Goal: Information Seeking & Learning: Learn about a topic

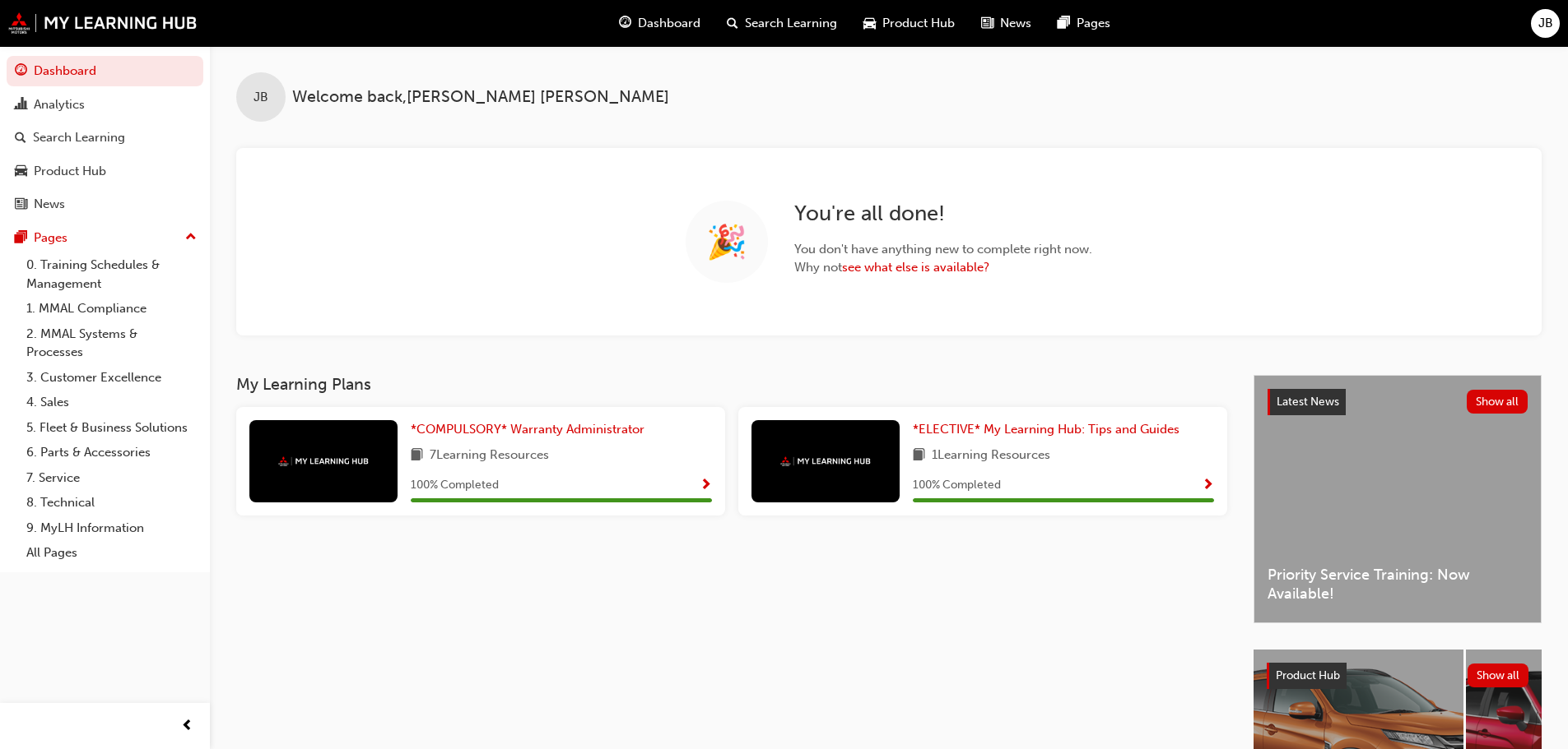
click at [808, 18] on span "Search Learning" at bounding box center [791, 24] width 92 height 19
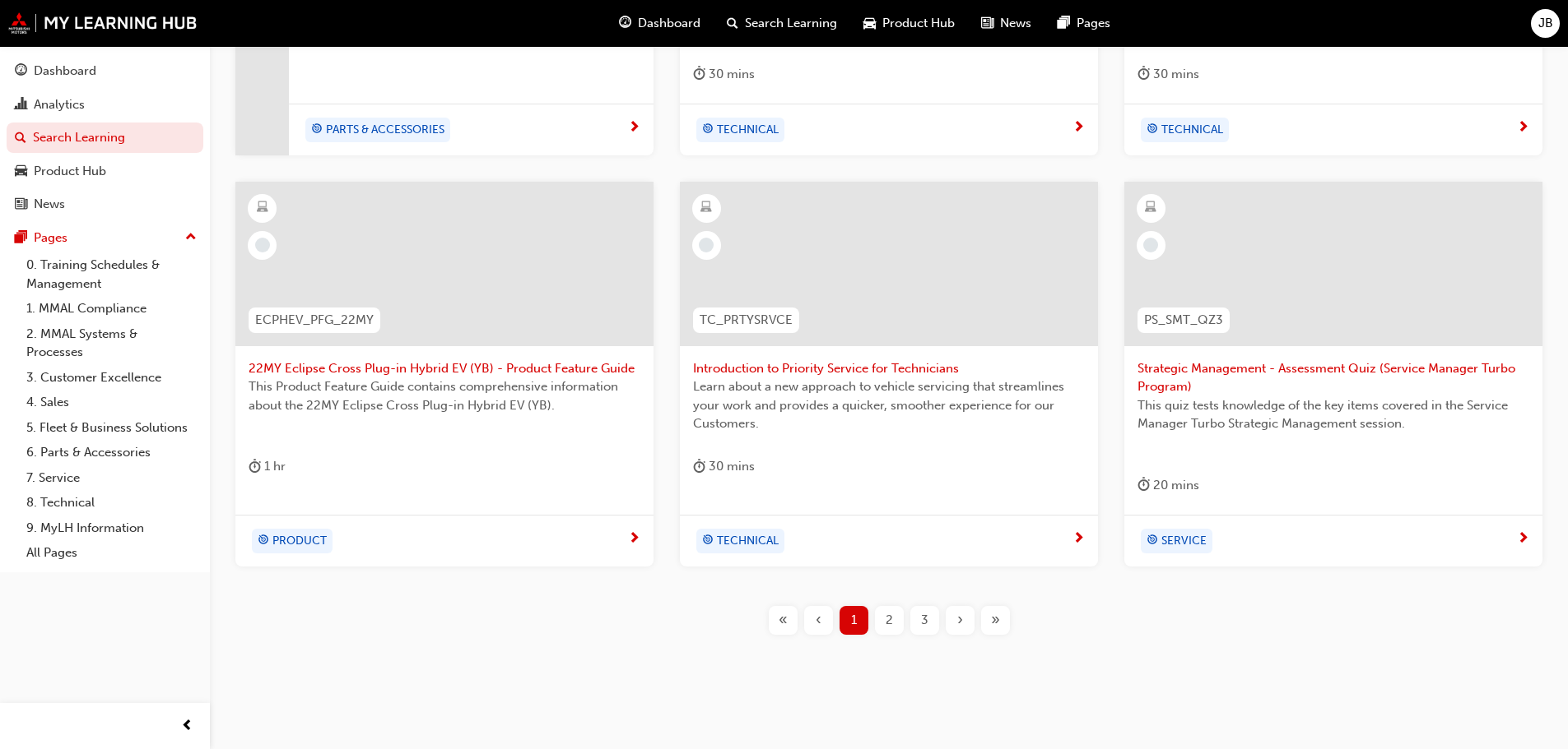
scroll to position [629, 0]
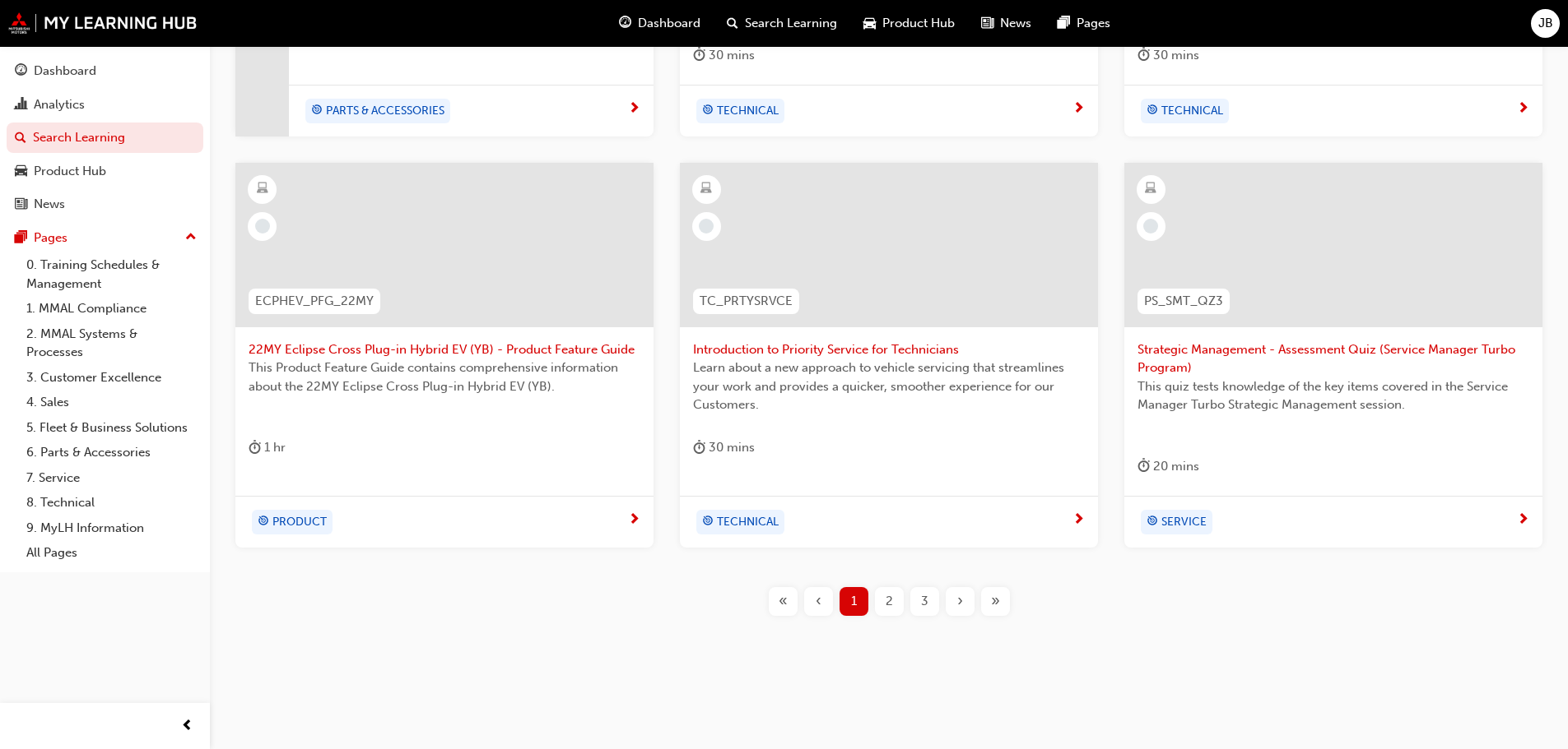
click at [994, 604] on span "»" at bounding box center [995, 602] width 9 height 19
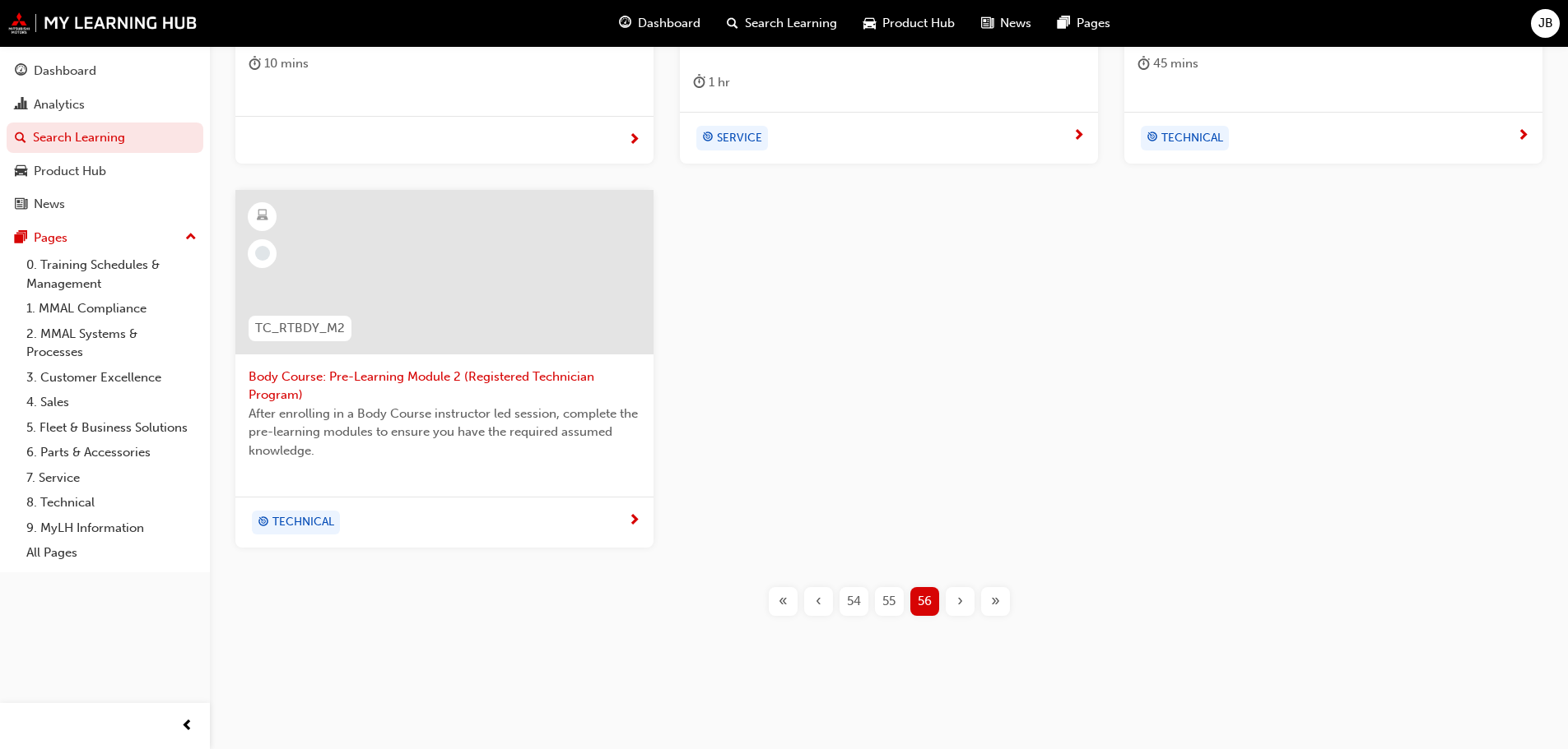
click at [784, 600] on span "«" at bounding box center [783, 602] width 9 height 19
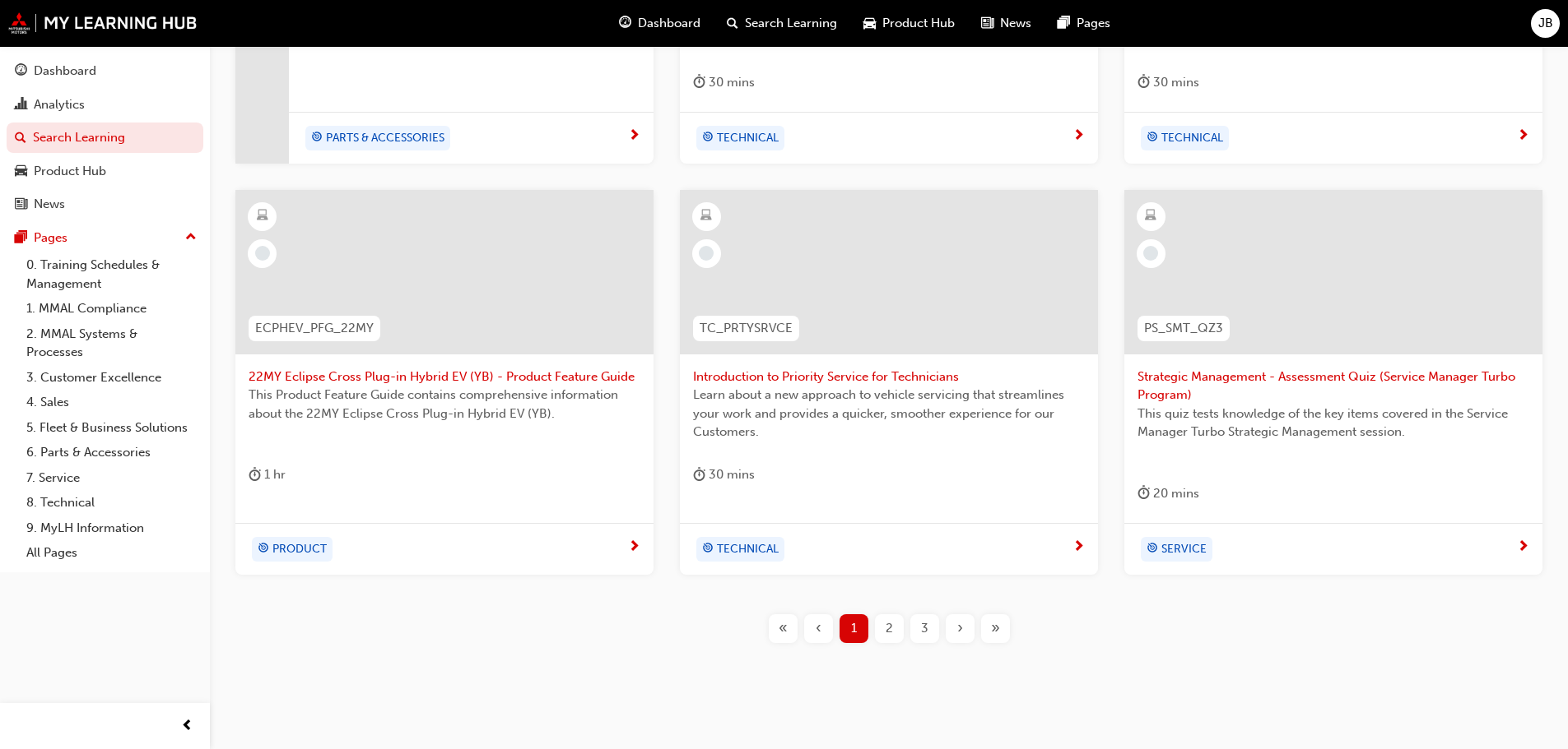
click at [927, 628] on span "3" at bounding box center [924, 629] width 7 height 19
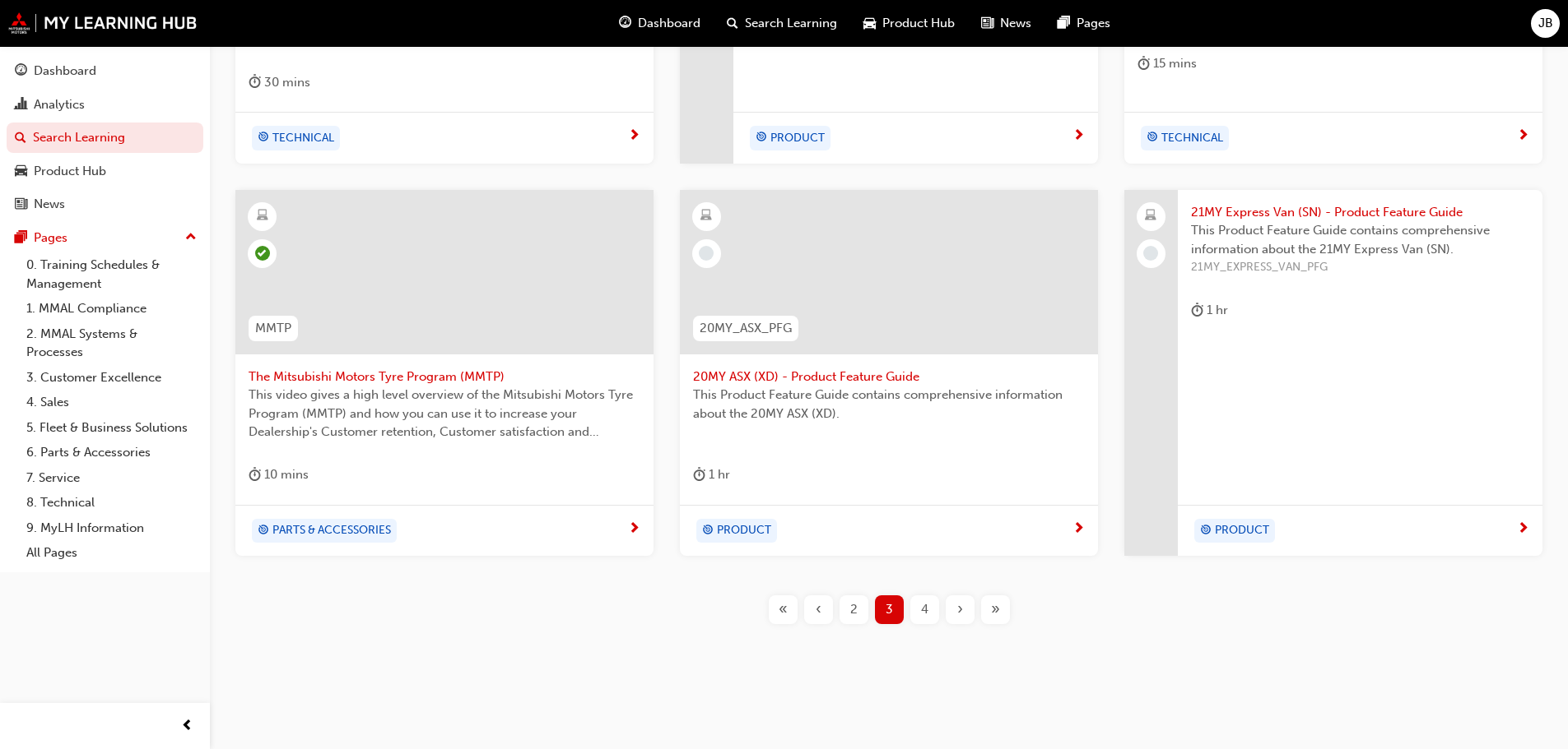
click at [958, 611] on span "›" at bounding box center [960, 610] width 6 height 19
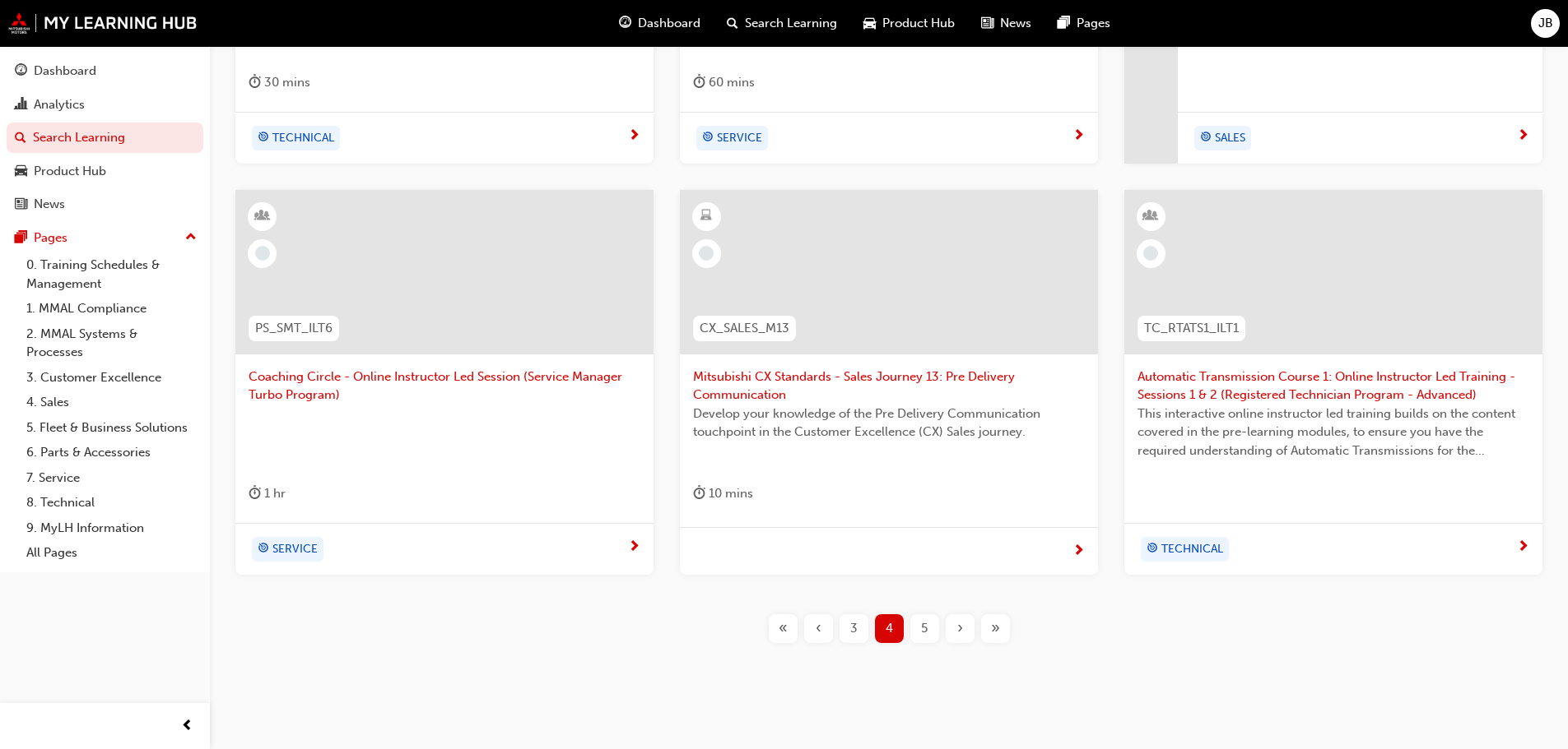
click at [956, 625] on div "›" at bounding box center [959, 628] width 29 height 29
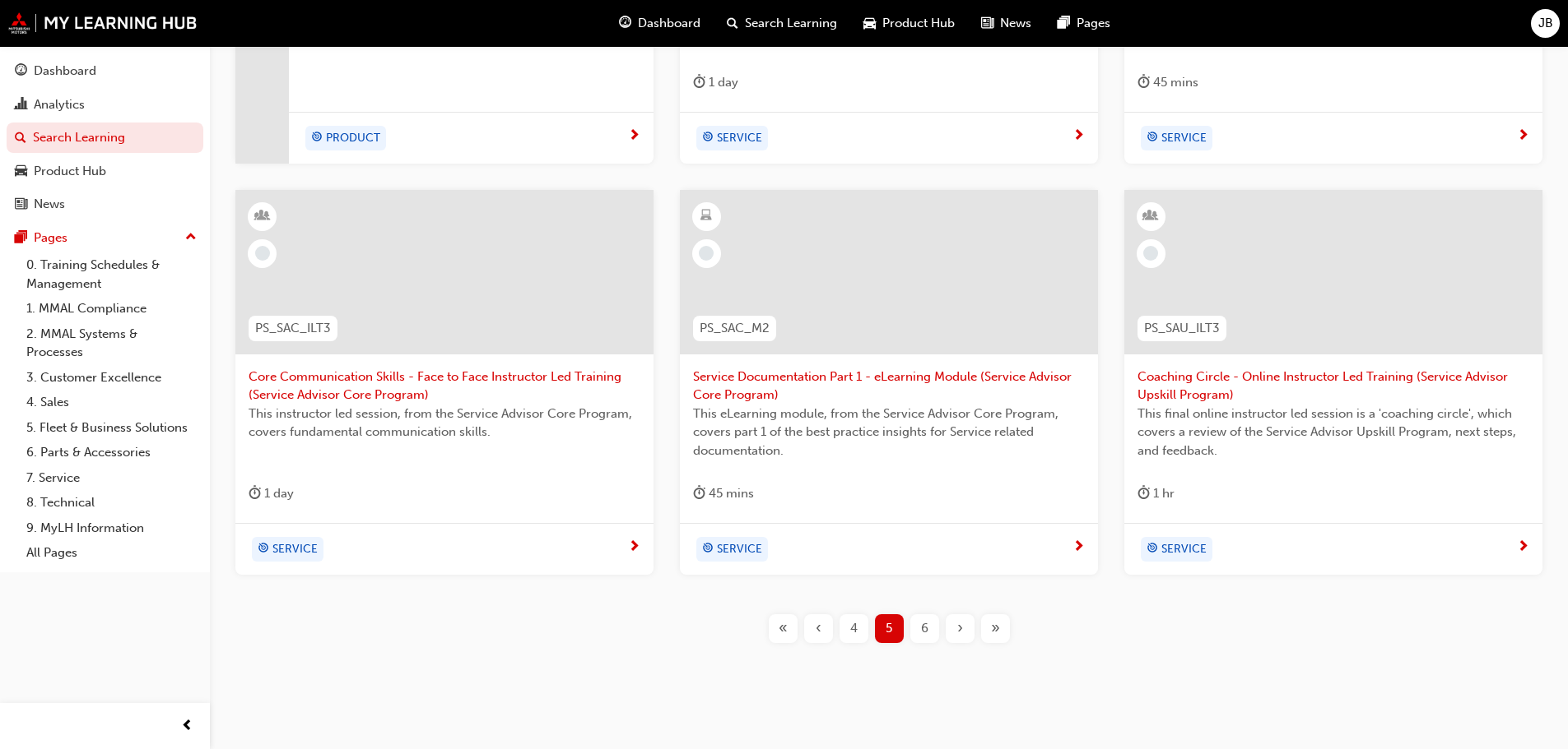
click at [957, 626] on div "›" at bounding box center [959, 628] width 29 height 29
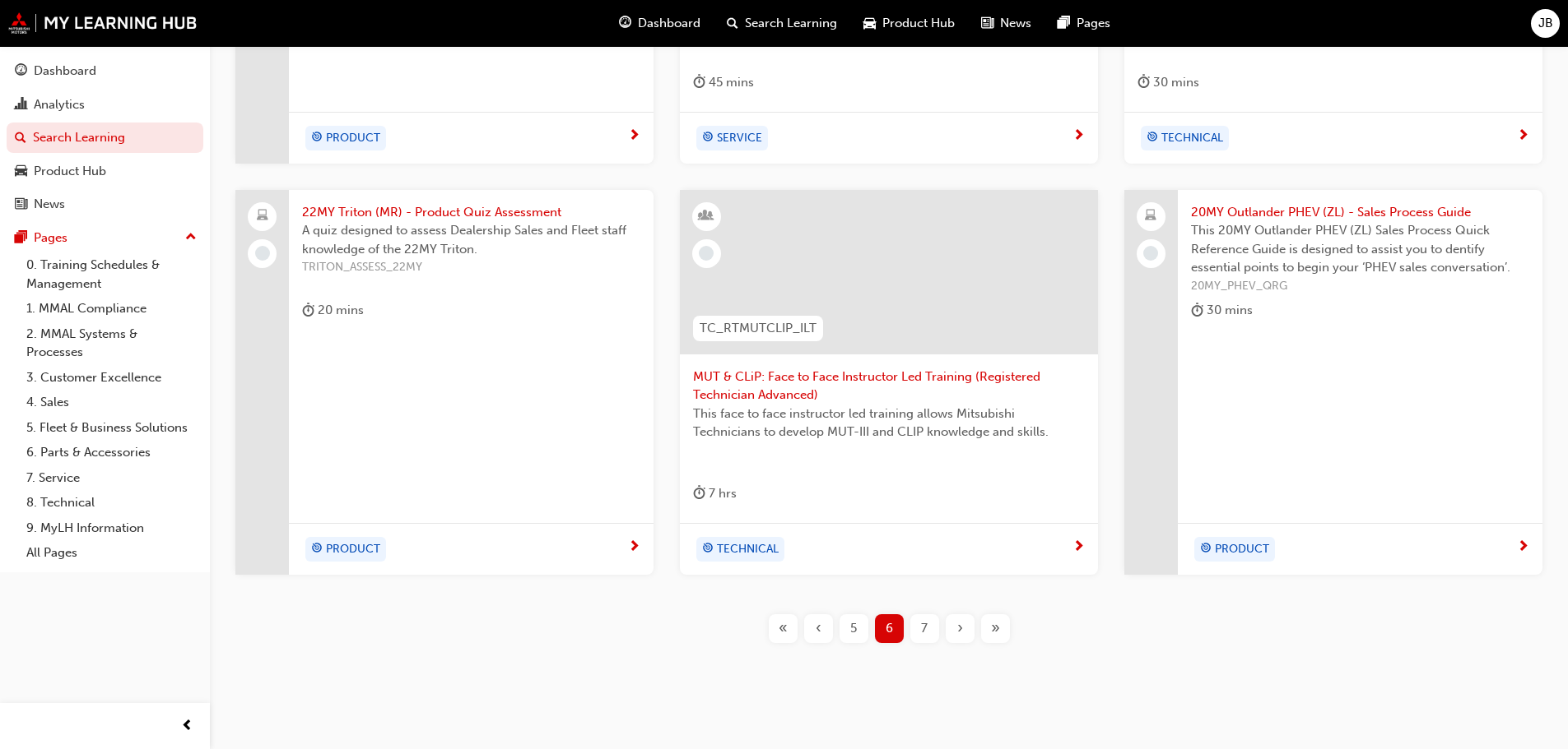
click at [958, 628] on span "›" at bounding box center [960, 629] width 6 height 19
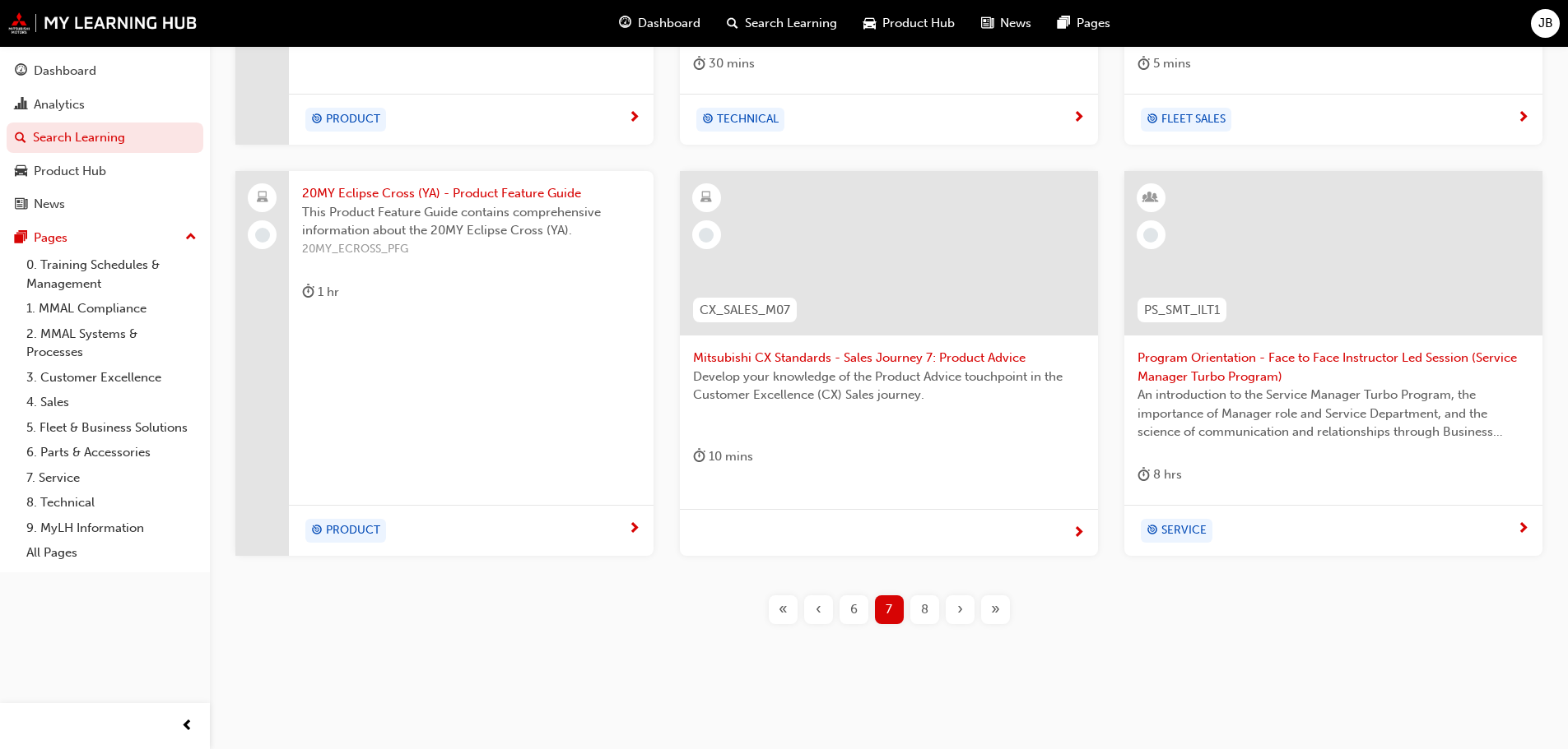
click at [959, 611] on span "›" at bounding box center [960, 610] width 6 height 19
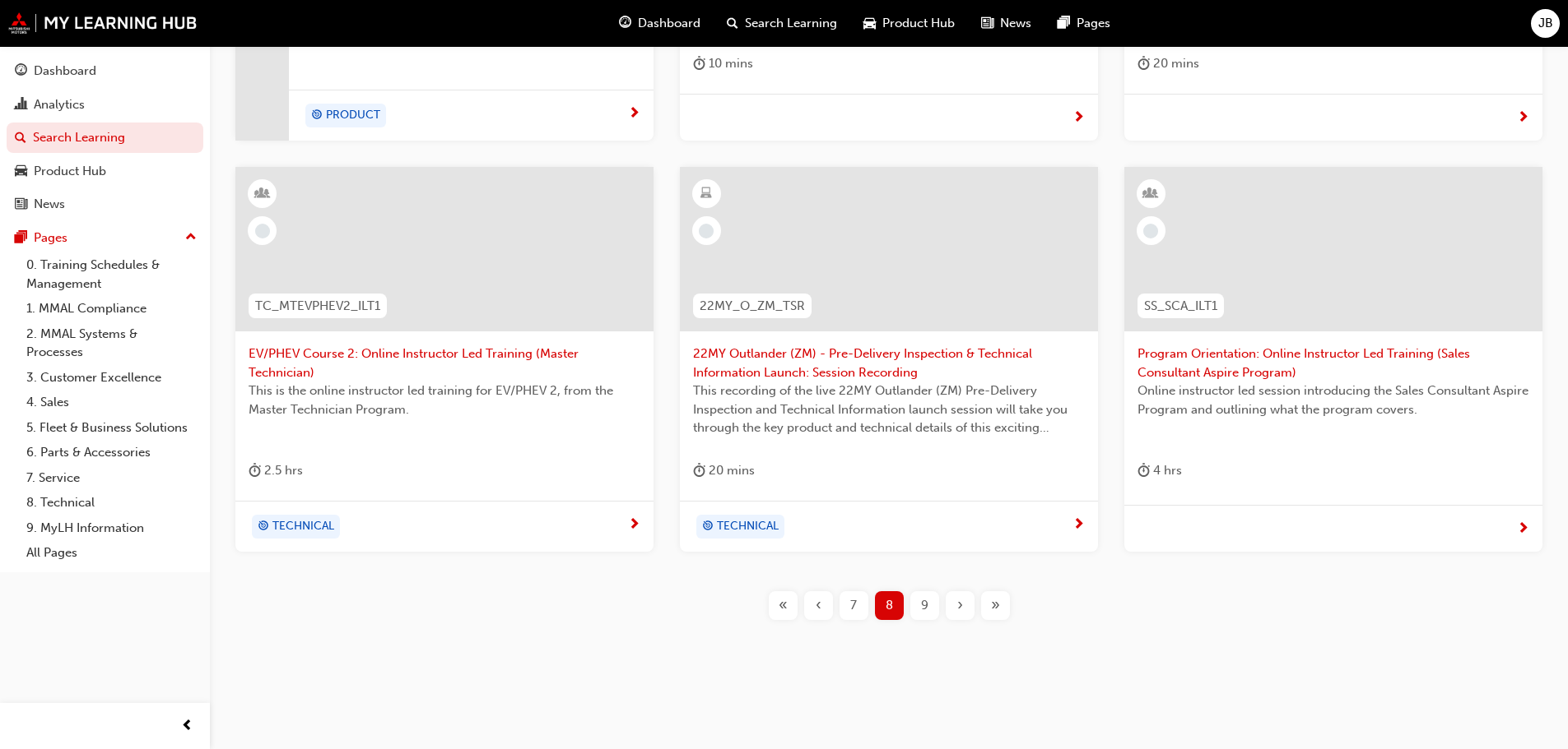
click at [959, 611] on span "›" at bounding box center [960, 606] width 6 height 19
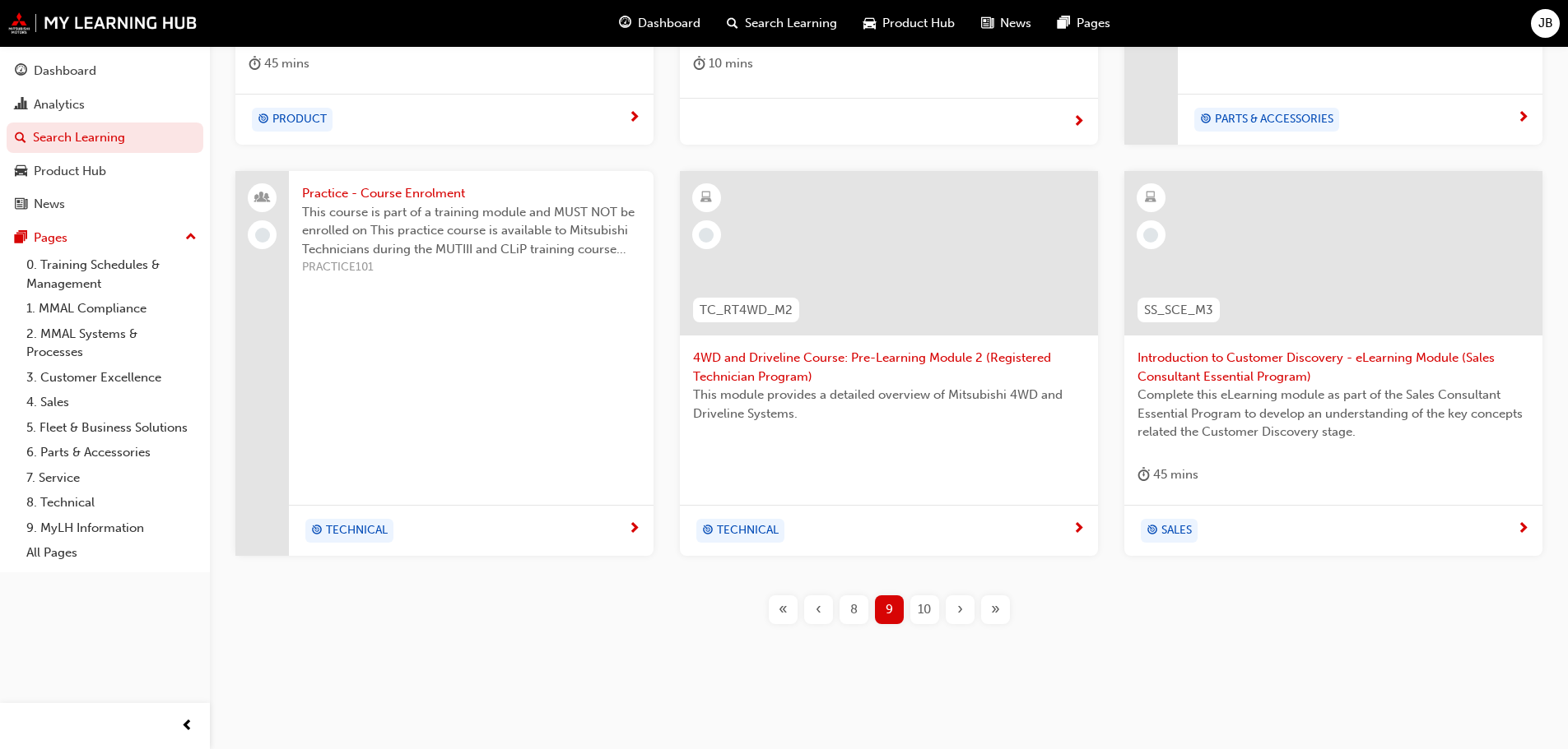
click at [959, 611] on span "›" at bounding box center [960, 610] width 6 height 19
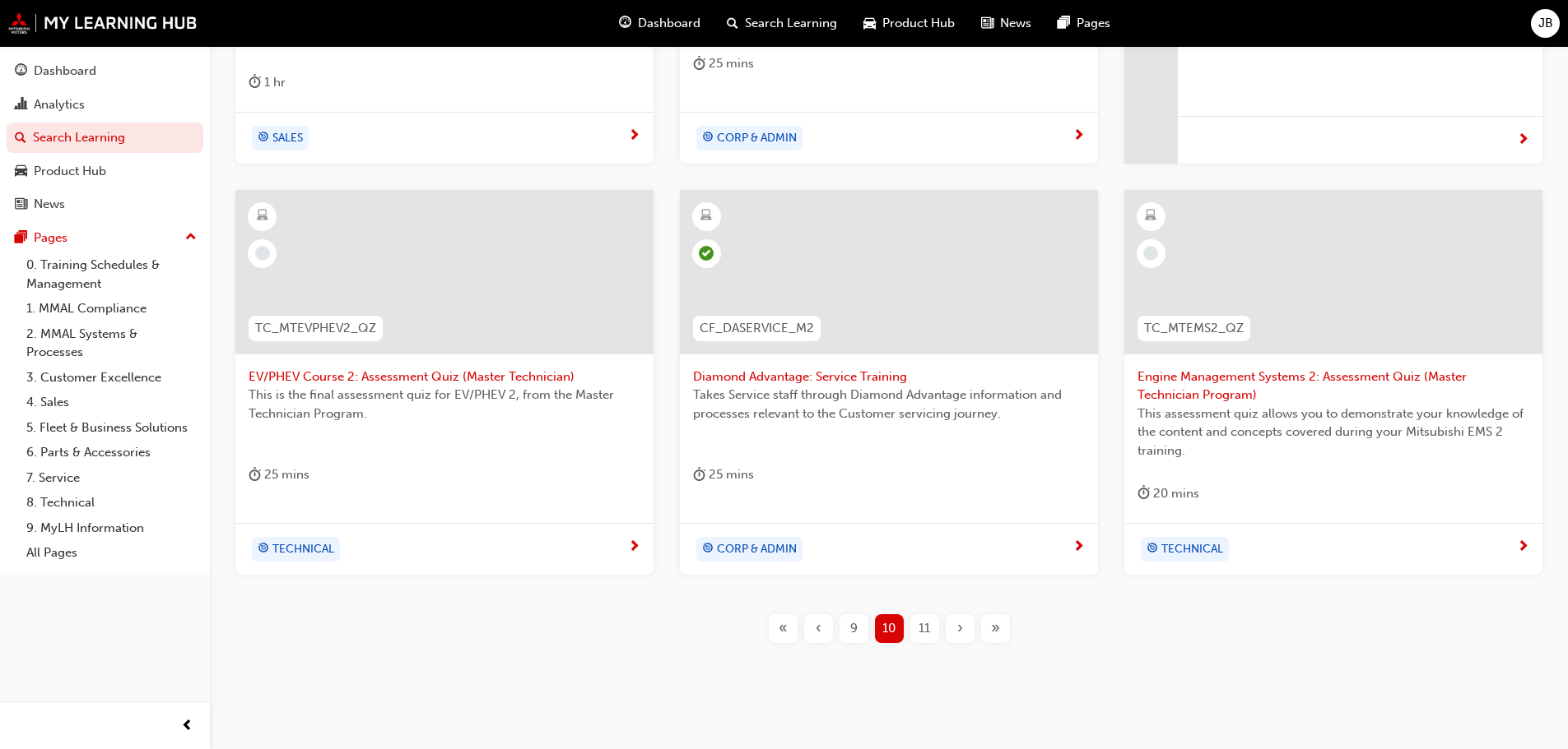
click at [959, 631] on span "›" at bounding box center [960, 629] width 6 height 19
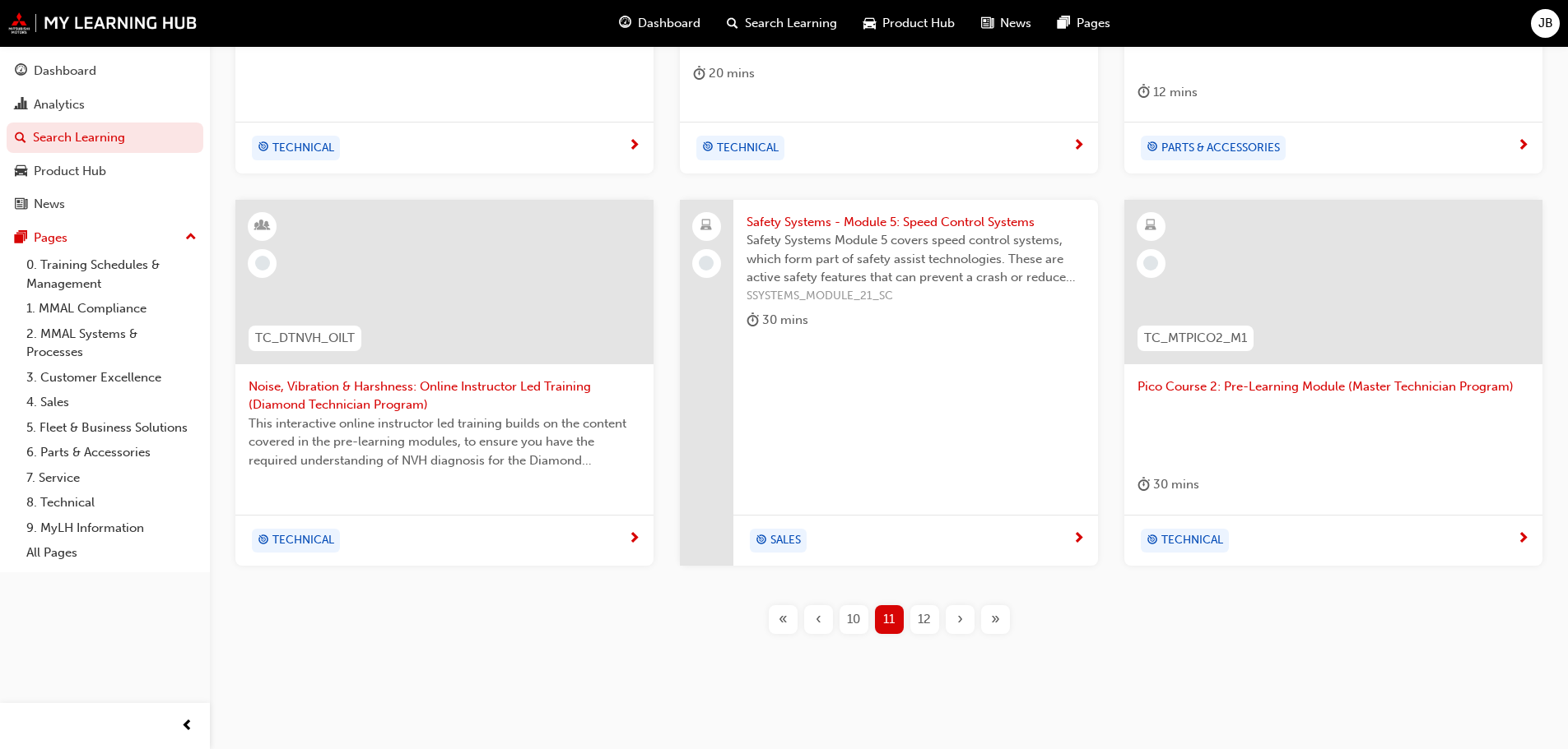
click at [960, 610] on span "›" at bounding box center [960, 620] width 6 height 19
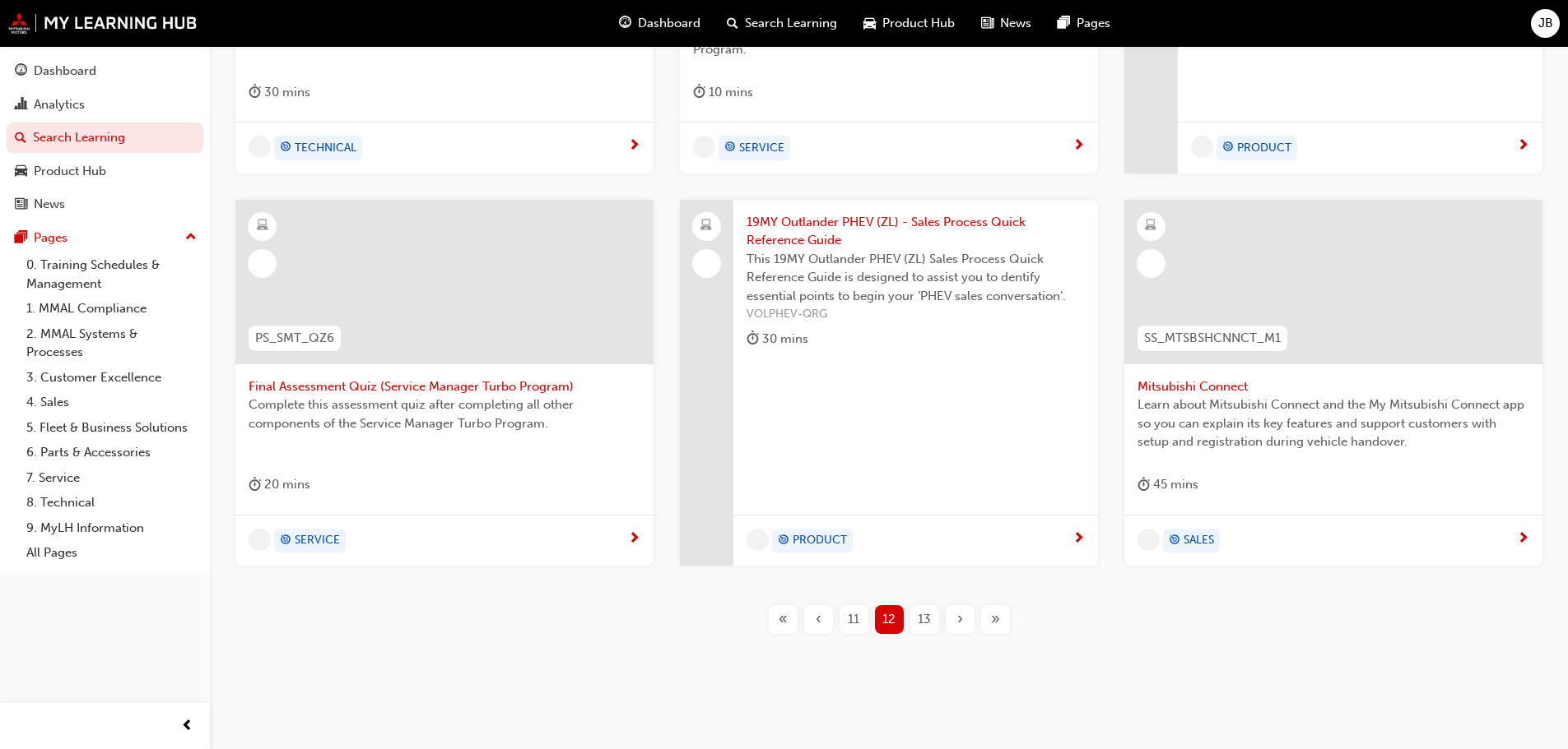
scroll to position [602, 0]
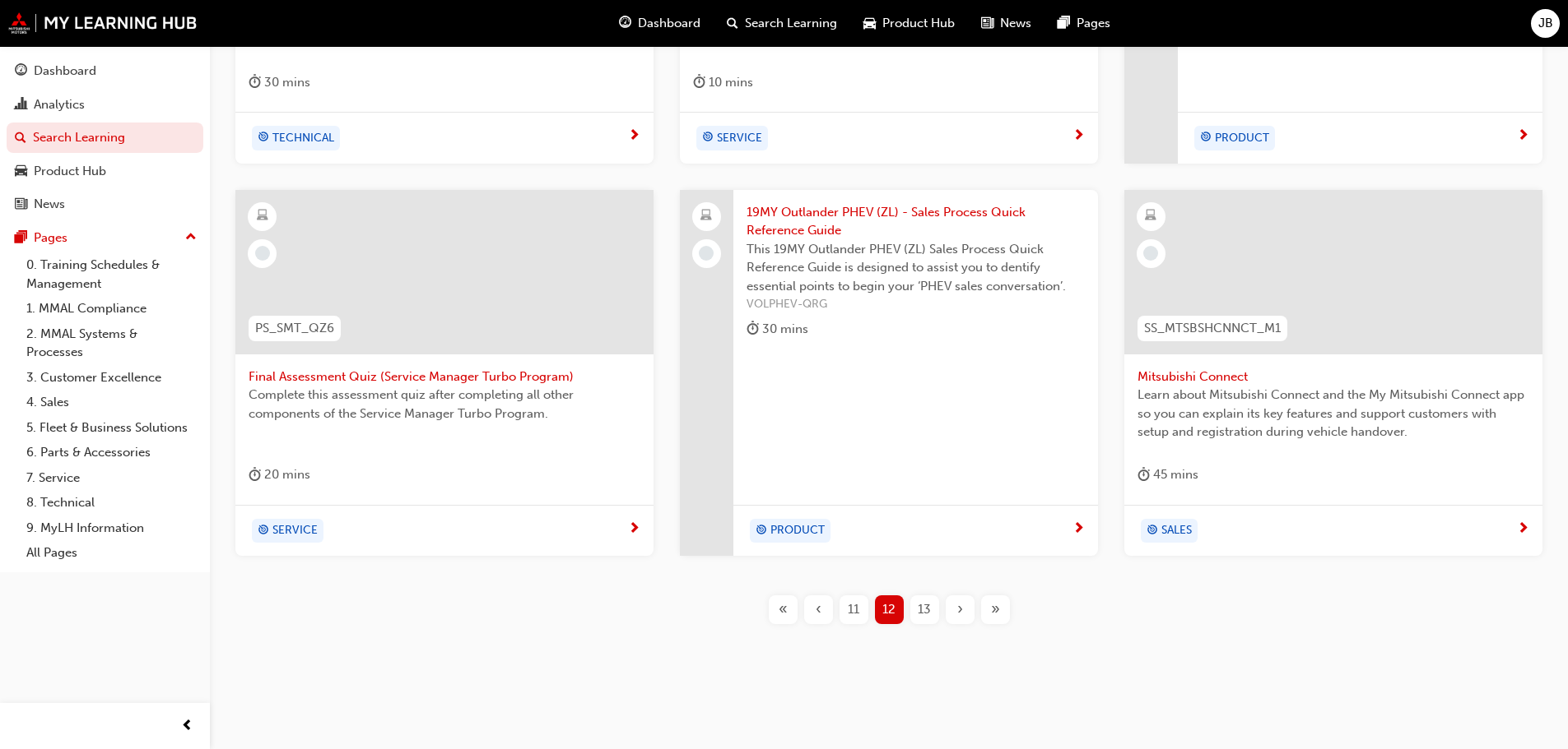
click at [961, 608] on span "›" at bounding box center [960, 610] width 6 height 19
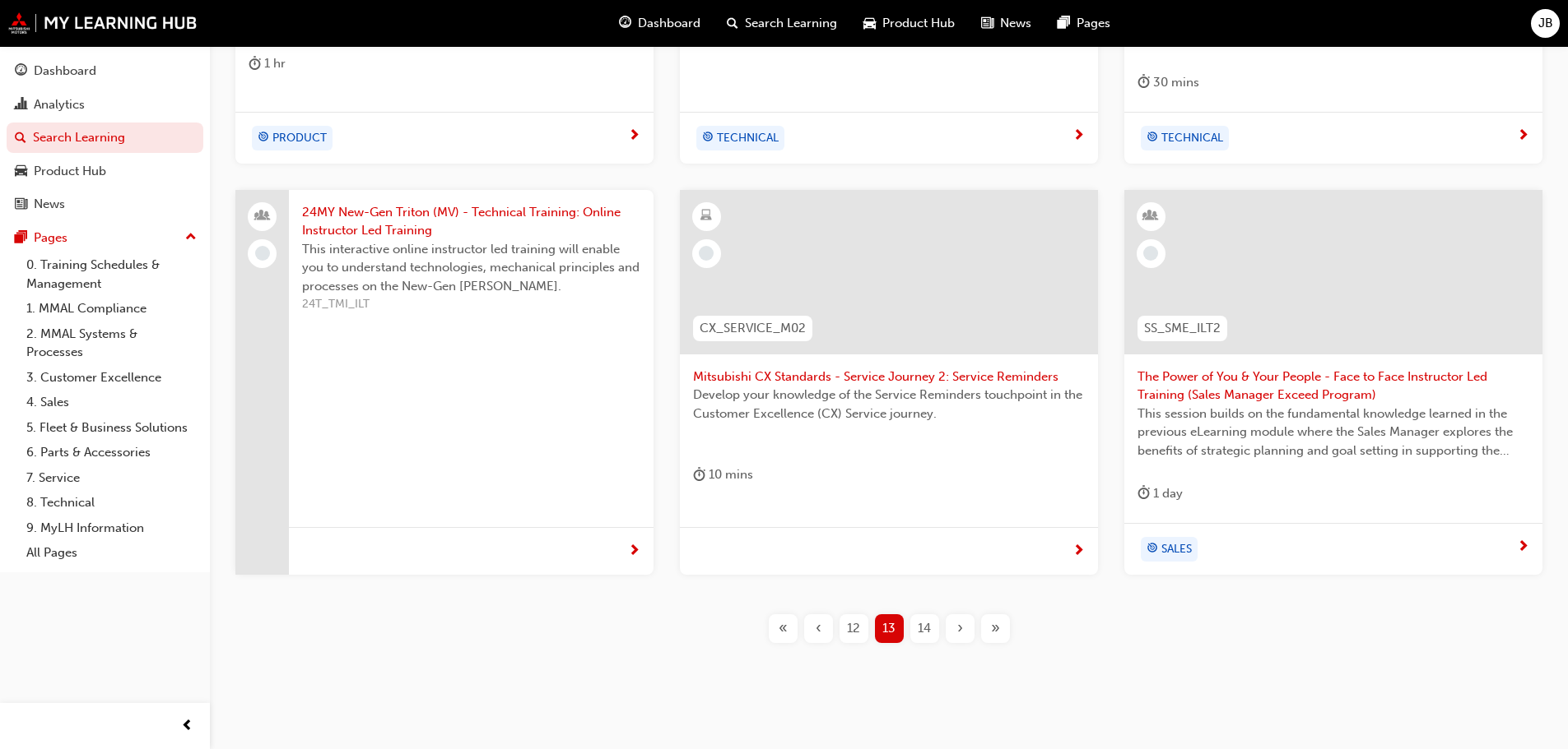
click at [958, 621] on span "›" at bounding box center [960, 629] width 6 height 19
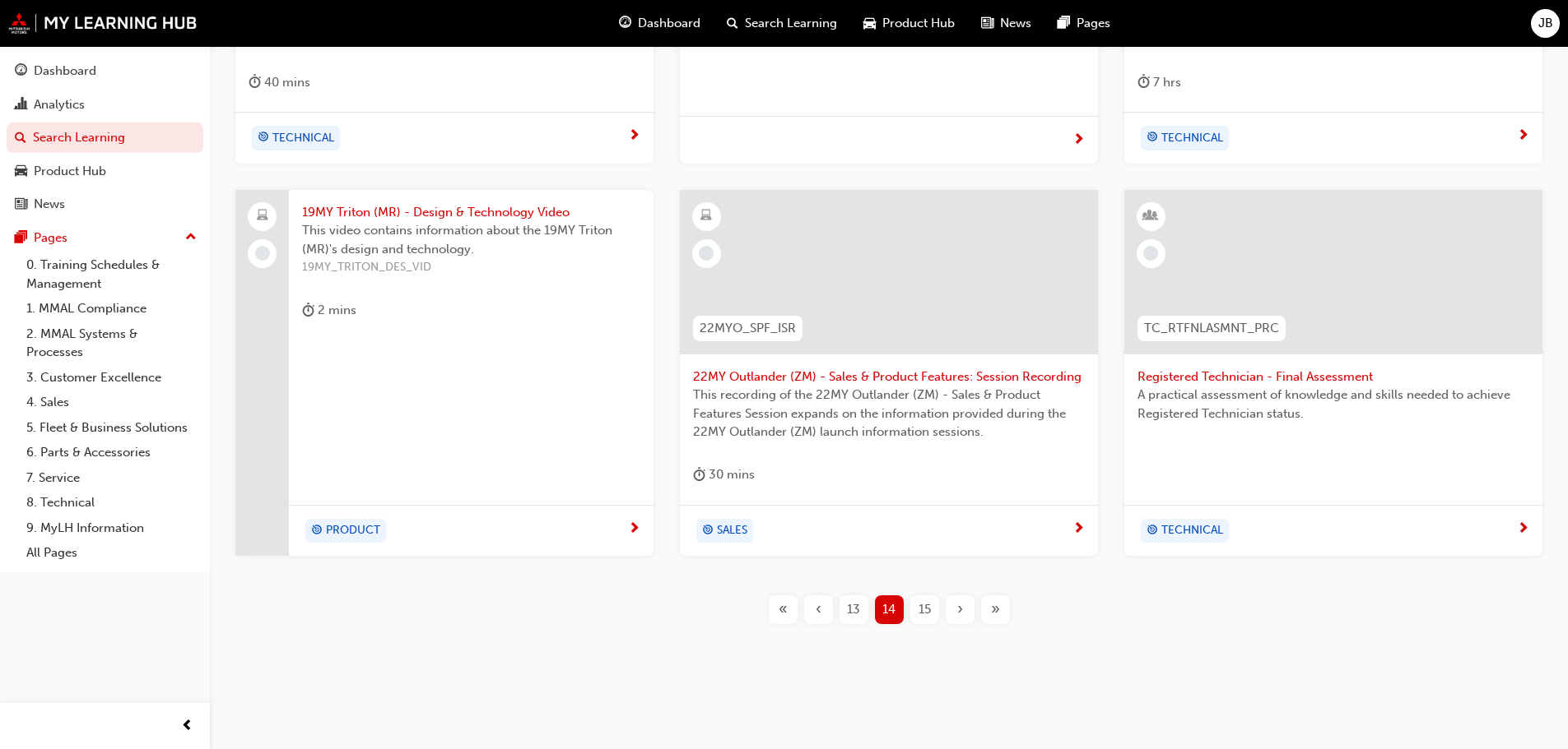
click at [960, 609] on span "›" at bounding box center [960, 610] width 6 height 19
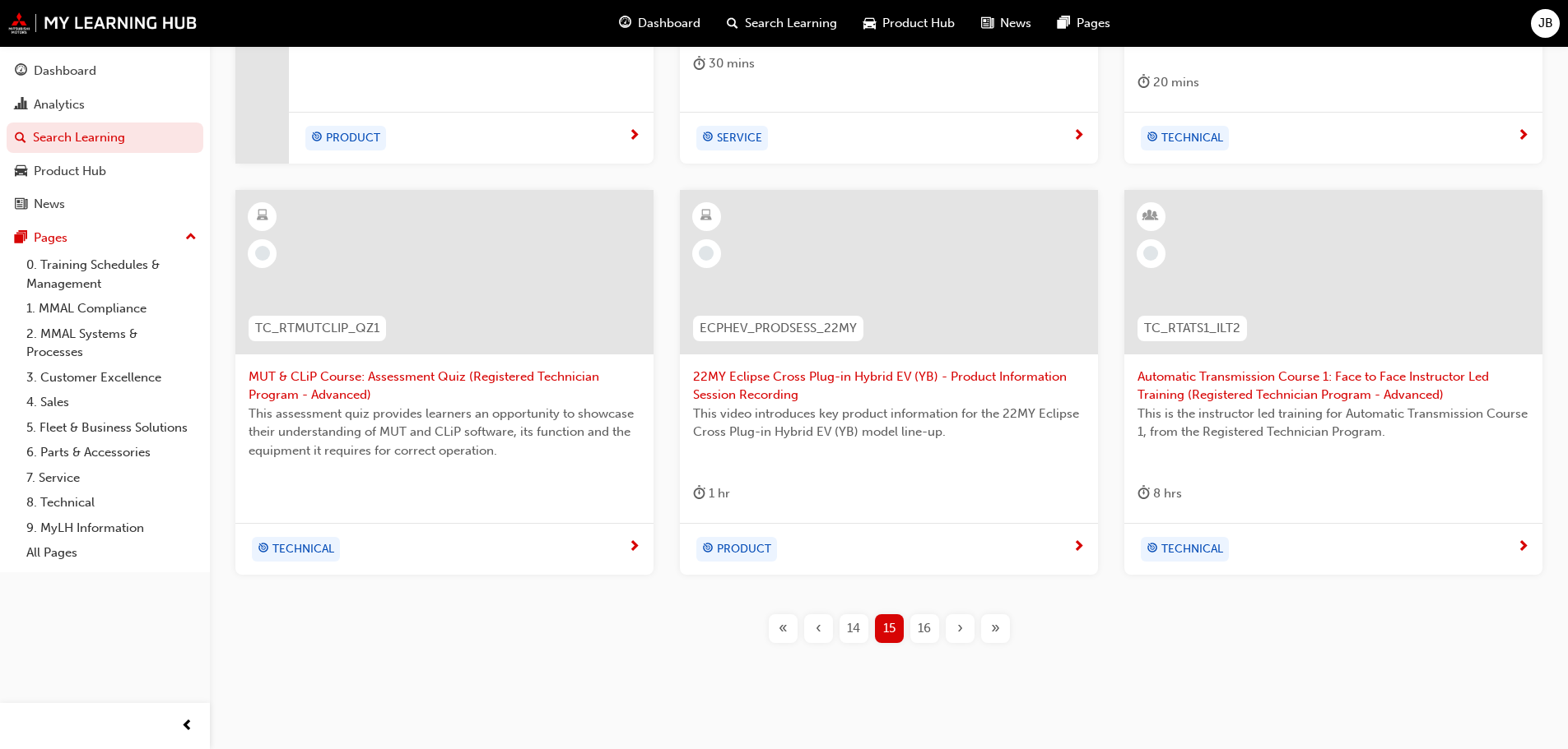
click at [958, 624] on span "›" at bounding box center [960, 629] width 6 height 19
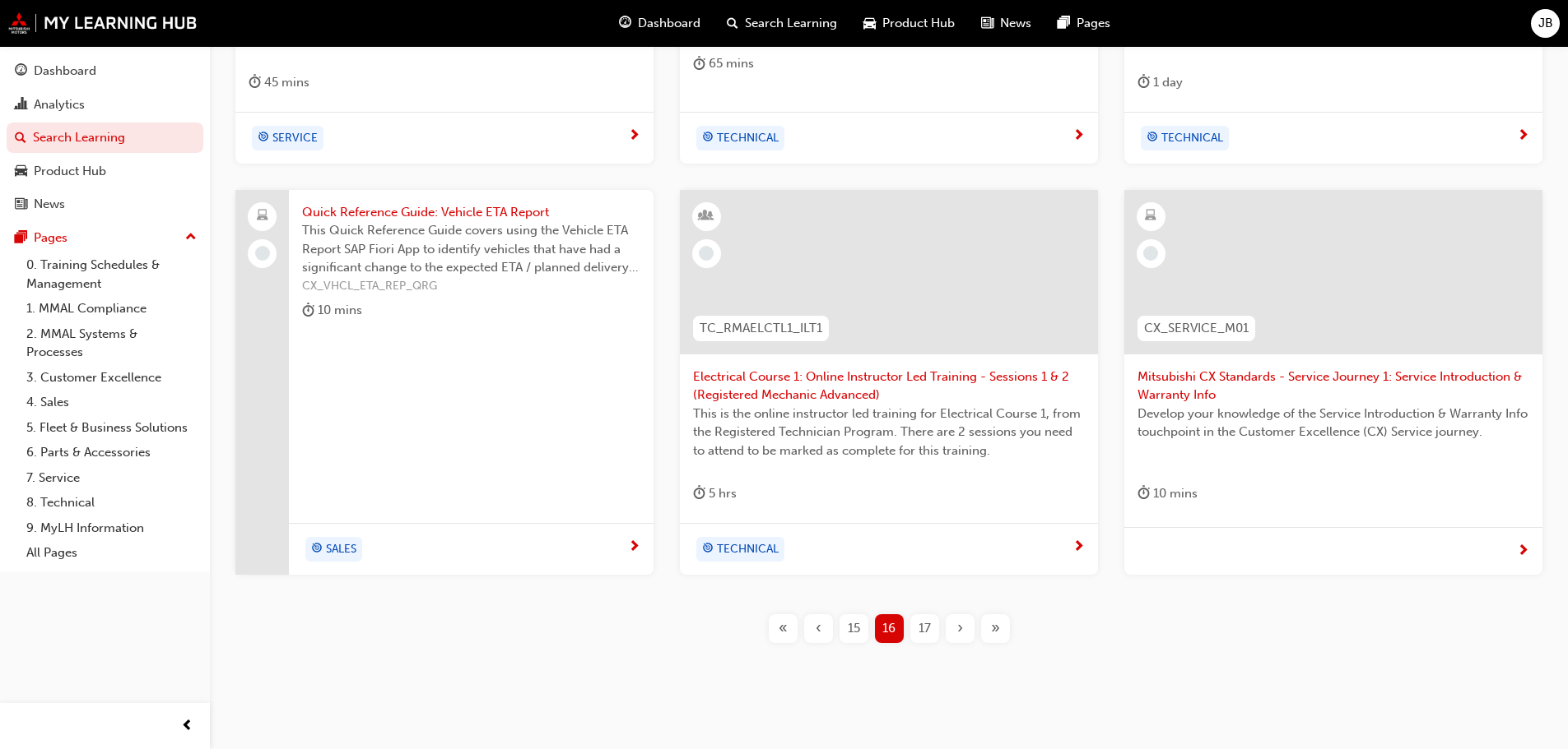
click at [958, 628] on span "›" at bounding box center [960, 629] width 6 height 19
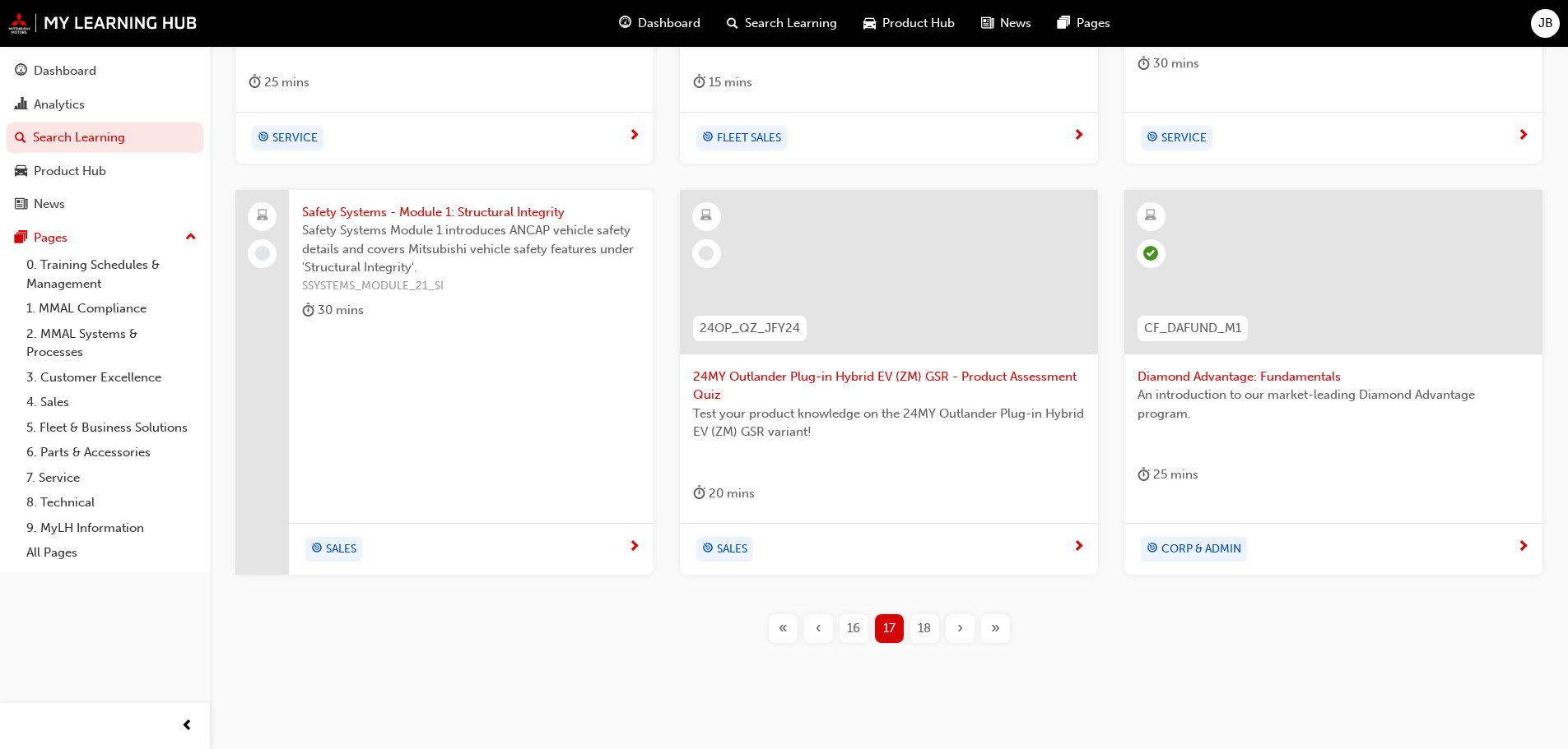
click at [958, 626] on span "›" at bounding box center [960, 629] width 6 height 19
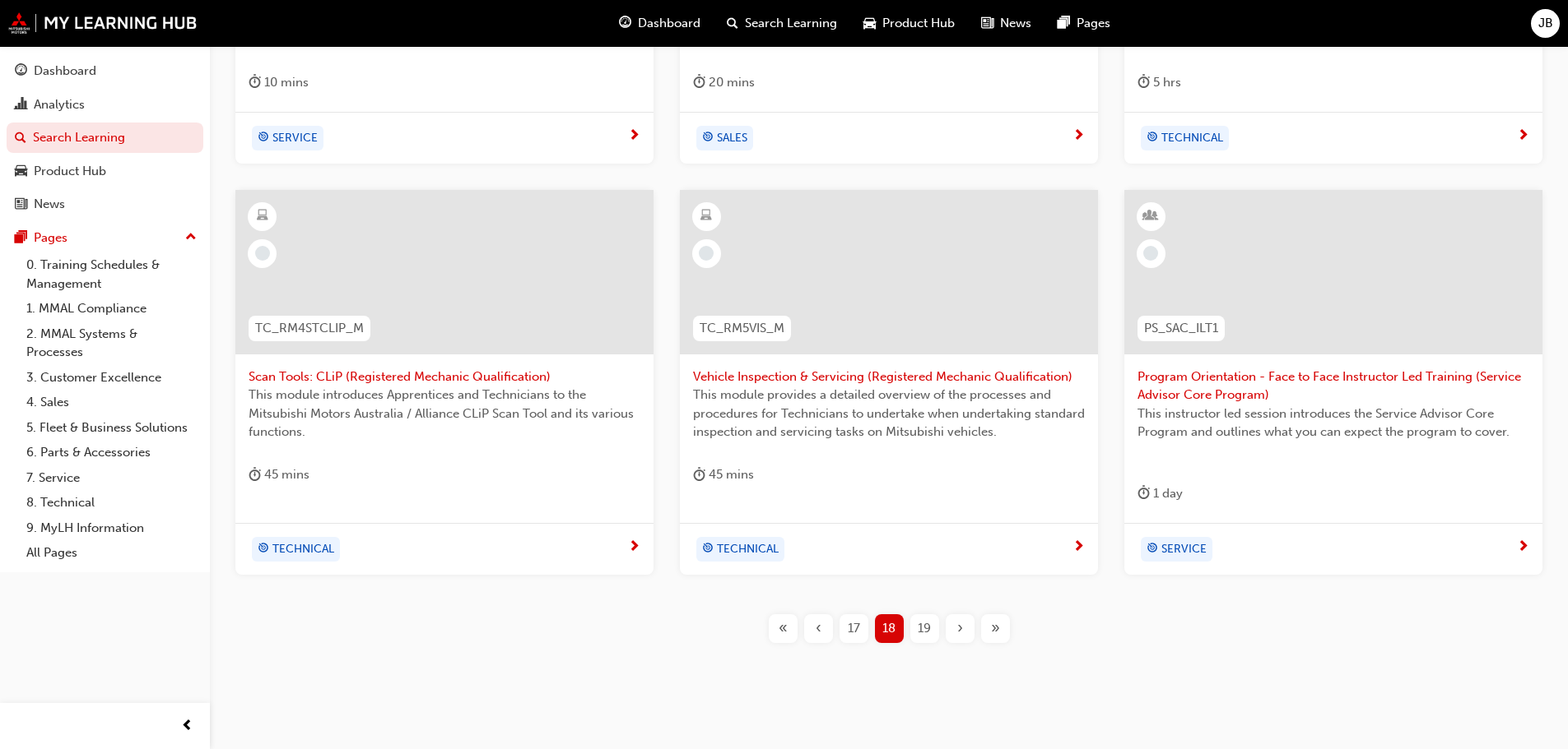
click at [958, 626] on span "›" at bounding box center [960, 629] width 6 height 19
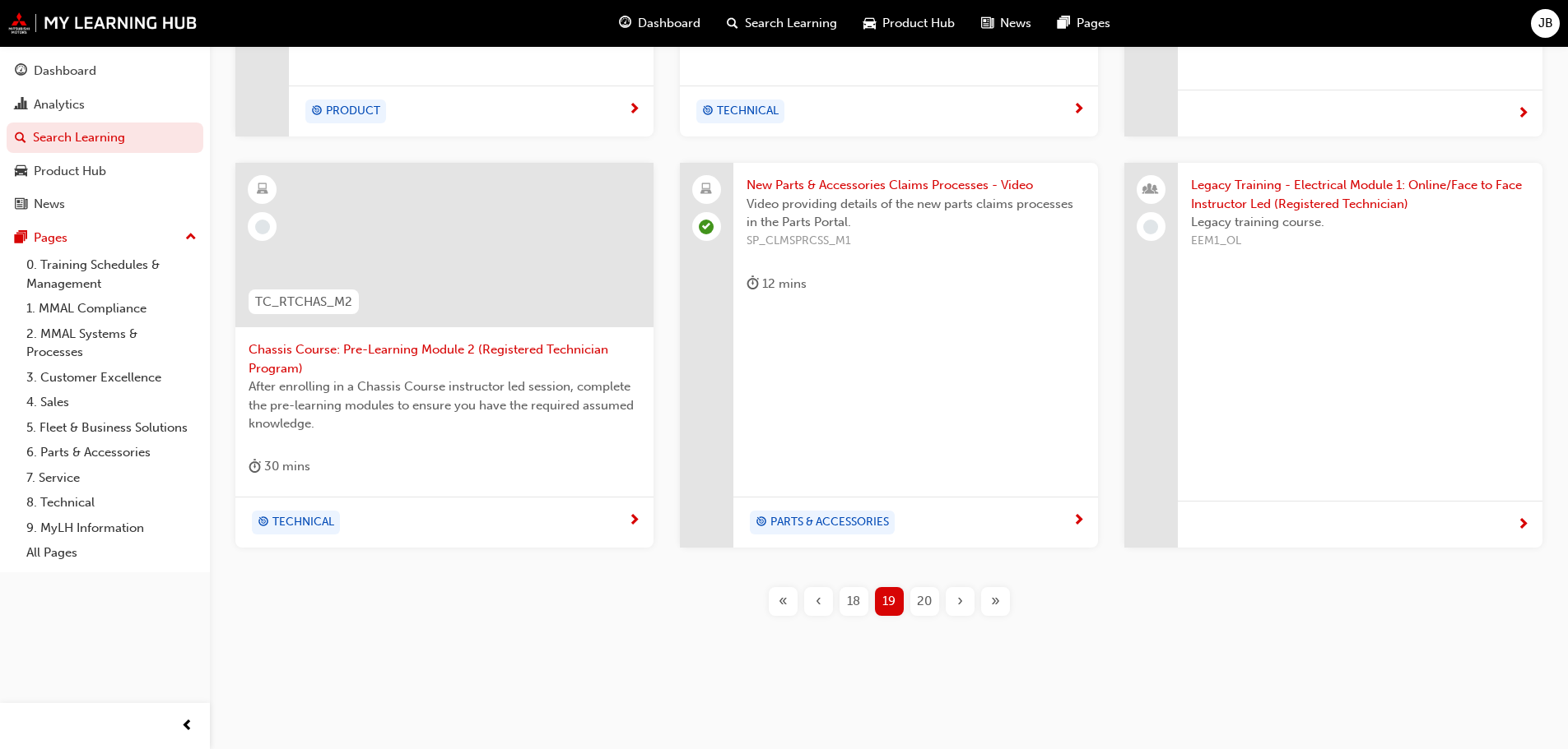
click at [958, 599] on span "›" at bounding box center [960, 602] width 6 height 19
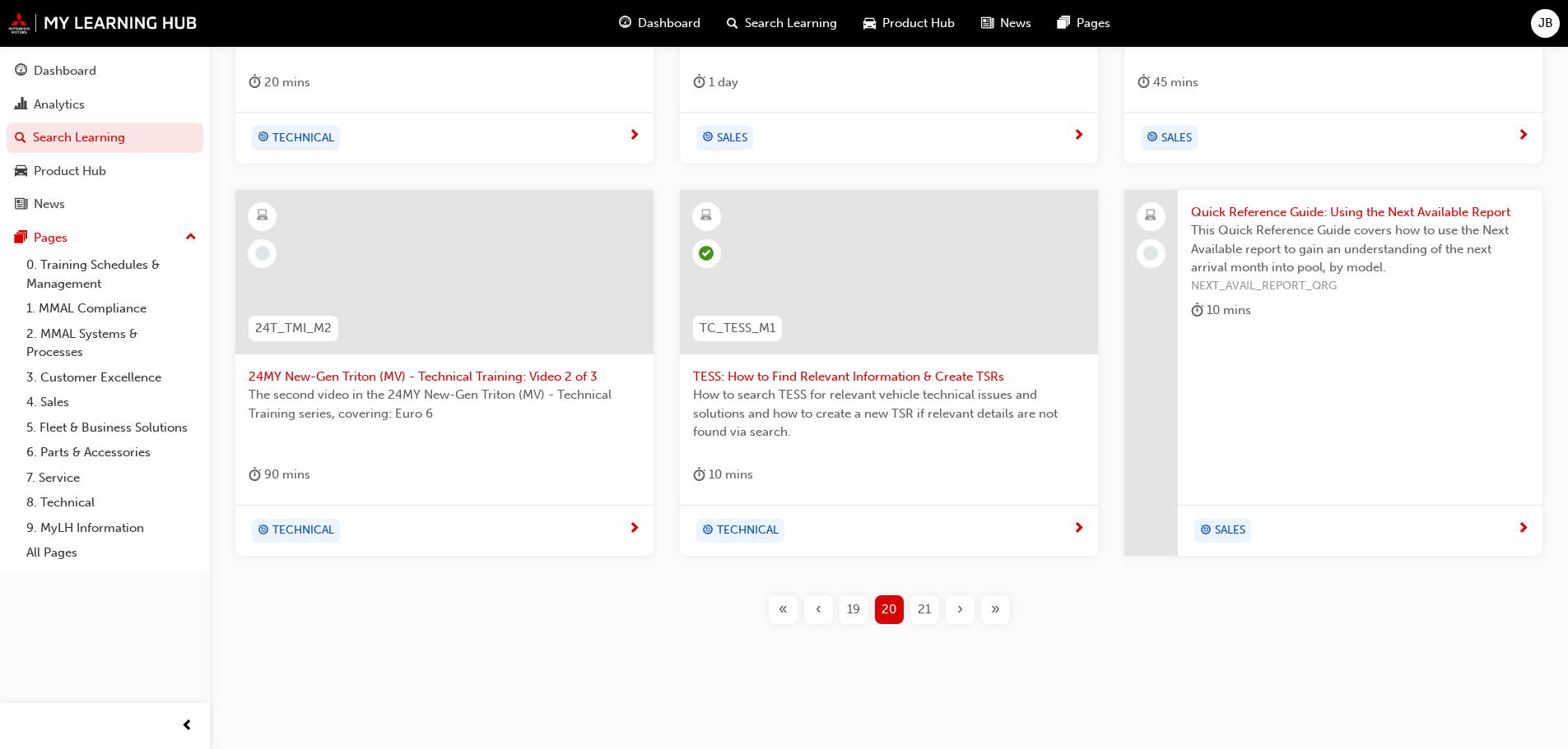
click at [959, 609] on span "›" at bounding box center [960, 610] width 6 height 19
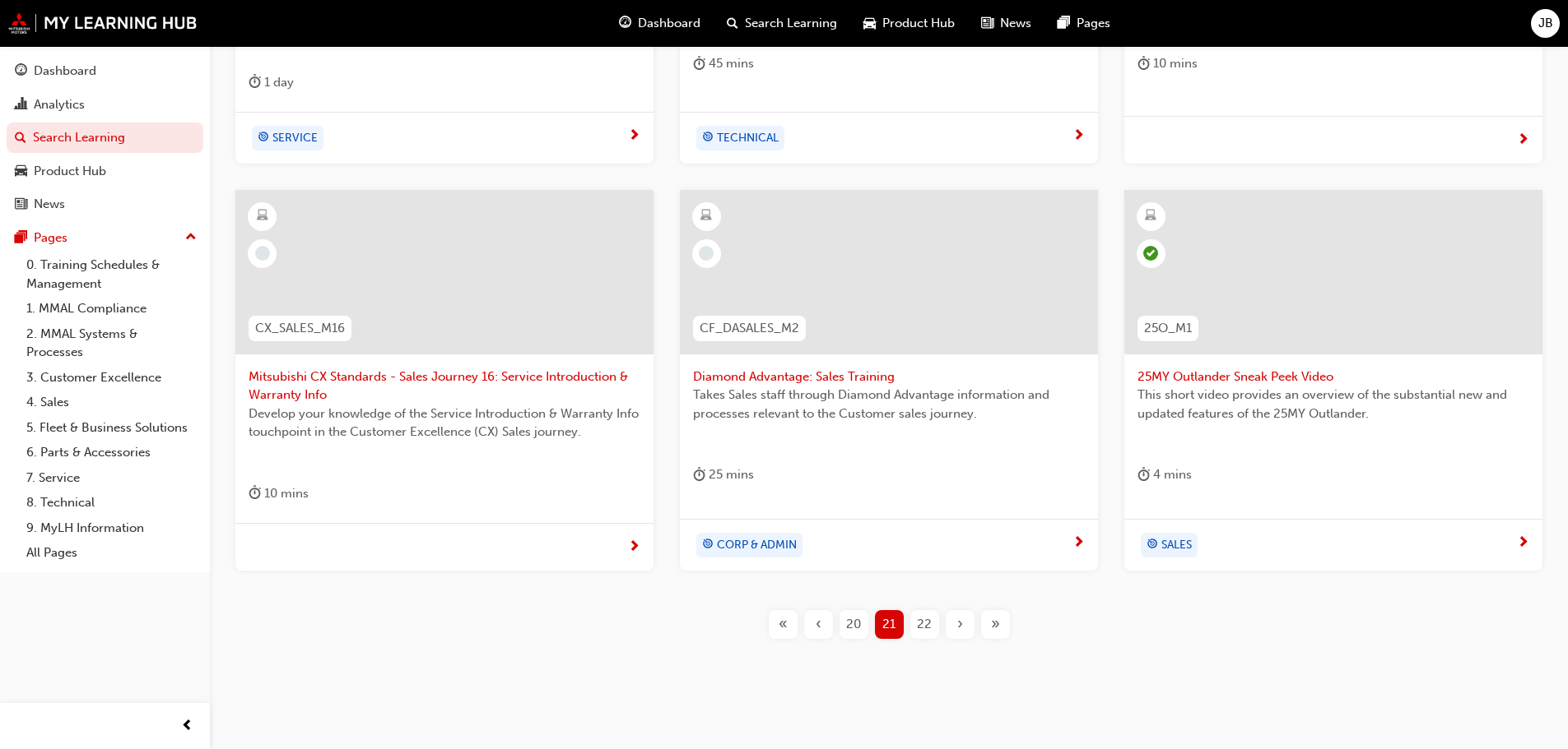
click at [962, 621] on span "›" at bounding box center [960, 625] width 6 height 19
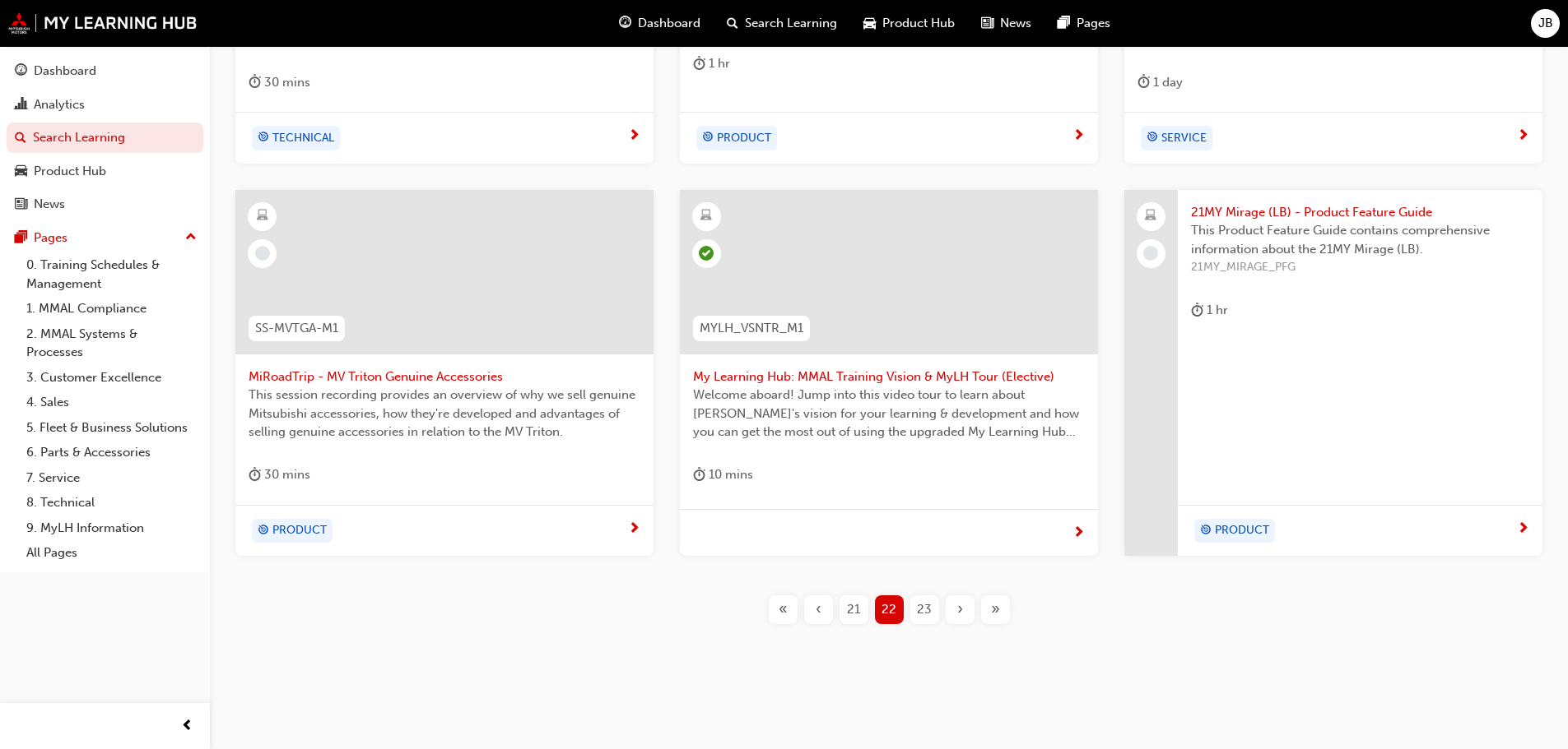
click at [928, 611] on span "23" at bounding box center [923, 610] width 15 height 19
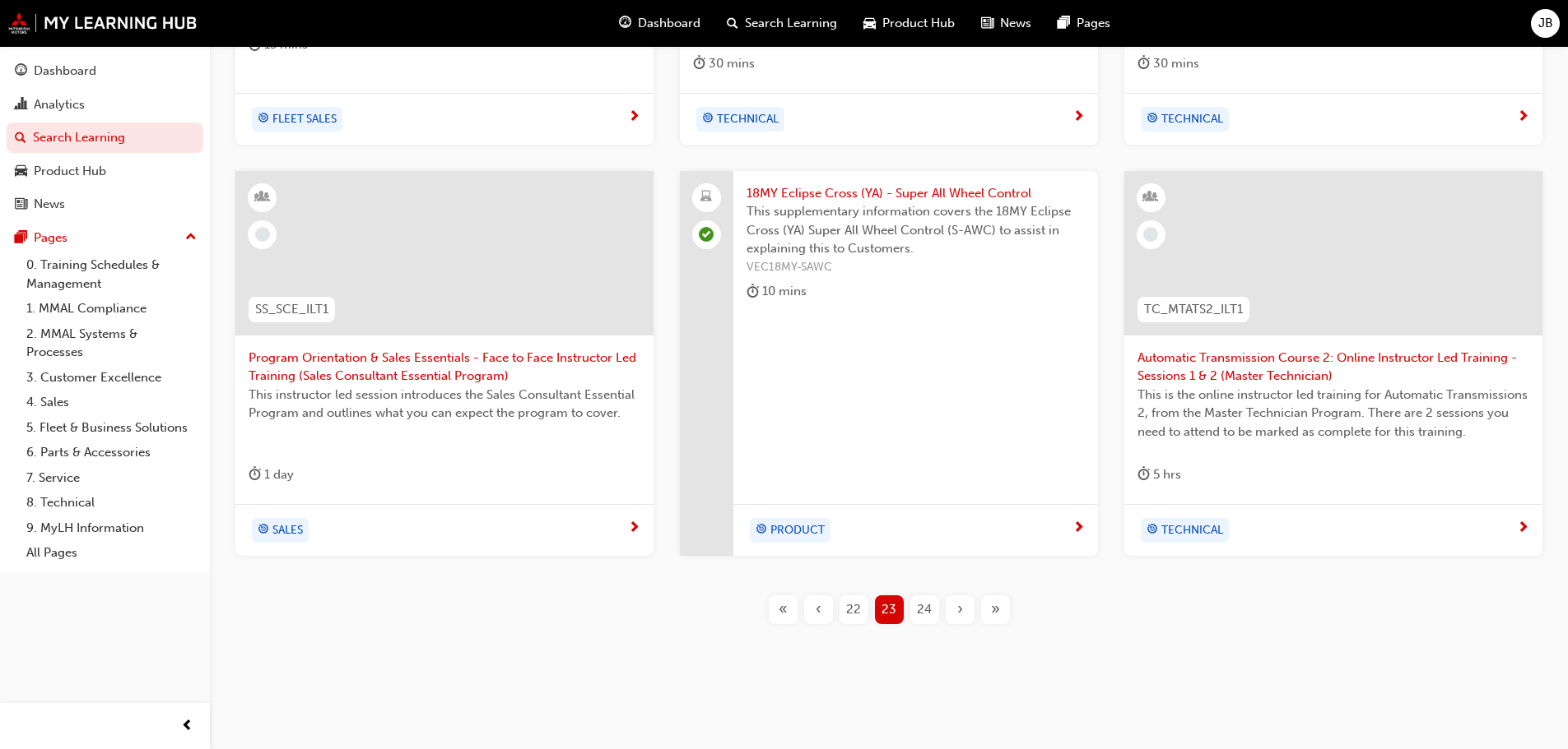
scroll to position [629, 0]
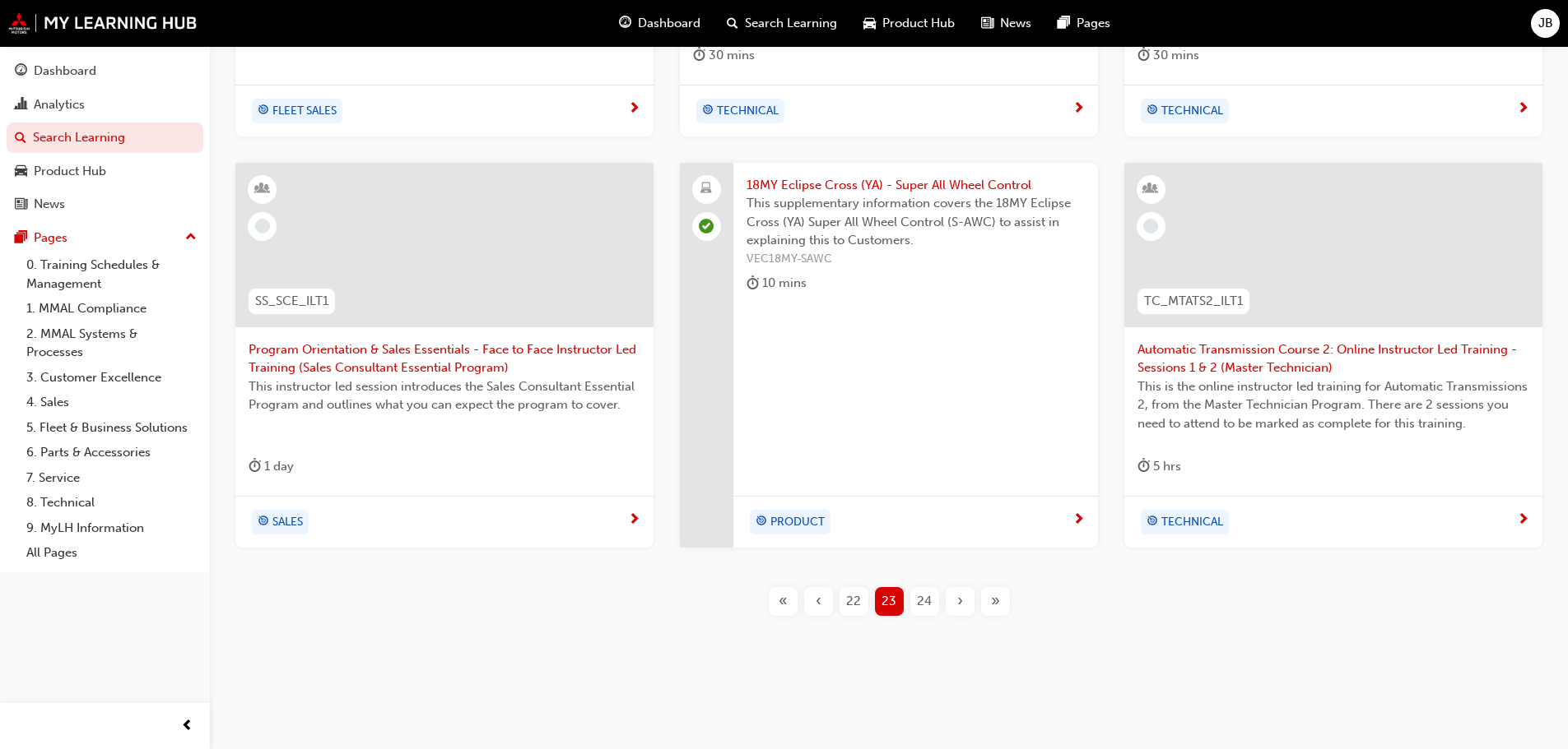
click at [959, 600] on span "›" at bounding box center [960, 602] width 6 height 19
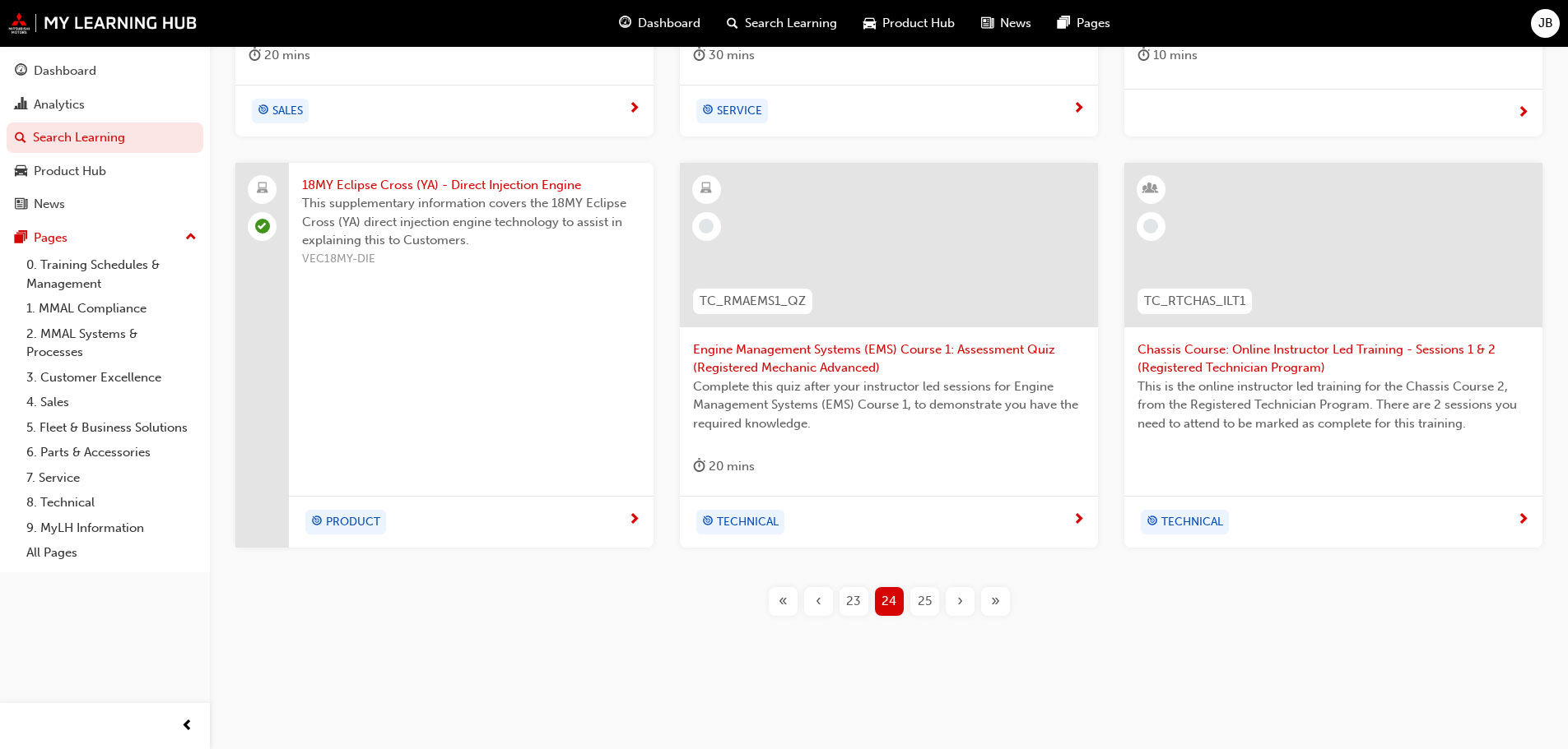
click at [958, 600] on span "›" at bounding box center [960, 602] width 6 height 19
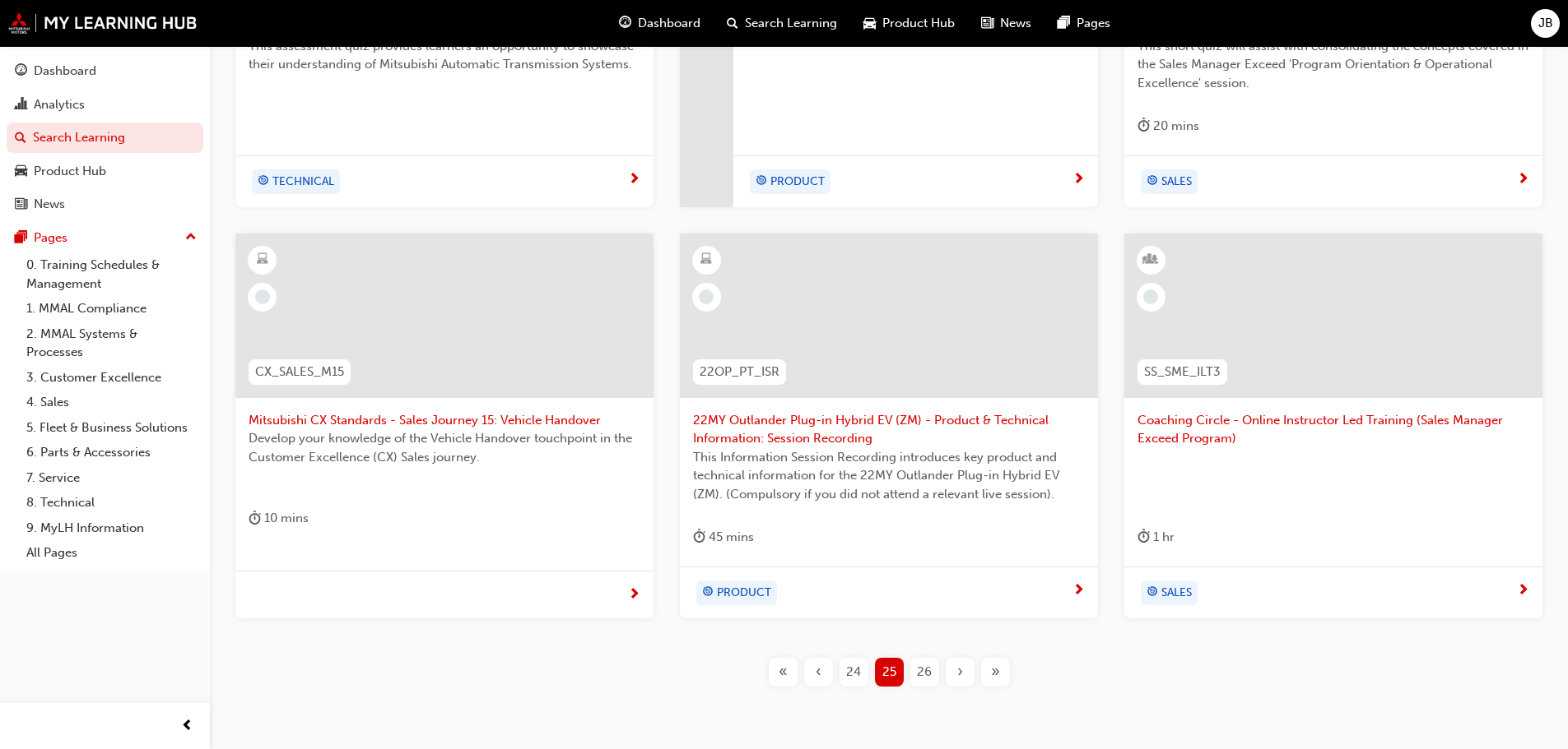
scroll to position [629, 0]
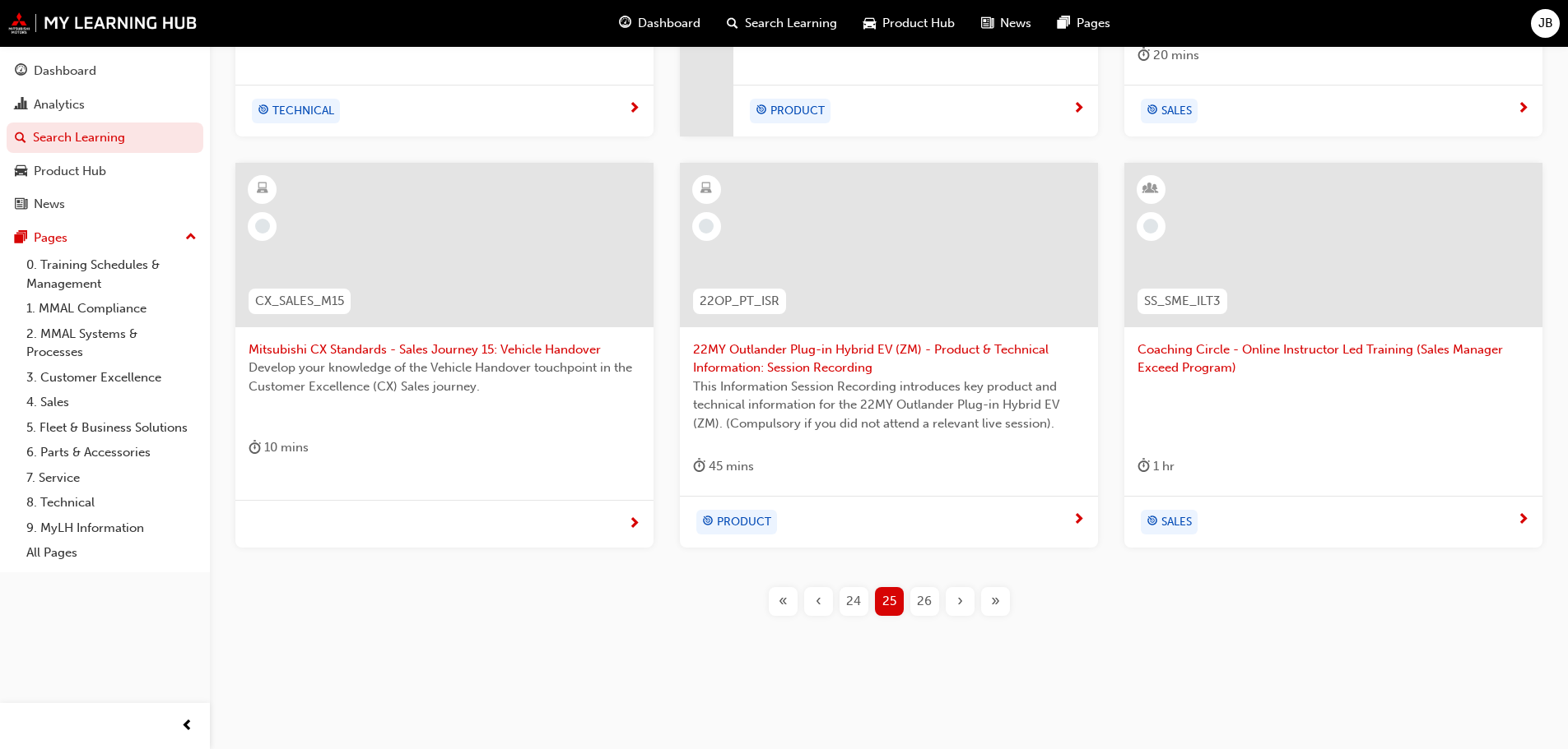
click at [928, 601] on span "26" at bounding box center [923, 602] width 15 height 19
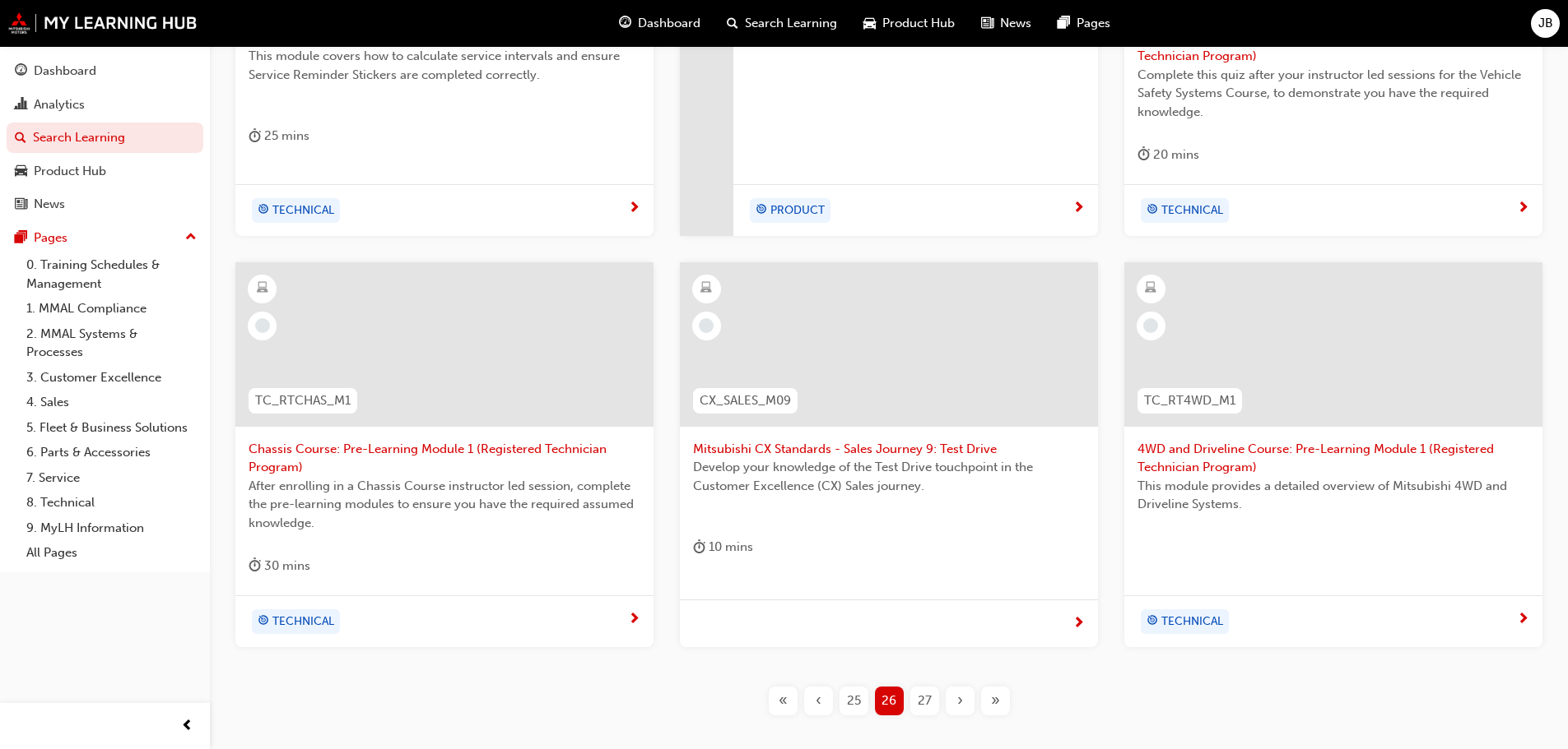
scroll to position [629, 0]
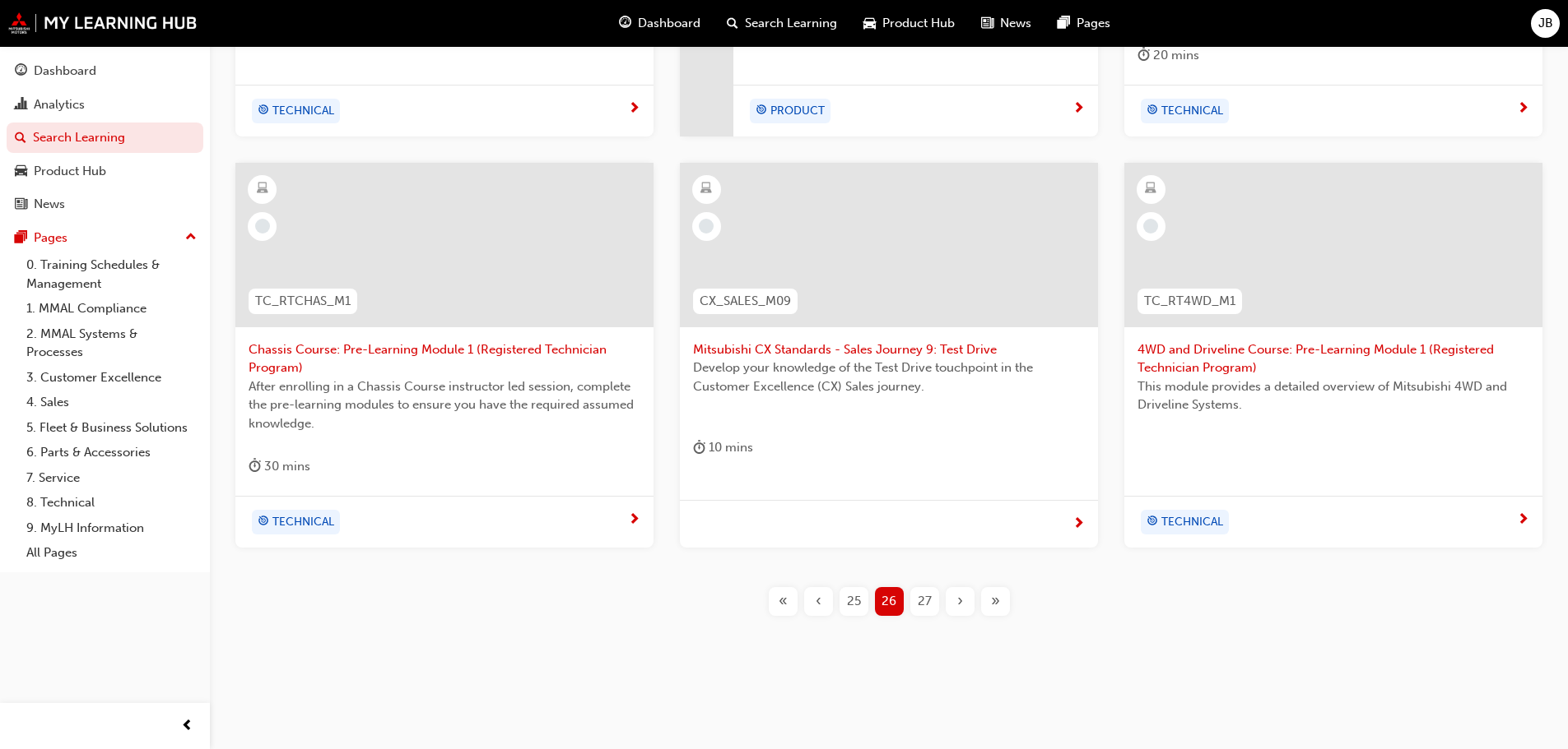
click at [926, 598] on span "27" at bounding box center [924, 602] width 14 height 19
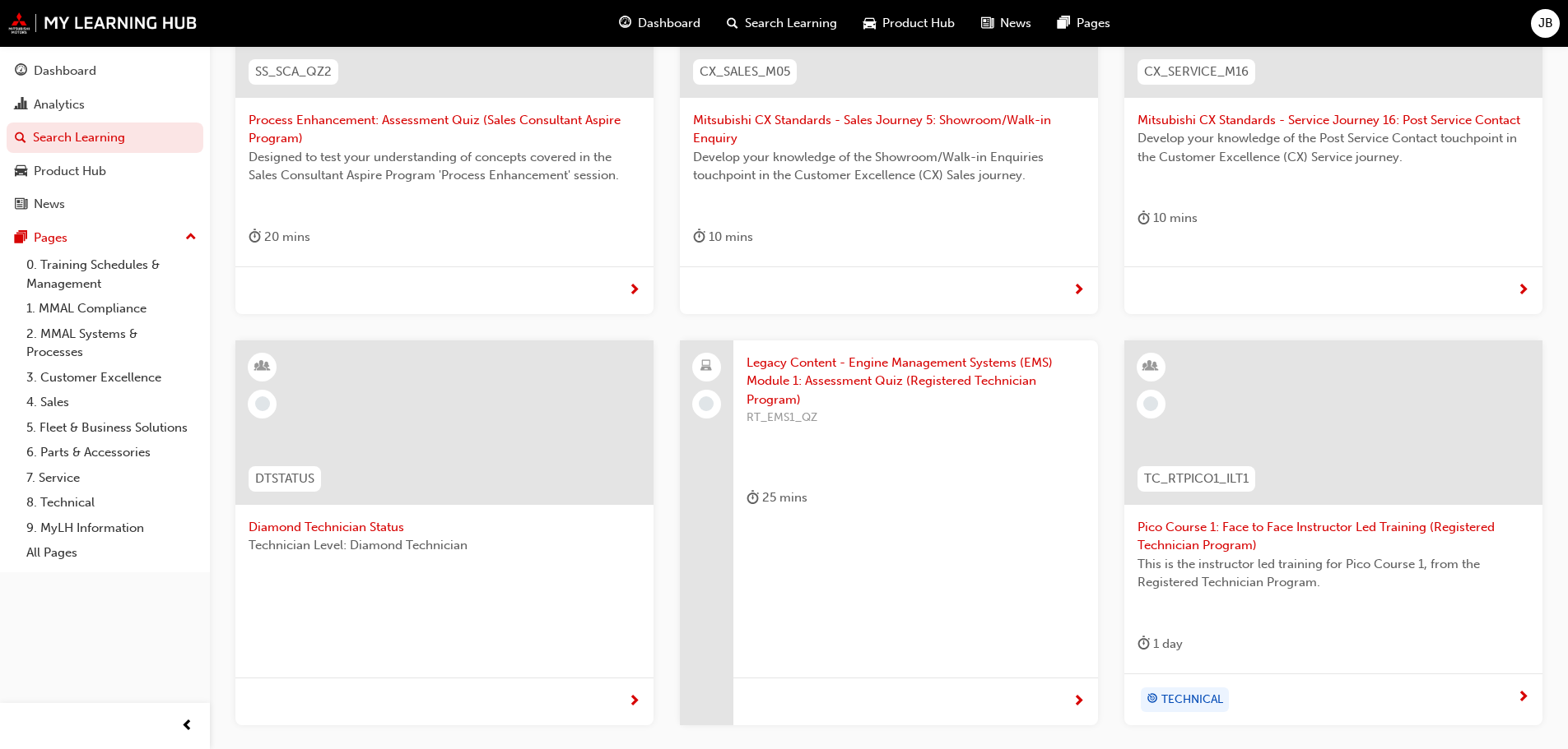
scroll to position [543, 0]
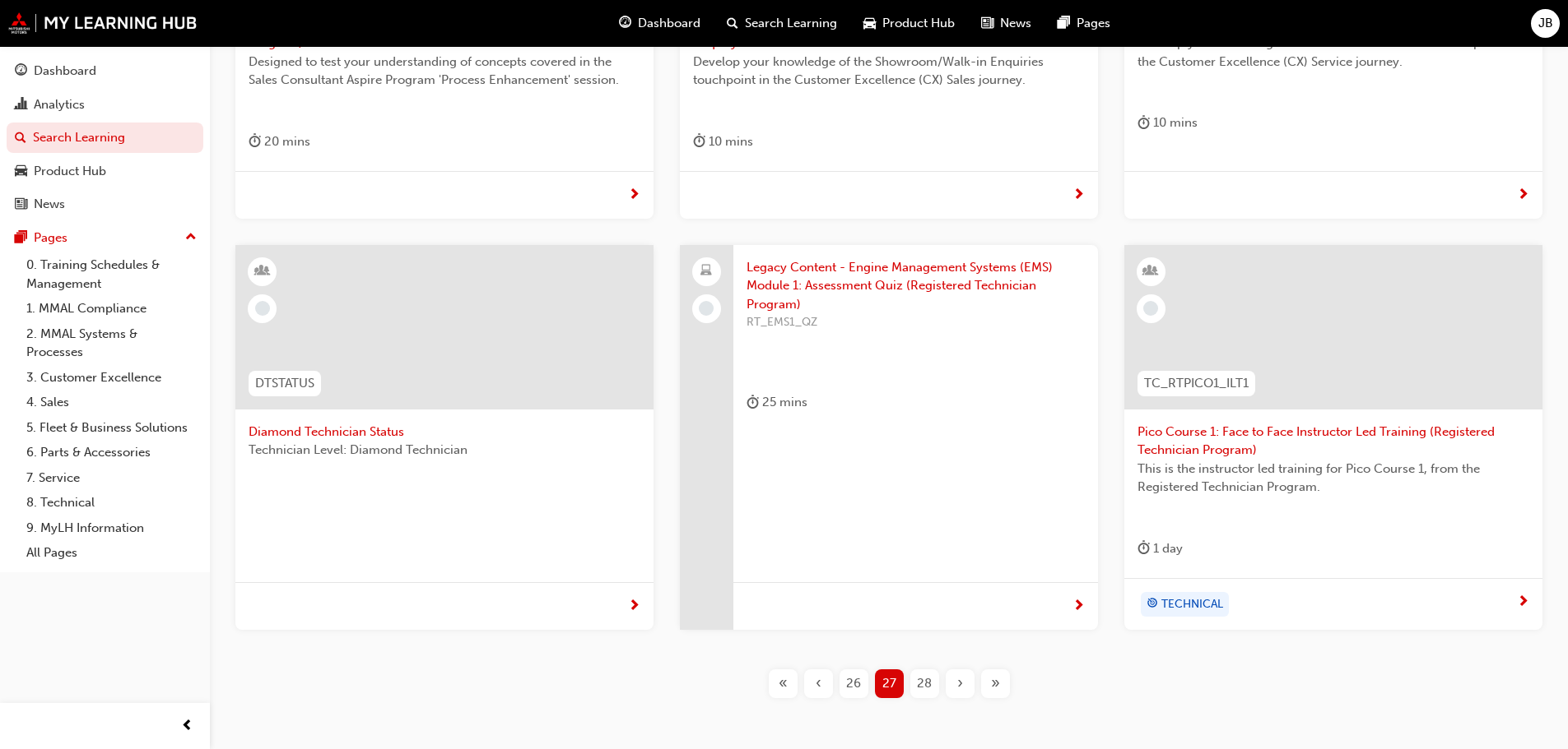
click at [927, 682] on span "28" at bounding box center [923, 684] width 15 height 19
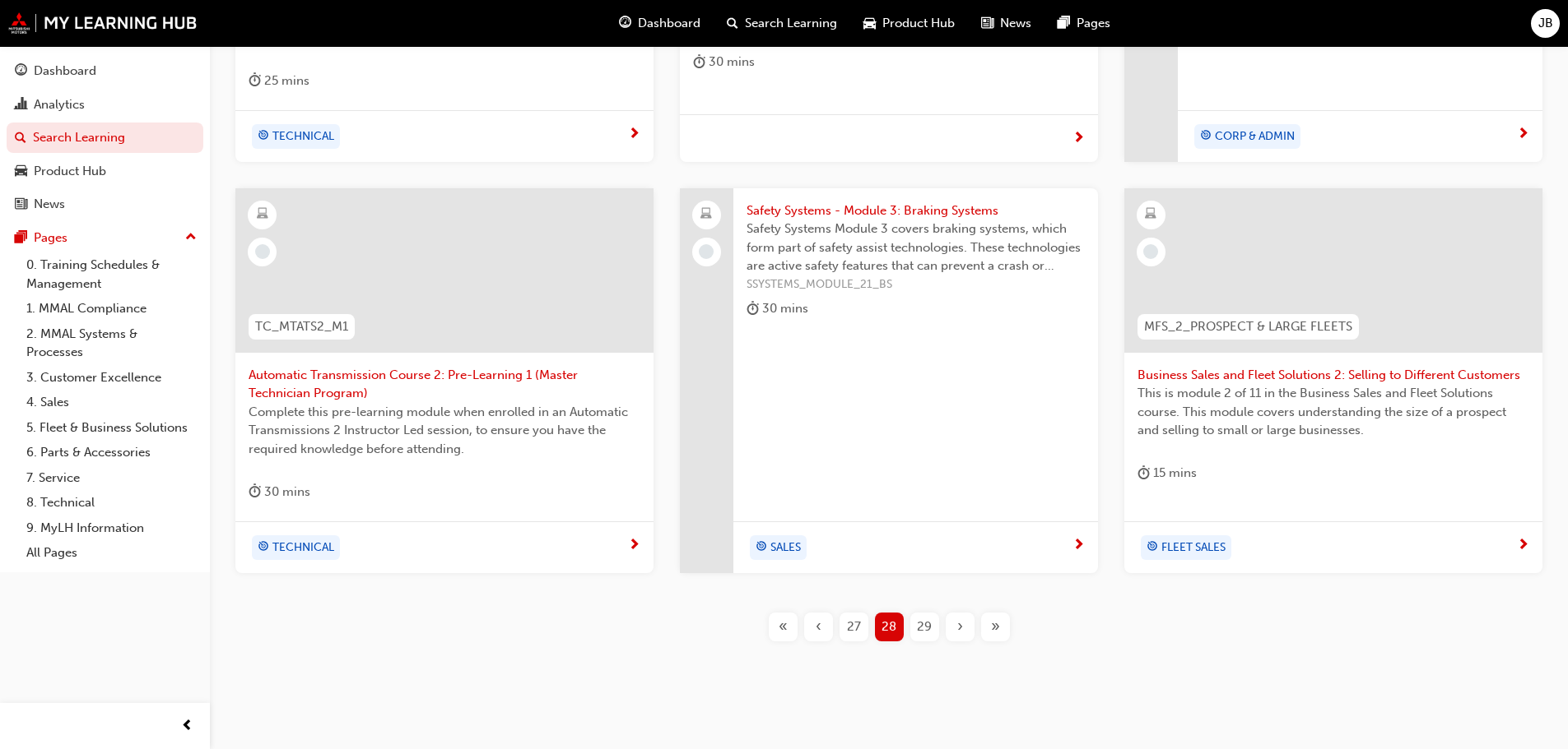
scroll to position [629, 0]
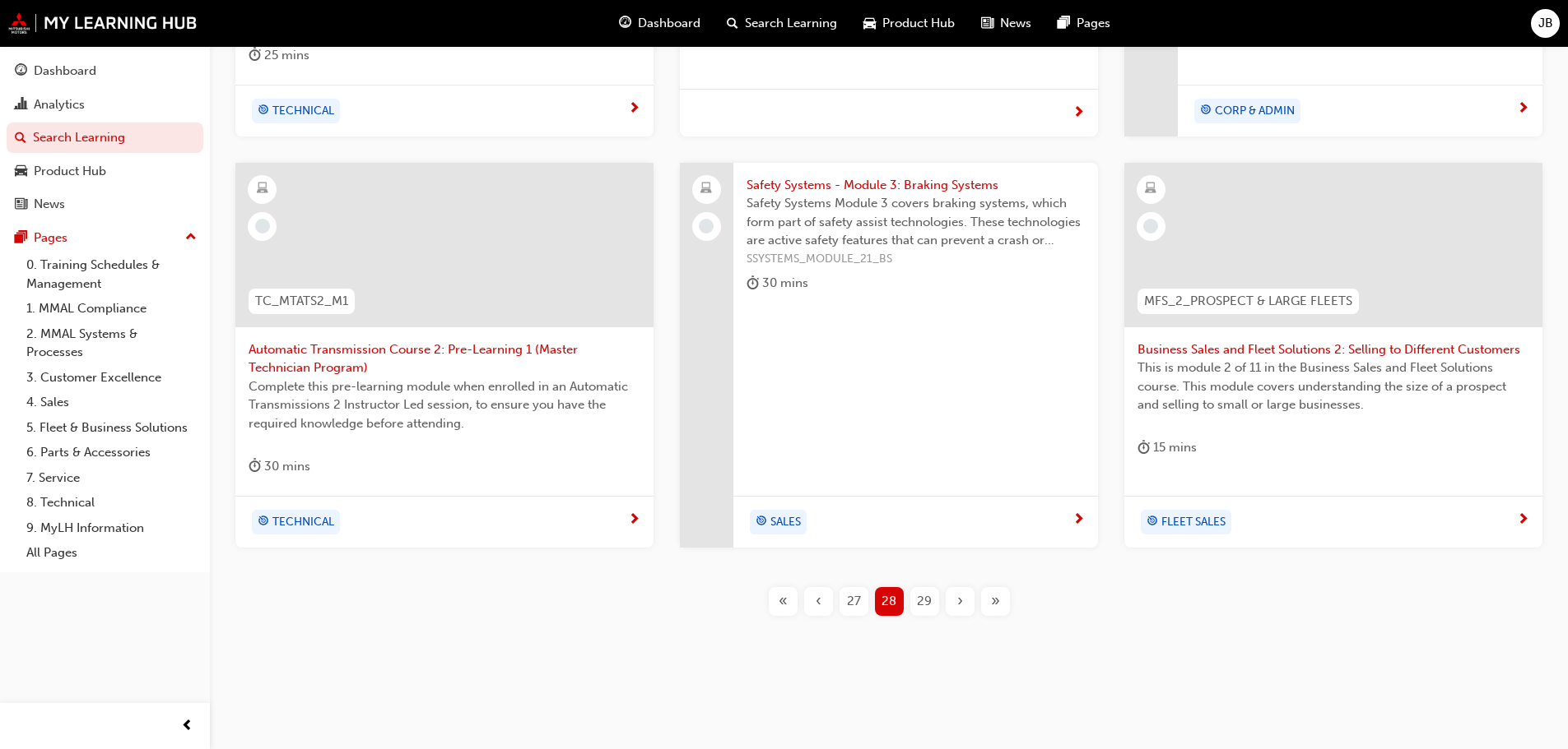
click at [927, 601] on span "29" at bounding box center [923, 602] width 15 height 19
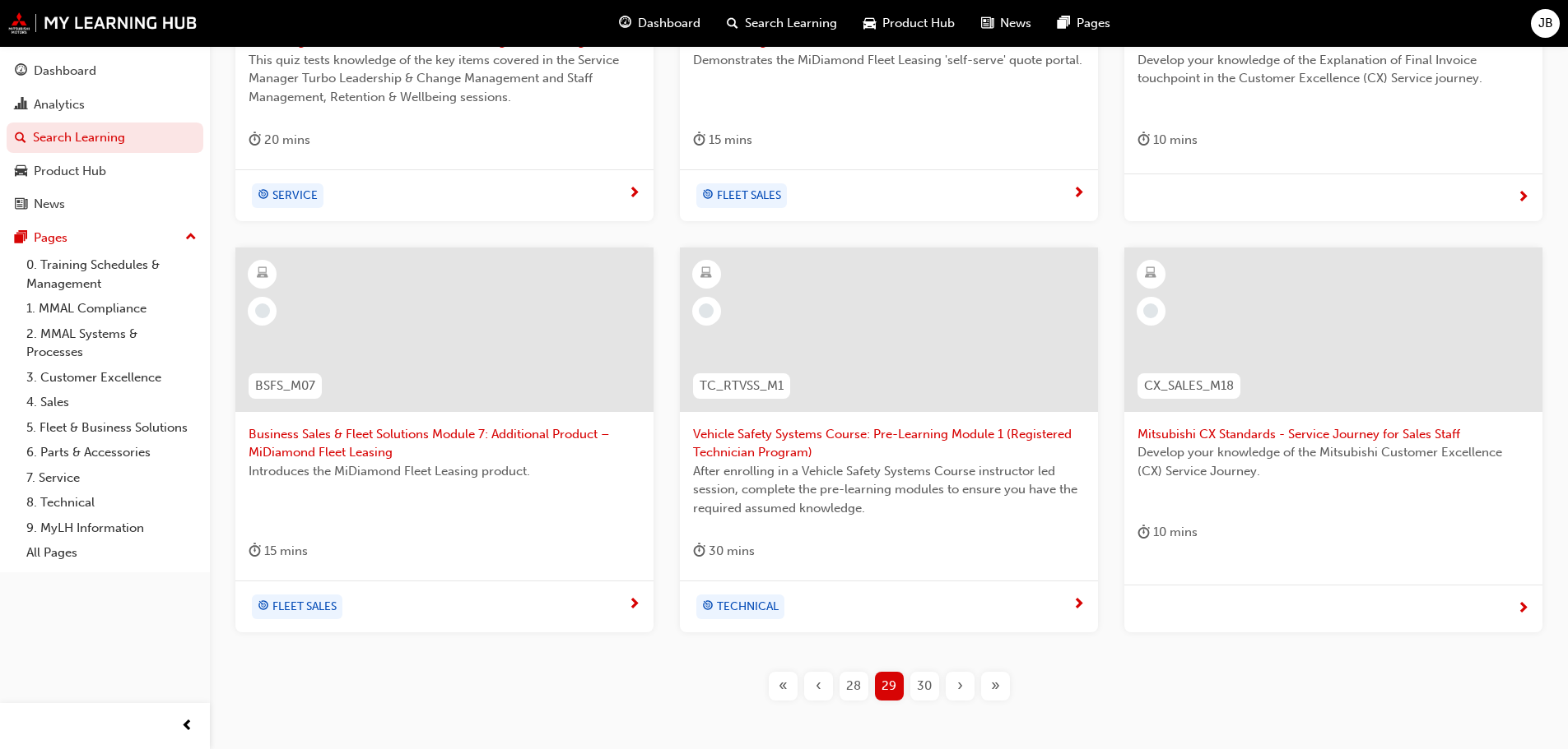
scroll to position [547, 0]
click at [921, 681] on span "30" at bounding box center [923, 684] width 15 height 19
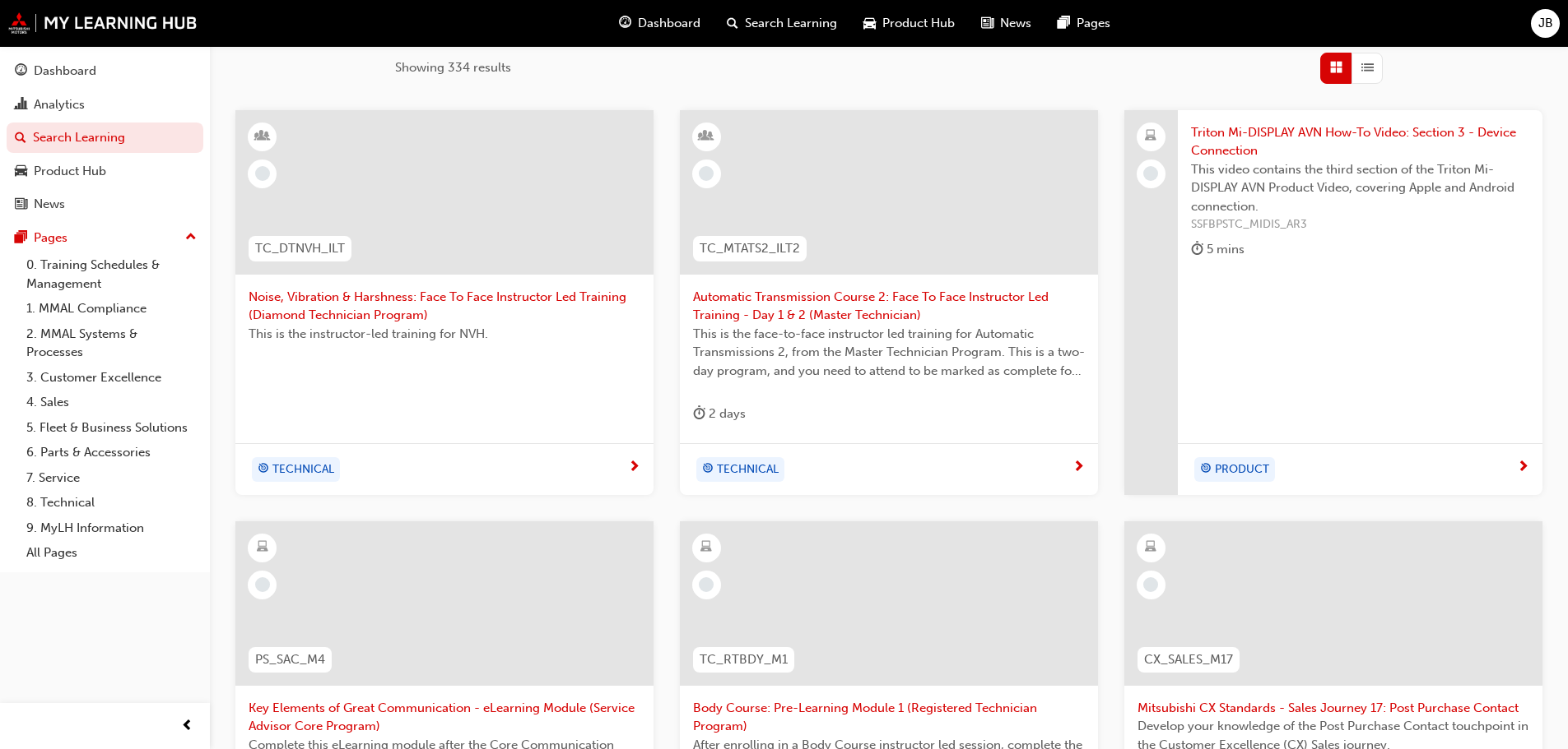
scroll to position [301, 0]
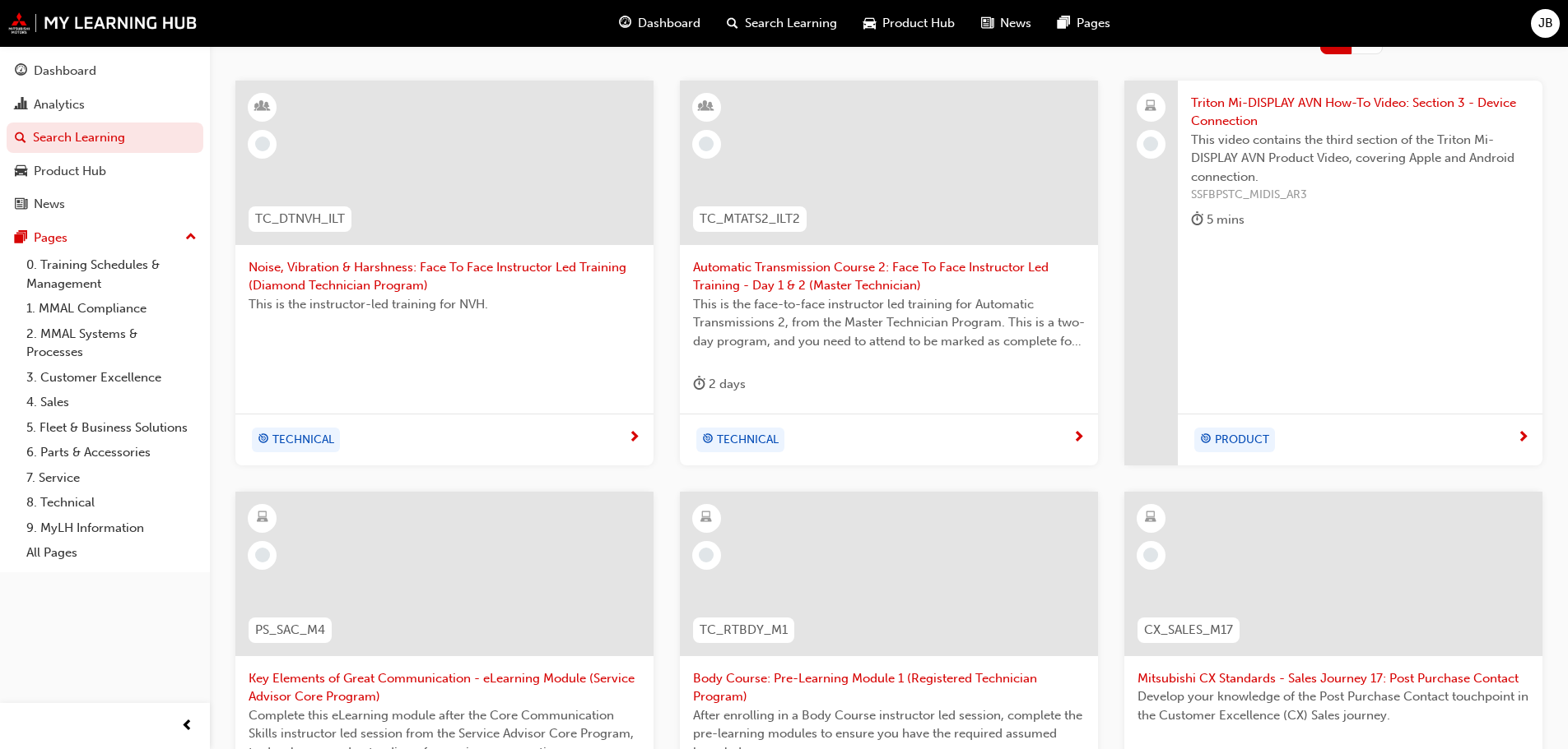
click at [1327, 108] on span "Triton Mi-DISPLAY AVN How-To Video: Section 3 - Device Connection" at bounding box center [1360, 112] width 338 height 37
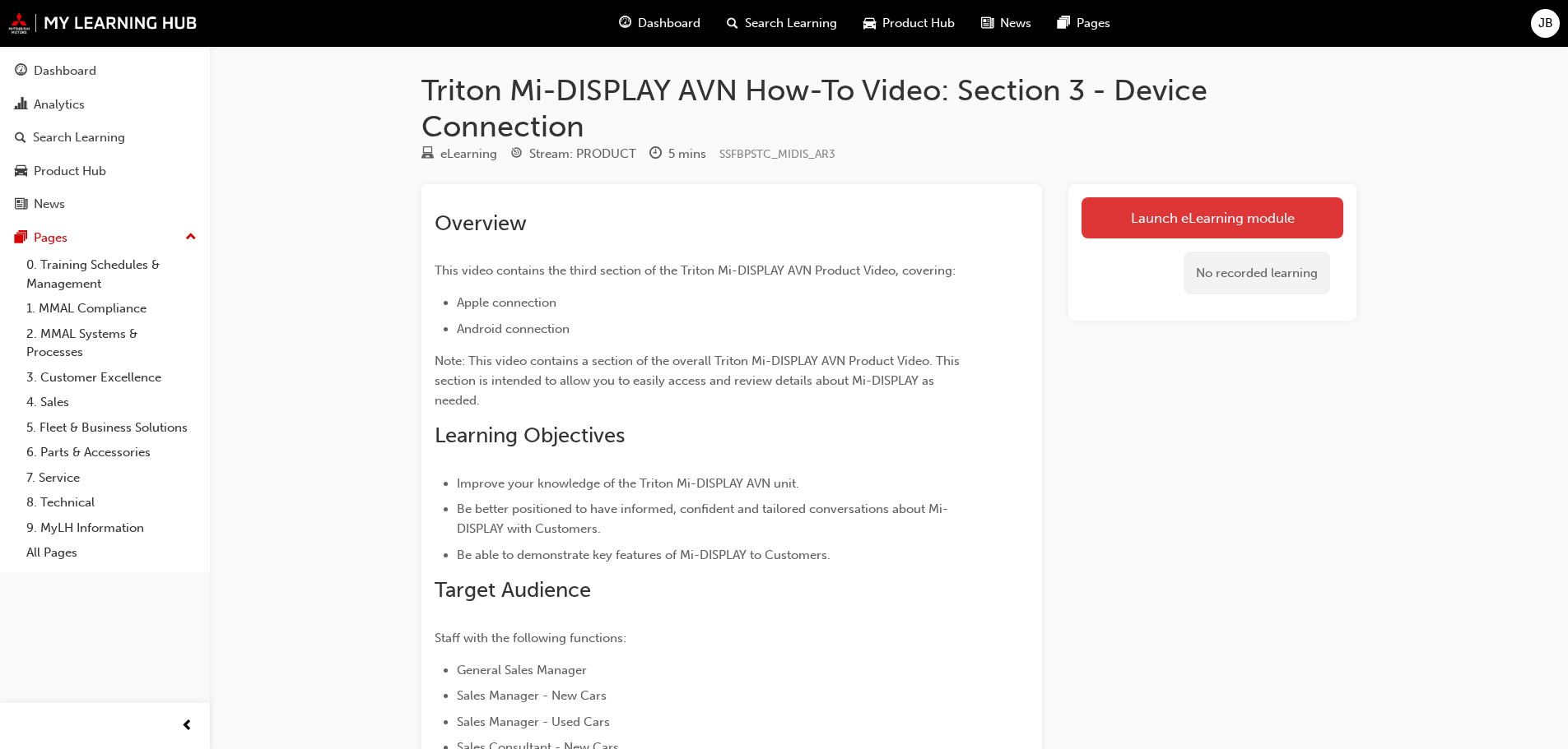
click at [1231, 218] on link "Launch eLearning module" at bounding box center [1212, 218] width 261 height 41
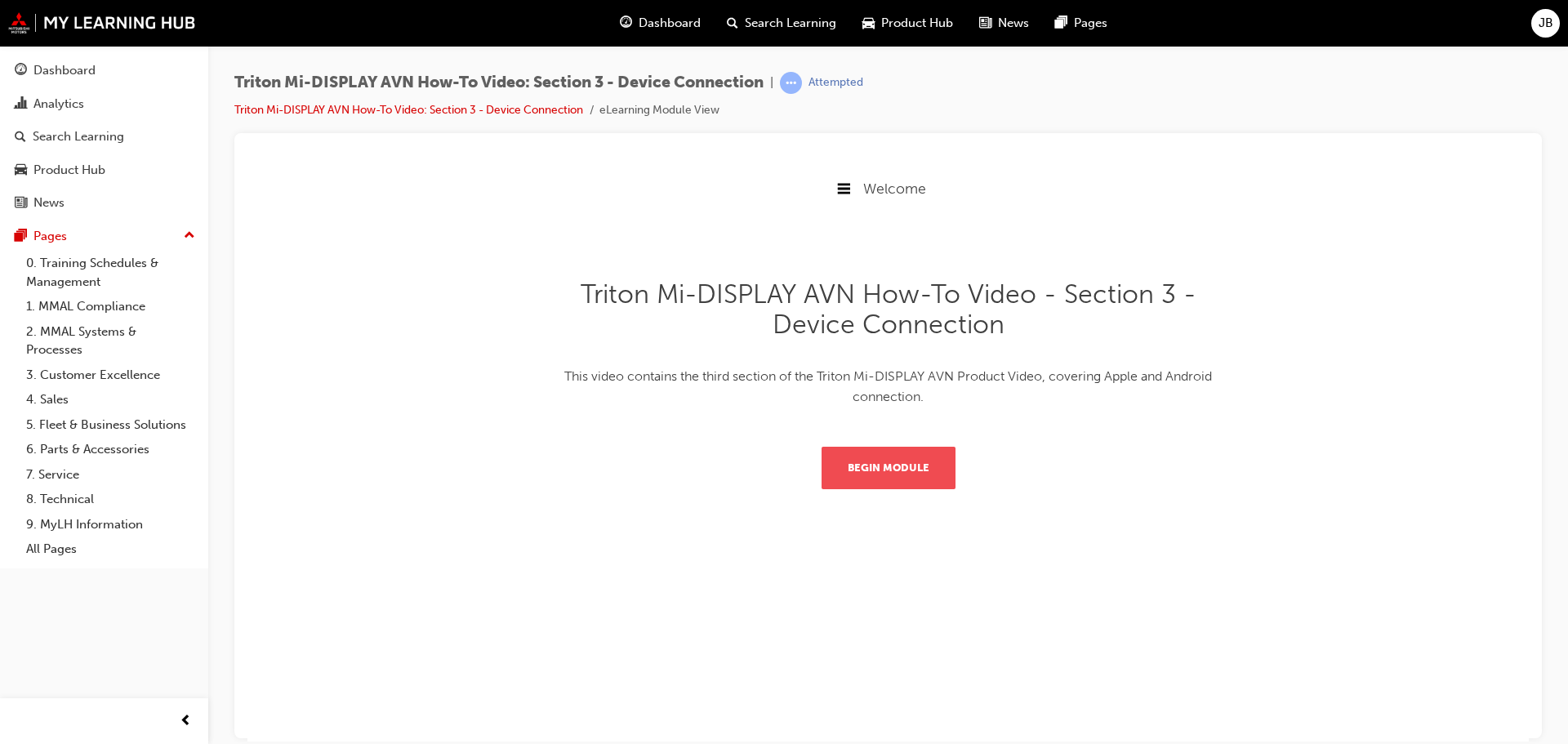
click at [885, 467] on button "Begin Module" at bounding box center [889, 467] width 134 height 43
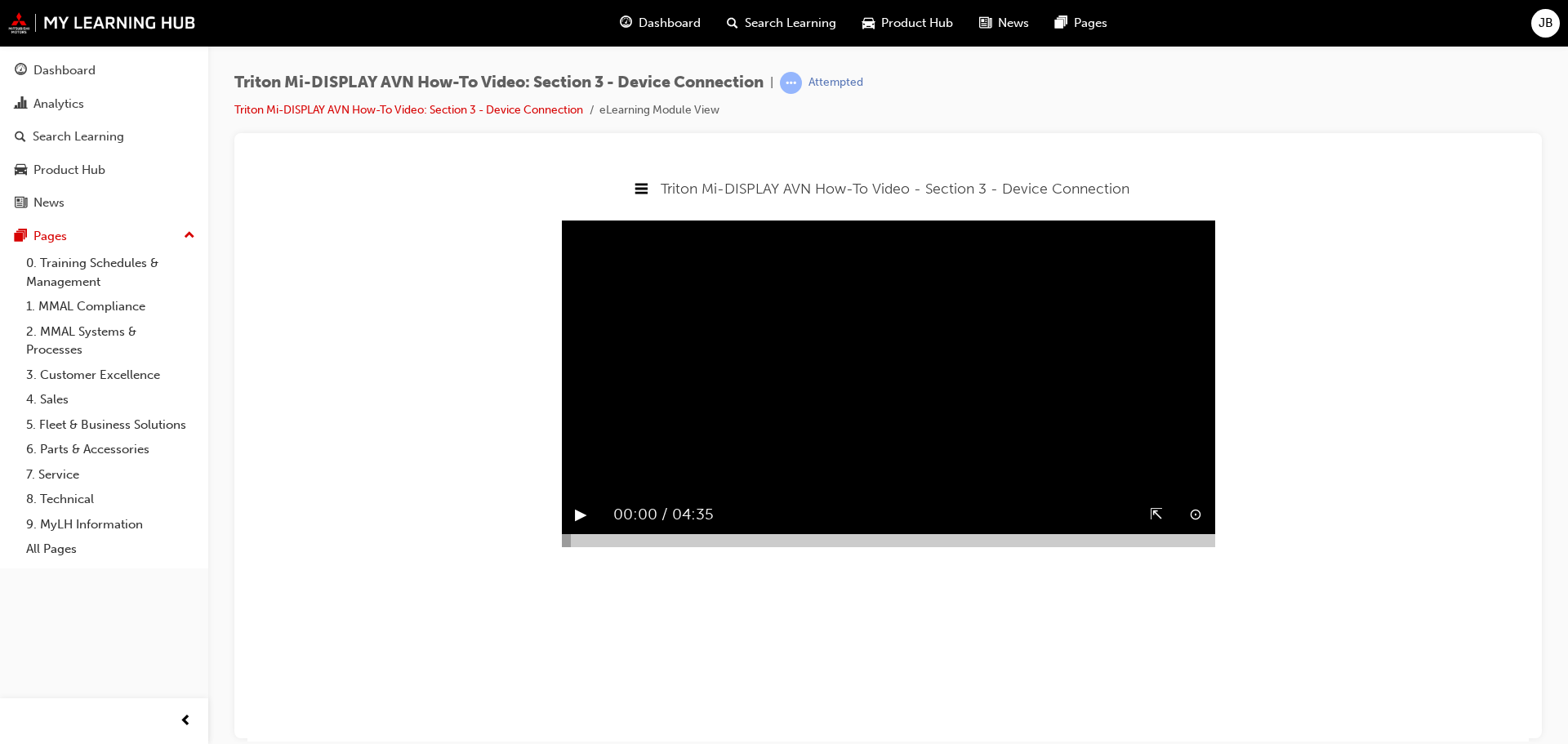
click at [581, 527] on button "▶︎" at bounding box center [581, 514] width 12 height 25
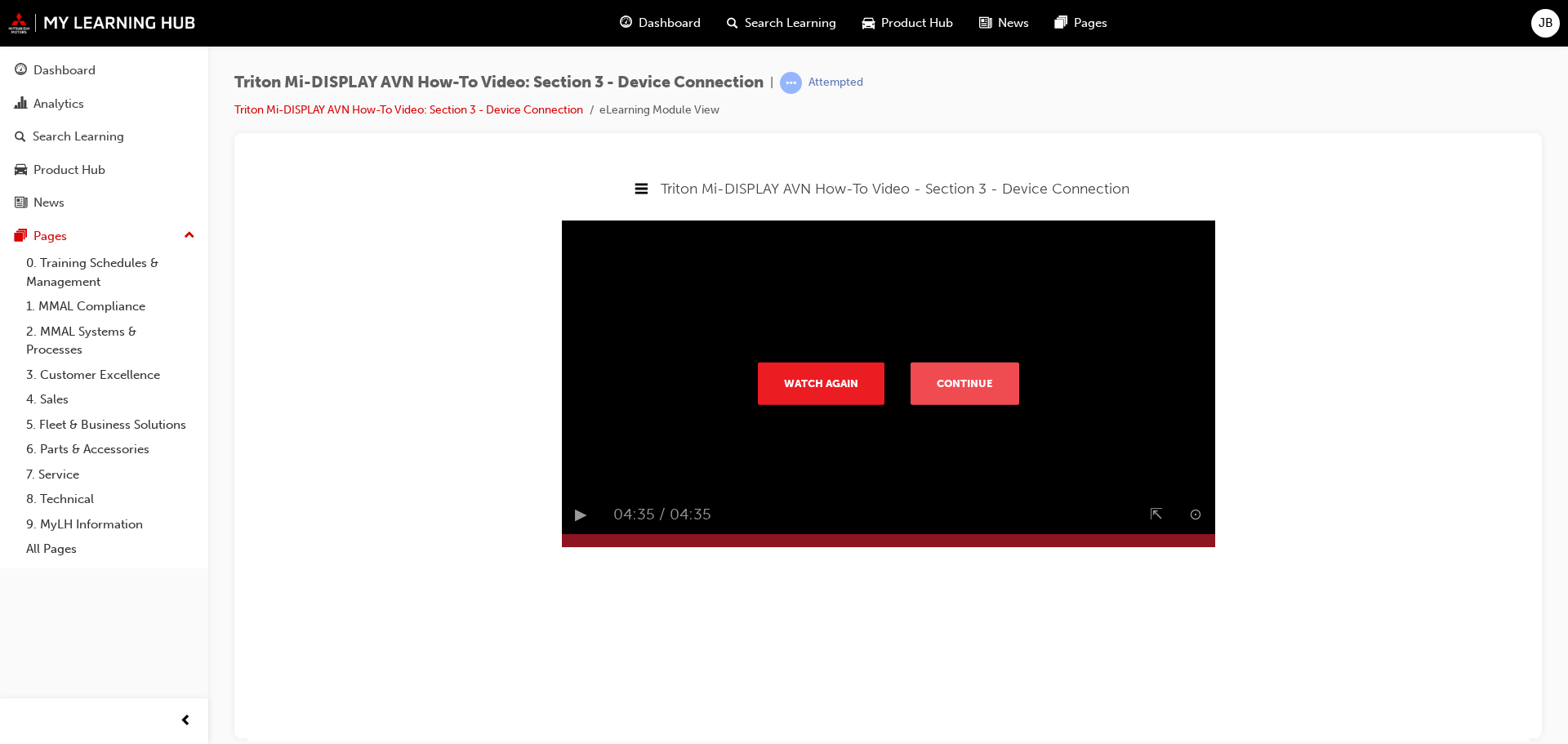
click at [960, 401] on button "Continue" at bounding box center [964, 383] width 108 height 43
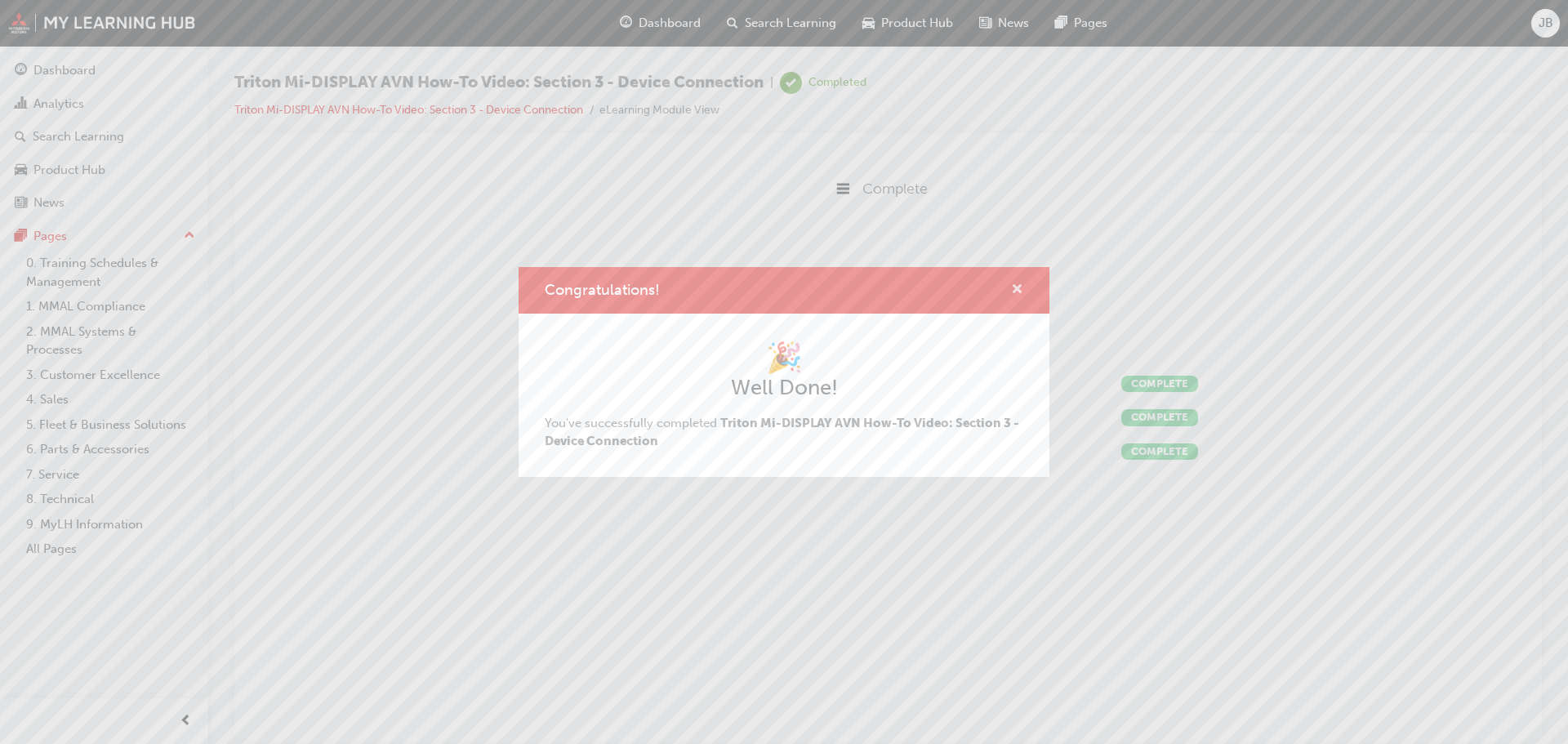
click at [1014, 288] on span "cross-icon" at bounding box center [1017, 291] width 12 height 15
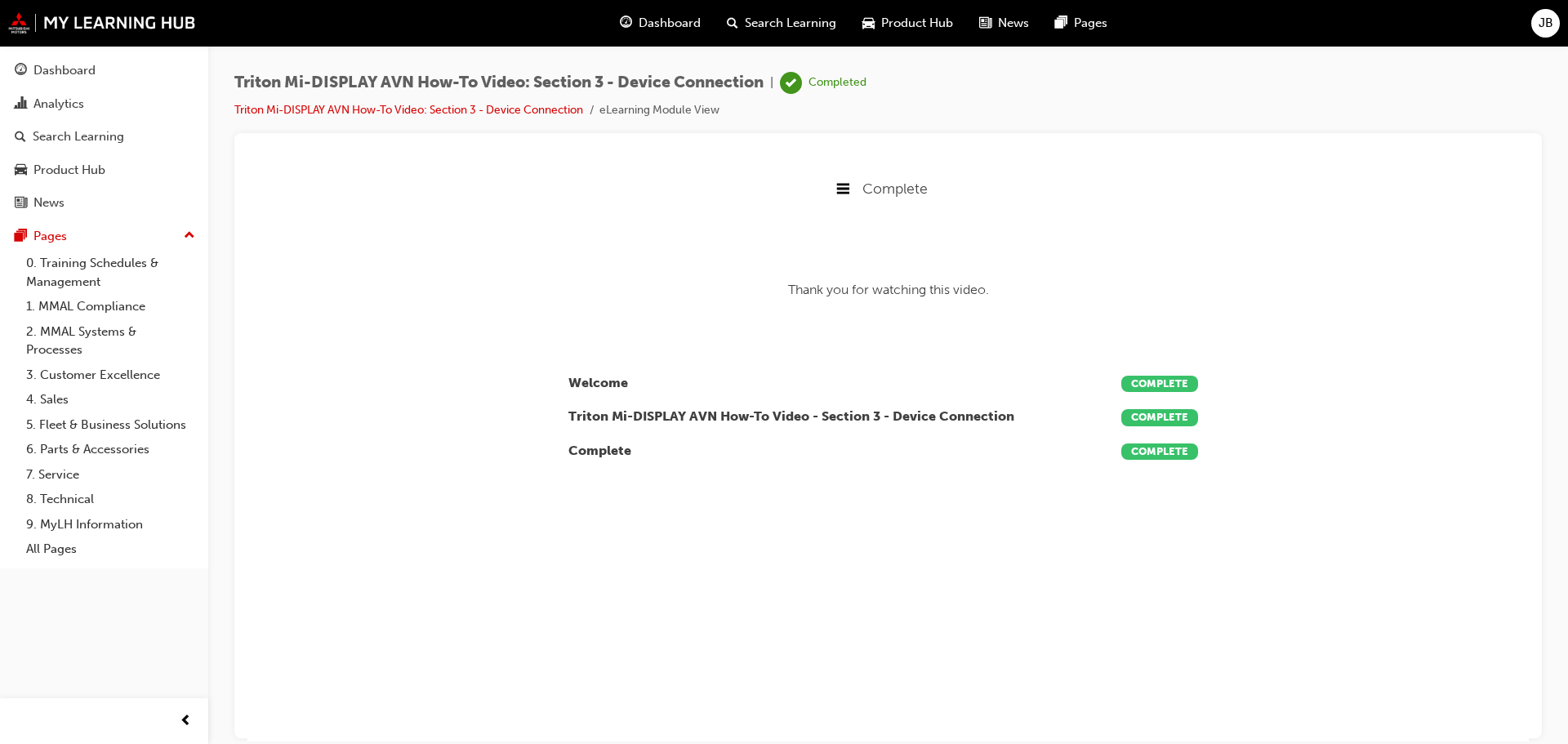
click at [794, 19] on span "Search Learning" at bounding box center [790, 23] width 91 height 19
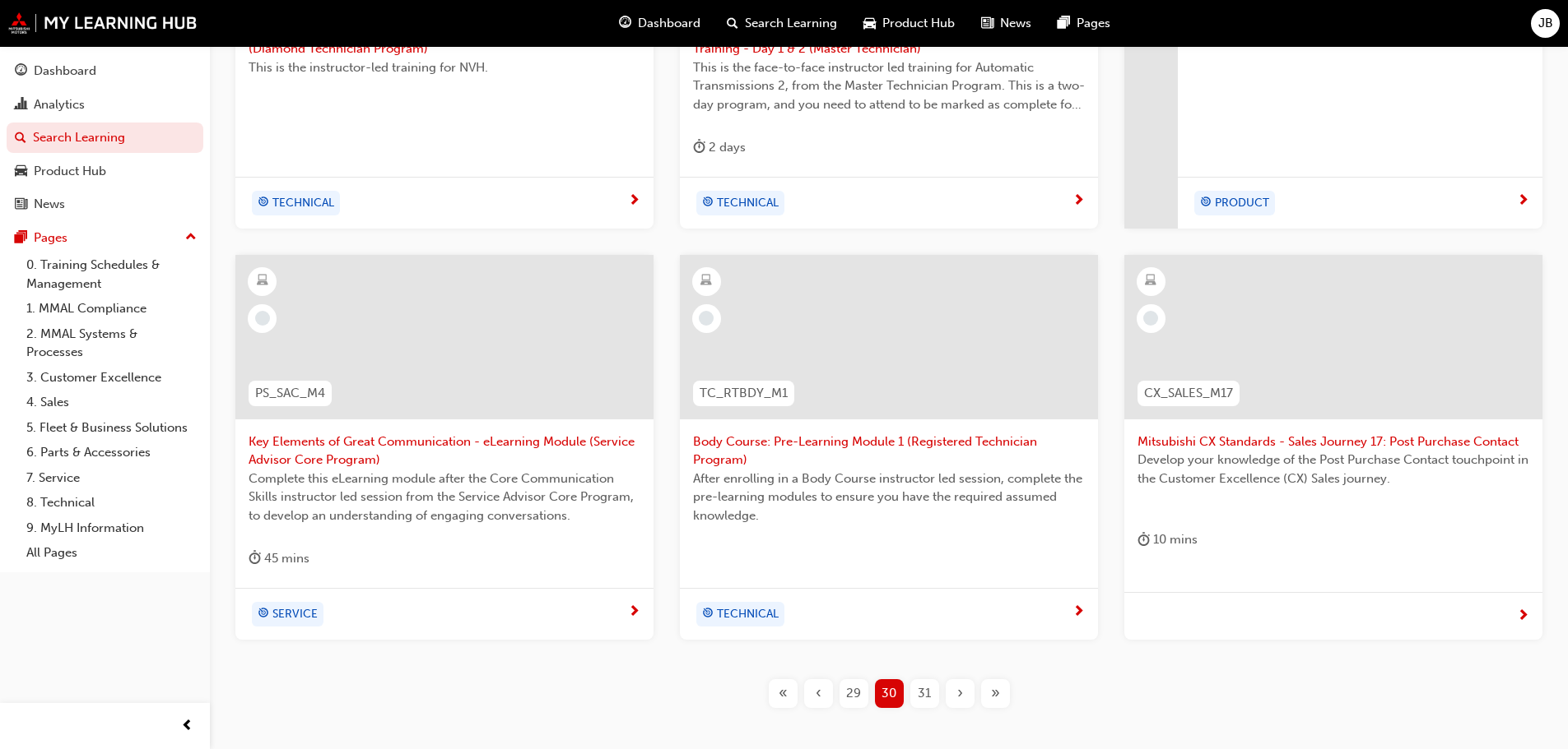
scroll to position [629, 0]
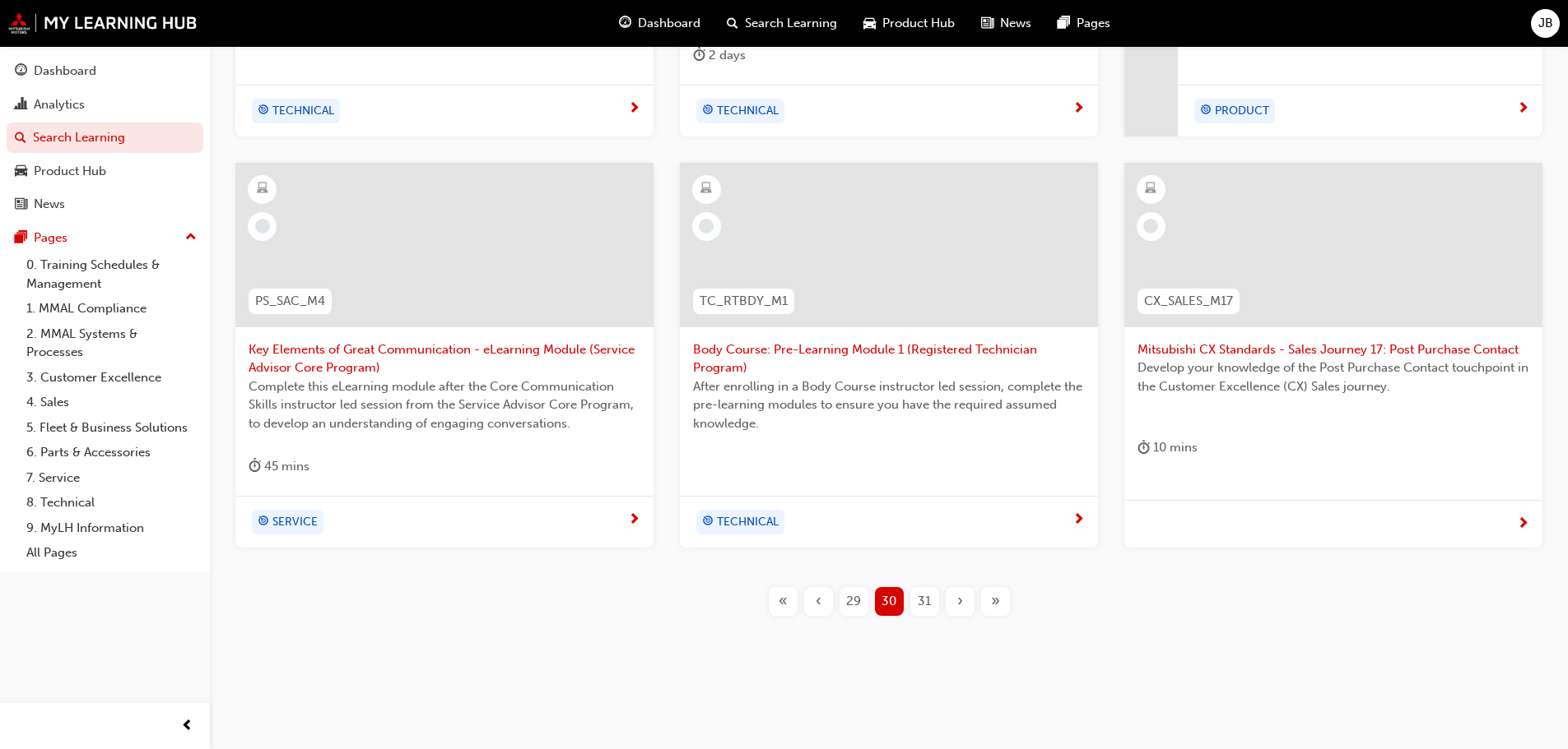
click at [923, 601] on span "31" at bounding box center [923, 602] width 13 height 19
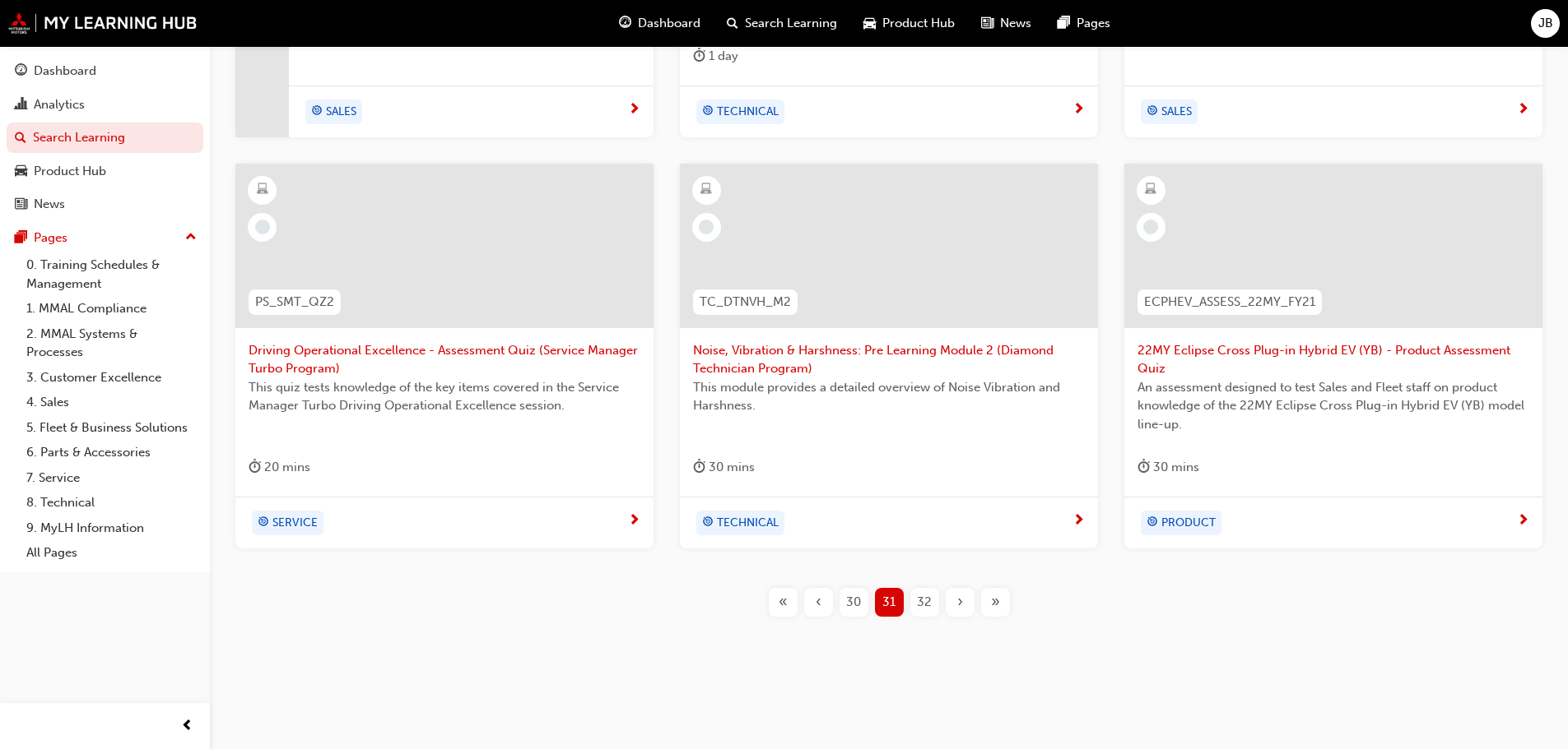
scroll to position [629, 0]
click at [927, 600] on span "32" at bounding box center [923, 602] width 15 height 19
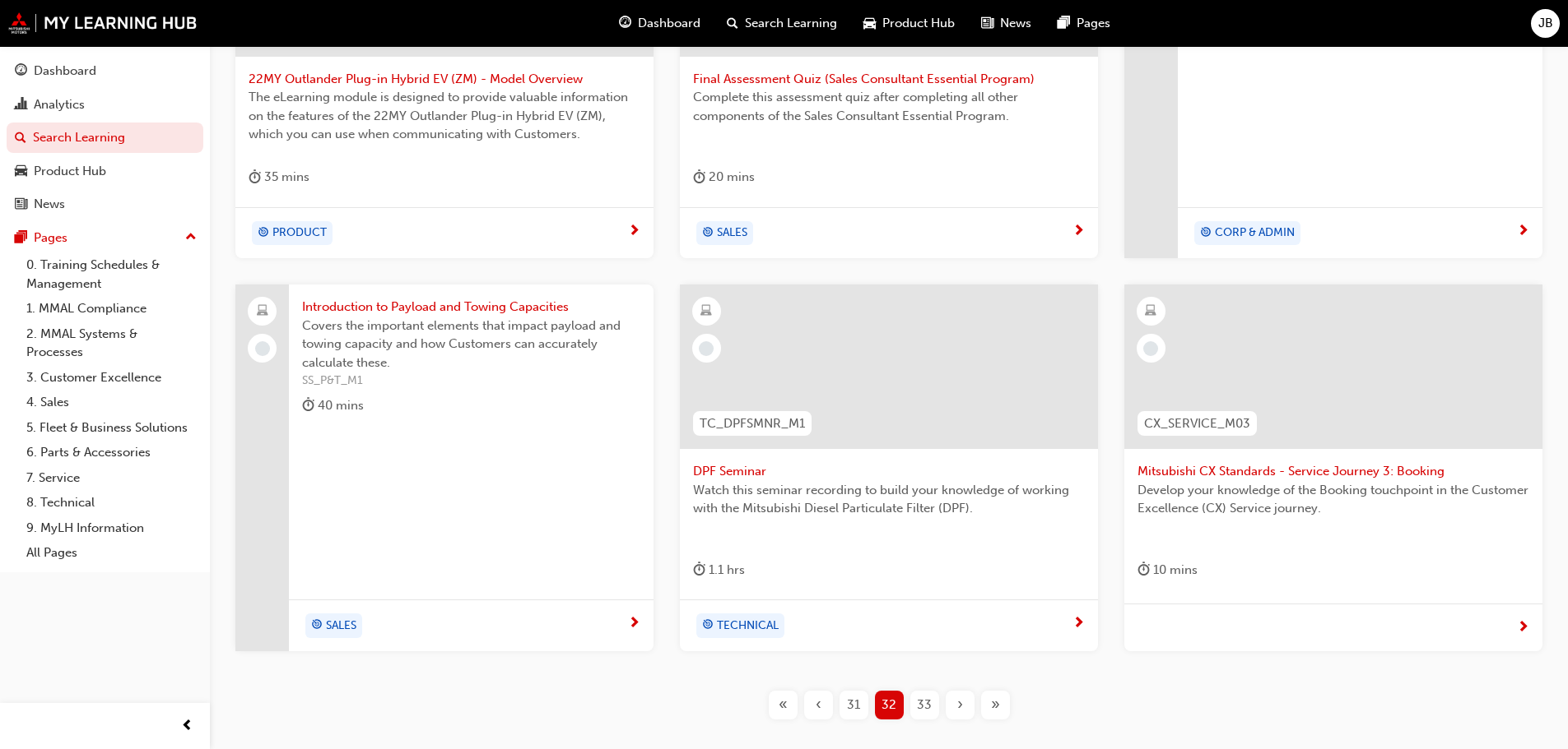
scroll to position [593, 0]
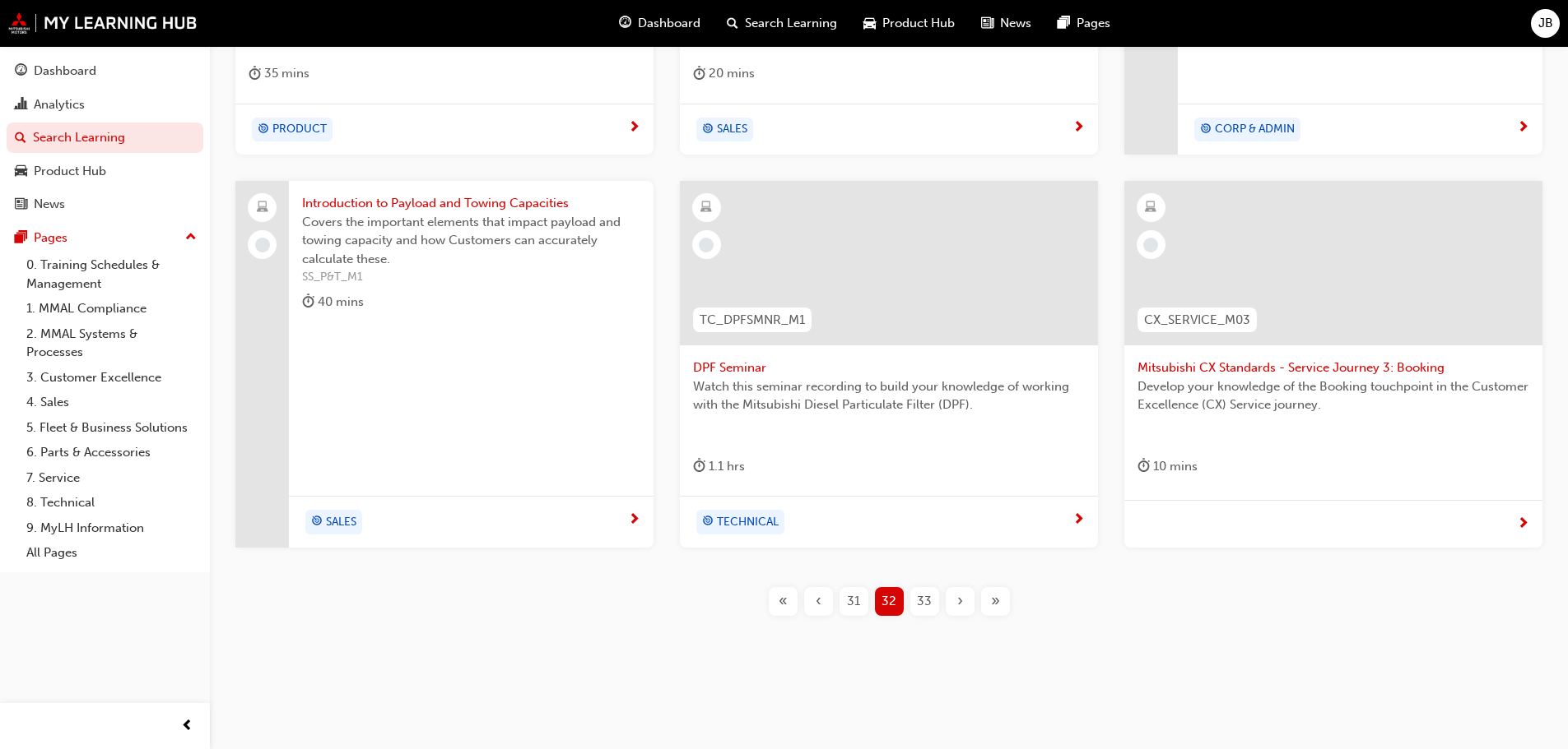
click at [926, 602] on span "33" at bounding box center [923, 602] width 15 height 19
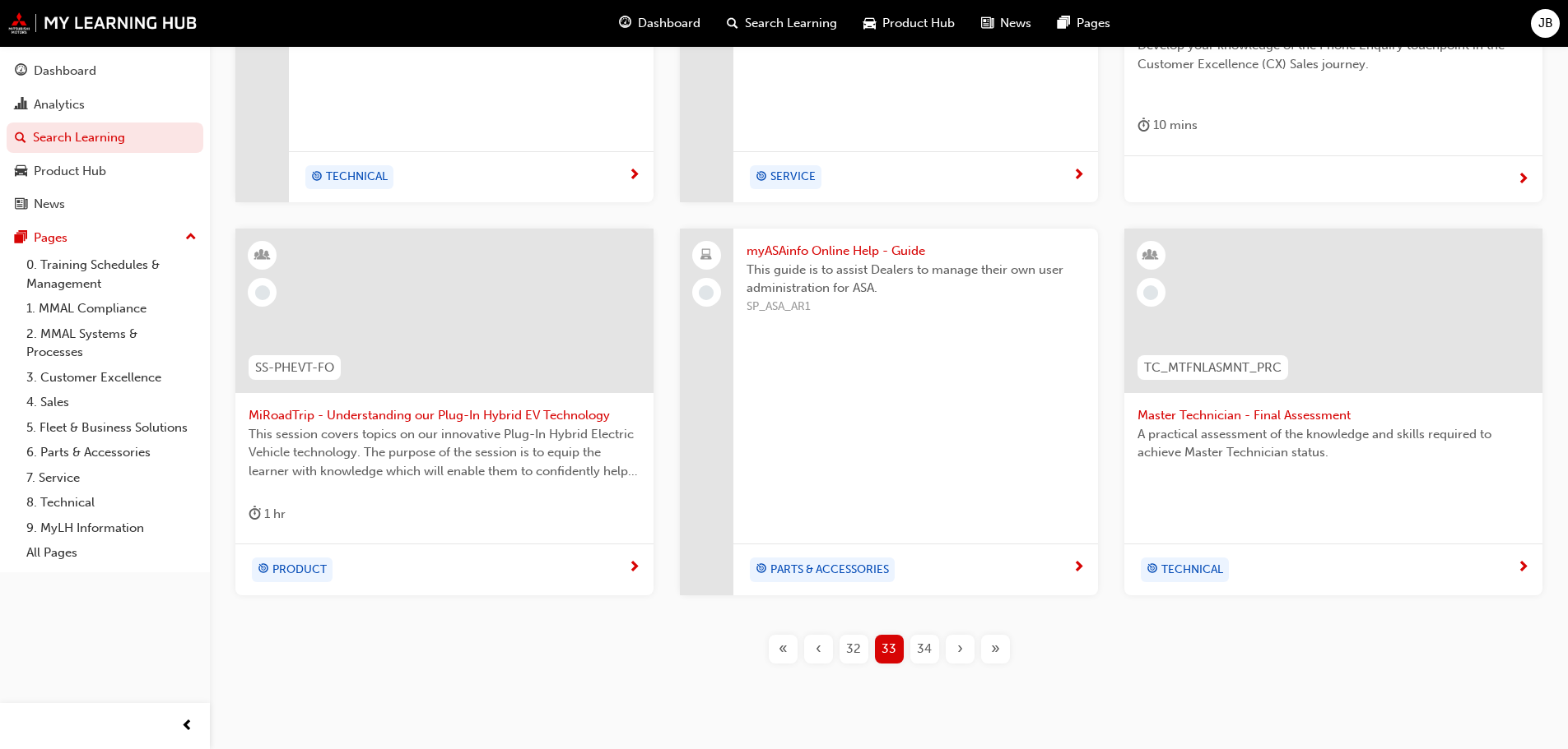
scroll to position [588, 0]
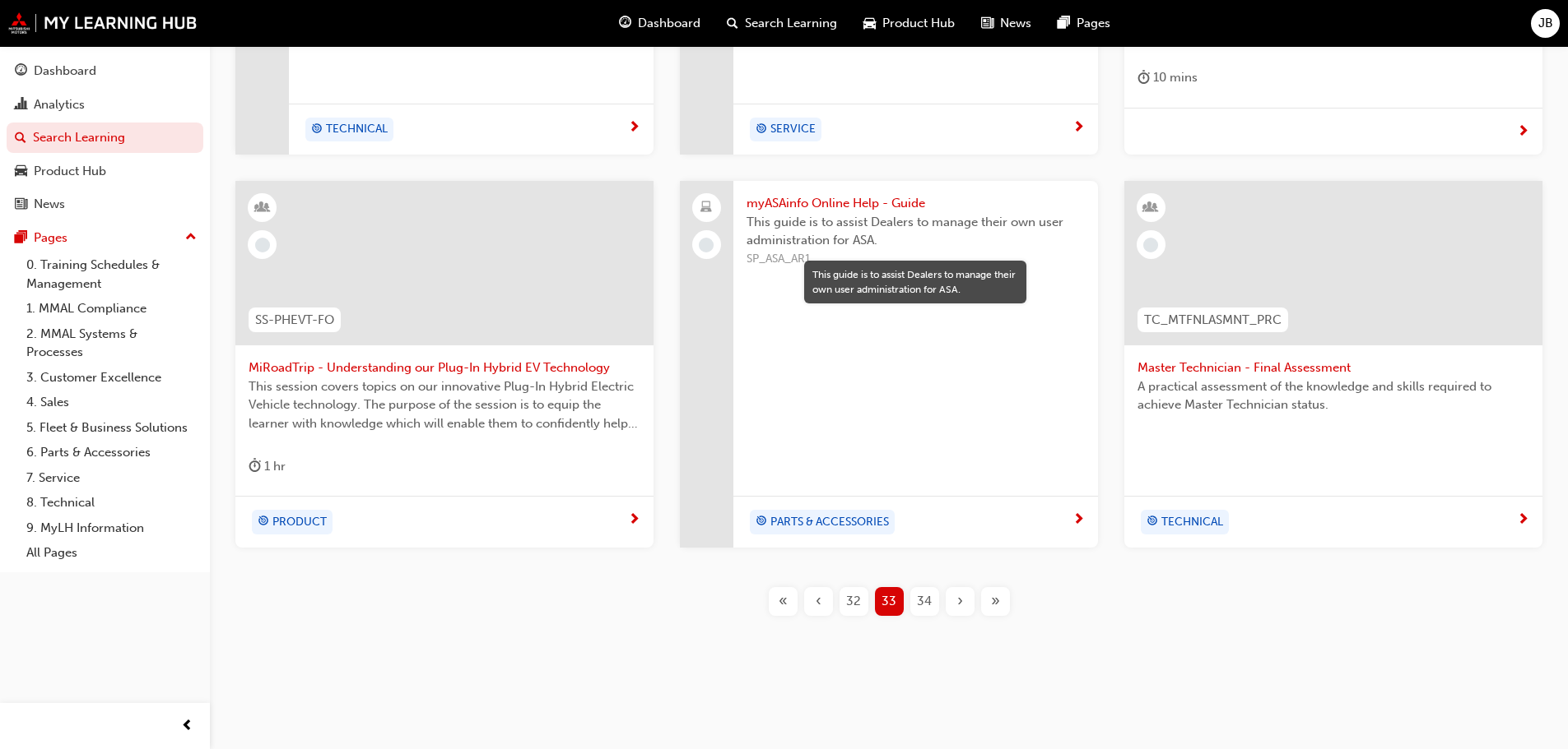
click at [927, 602] on span "34" at bounding box center [923, 602] width 15 height 19
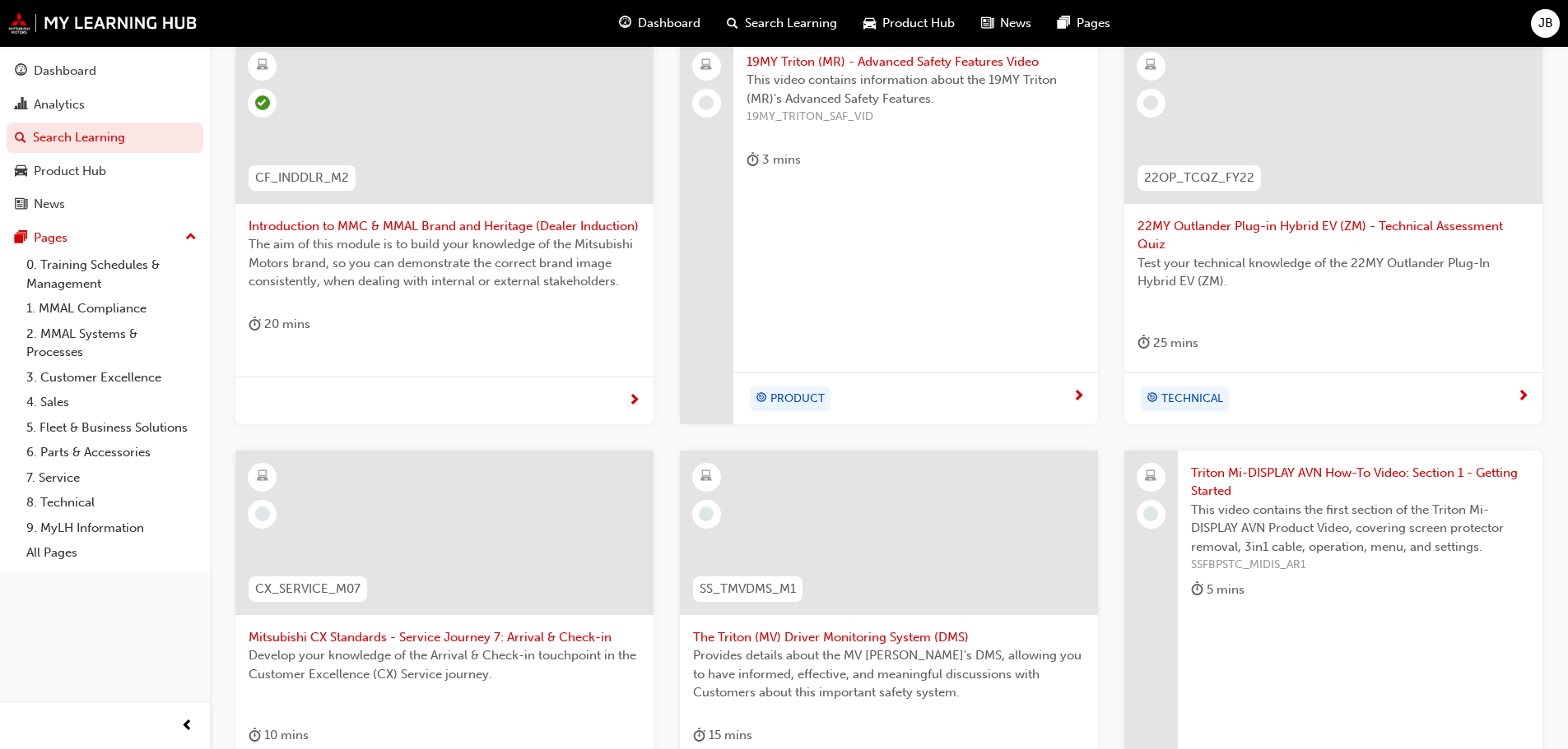
scroll to position [259, 0]
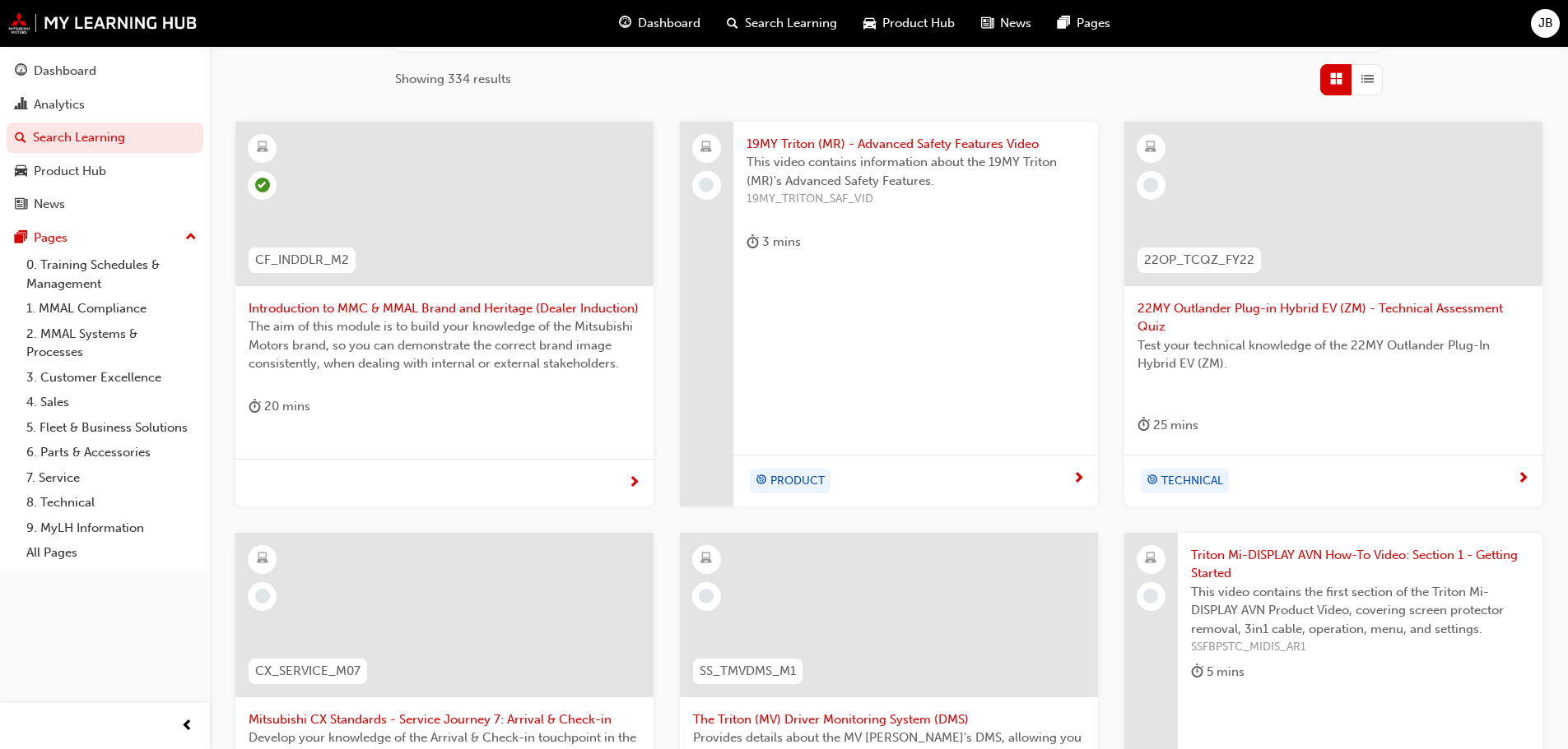
click at [856, 163] on span "This video contains information about the 19MY Triton (MR)'s Advanced Safety Fe…" at bounding box center [916, 171] width 338 height 37
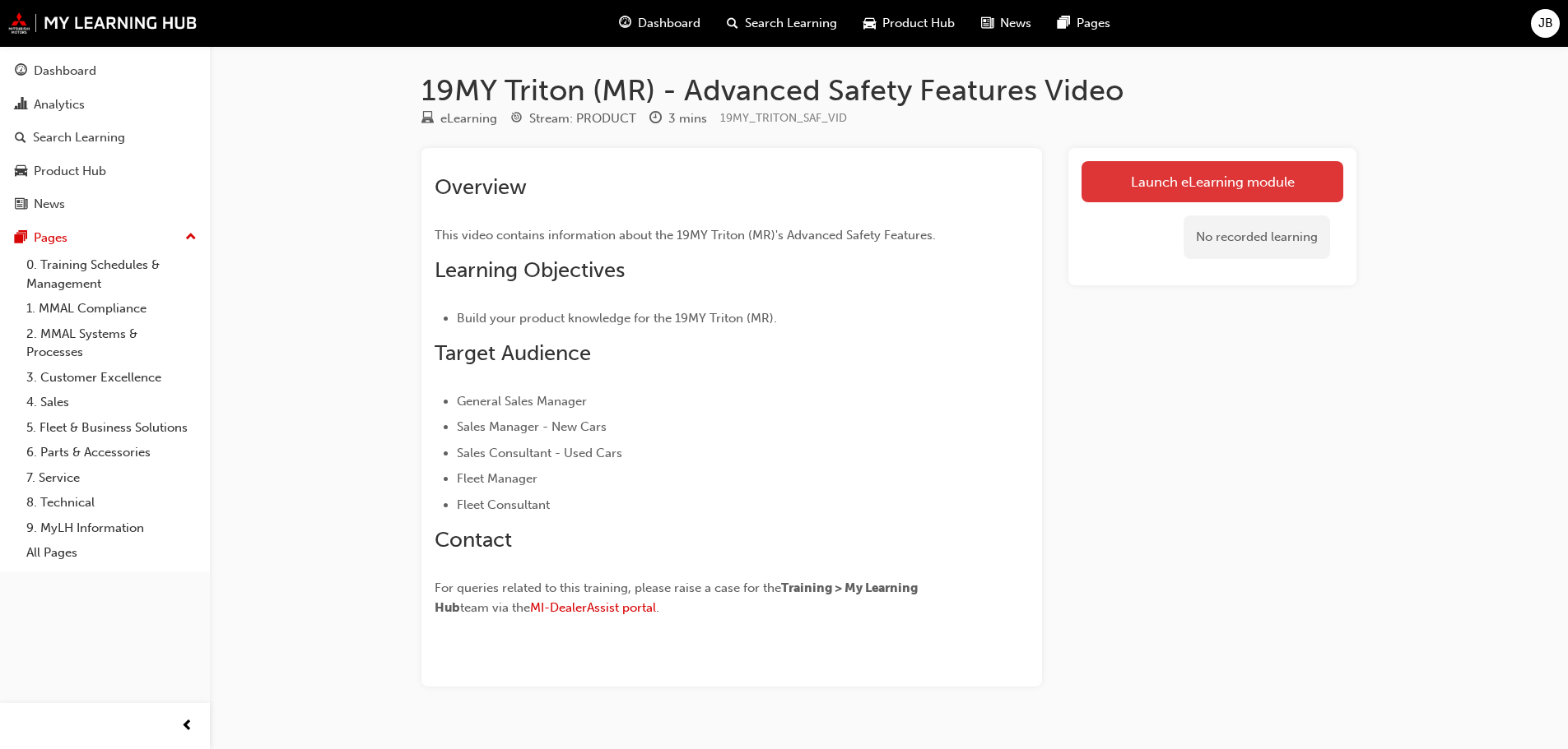
click at [1188, 175] on link "Launch eLearning module" at bounding box center [1212, 181] width 261 height 41
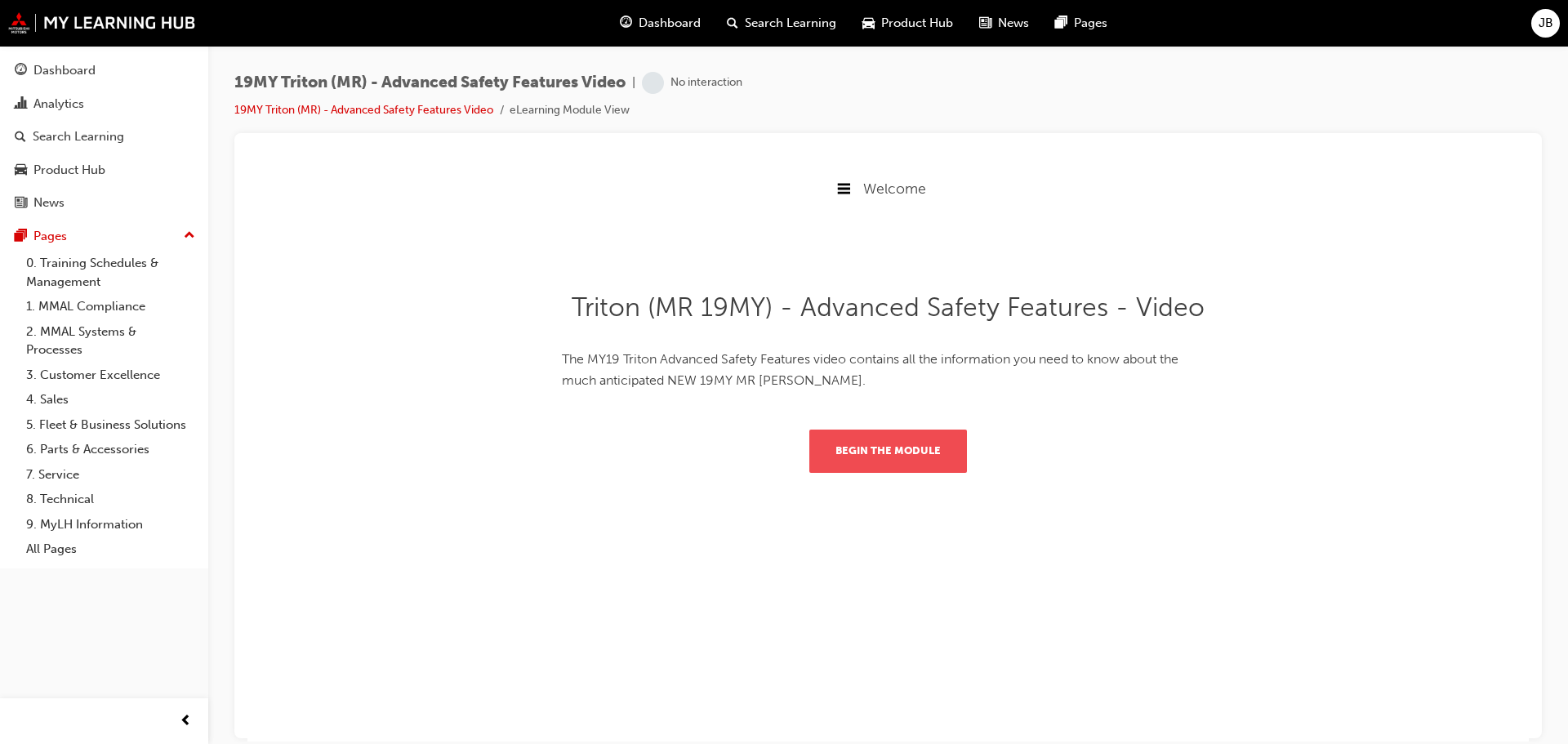
click at [895, 450] on button "Begin the module" at bounding box center [889, 450] width 158 height 43
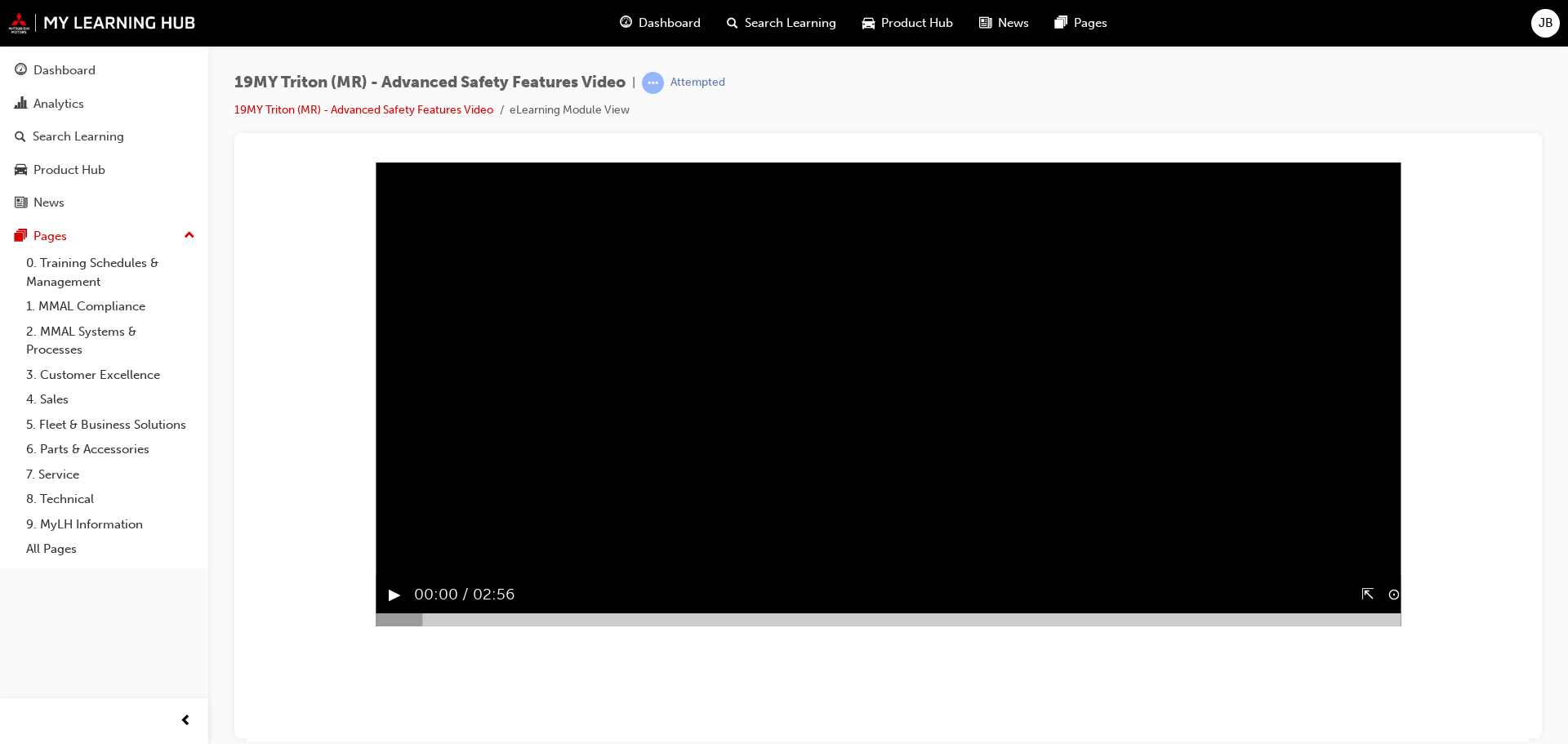
scroll to position [163, 0]
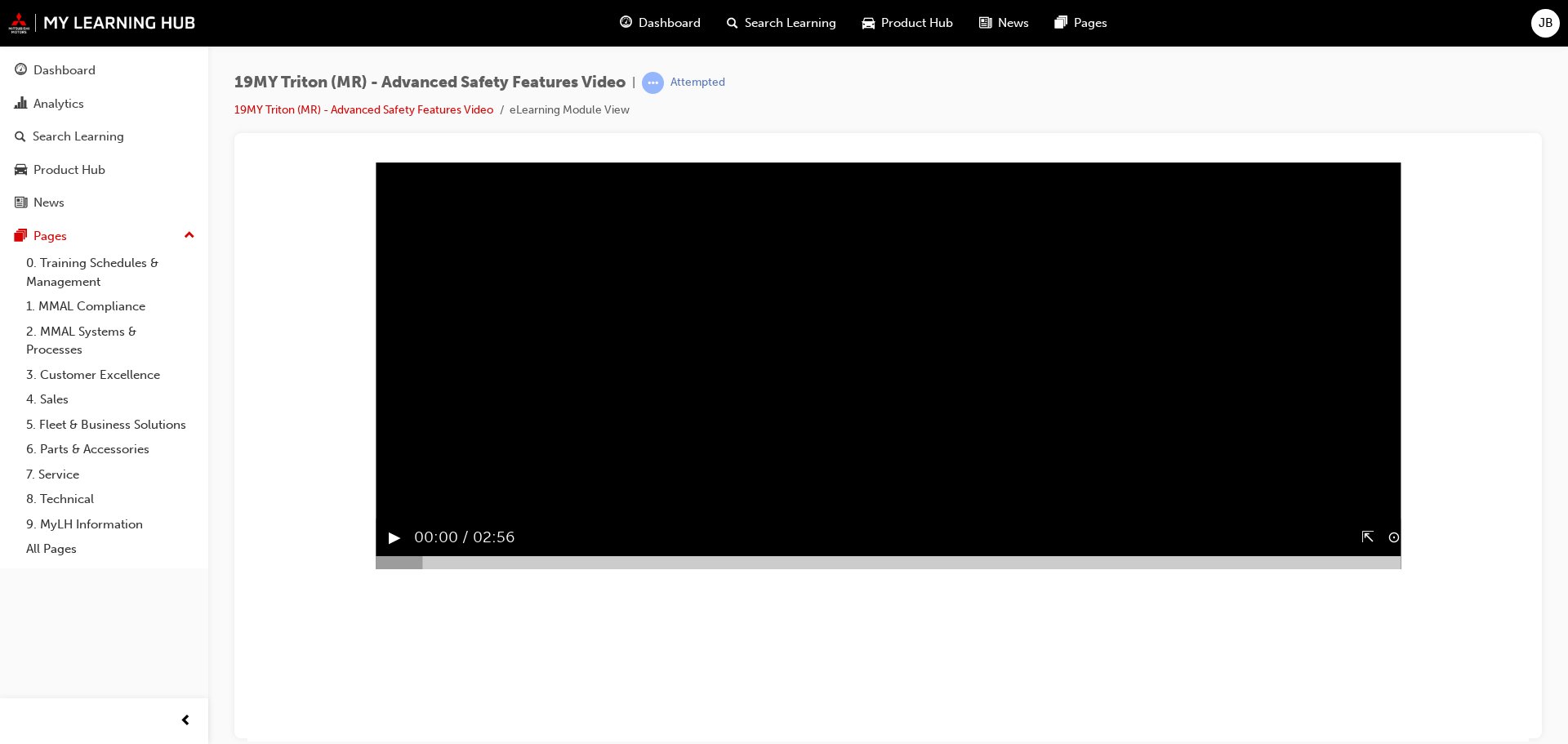
click at [389, 550] on button "▶︎" at bounding box center [395, 537] width 12 height 25
click at [1460, 213] on body "Advanced Safety Features Welcome Advanced Safety Features Complete Sorry, your …" at bounding box center [888, 390] width 1282 height 784
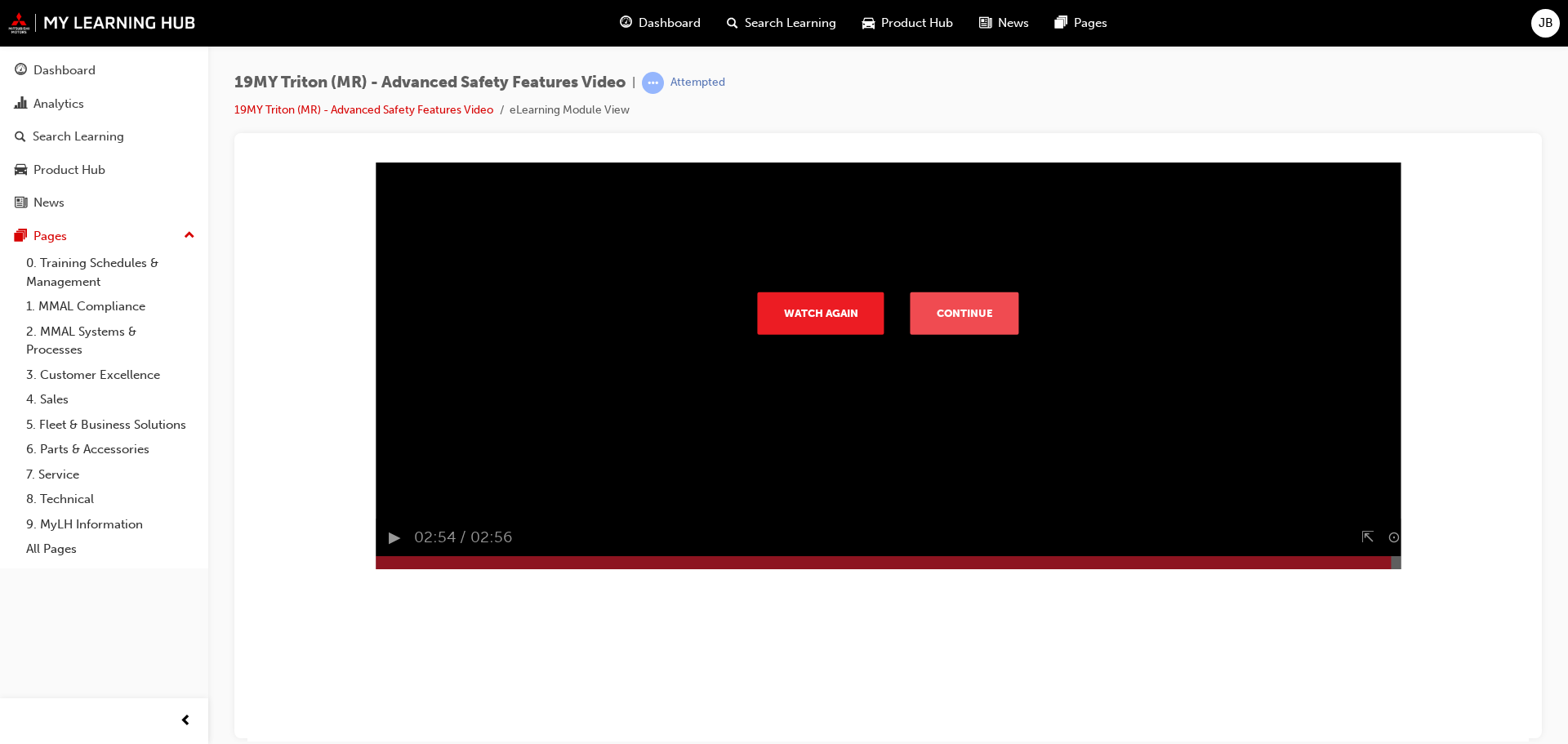
click at [961, 333] on button "Continue" at bounding box center [964, 312] width 108 height 43
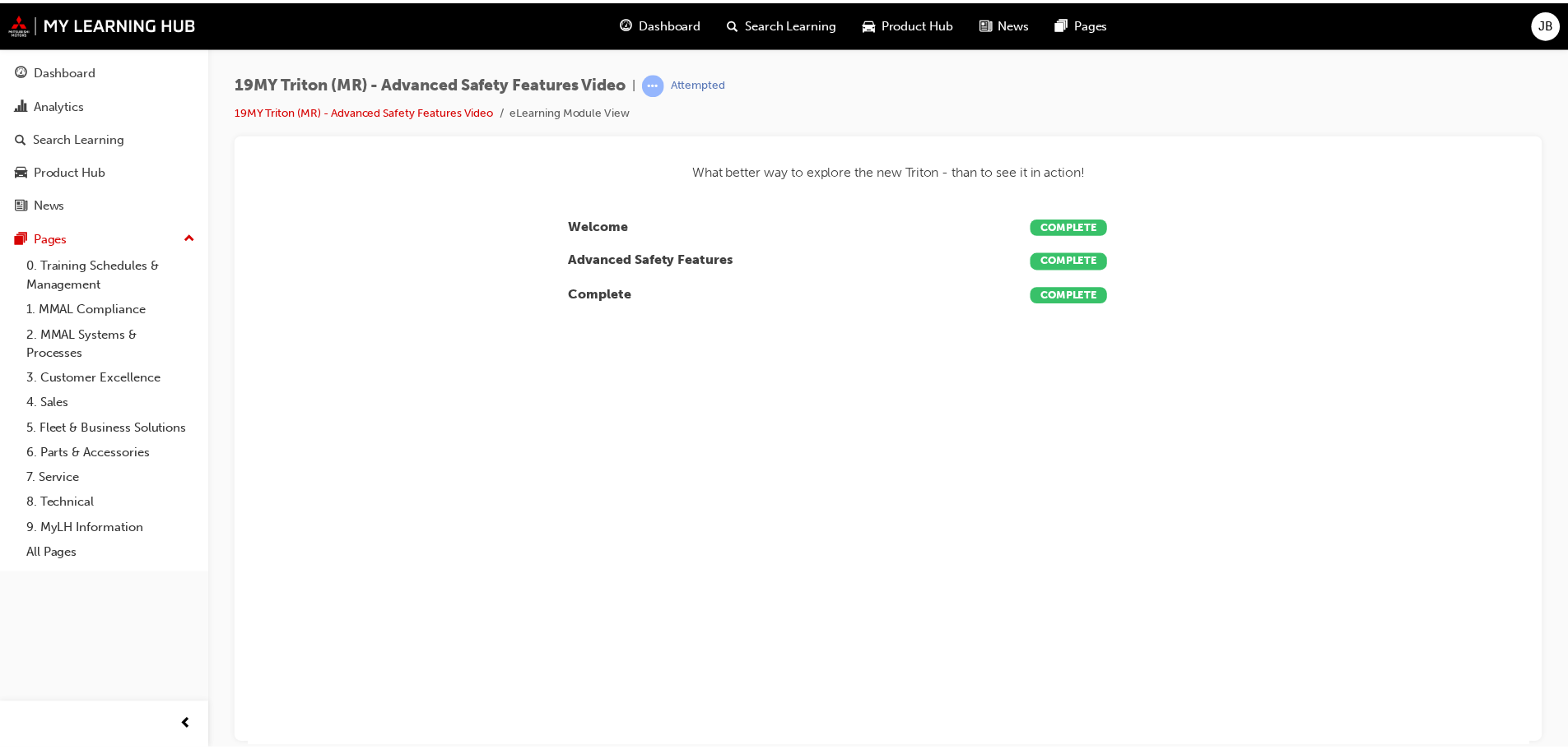
scroll to position [0, 0]
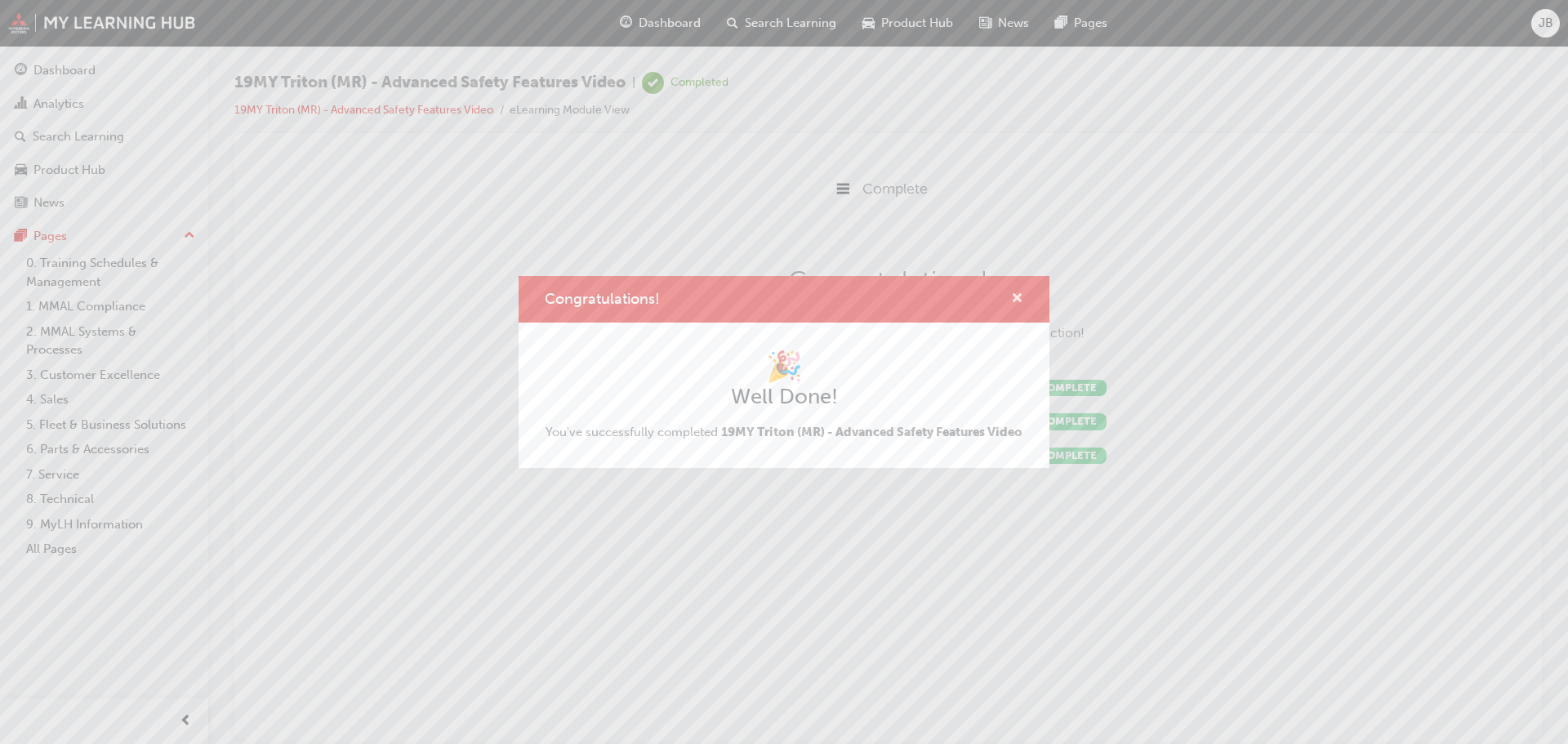
click at [1016, 293] on span "cross-icon" at bounding box center [1017, 300] width 12 height 15
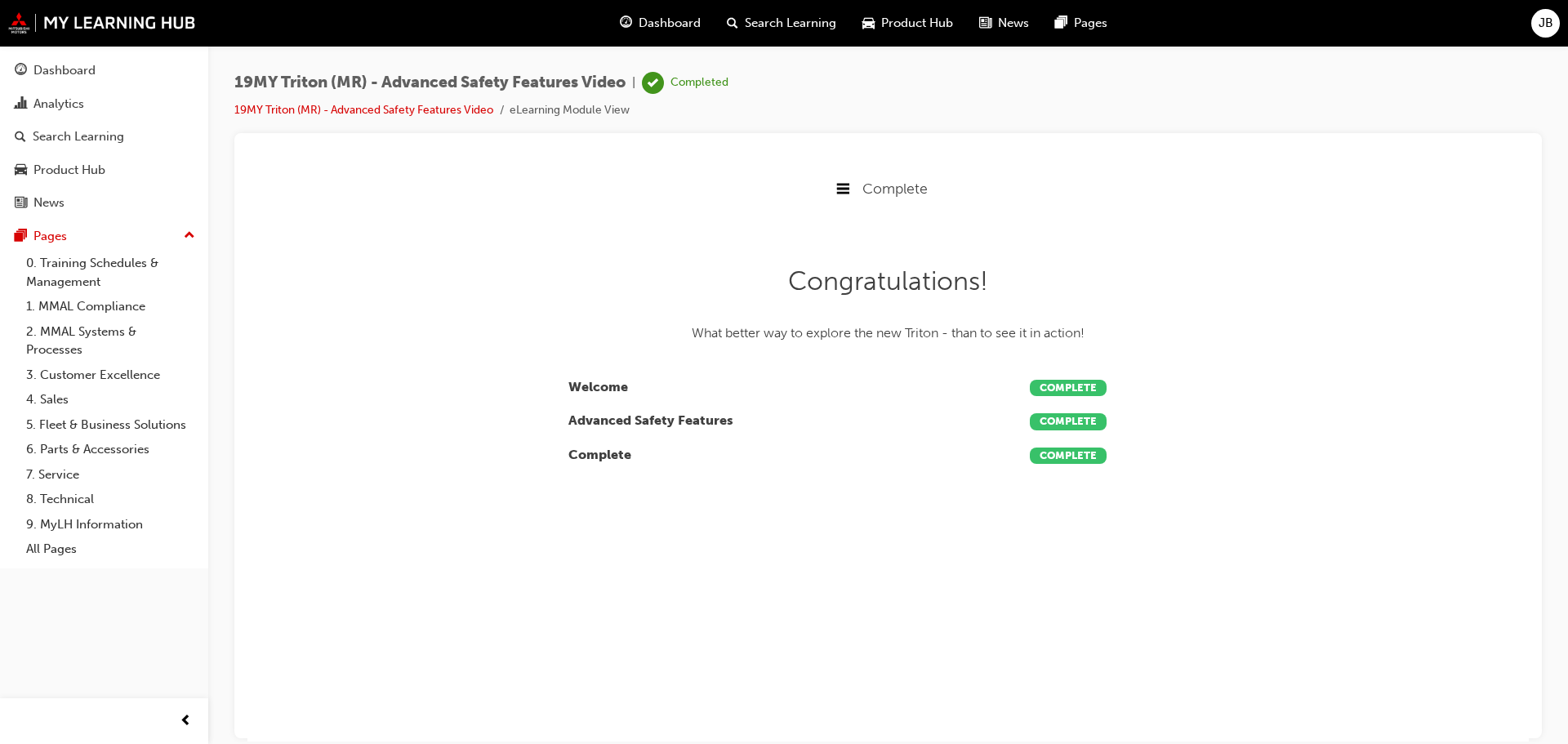
click at [779, 20] on span "Search Learning" at bounding box center [790, 23] width 91 height 19
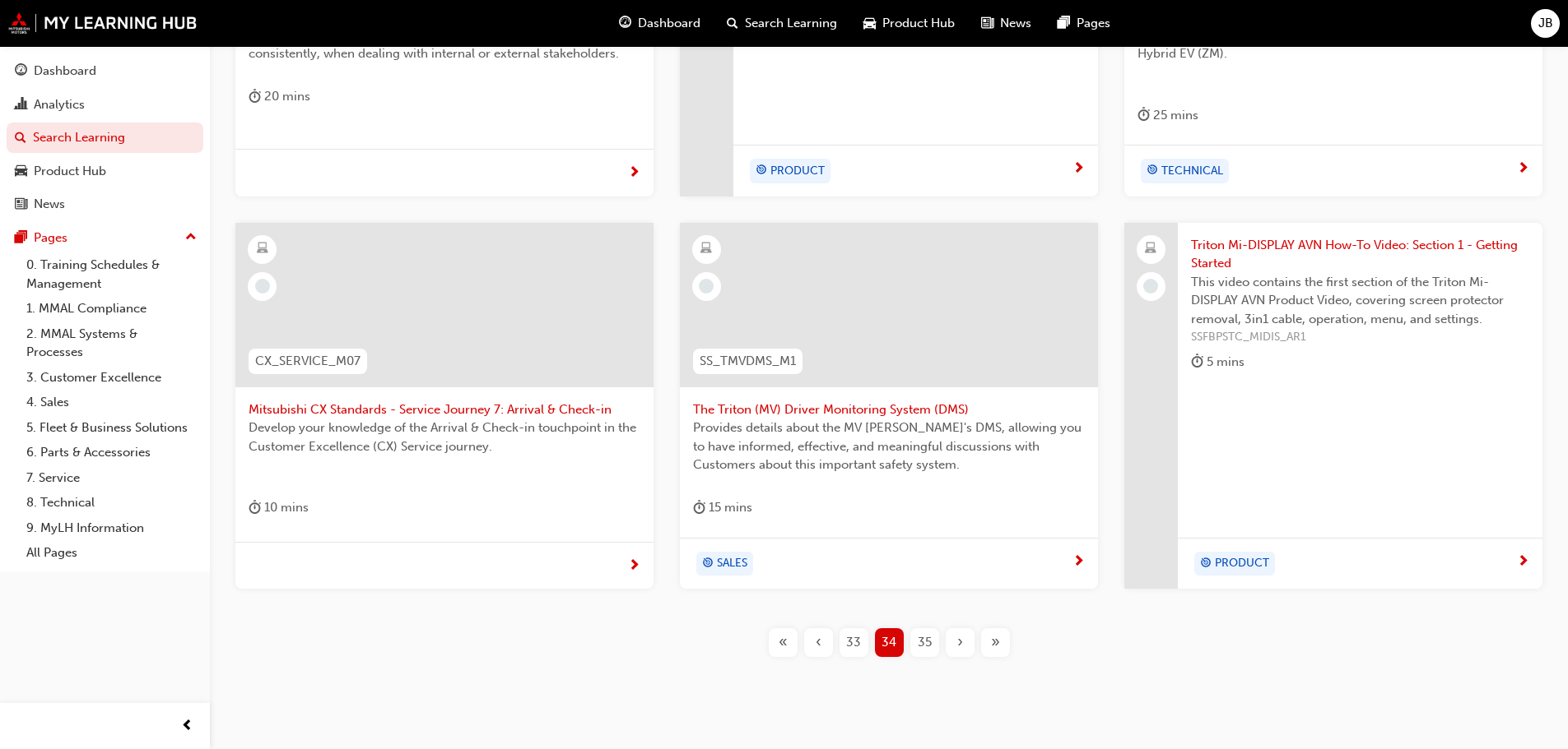
scroll to position [576, 0]
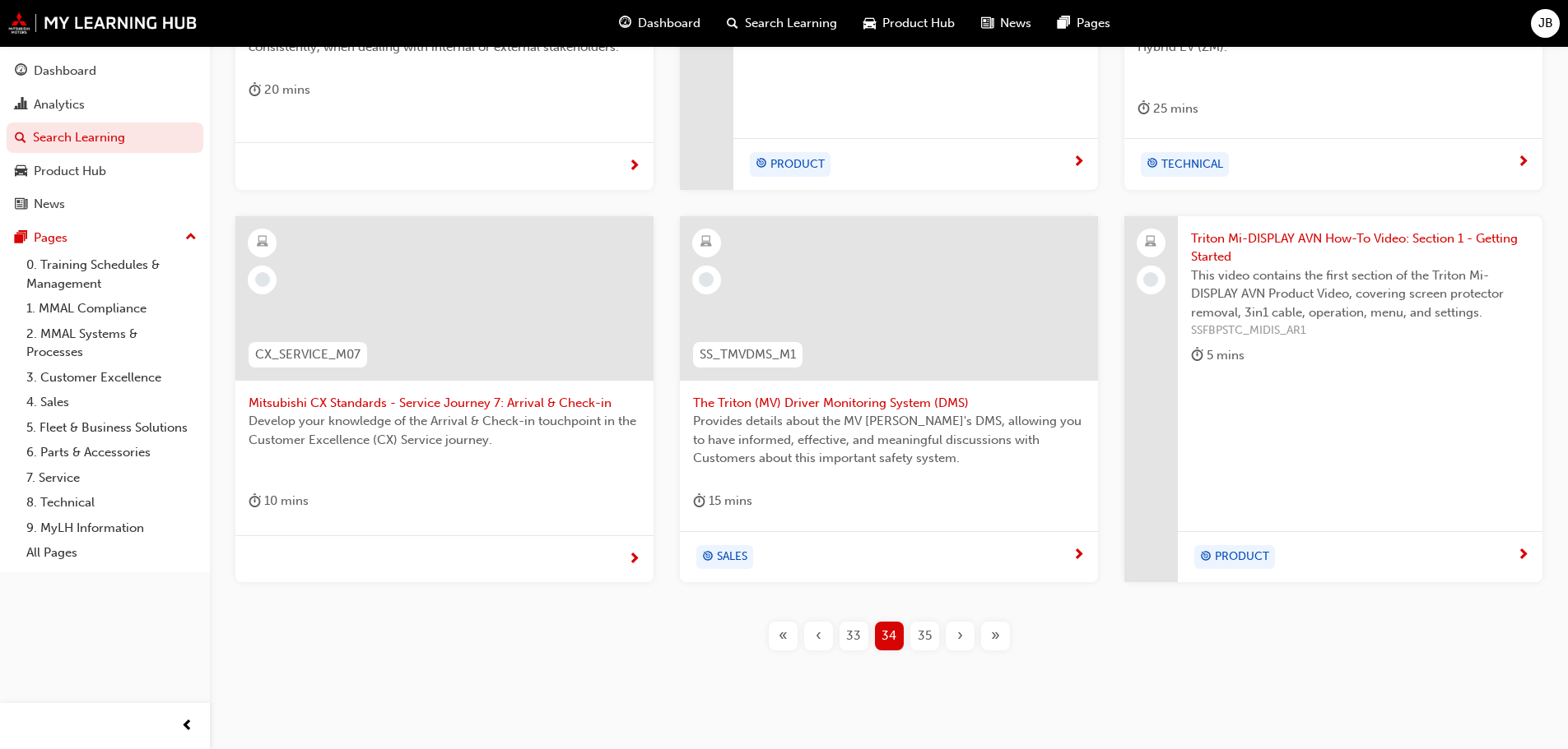
click at [927, 635] on span "35" at bounding box center [924, 636] width 14 height 19
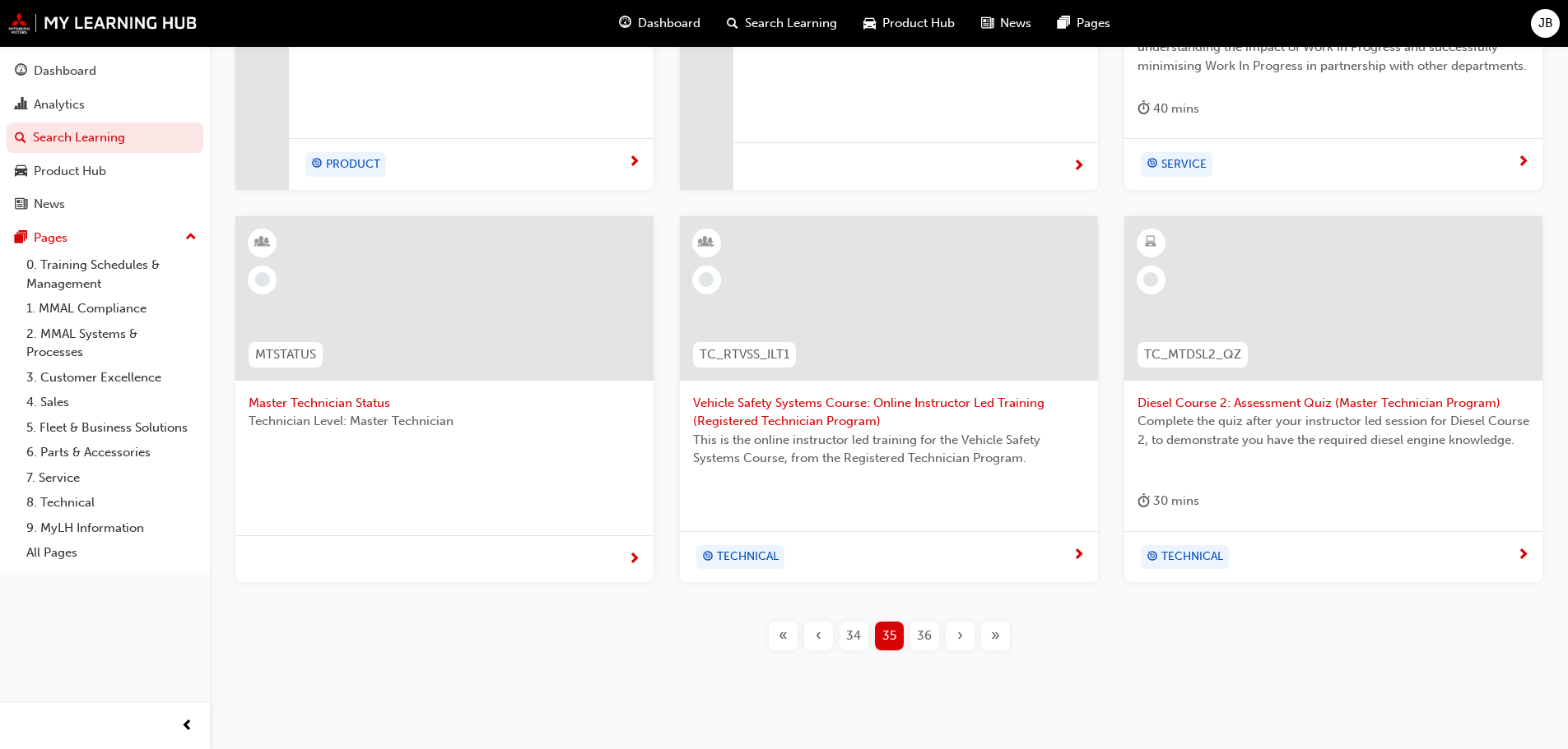
scroll to position [610, 0]
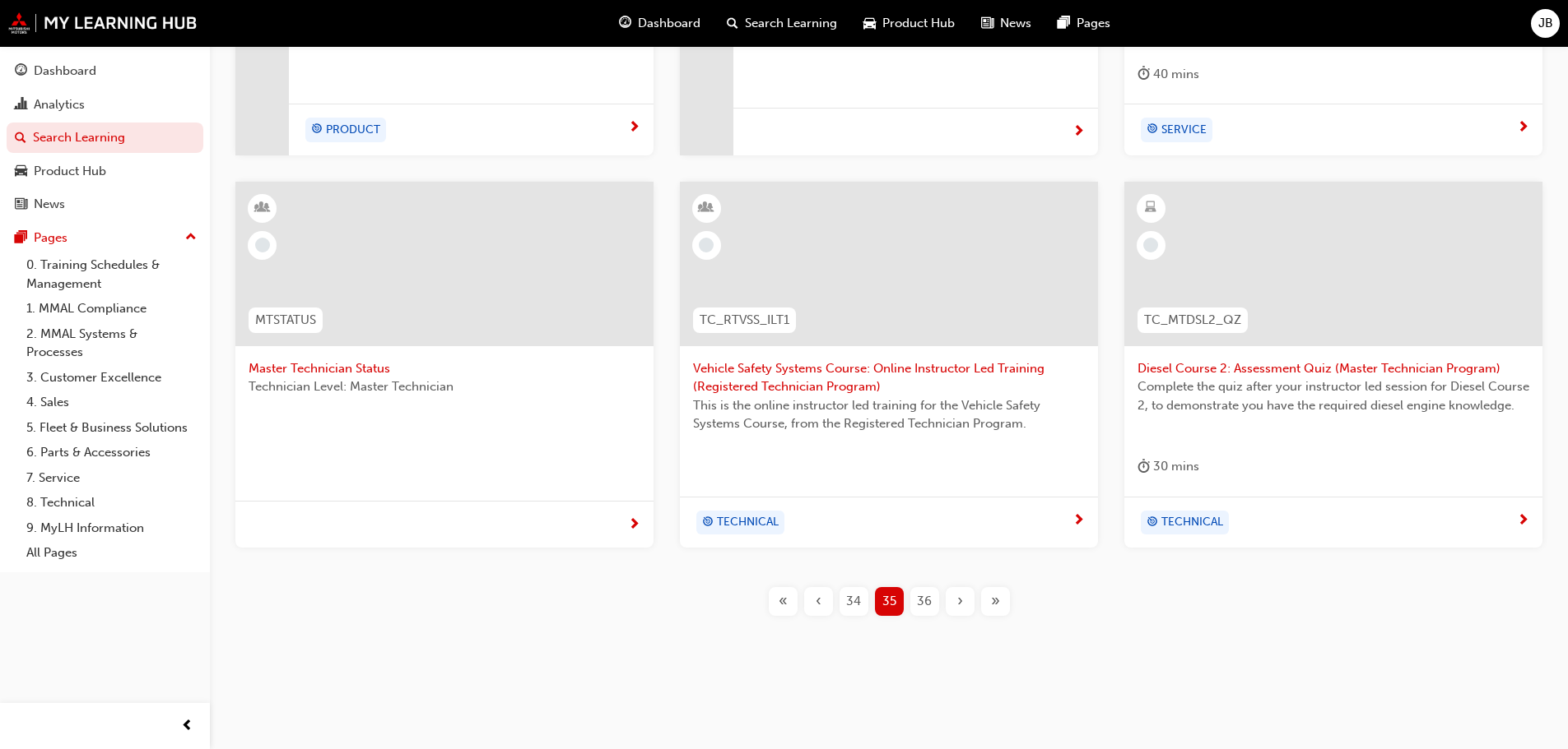
click at [928, 596] on span "36" at bounding box center [923, 602] width 15 height 19
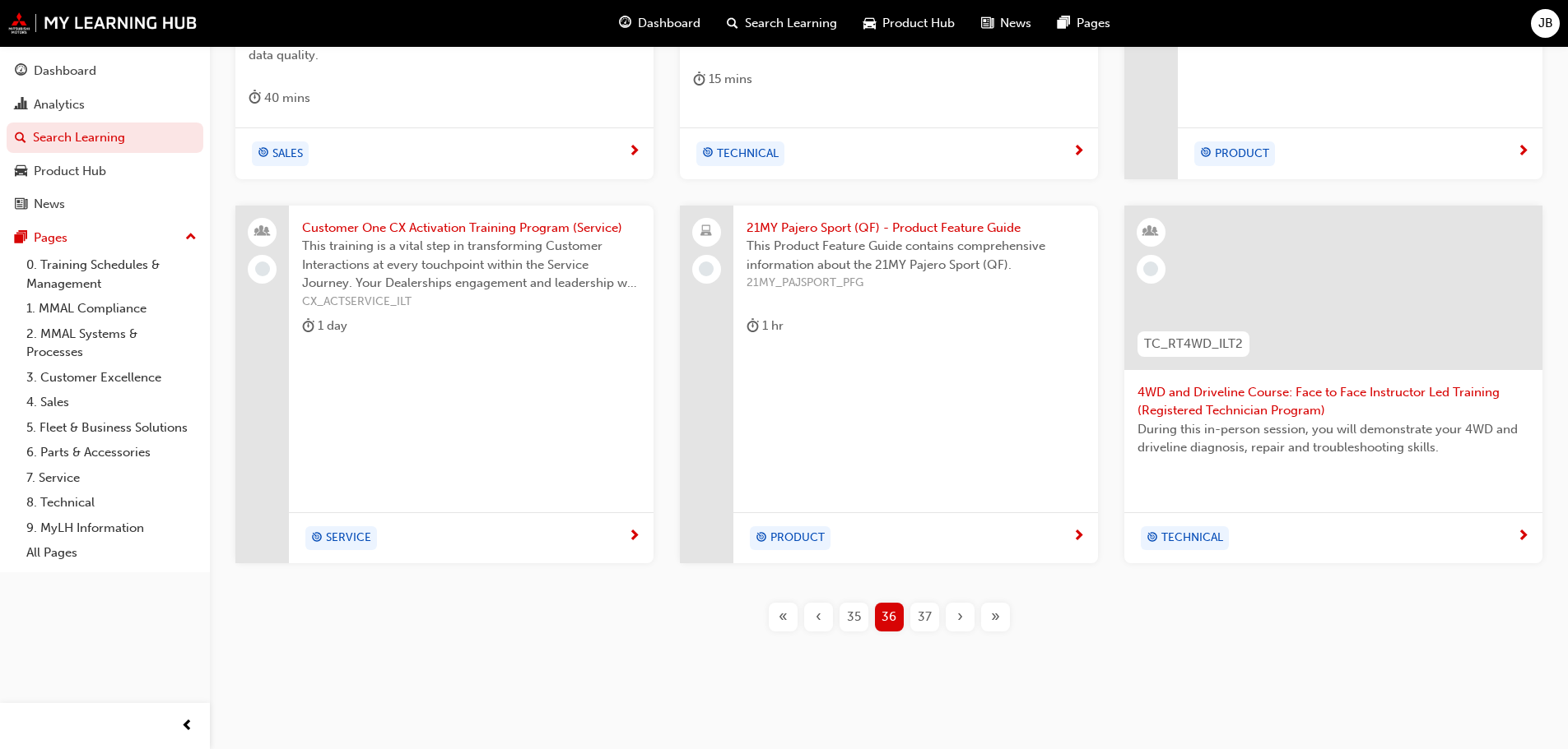
scroll to position [602, 0]
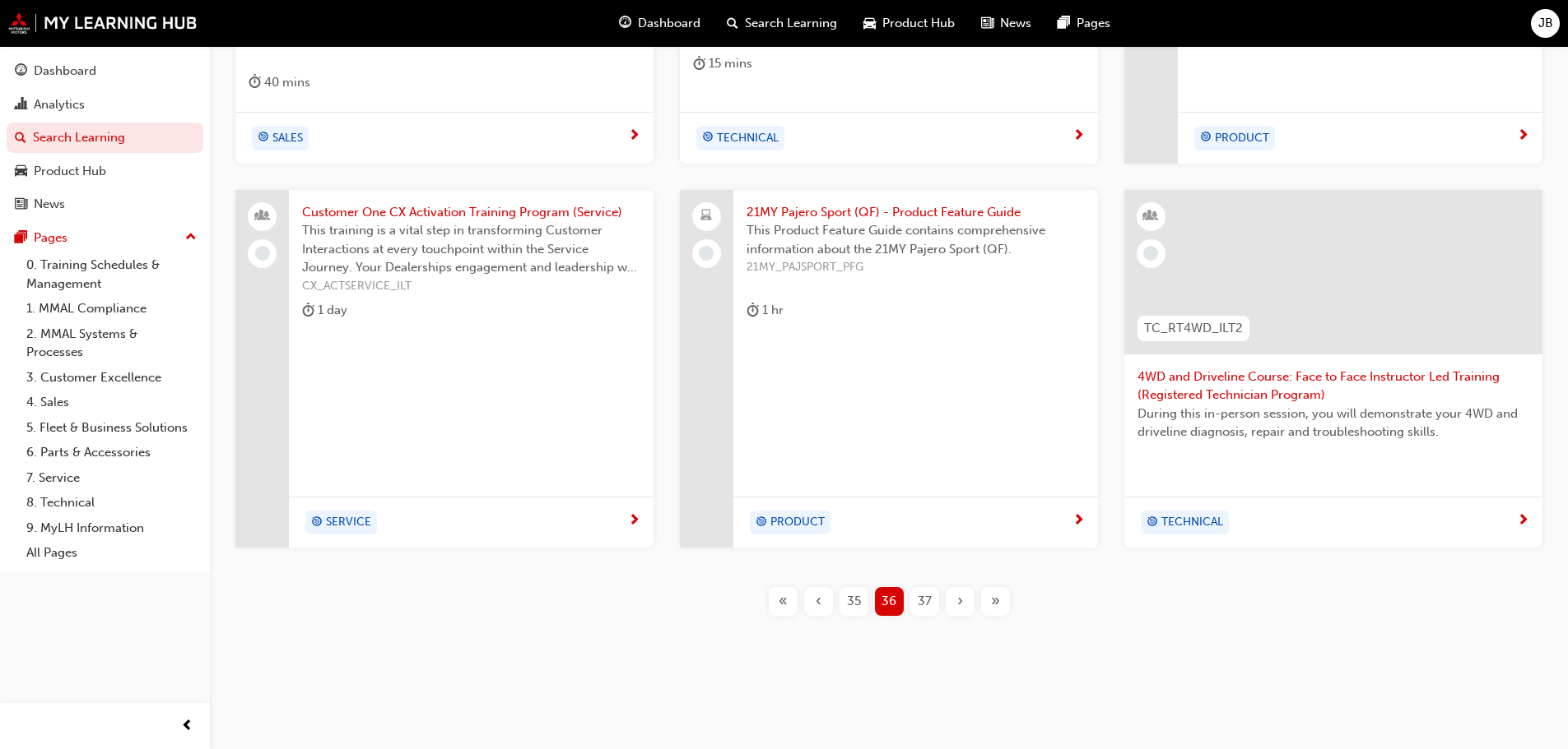
click at [922, 602] on span "37" at bounding box center [924, 602] width 14 height 19
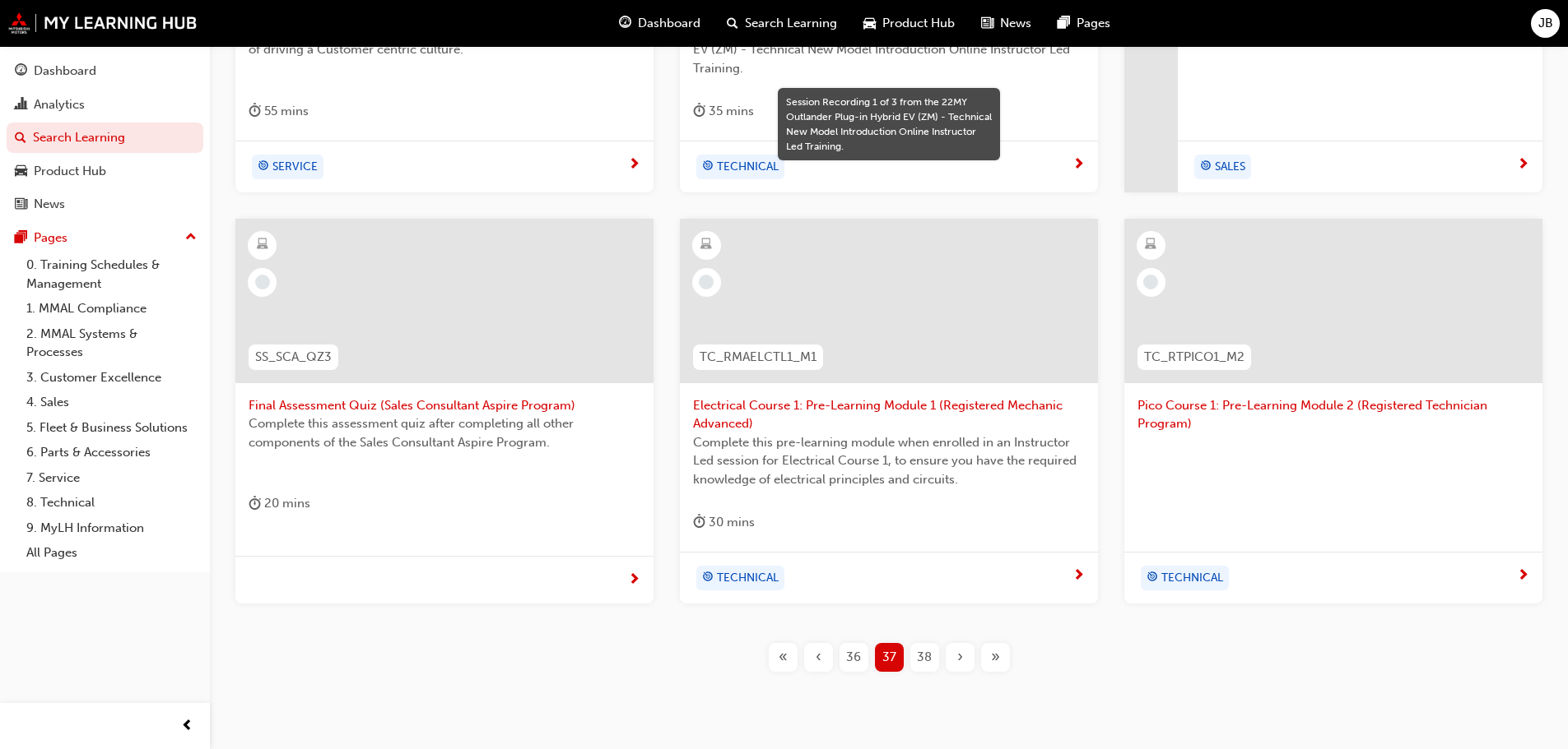
scroll to position [602, 0]
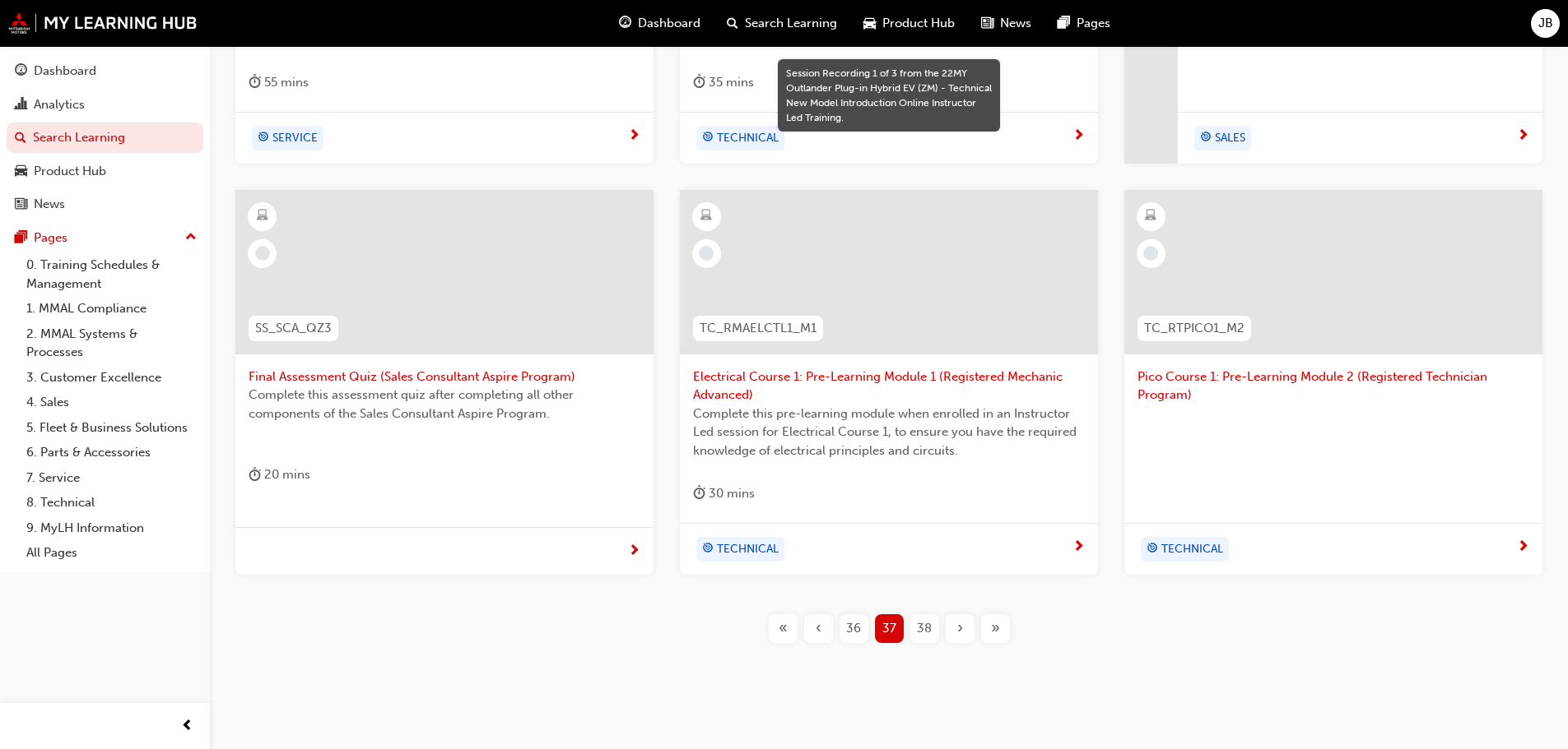
click at [926, 628] on span "38" at bounding box center [923, 629] width 15 height 19
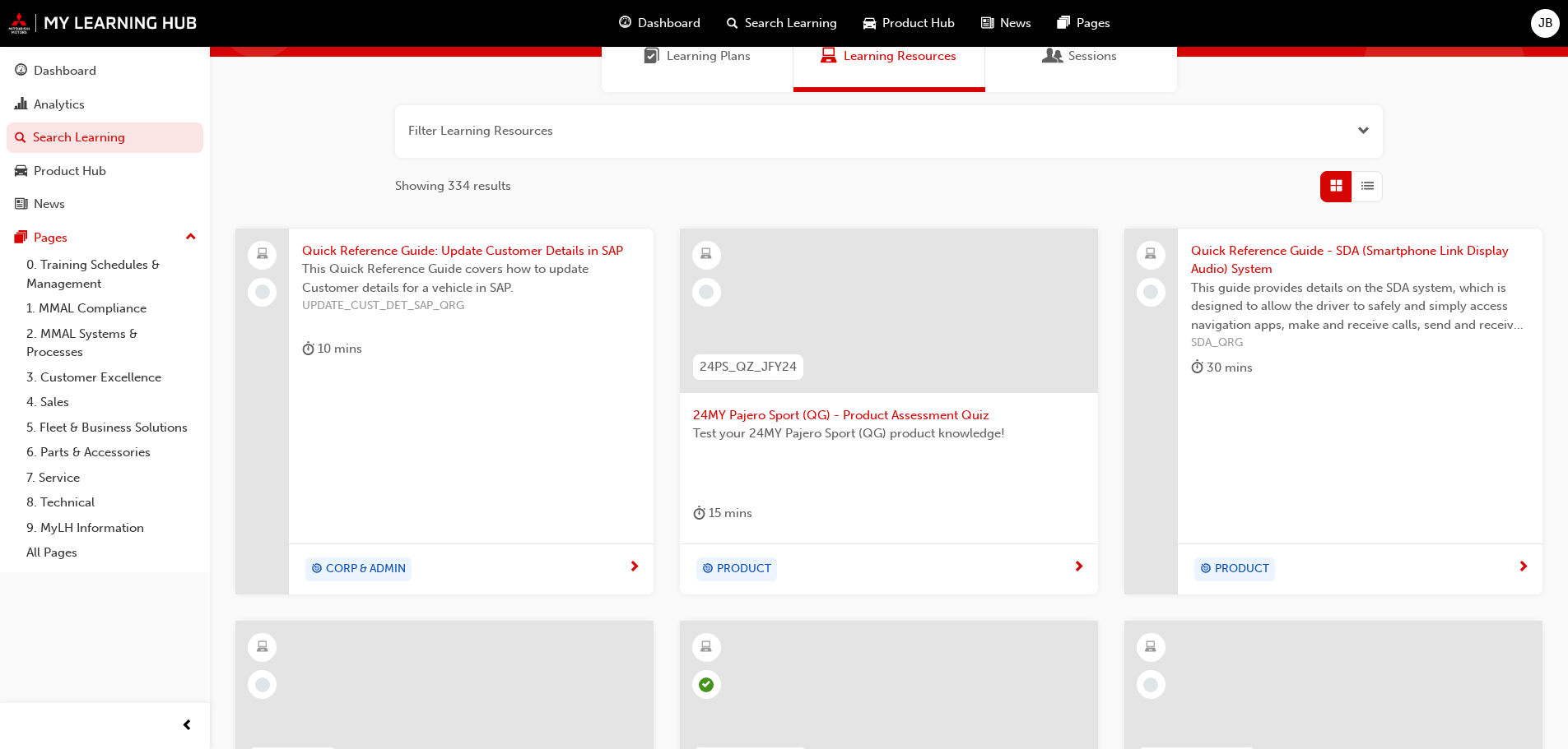
scroll to position [99, 0]
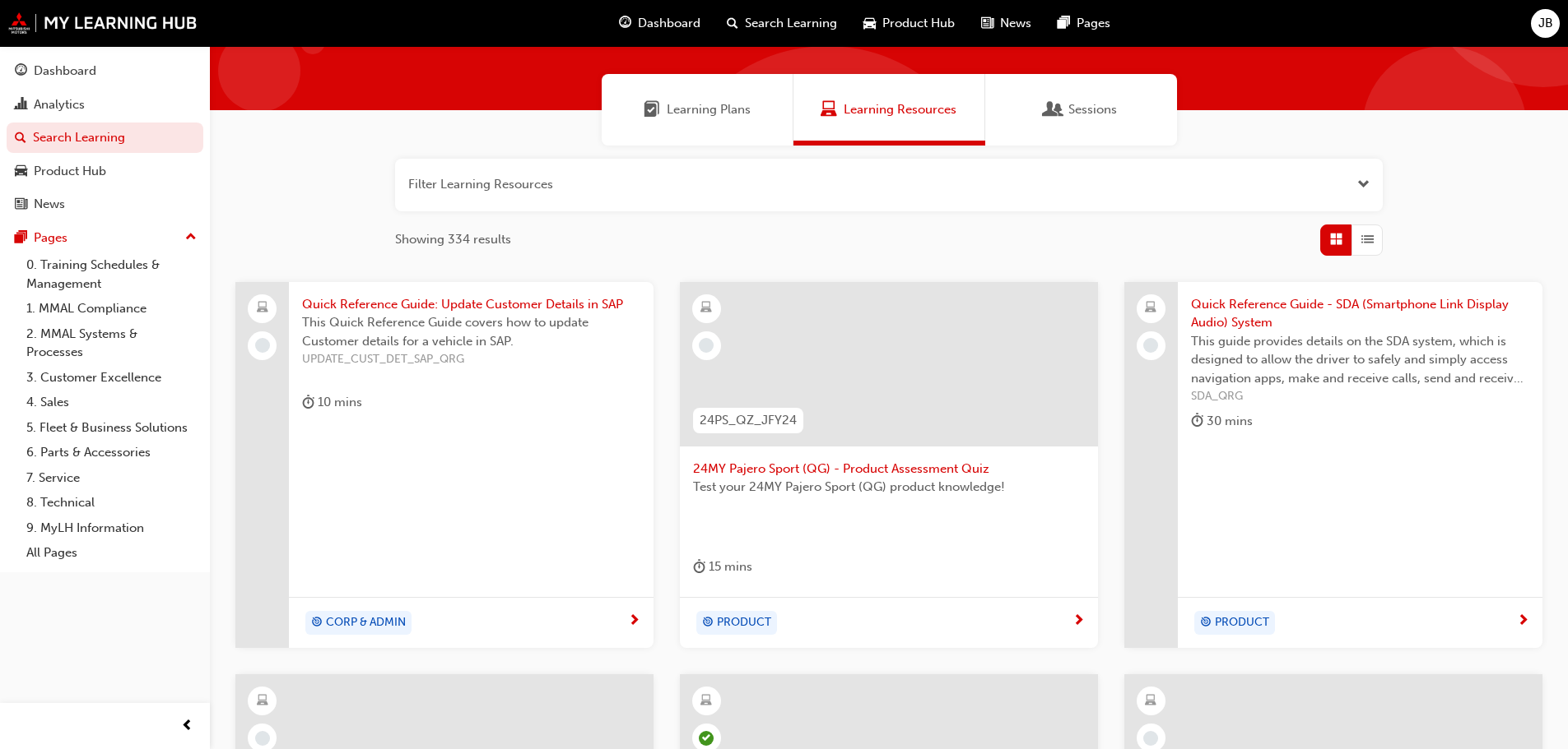
click at [408, 318] on span "This Quick Reference Guide covers how to update Customer details for a vehicle …" at bounding box center [470, 332] width 338 height 37
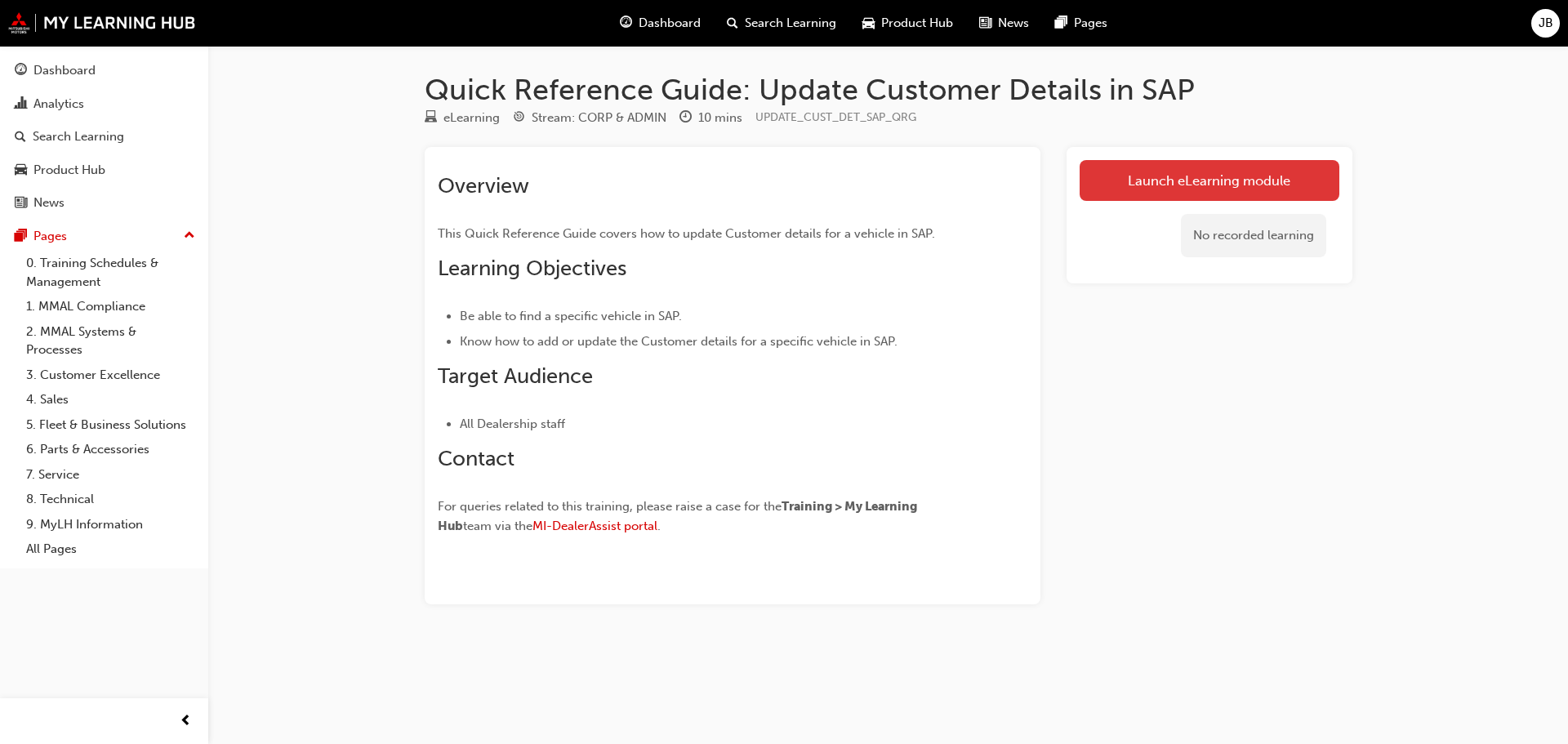
click at [1208, 182] on link "Launch eLearning module" at bounding box center [1209, 180] width 259 height 41
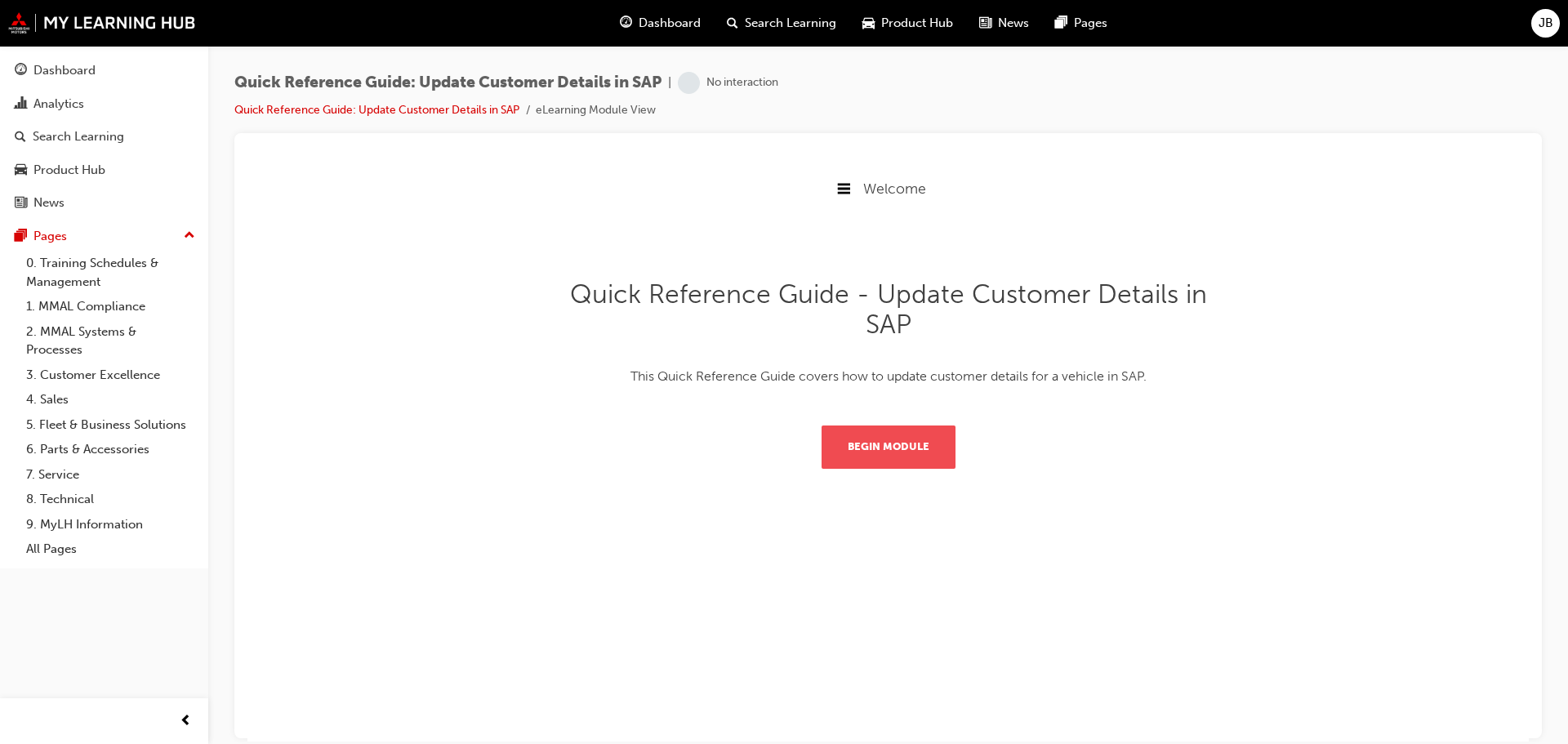
click at [891, 442] on button "Begin Module" at bounding box center [889, 445] width 134 height 43
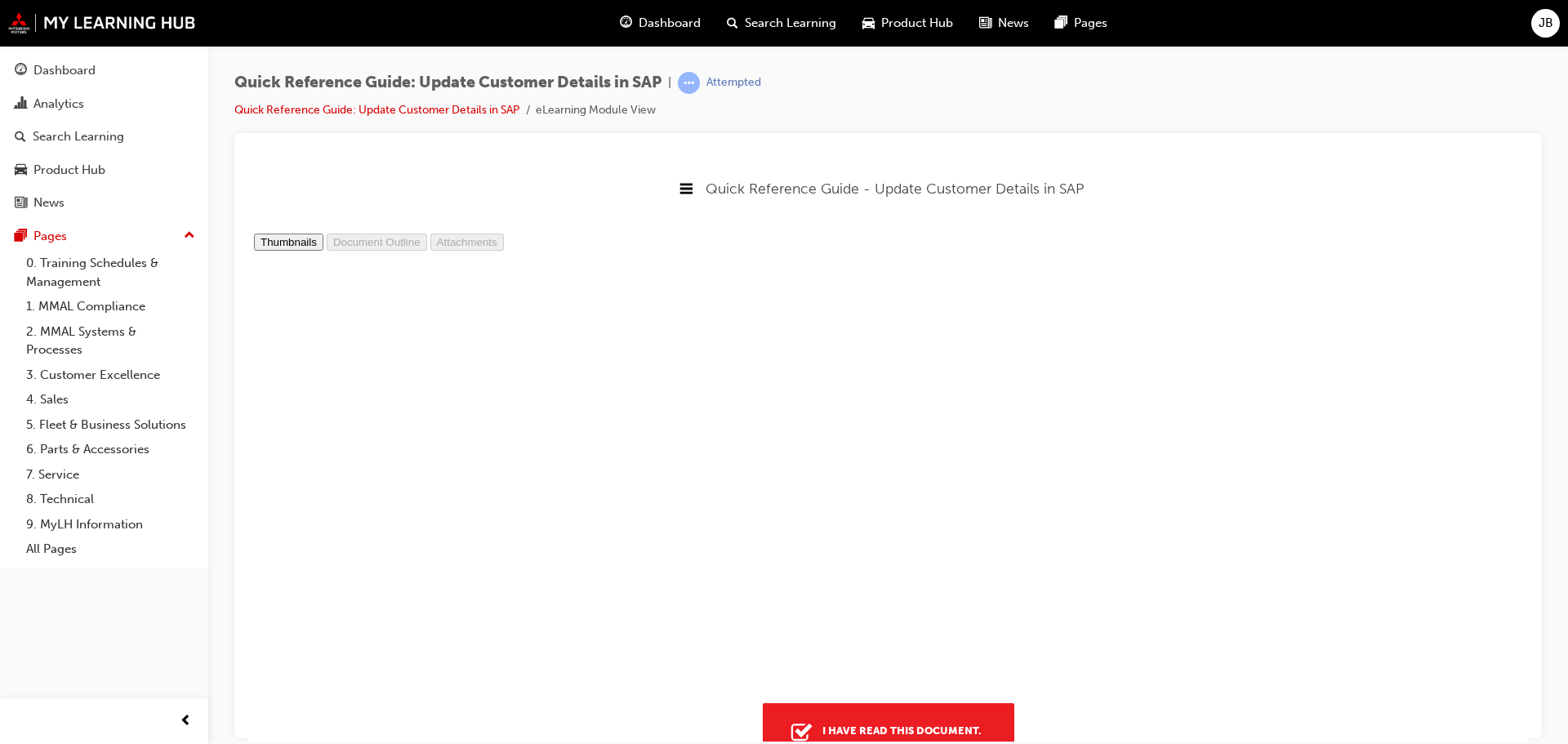
scroll to position [4338, 0]
type input "5"
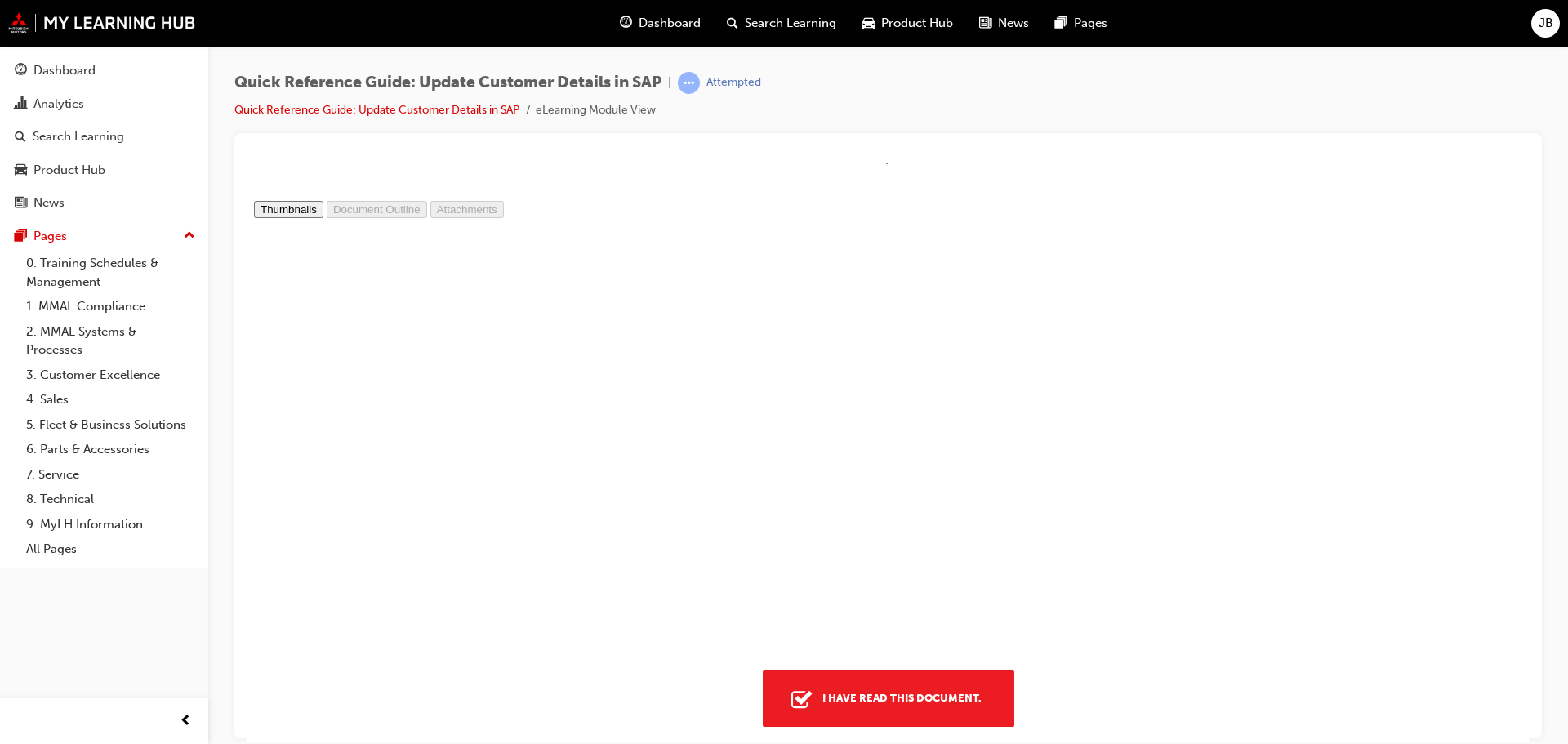
scroll to position [50, 0]
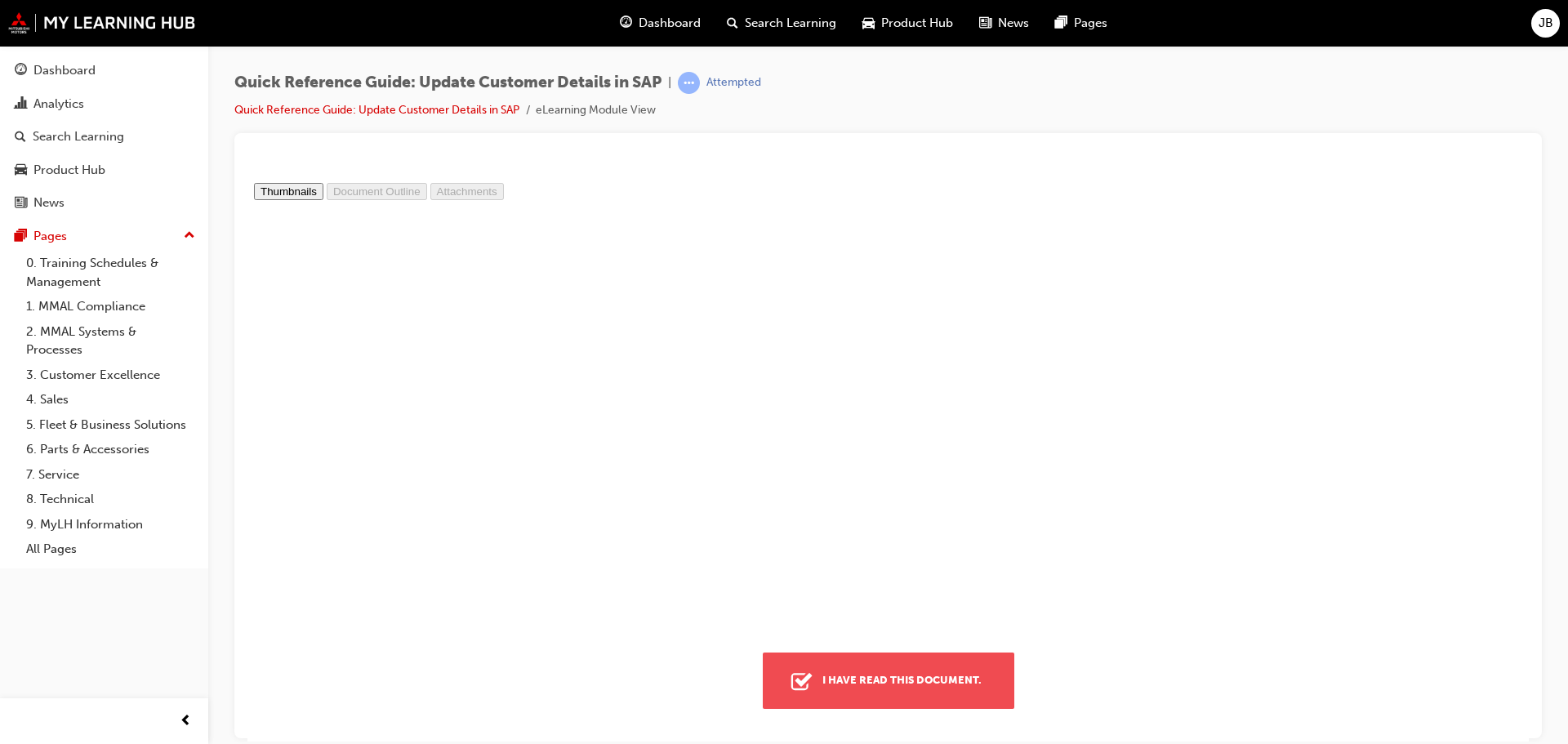
click at [893, 675] on div "I have read this document." at bounding box center [902, 680] width 173 height 30
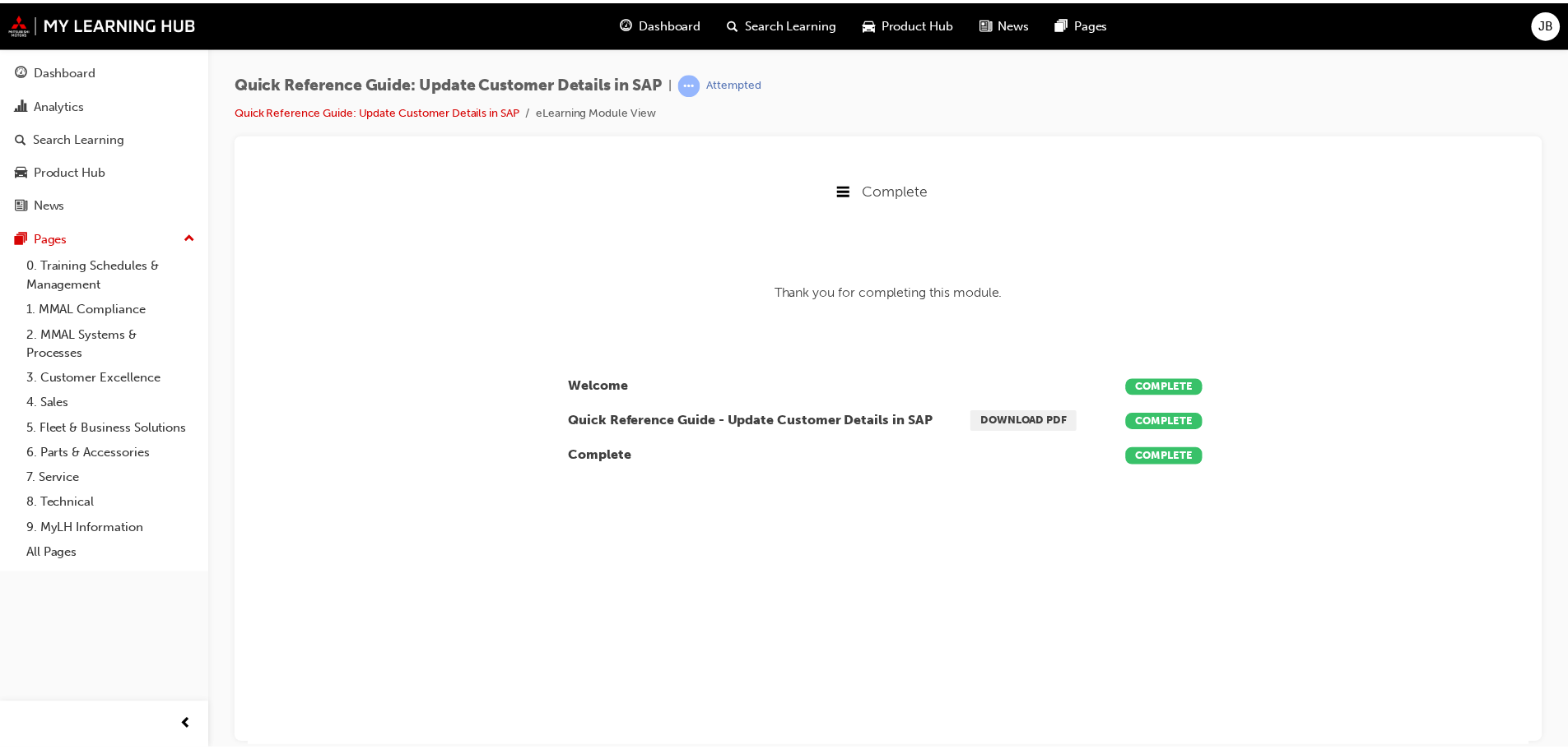
scroll to position [8, 8]
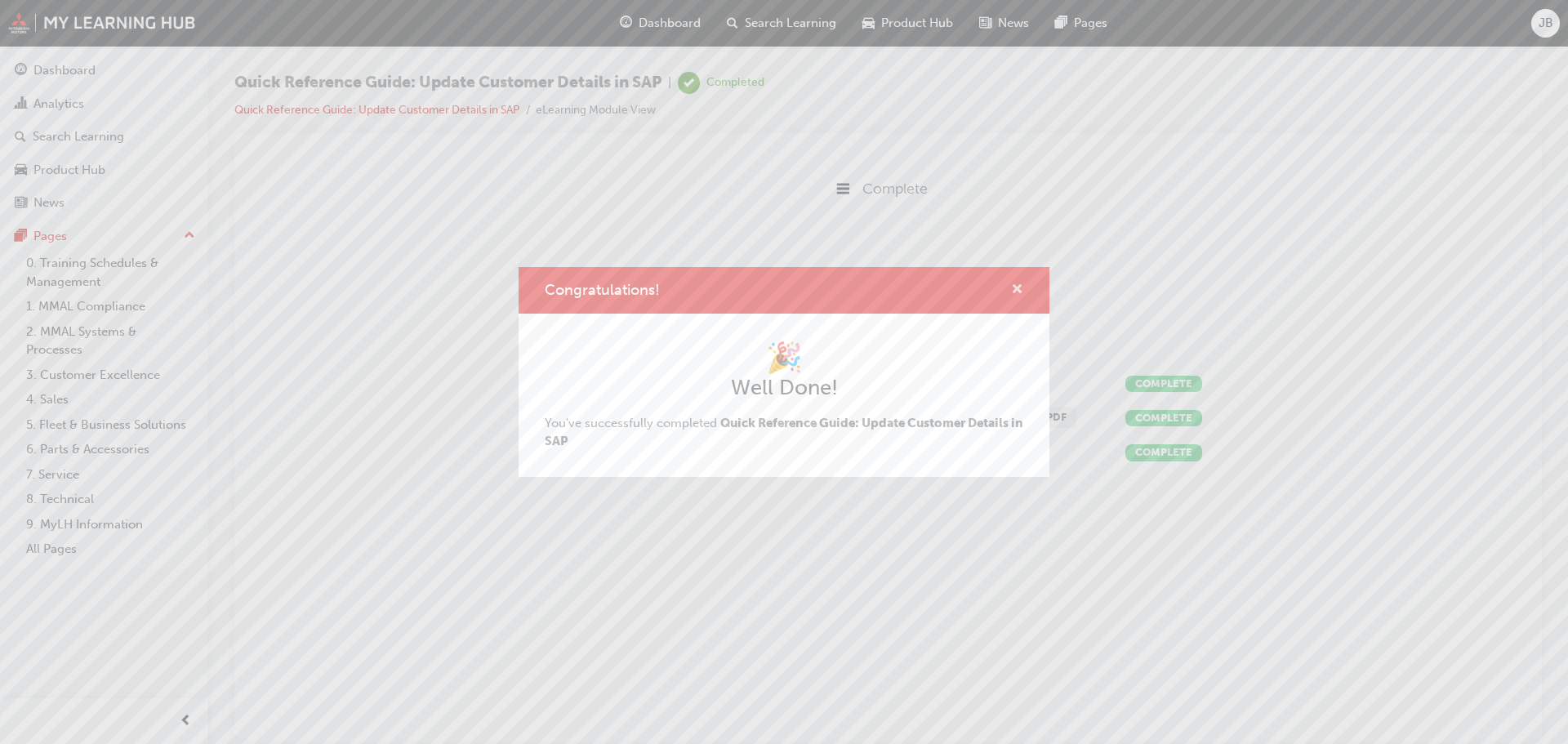
click at [1017, 288] on span "cross-icon" at bounding box center [1017, 291] width 12 height 15
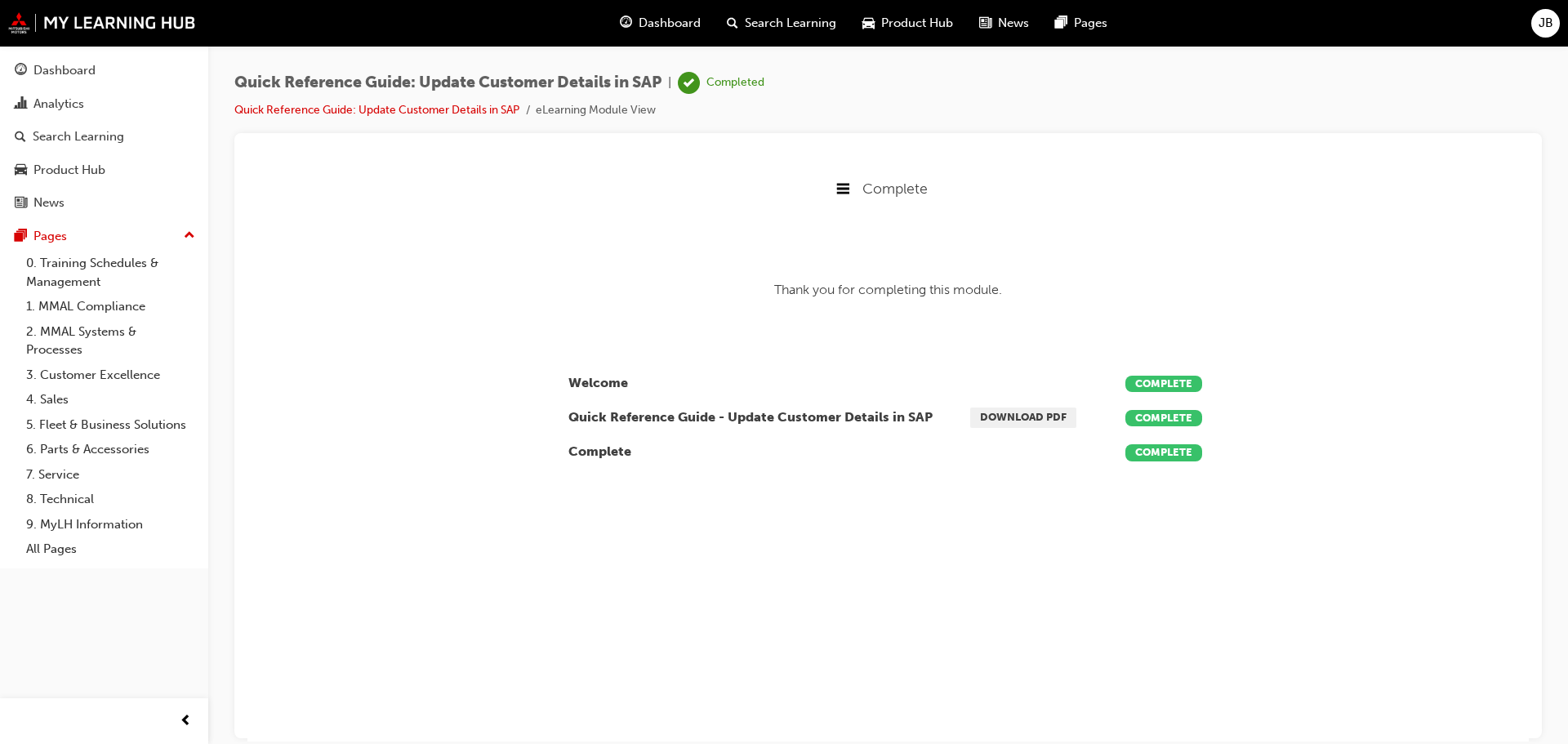
click at [791, 21] on span "Search Learning" at bounding box center [790, 23] width 91 height 19
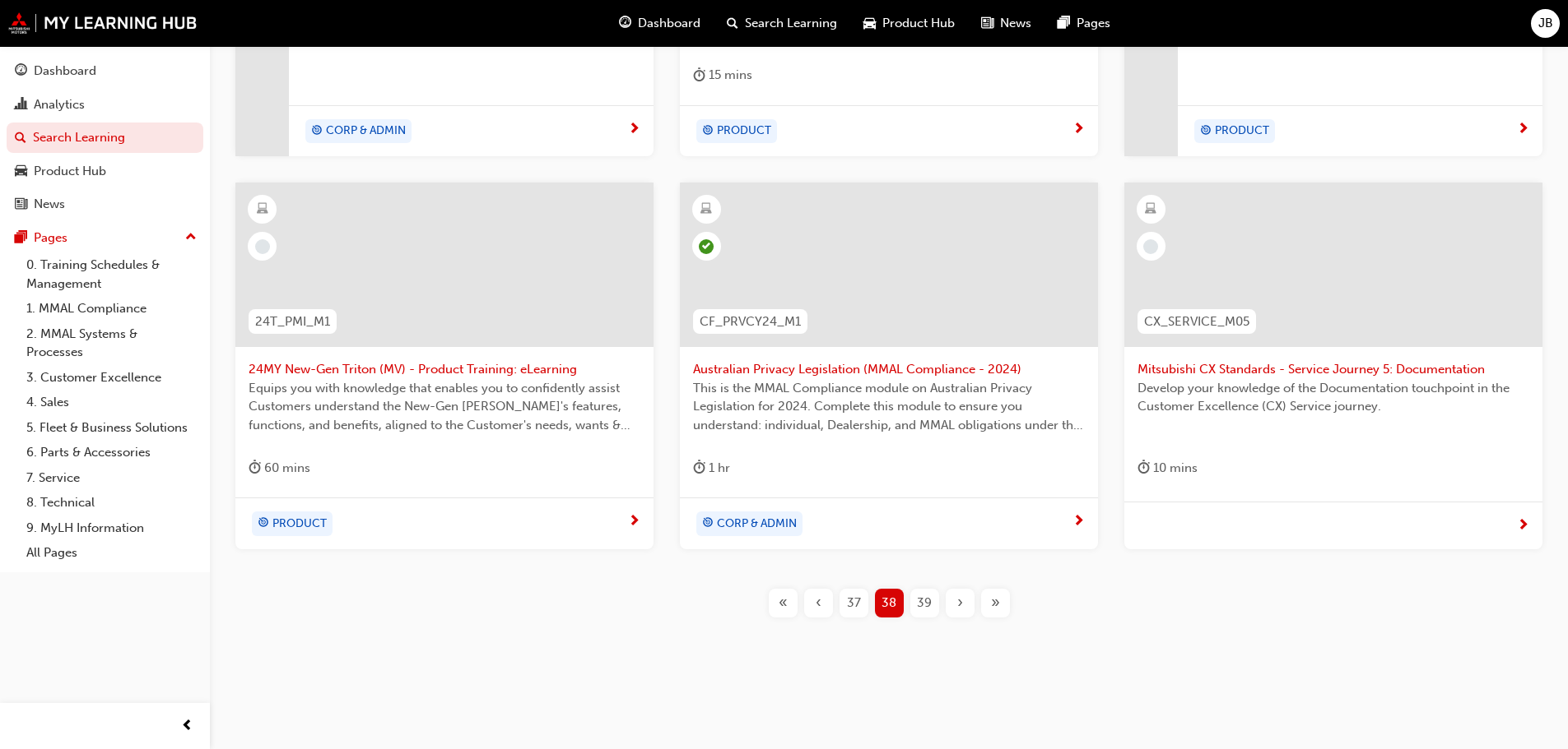
scroll to position [593, 0]
click at [923, 596] on span "39" at bounding box center [923, 602] width 15 height 19
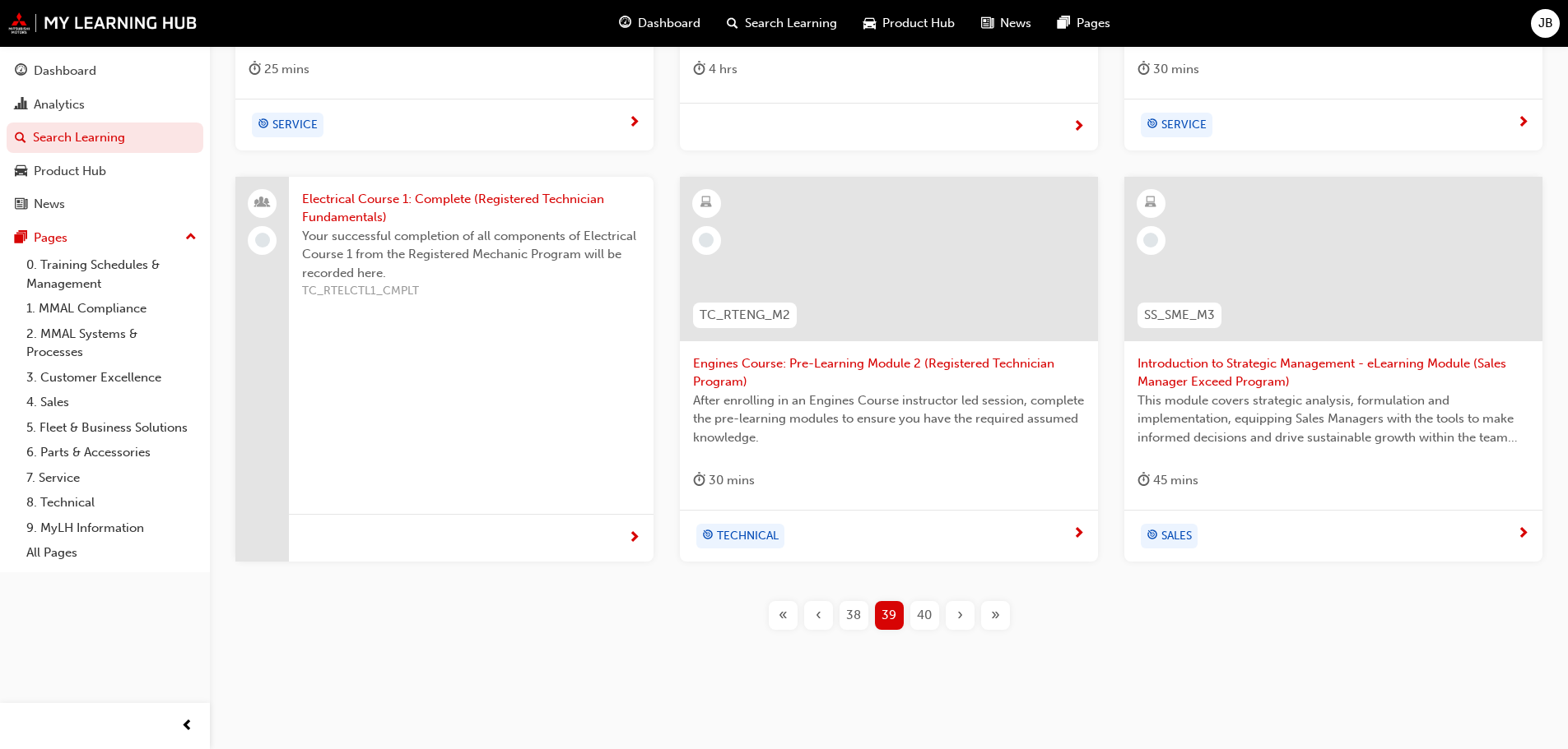
scroll to position [629, 0]
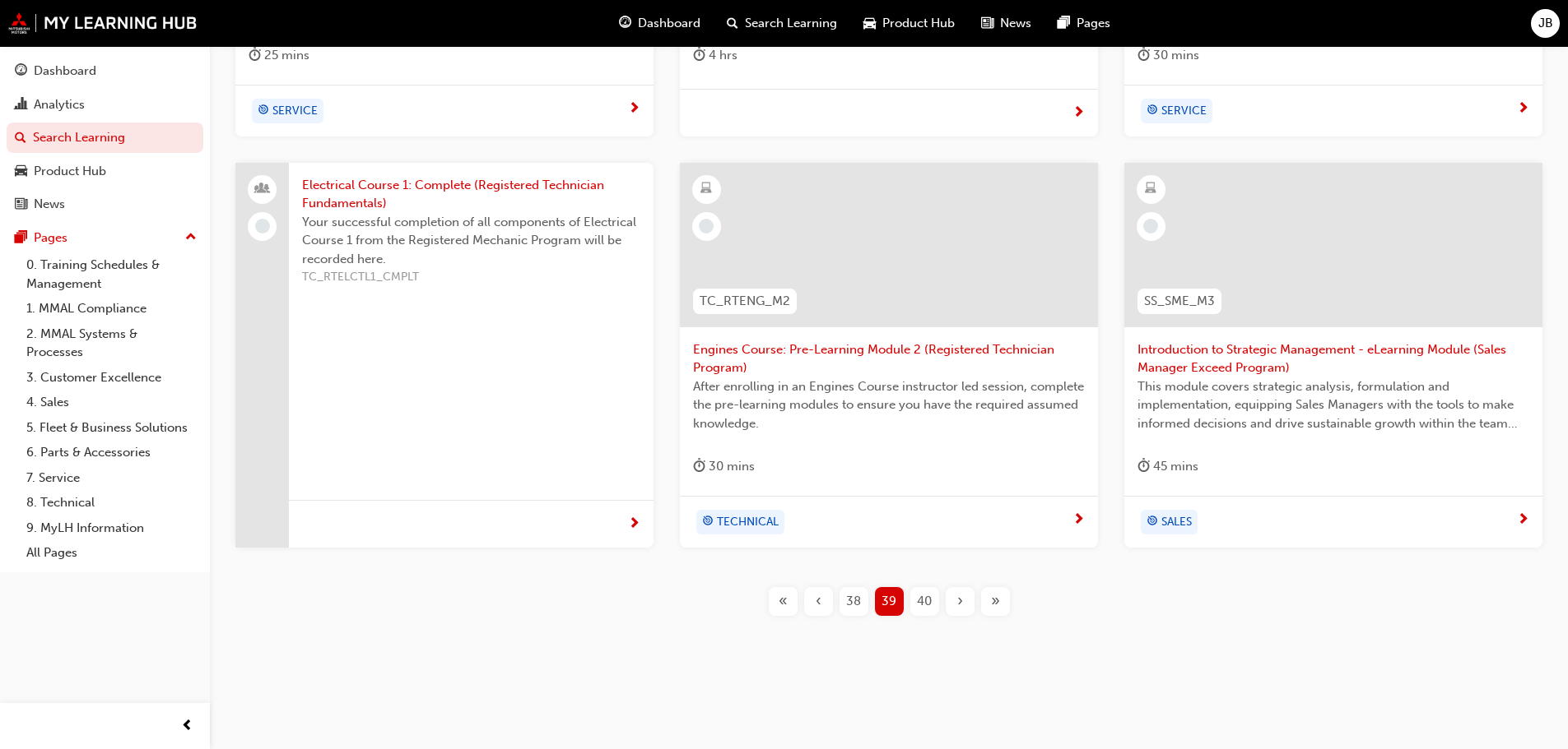
click at [921, 597] on span "40" at bounding box center [923, 602] width 15 height 19
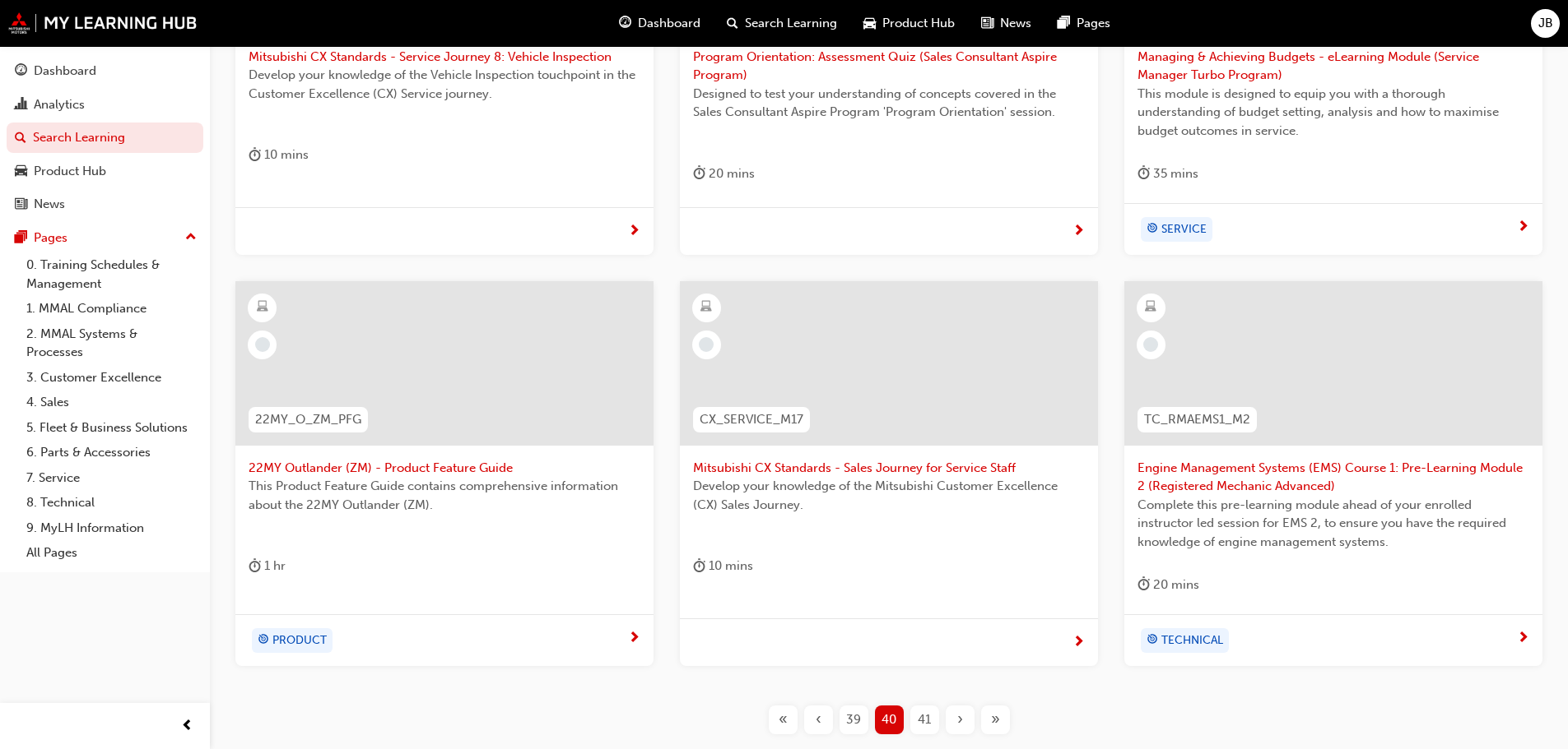
scroll to position [547, 0]
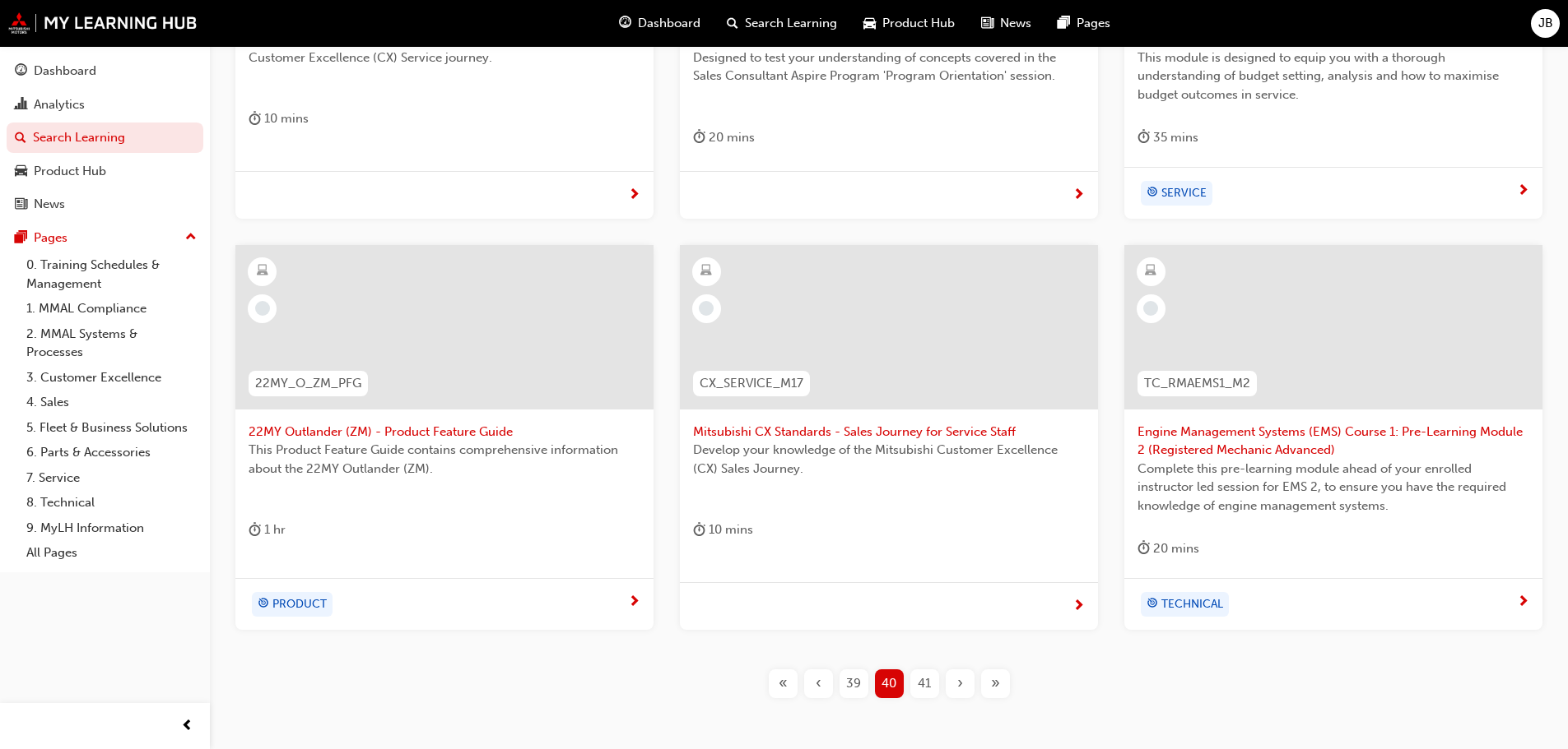
click at [920, 686] on span "41" at bounding box center [923, 684] width 13 height 19
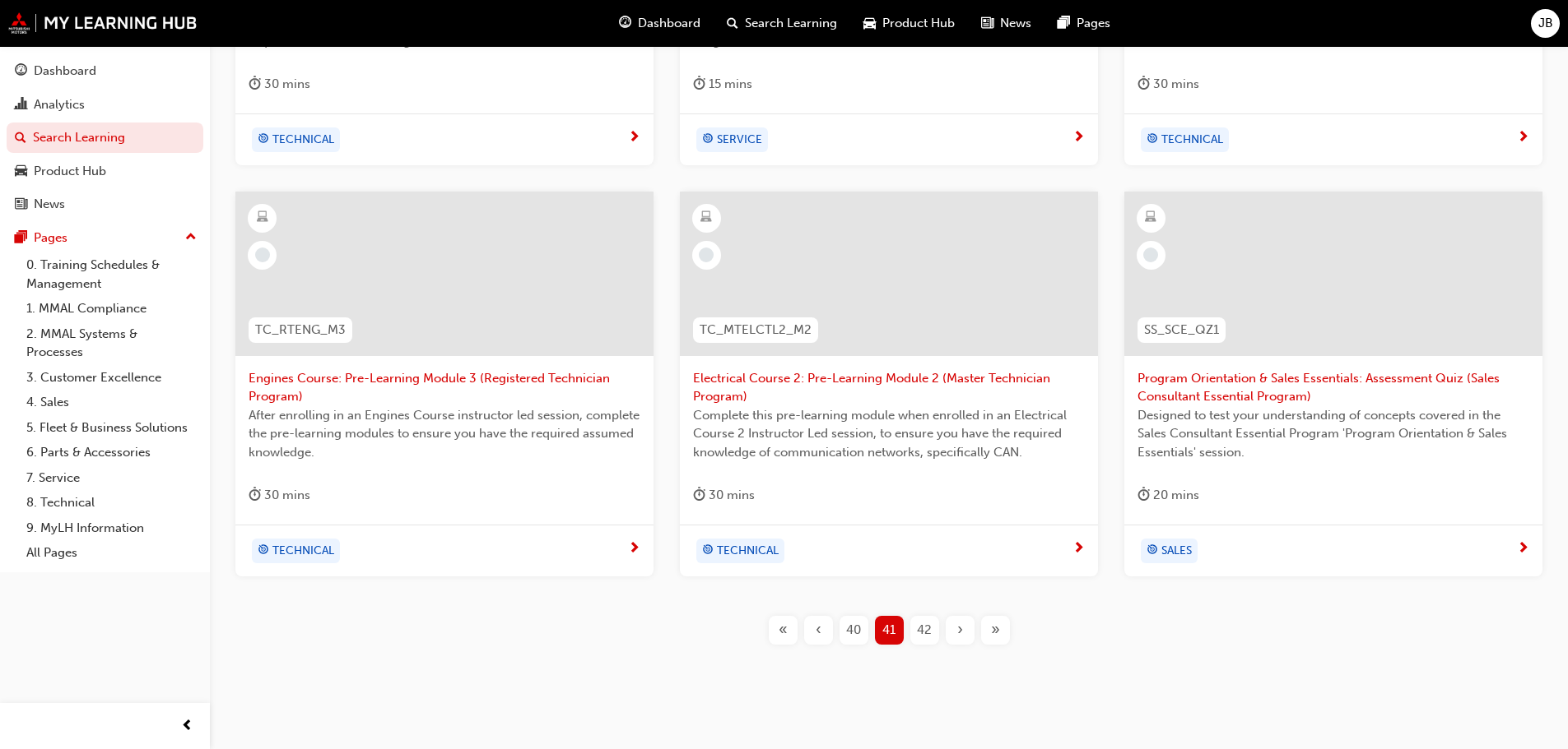
scroll to position [629, 0]
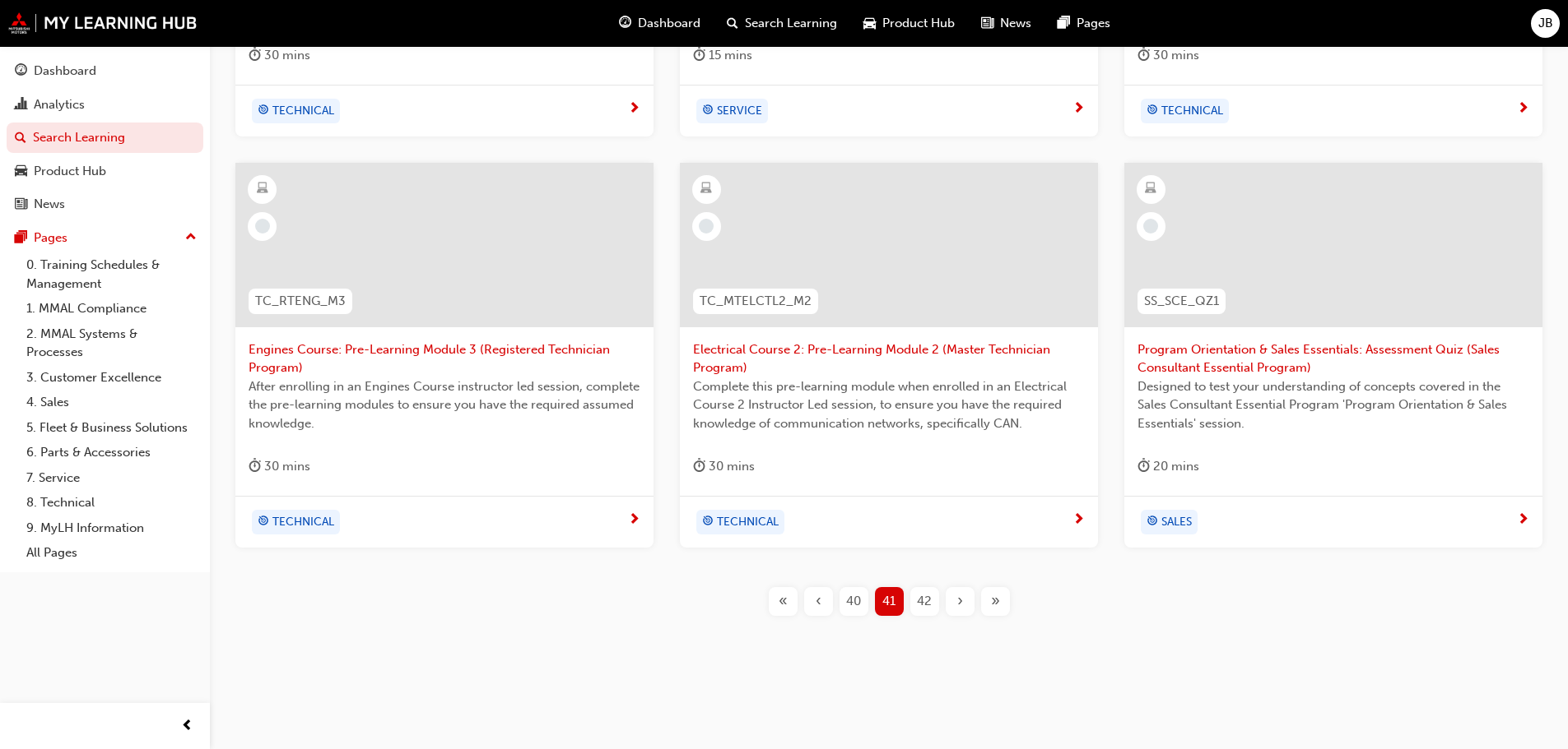
click at [924, 598] on span "42" at bounding box center [923, 602] width 15 height 19
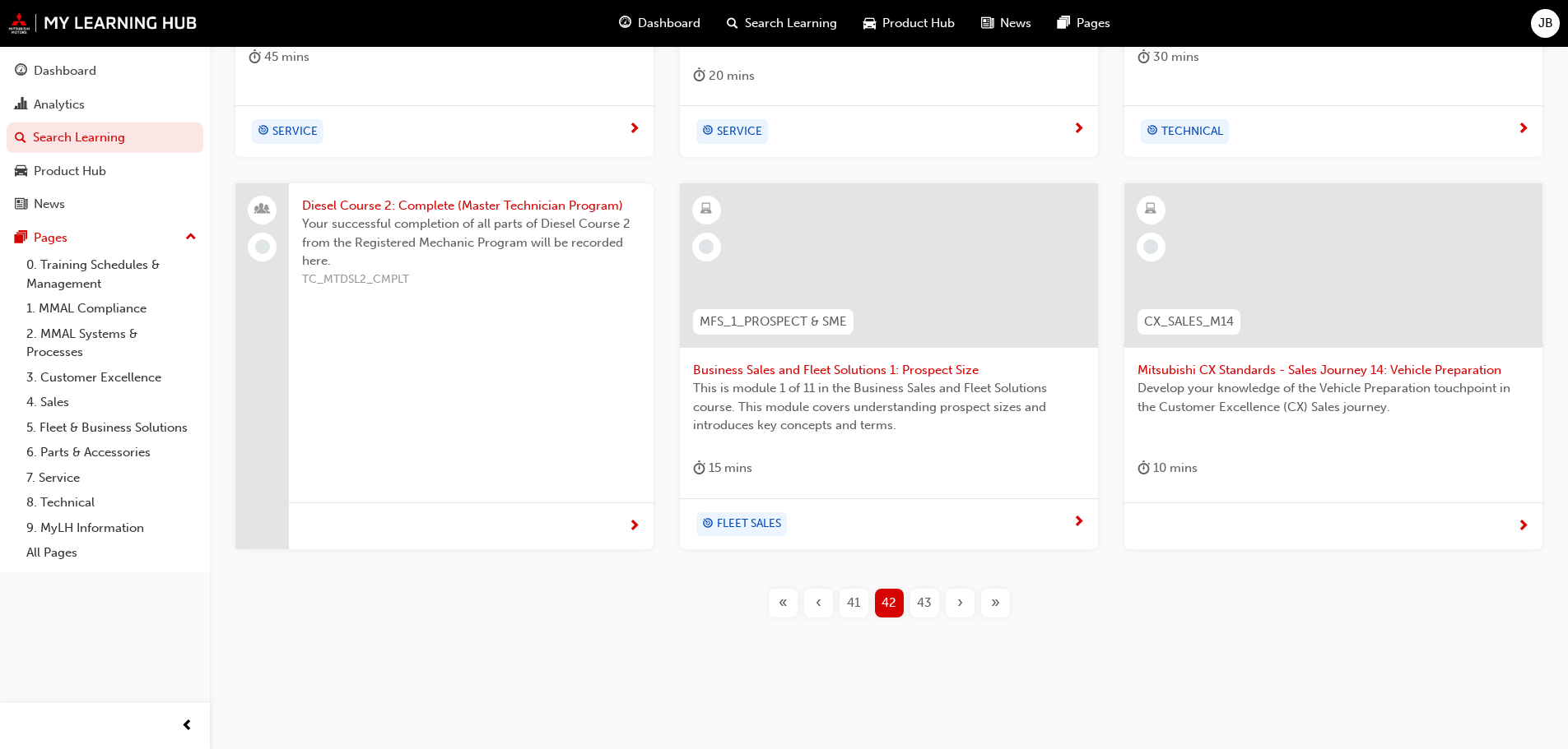
scroll to position [610, 0]
click at [924, 601] on span "43" at bounding box center [923, 602] width 15 height 19
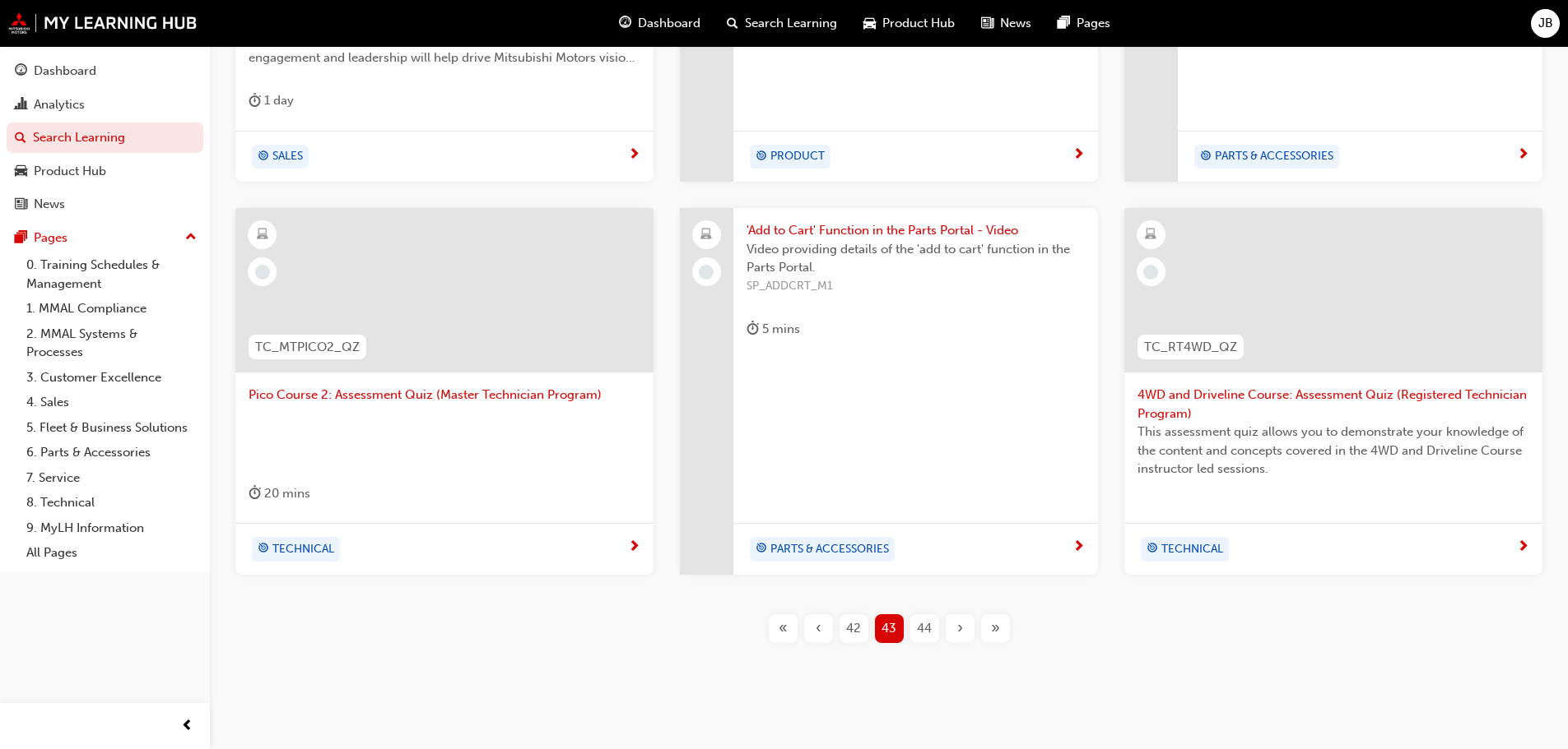
scroll to position [593, 0]
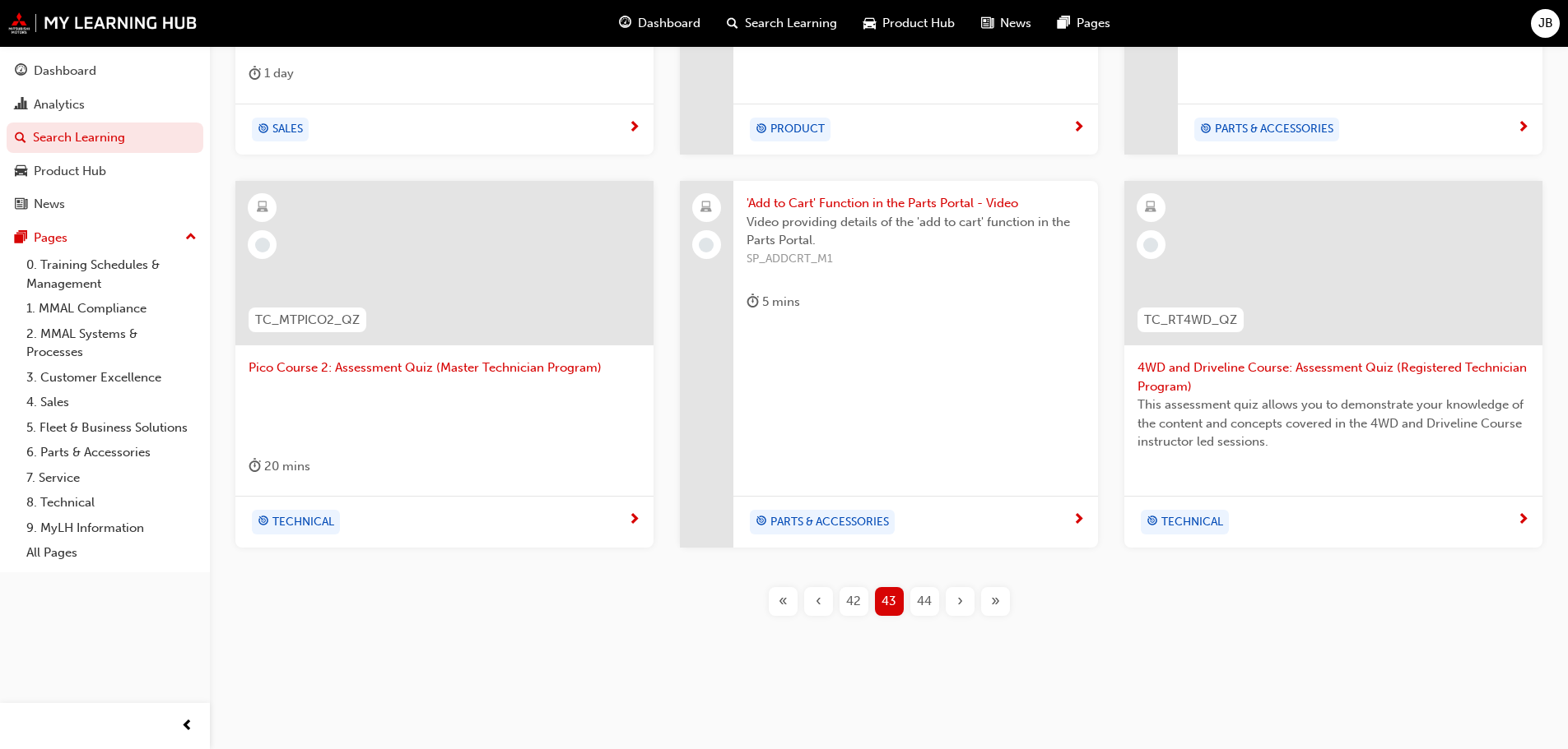
click at [930, 600] on span "44" at bounding box center [923, 602] width 15 height 19
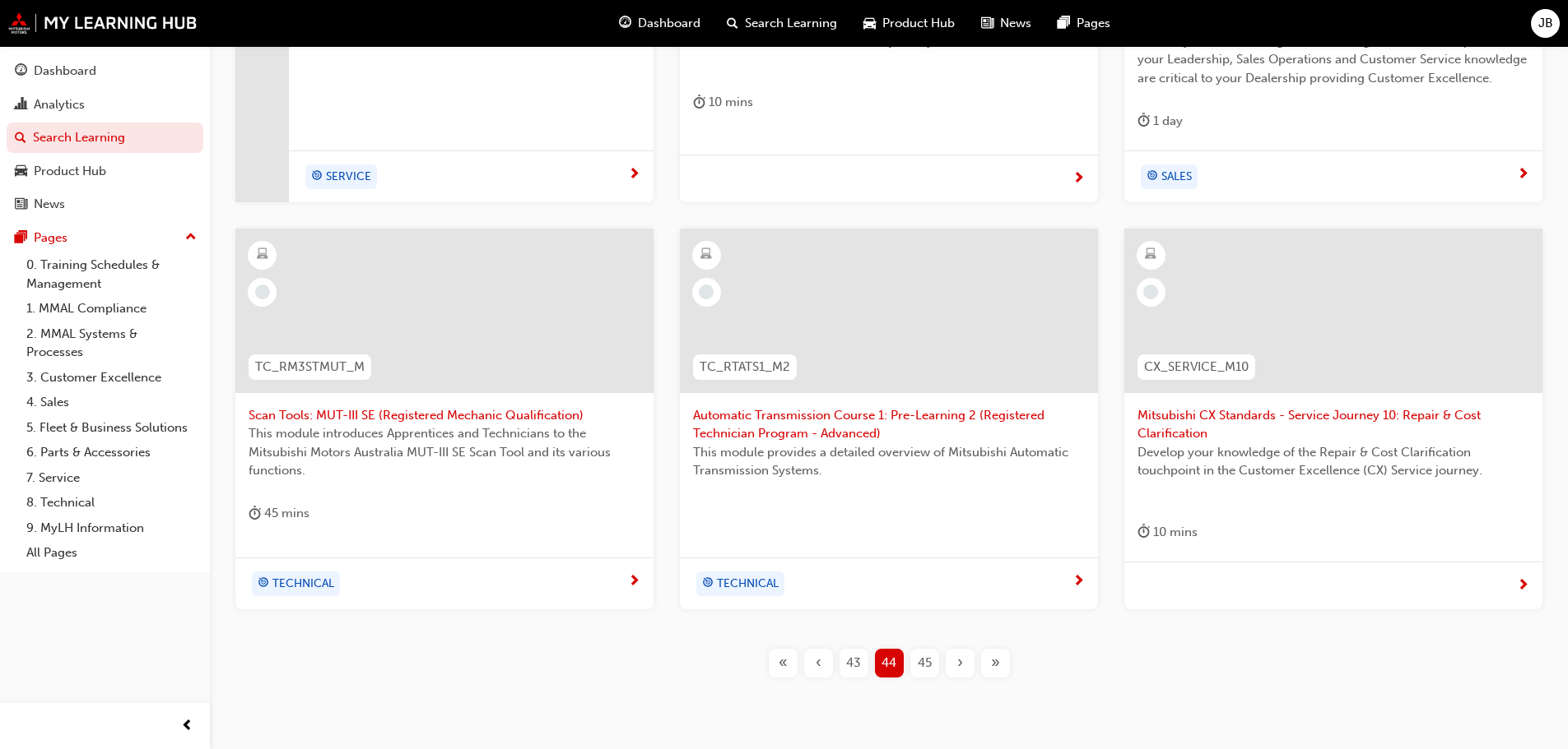
scroll to position [593, 0]
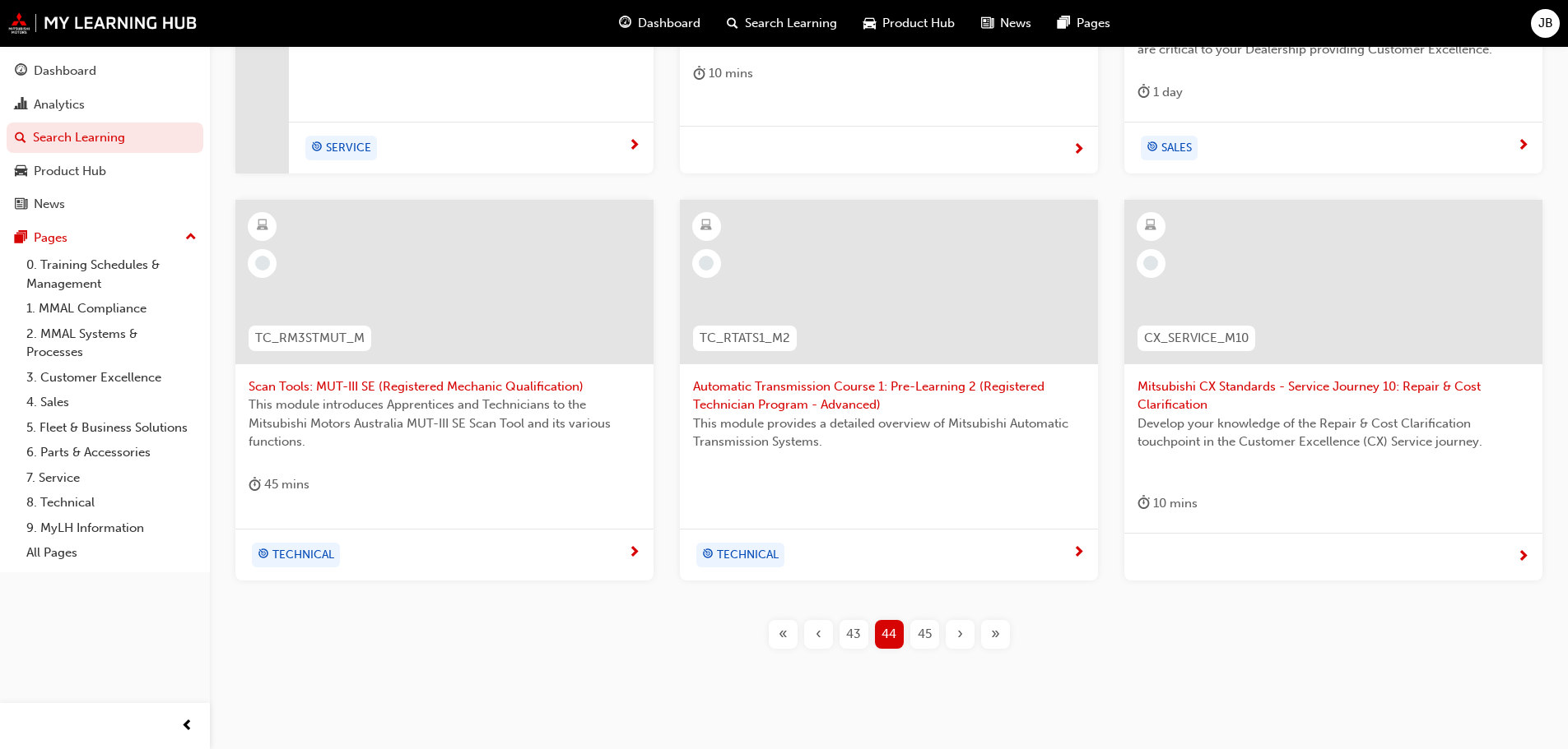
click at [924, 634] on span "45" at bounding box center [924, 635] width 14 height 19
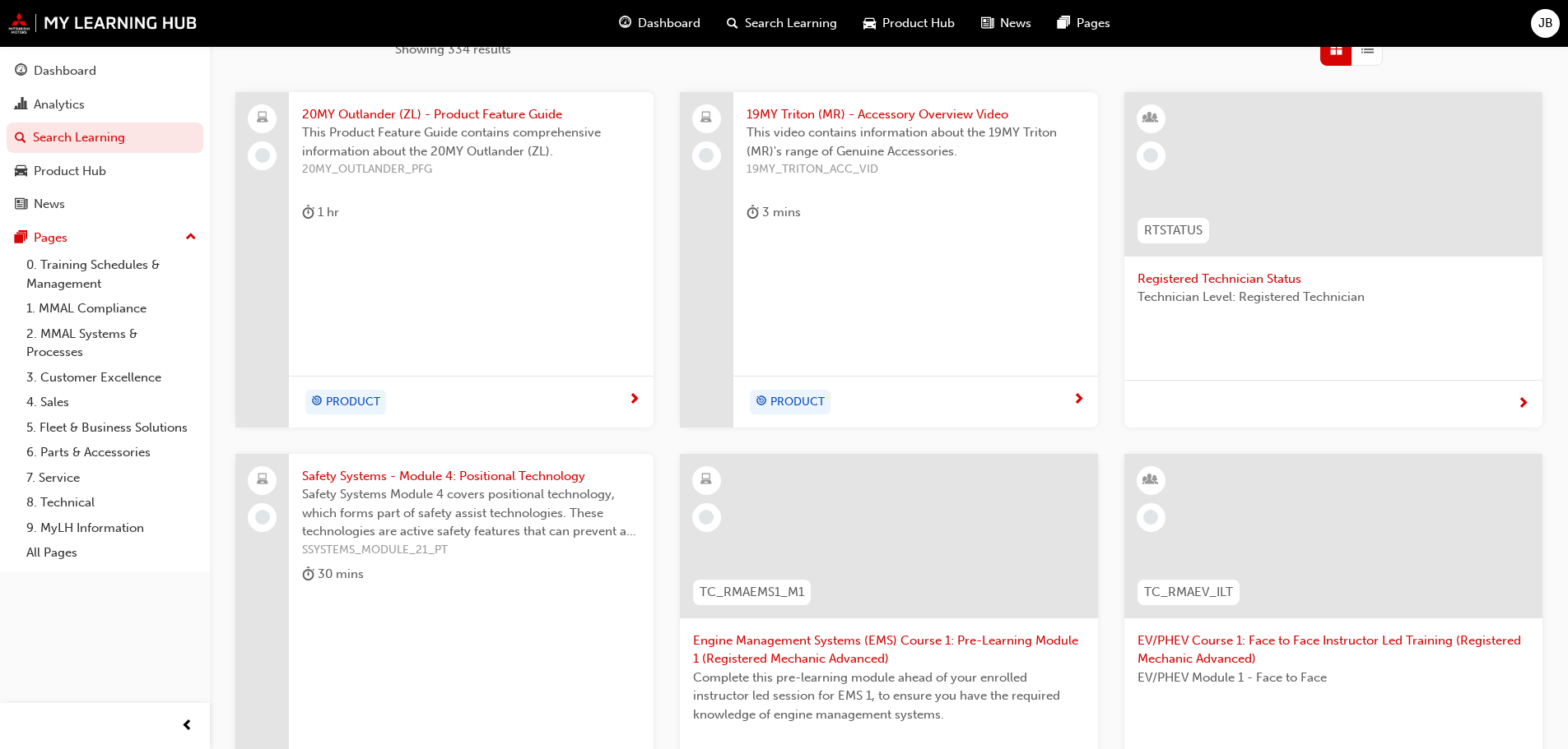
scroll to position [251, 0]
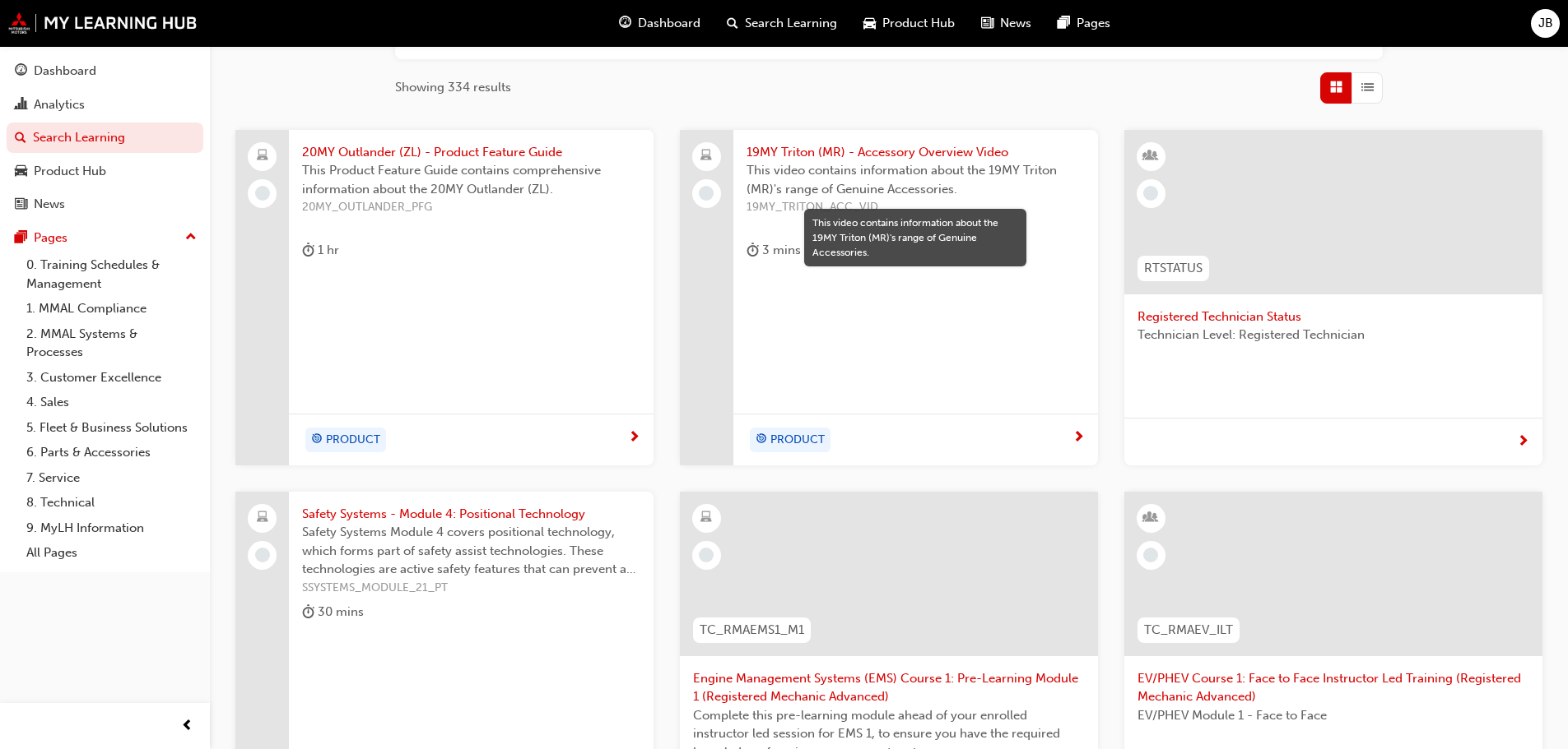
click at [916, 178] on span "This video contains information about the 19MY Triton (MR)'s range of Genuine A…" at bounding box center [916, 179] width 338 height 37
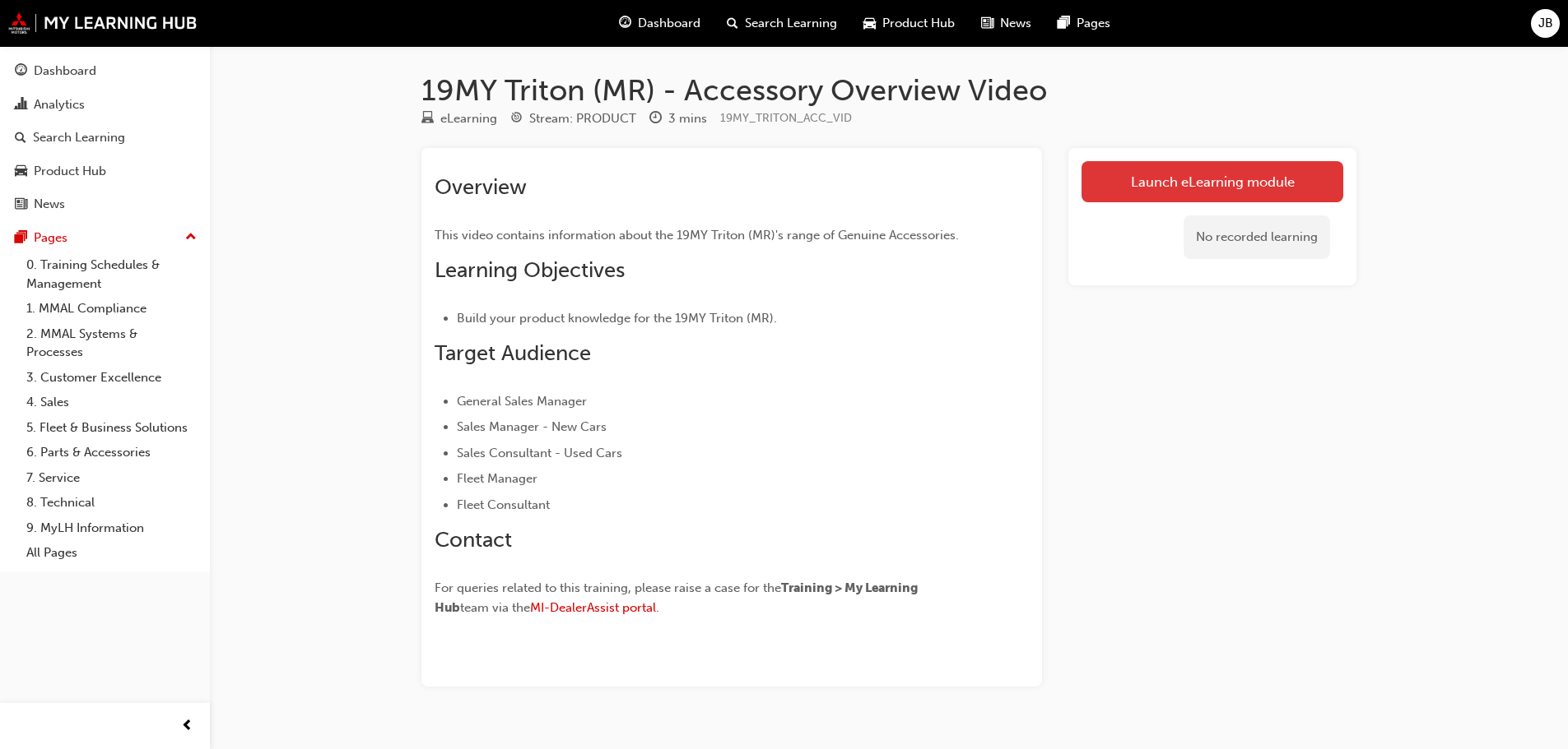
click at [1198, 182] on link "Launch eLearning module" at bounding box center [1212, 181] width 261 height 41
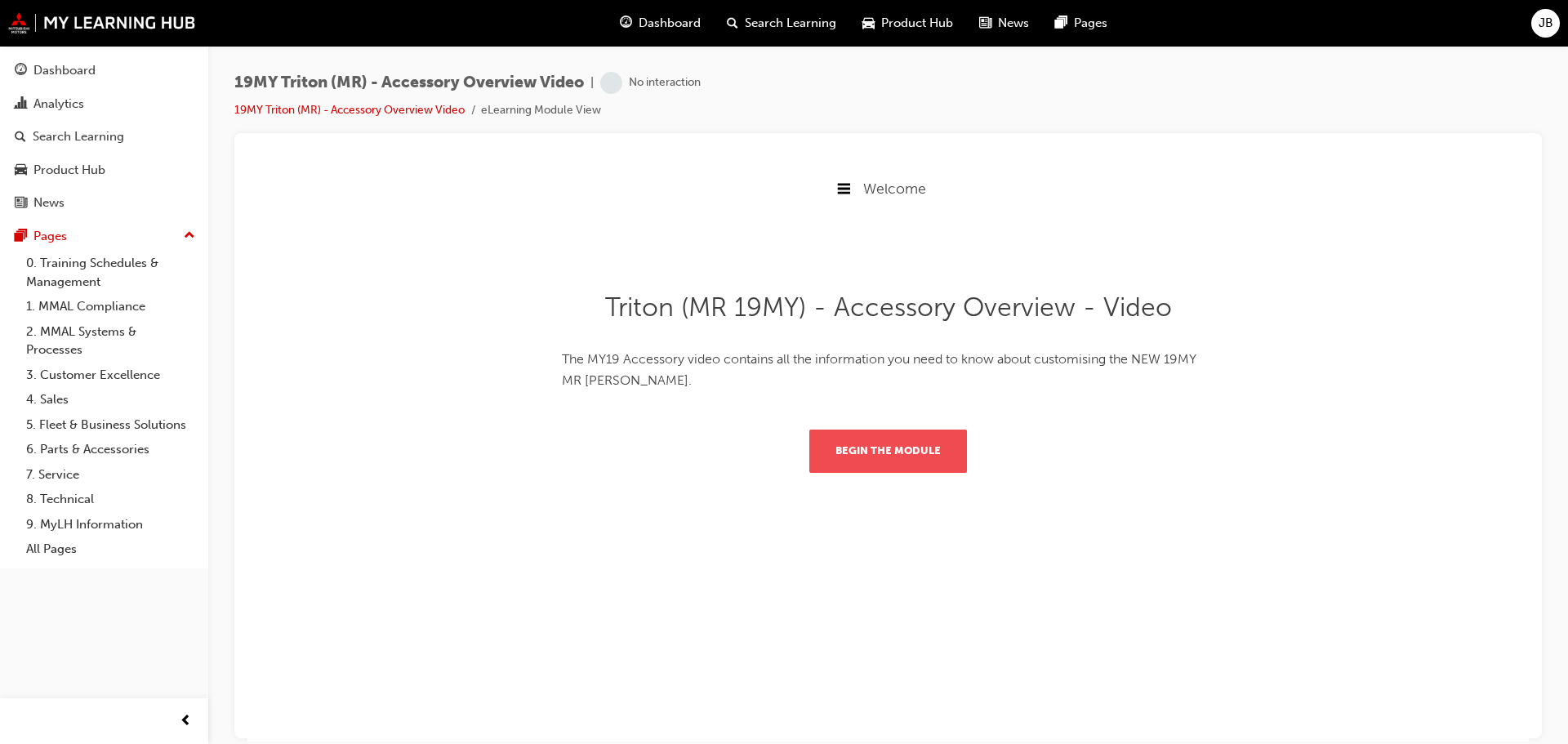
click at [880, 445] on button "Begin the module" at bounding box center [889, 450] width 158 height 43
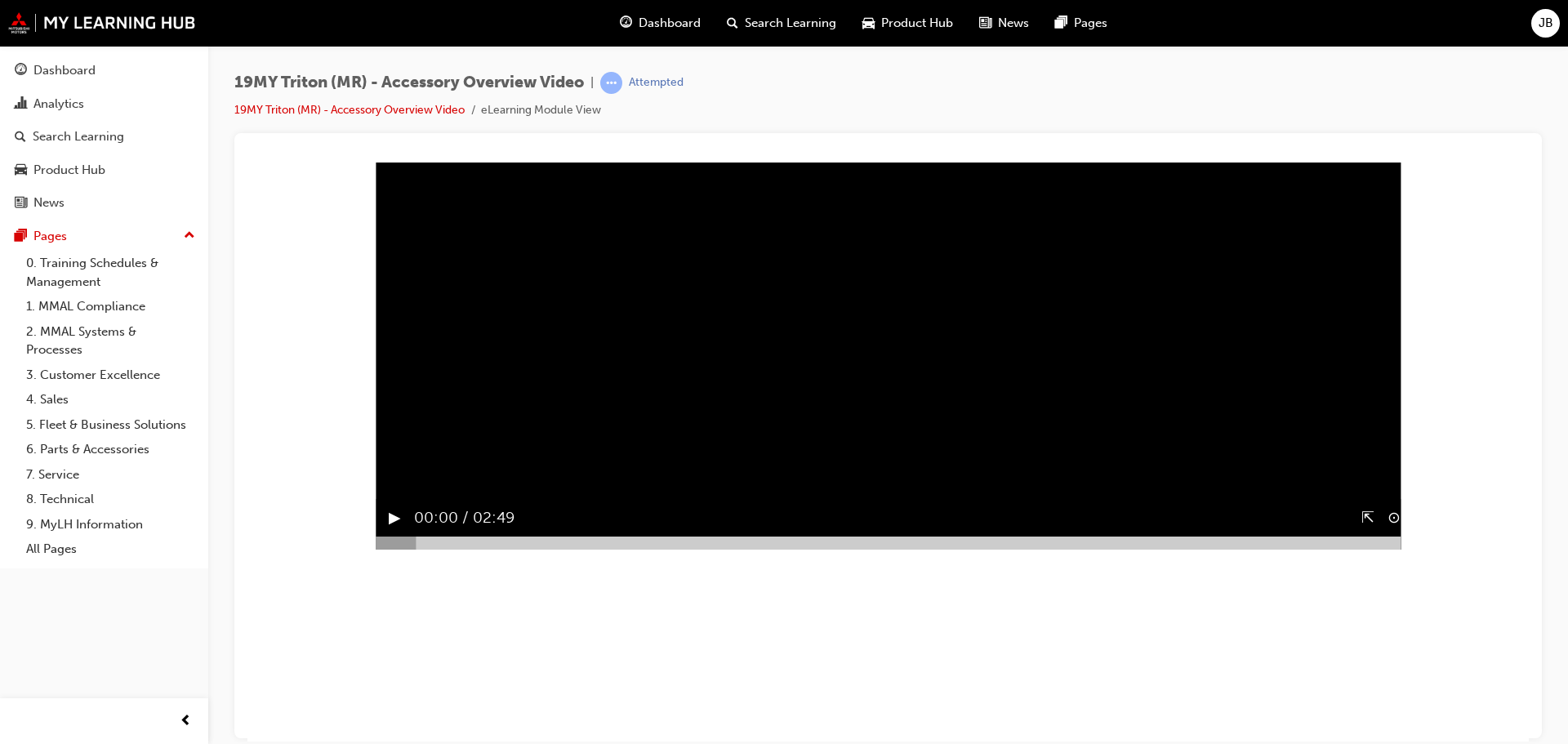
scroll to position [205, 0]
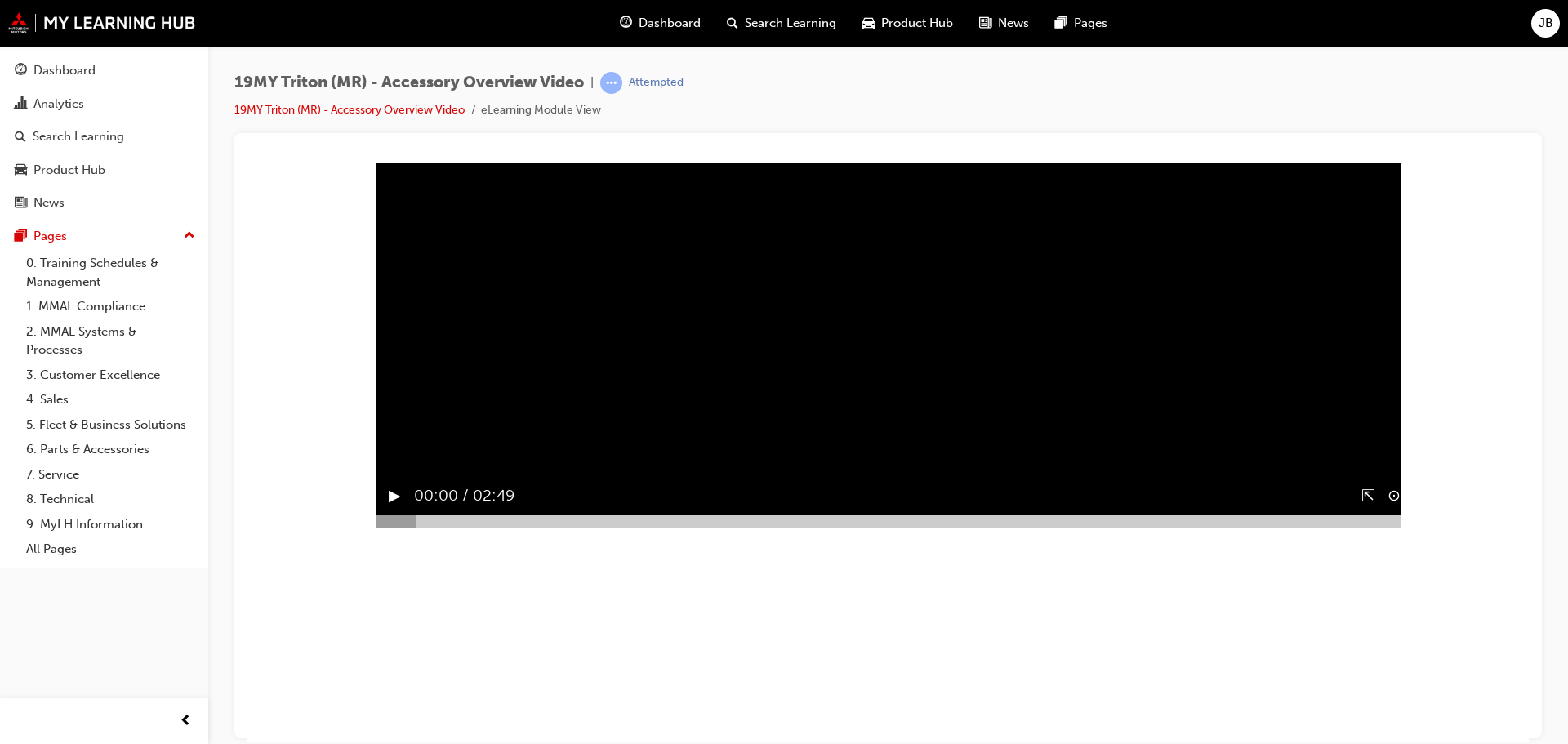
click at [389, 508] on button "▶︎" at bounding box center [395, 495] width 12 height 25
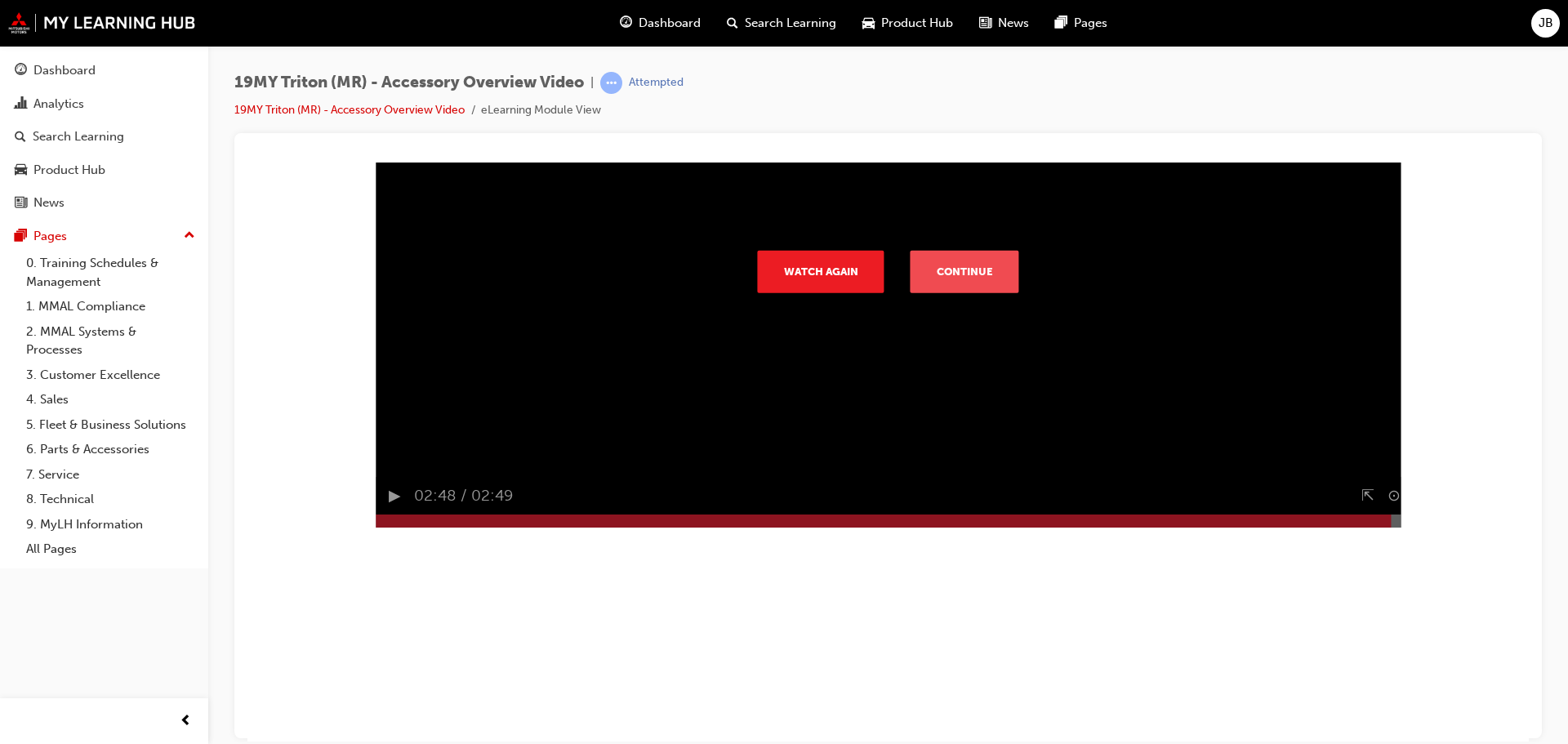
click at [961, 292] on button "Continue" at bounding box center [964, 270] width 108 height 43
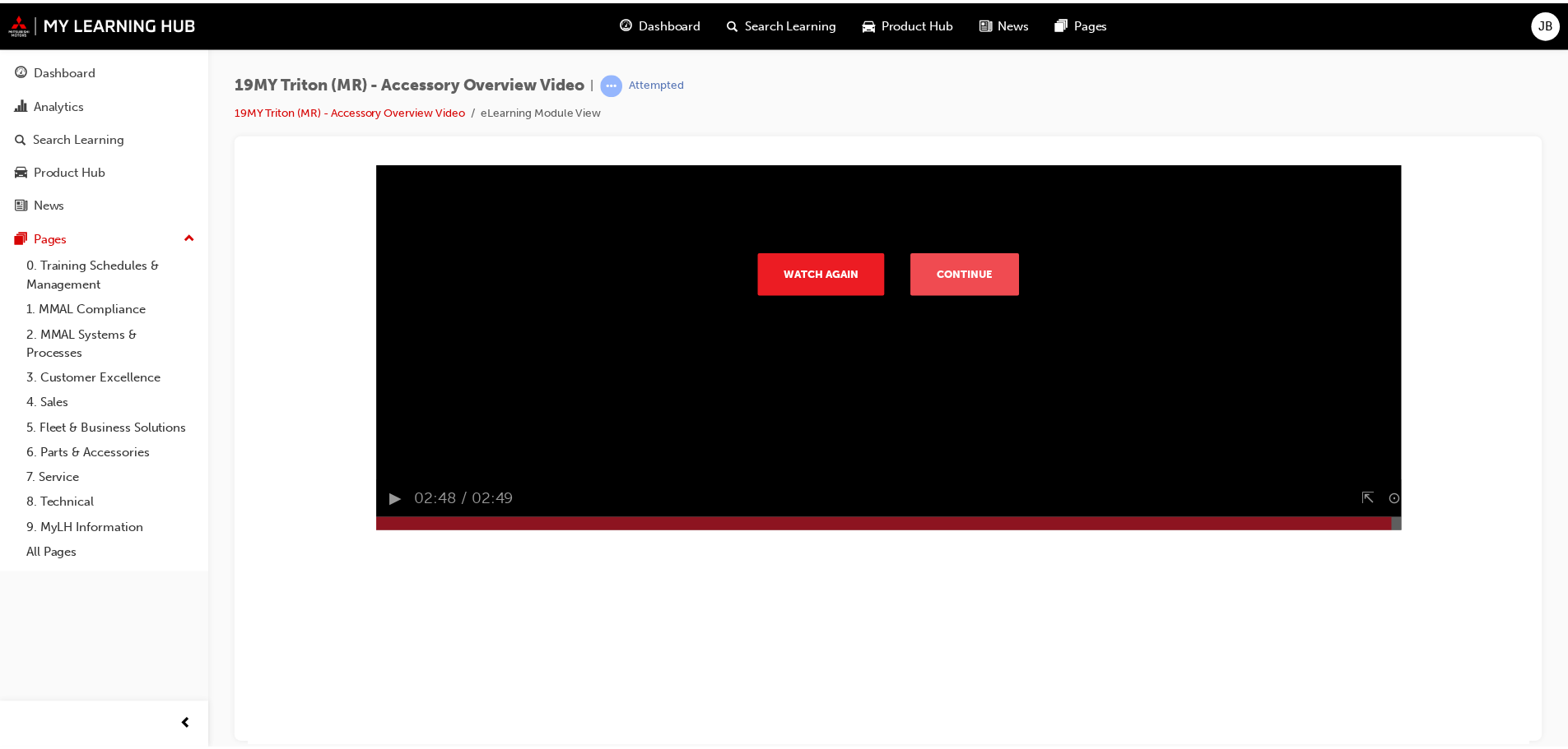
scroll to position [0, 0]
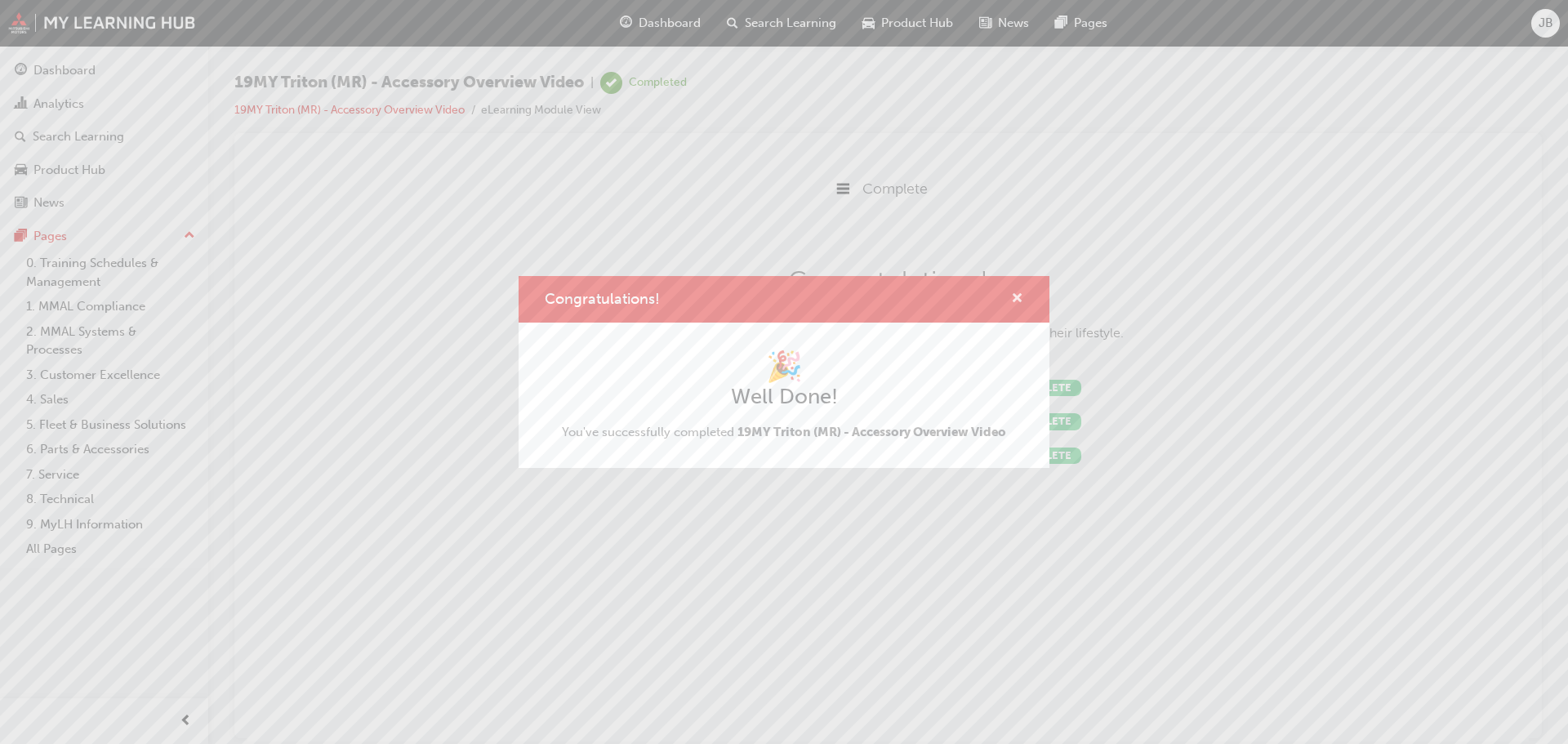
click at [1015, 298] on span "cross-icon" at bounding box center [1017, 300] width 12 height 15
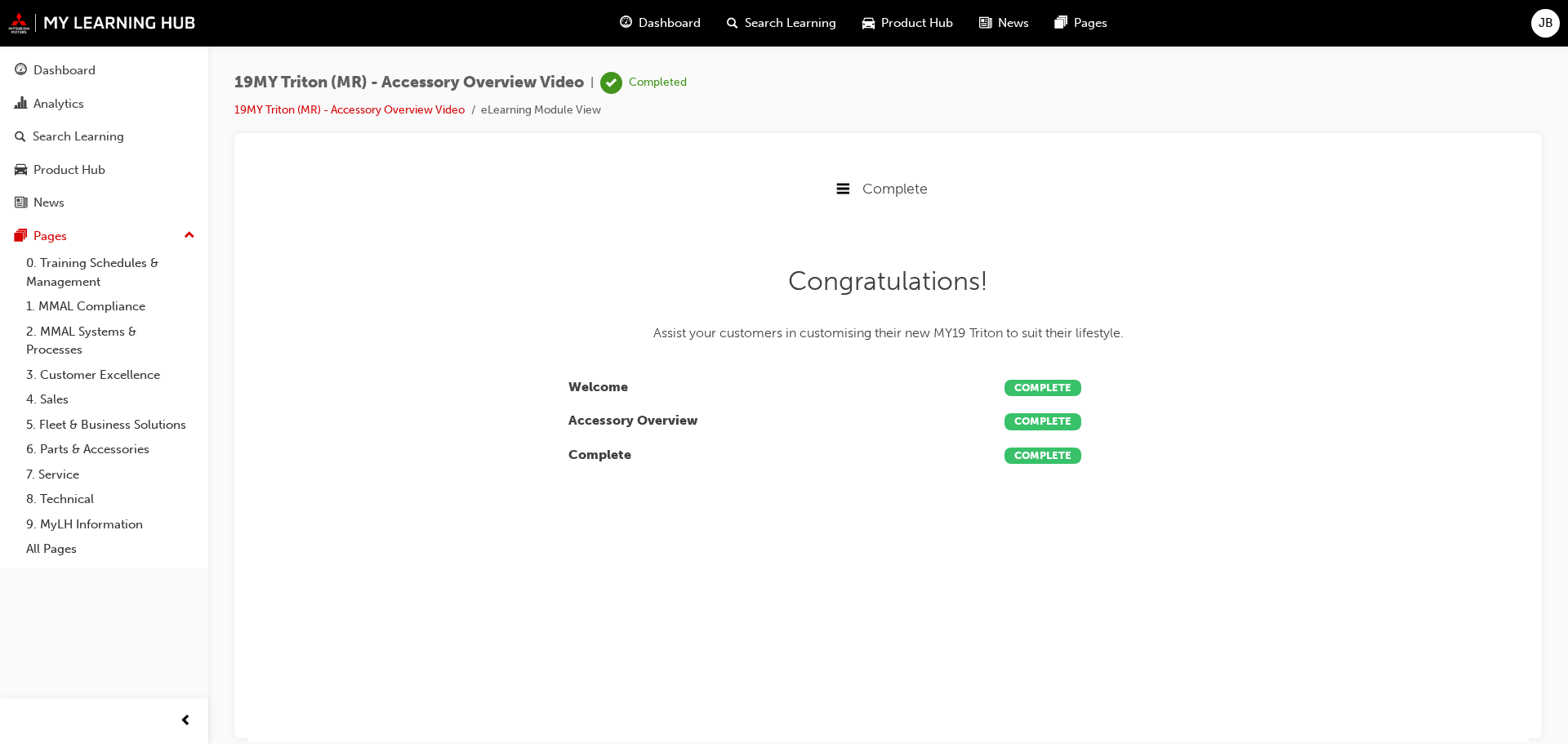
click at [761, 21] on span "Search Learning" at bounding box center [790, 23] width 91 height 19
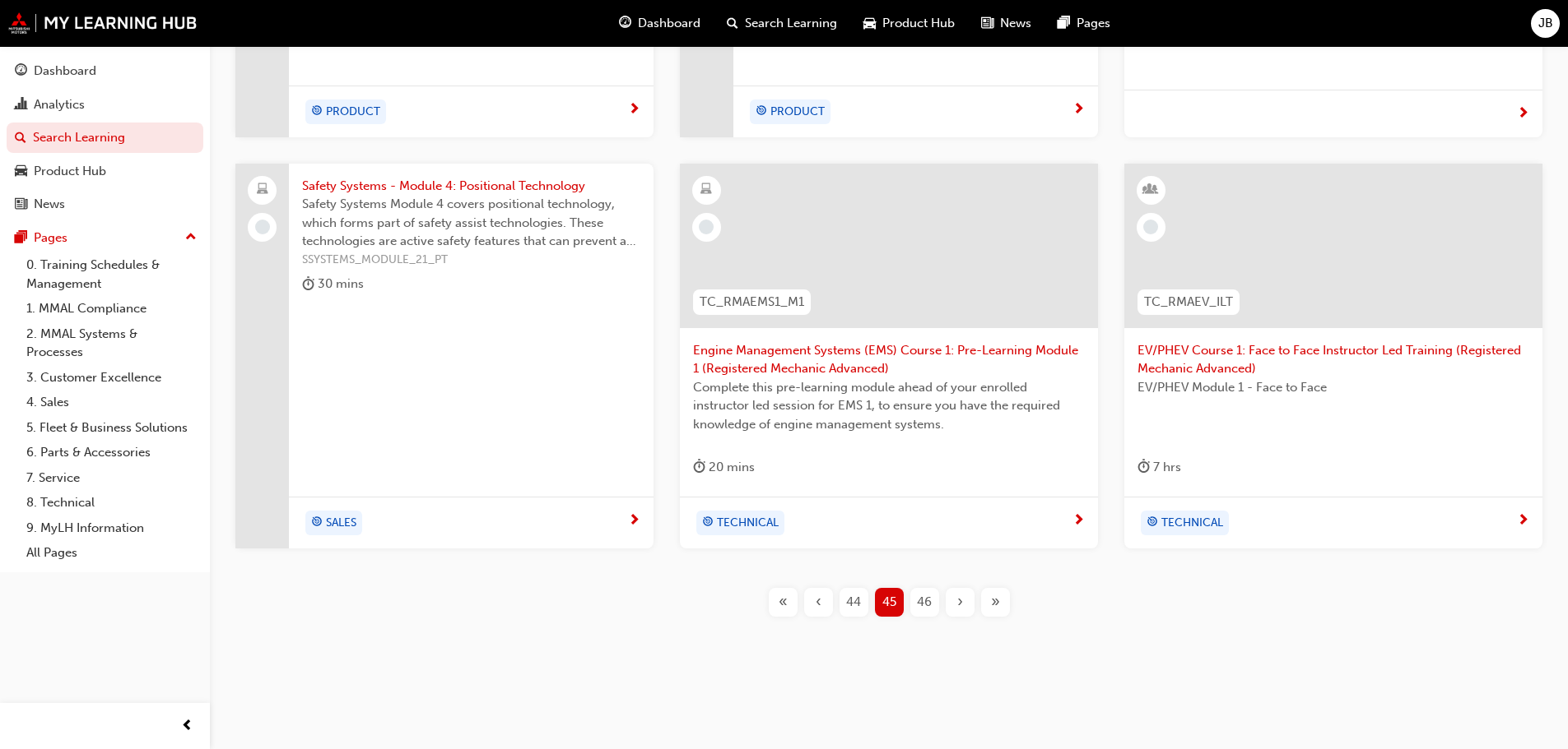
scroll to position [580, 0]
click at [923, 598] on span "46" at bounding box center [923, 602] width 15 height 19
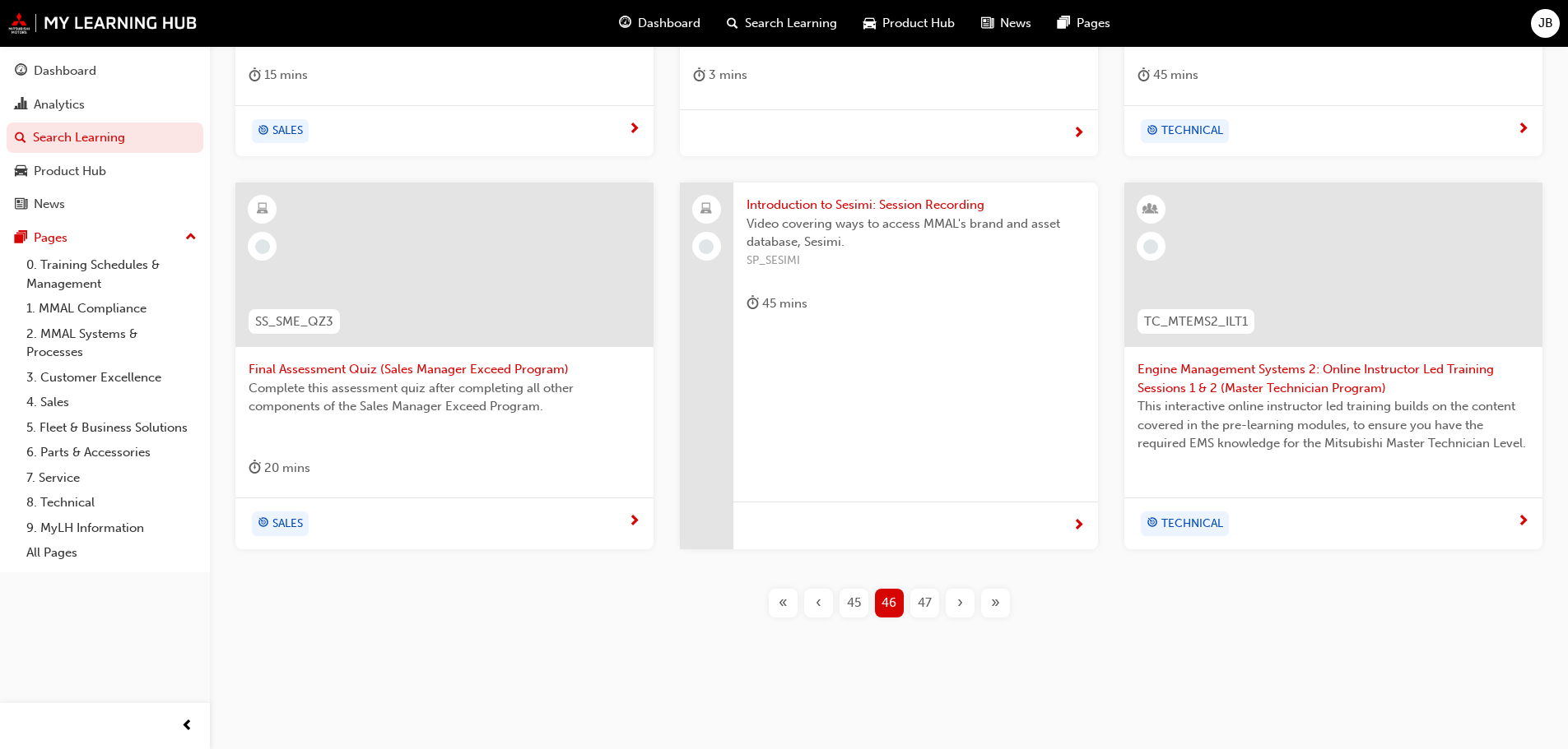
scroll to position [593, 0]
click at [924, 604] on span "47" at bounding box center [924, 602] width 14 height 19
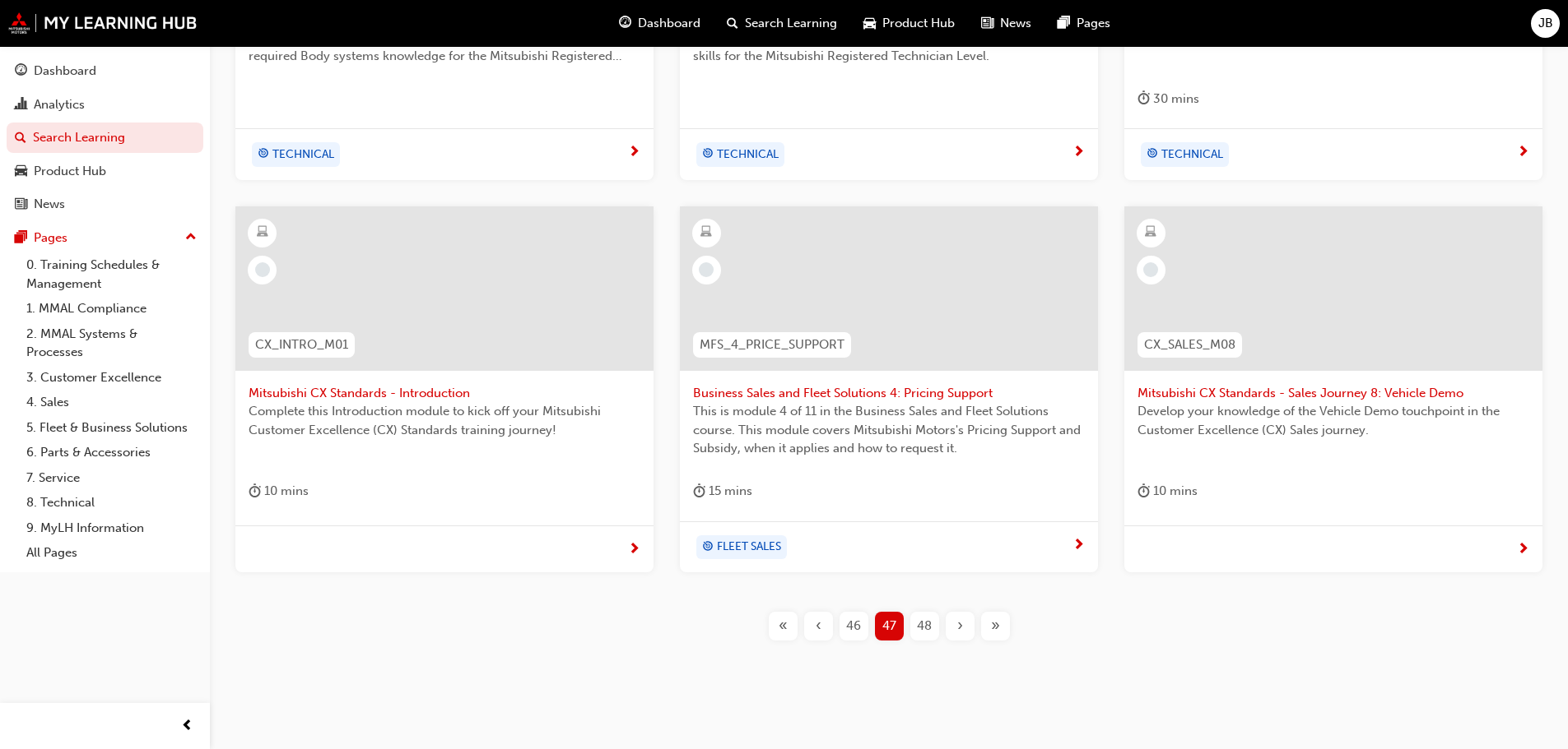
scroll to position [593, 0]
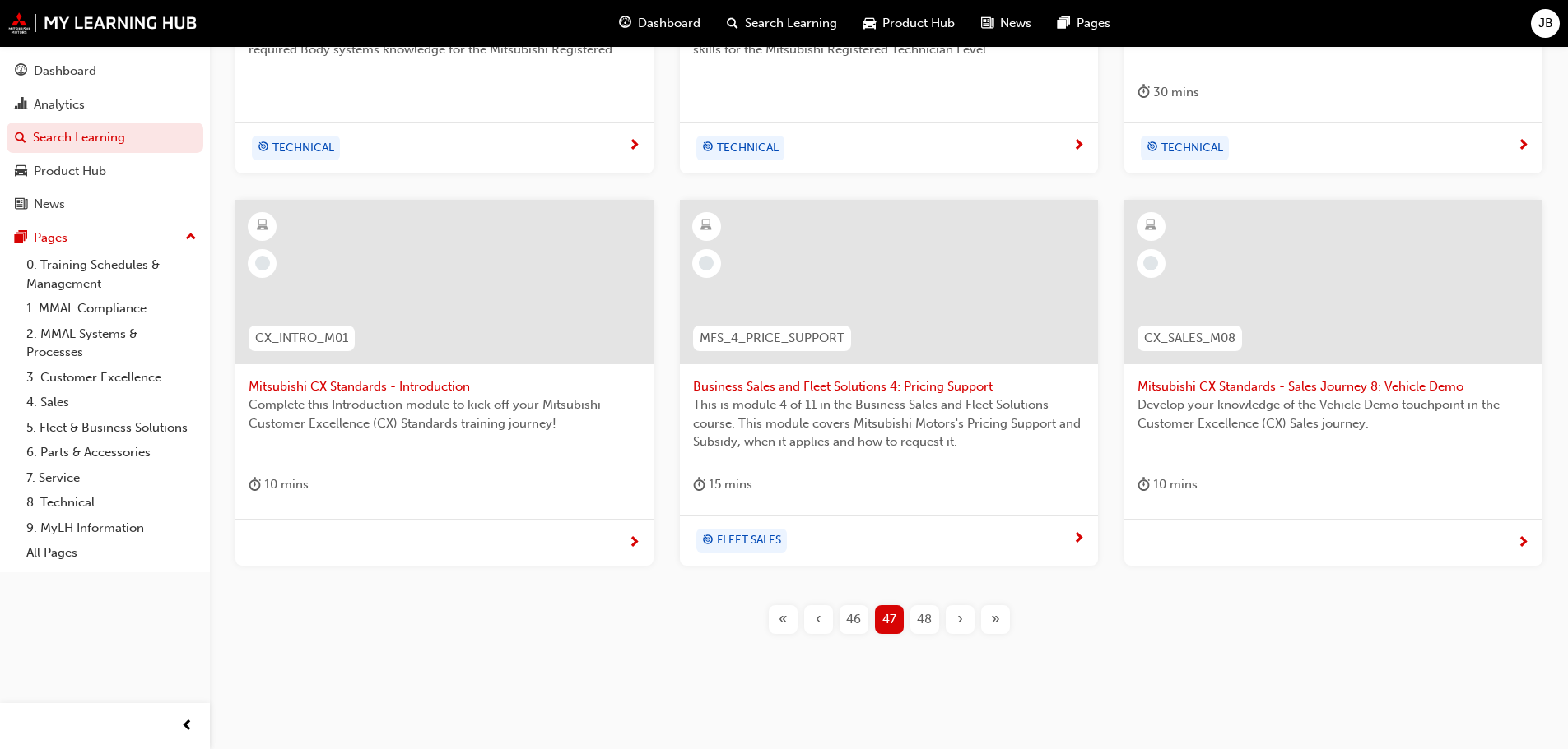
click at [924, 615] on span "48" at bounding box center [923, 620] width 15 height 19
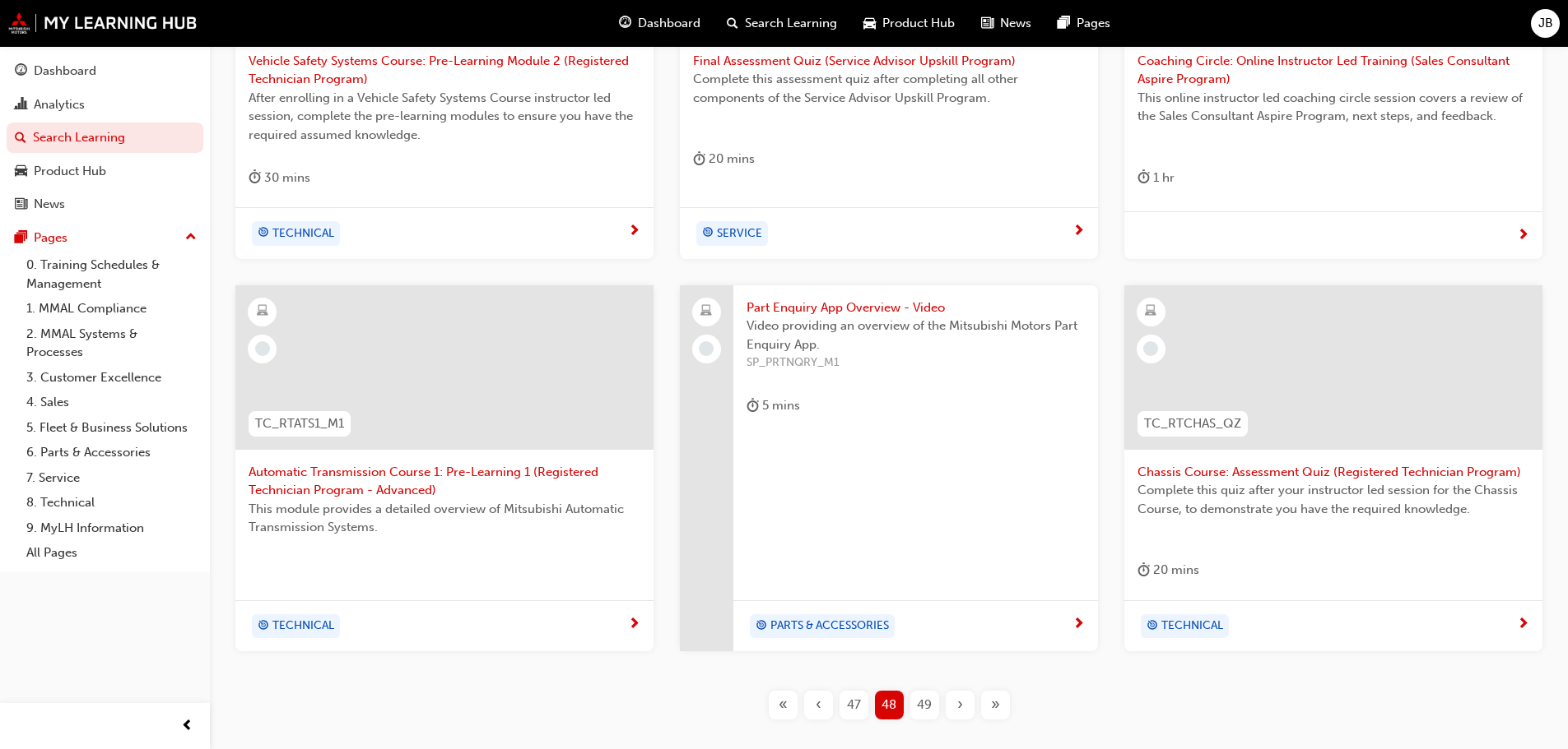
scroll to position [510, 0]
click at [928, 697] on span "49" at bounding box center [923, 702] width 15 height 19
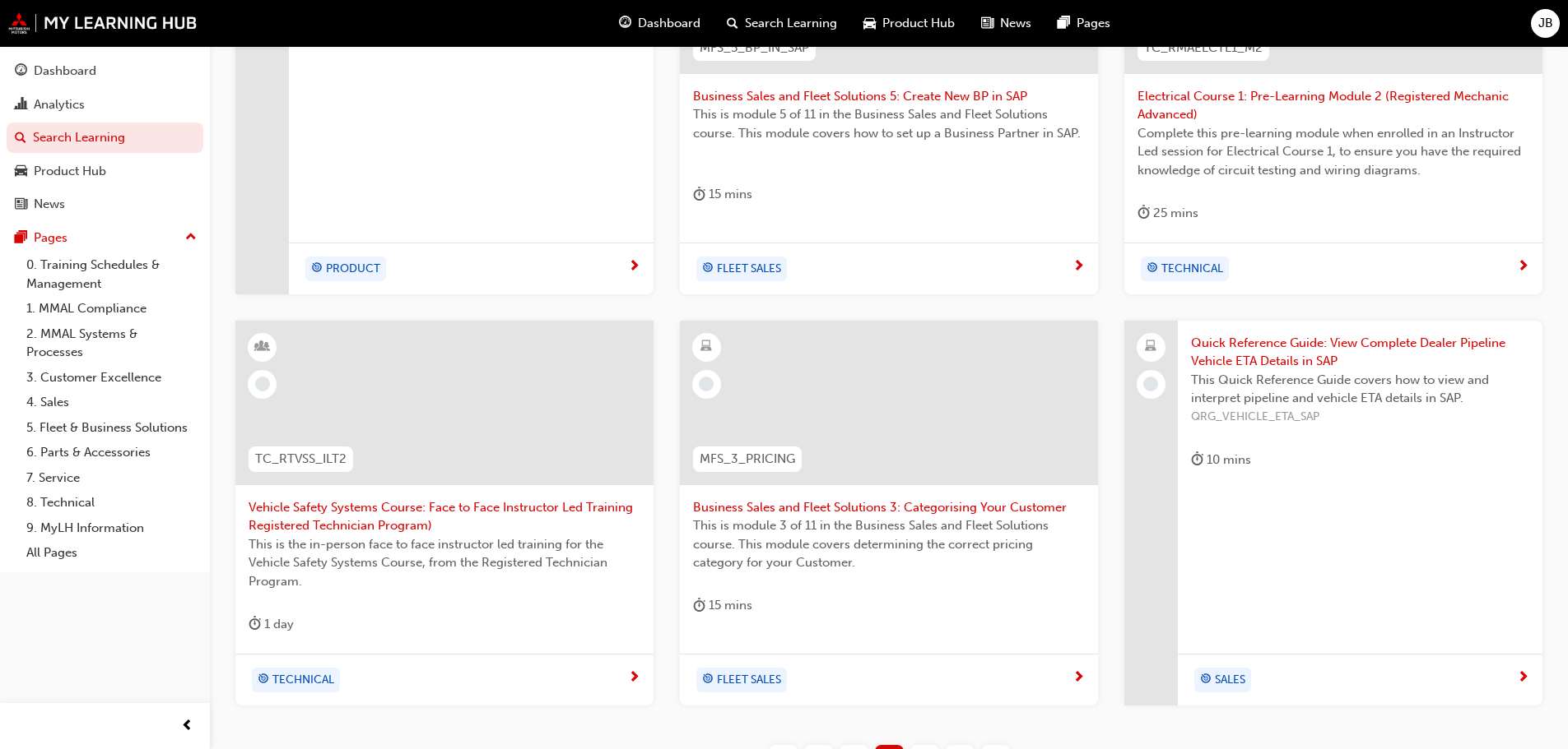
scroll to position [510, 0]
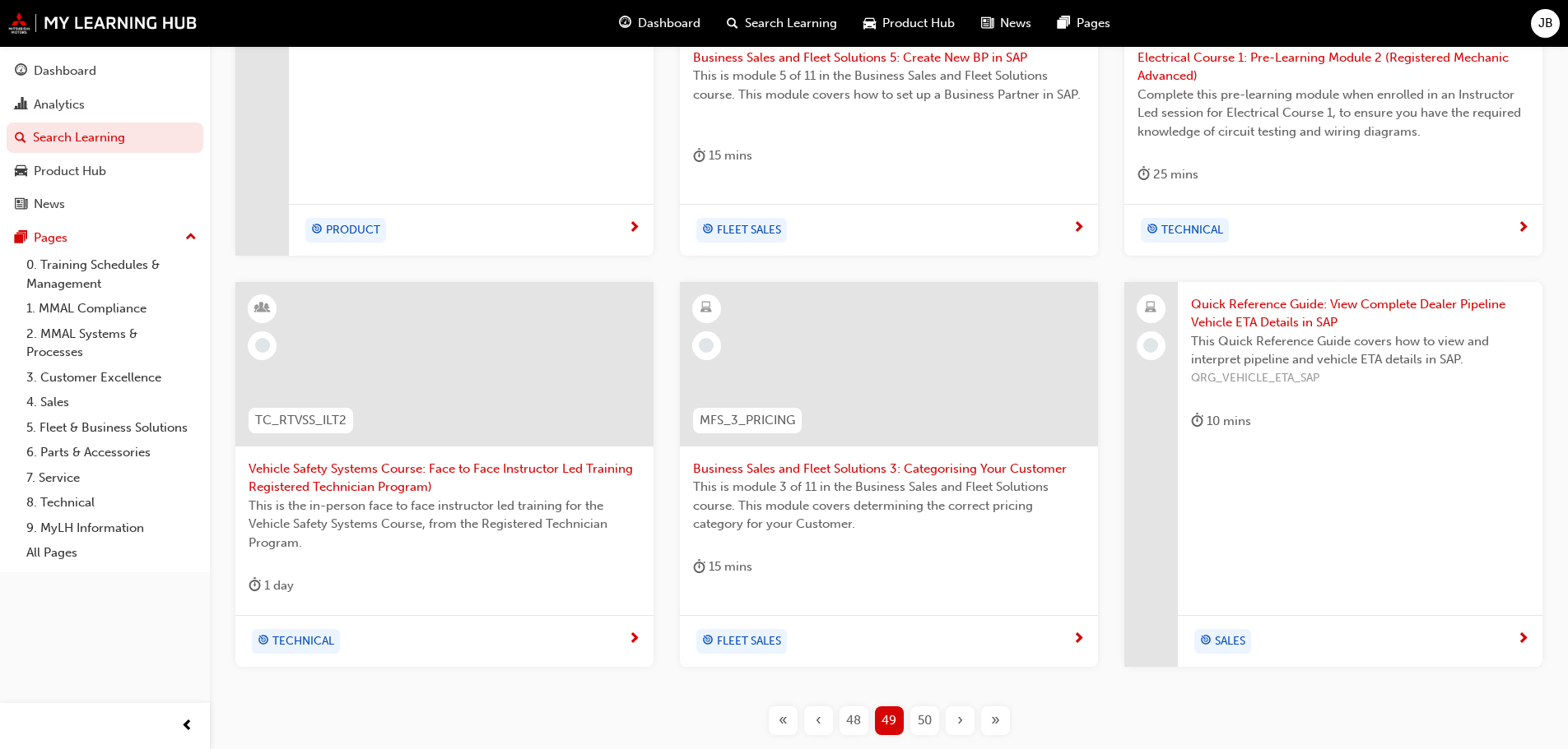
click at [923, 722] on span "50" at bounding box center [924, 721] width 14 height 19
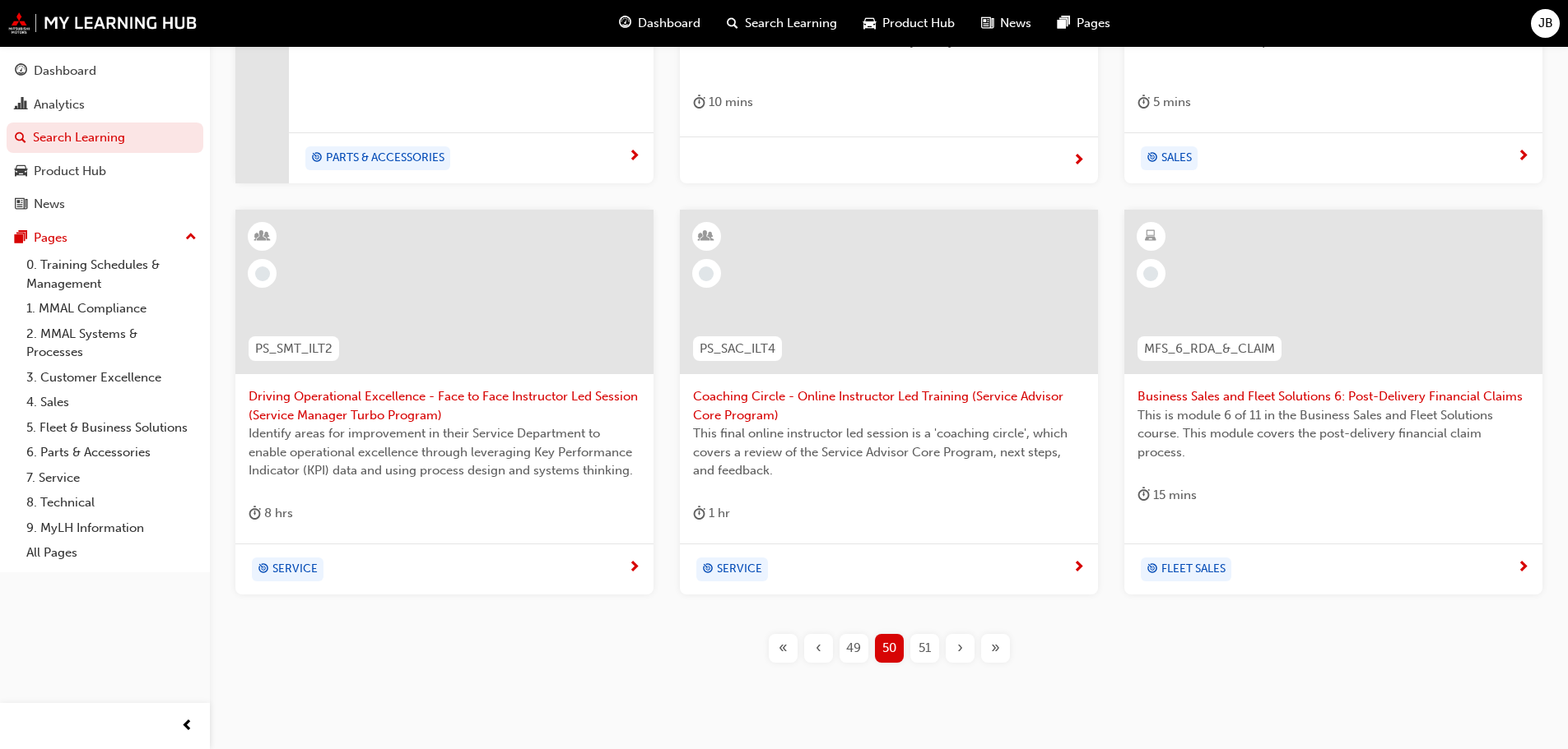
scroll to position [593, 0]
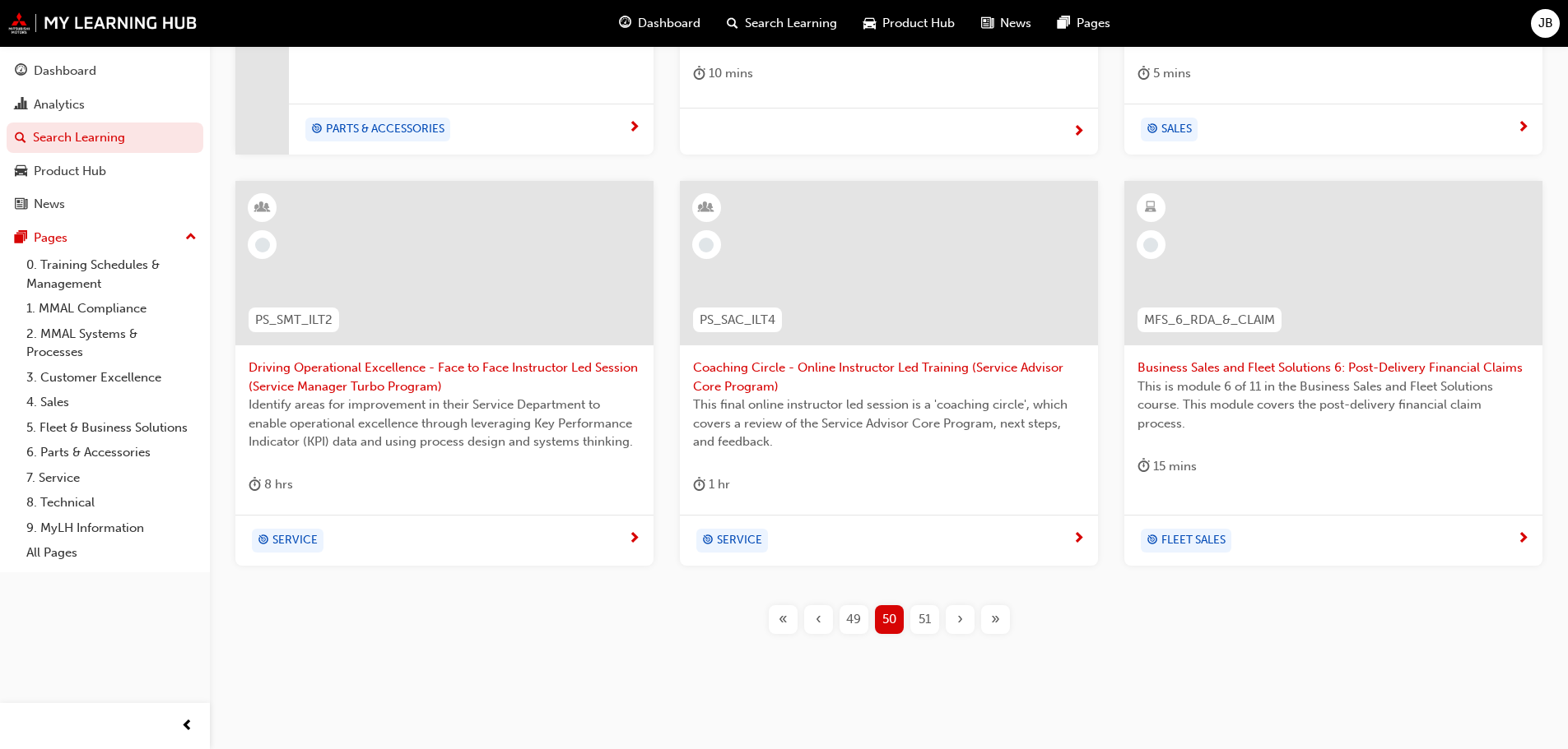
click at [923, 618] on span "51" at bounding box center [924, 620] width 12 height 19
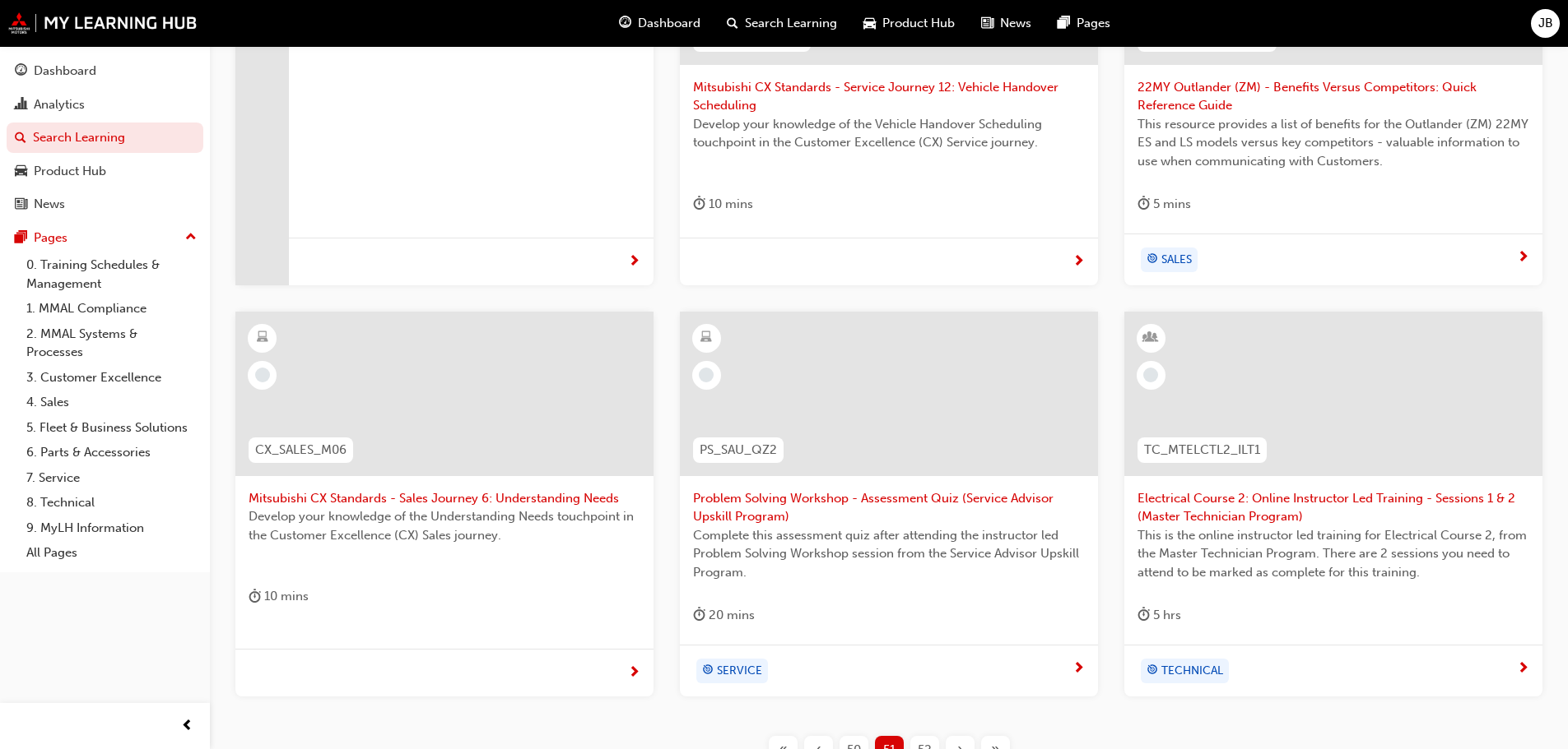
scroll to position [510, 0]
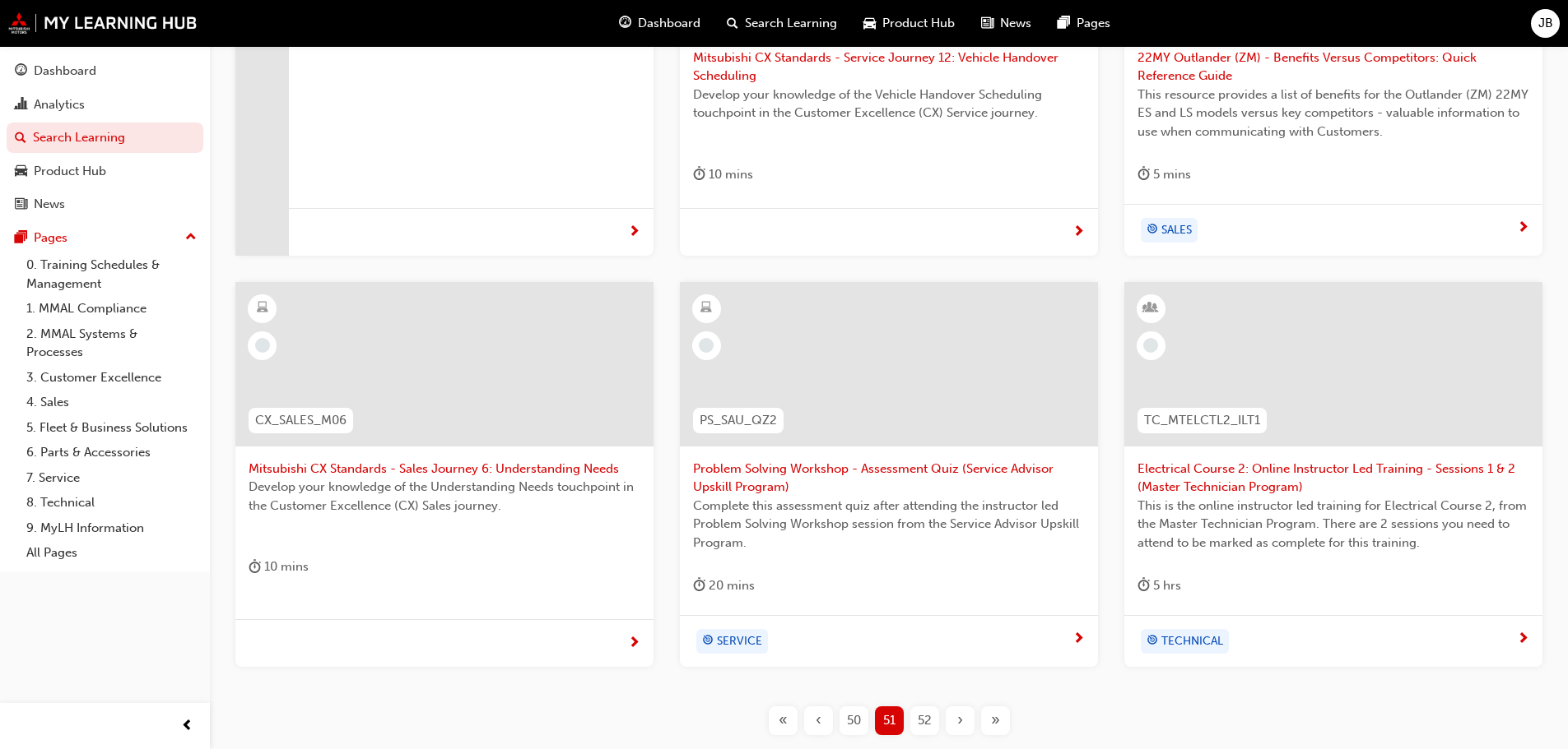
click at [923, 718] on span "52" at bounding box center [924, 721] width 14 height 19
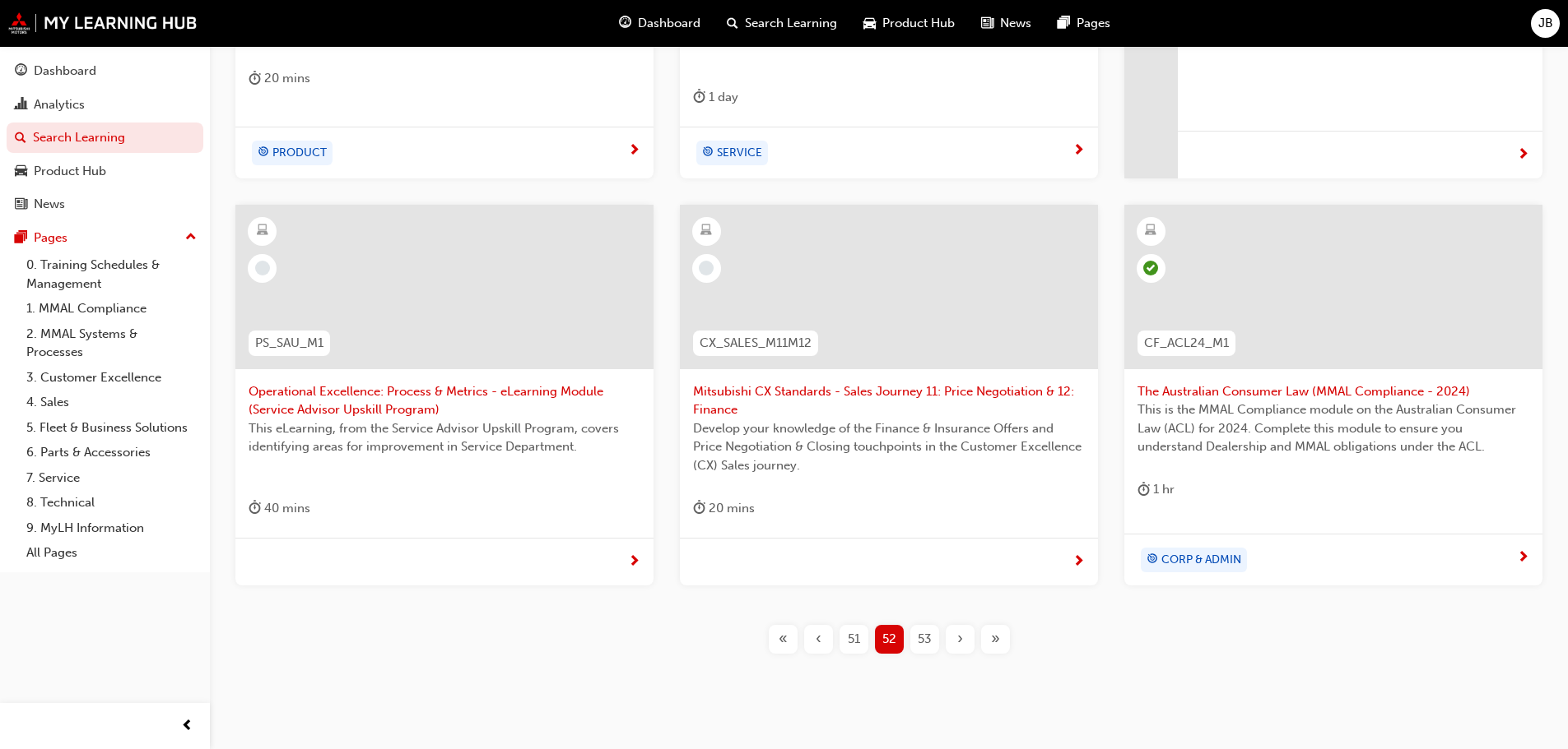
scroll to position [593, 0]
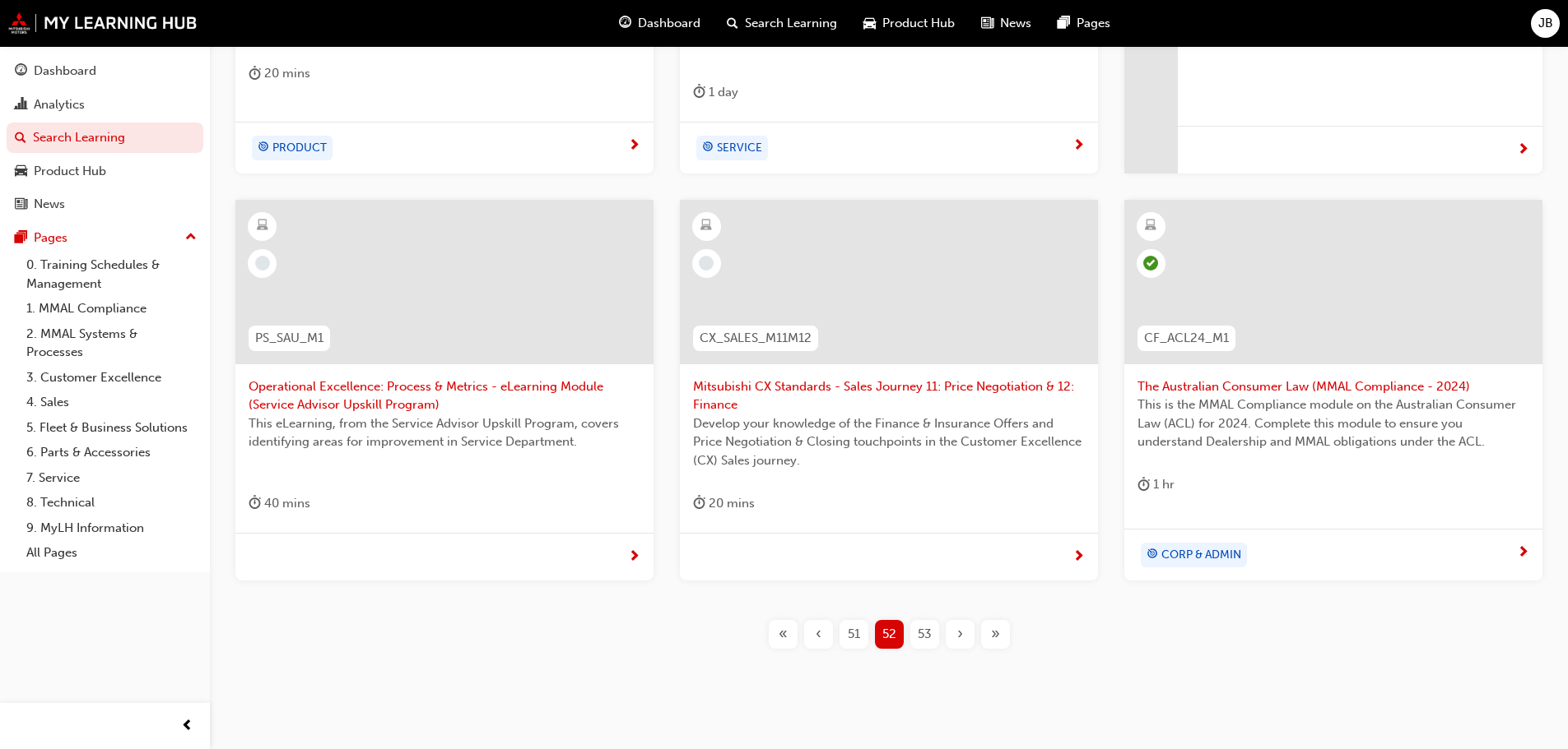
click at [924, 634] on span "53" at bounding box center [924, 635] width 14 height 19
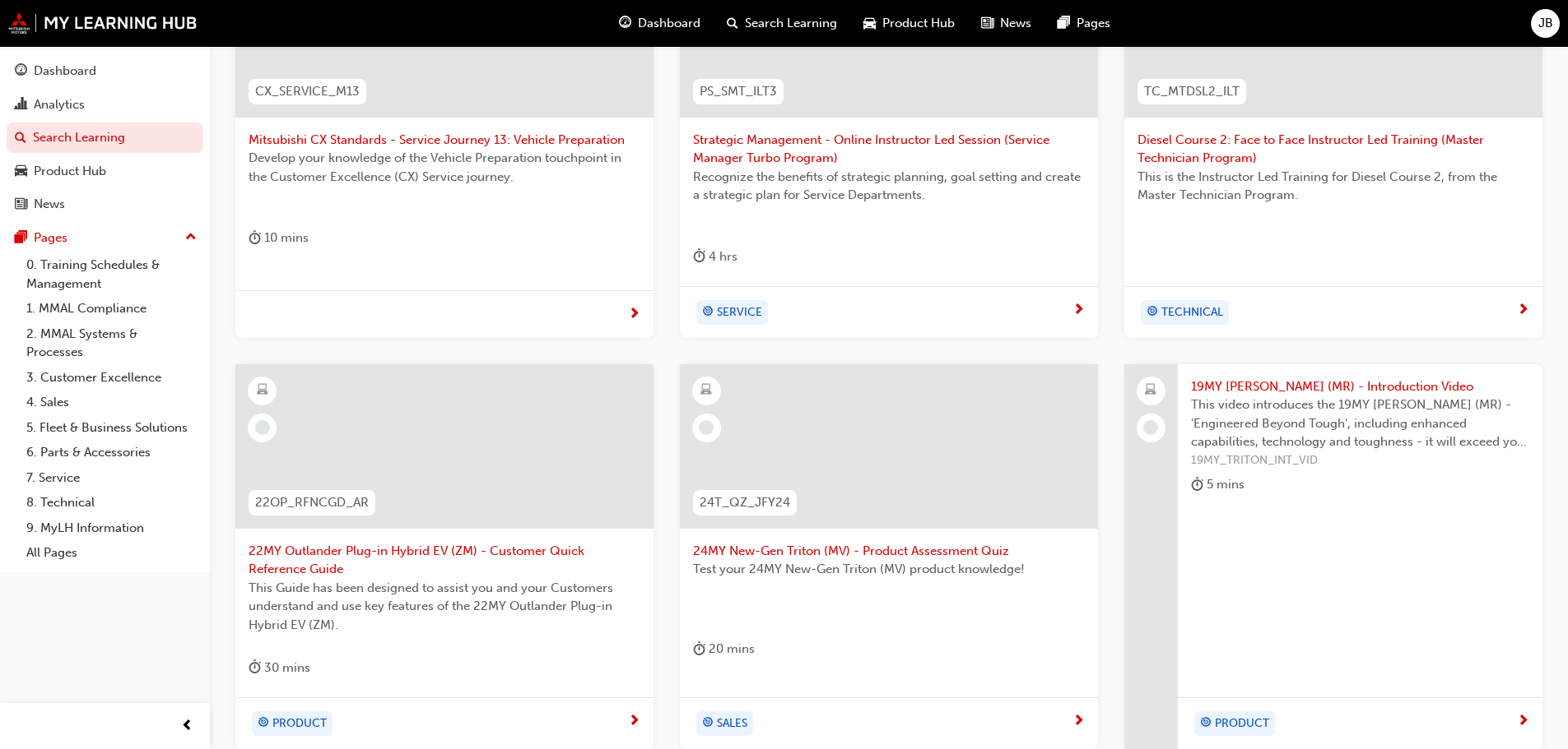
scroll to position [510, 0]
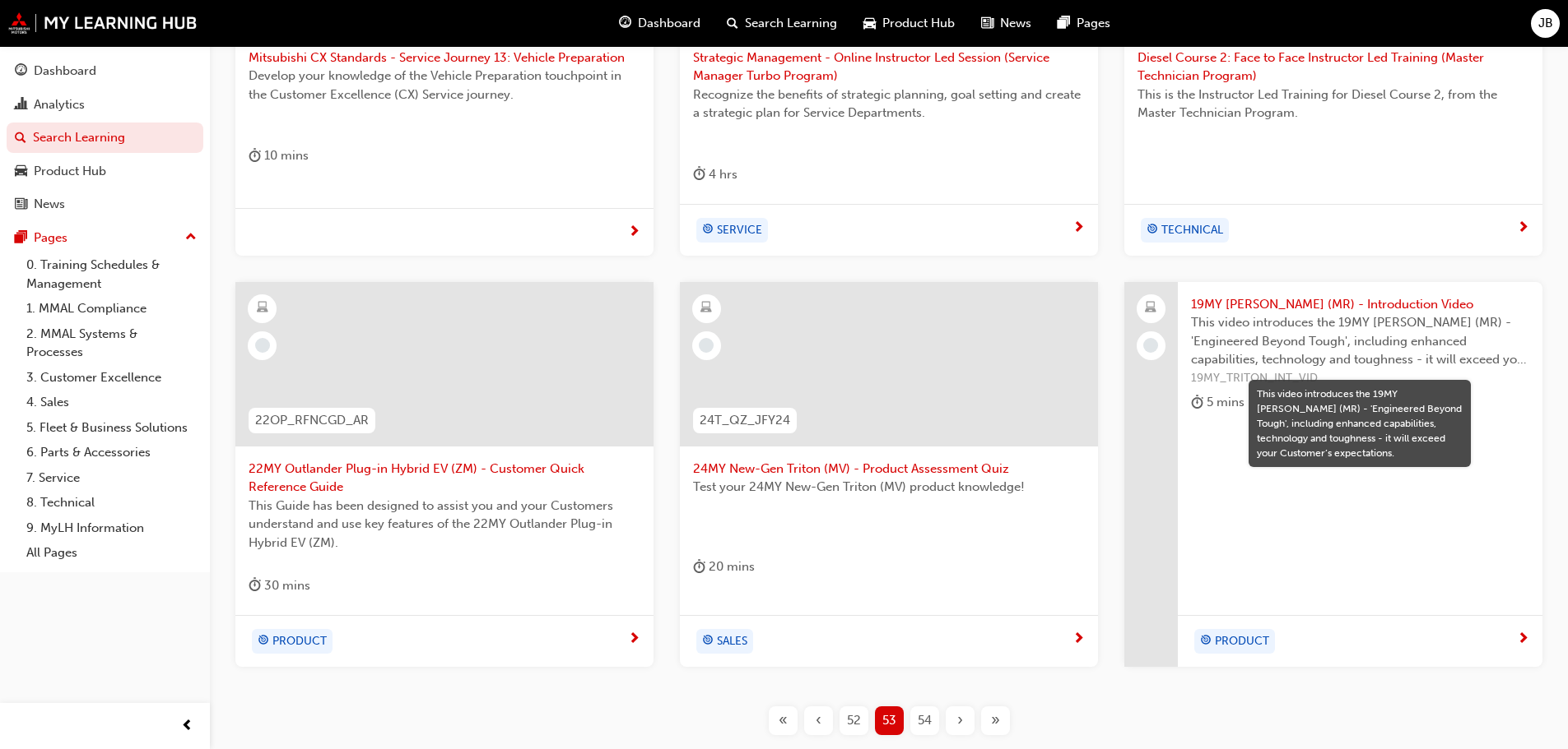
click at [1264, 330] on span "This video introduces the 19MY [PERSON_NAME] (MR) - 'Engineered Beyond Tough', …" at bounding box center [1360, 342] width 338 height 56
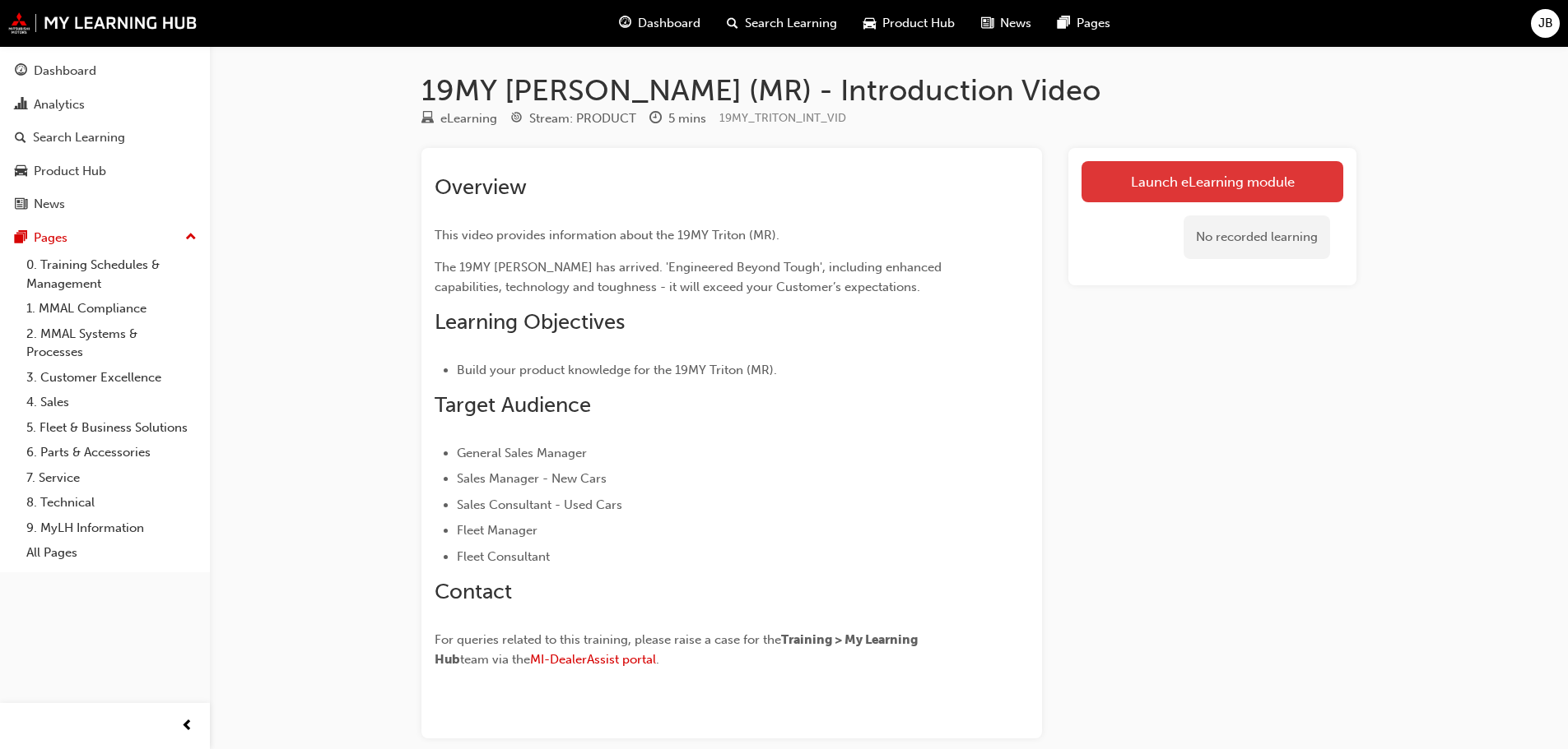
click at [1206, 187] on link "Launch eLearning module" at bounding box center [1212, 181] width 261 height 41
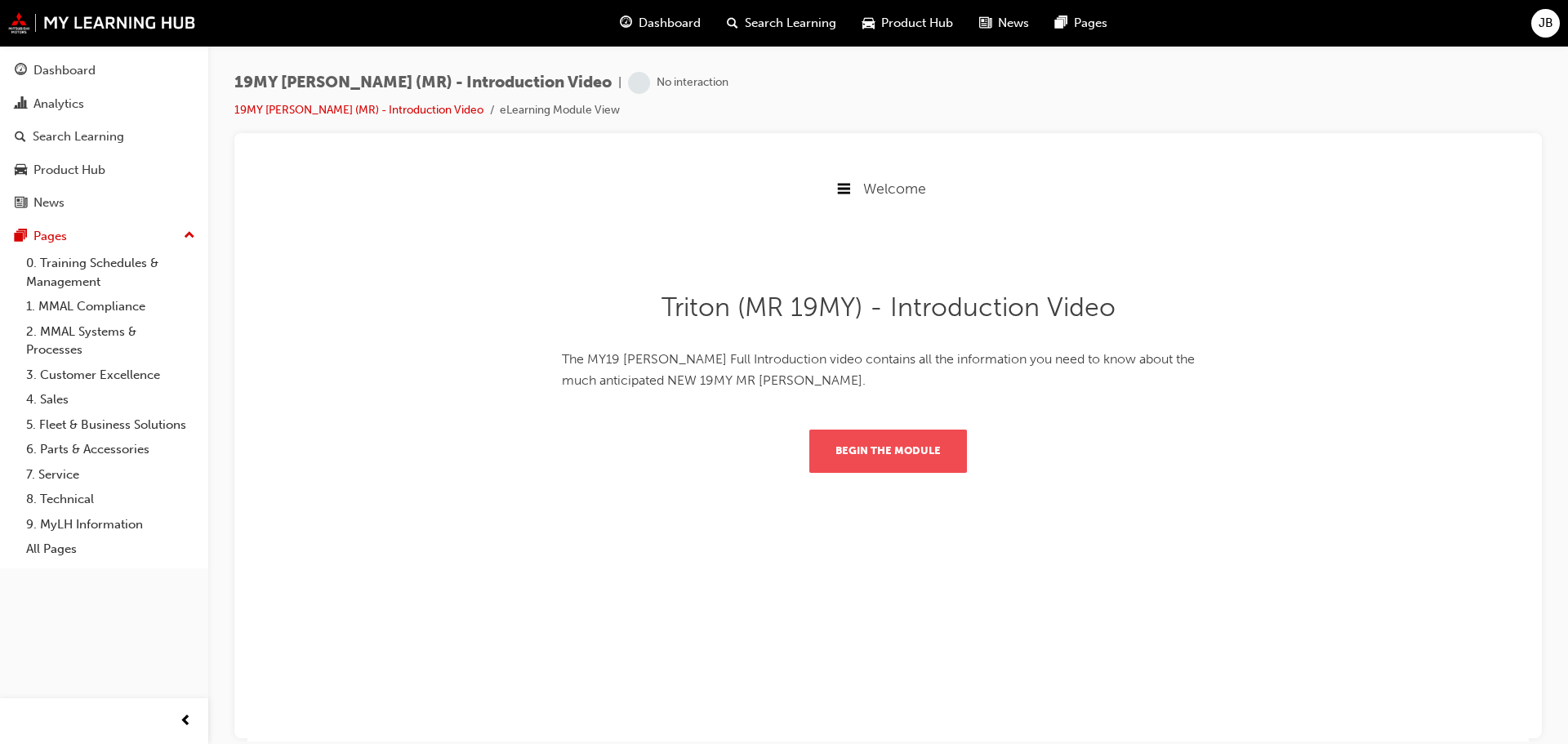
click at [882, 450] on button "Begin the module" at bounding box center [889, 450] width 158 height 43
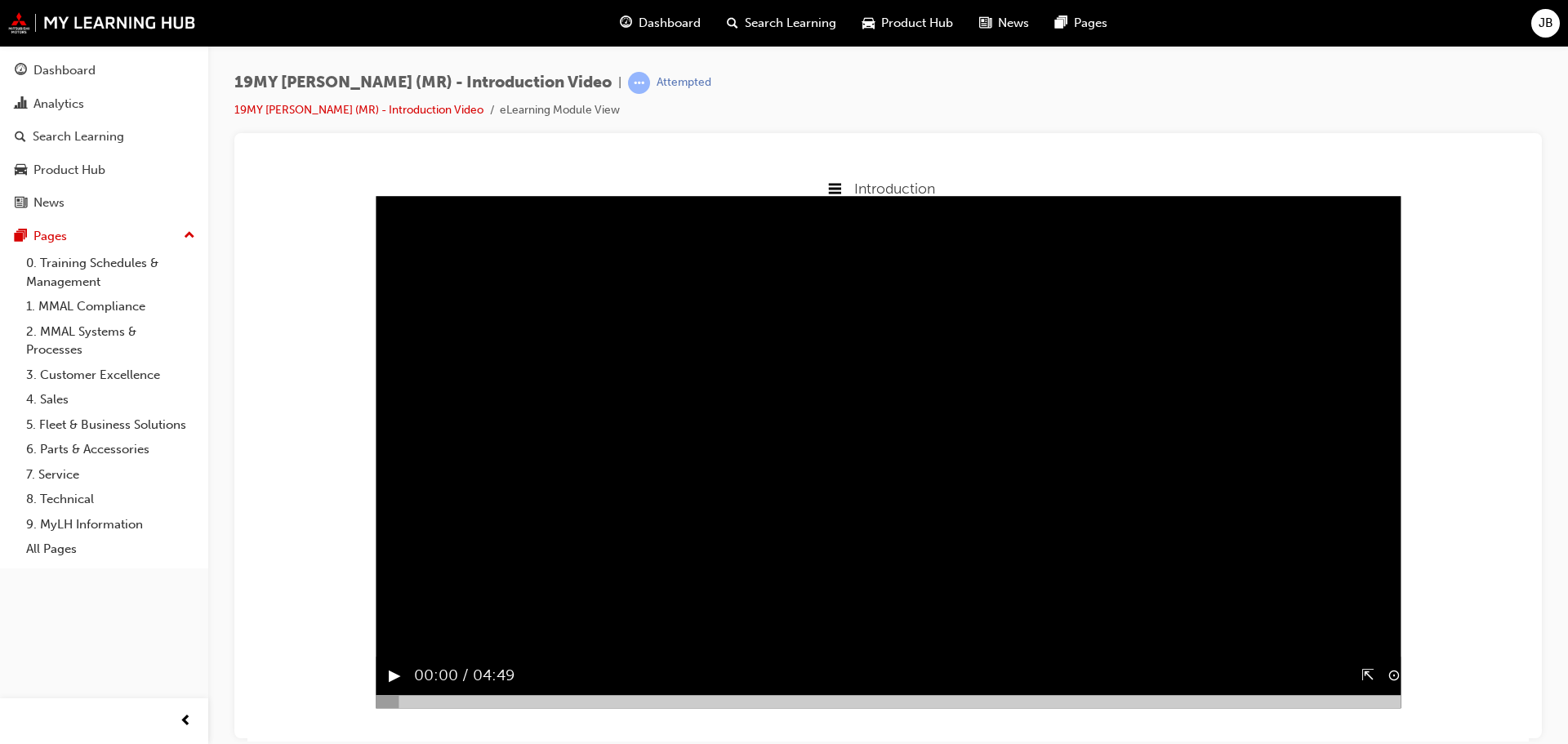
scroll to position [1, 0]
click at [389, 688] on button "▶︎" at bounding box center [395, 675] width 12 height 25
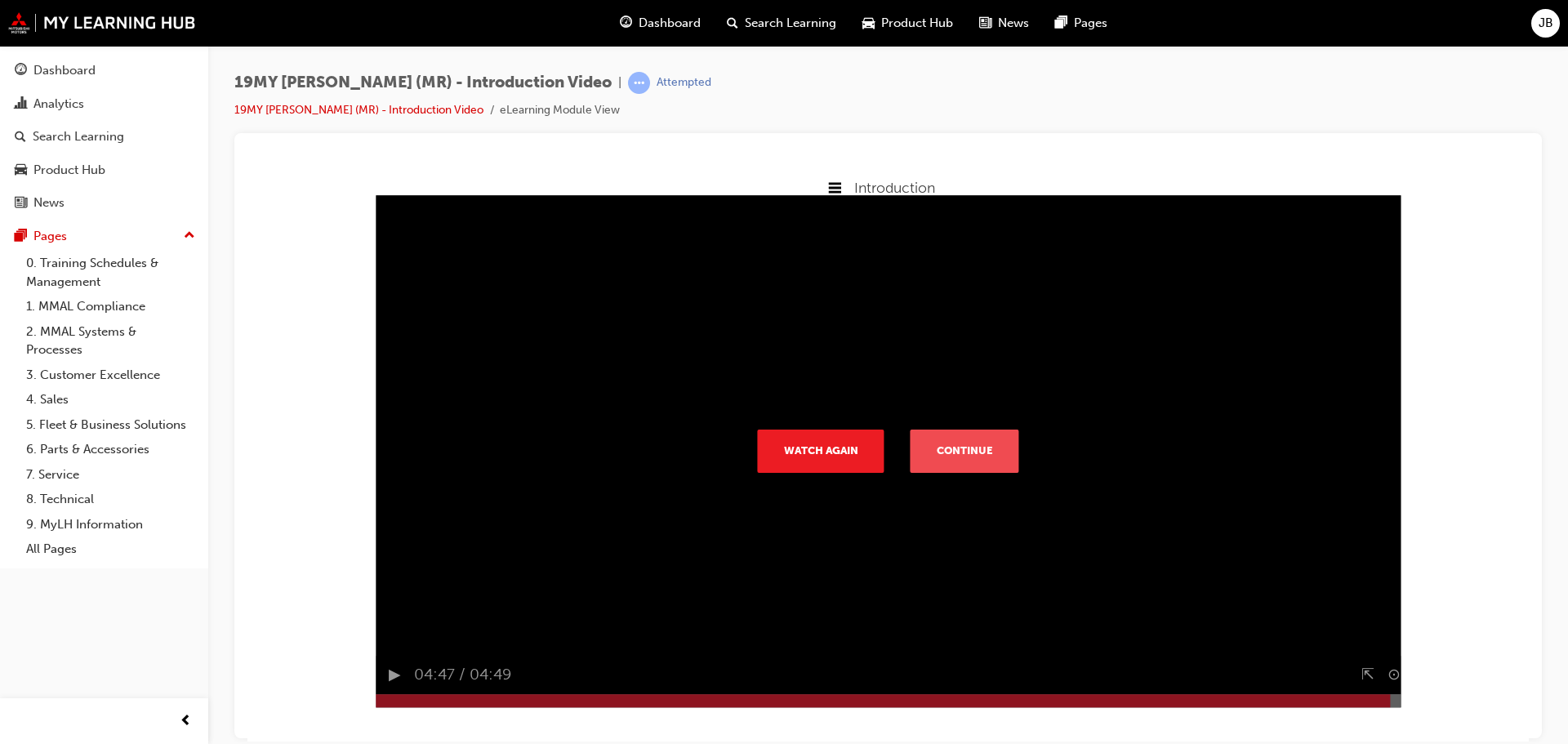
click at [961, 447] on button "Continue" at bounding box center [964, 450] width 108 height 43
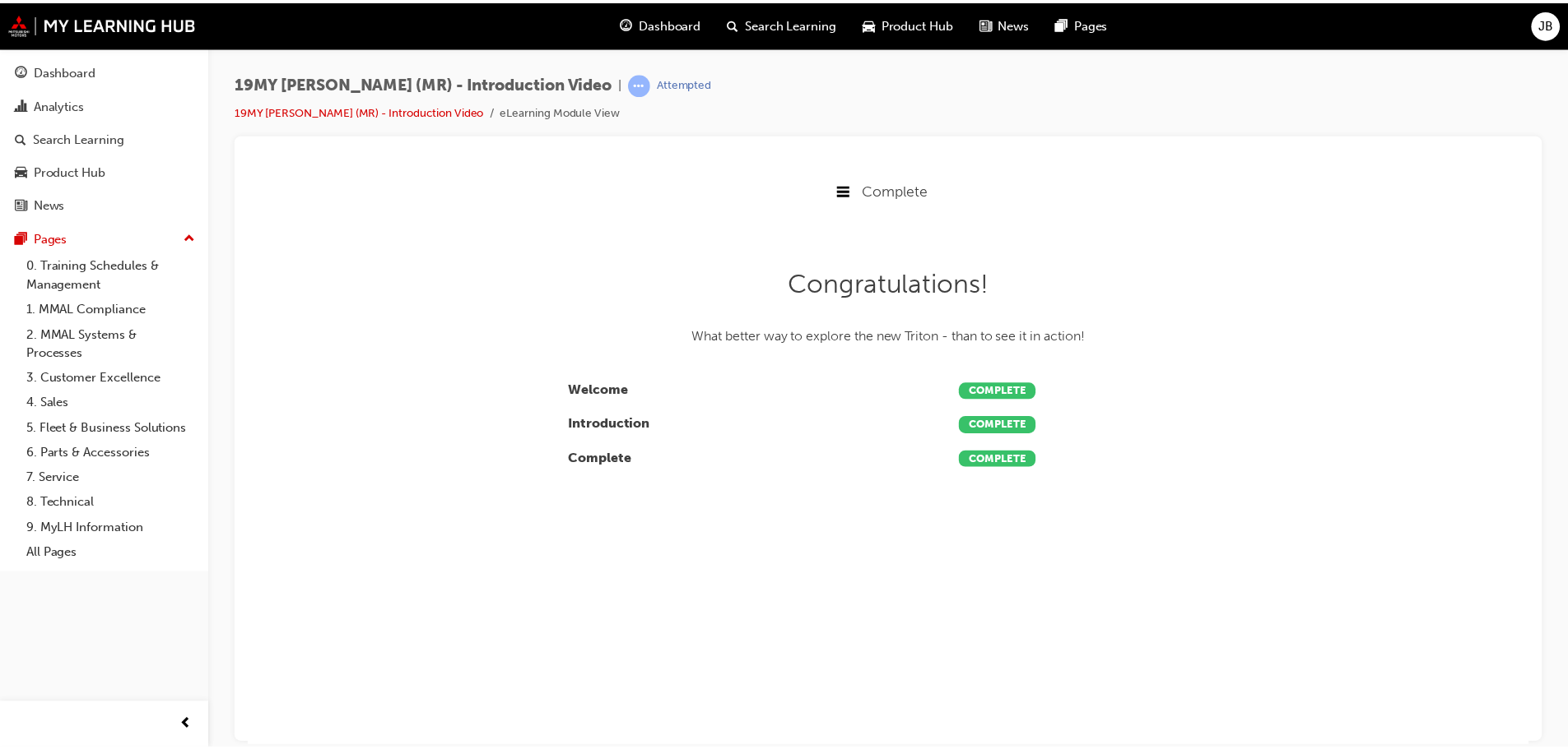
scroll to position [0, 0]
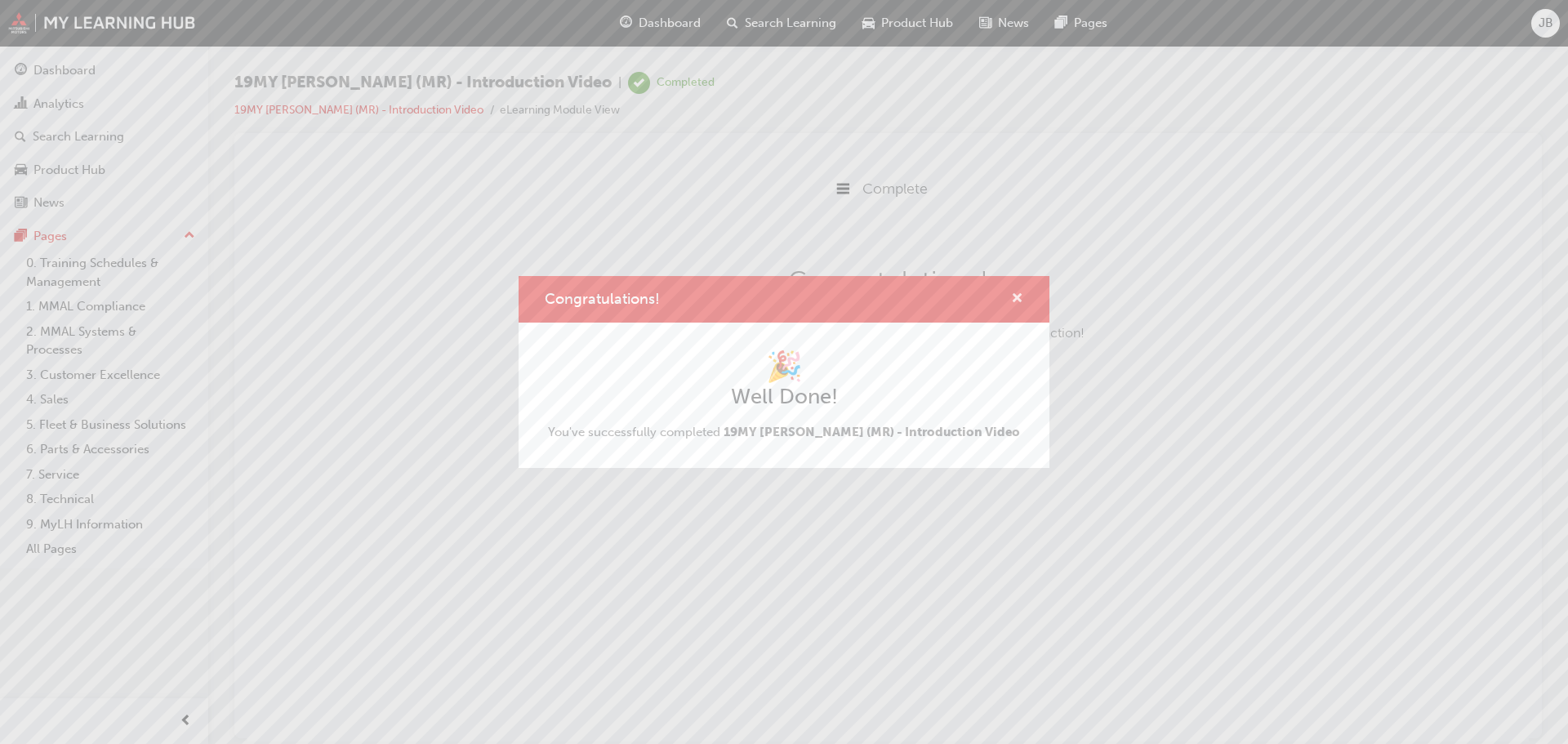
click at [1018, 297] on span "cross-icon" at bounding box center [1017, 300] width 12 height 15
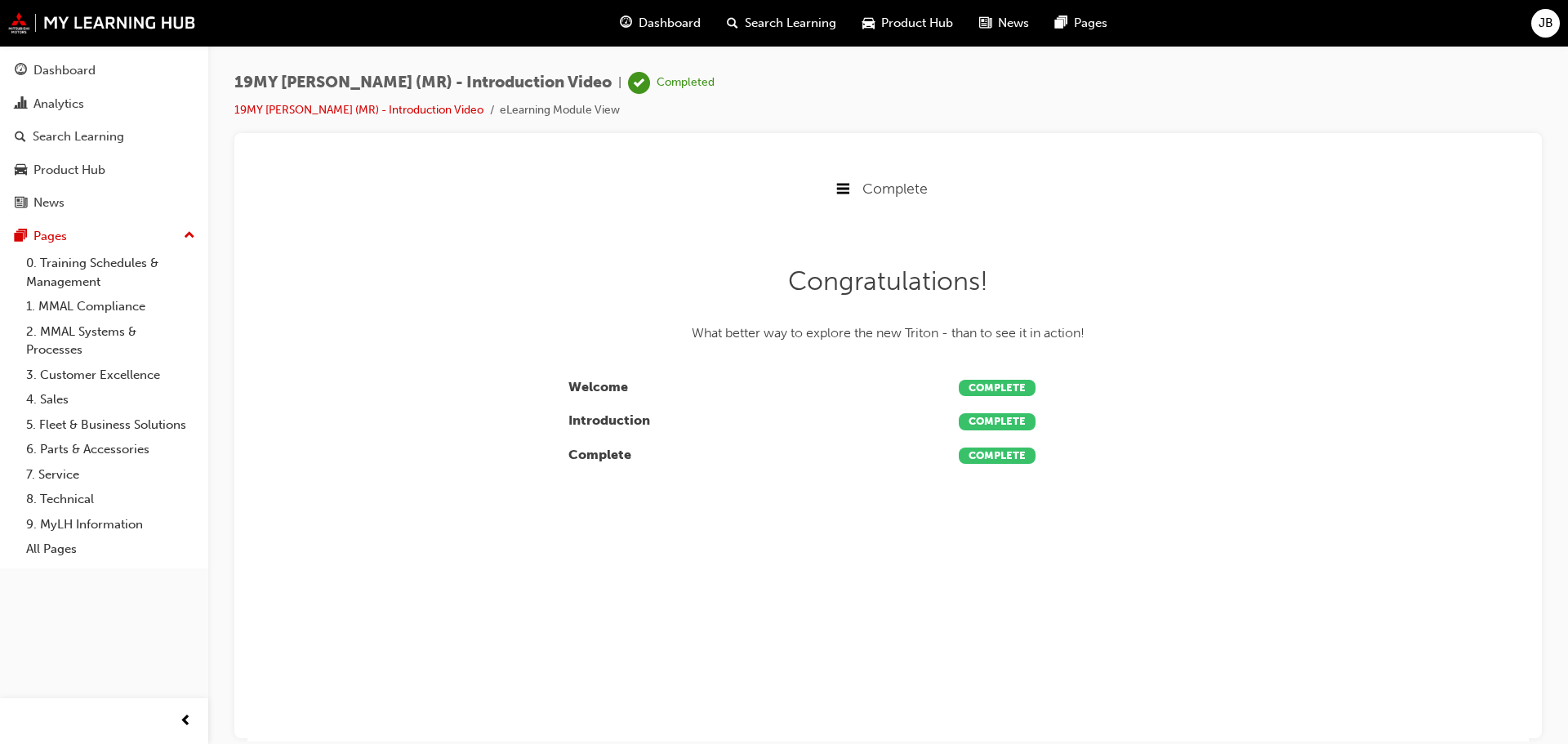
click at [781, 21] on span "Search Learning" at bounding box center [790, 23] width 91 height 19
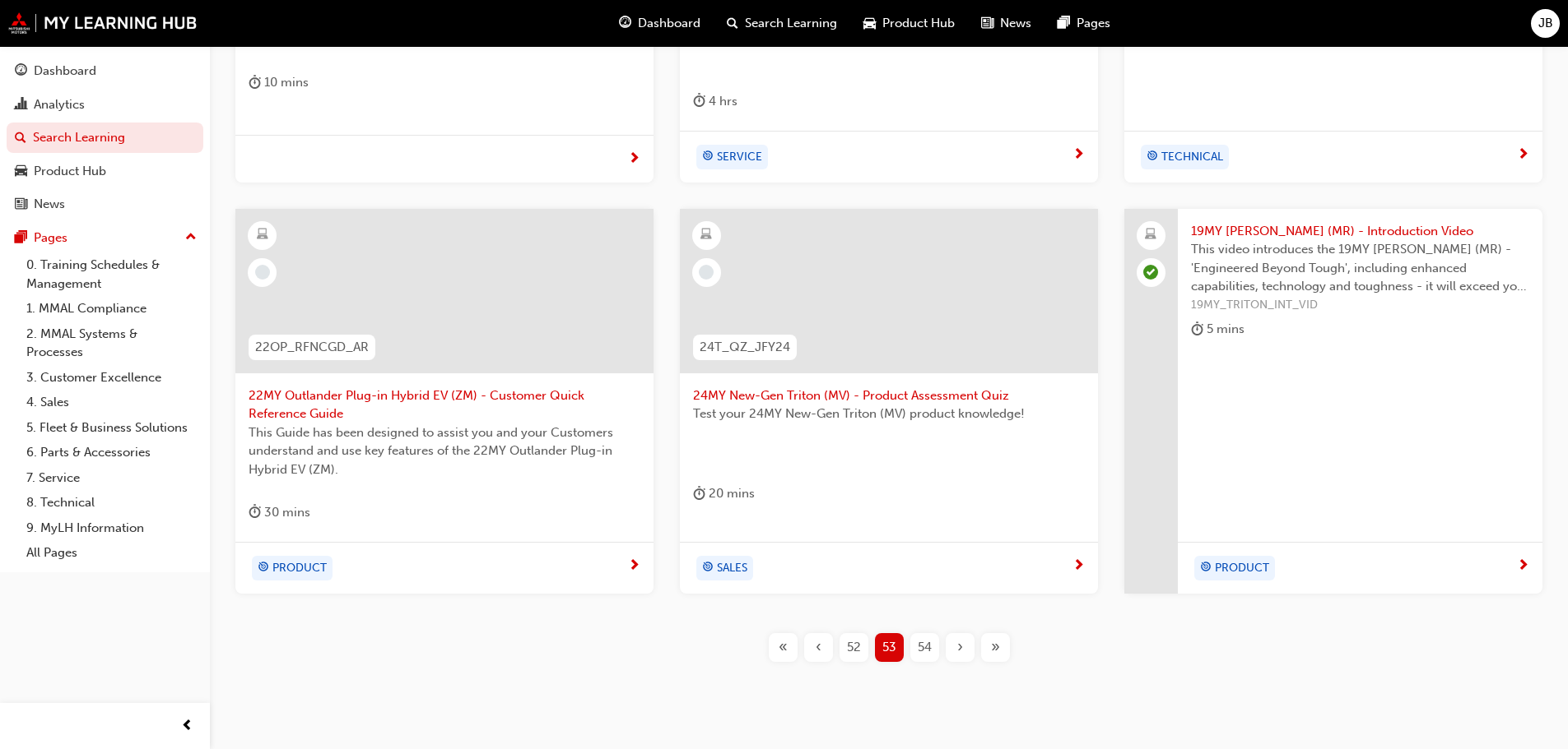
scroll to position [629, 0]
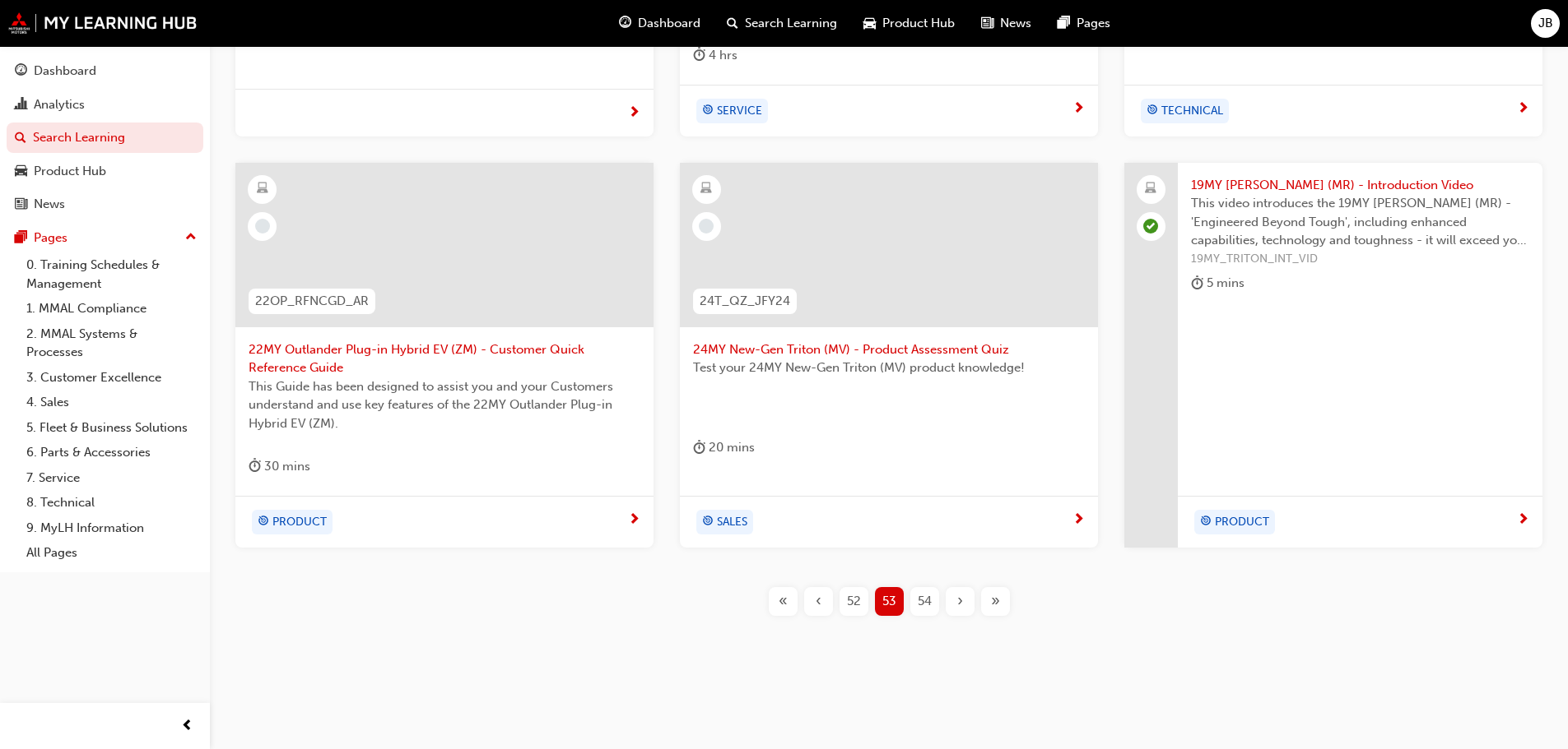
click at [922, 598] on span "54" at bounding box center [924, 602] width 14 height 19
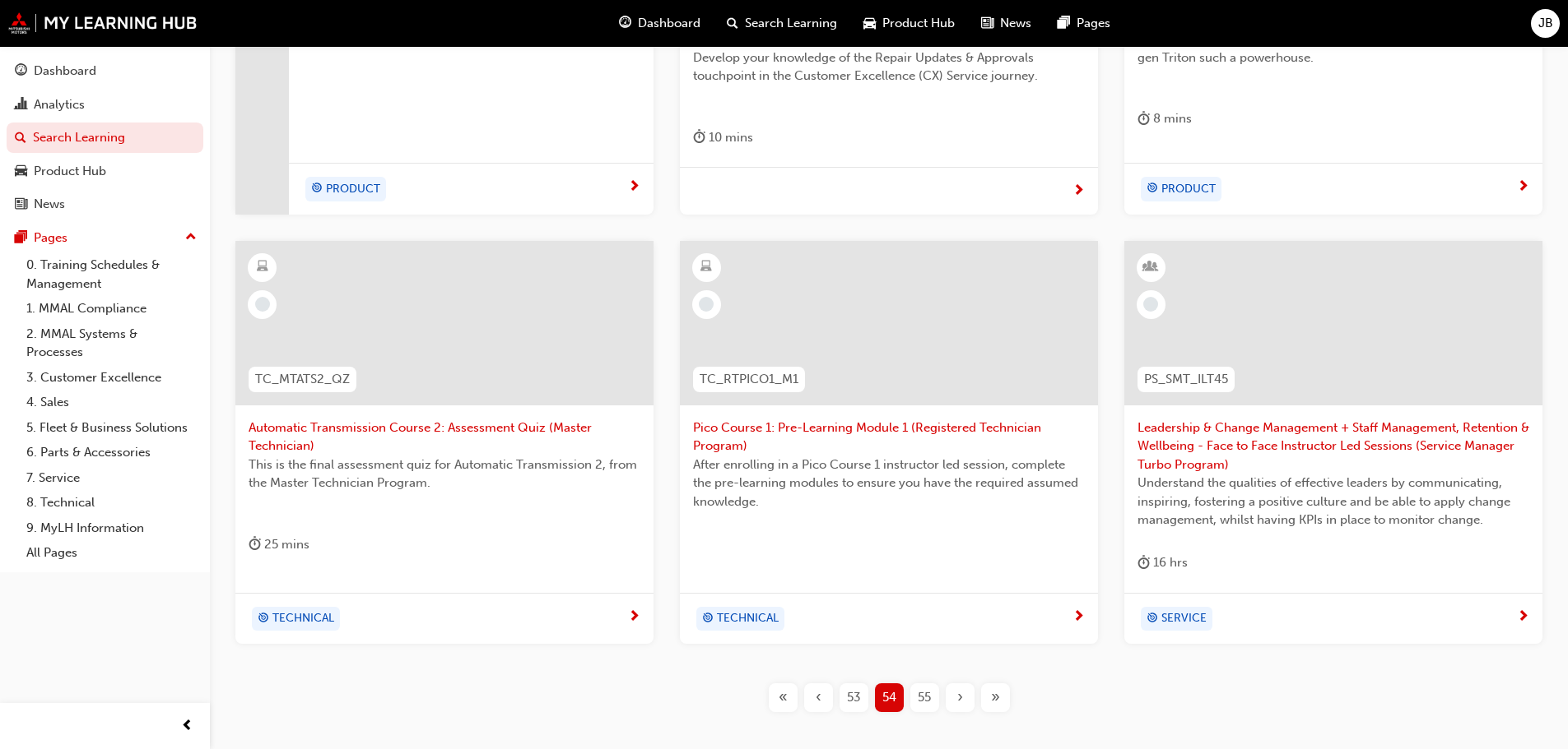
scroll to position [629, 0]
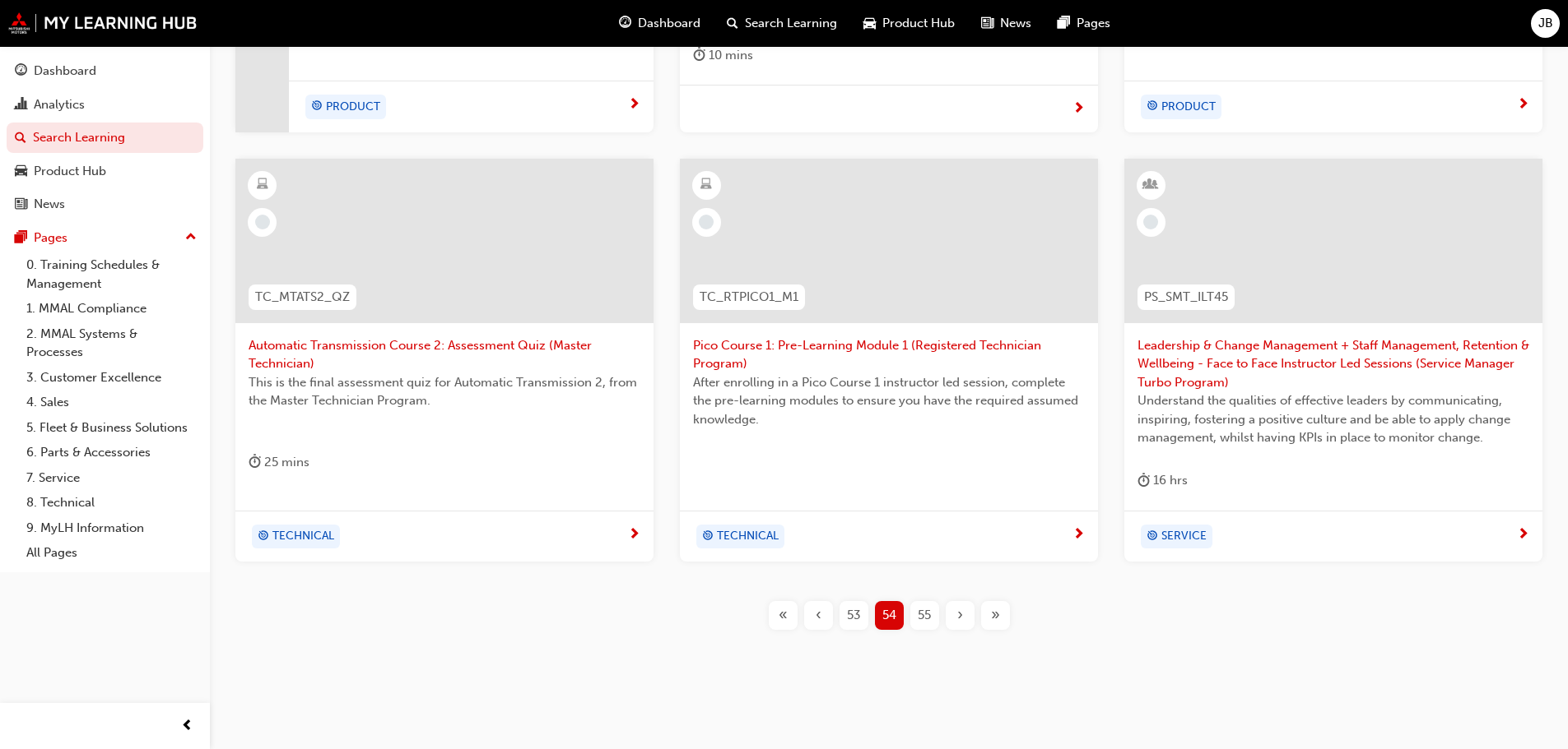
click at [928, 614] on span "55" at bounding box center [923, 616] width 13 height 19
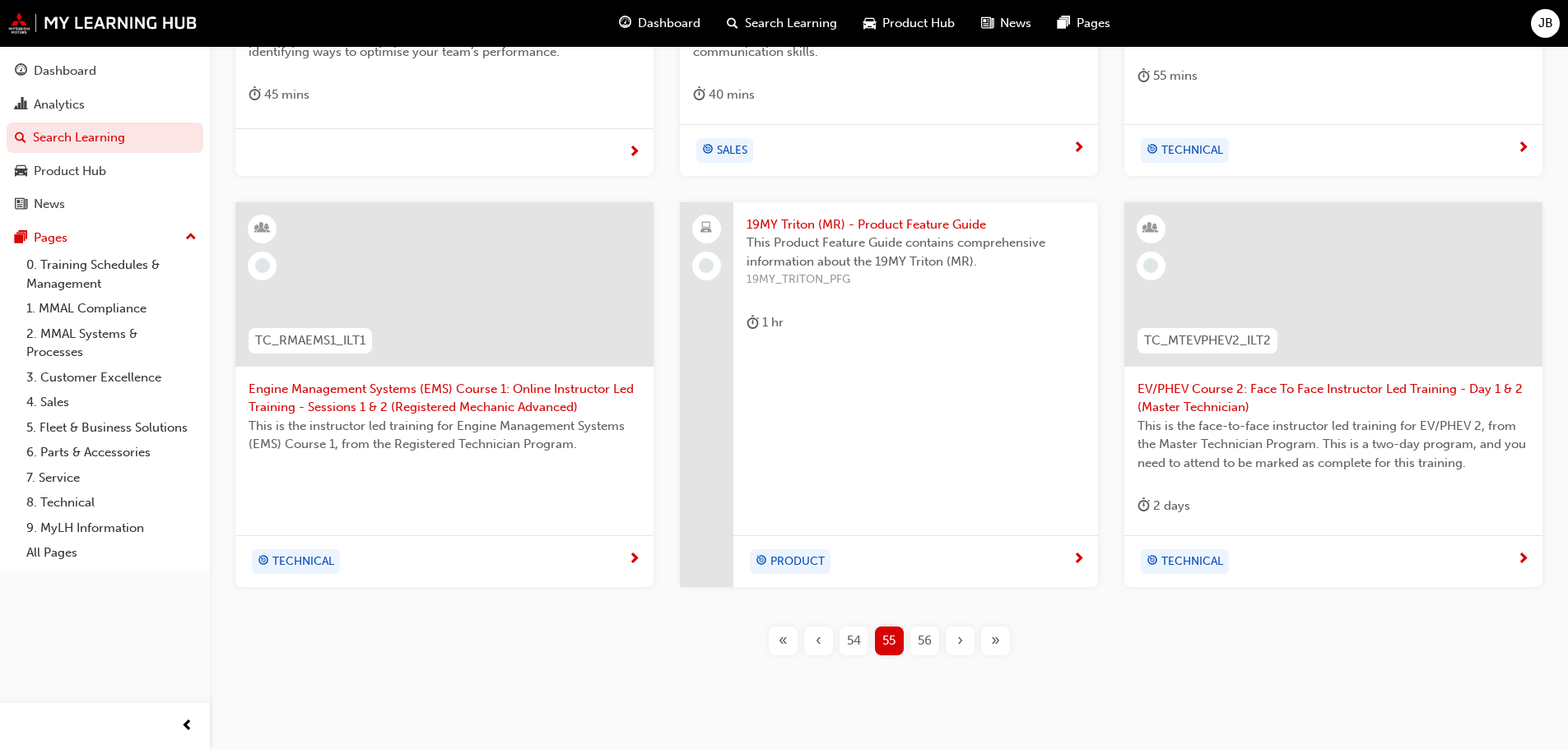
scroll to position [629, 0]
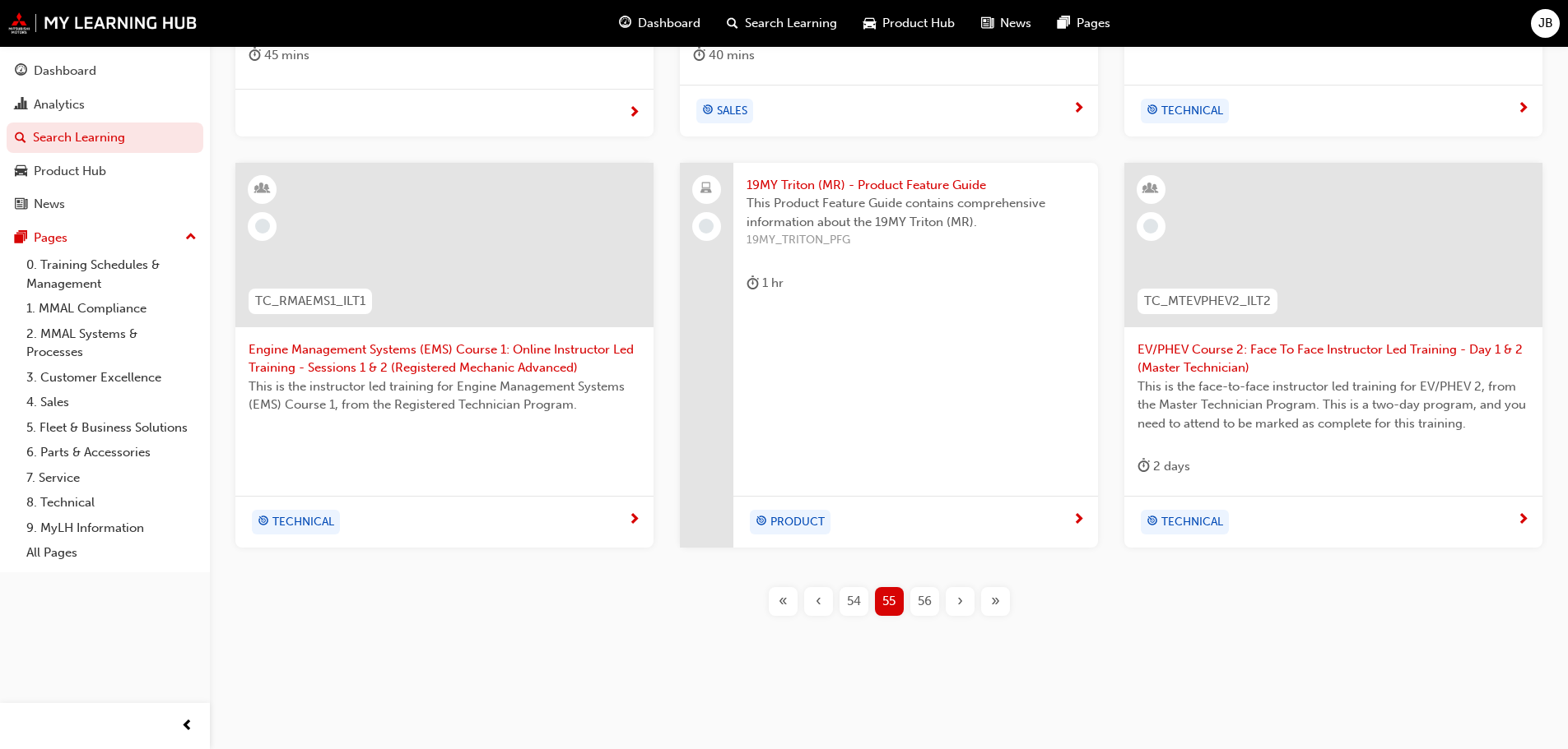
click at [926, 604] on span "56" at bounding box center [924, 602] width 14 height 19
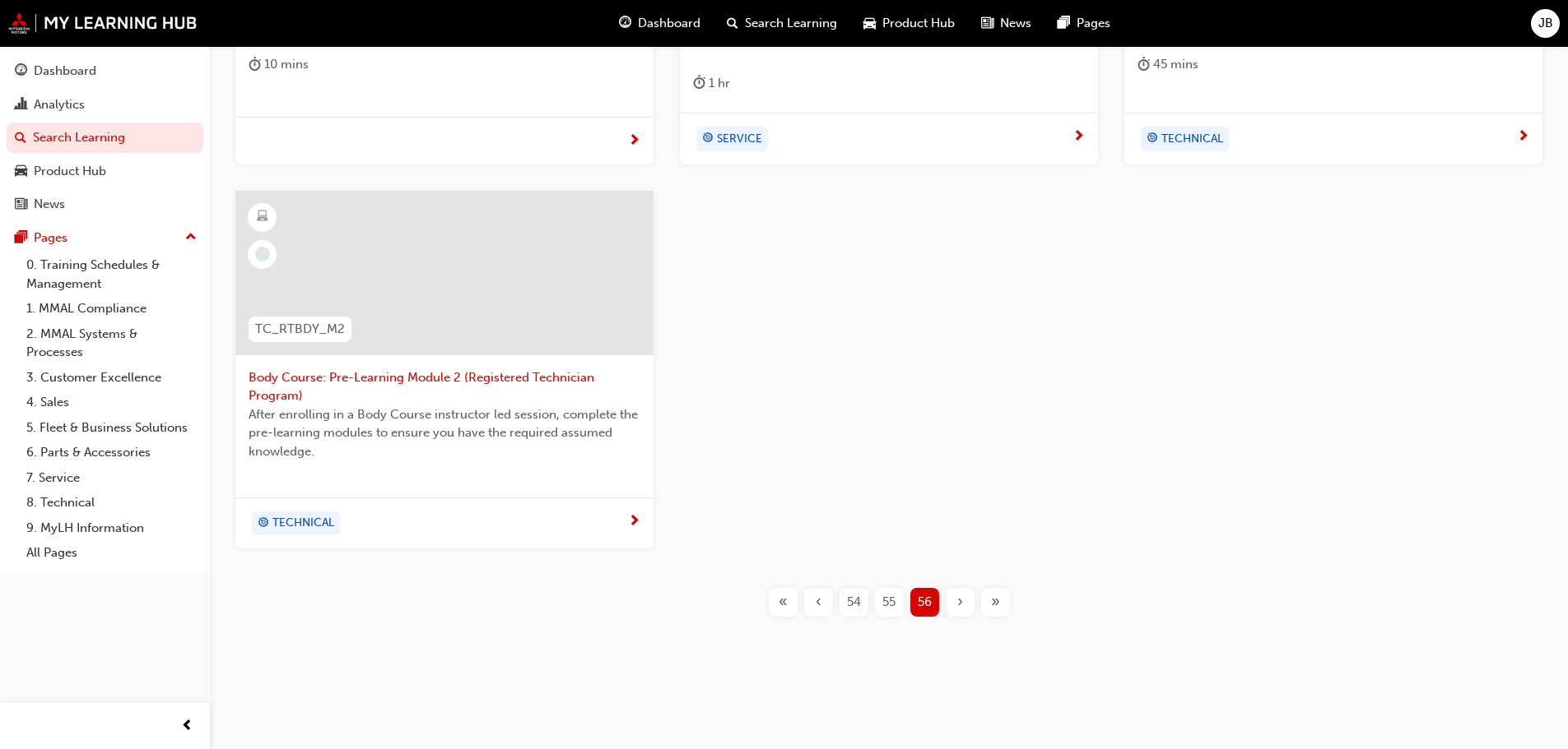
scroll to position [602, 0]
click at [785, 602] on span "«" at bounding box center [783, 602] width 9 height 19
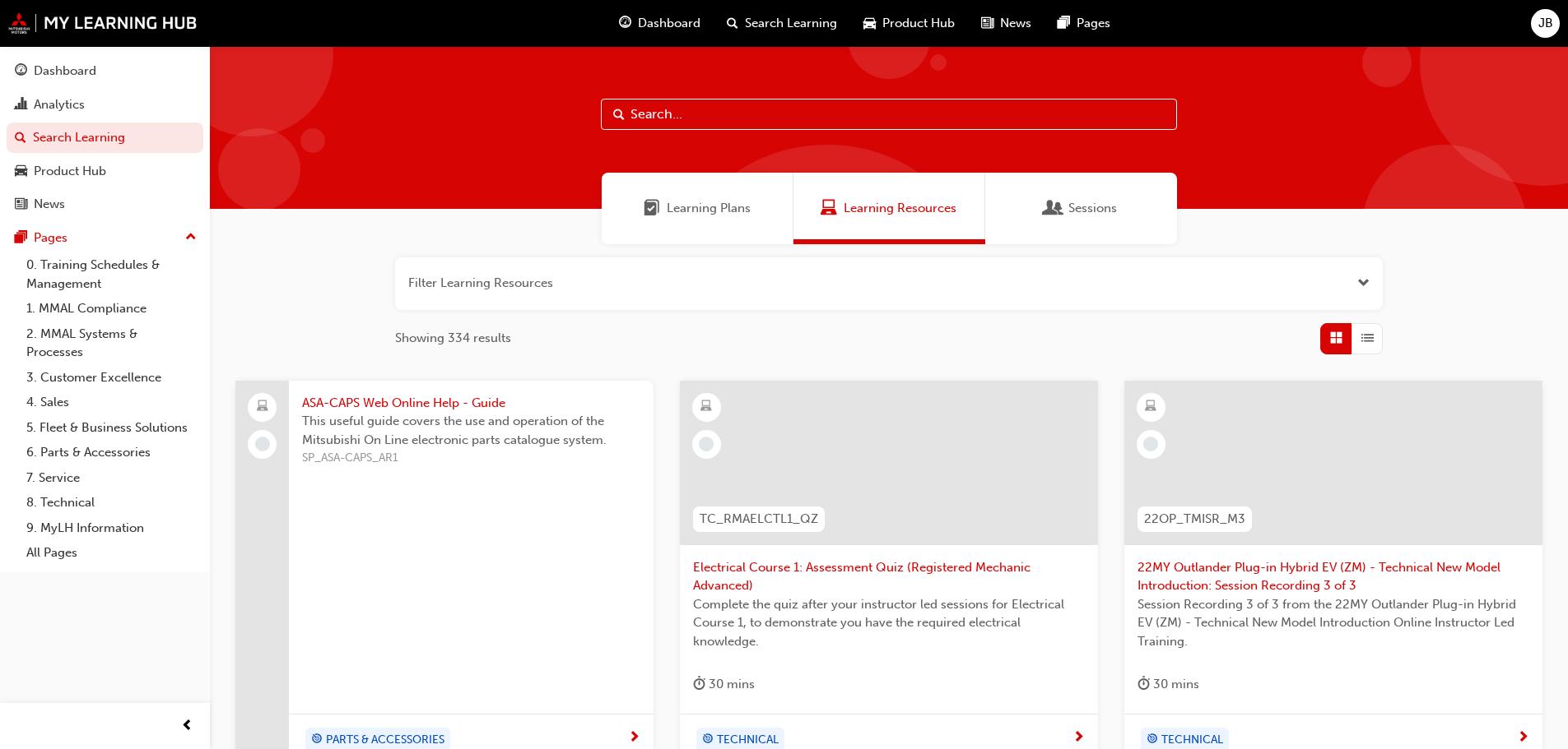
click at [808, 21] on span "Search Learning" at bounding box center [791, 24] width 92 height 19
click at [1056, 212] on span "Sessions" at bounding box center [1053, 209] width 17 height 19
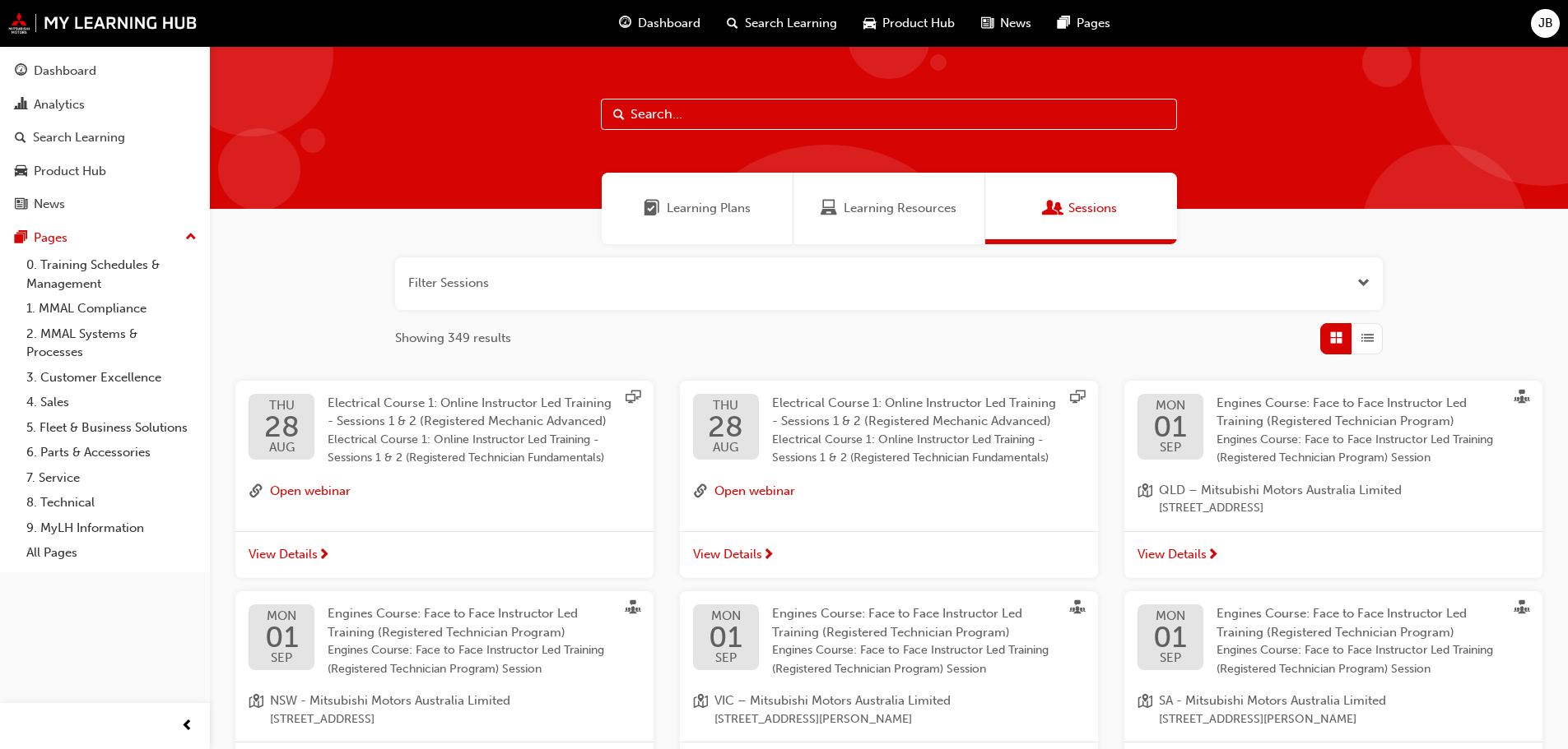
click at [712, 204] on span "Learning Plans" at bounding box center [708, 209] width 84 height 19
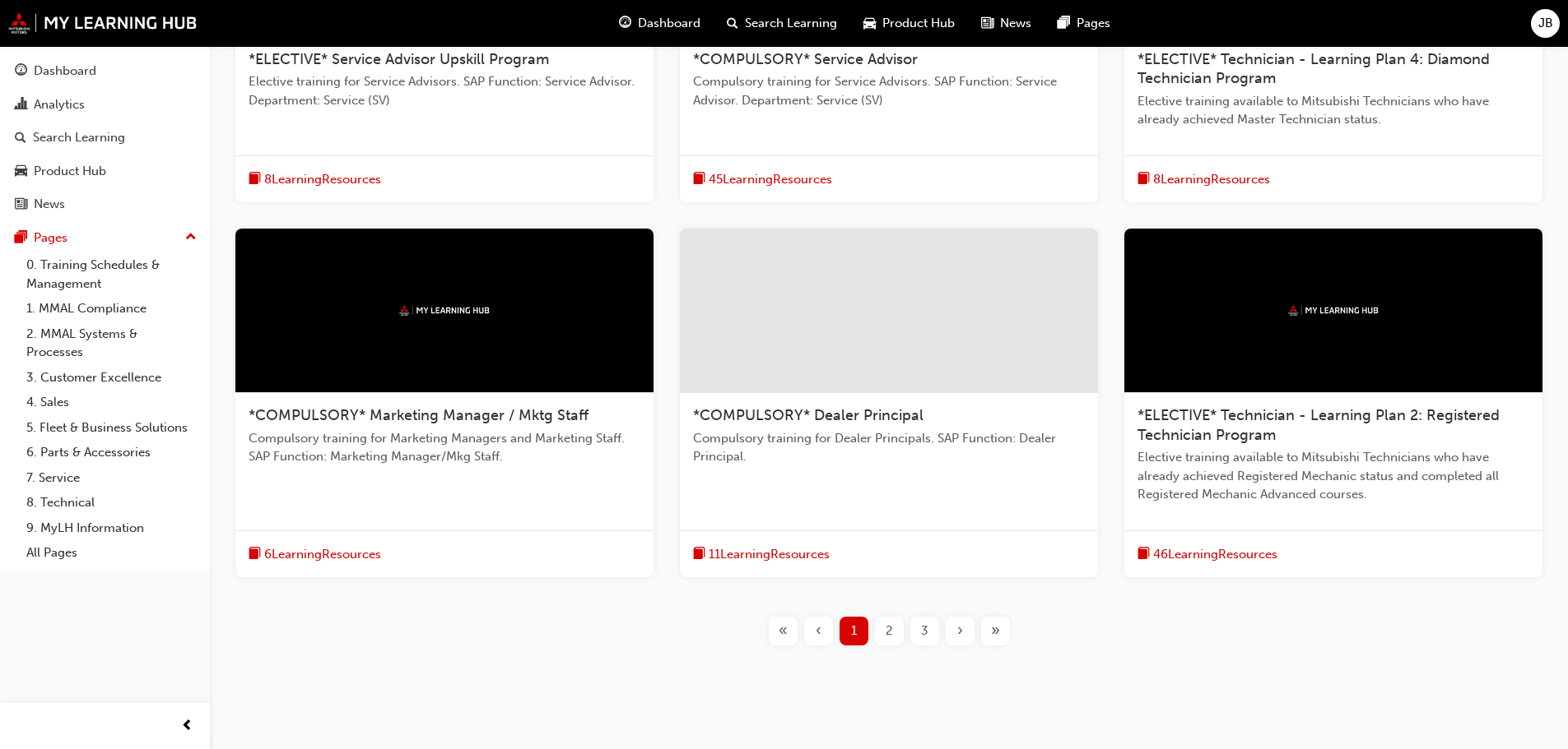
scroll to position [538, 0]
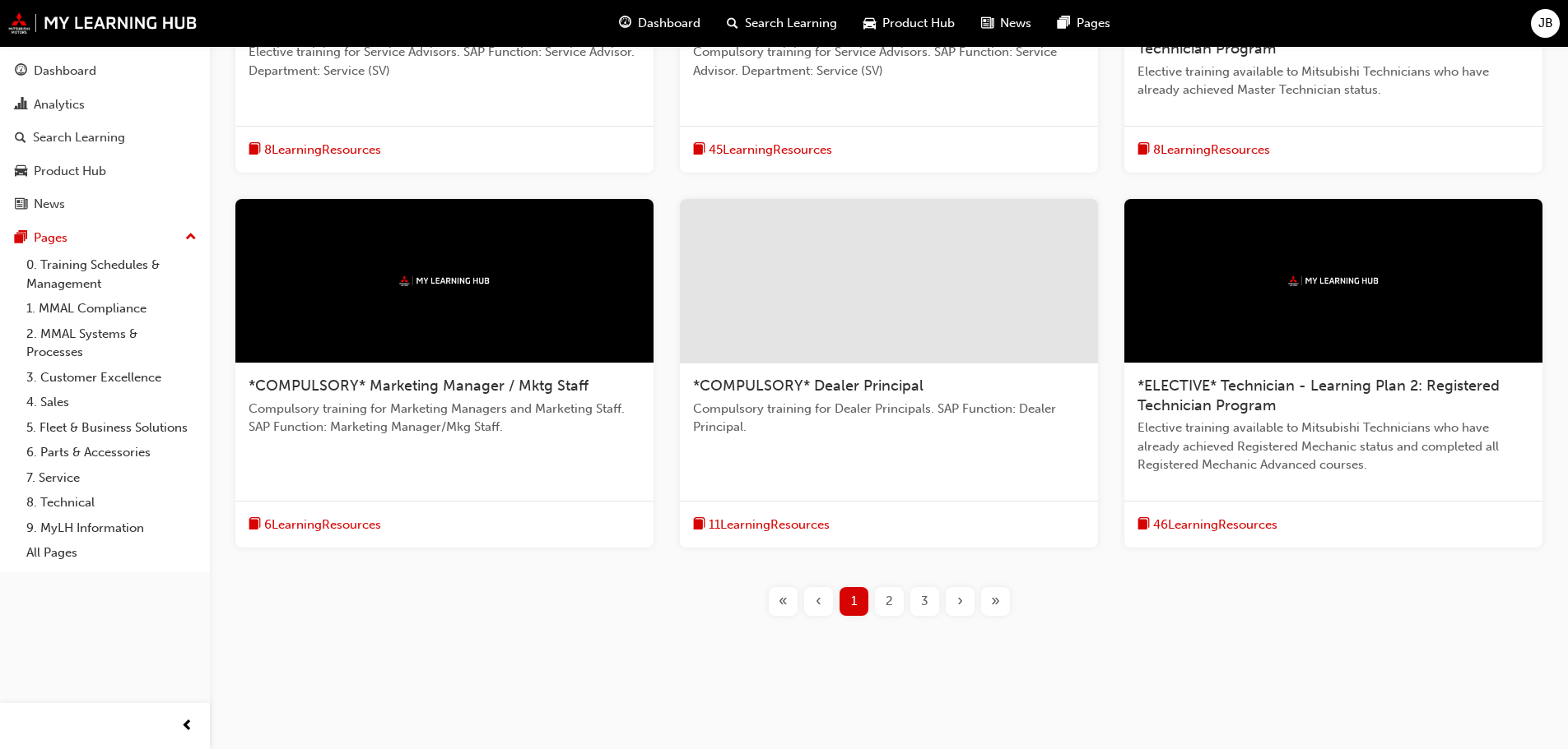
drag, startPoint x: 889, startPoint y: 600, endPoint x: 889, endPoint y: 578, distance: 22.0
click at [889, 599] on span "2" at bounding box center [889, 602] width 7 height 19
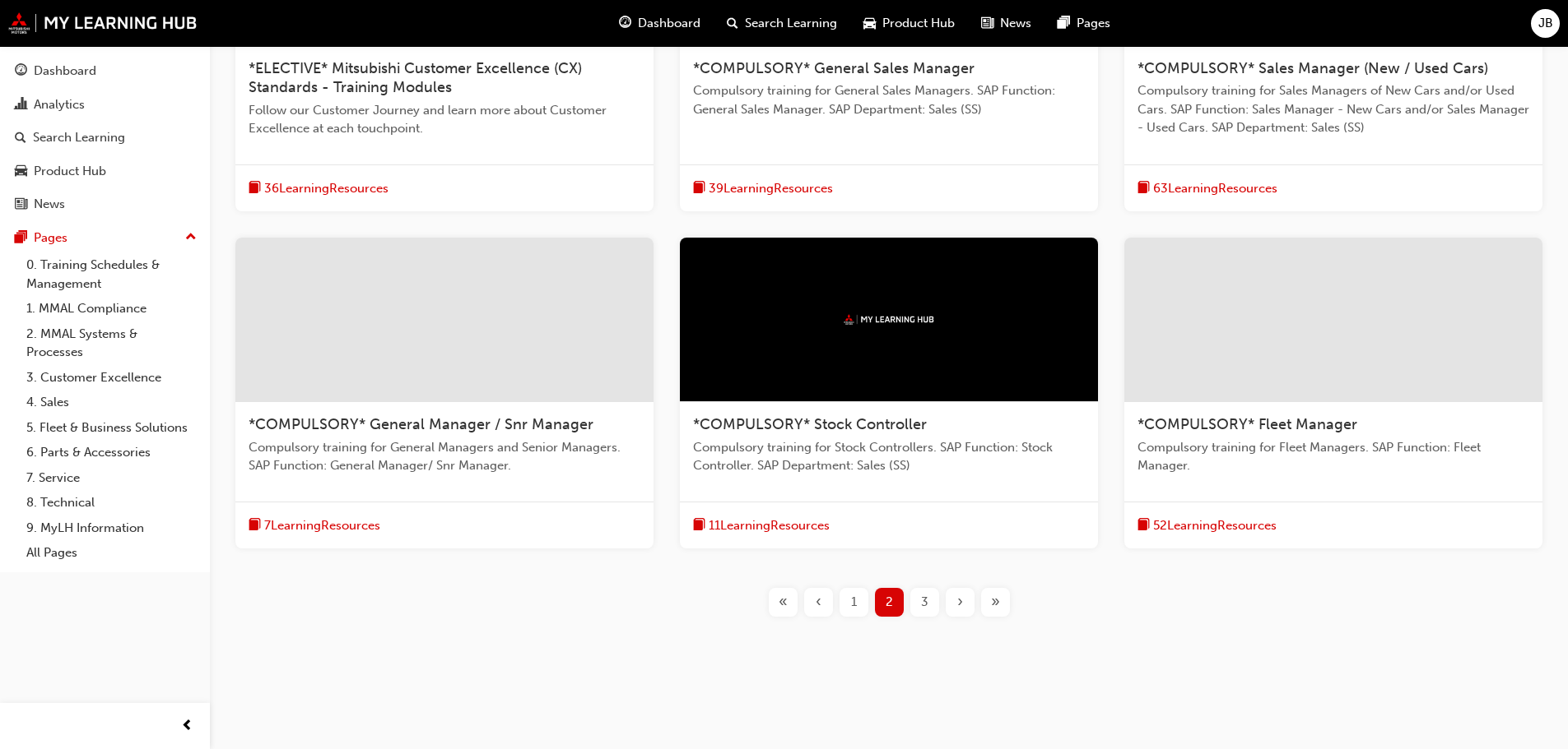
scroll to position [500, 0]
click at [923, 599] on span "3" at bounding box center [924, 602] width 7 height 19
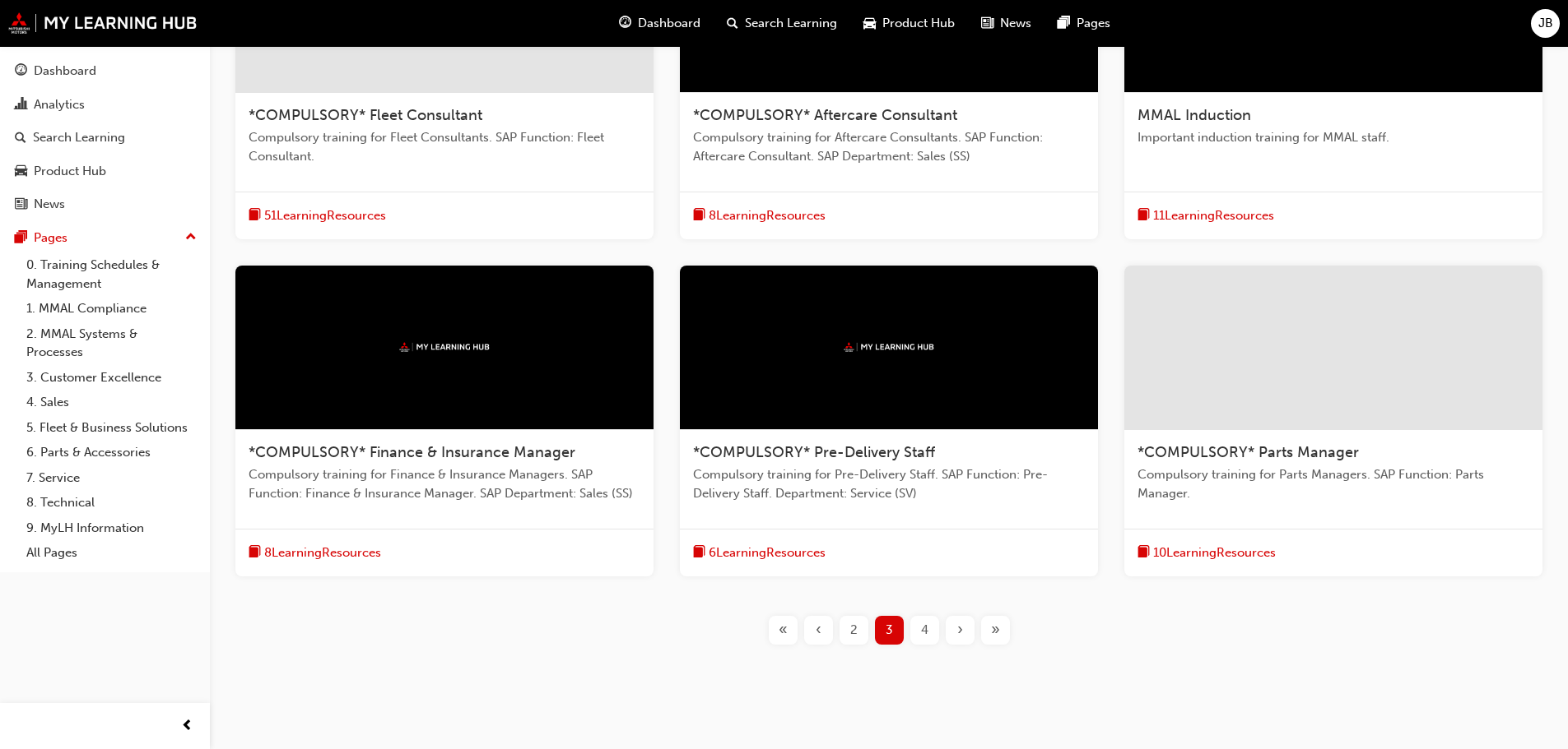
scroll to position [482, 0]
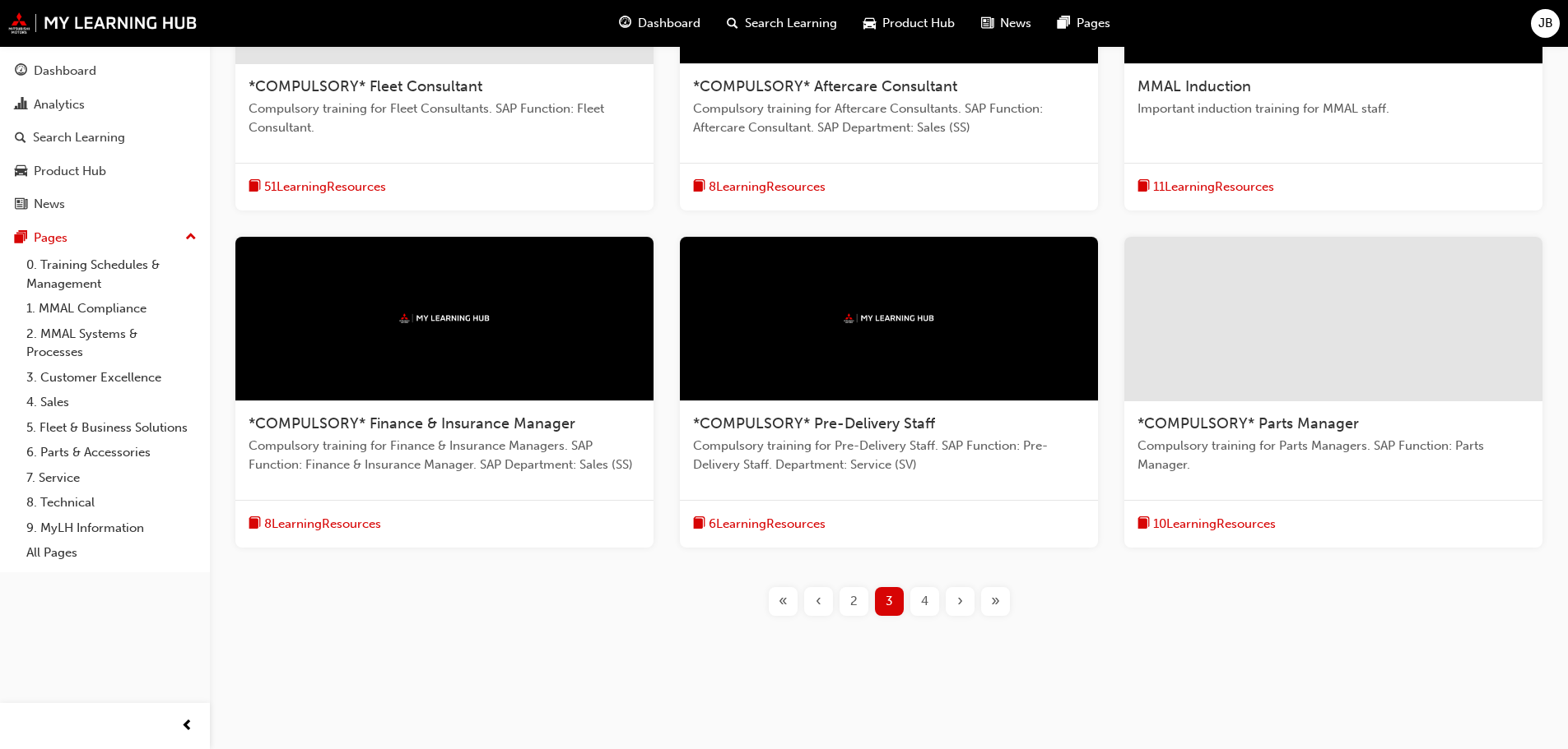
click at [922, 597] on span "4" at bounding box center [924, 602] width 7 height 19
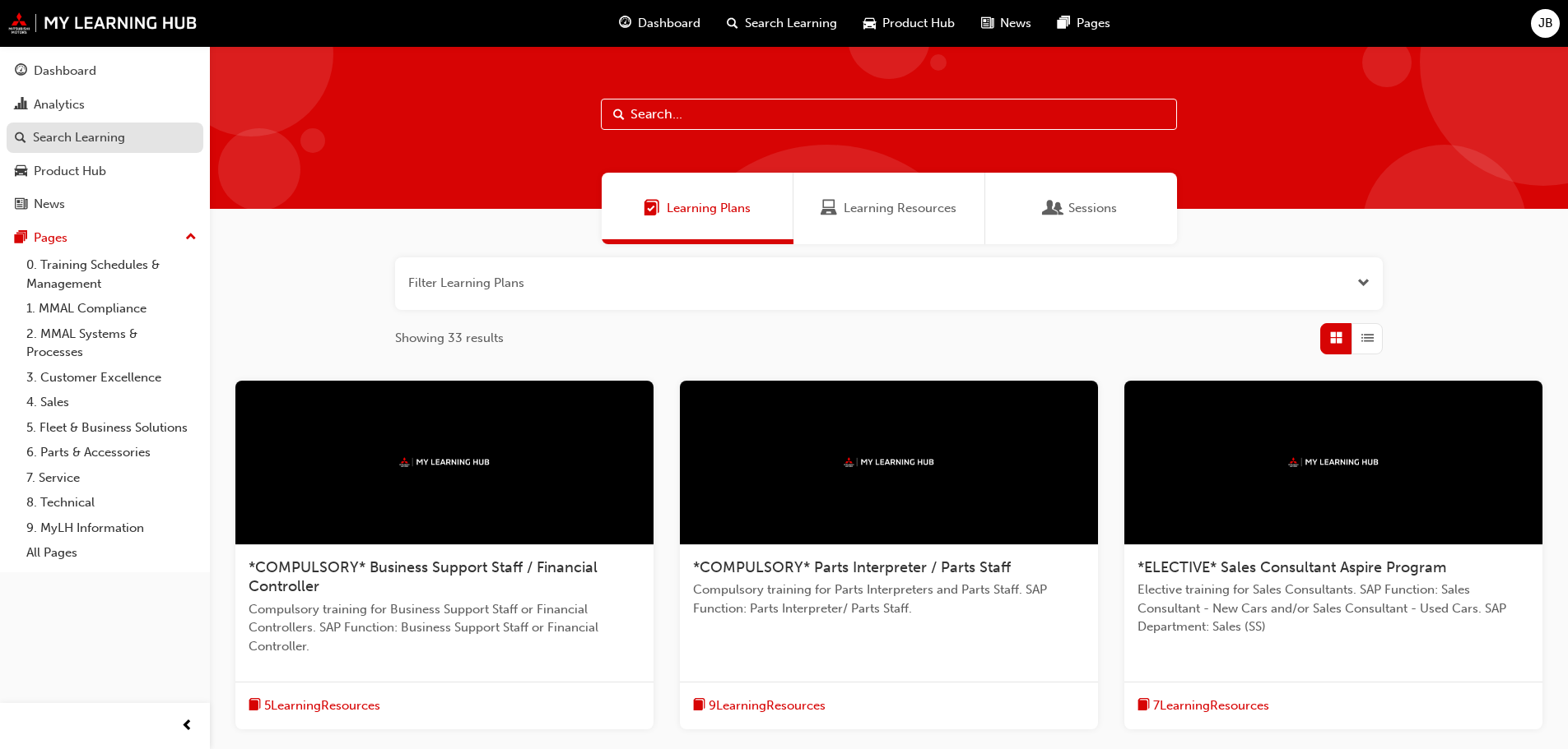
click at [103, 139] on div "Search Learning" at bounding box center [79, 138] width 92 height 19
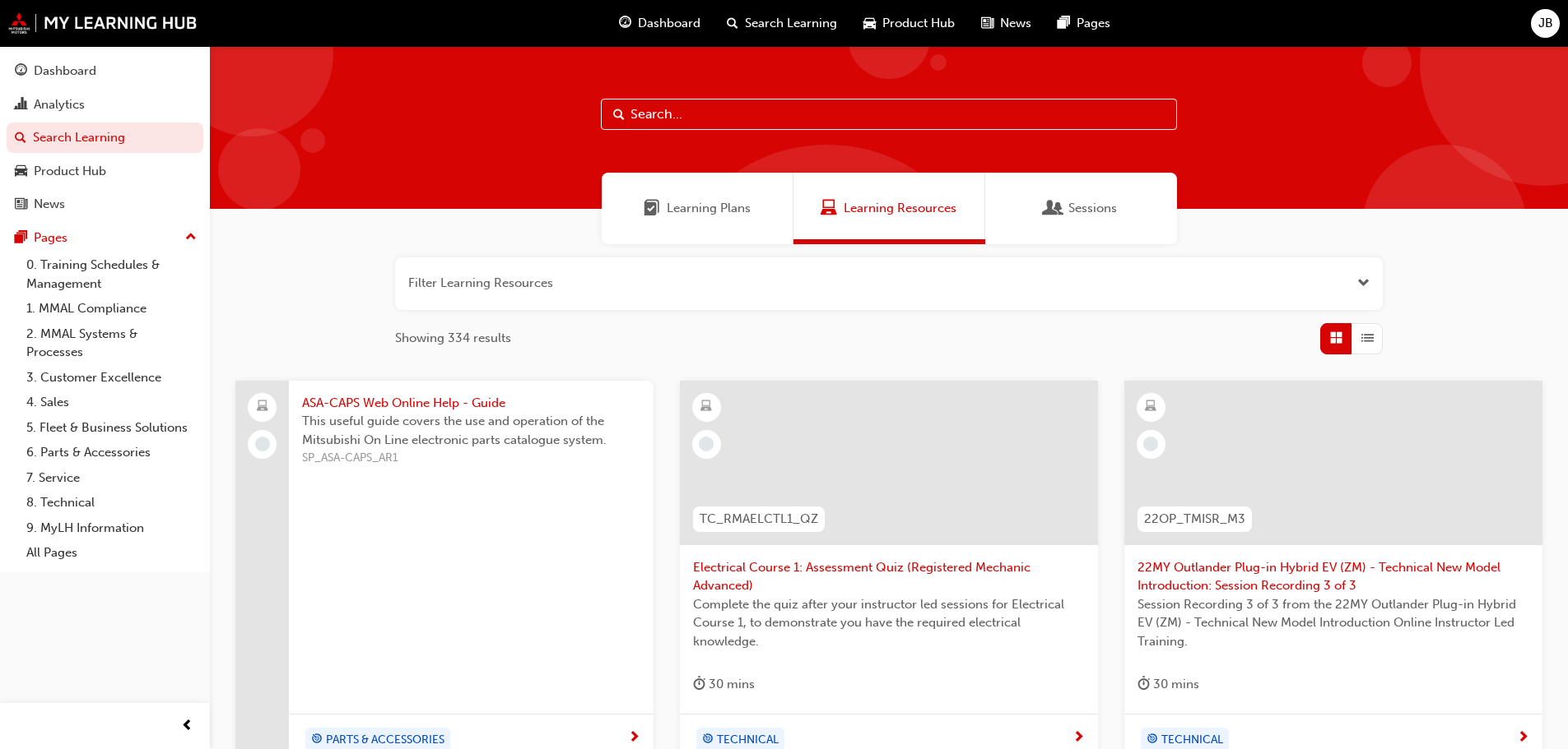
click at [917, 26] on span "Product Hub" at bounding box center [918, 24] width 73 height 19
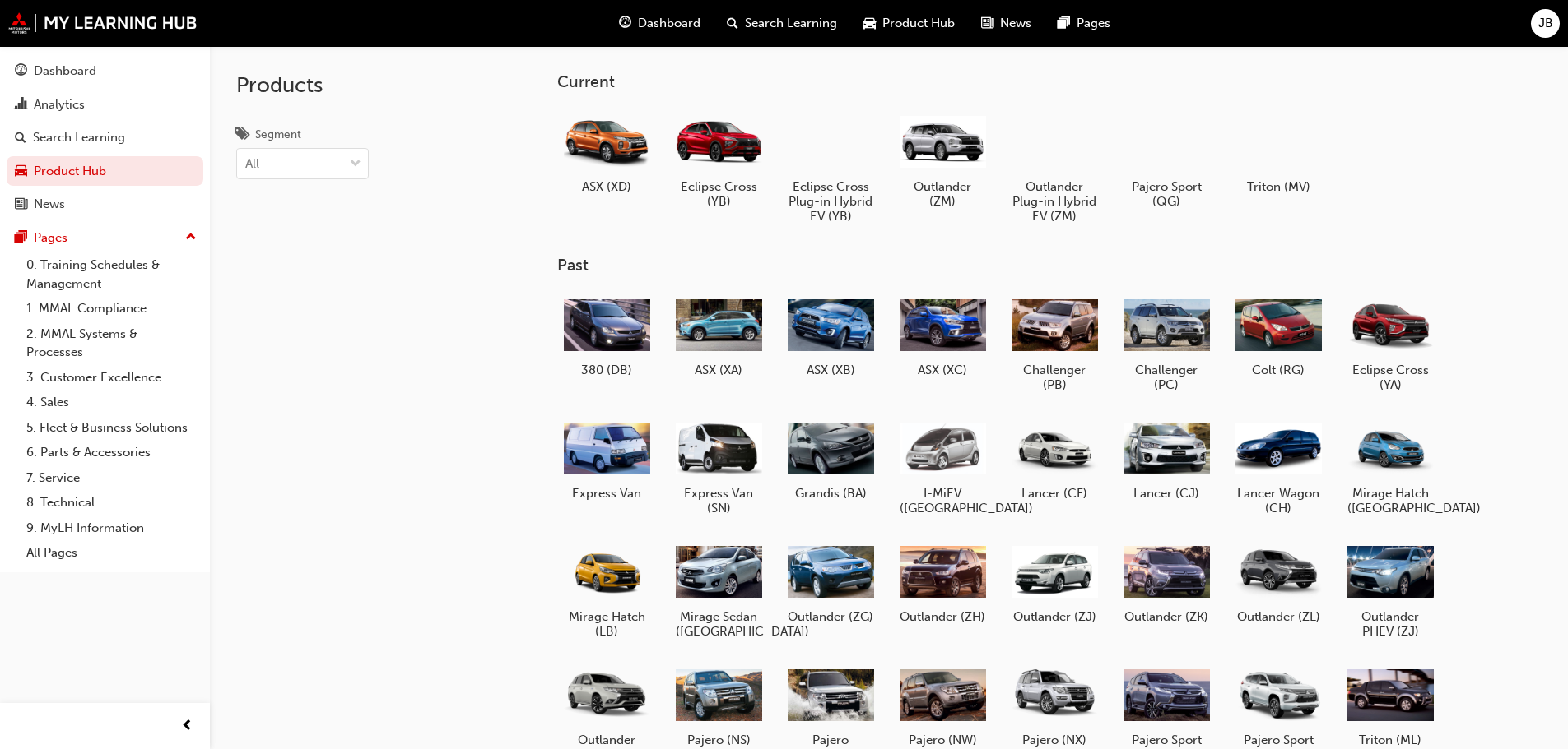
click at [805, 30] on span "Search Learning" at bounding box center [791, 24] width 92 height 19
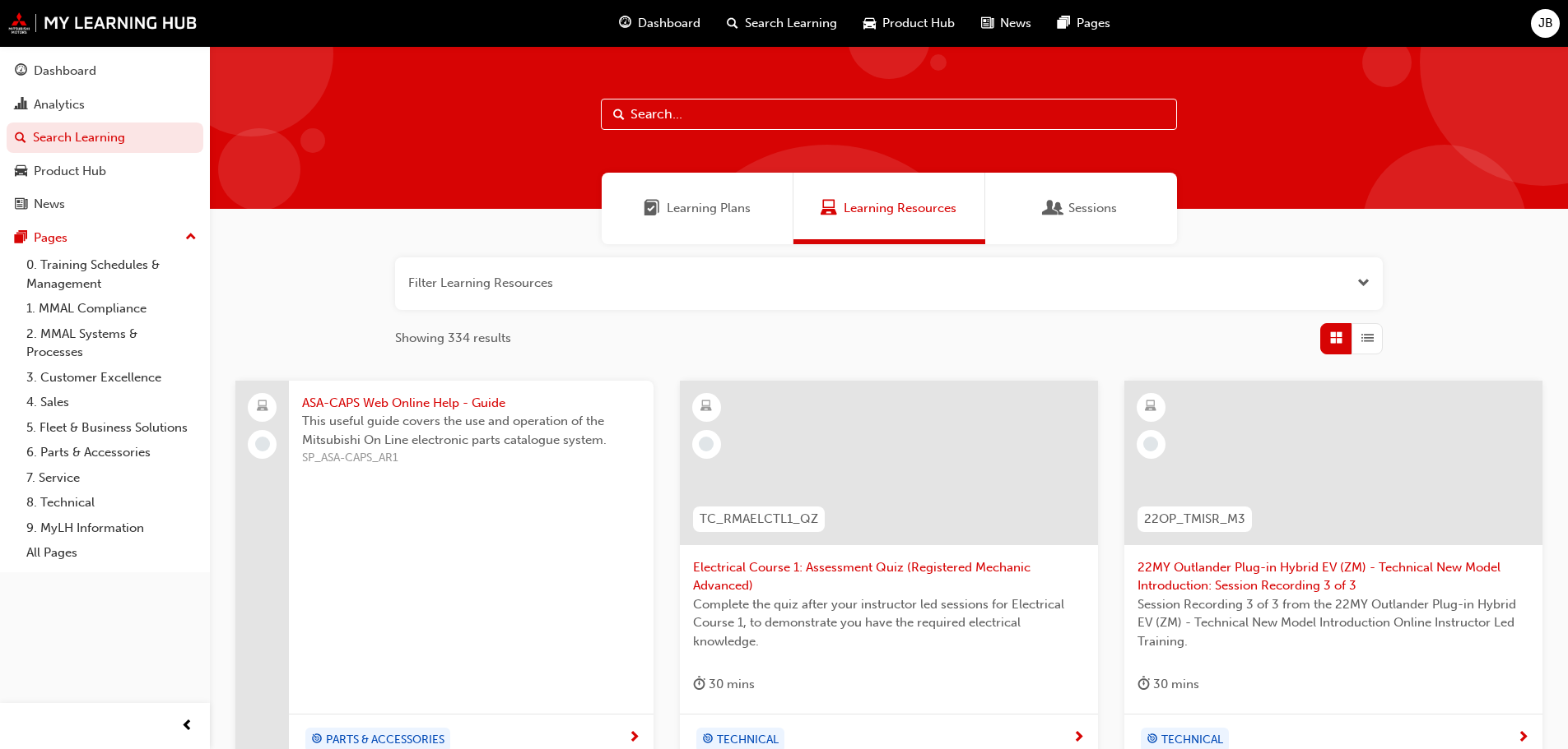
click at [655, 35] on div "Dashboard" at bounding box center [659, 24] width 108 height 34
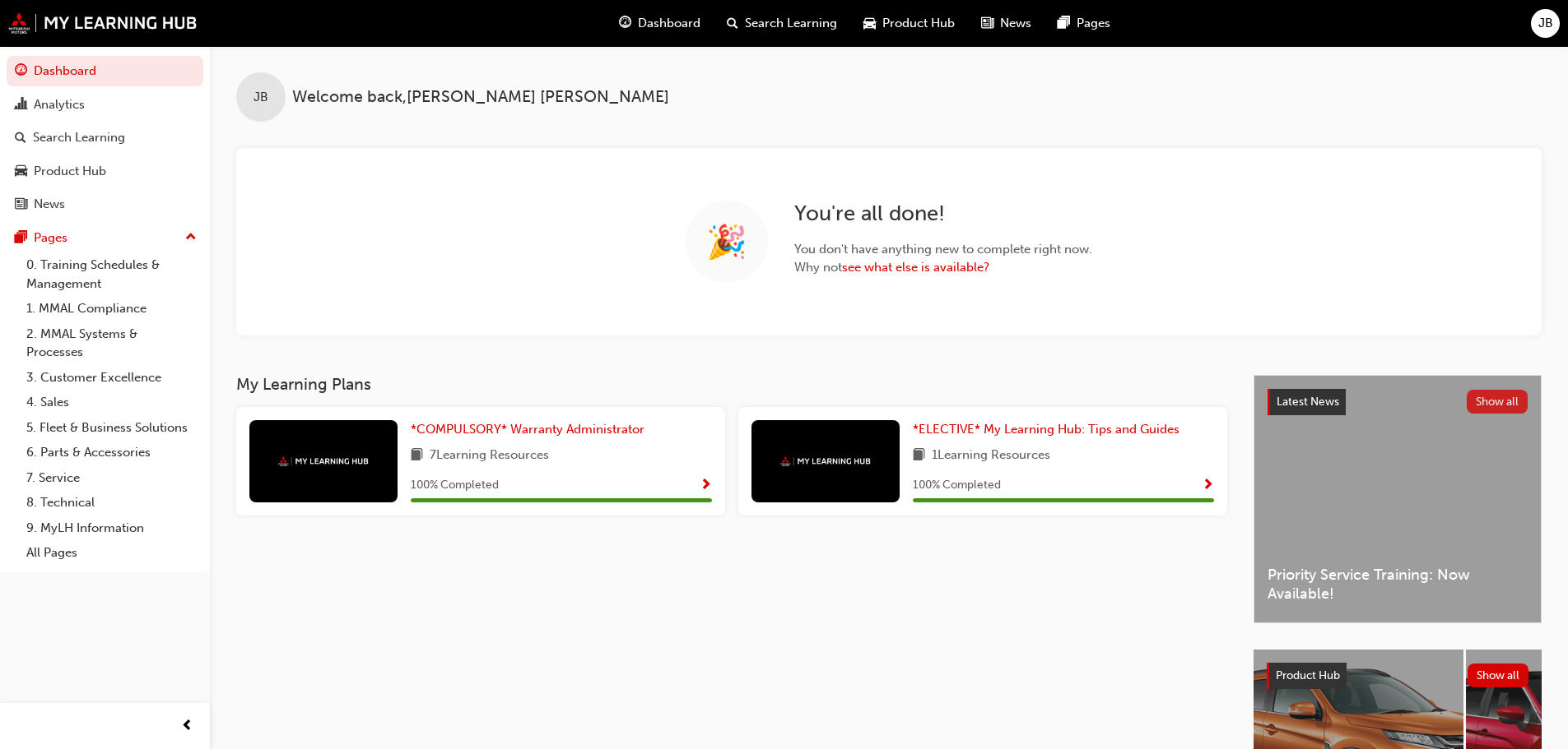
click at [1502, 402] on button "Show all" at bounding box center [1497, 401] width 62 height 24
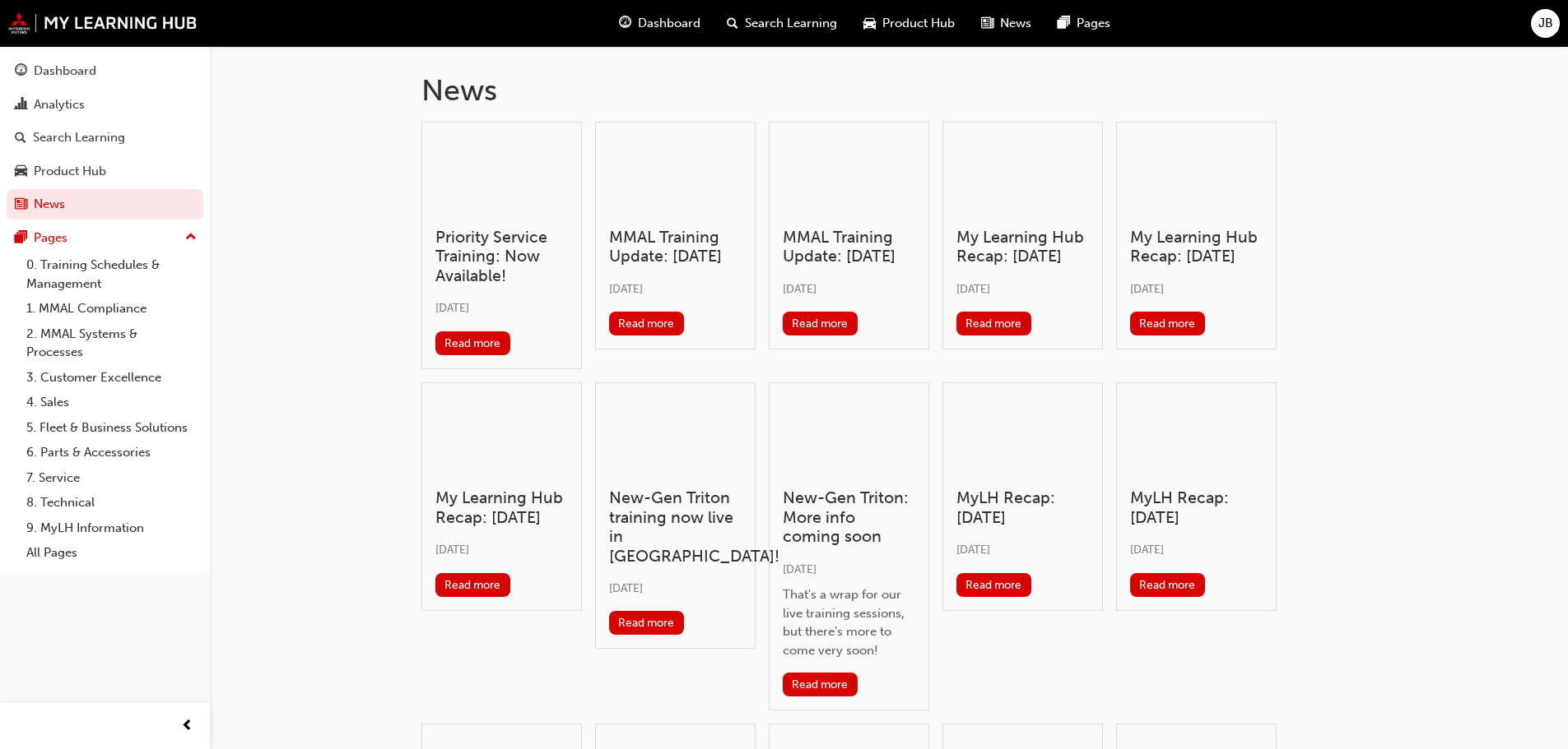
click at [668, 26] on span "Dashboard" at bounding box center [669, 24] width 63 height 19
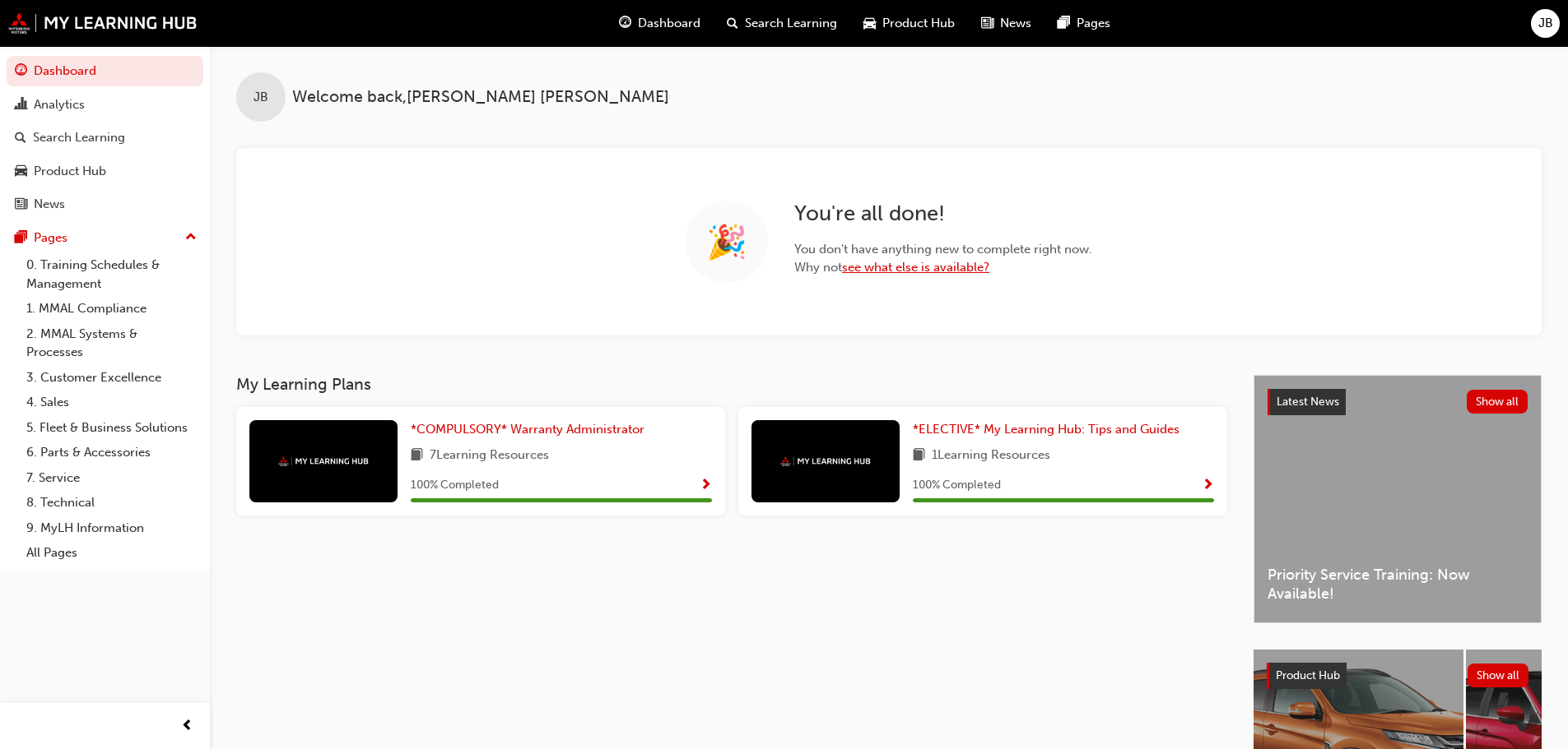
click at [891, 267] on link "see what else is available?" at bounding box center [916, 267] width 147 height 15
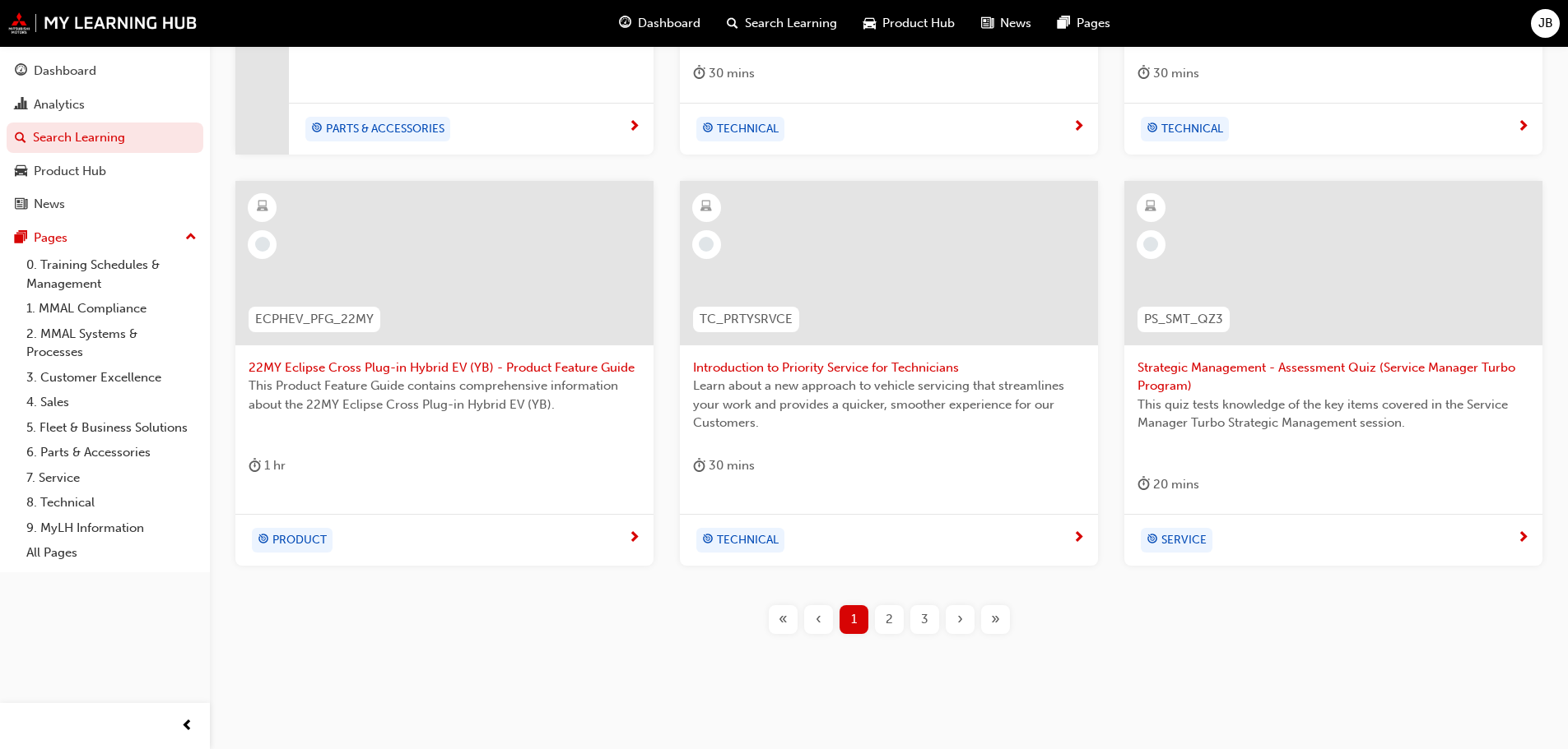
scroll to position [629, 0]
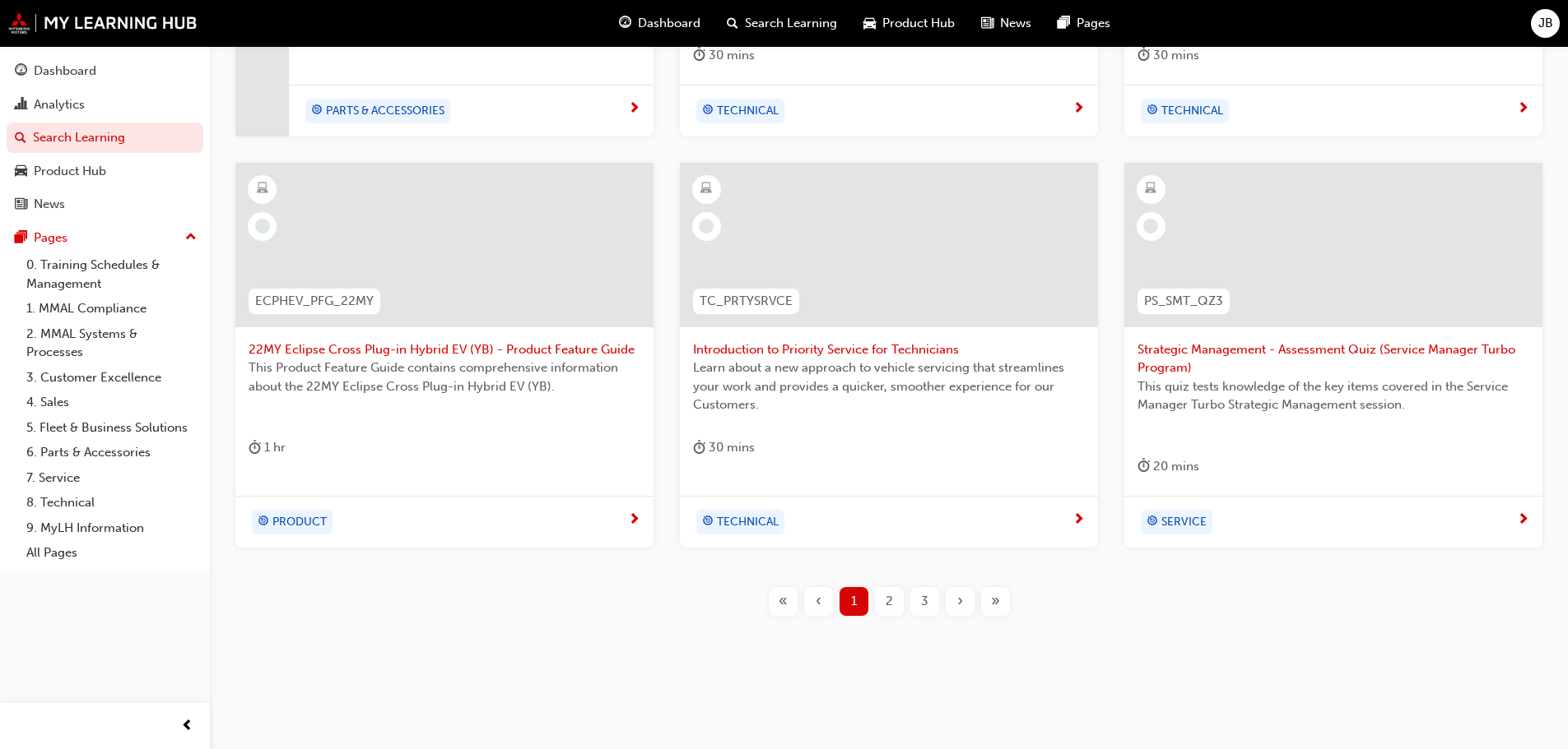
click at [887, 598] on span "2" at bounding box center [889, 602] width 7 height 19
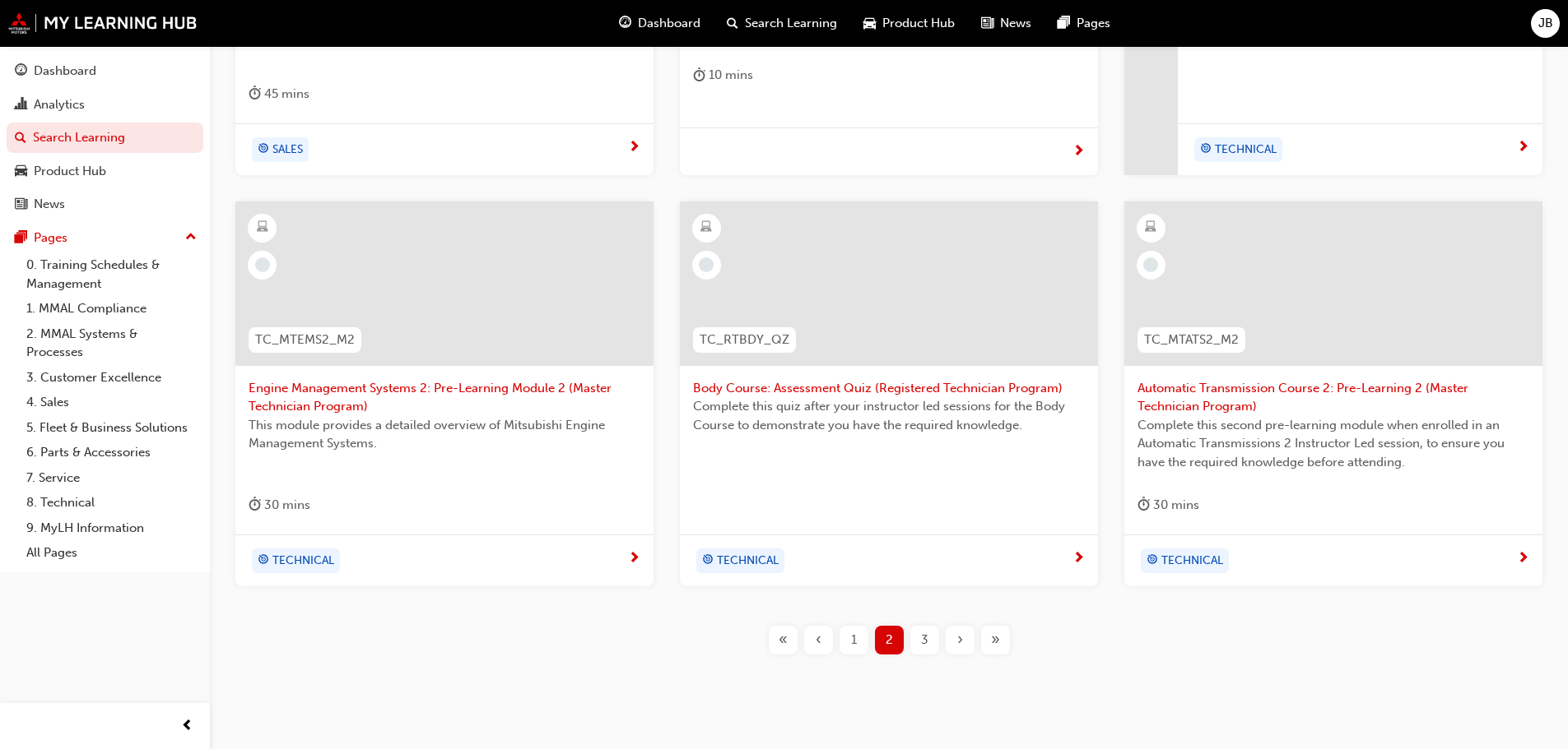
scroll to position [629, 0]
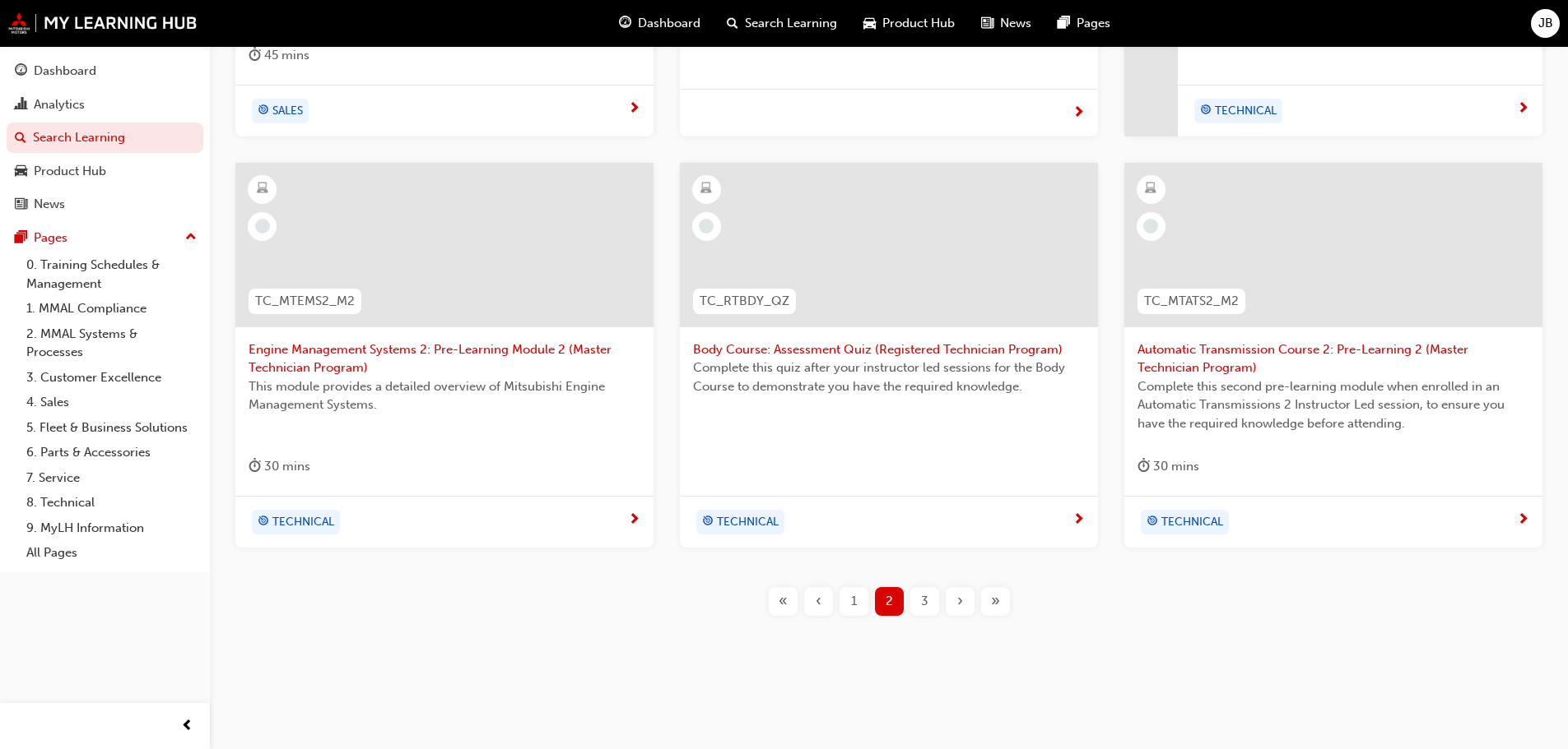
click at [919, 603] on div "3" at bounding box center [924, 601] width 29 height 29
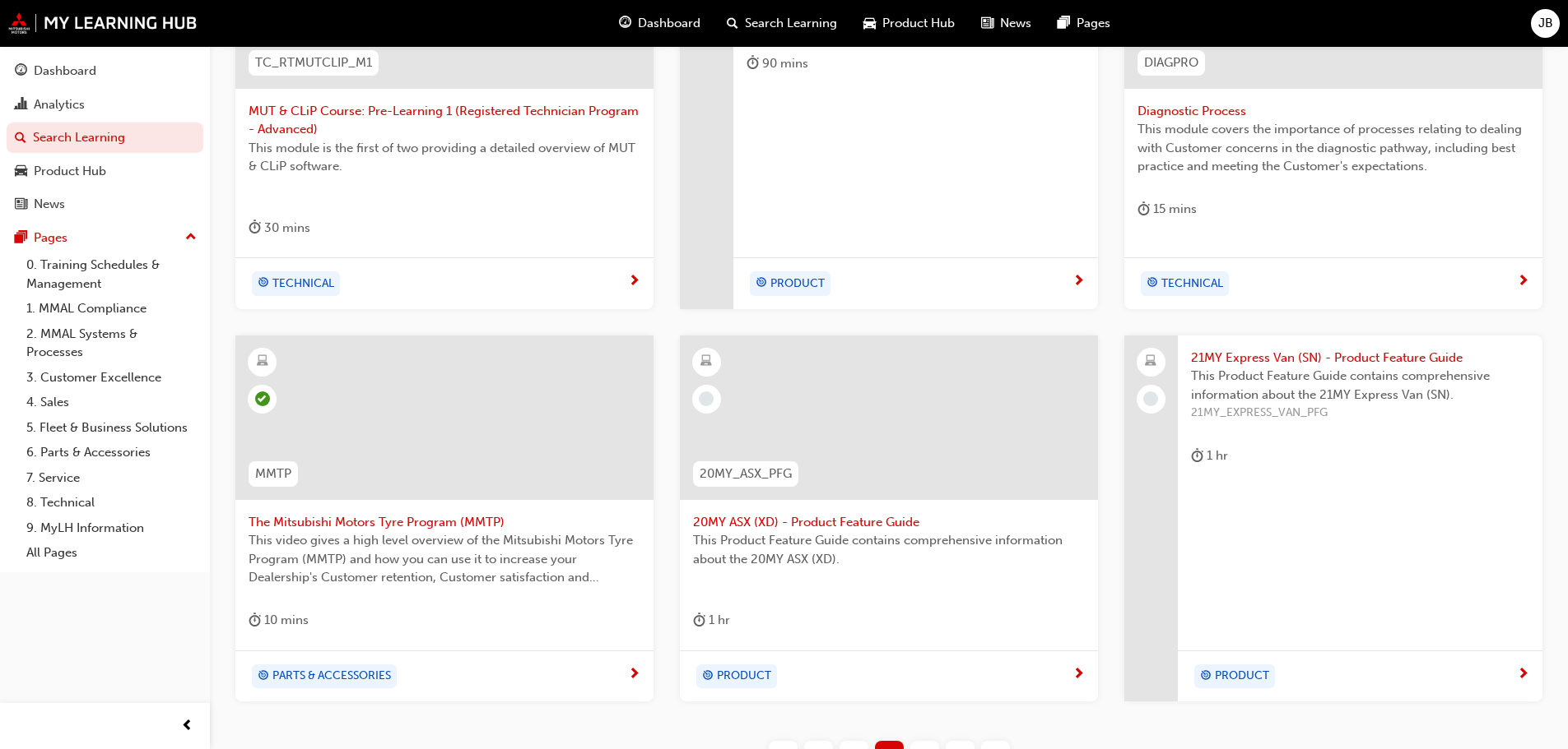
scroll to position [528, 0]
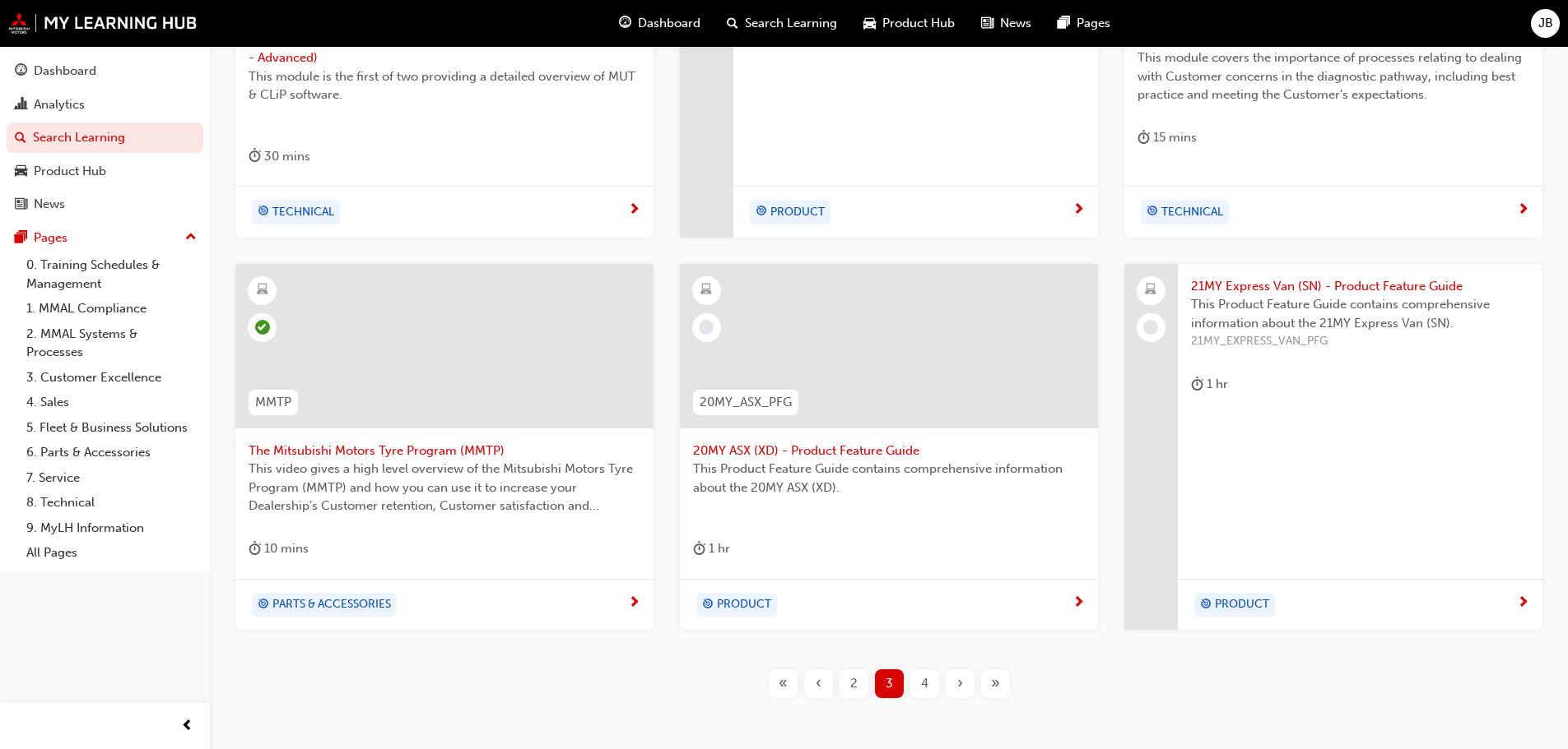
click at [917, 683] on div "4" at bounding box center [924, 683] width 29 height 29
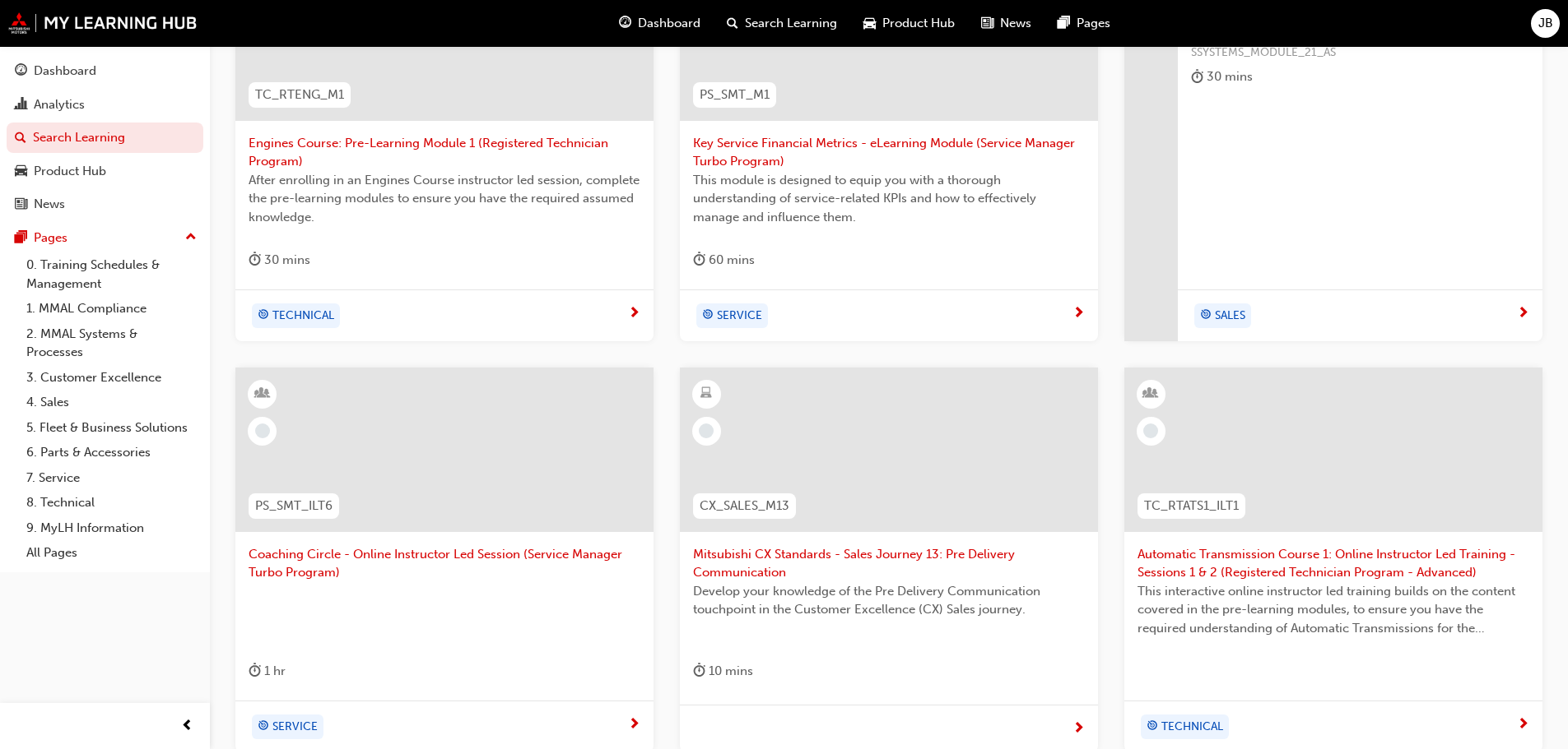
scroll to position [528, 0]
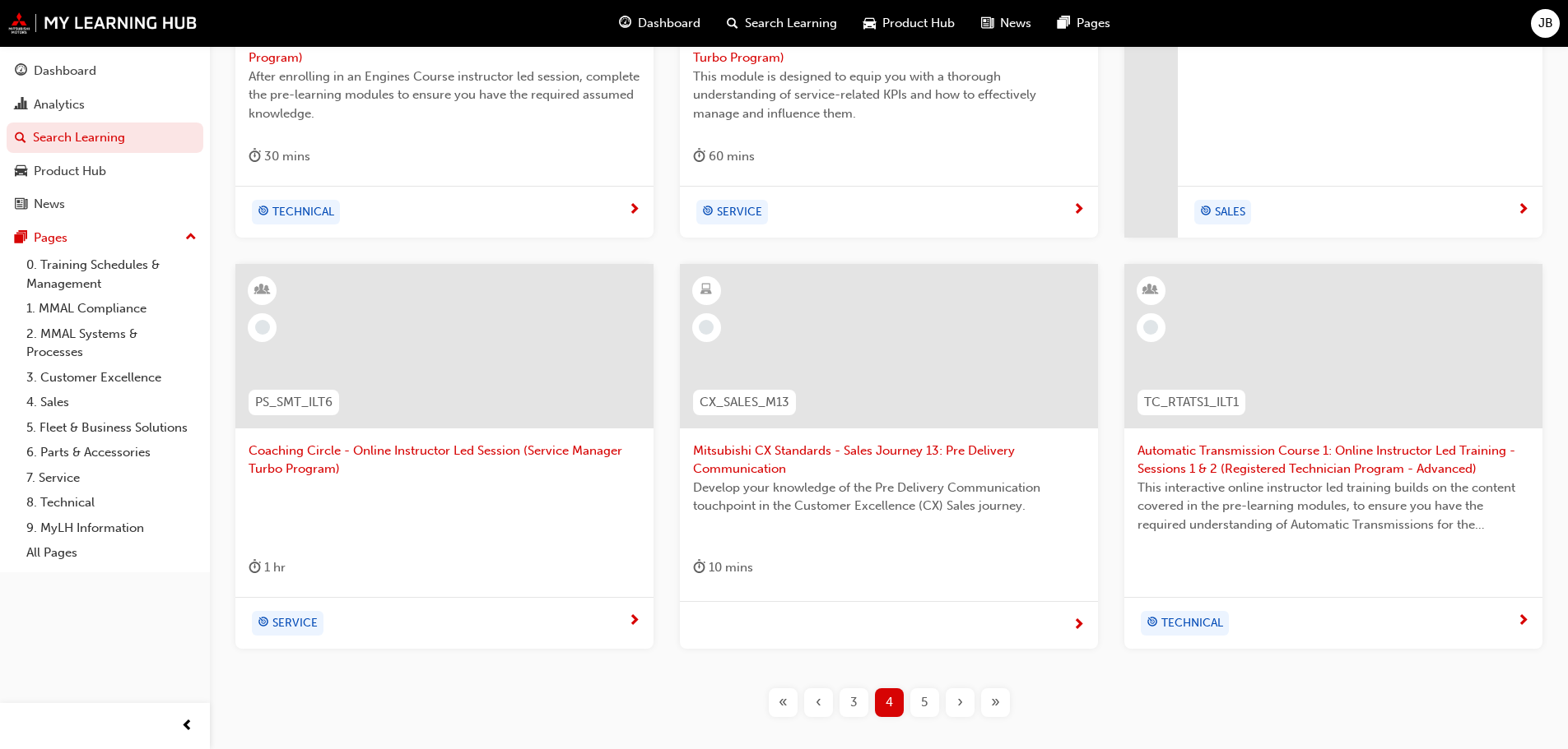
click at [924, 701] on span "5" at bounding box center [924, 703] width 7 height 19
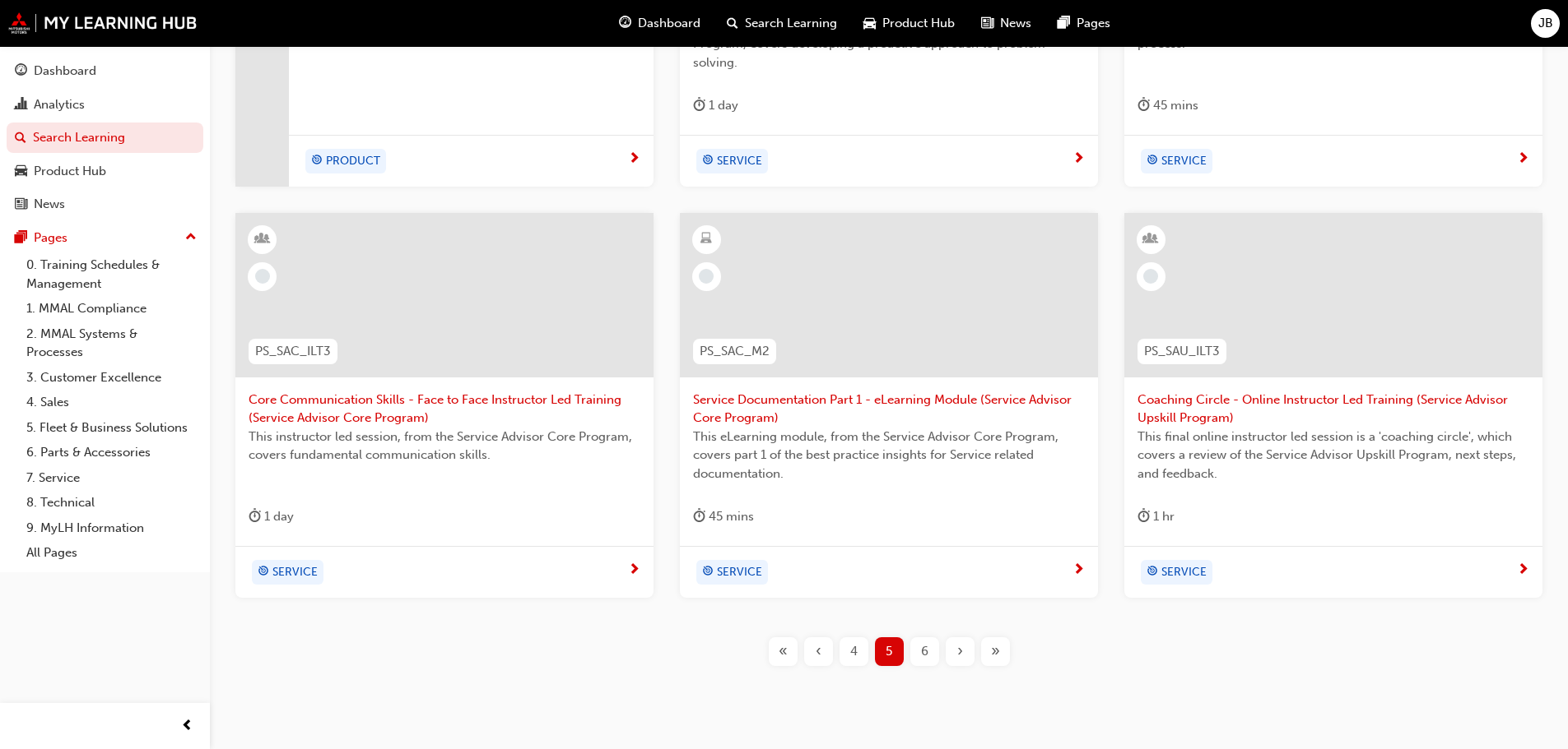
scroll to position [629, 0]
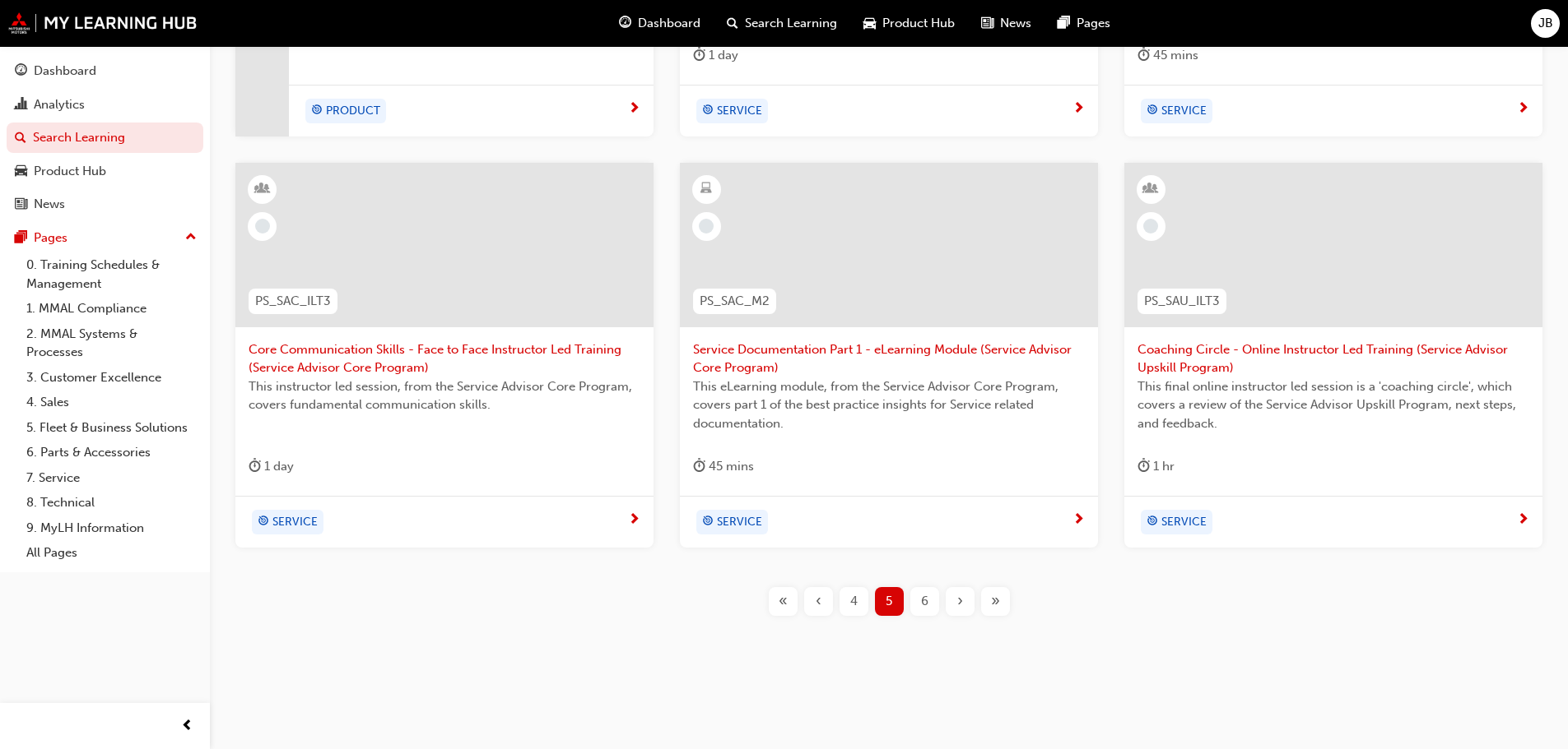
click at [923, 599] on span "6" at bounding box center [924, 602] width 7 height 19
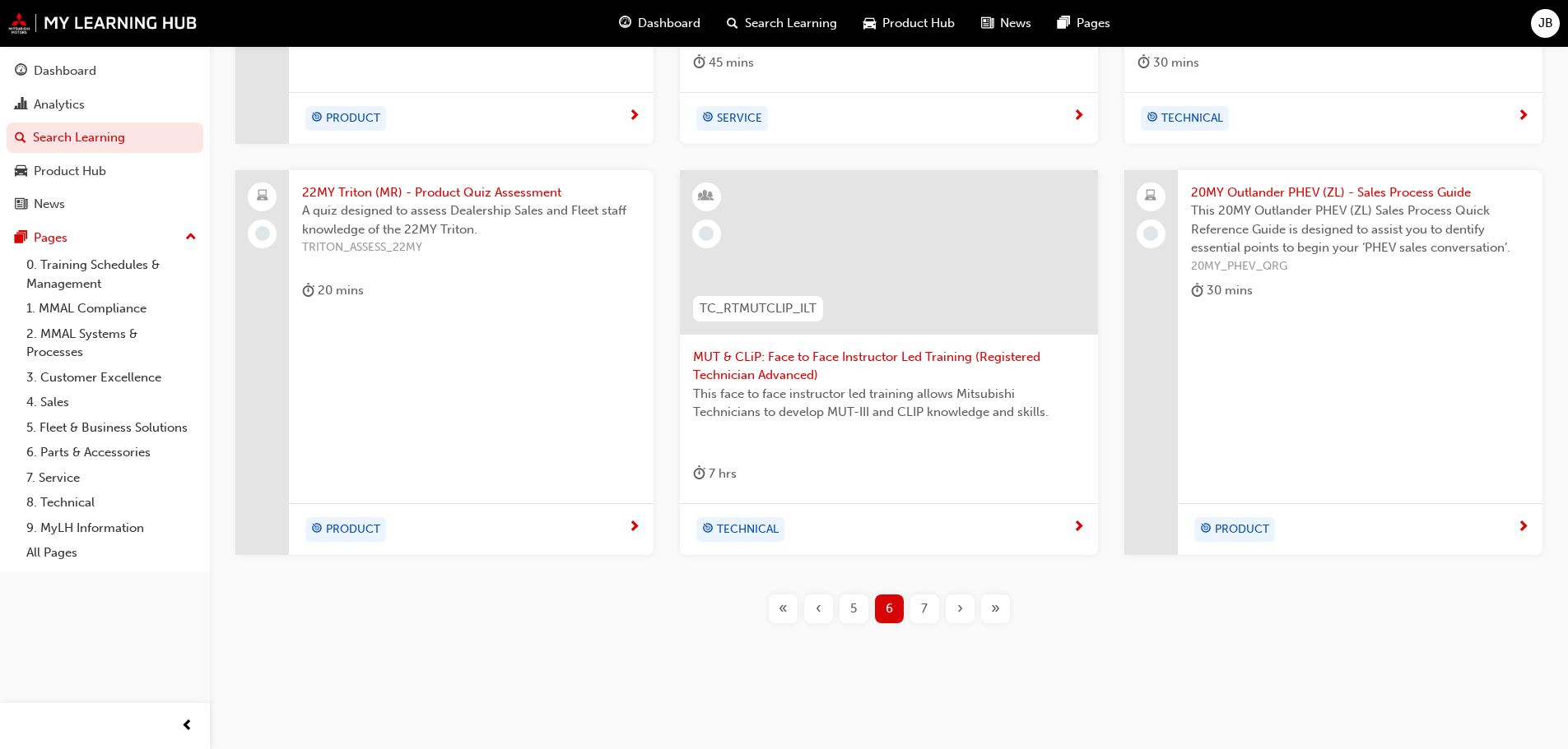
scroll to position [629, 0]
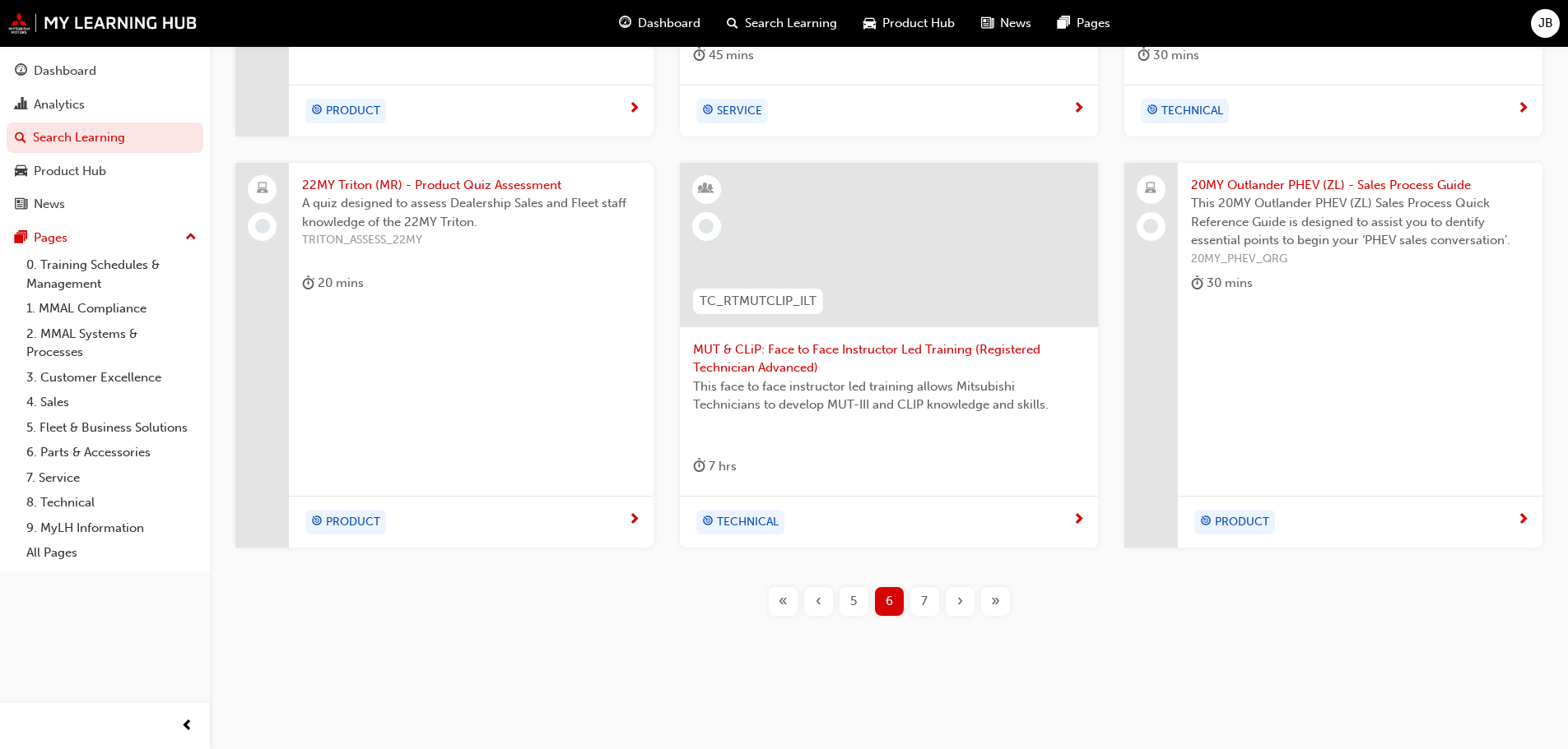
click at [920, 600] on div "7" at bounding box center [924, 601] width 29 height 29
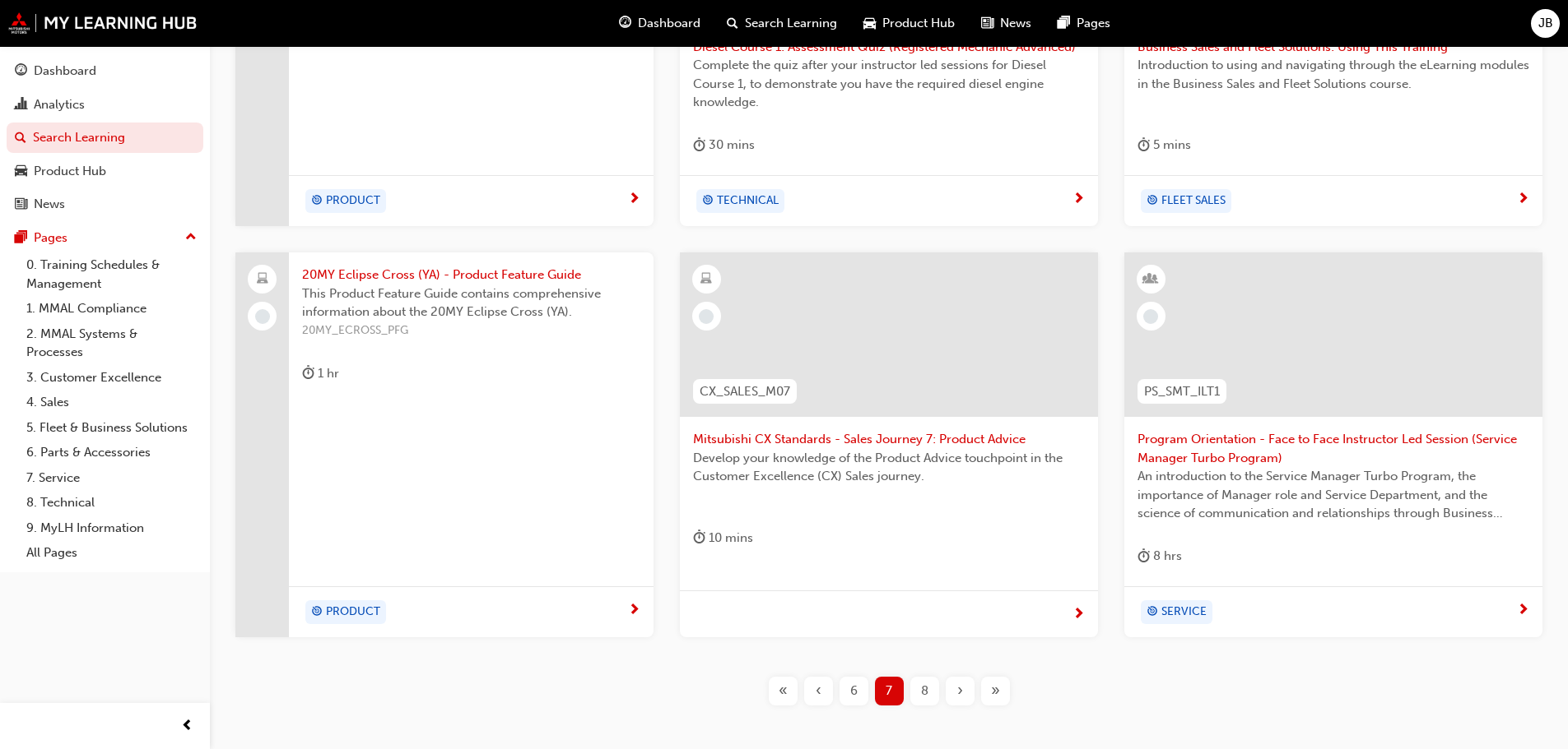
scroll to position [610, 0]
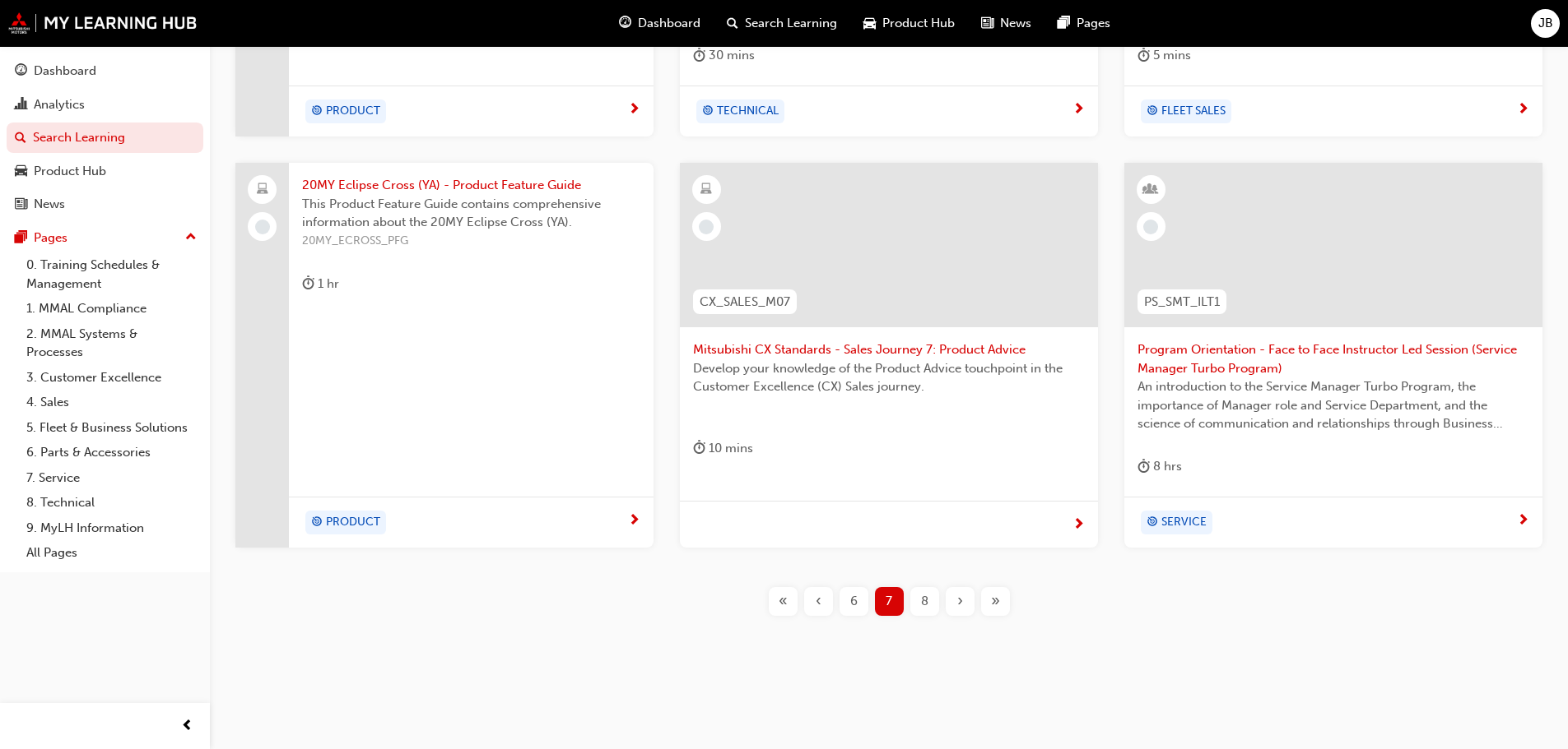
click at [920, 595] on div "8" at bounding box center [924, 601] width 29 height 29
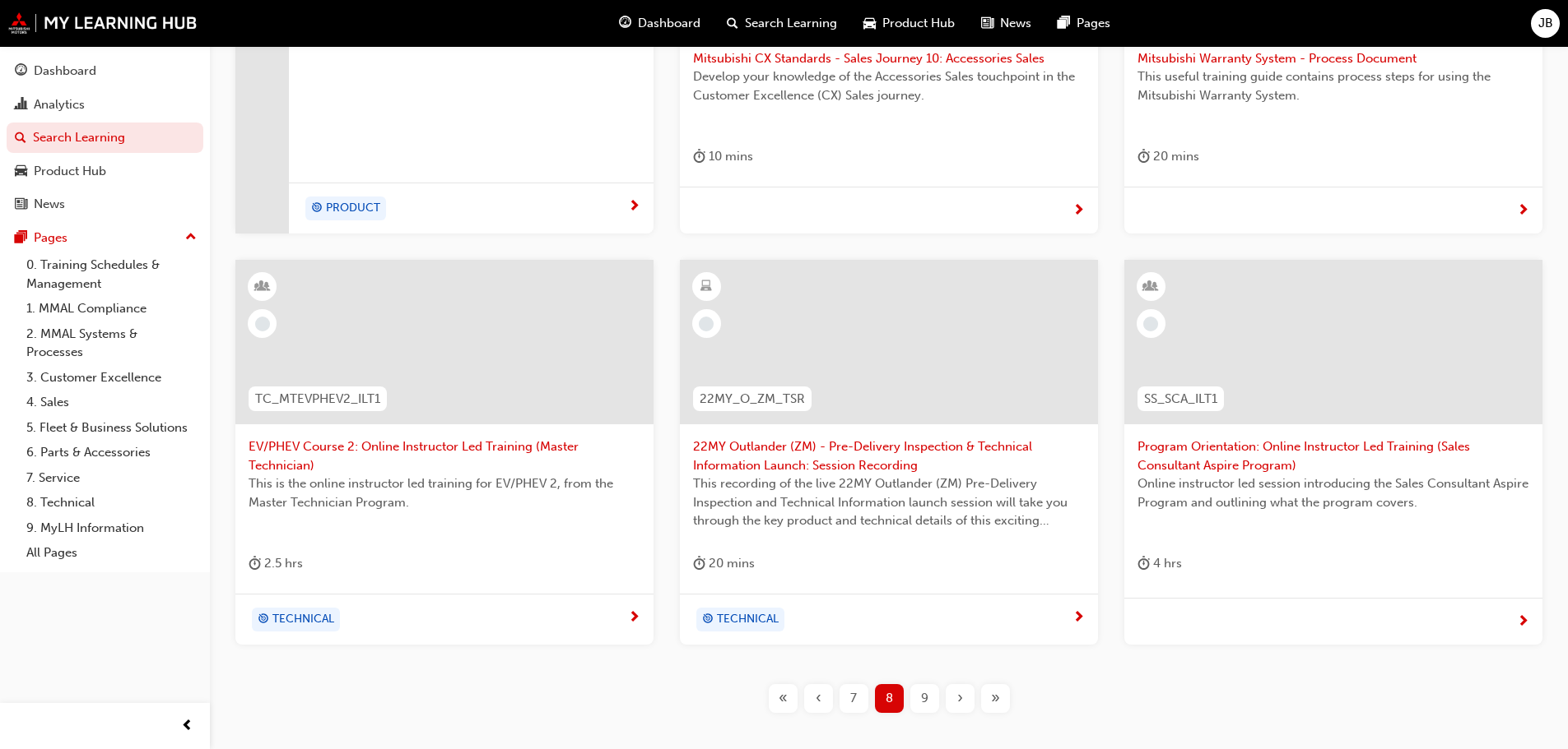
scroll to position [607, 0]
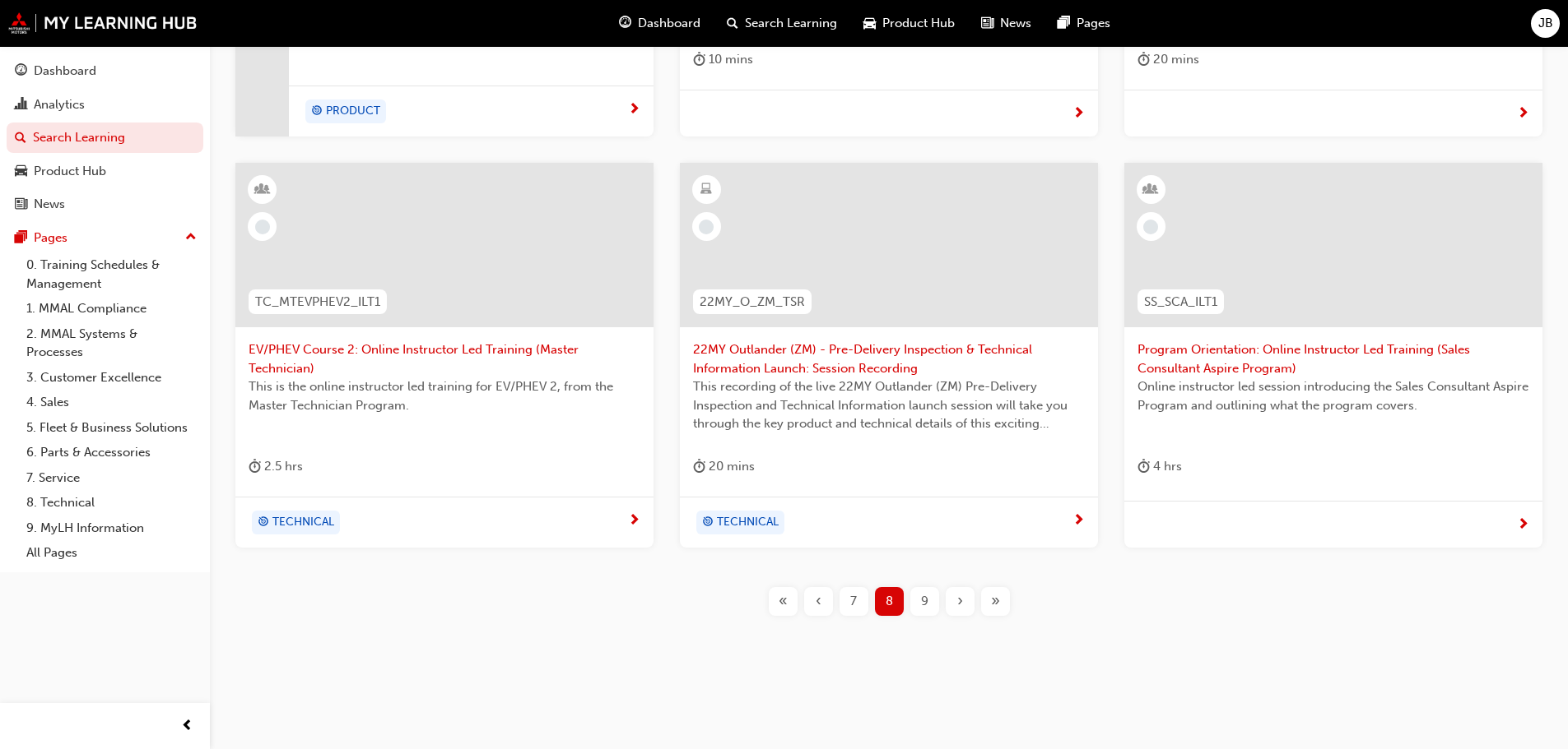
click at [924, 597] on span "9" at bounding box center [924, 602] width 7 height 19
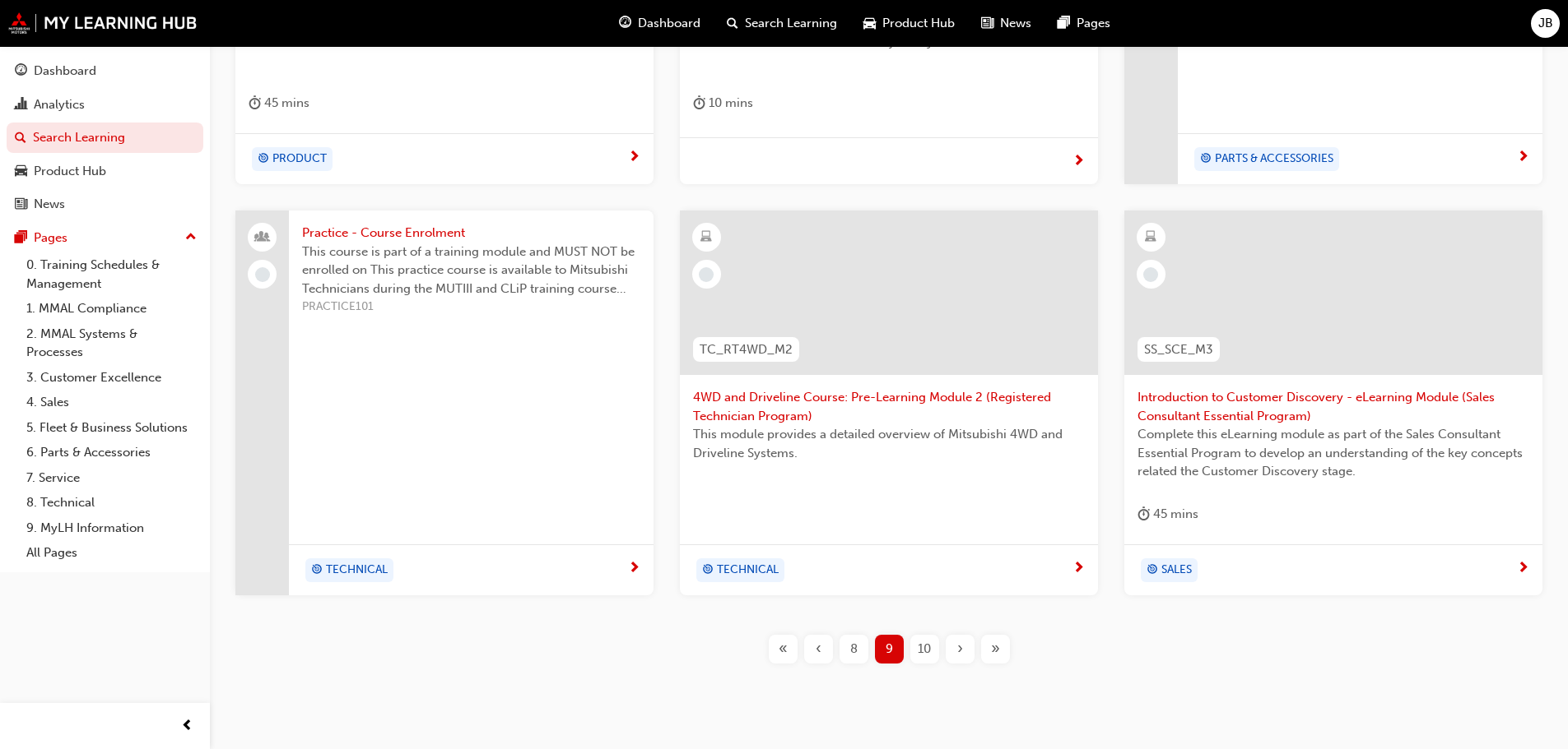
scroll to position [610, 0]
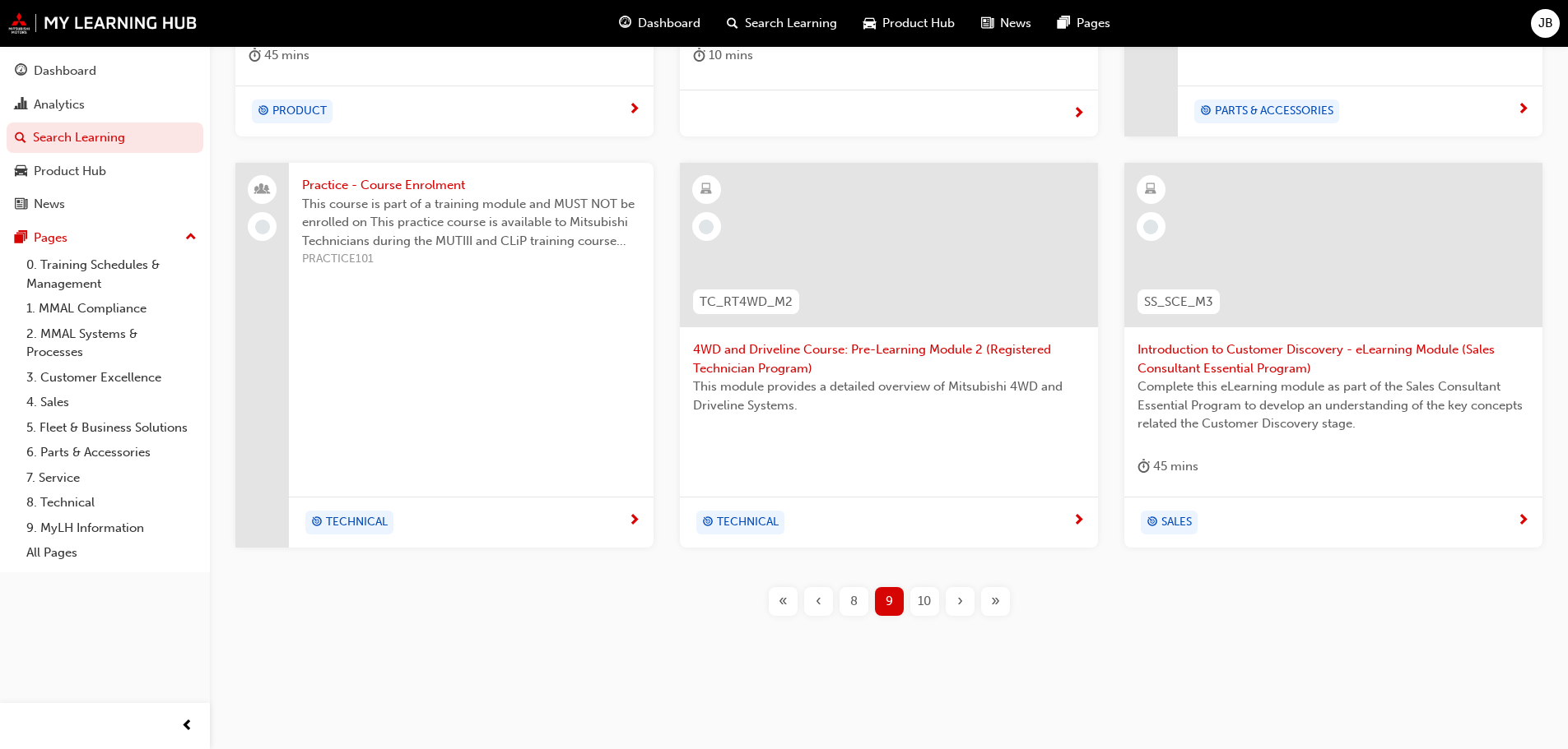
click at [923, 604] on span "10" at bounding box center [923, 602] width 13 height 19
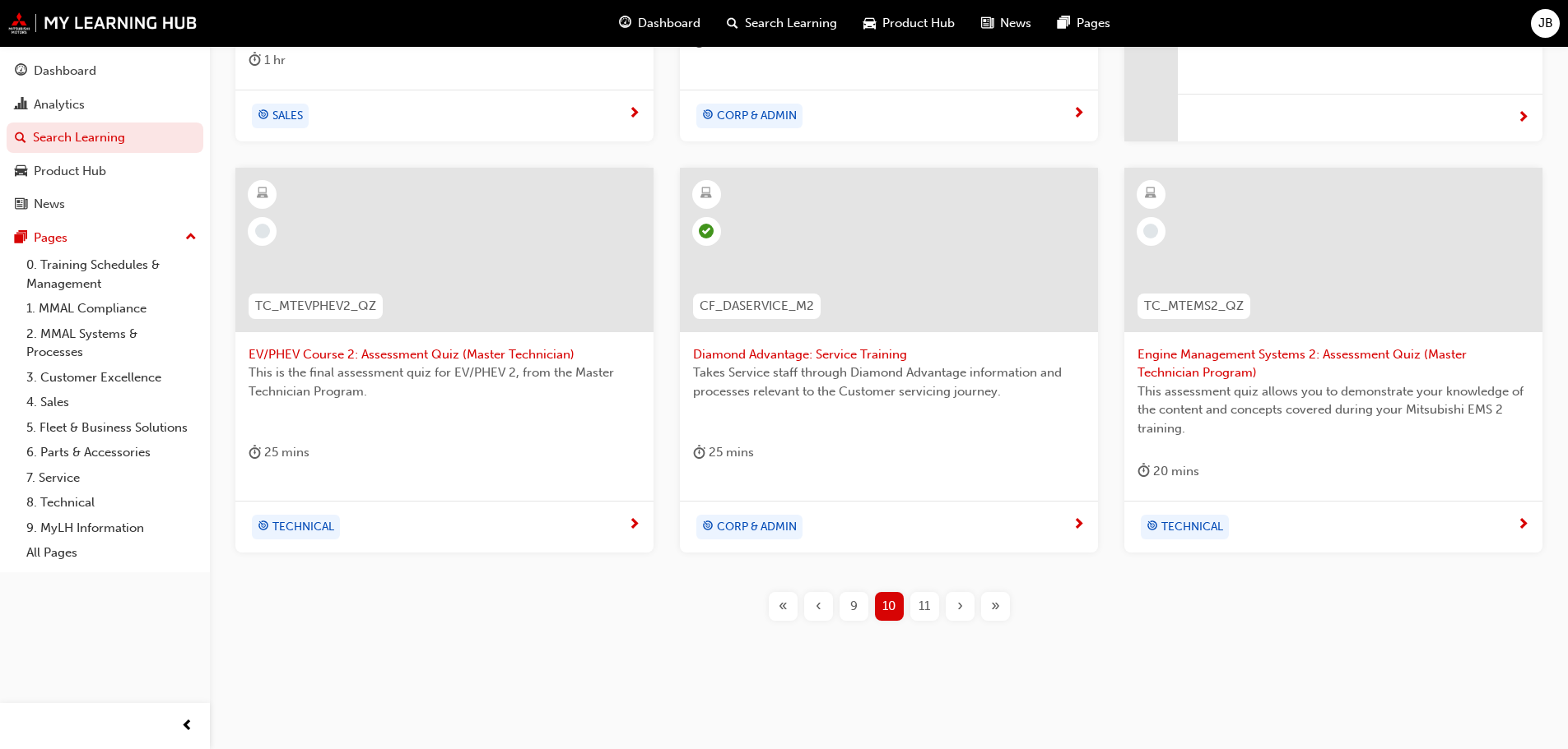
scroll to position [629, 0]
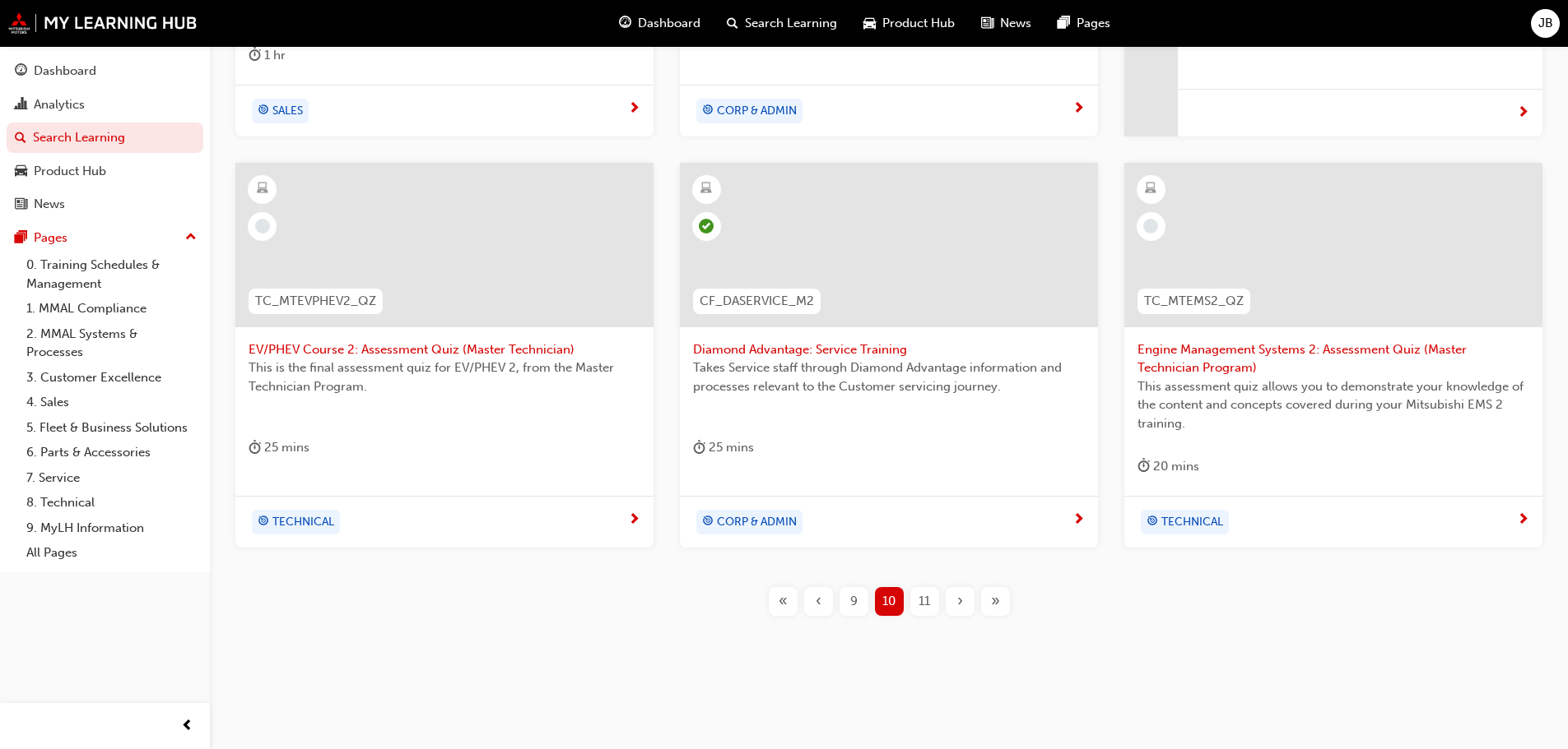
click at [937, 607] on div "11" at bounding box center [924, 601] width 29 height 29
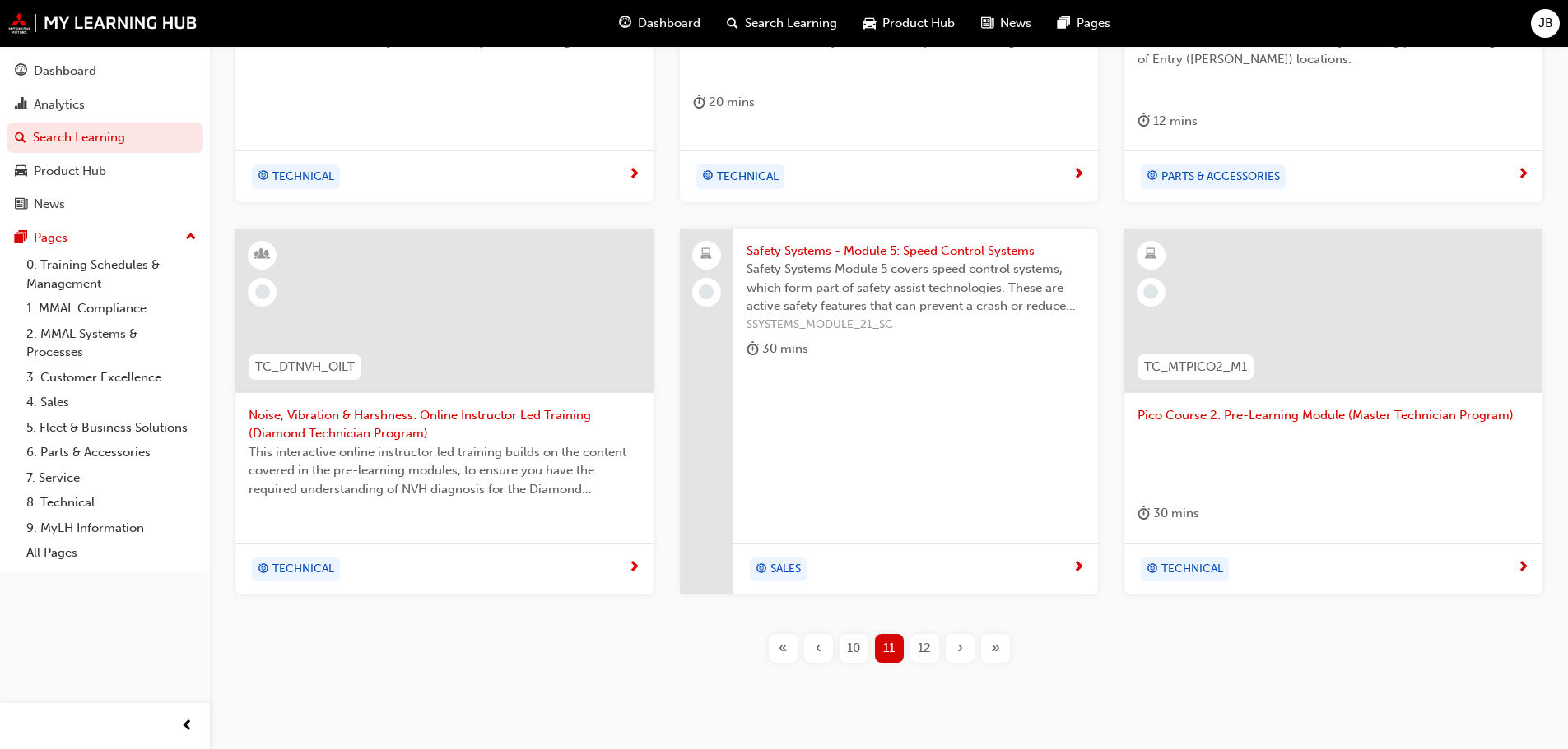
scroll to position [593, 0]
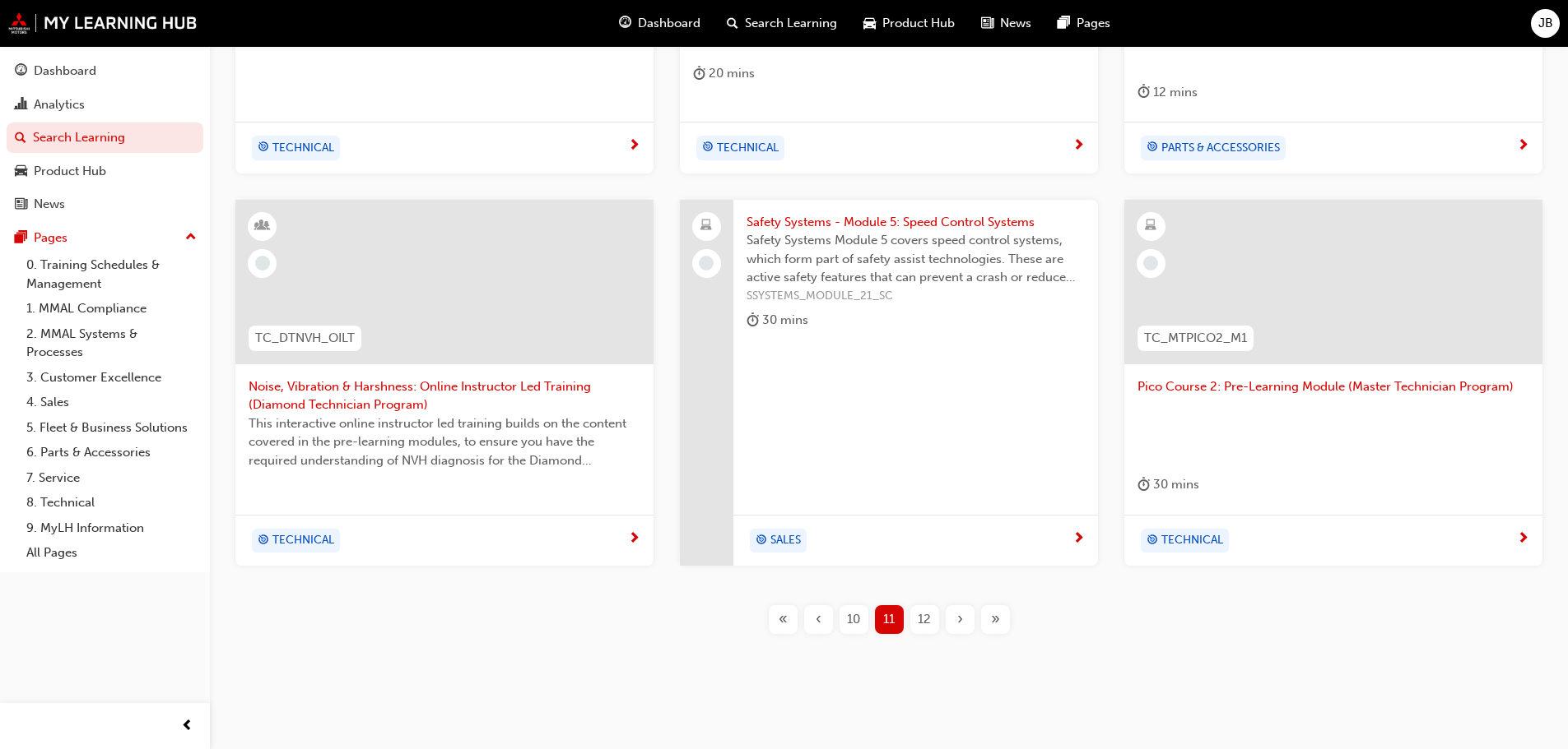
click at [921, 610] on span "12" at bounding box center [923, 620] width 13 height 19
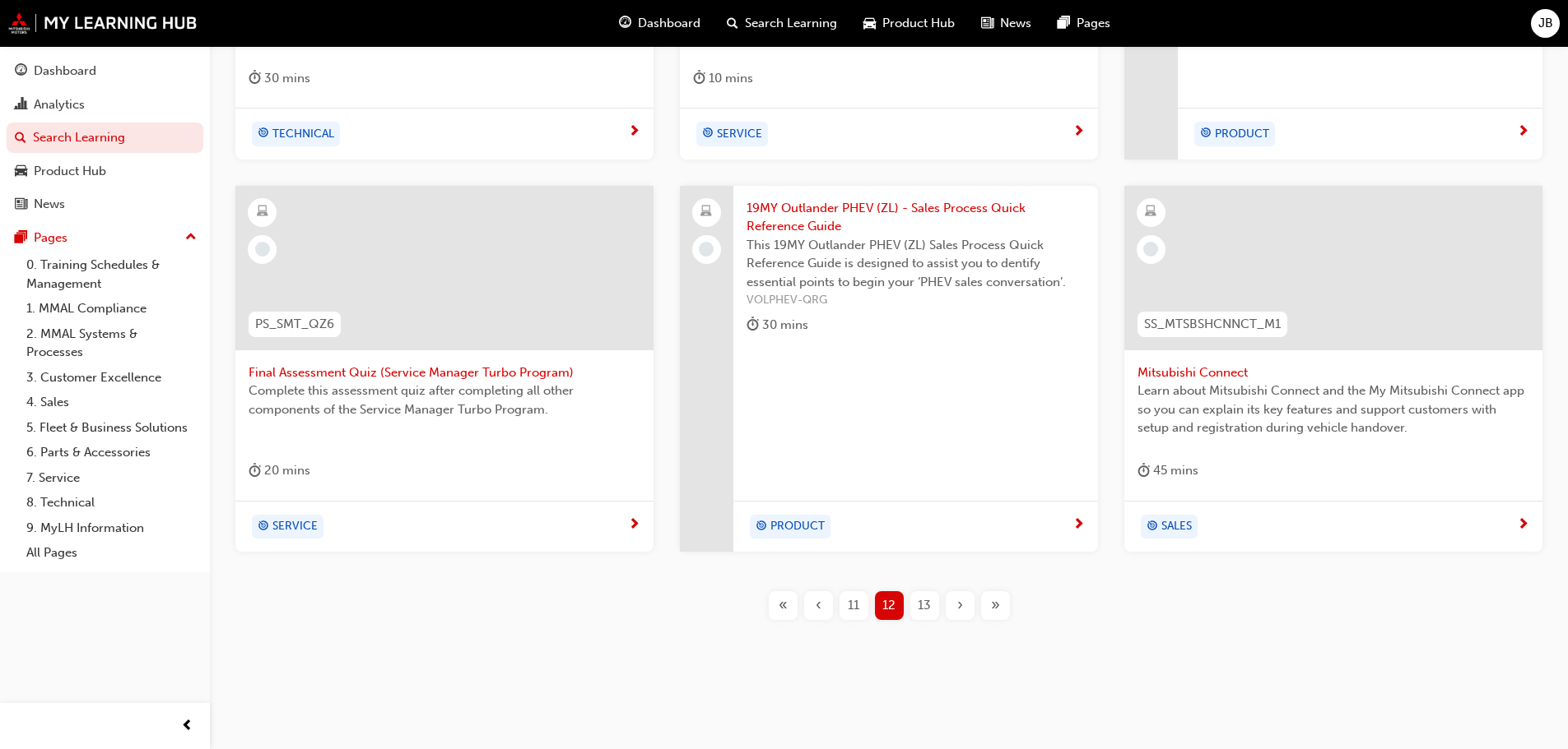
scroll to position [610, 0]
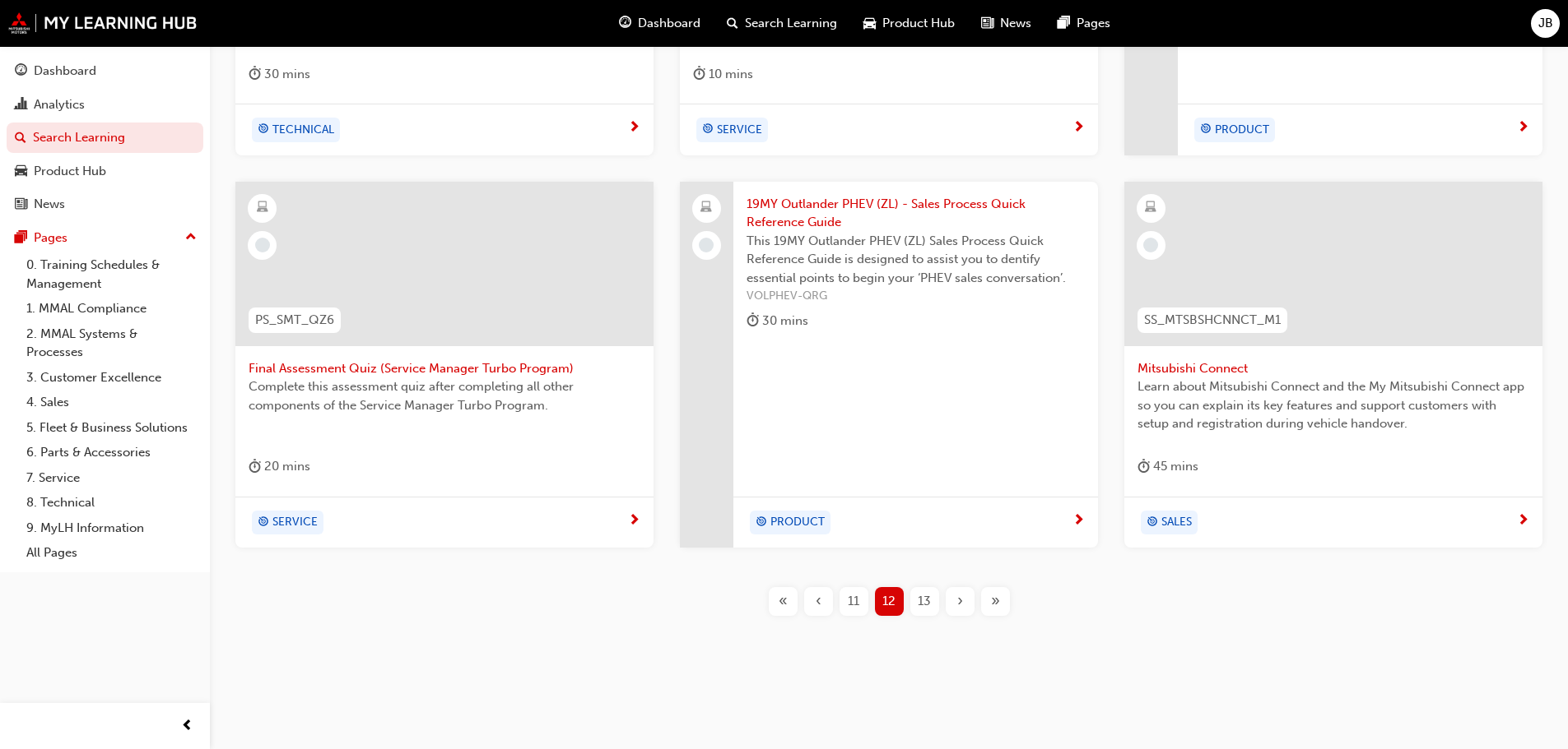
click at [927, 601] on span "13" at bounding box center [923, 602] width 13 height 19
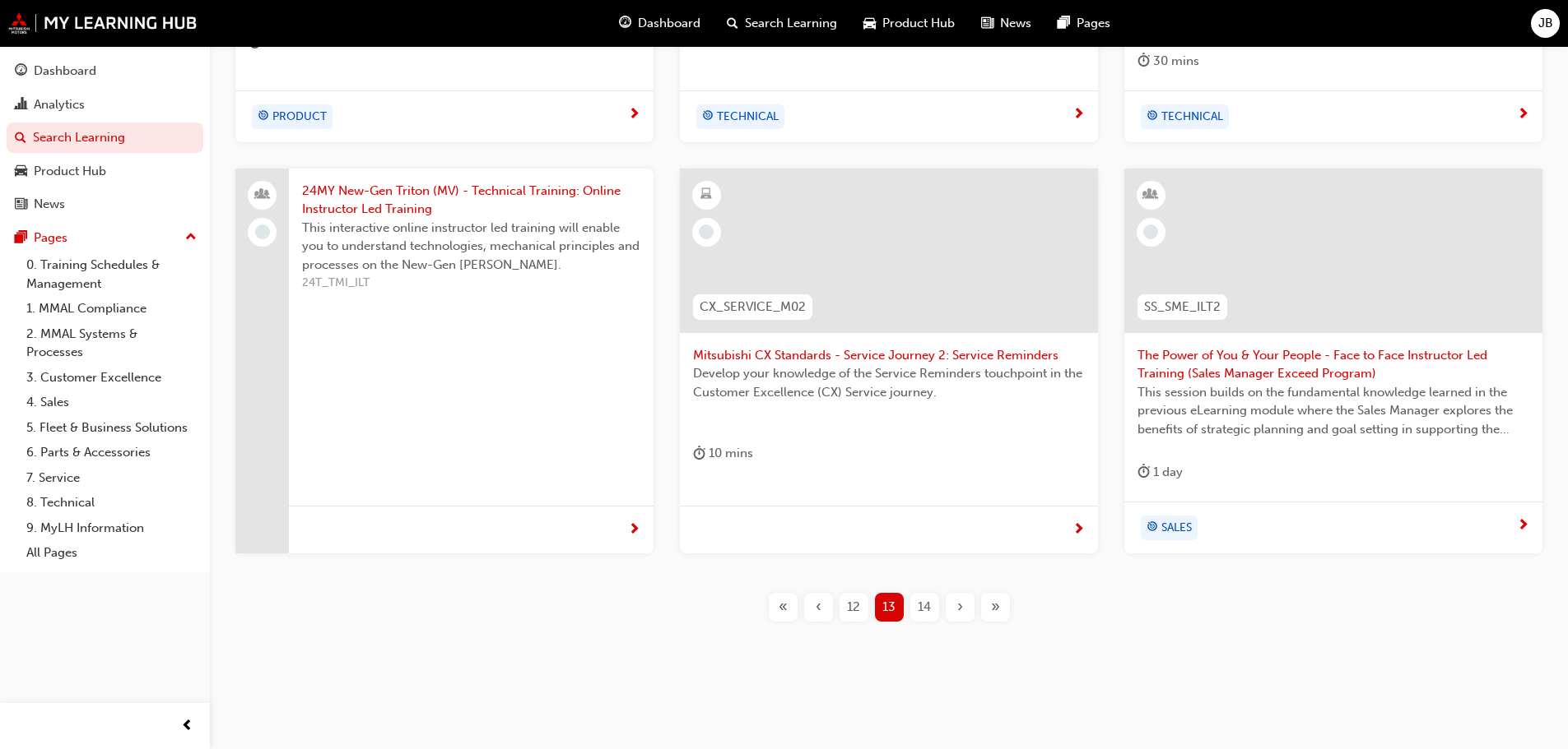
scroll to position [629, 0]
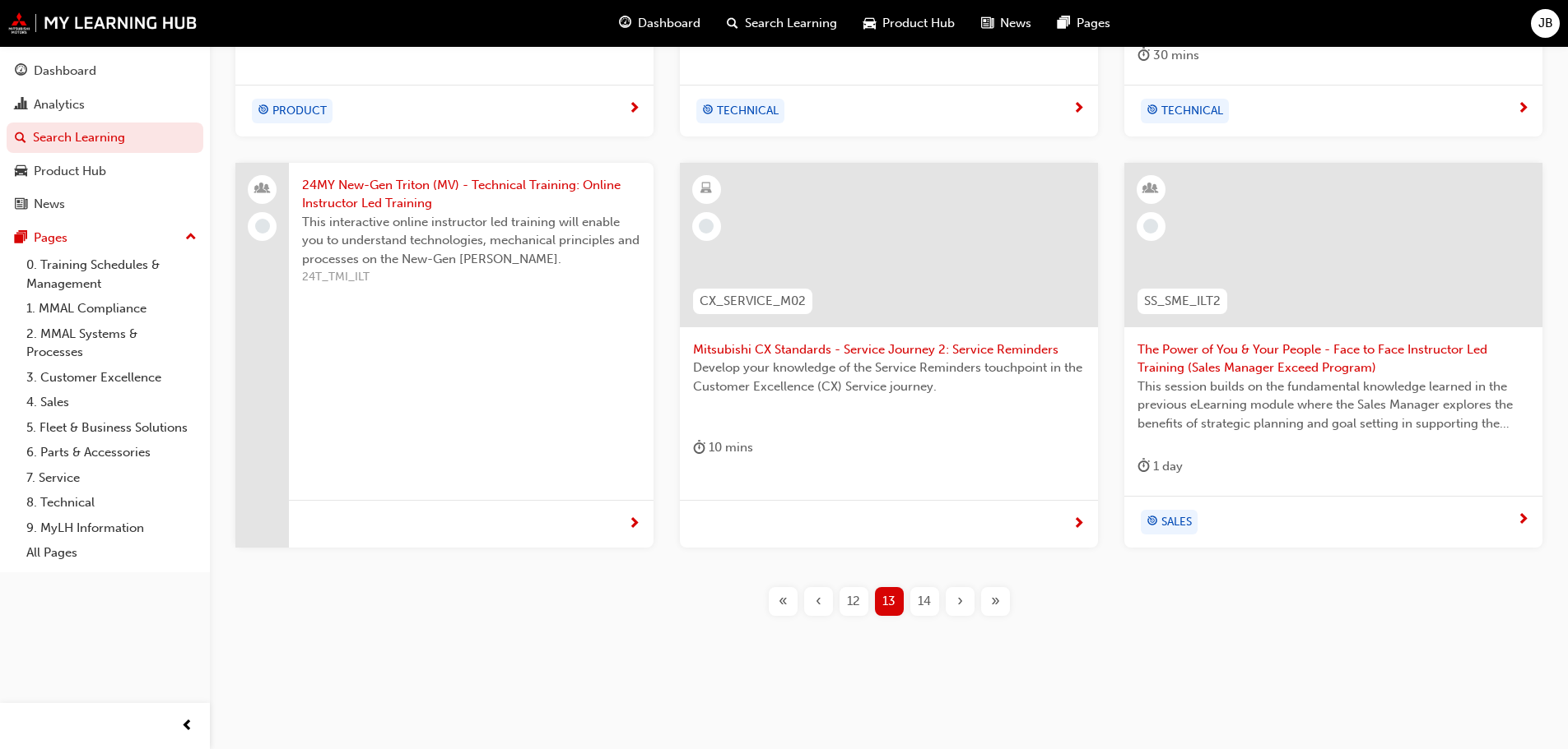
click at [923, 600] on span "14" at bounding box center [923, 602] width 13 height 19
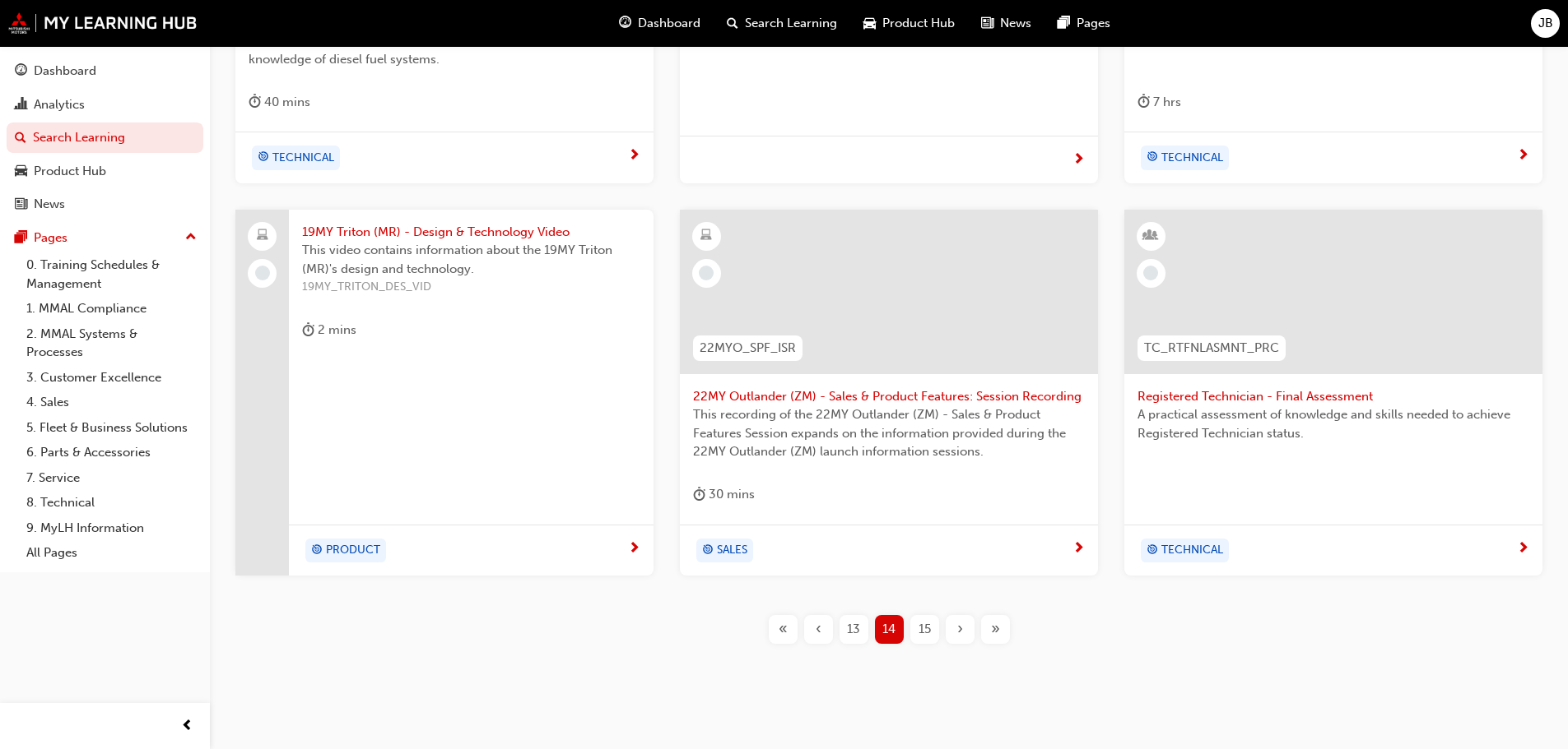
scroll to position [610, 0]
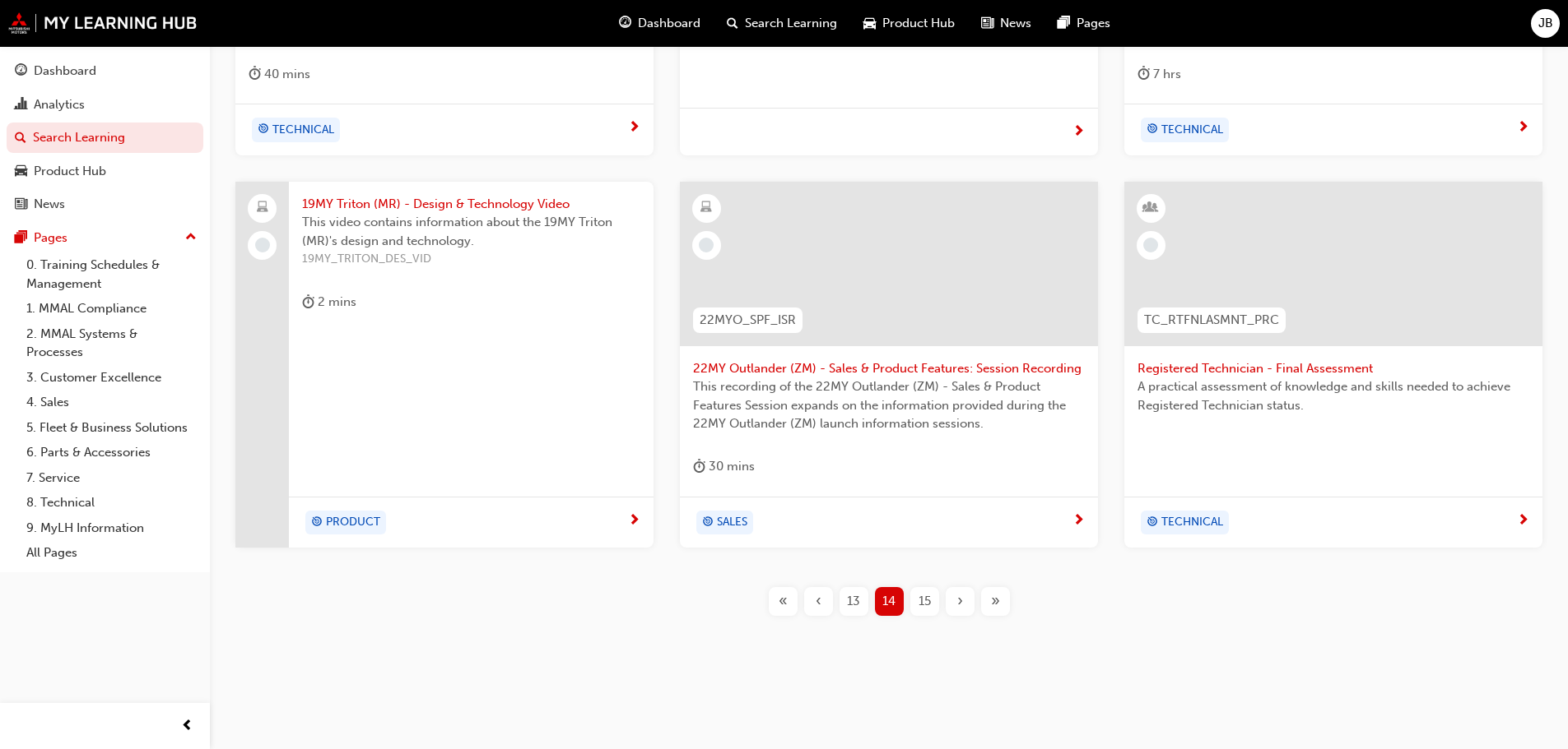
click at [922, 595] on span "15" at bounding box center [924, 602] width 12 height 19
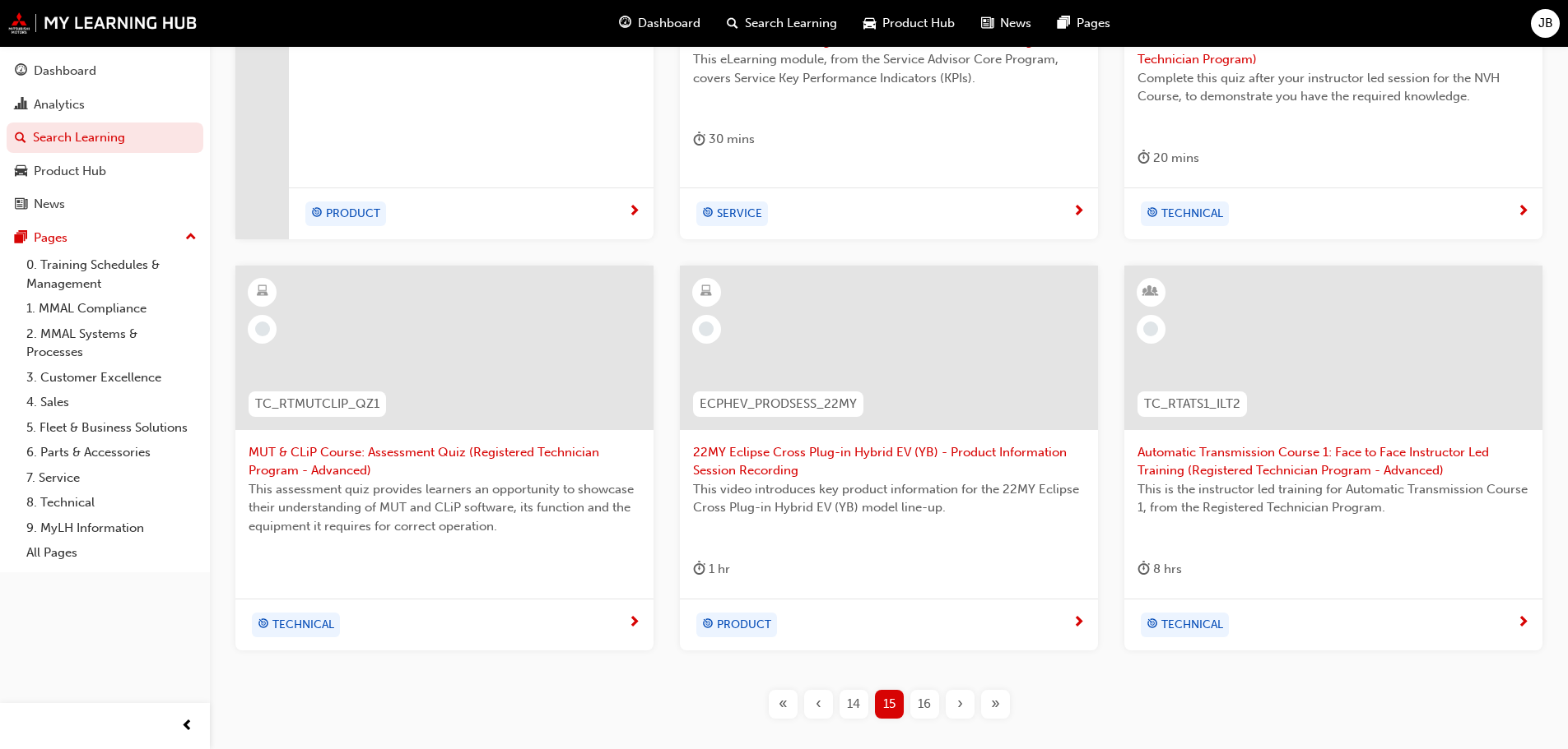
scroll to position [528, 0]
drag, startPoint x: 922, startPoint y: 701, endPoint x: 922, endPoint y: 686, distance: 15.0
click at [922, 700] on span "16" at bounding box center [923, 703] width 13 height 19
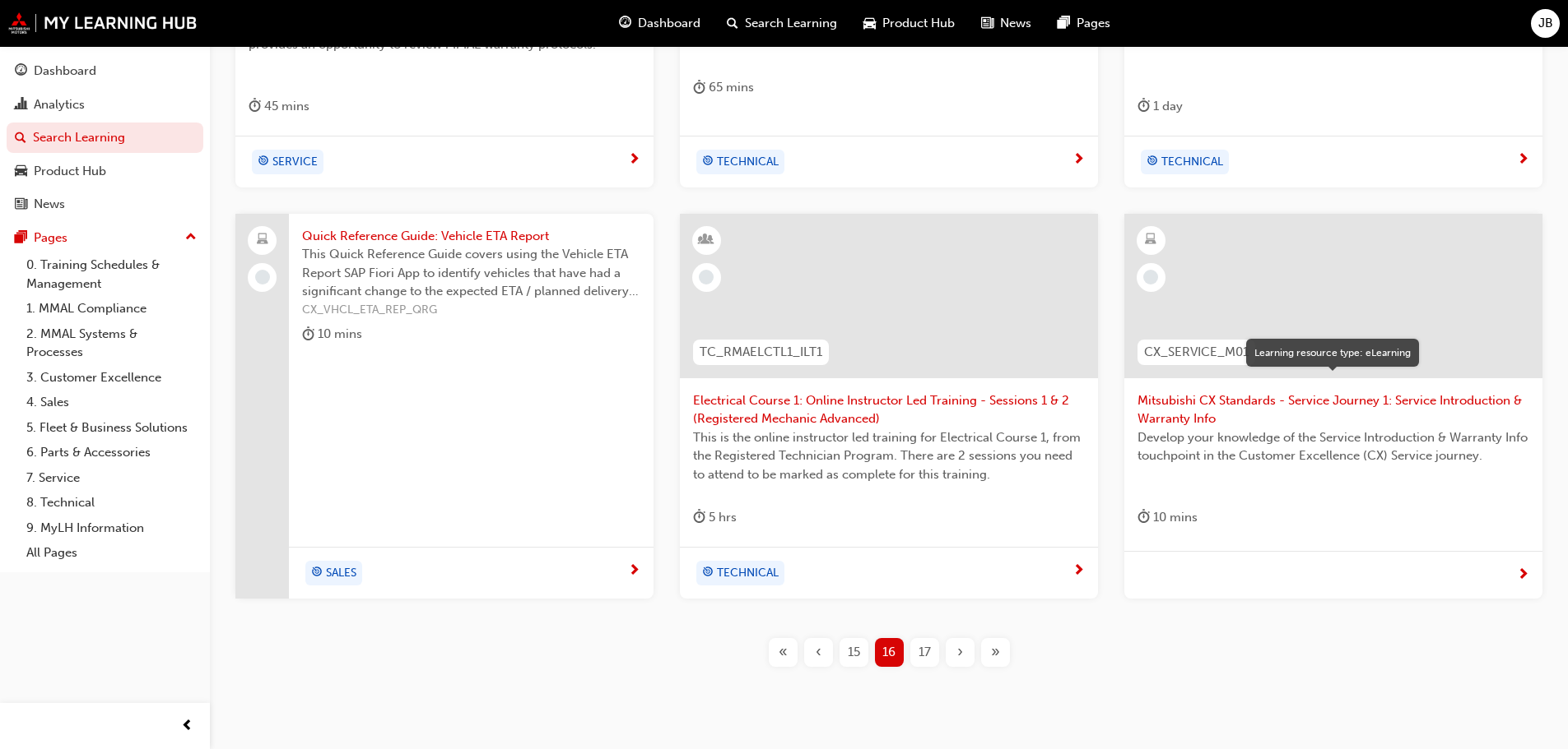
scroll to position [629, 0]
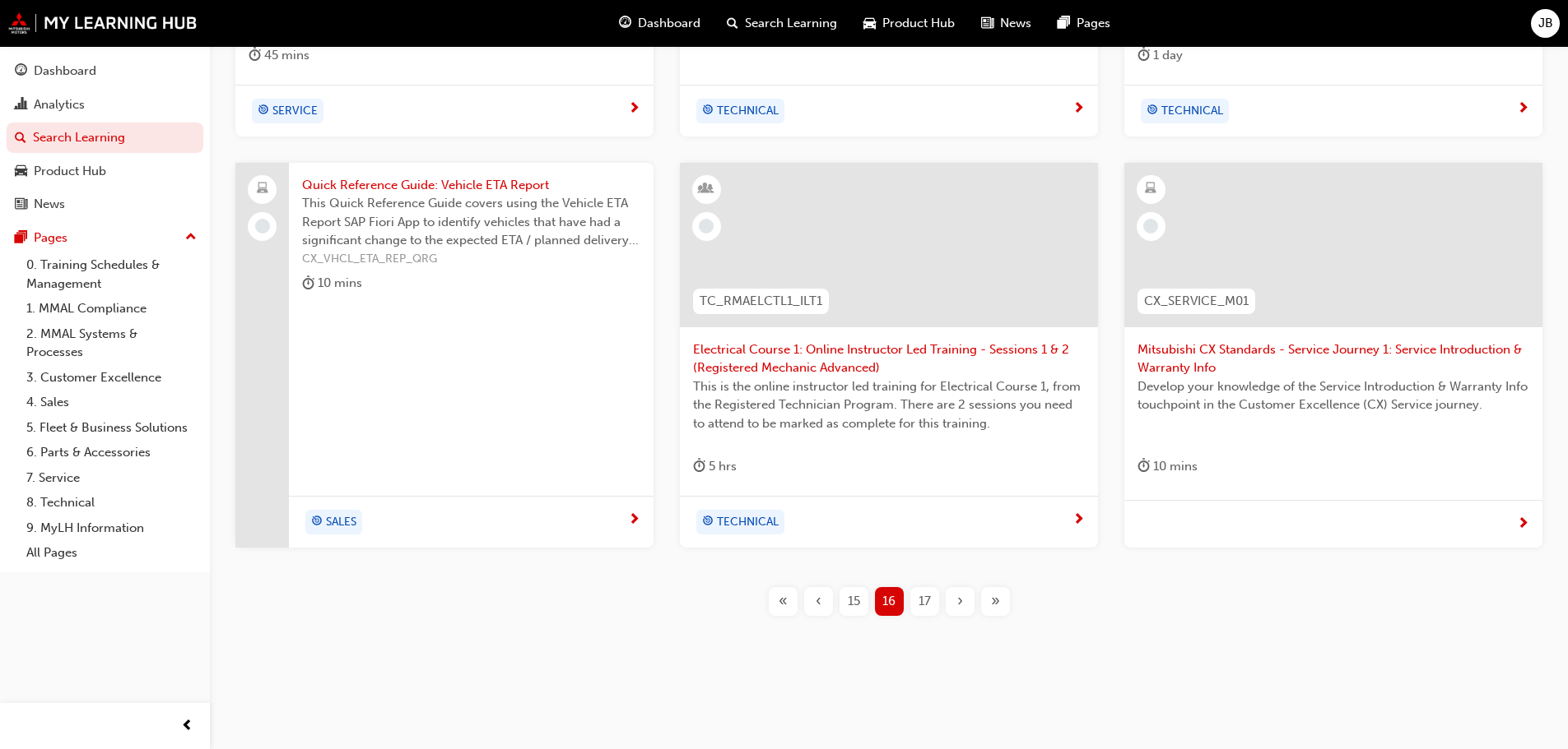
click at [926, 598] on span "17" at bounding box center [924, 602] width 12 height 19
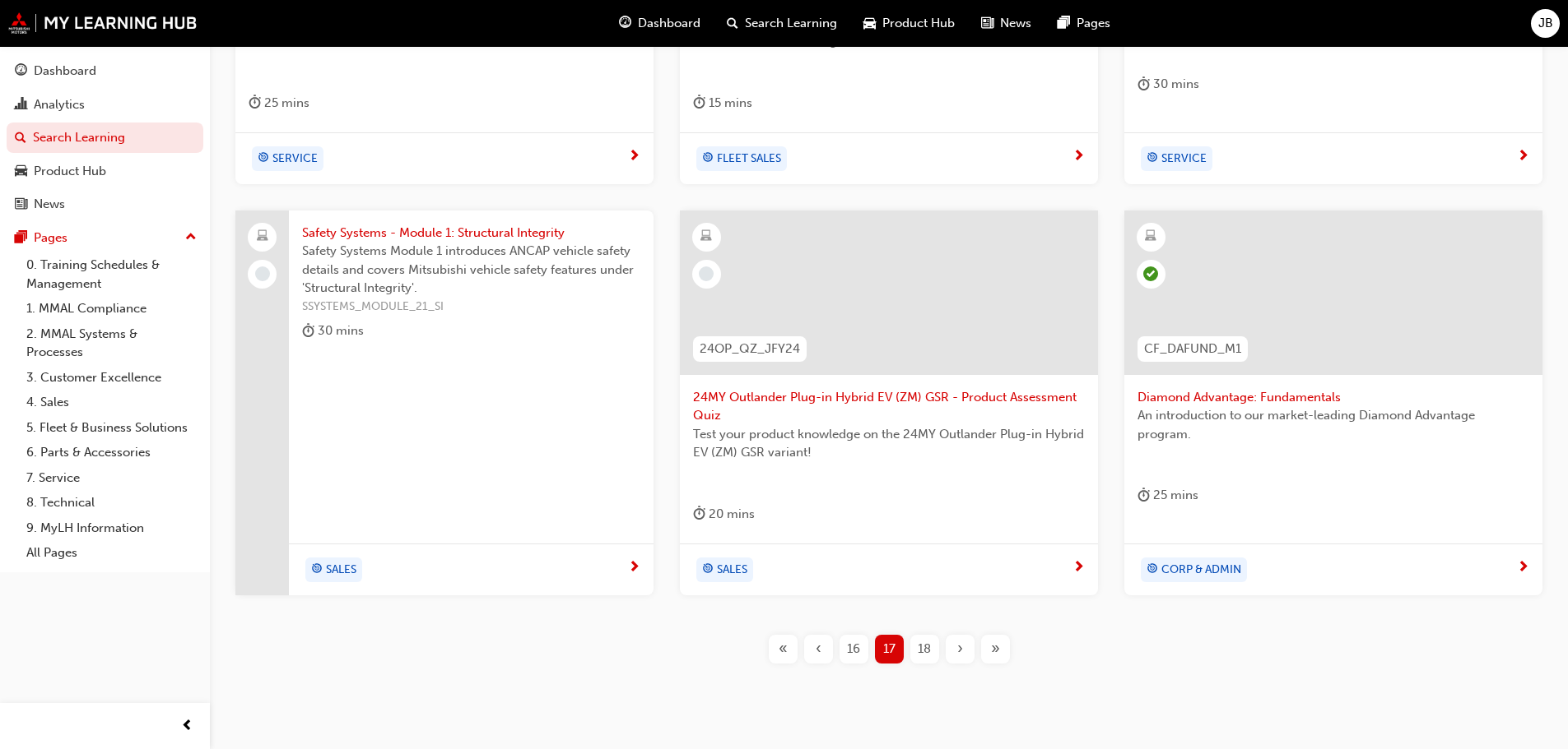
scroll to position [629, 0]
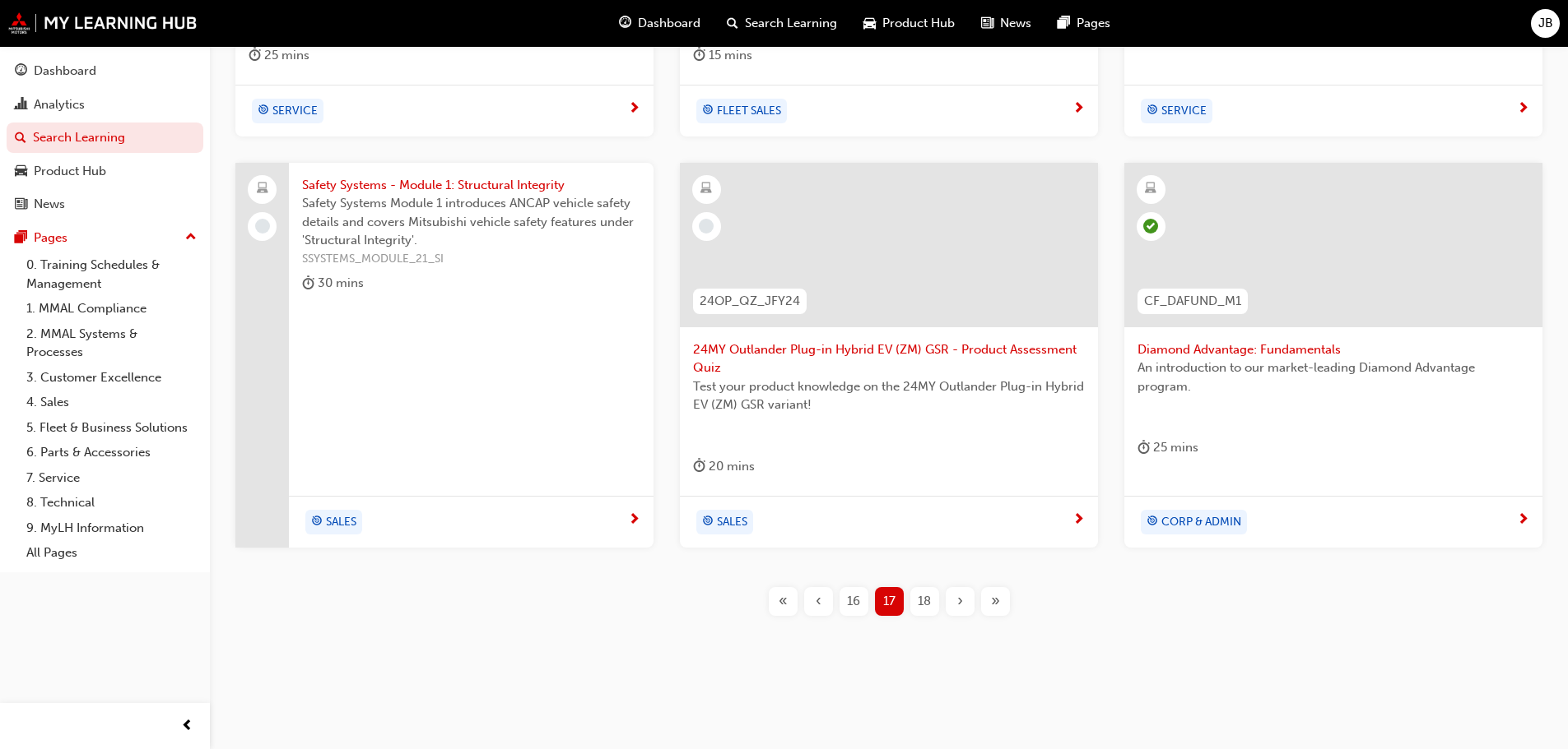
click at [927, 598] on span "18" at bounding box center [923, 602] width 13 height 19
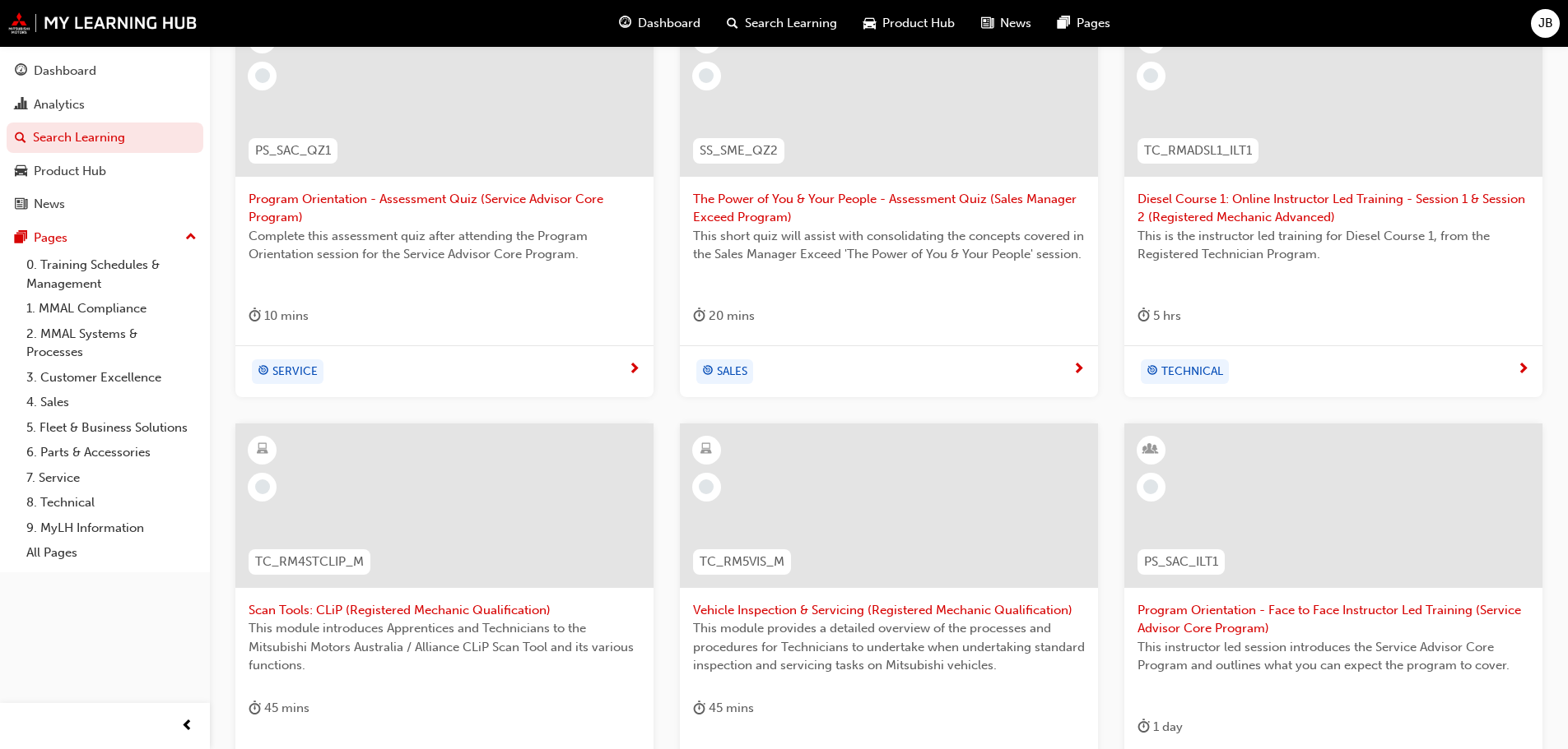
scroll to position [465, 0]
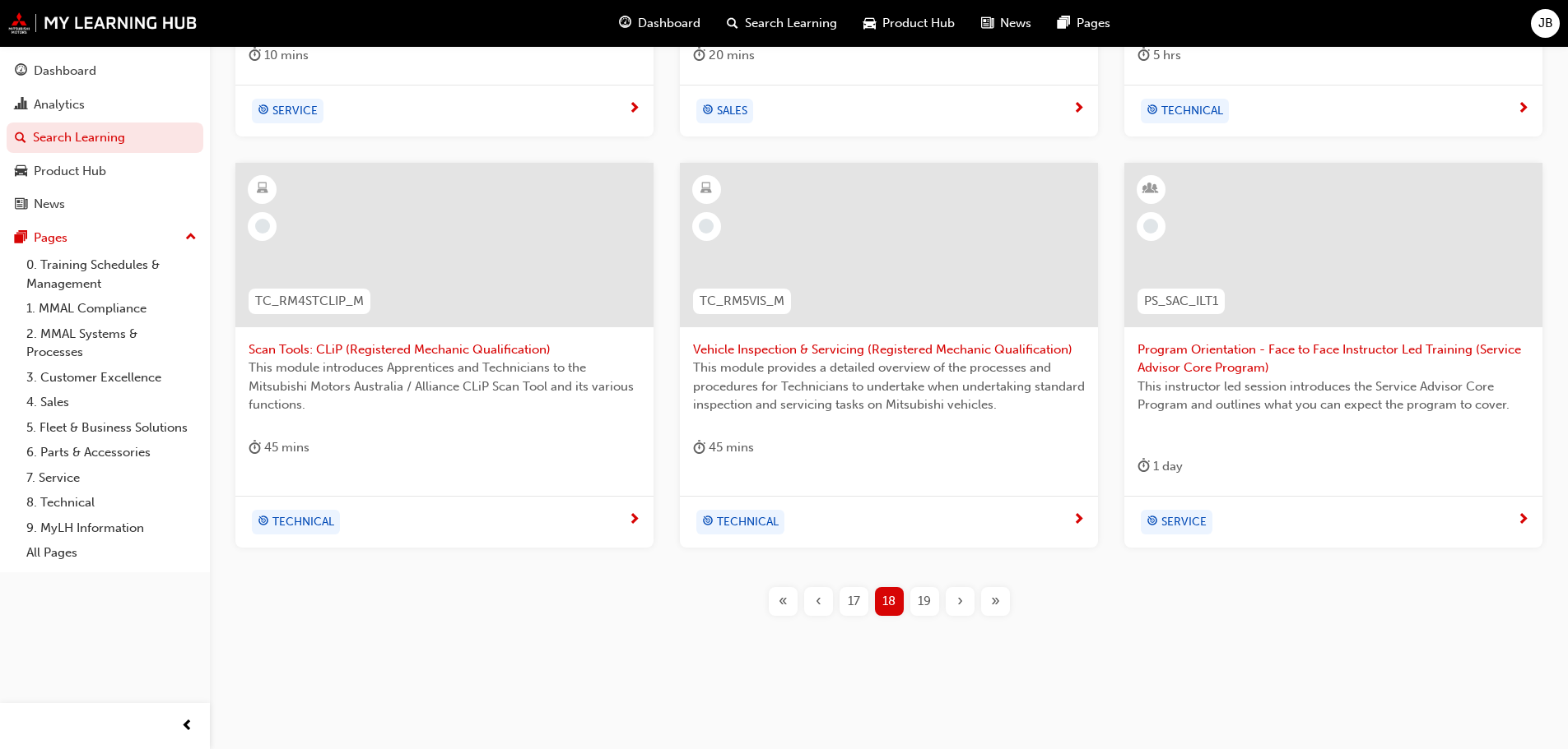
click at [922, 598] on span "19" at bounding box center [923, 602] width 13 height 19
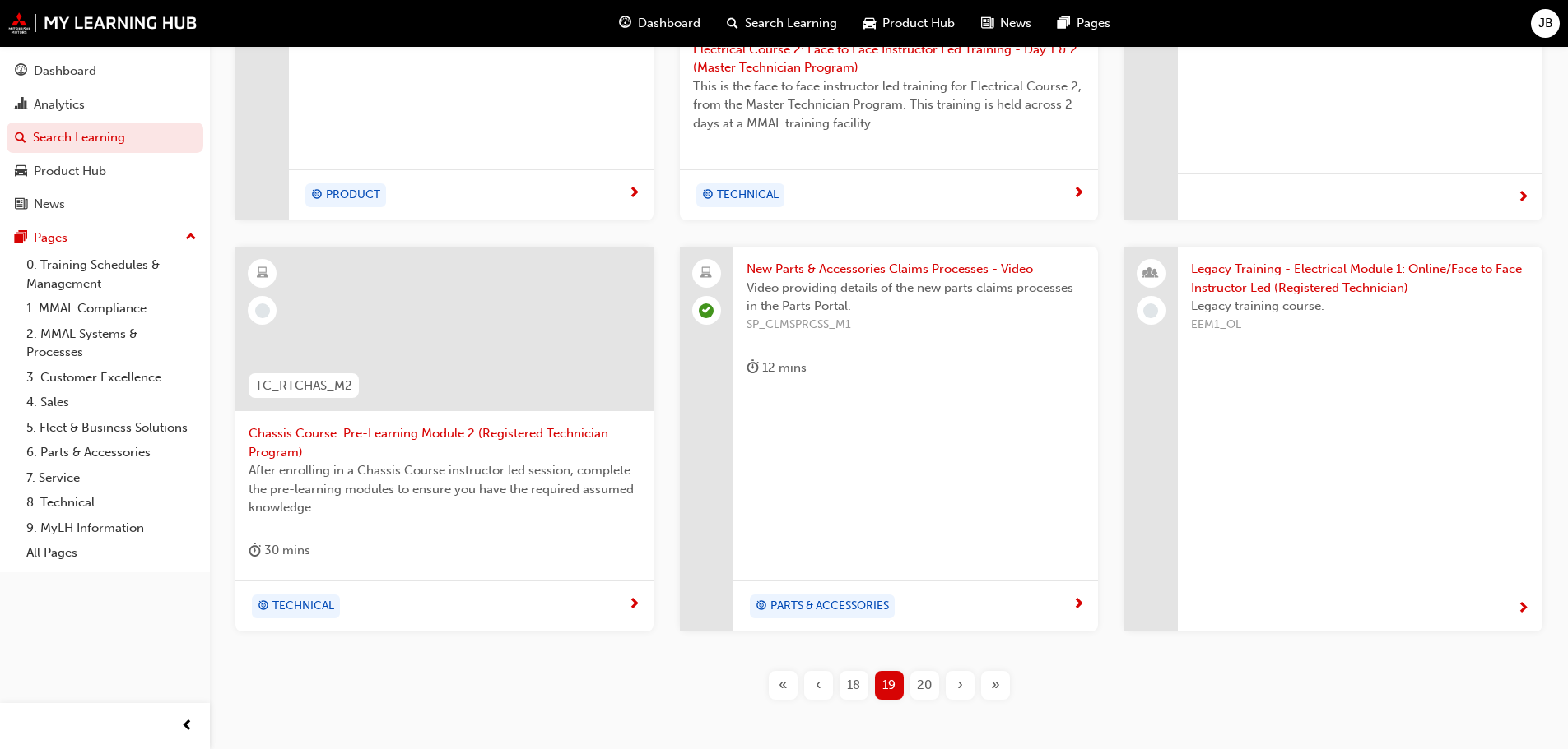
scroll to position [520, 0]
click at [929, 685] on span "20" at bounding box center [923, 684] width 15 height 19
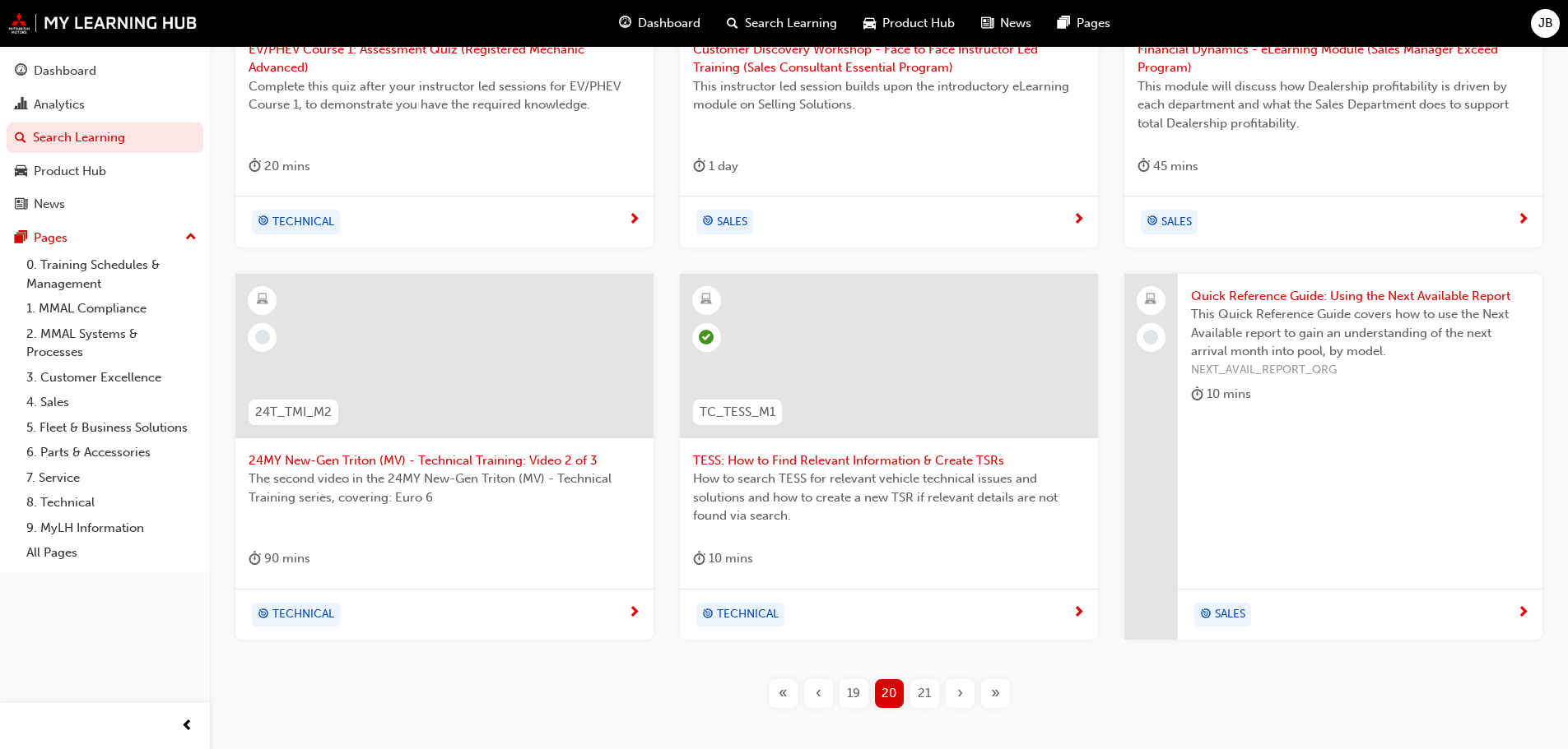
scroll to position [520, 0]
click at [926, 691] on span "21" at bounding box center [923, 692] width 13 height 19
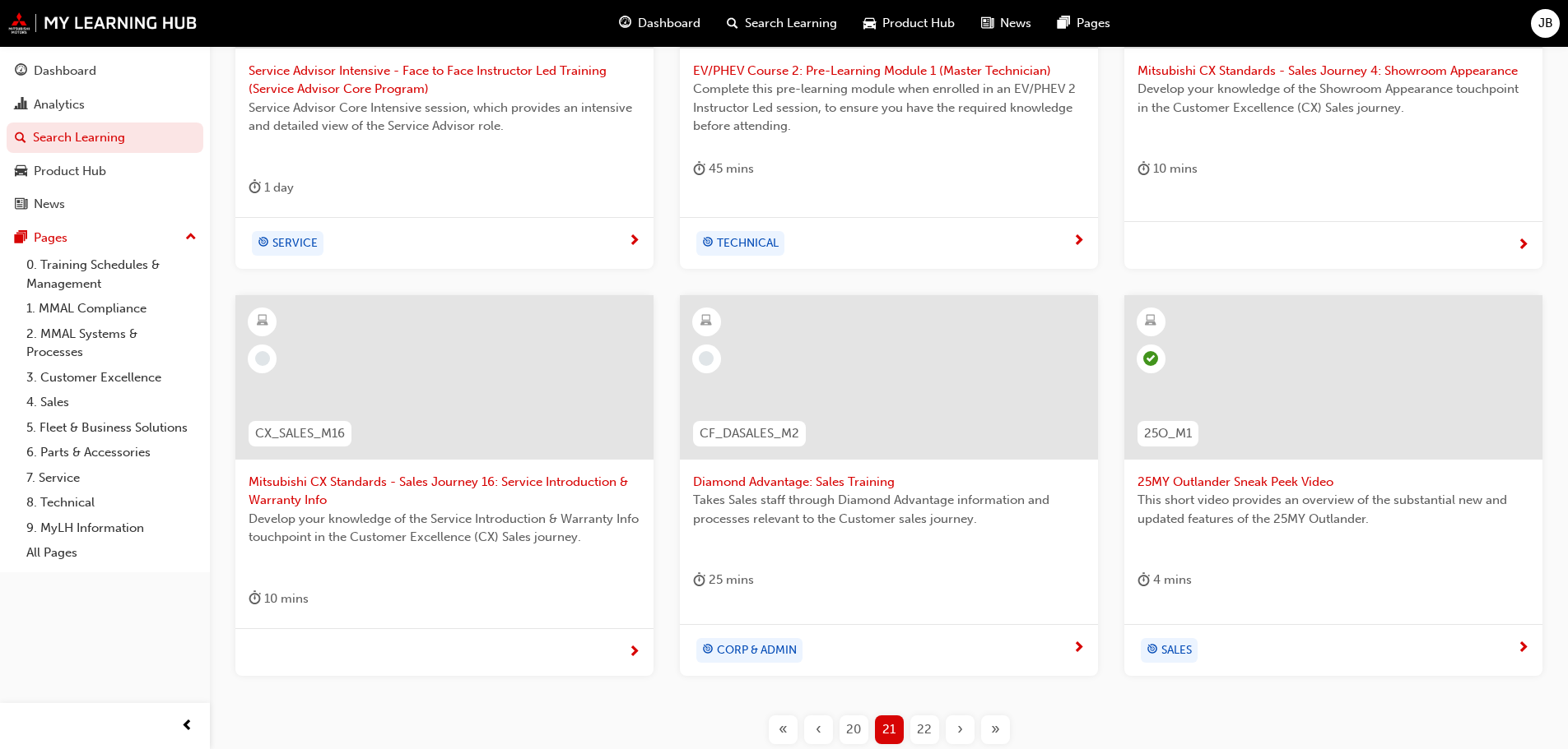
scroll to position [520, 0]
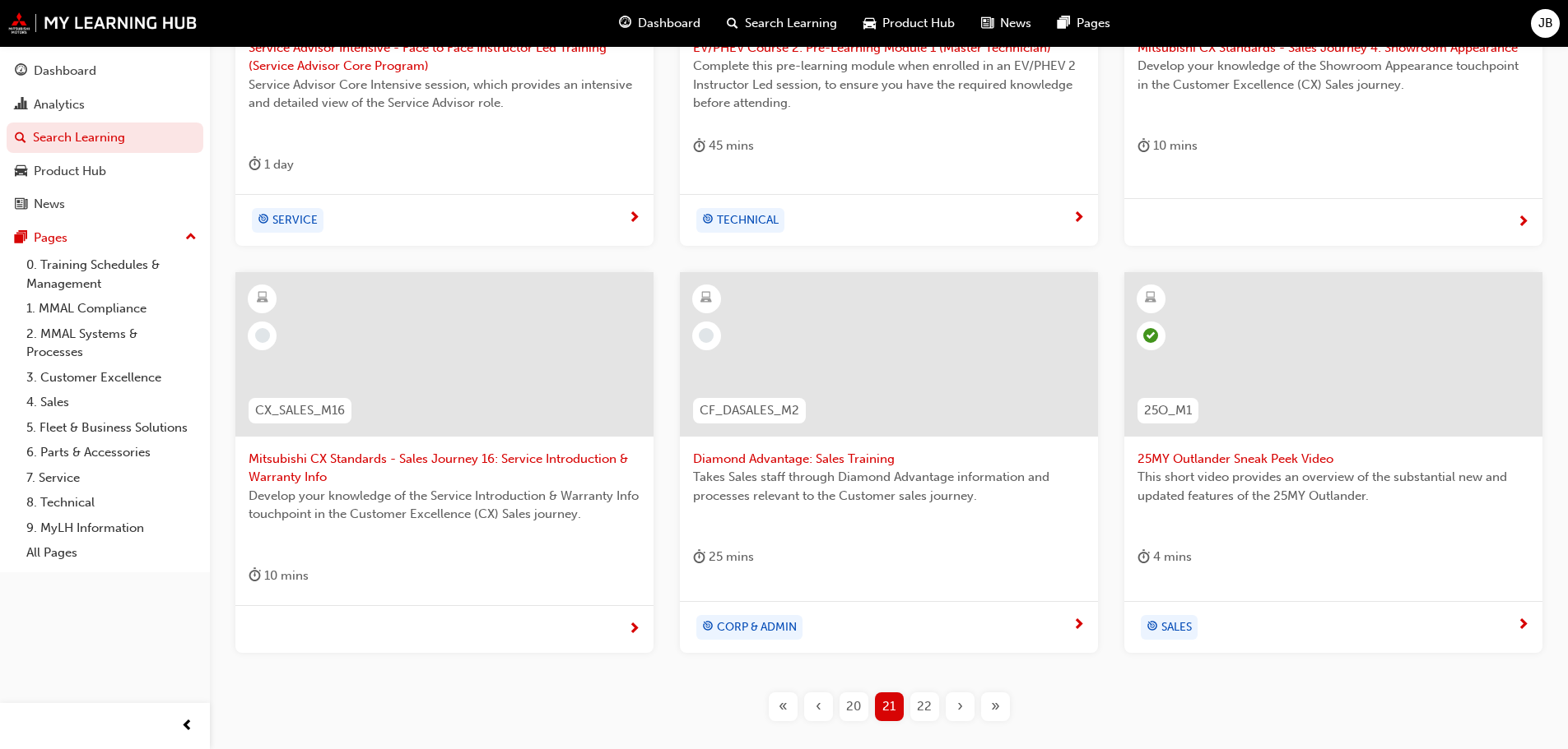
click at [928, 707] on span "22" at bounding box center [923, 707] width 15 height 19
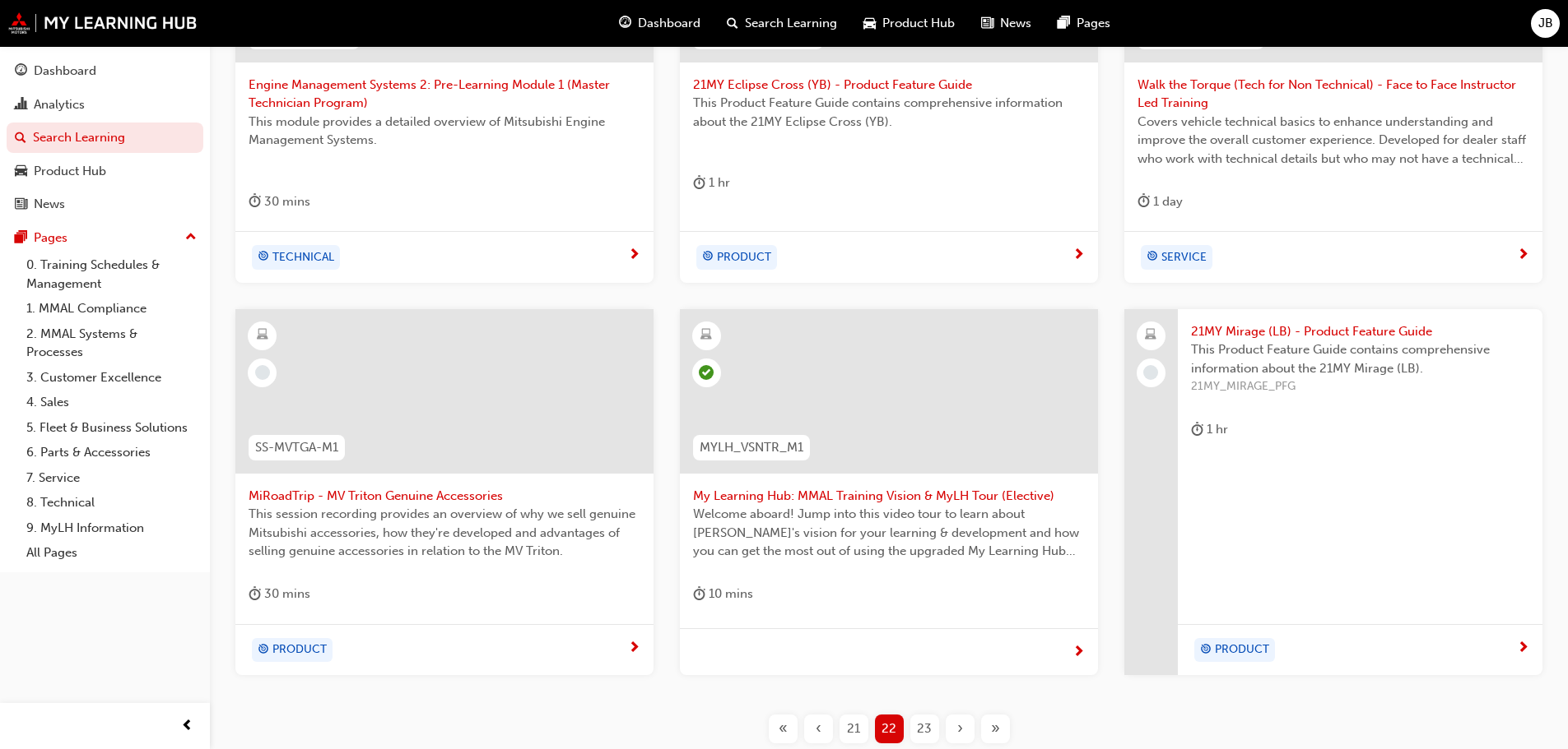
scroll to position [520, 0]
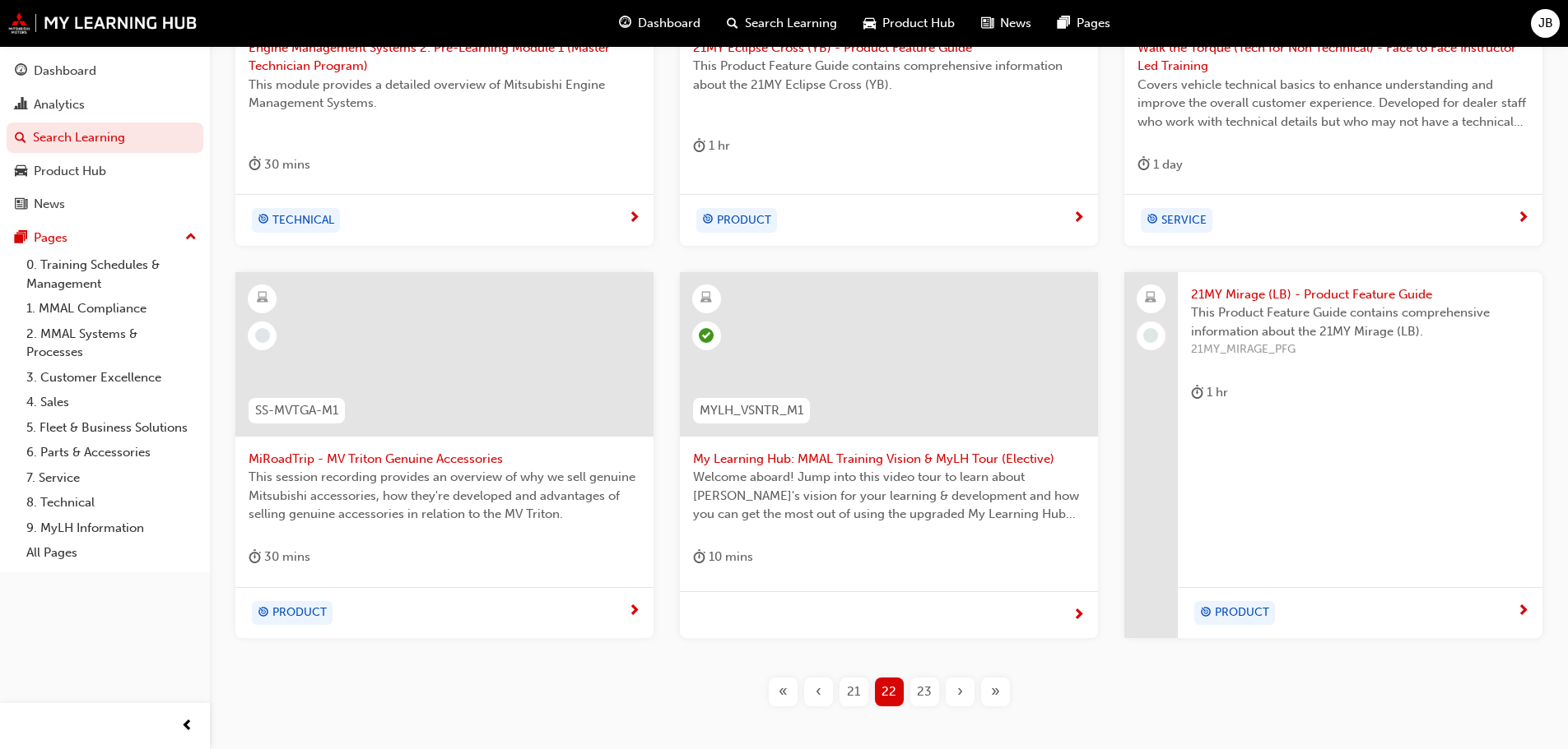
click at [921, 691] on span "23" at bounding box center [923, 692] width 15 height 19
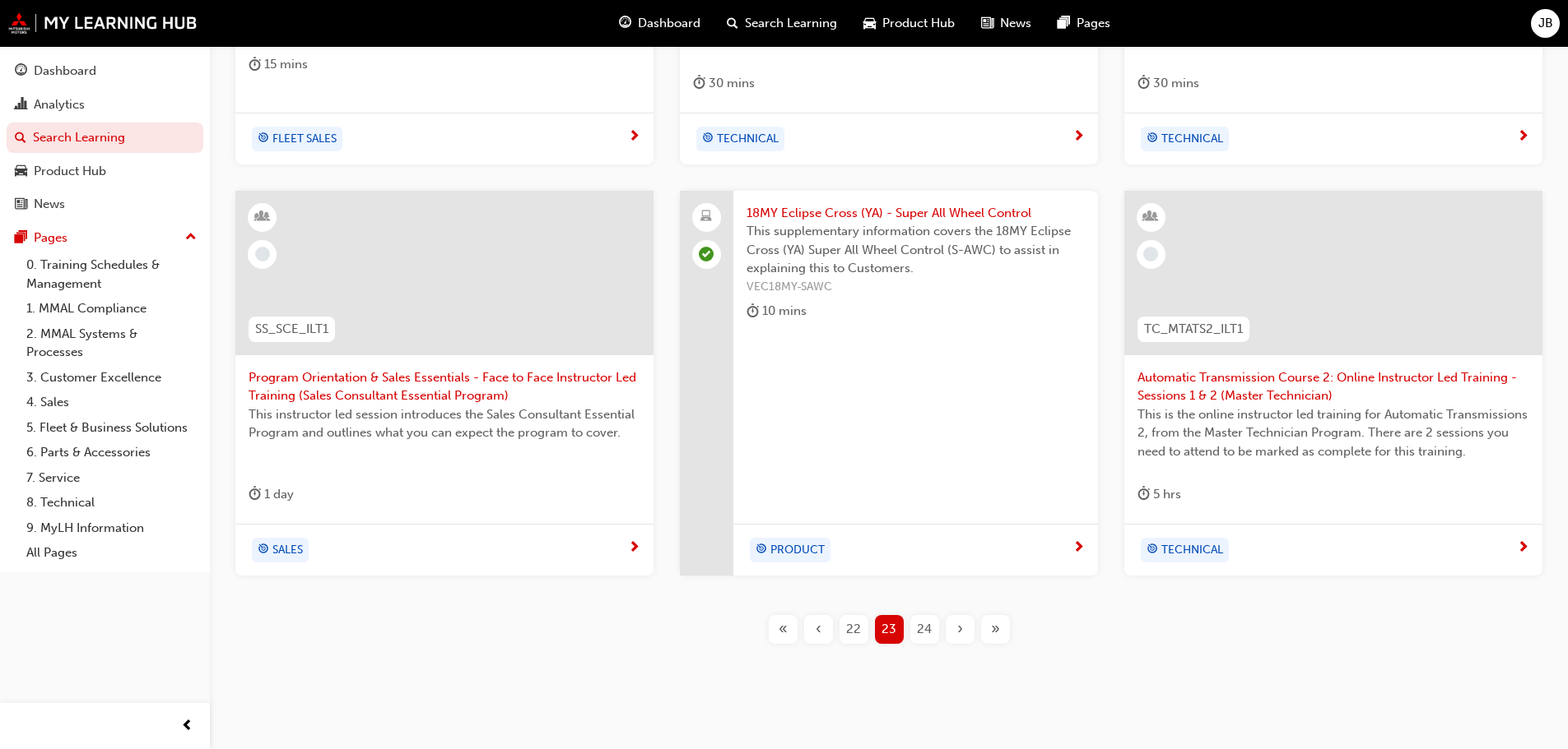
scroll to position [602, 0]
click at [922, 628] on span "24" at bounding box center [923, 629] width 15 height 19
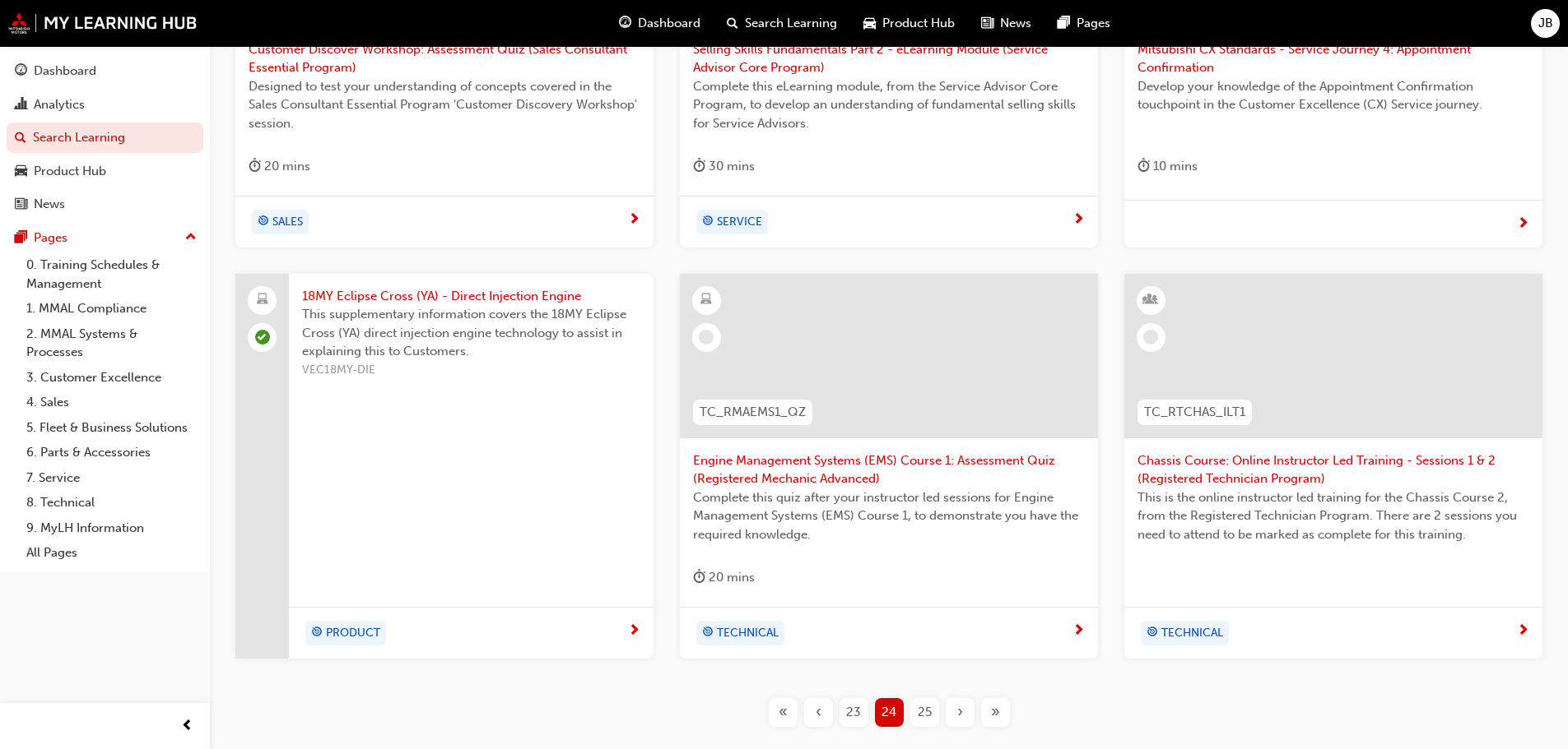
scroll to position [520, 0]
click at [925, 709] on span "25" at bounding box center [924, 711] width 14 height 19
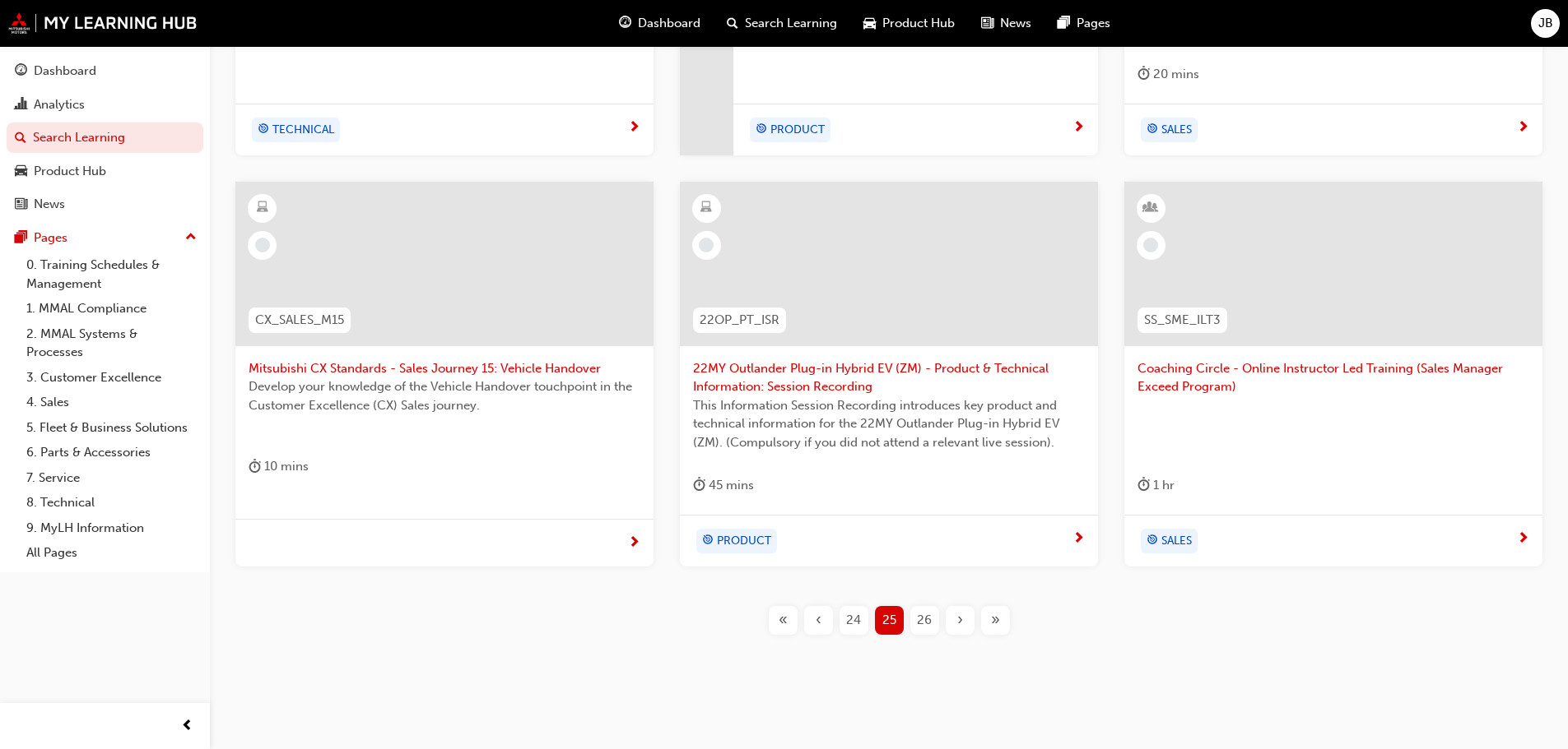
scroll to position [629, 0]
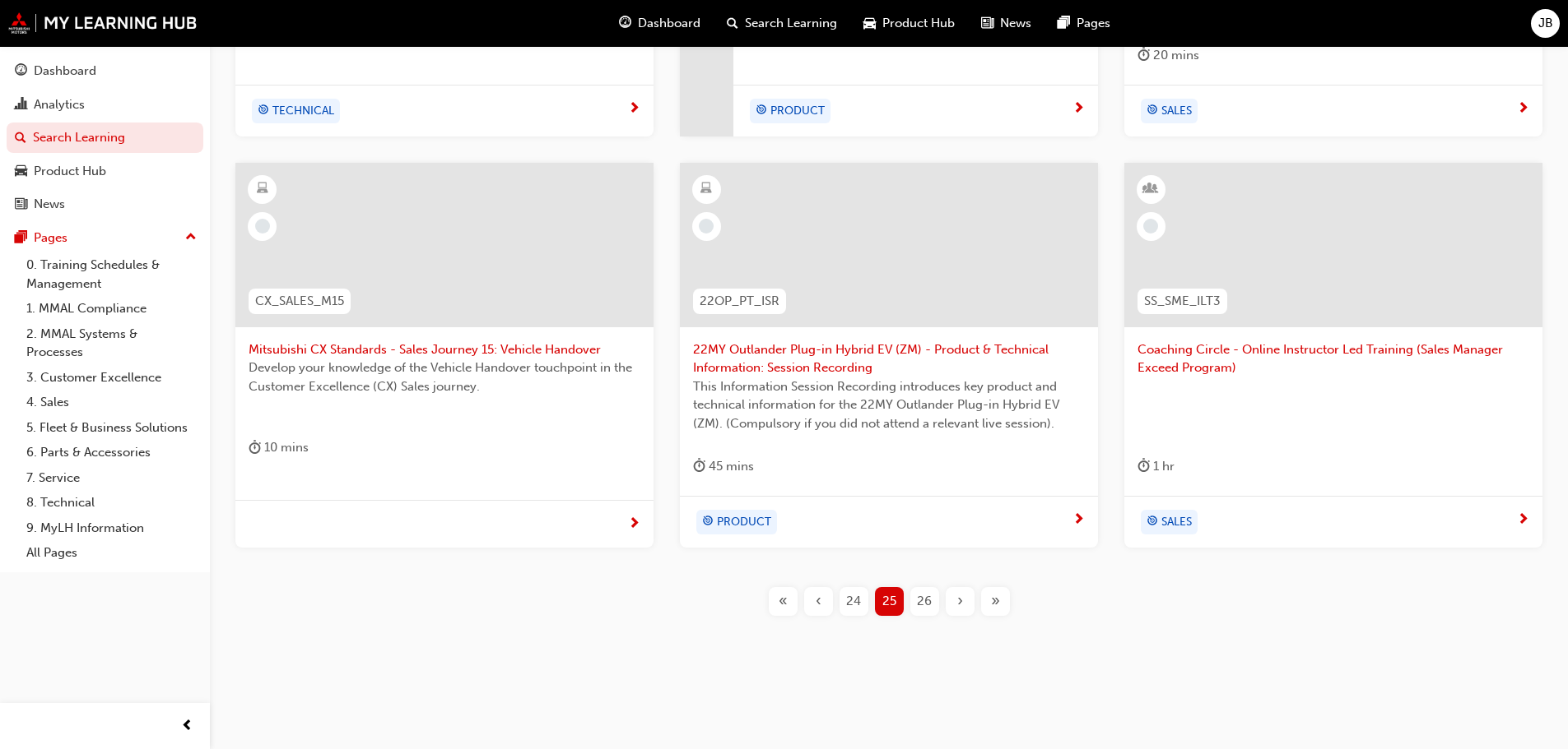
click at [923, 600] on span "26" at bounding box center [923, 602] width 15 height 19
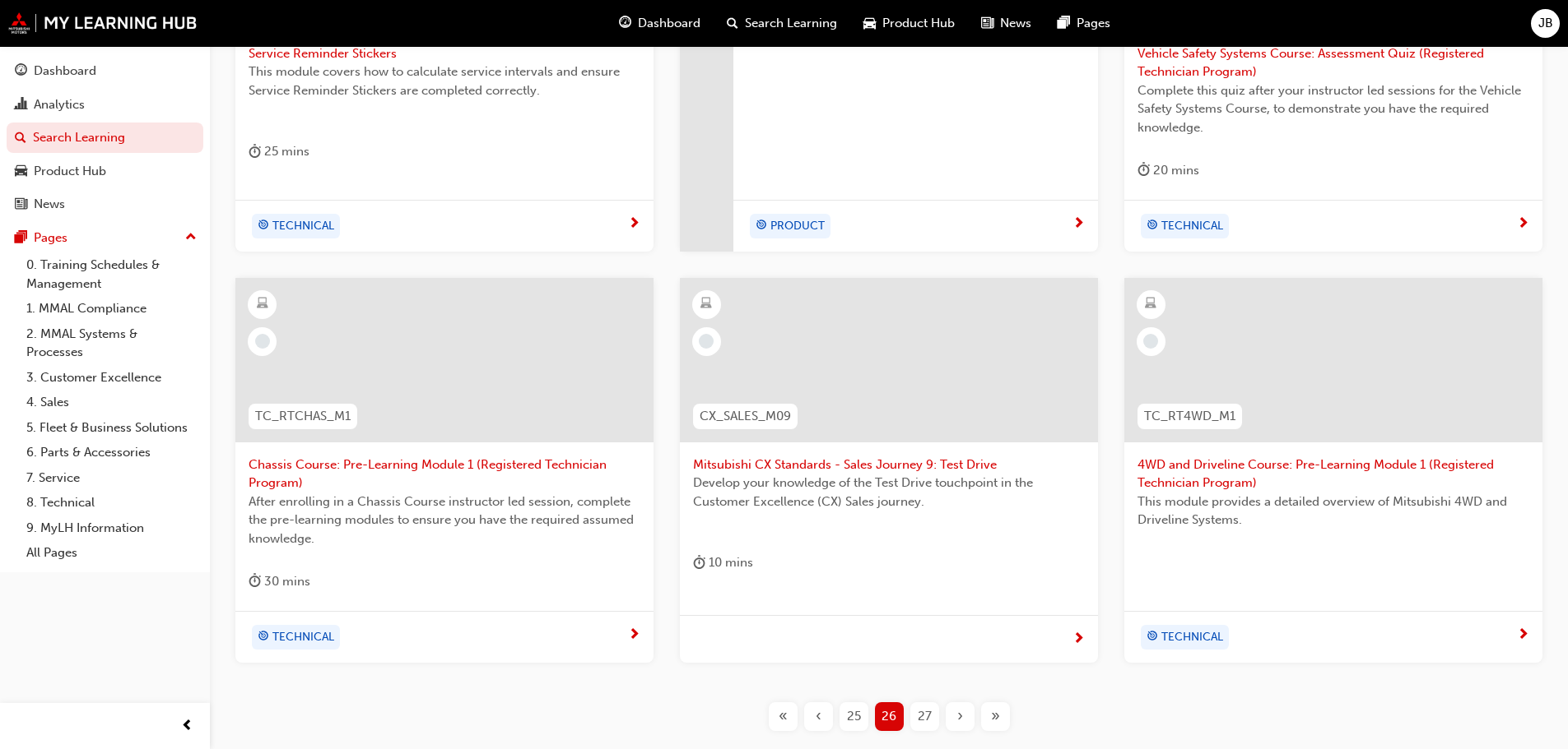
scroll to position [629, 0]
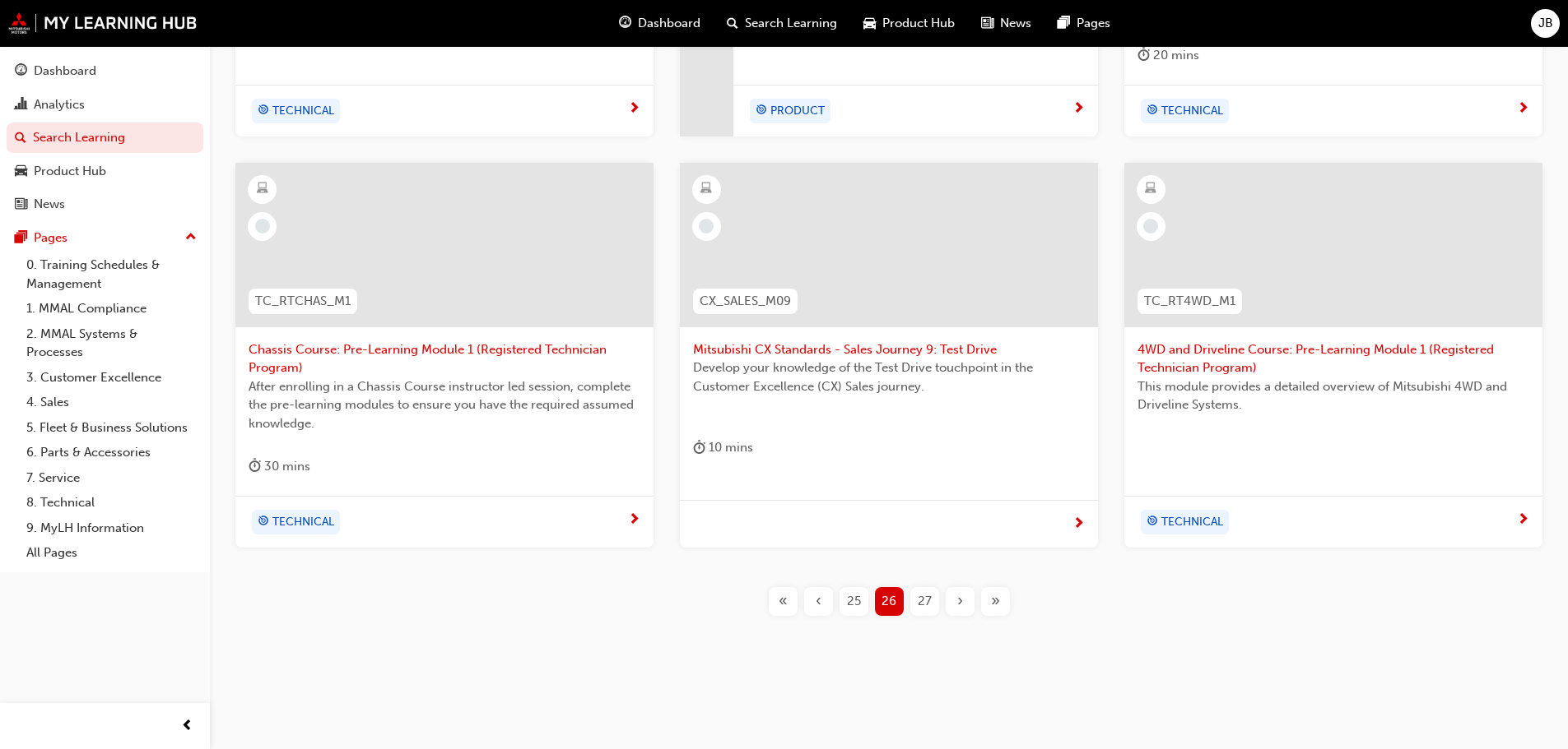
click at [925, 600] on span "27" at bounding box center [924, 602] width 14 height 19
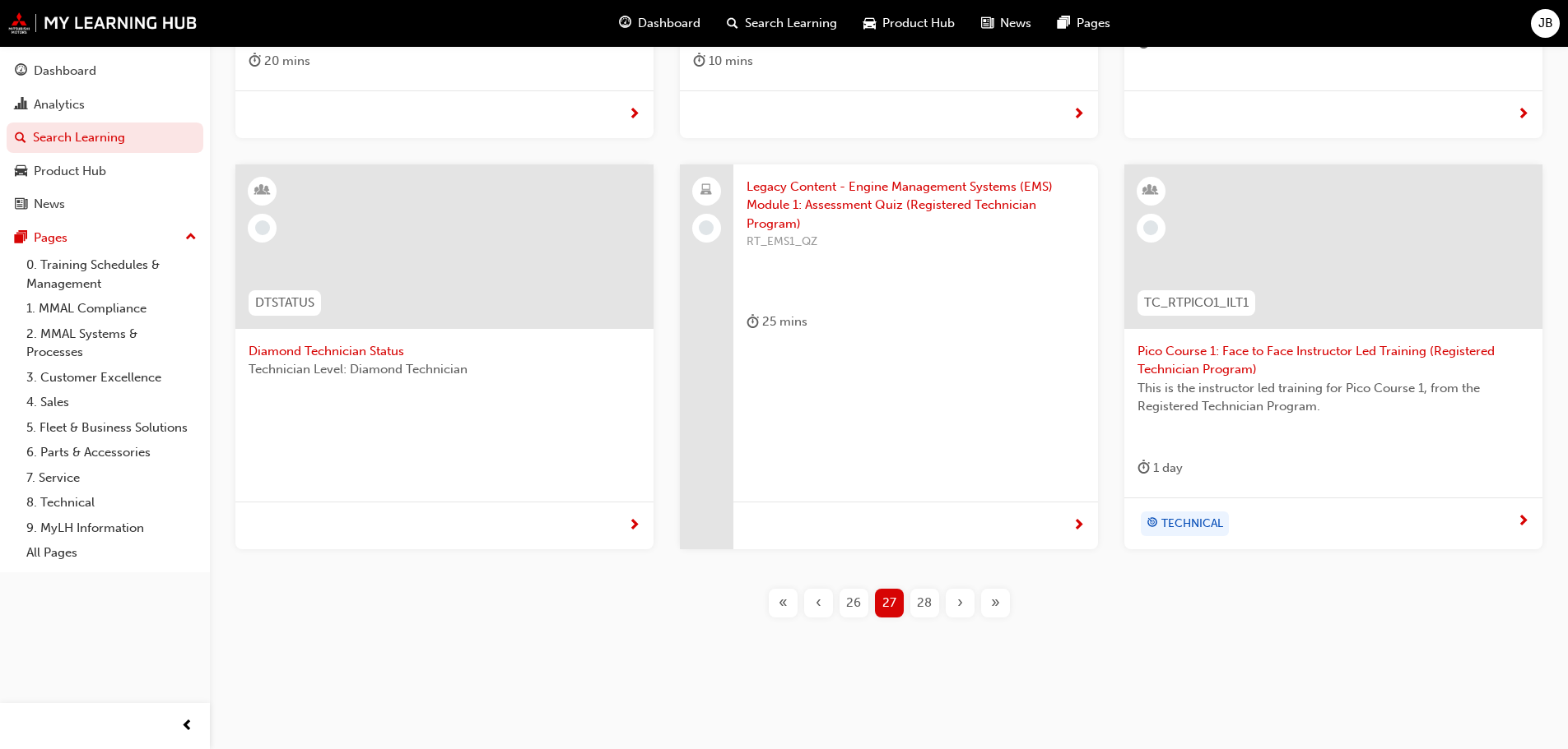
scroll to position [625, 0]
click at [921, 603] on span "28" at bounding box center [923, 602] width 15 height 19
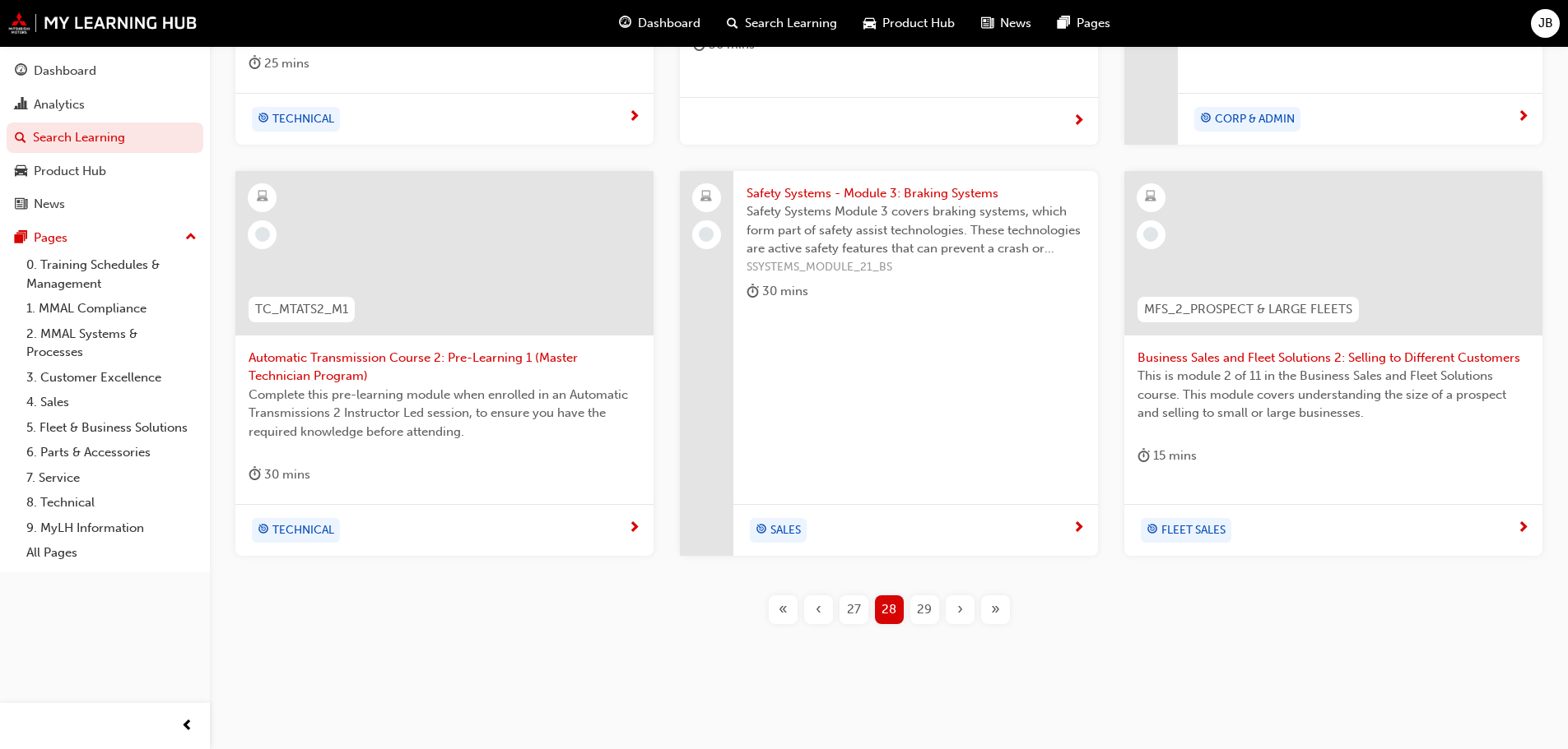
scroll to position [629, 0]
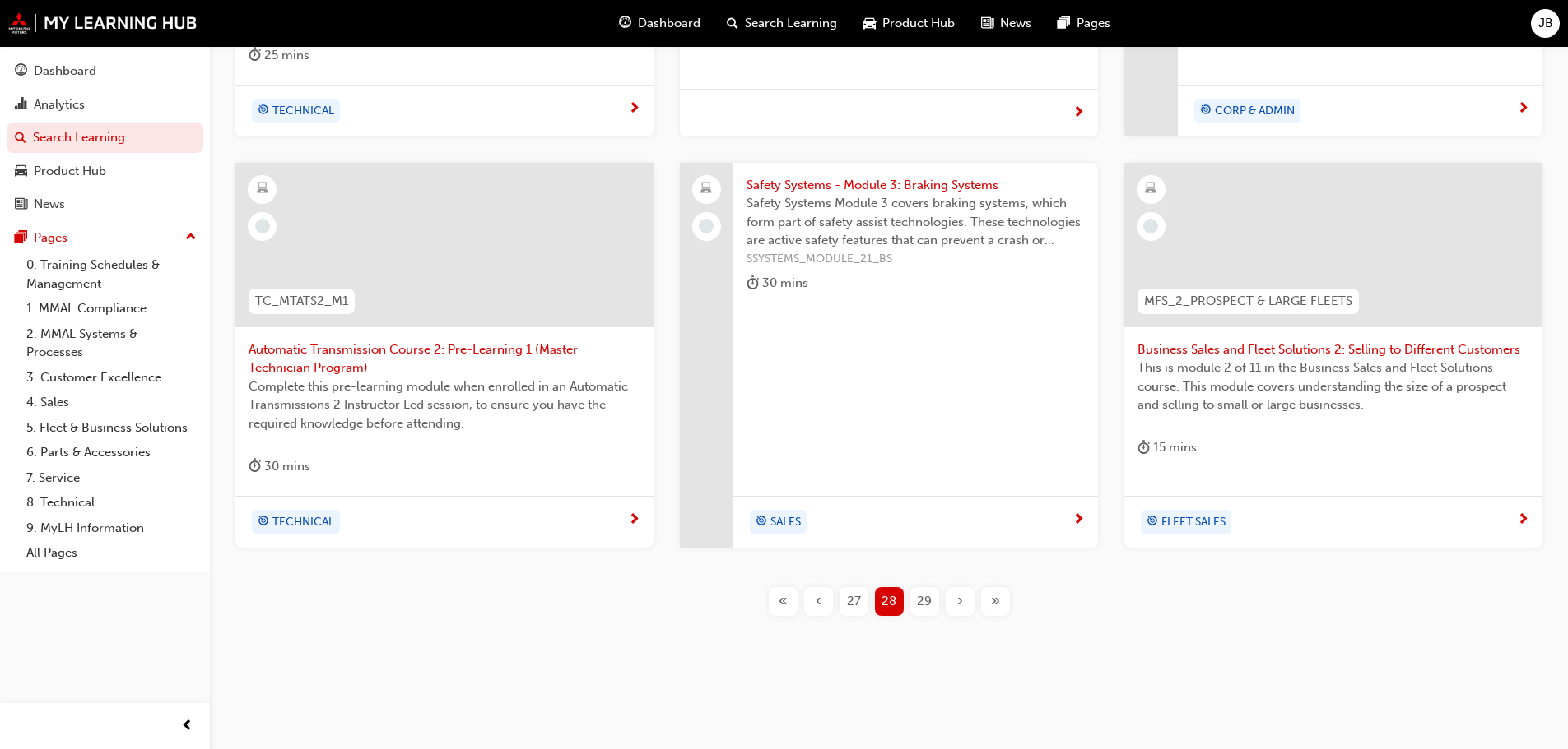
click at [922, 599] on span "29" at bounding box center [923, 602] width 15 height 19
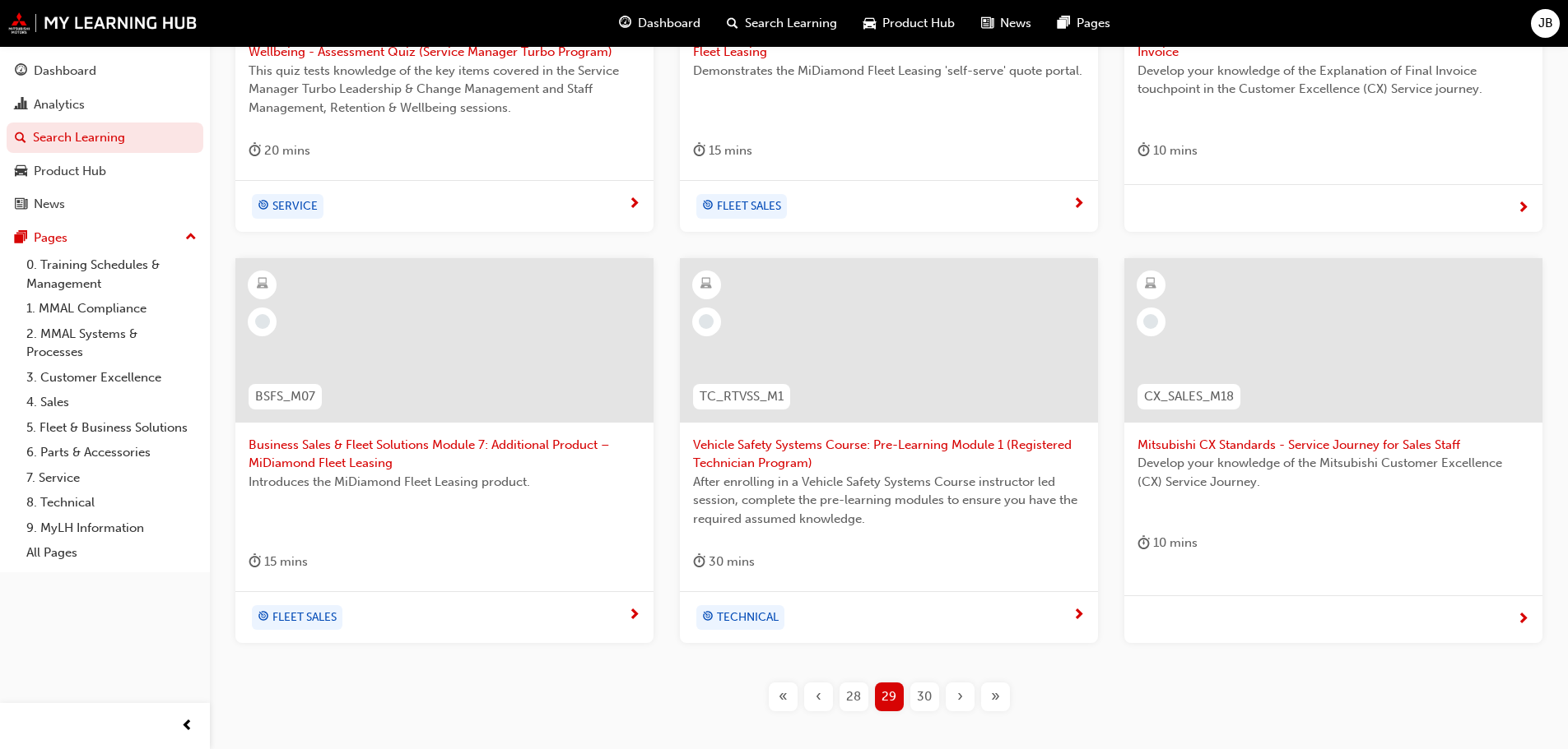
scroll to position [629, 0]
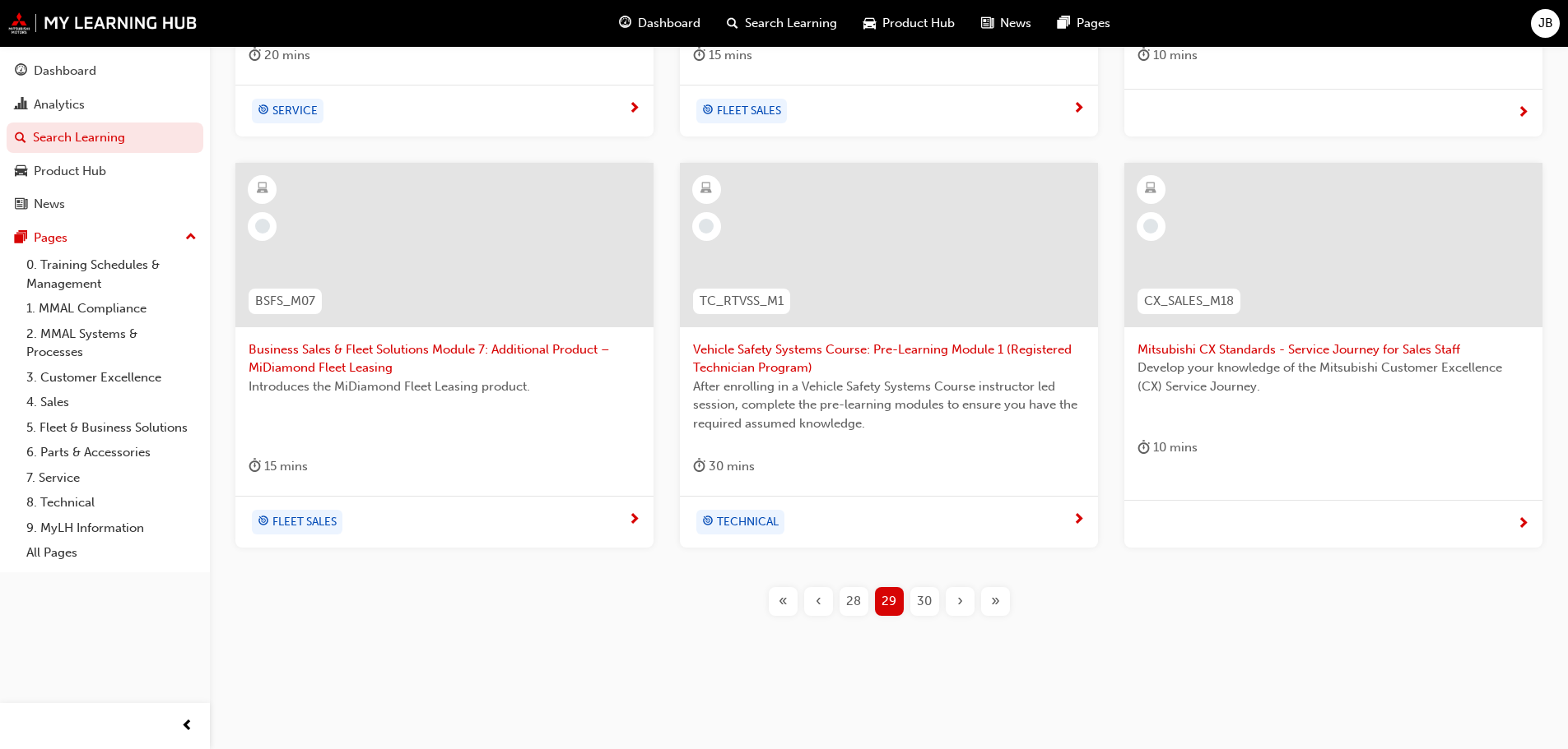
click at [923, 600] on span "30" at bounding box center [923, 602] width 15 height 19
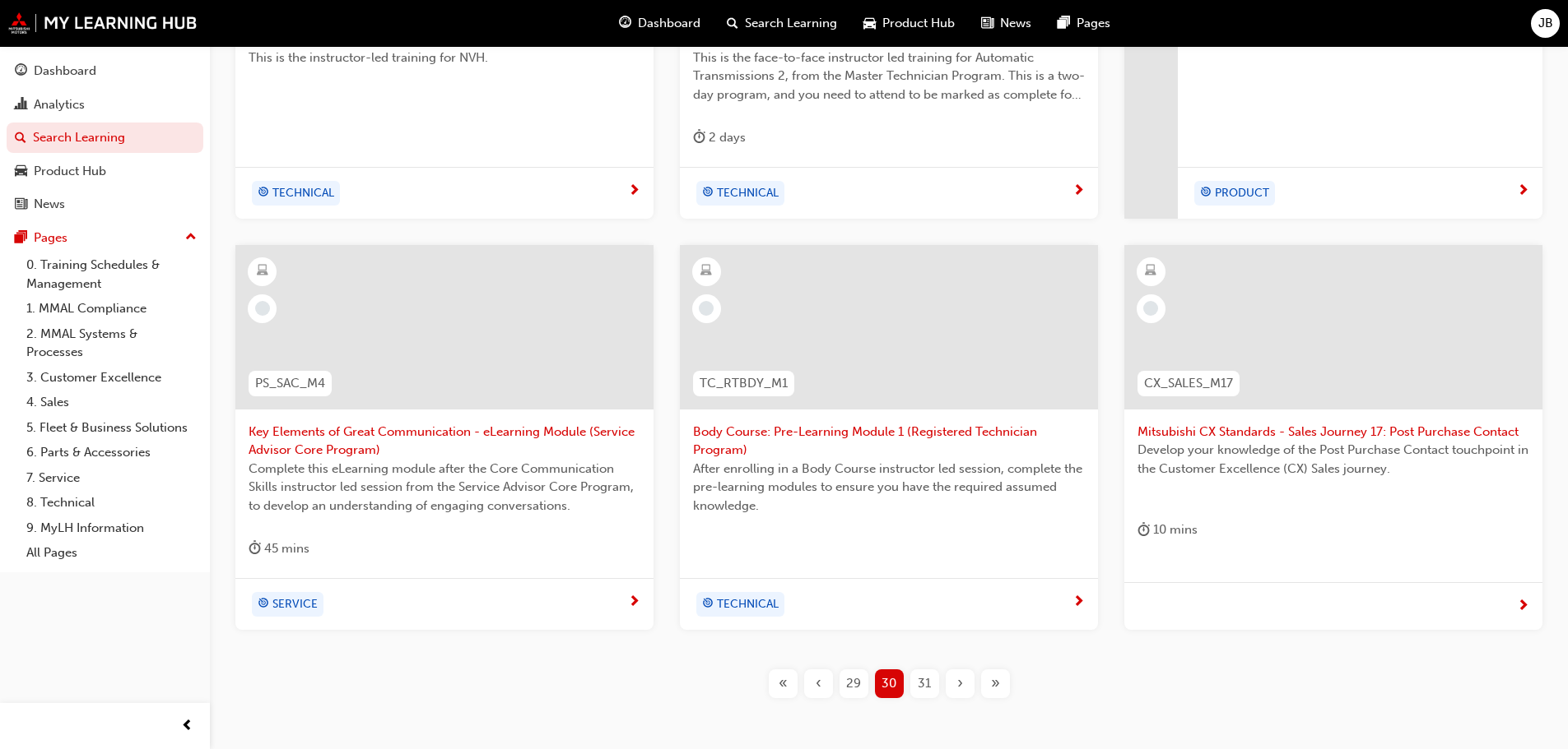
scroll to position [629, 0]
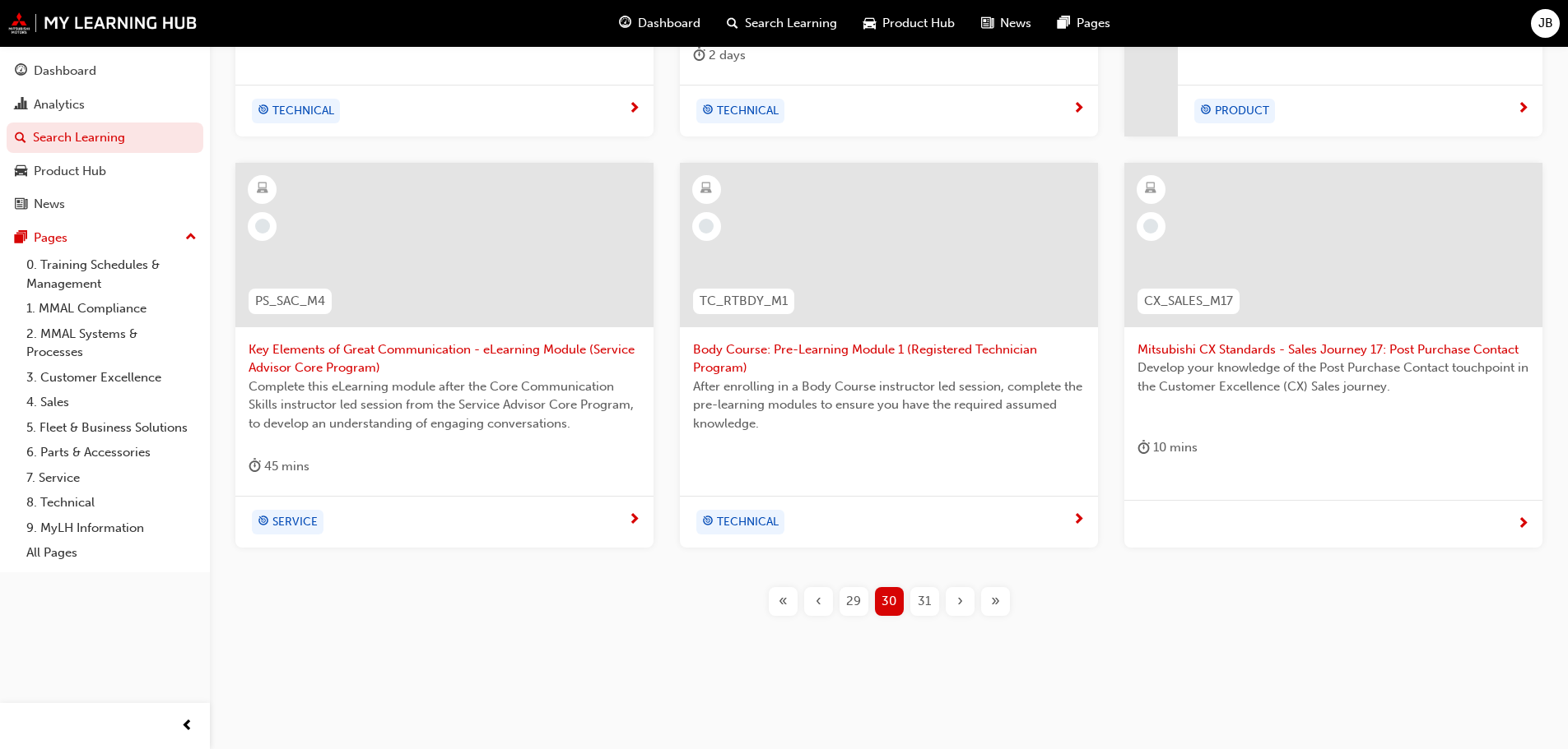
click at [926, 600] on span "31" at bounding box center [923, 602] width 13 height 19
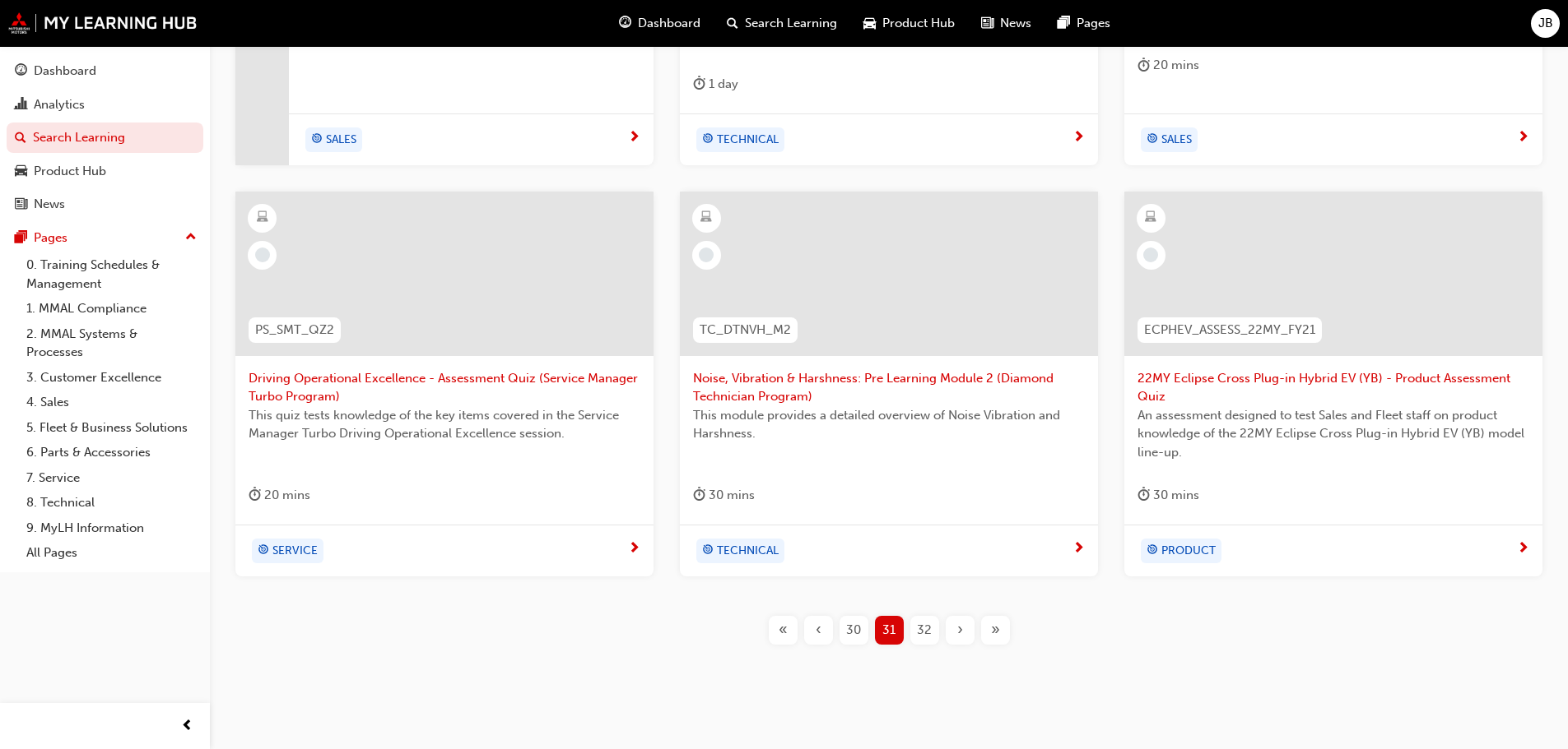
scroll to position [629, 0]
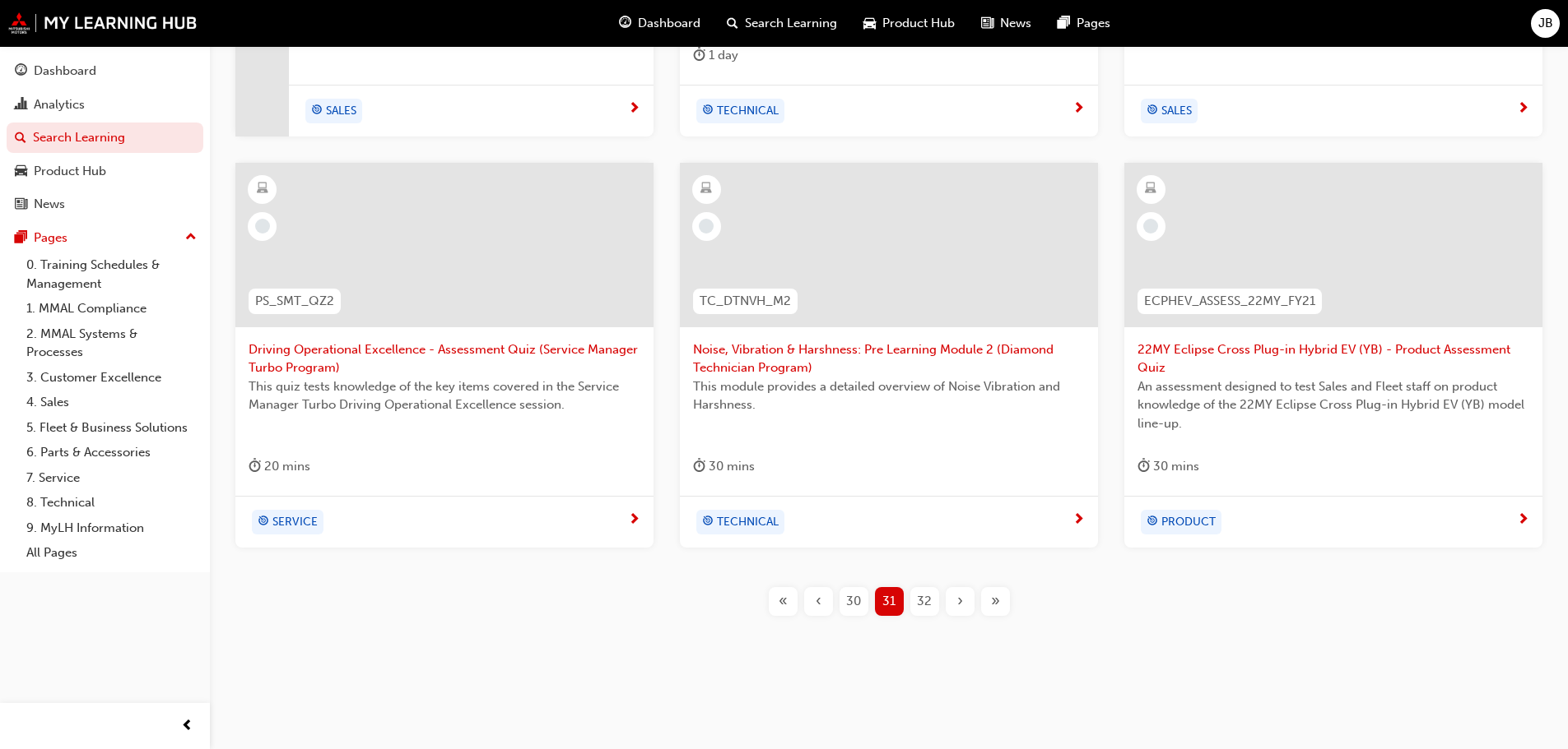
click at [925, 600] on span "32" at bounding box center [923, 602] width 15 height 19
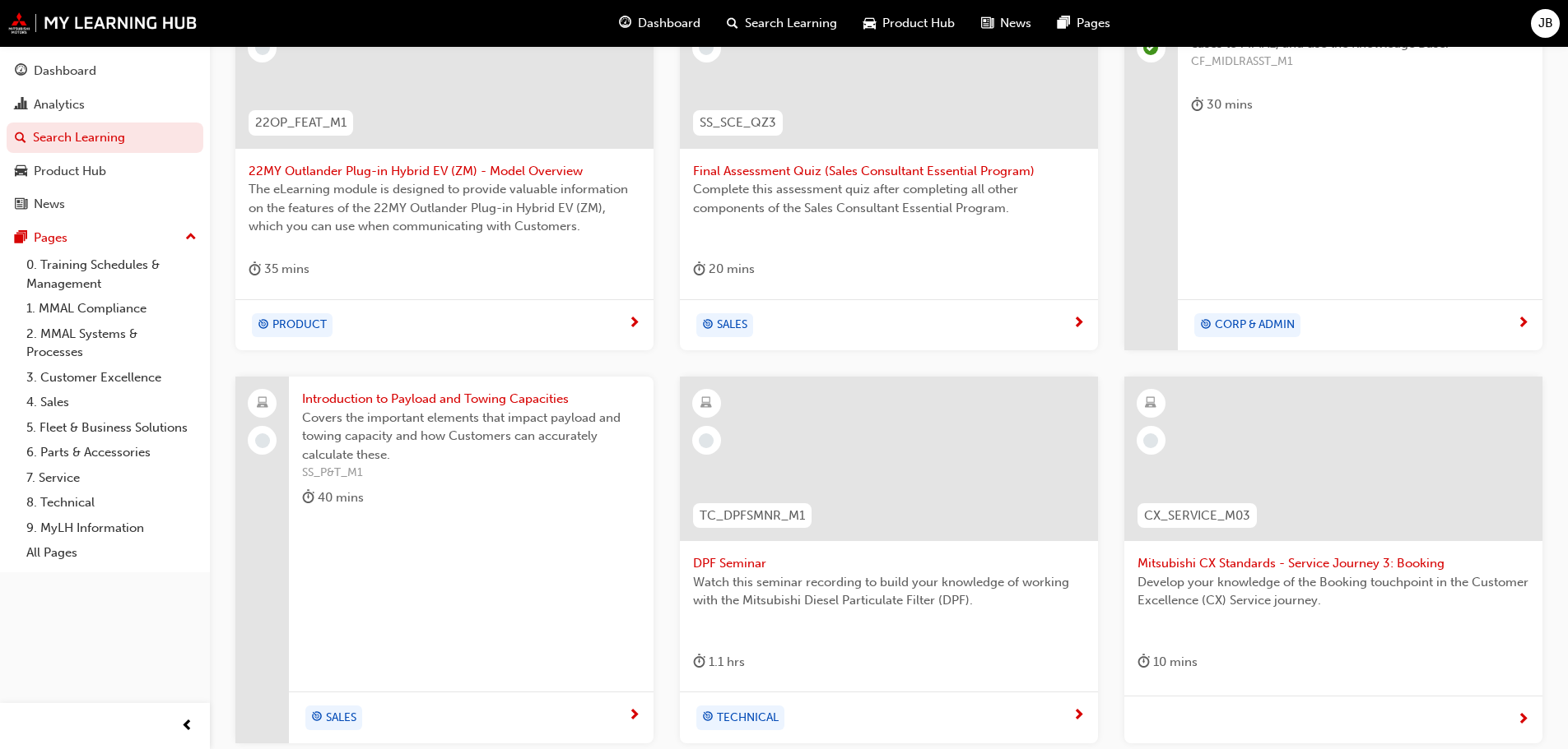
scroll to position [593, 0]
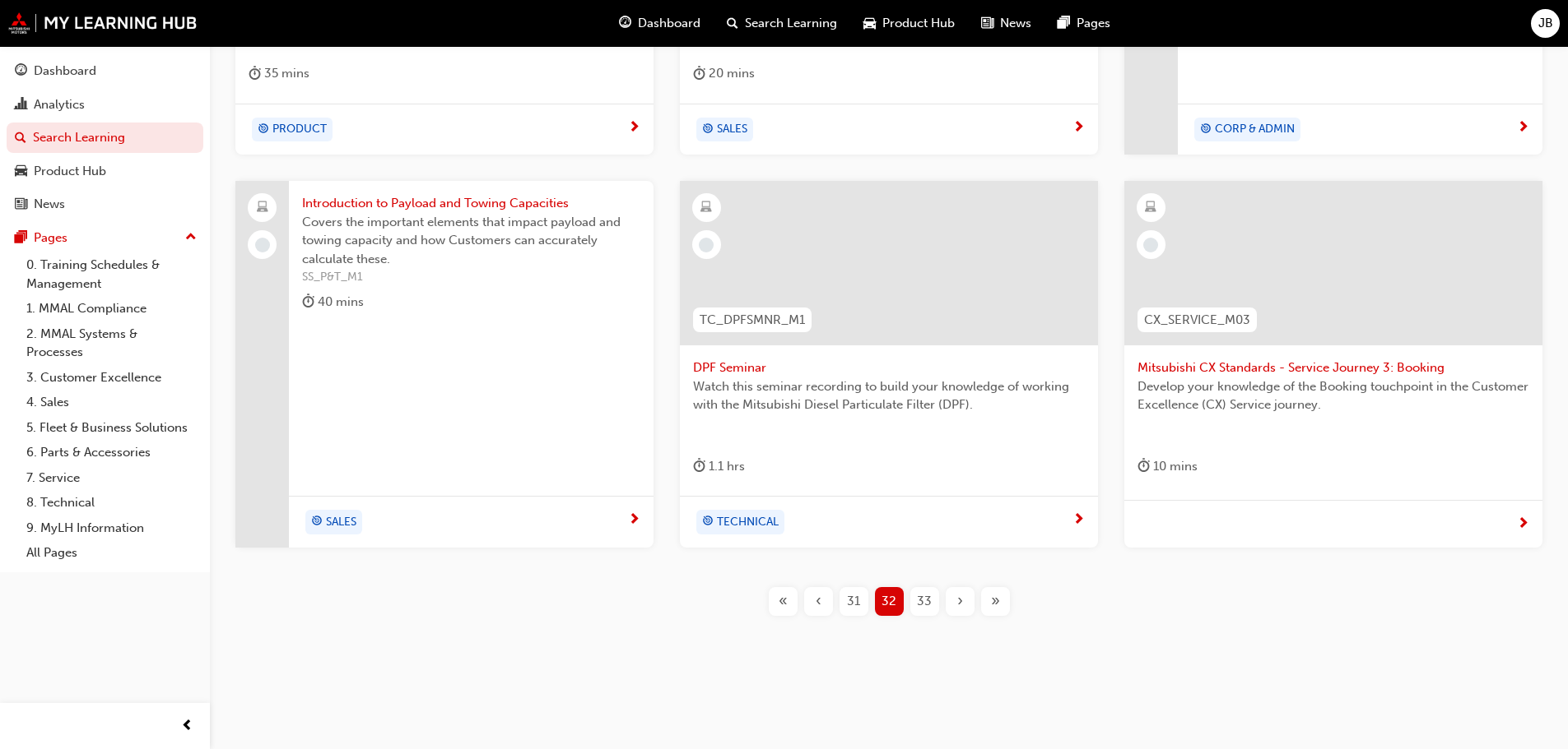
click at [922, 602] on span "33" at bounding box center [923, 602] width 15 height 19
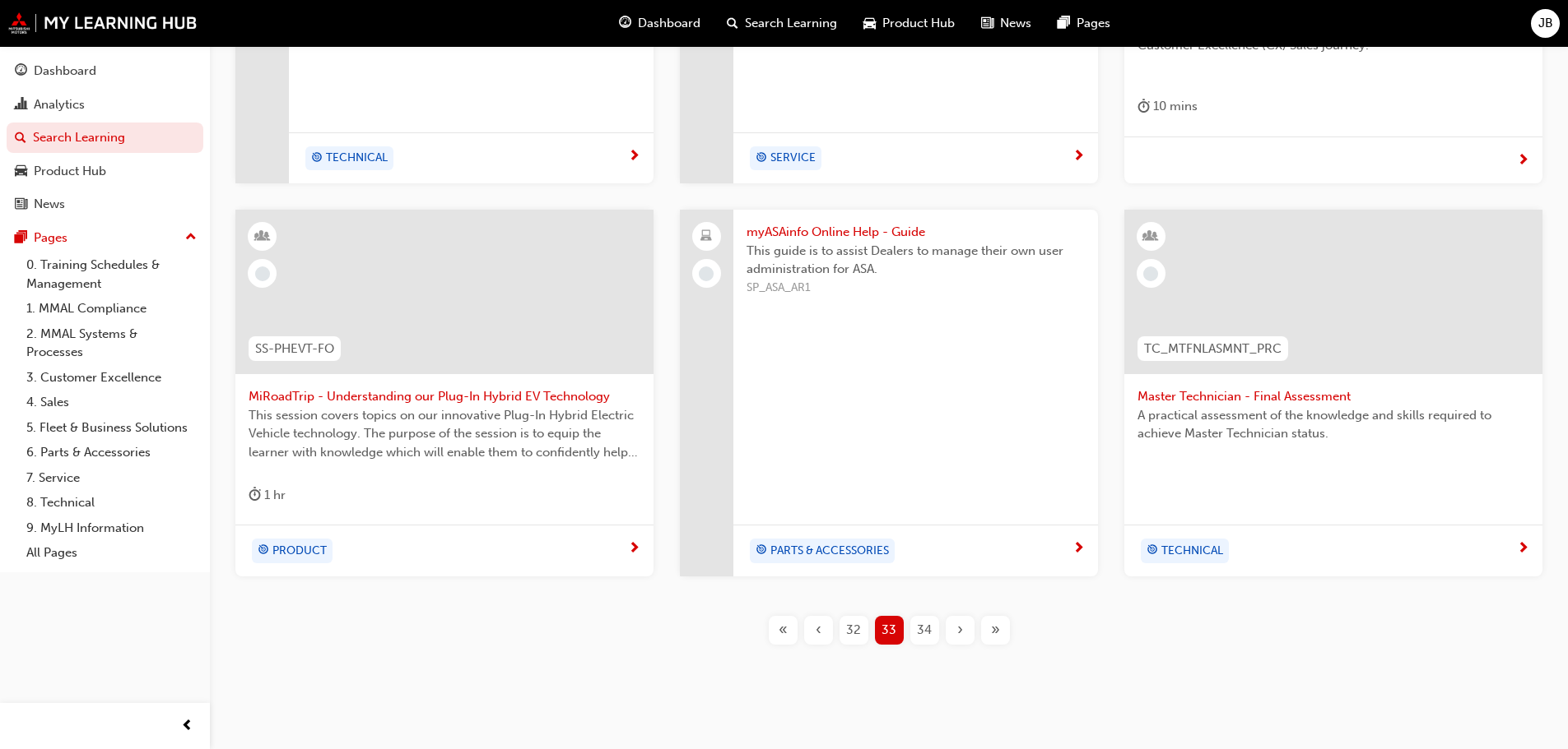
scroll to position [588, 0]
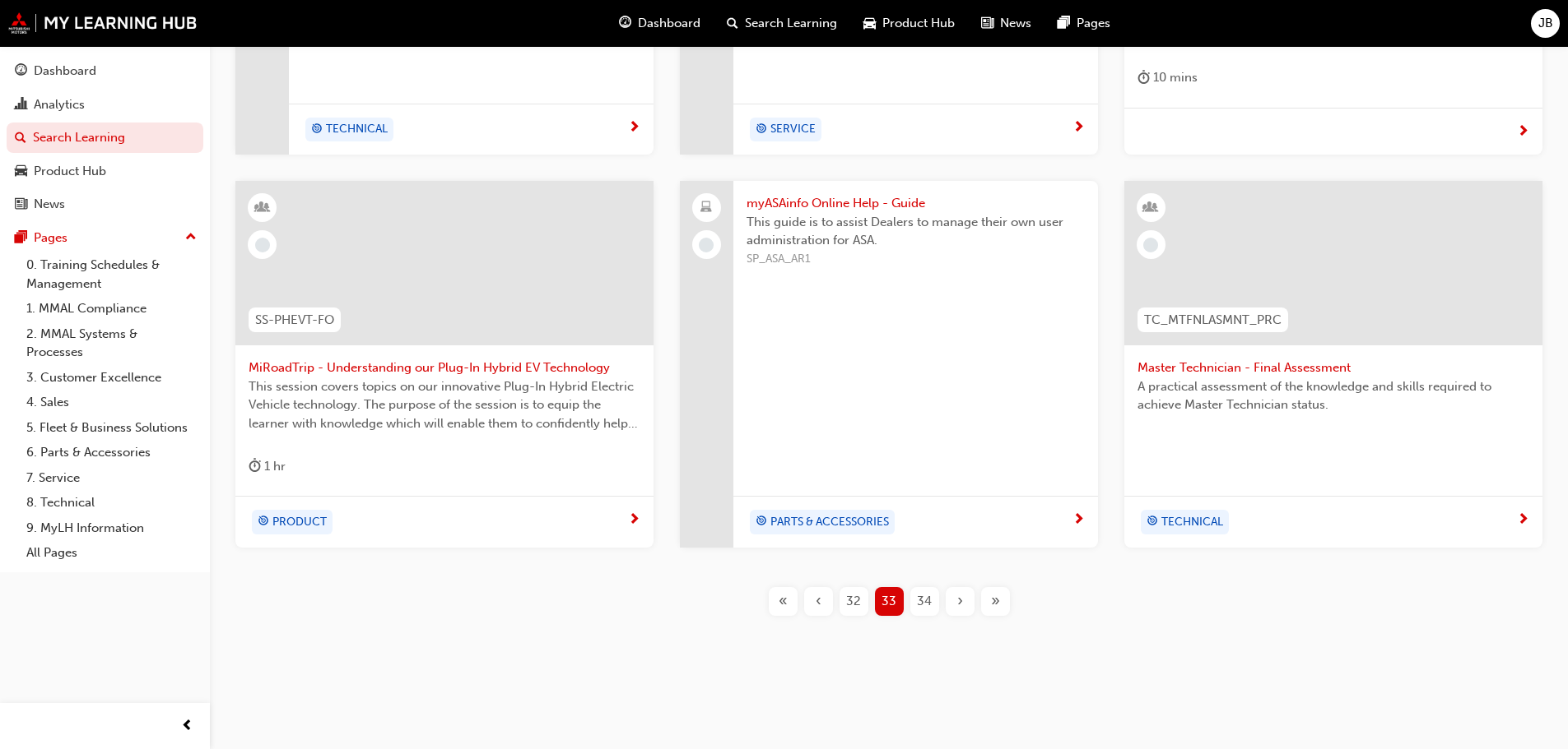
click at [921, 601] on span "34" at bounding box center [923, 602] width 15 height 19
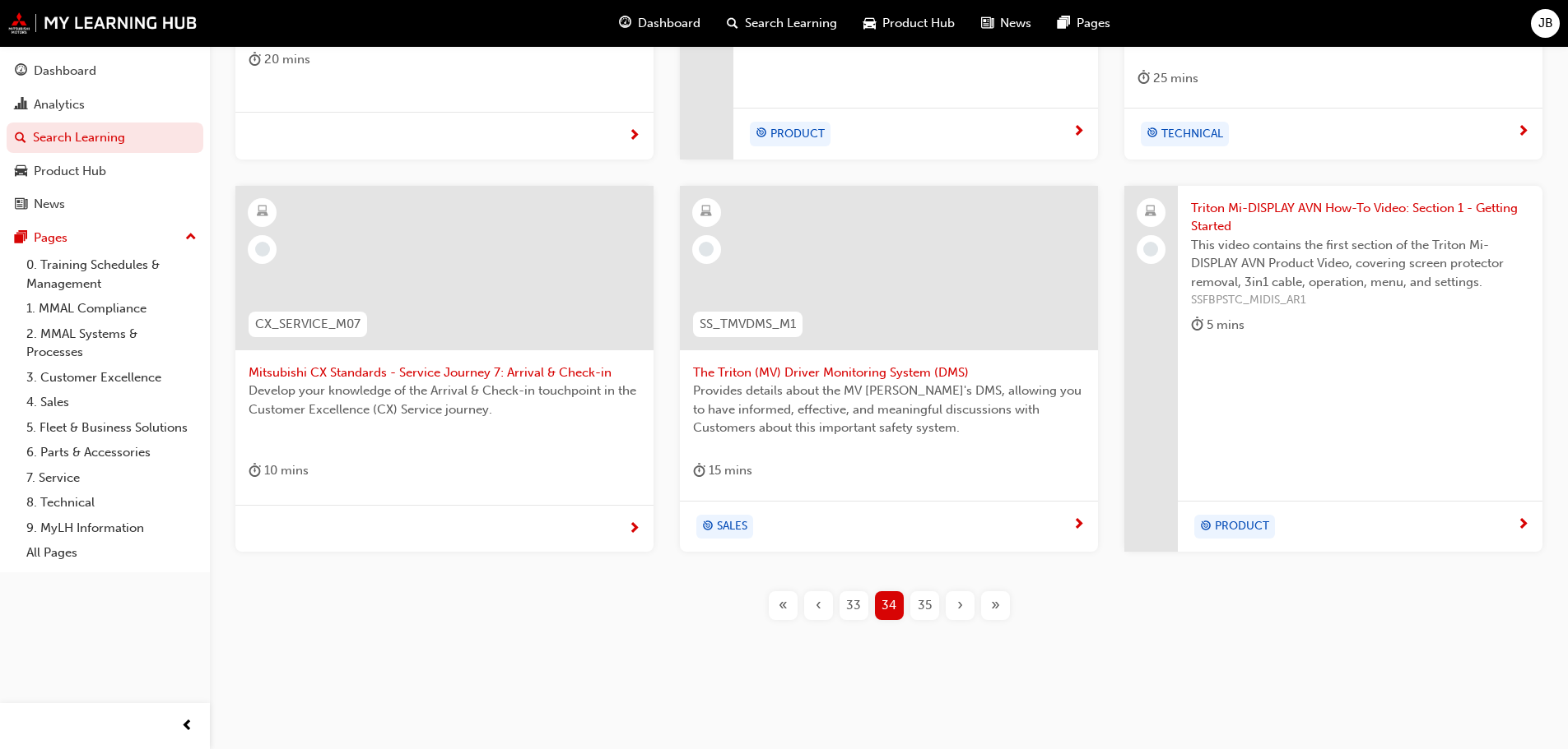
scroll to position [610, 0]
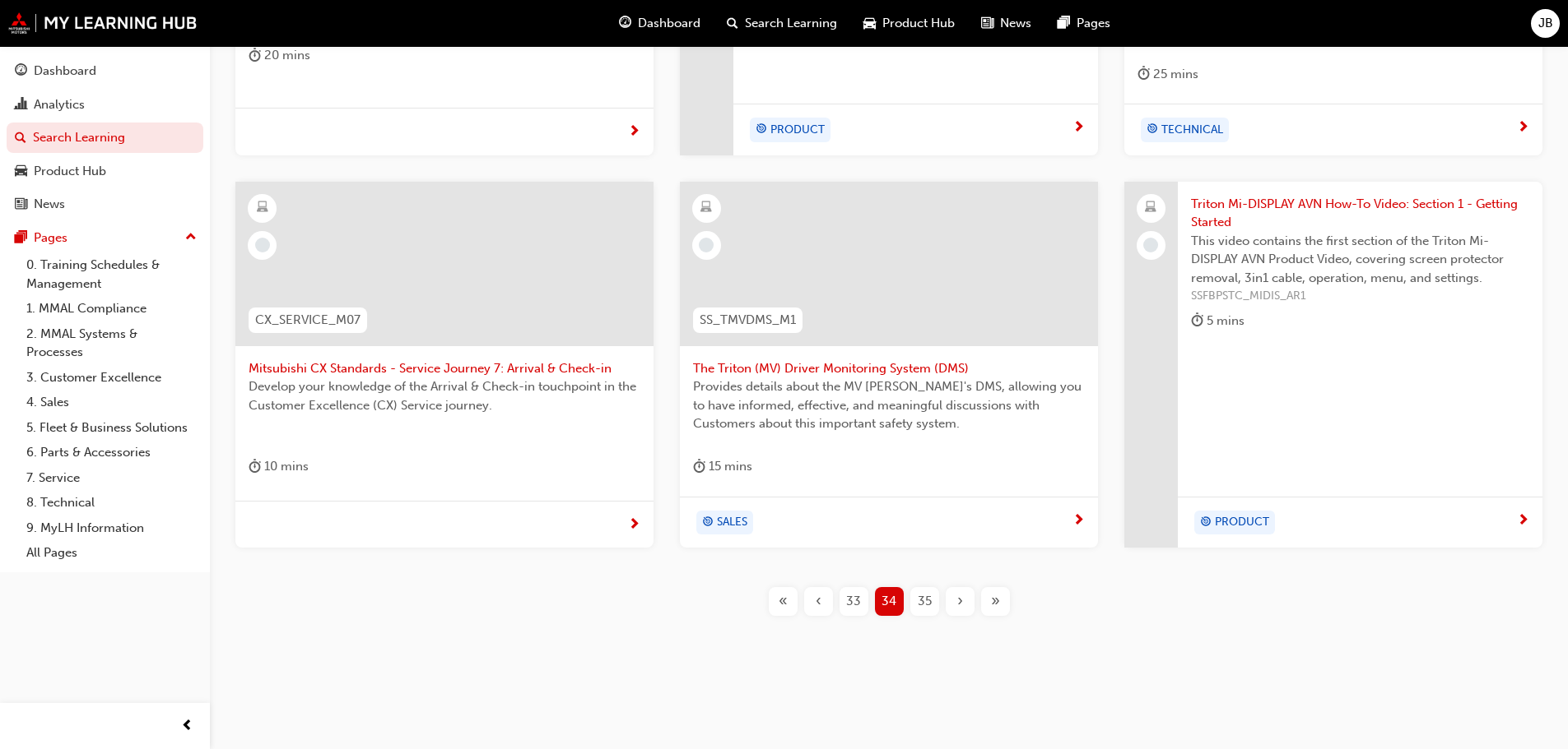
click at [923, 599] on span "35" at bounding box center [924, 602] width 14 height 19
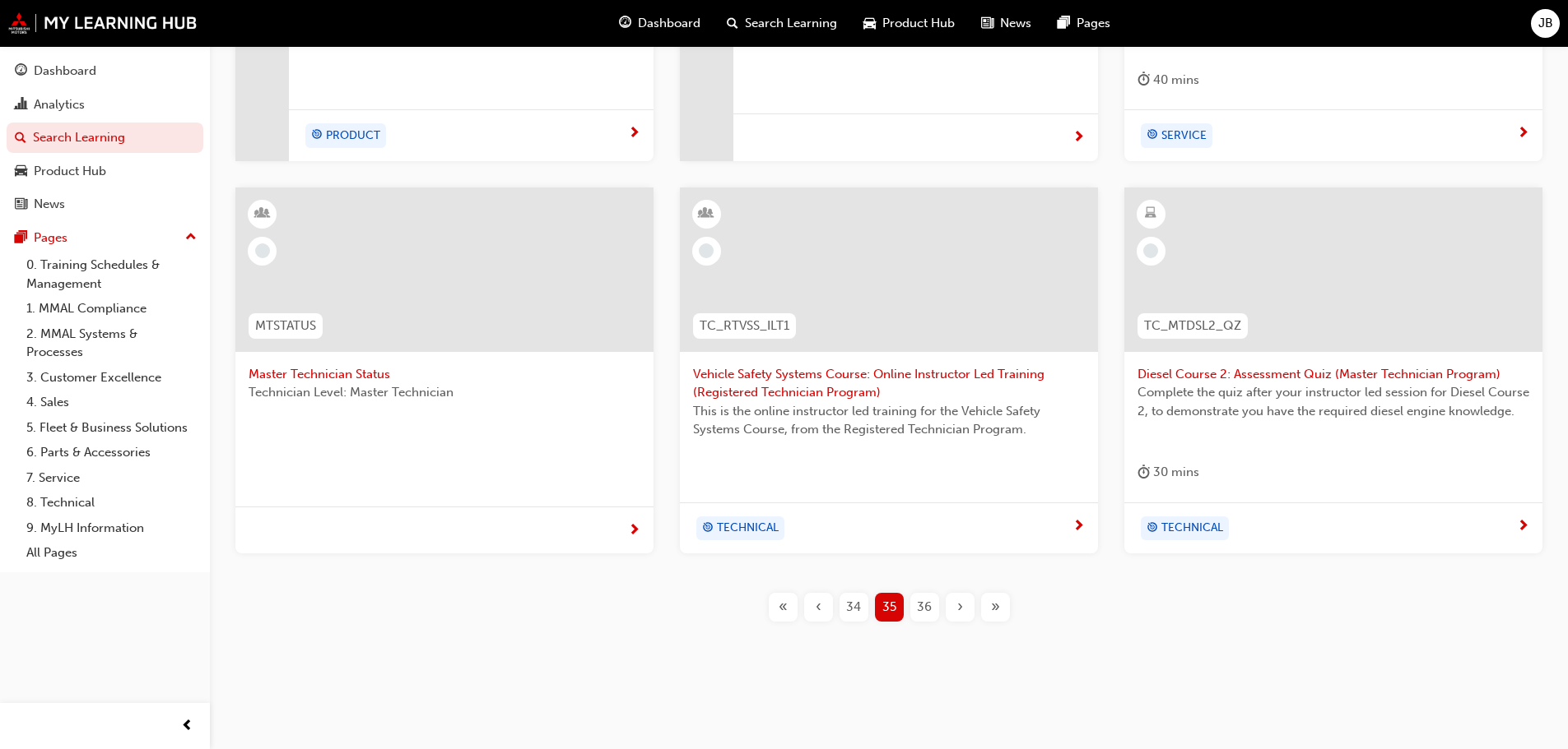
scroll to position [610, 0]
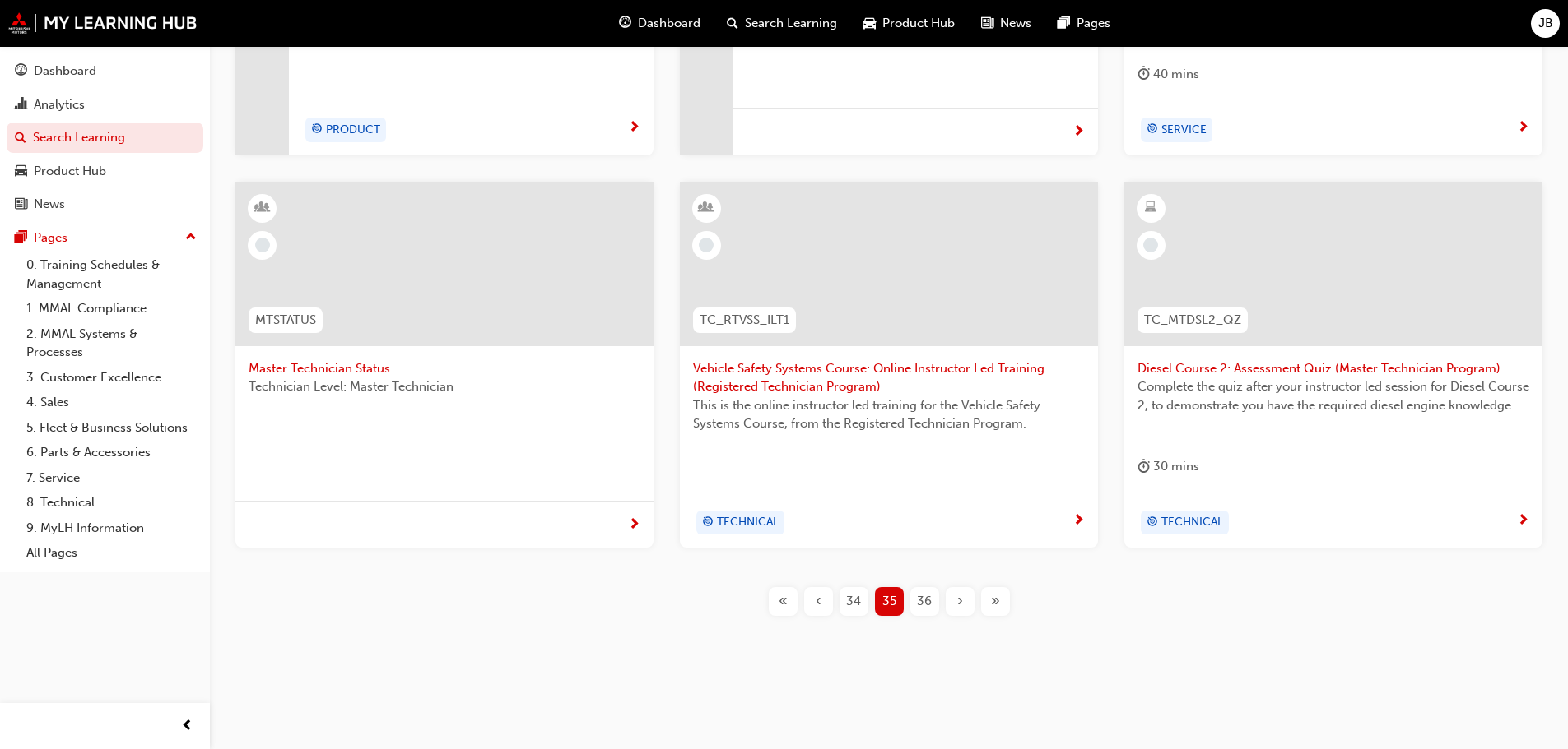
click at [922, 600] on span "36" at bounding box center [923, 602] width 15 height 19
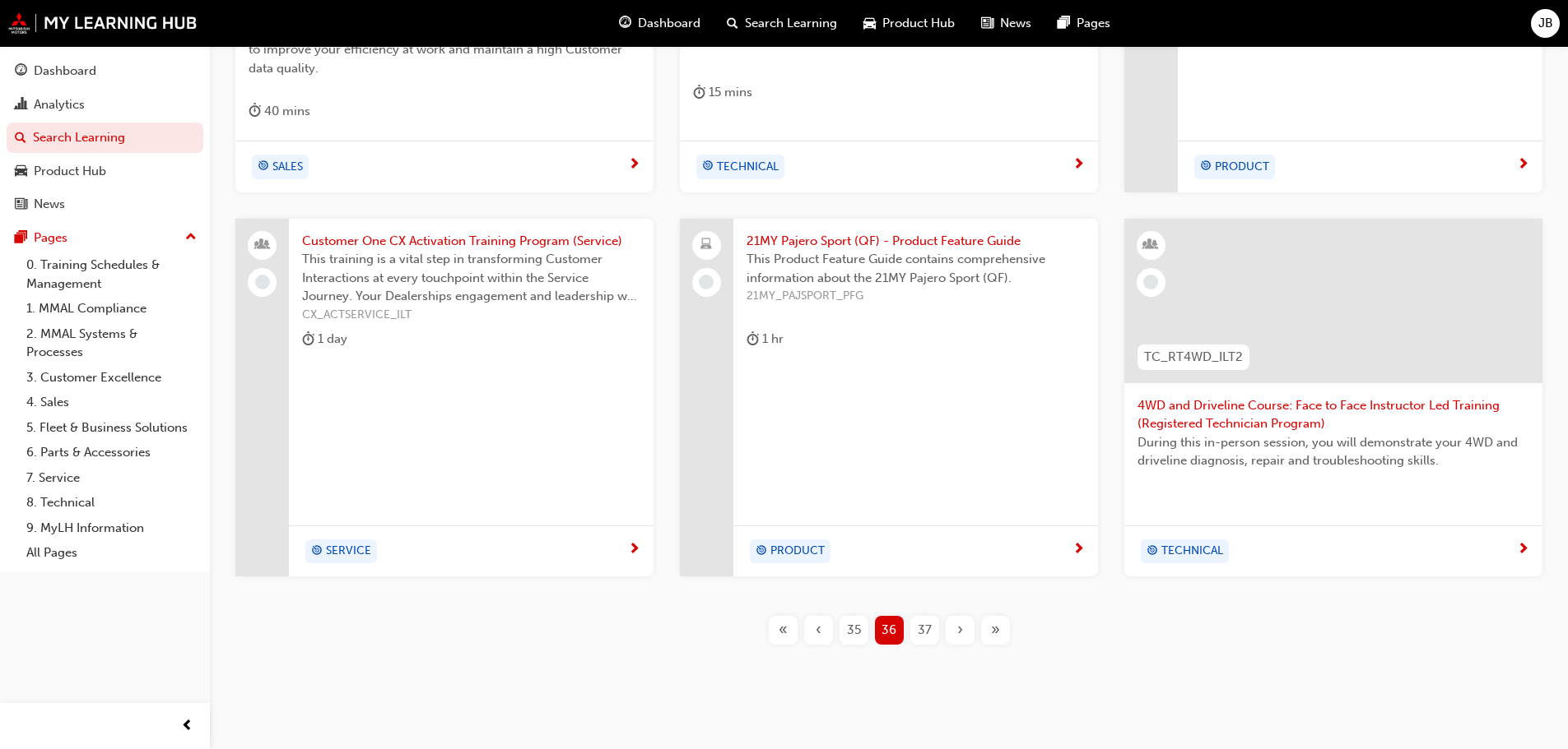
scroll to position [602, 0]
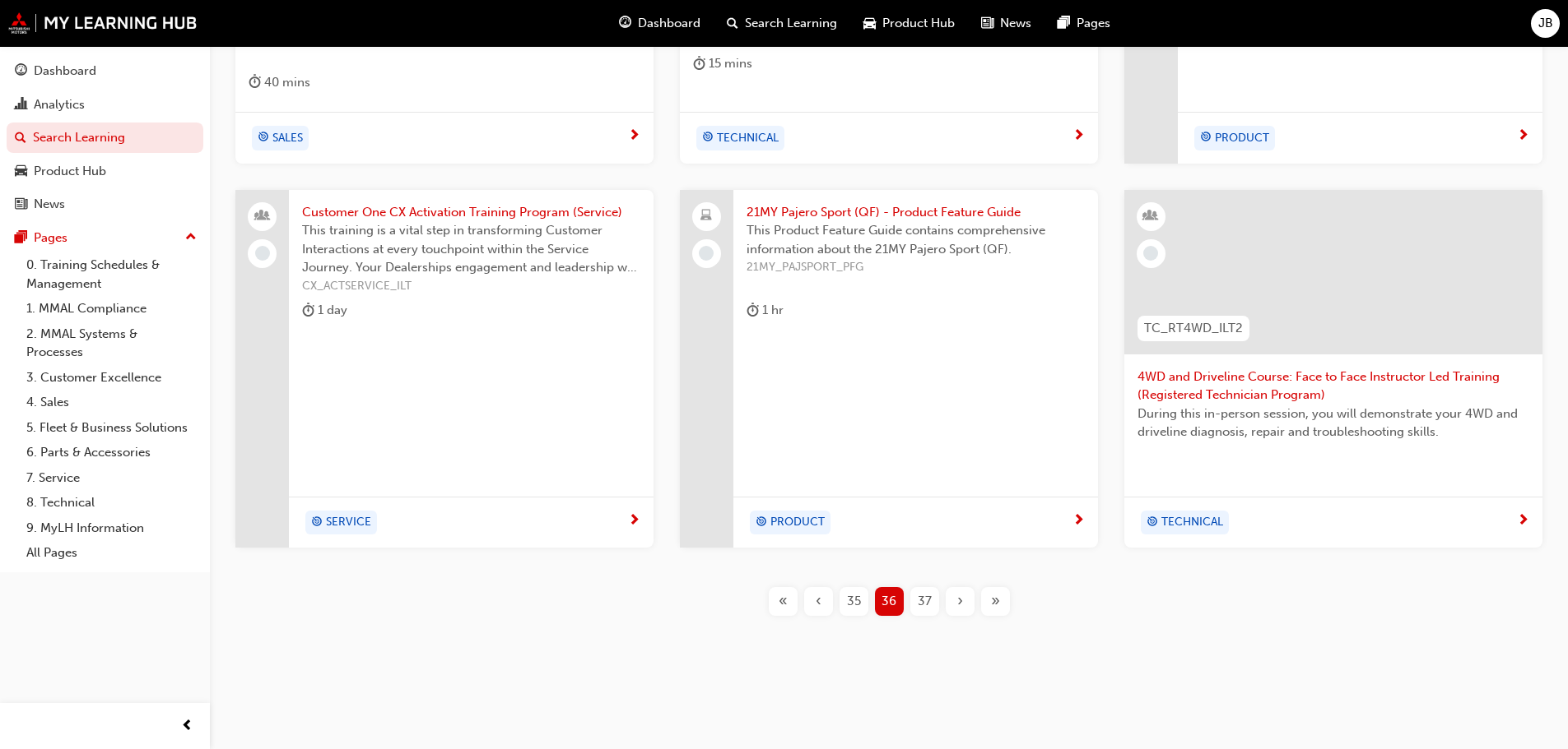
click at [922, 598] on span "37" at bounding box center [924, 602] width 14 height 19
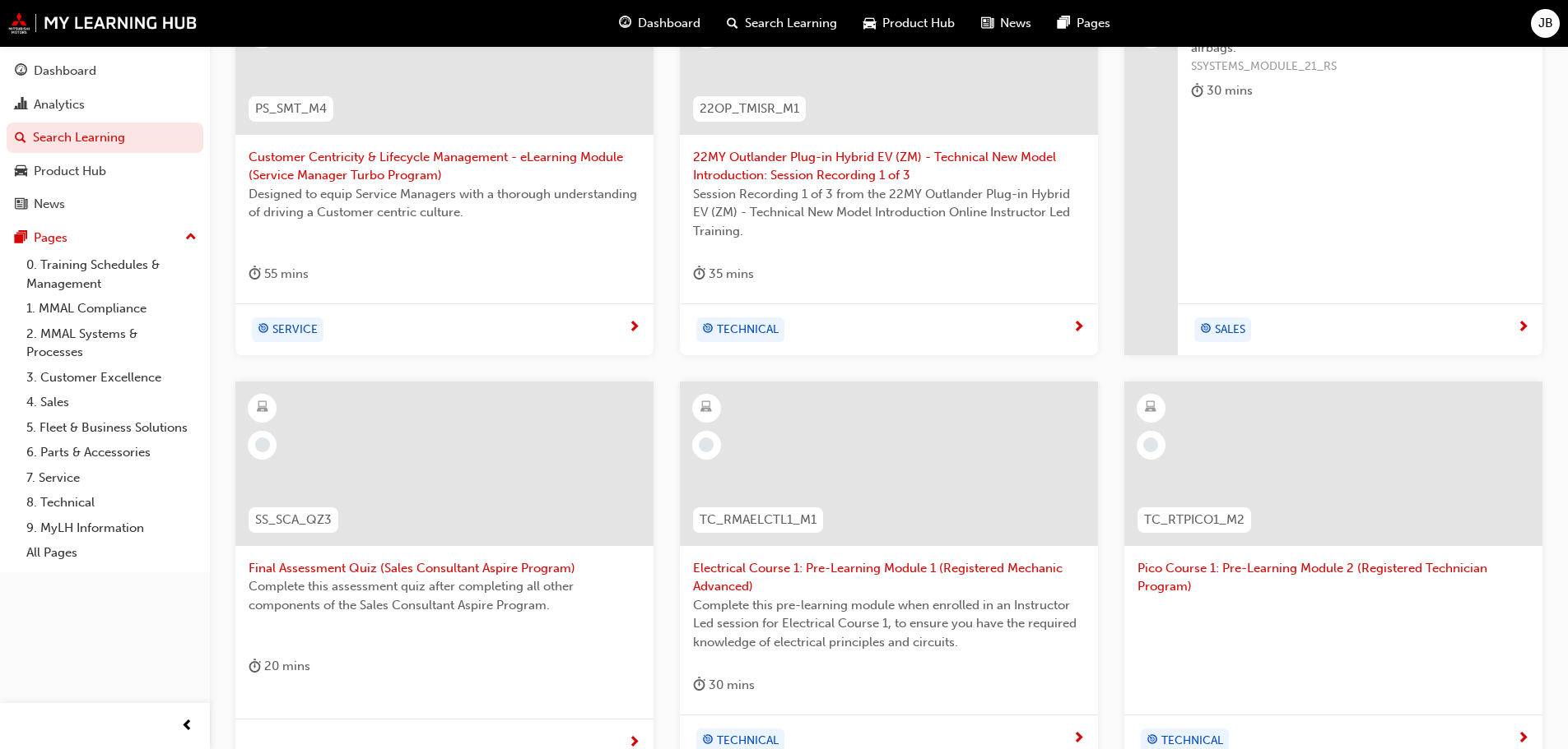
scroll to position [520, 0]
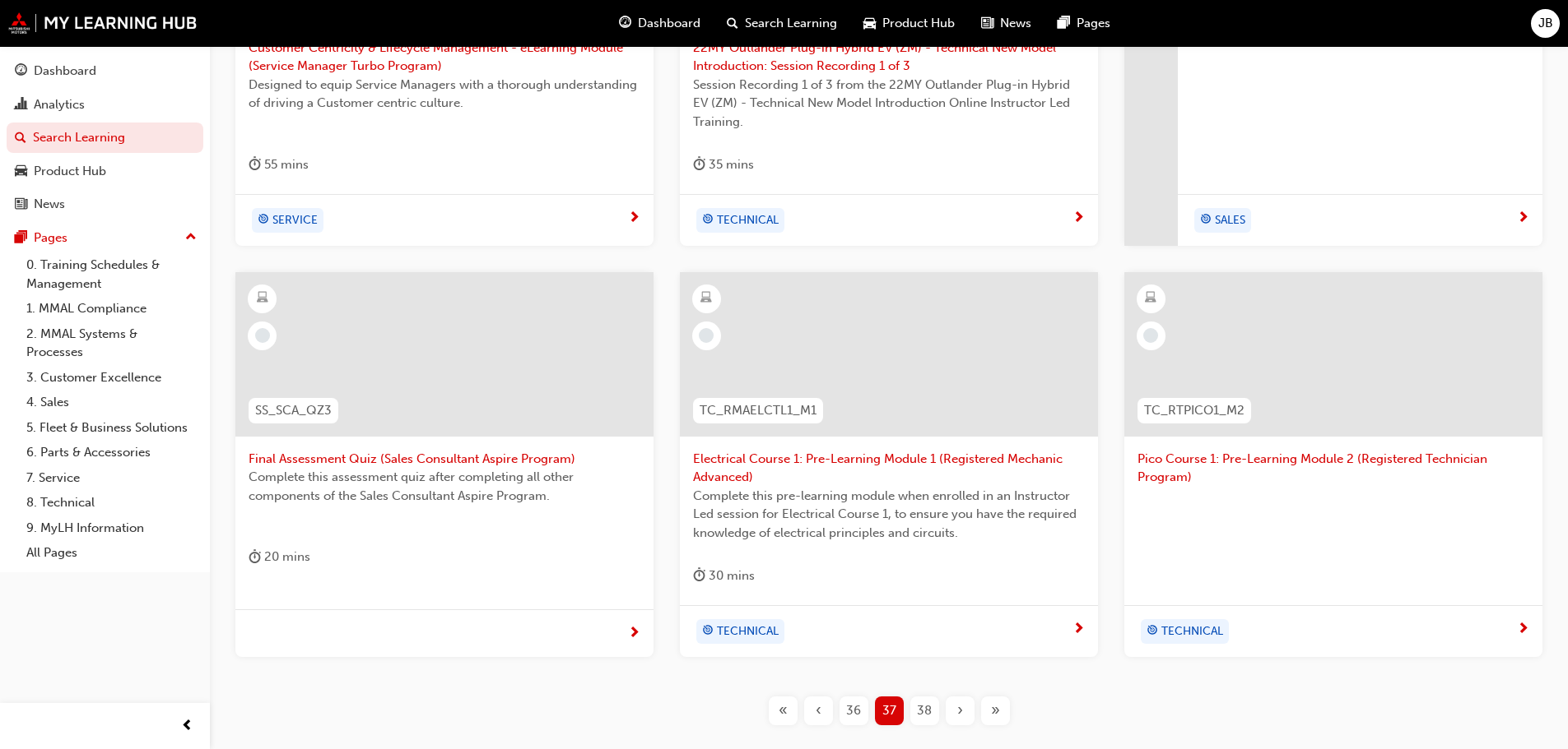
drag, startPoint x: 924, startPoint y: 706, endPoint x: 923, endPoint y: 693, distance: 13.0
click at [923, 703] on span "38" at bounding box center [923, 711] width 15 height 19
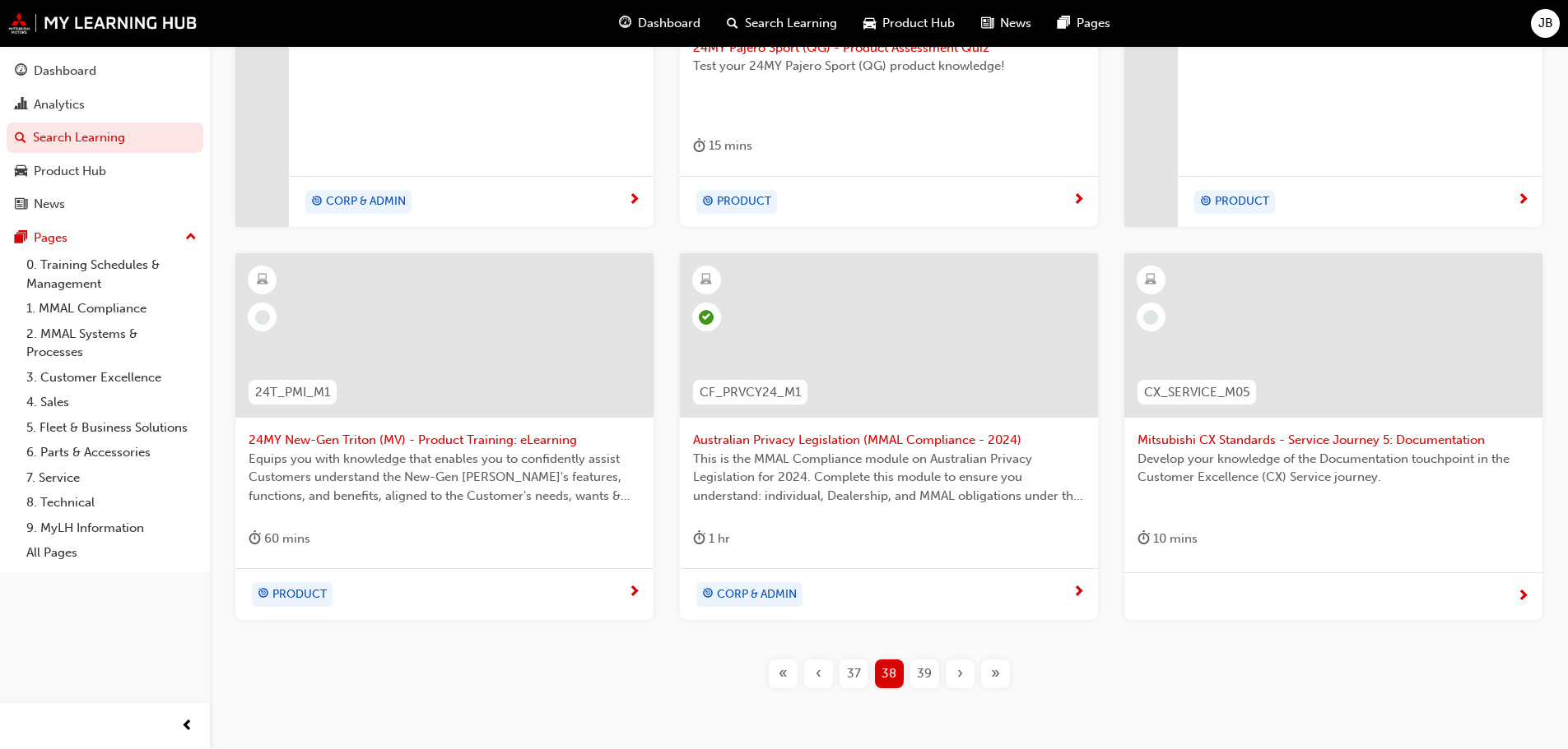
scroll to position [593, 0]
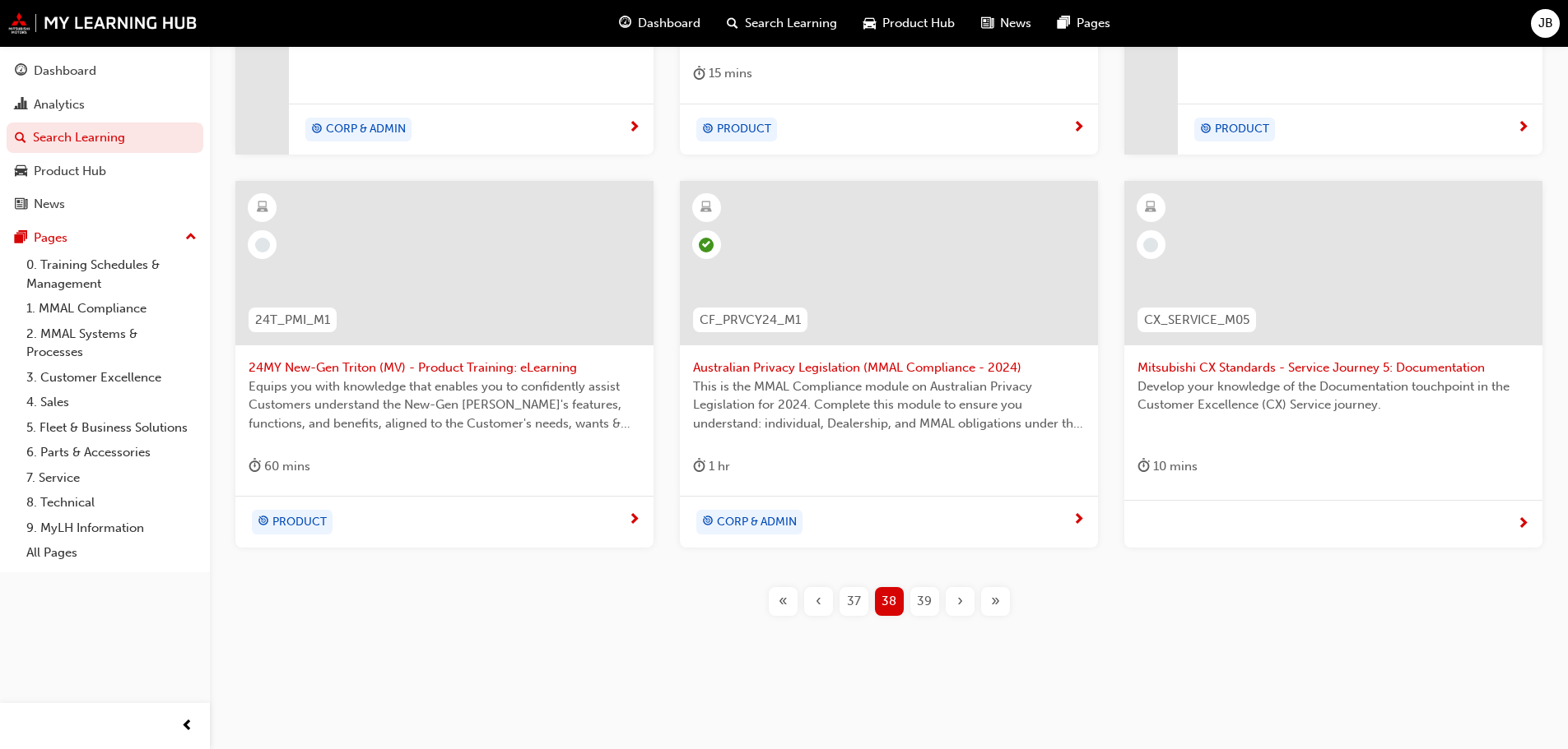
drag, startPoint x: 924, startPoint y: 596, endPoint x: 919, endPoint y: 586, distance: 11.2
click at [923, 595] on span "39" at bounding box center [923, 602] width 15 height 19
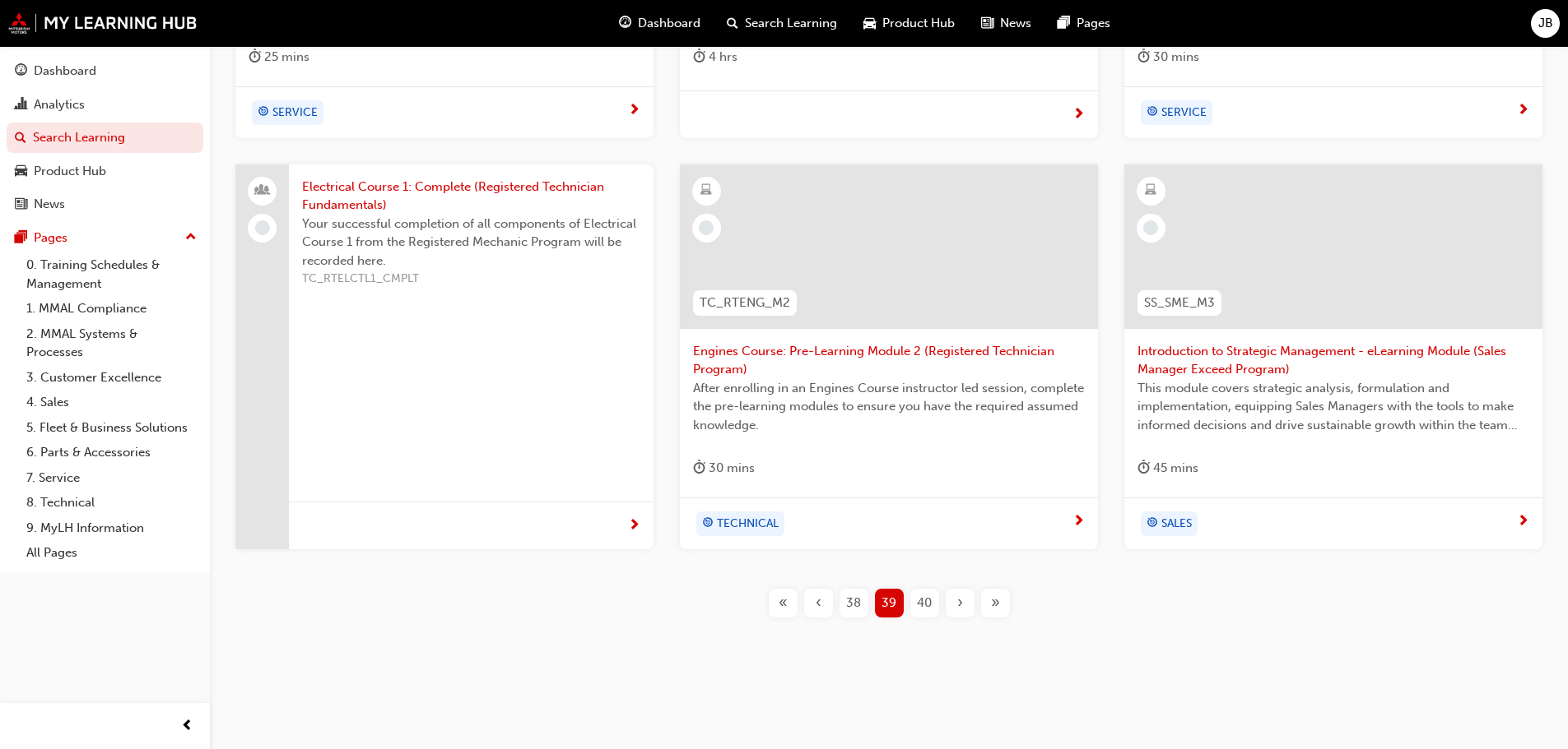
scroll to position [629, 0]
click at [923, 598] on span "40" at bounding box center [923, 602] width 15 height 19
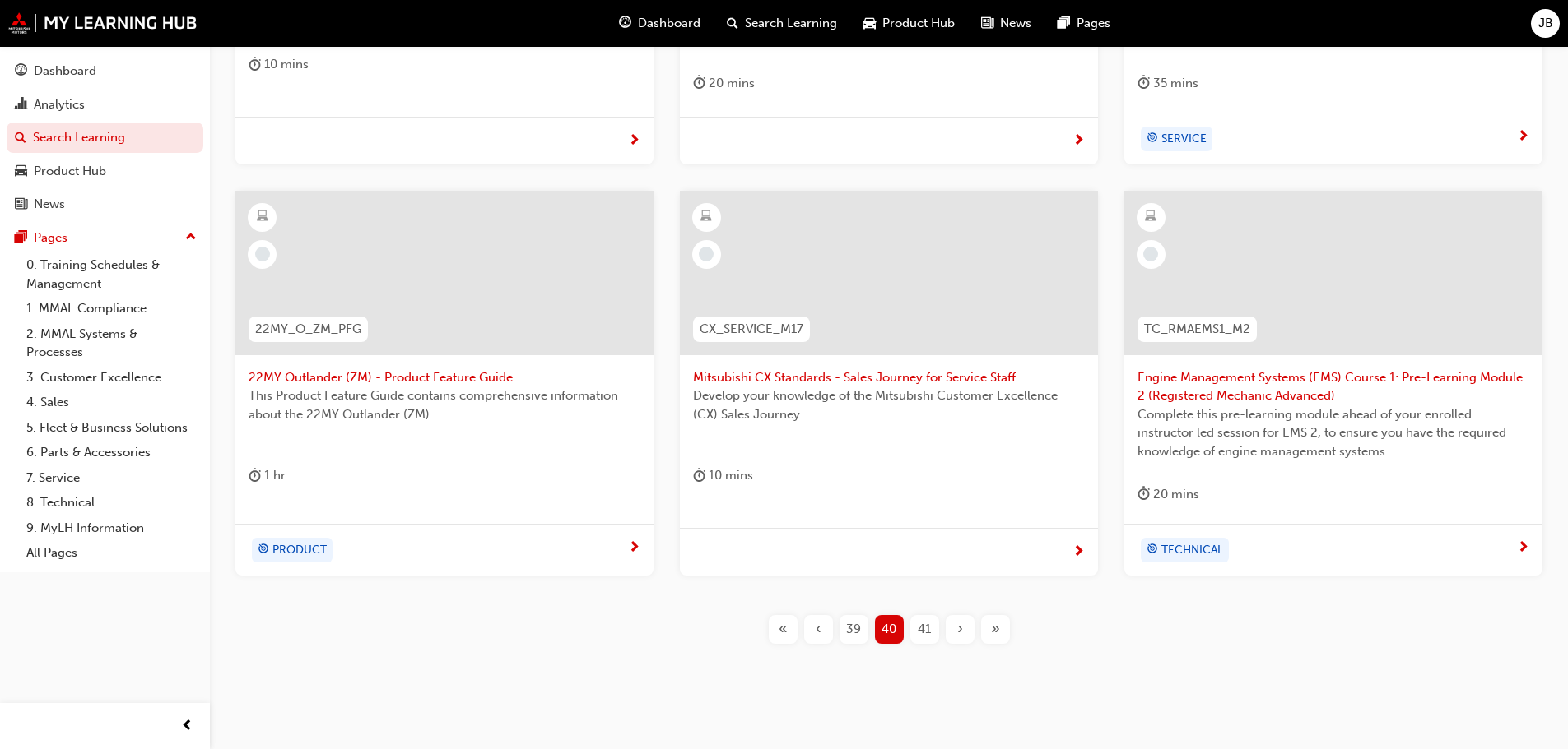
scroll to position [629, 0]
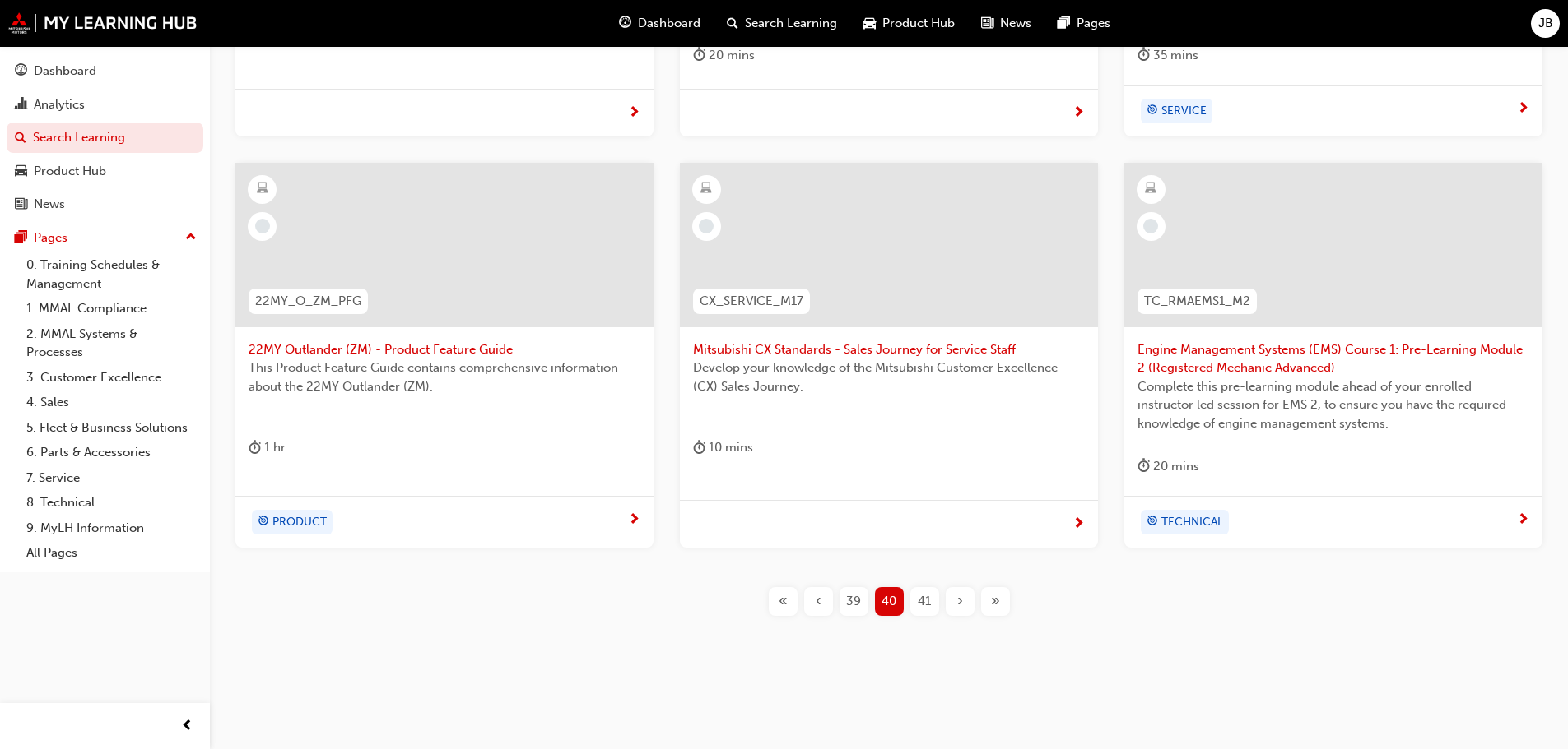
click at [923, 599] on span "41" at bounding box center [923, 602] width 13 height 19
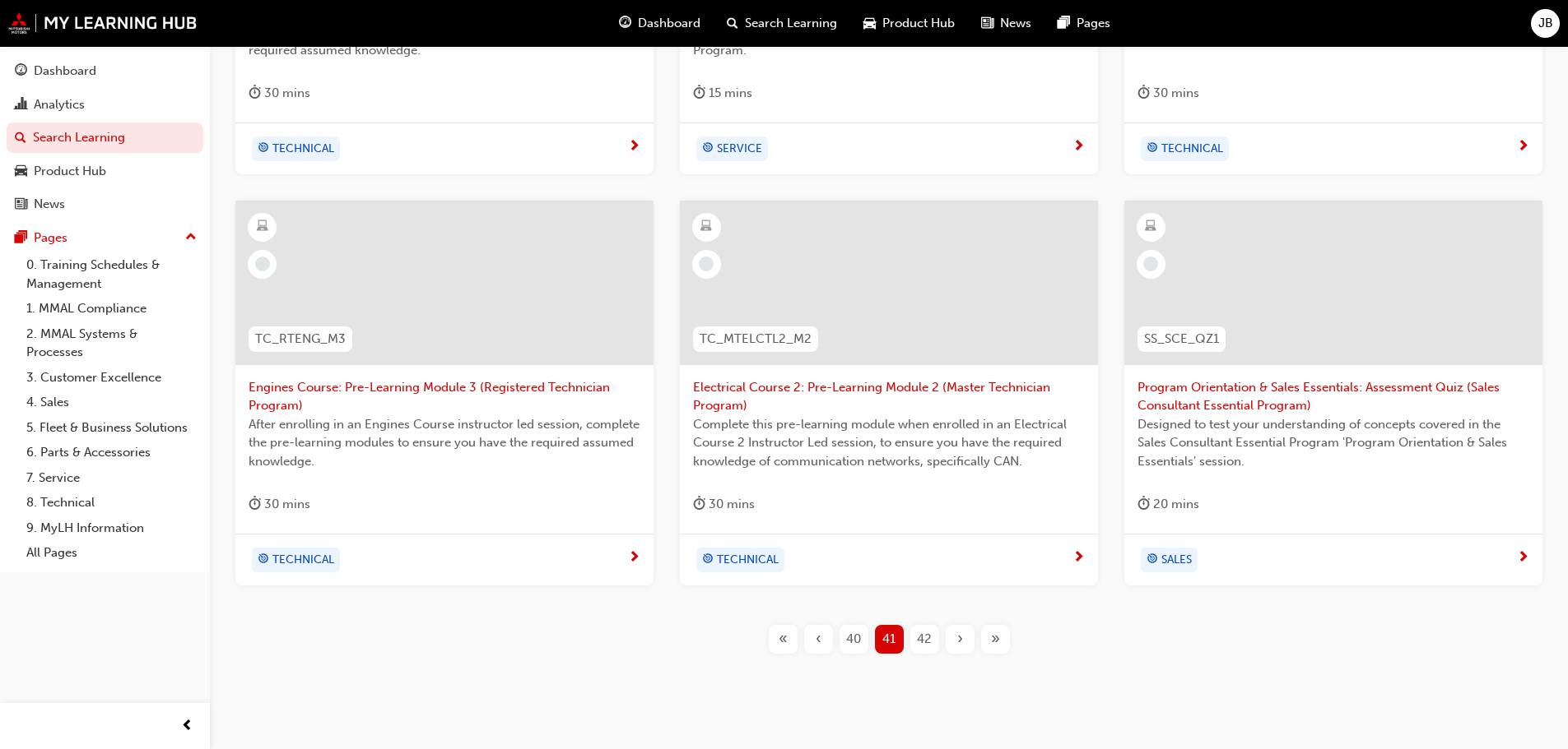
scroll to position [629, 0]
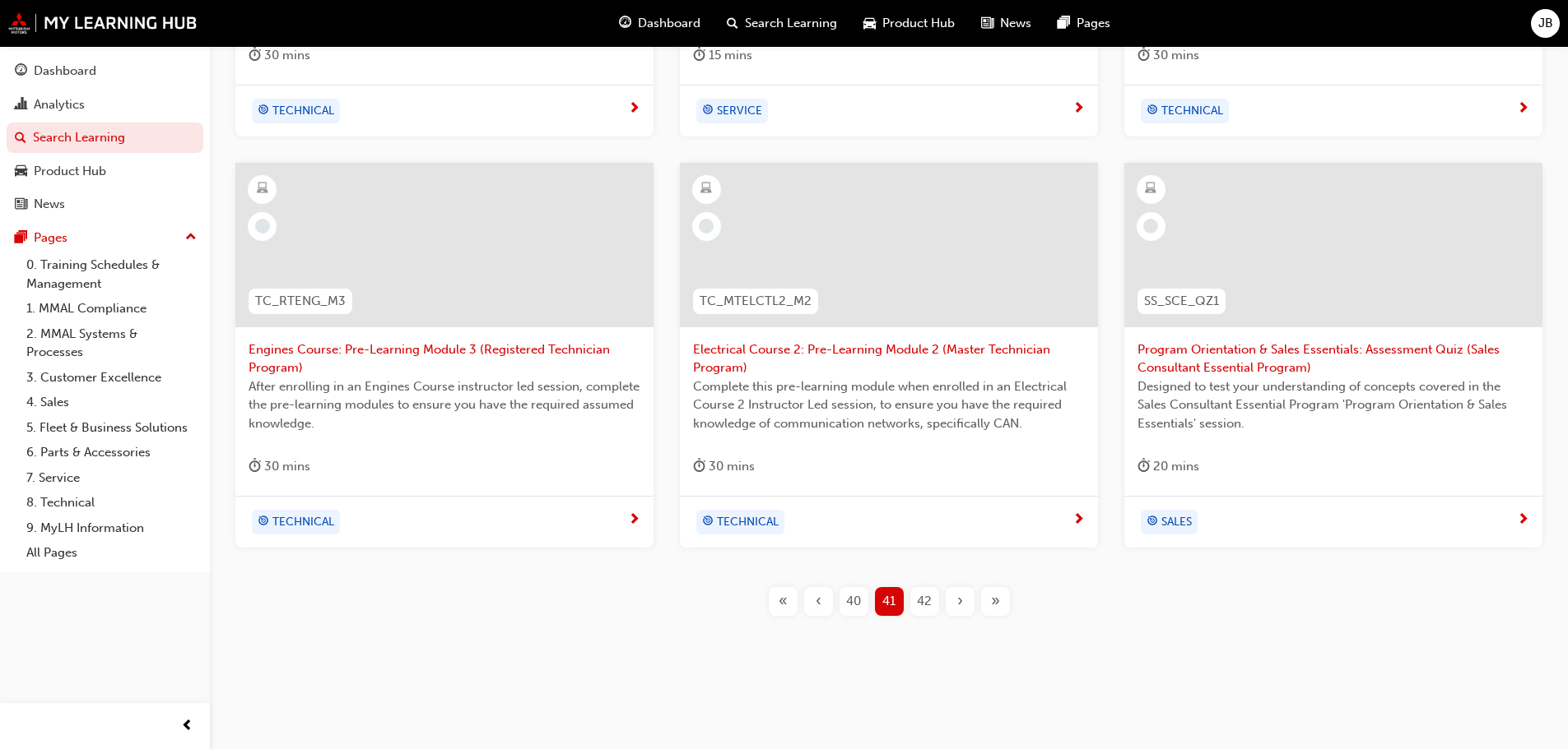
click at [916, 596] on div "42" at bounding box center [924, 601] width 29 height 29
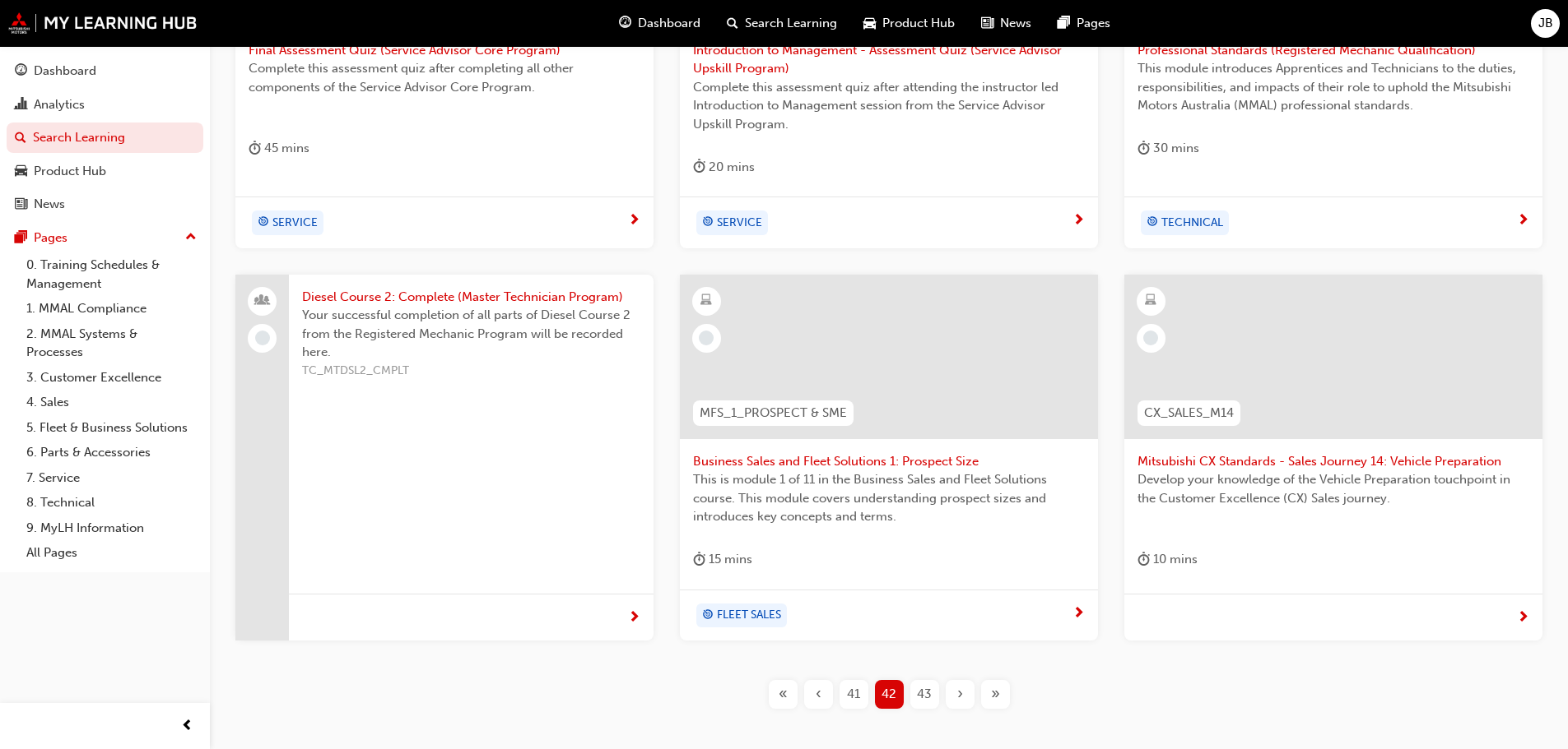
scroll to position [610, 0]
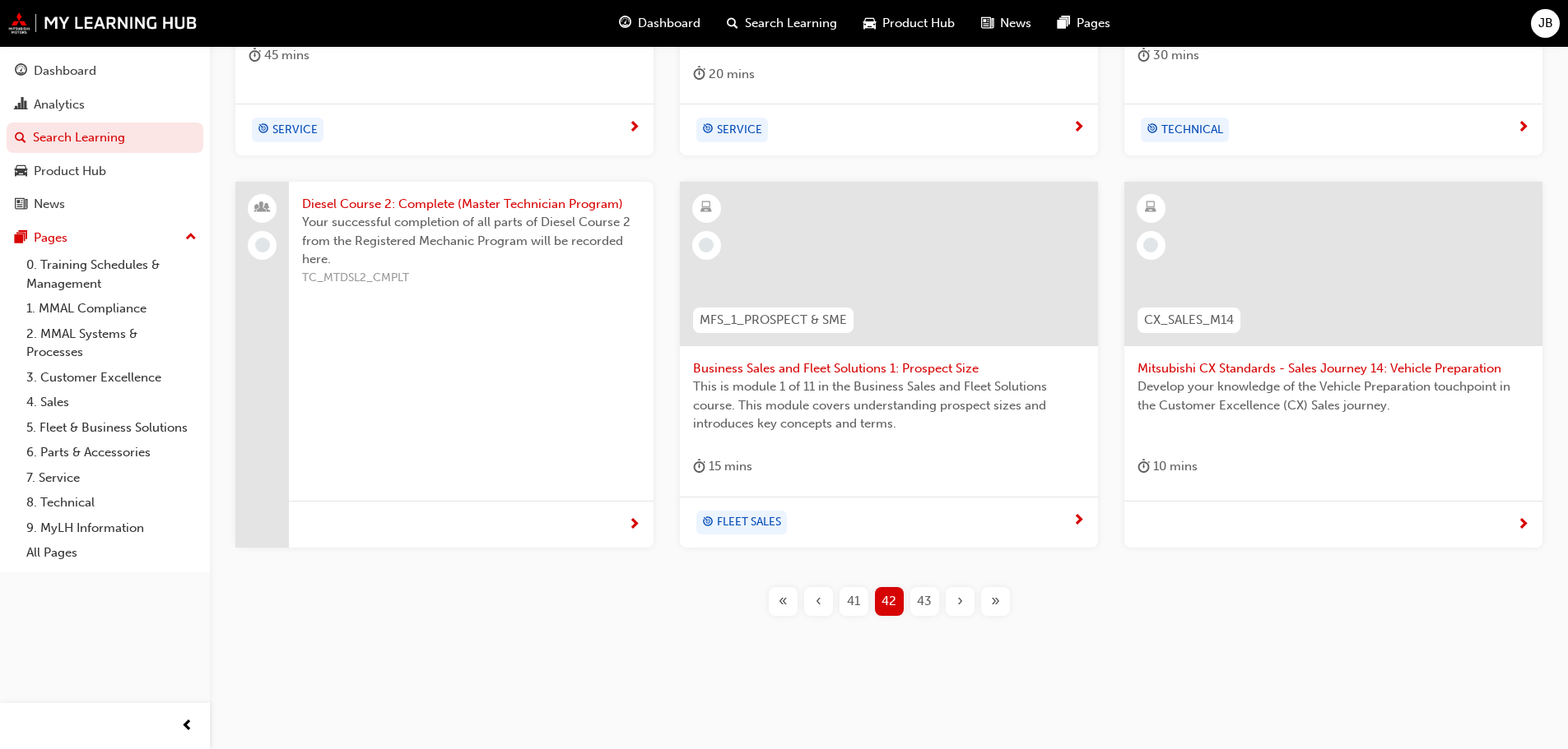
drag, startPoint x: 926, startPoint y: 598, endPoint x: 920, endPoint y: 573, distance: 25.7
click at [925, 597] on span "43" at bounding box center [923, 602] width 15 height 19
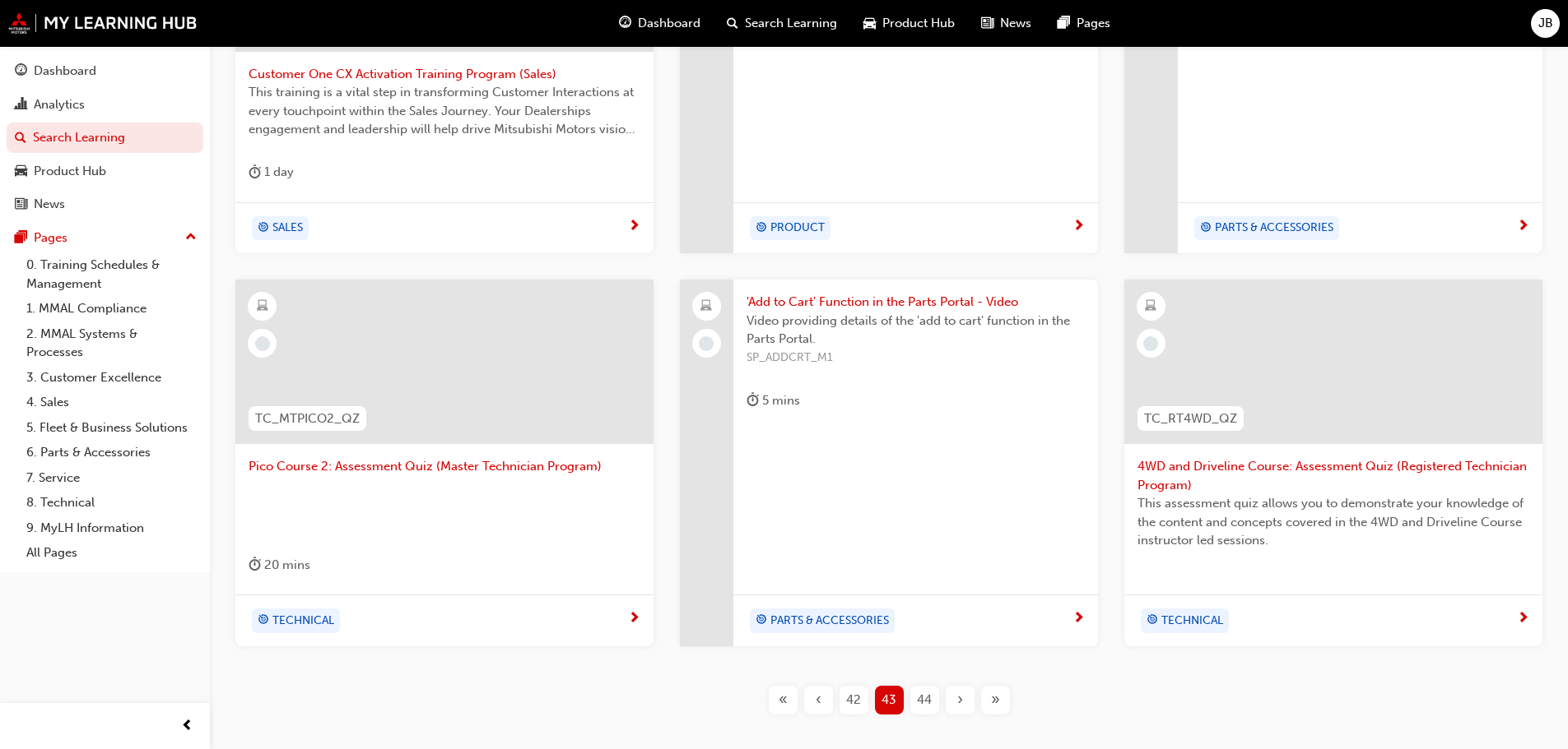
scroll to position [593, 0]
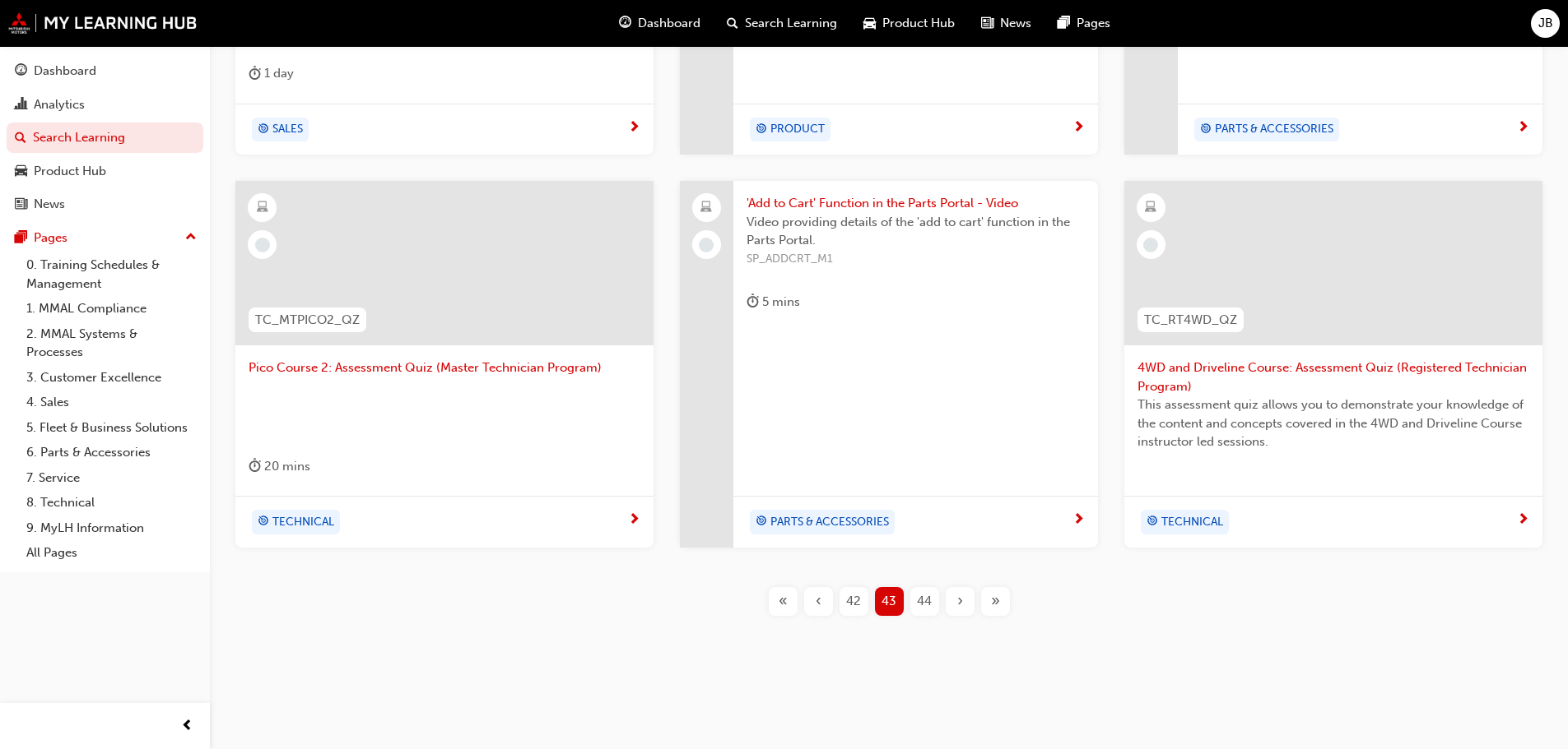
drag, startPoint x: 926, startPoint y: 599, endPoint x: 925, endPoint y: 583, distance: 16.0
click at [925, 595] on span "44" at bounding box center [923, 602] width 15 height 19
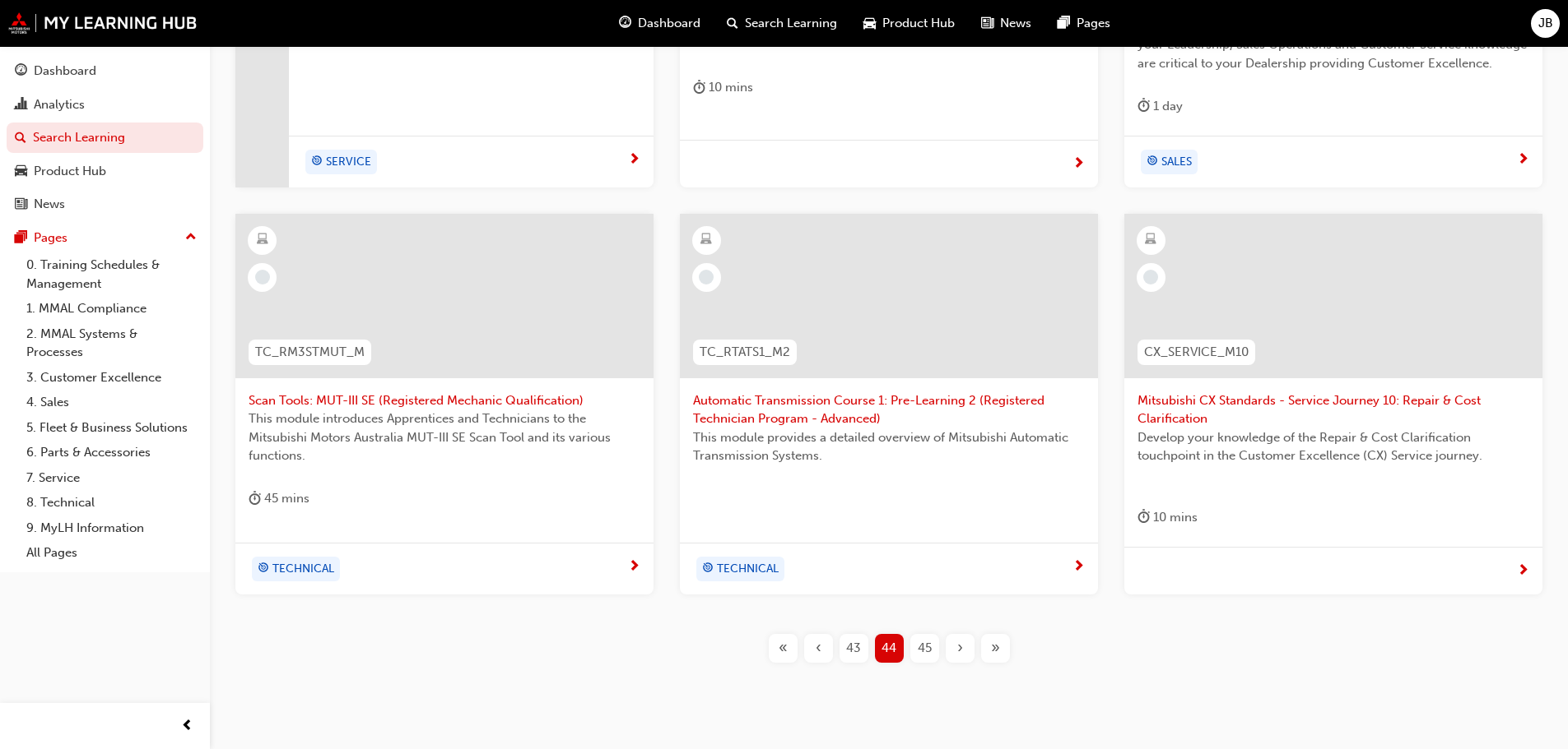
scroll to position [625, 0]
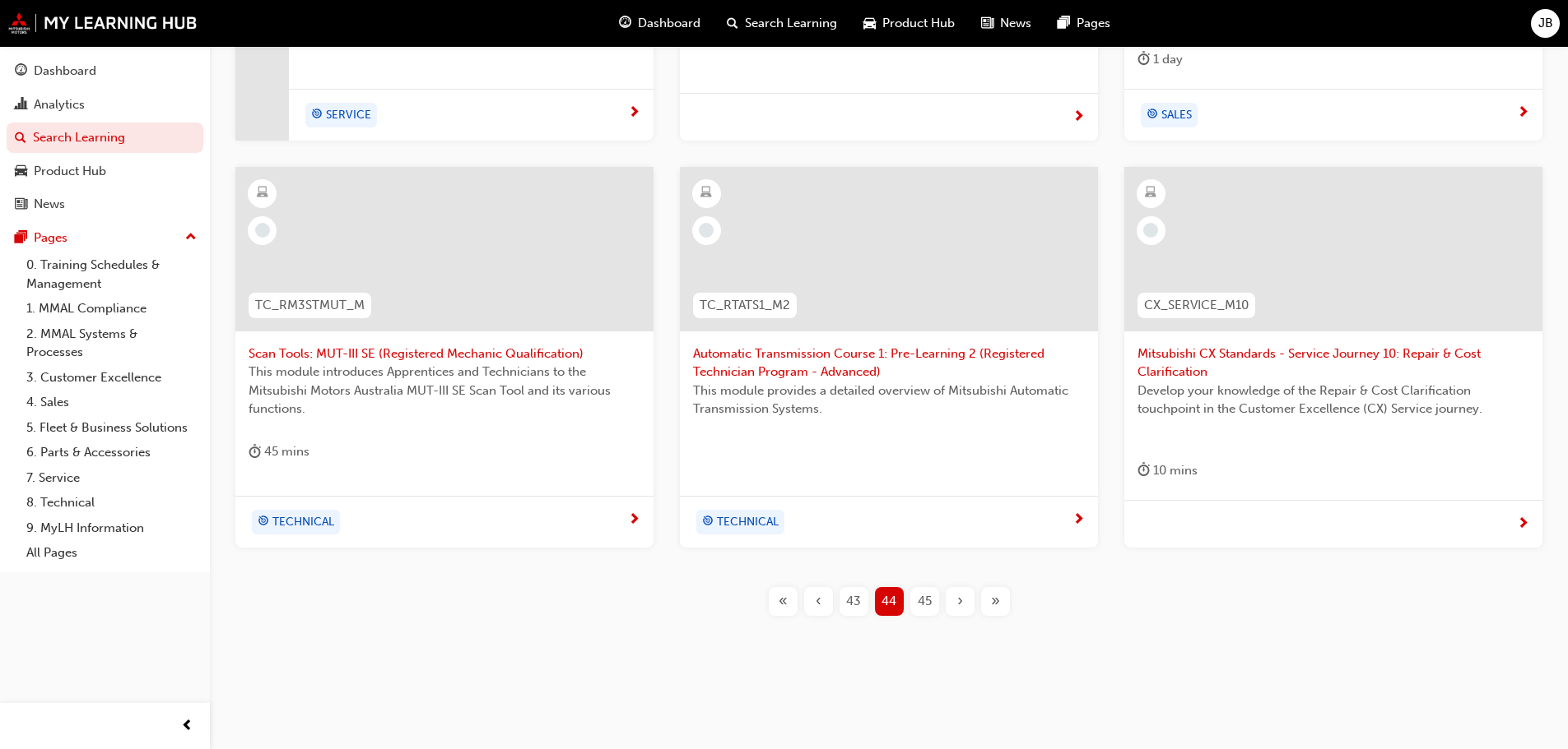
click at [924, 593] on span "45" at bounding box center [924, 602] width 14 height 19
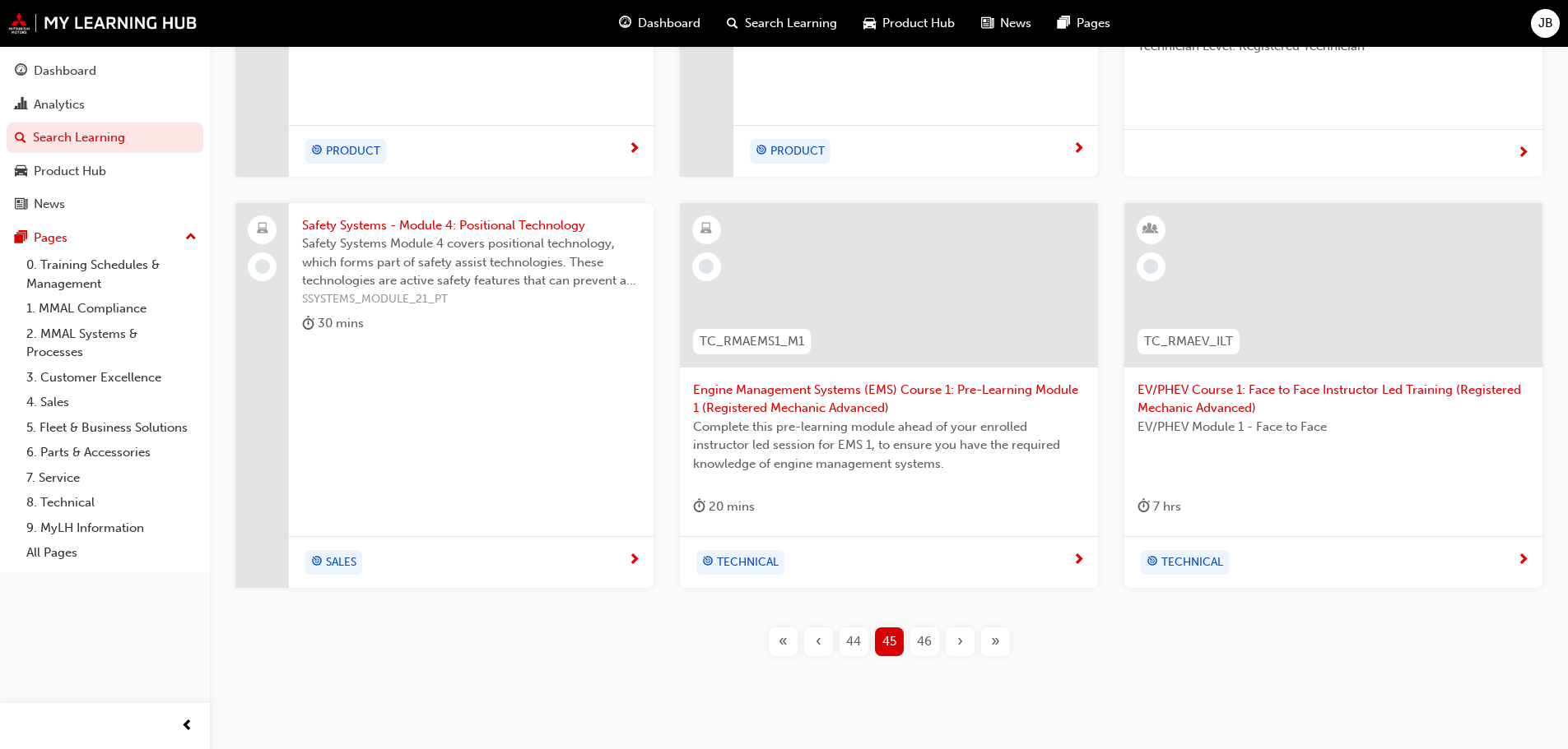
scroll to position [580, 0]
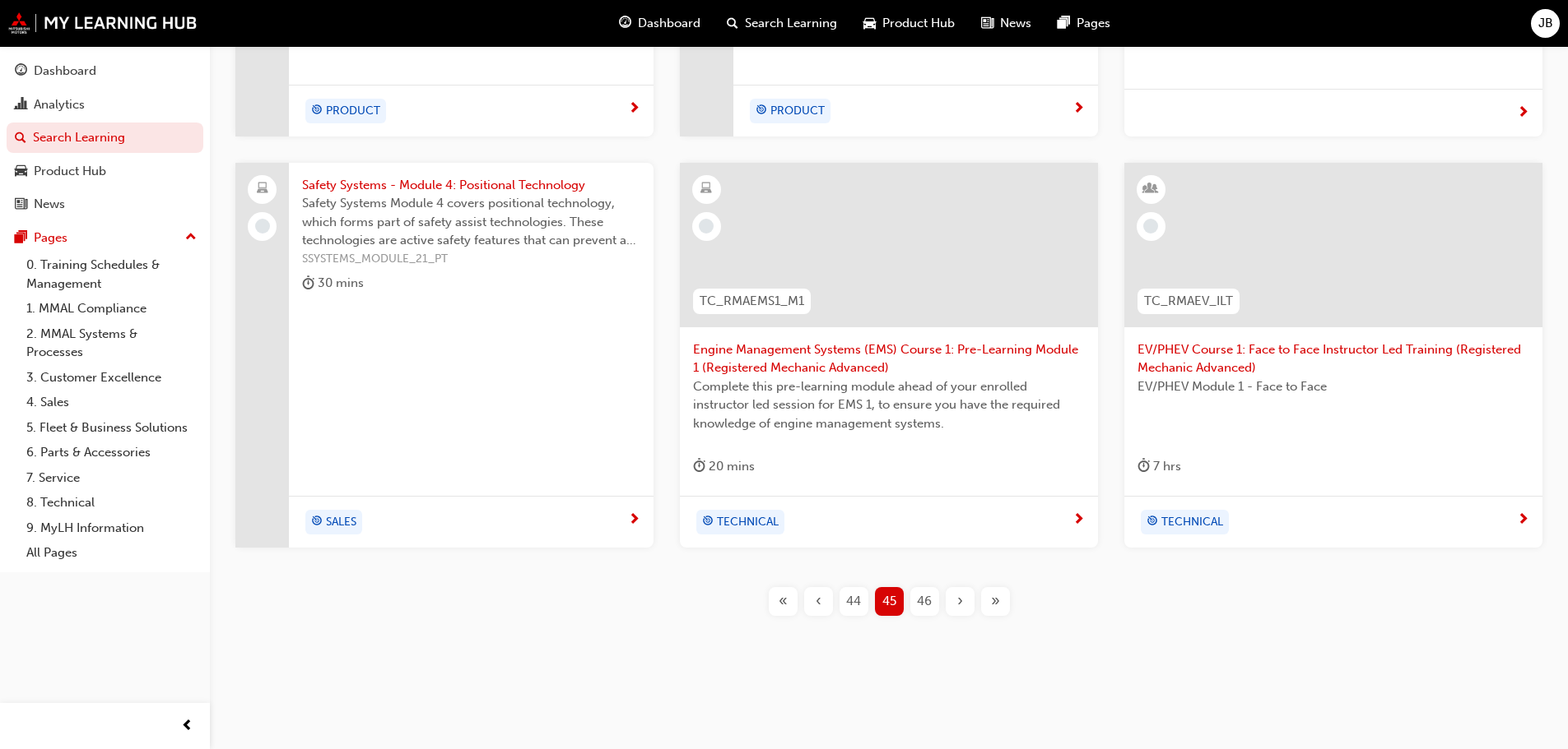
click at [921, 599] on span "46" at bounding box center [923, 602] width 15 height 19
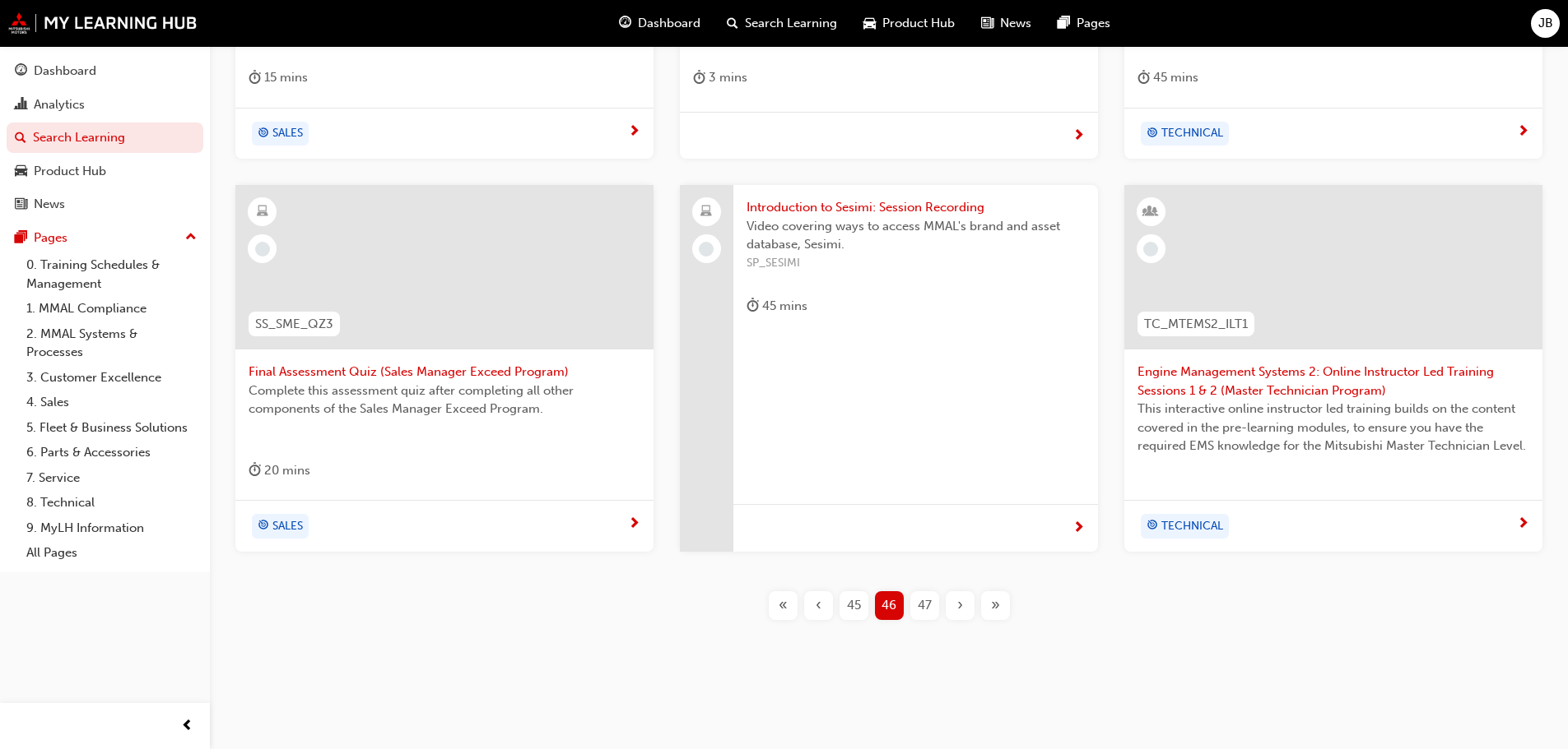
scroll to position [593, 0]
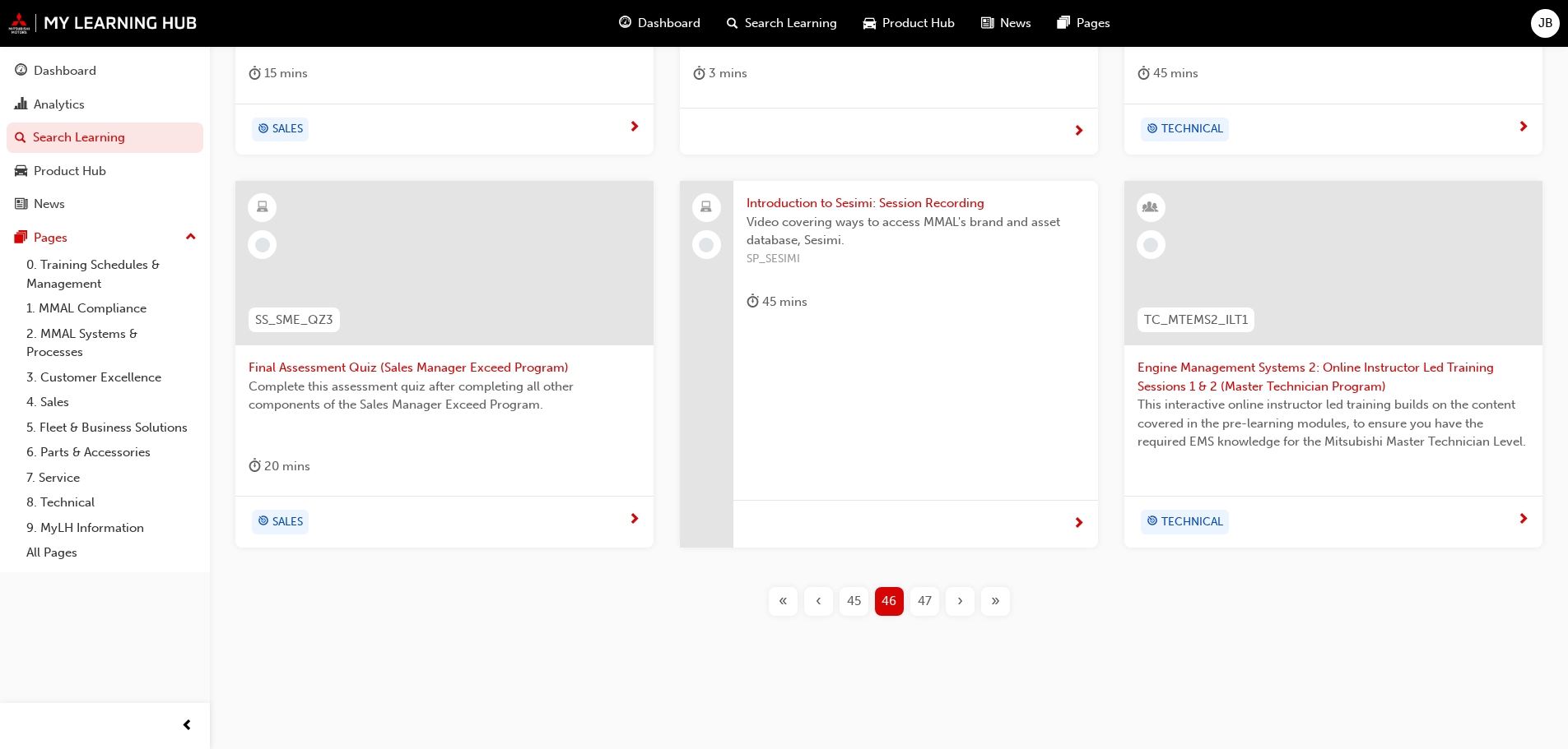
click at [923, 599] on span "47" at bounding box center [924, 602] width 14 height 19
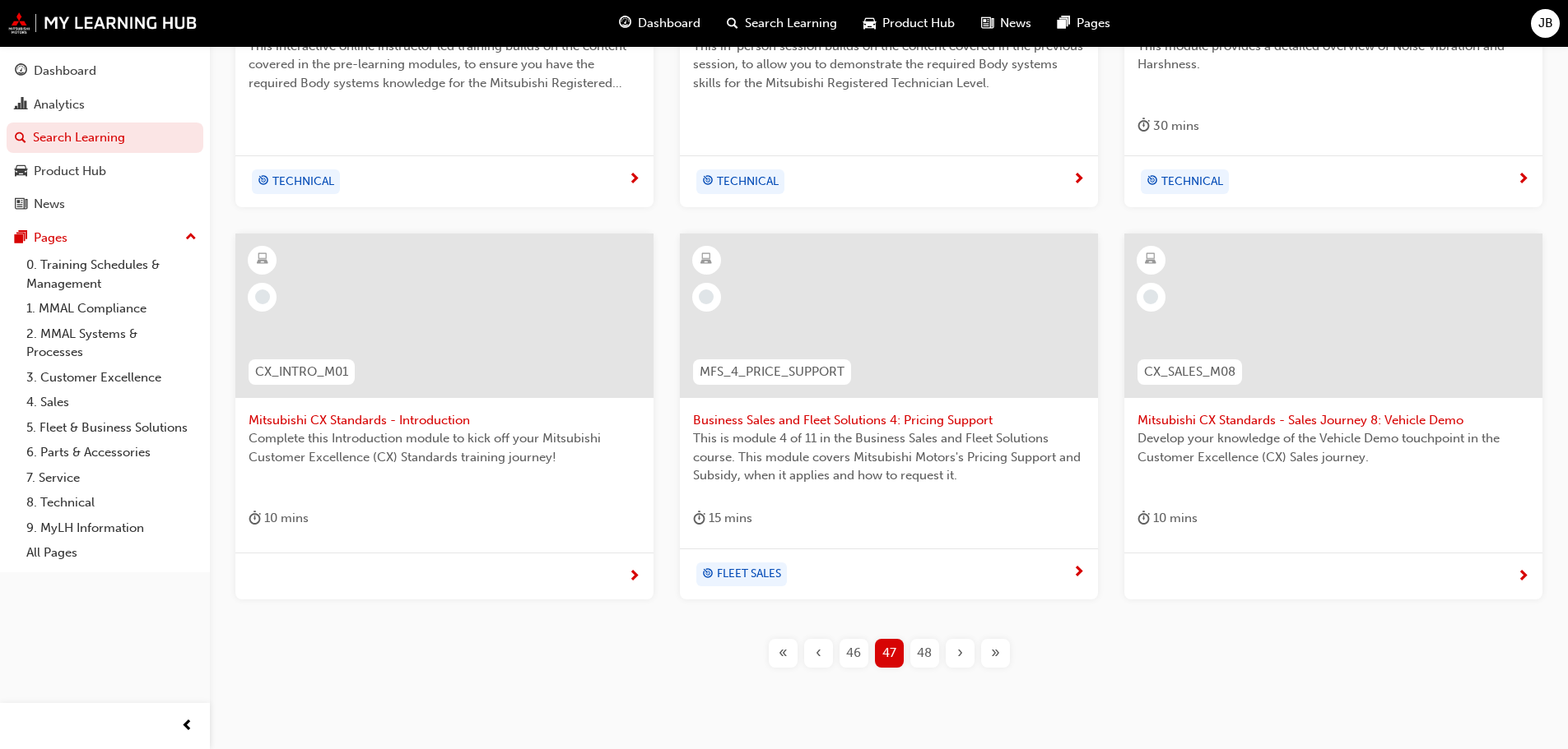
scroll to position [610, 0]
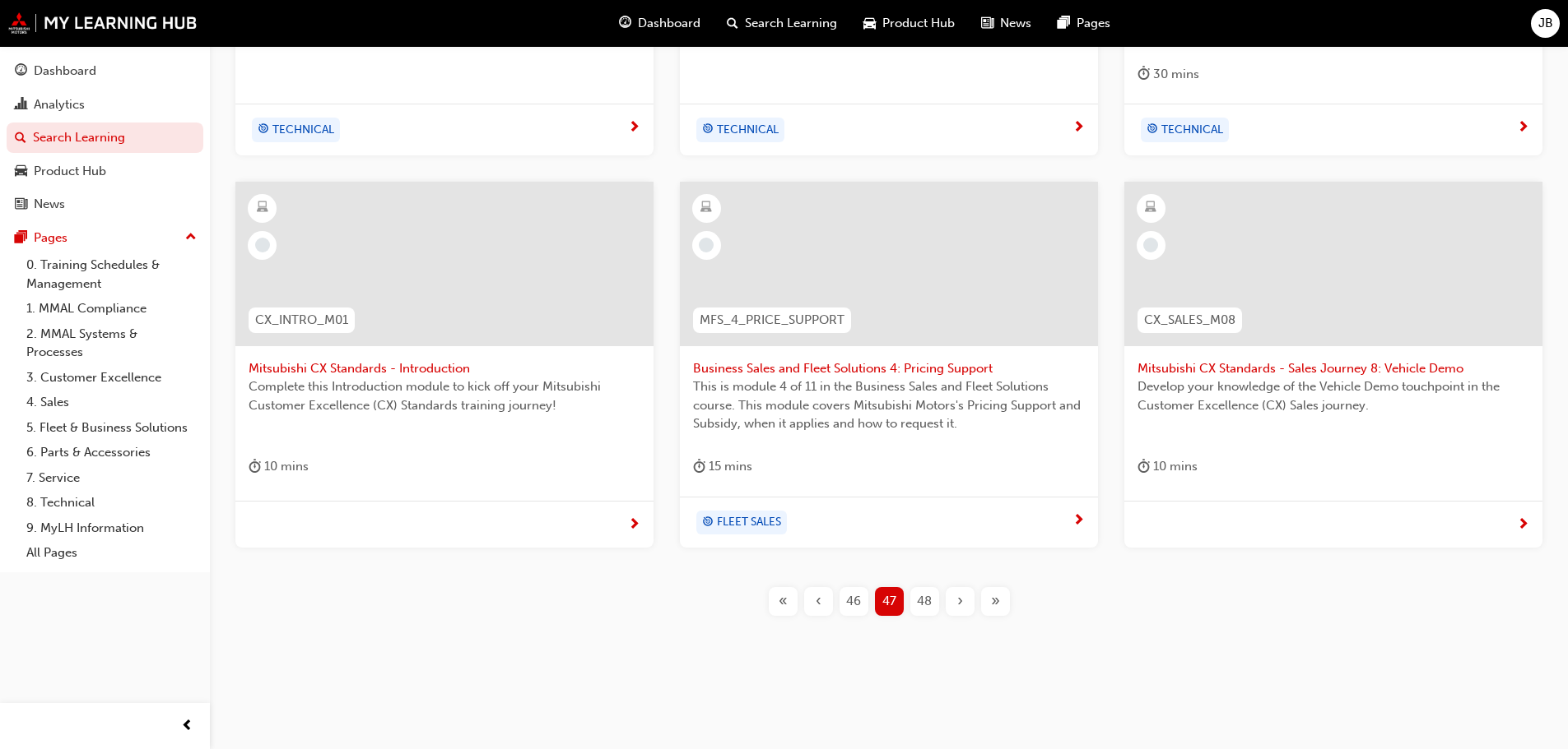
click at [925, 596] on span "48" at bounding box center [923, 602] width 15 height 19
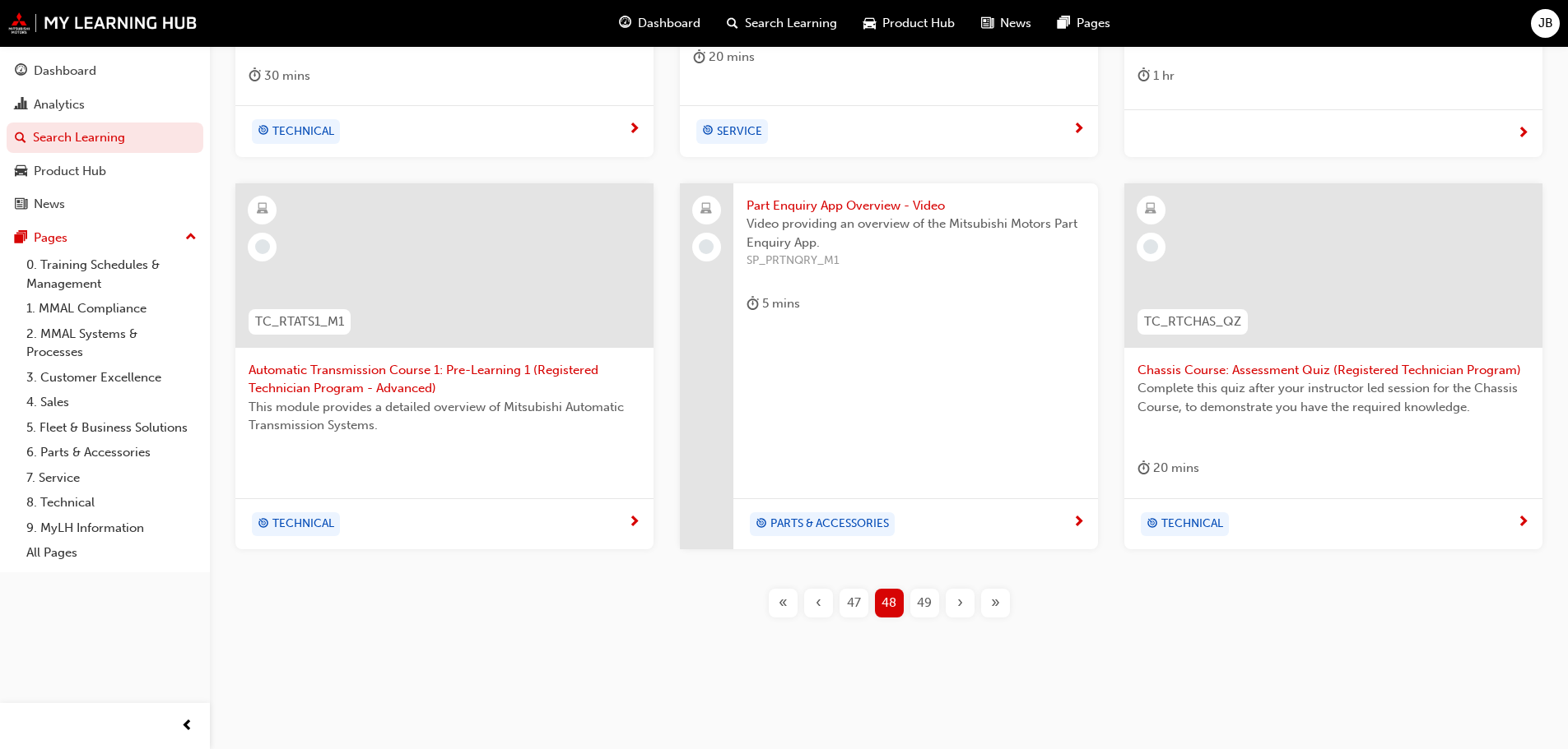
scroll to position [610, 0]
click at [923, 598] on span "49" at bounding box center [923, 602] width 15 height 19
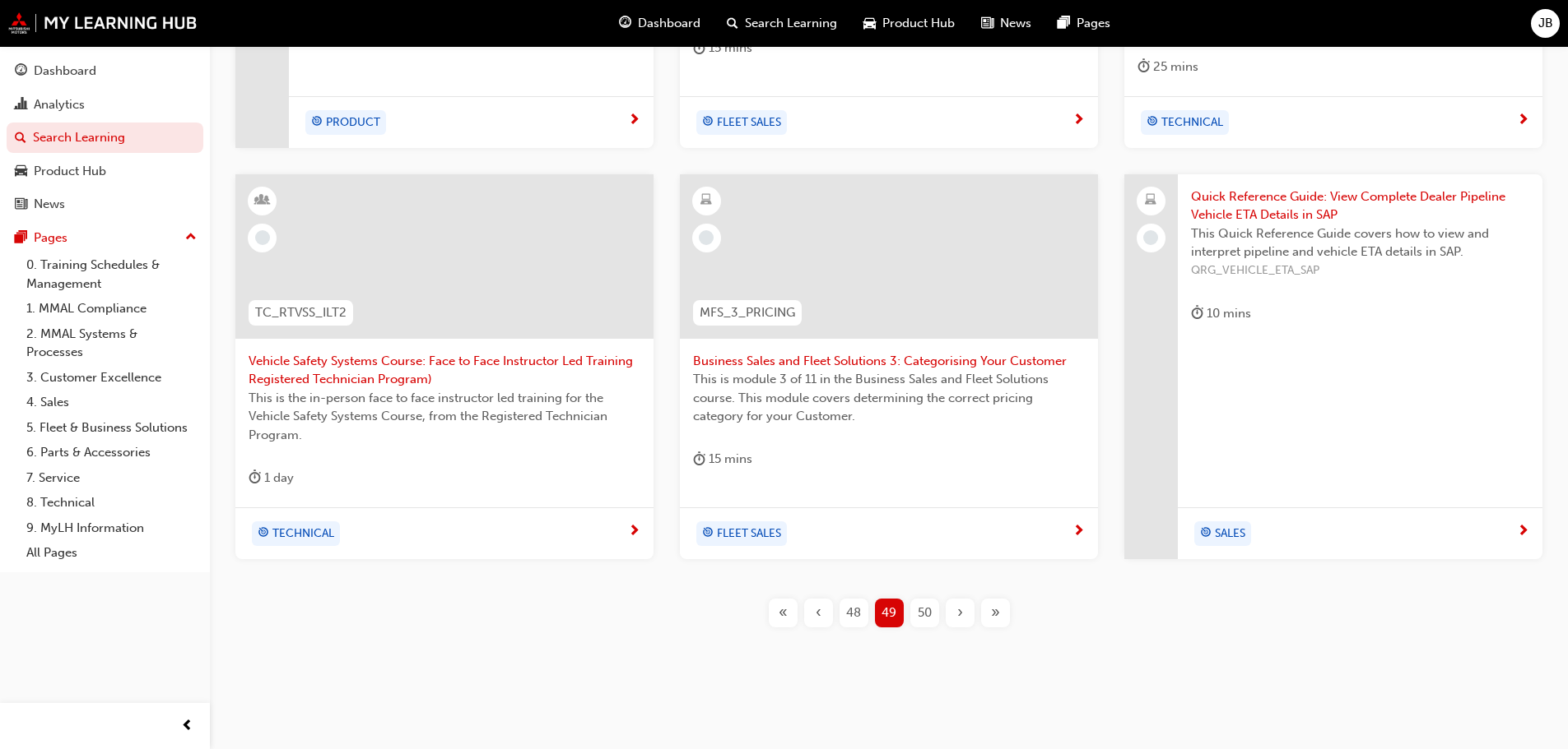
scroll to position [629, 0]
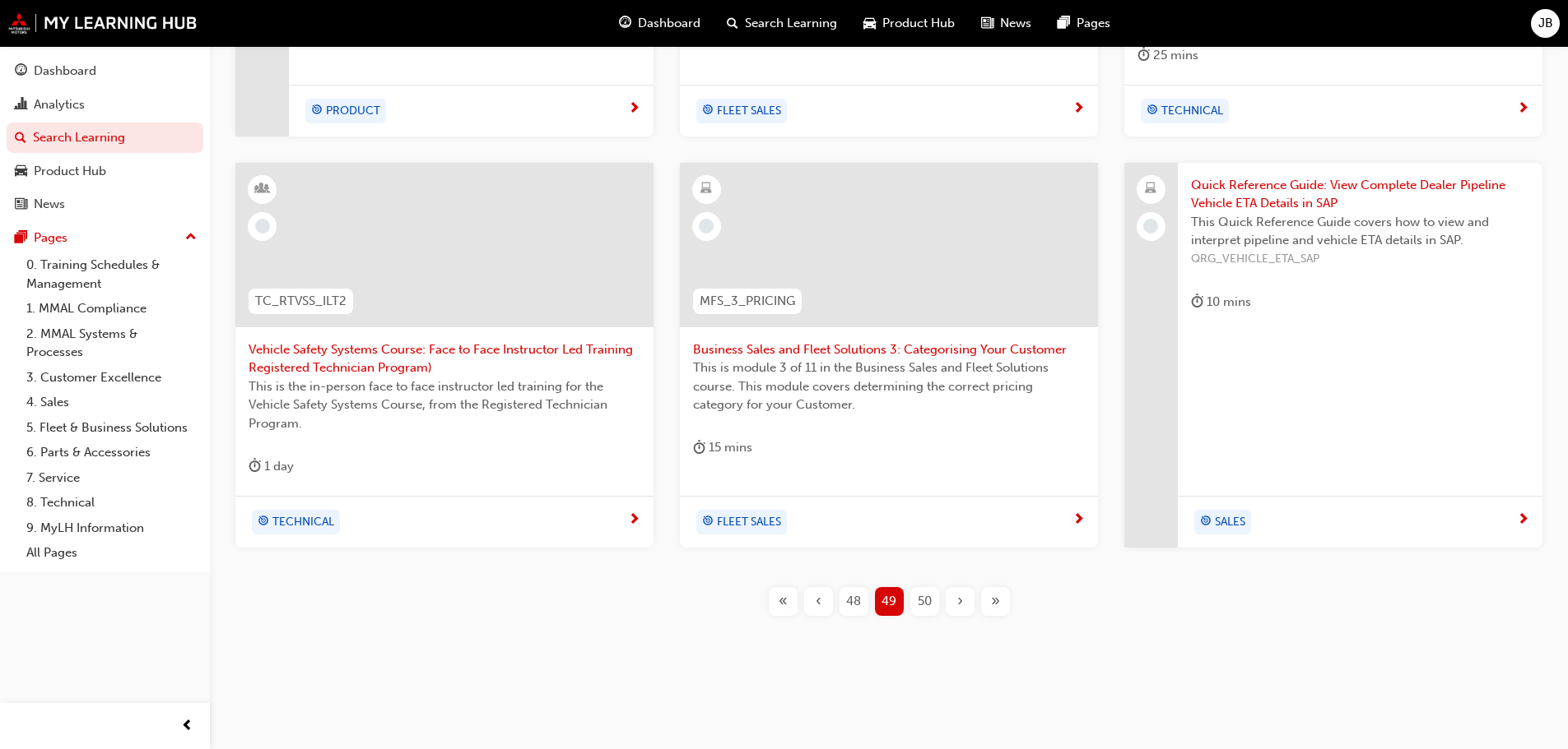
click at [928, 600] on span "50" at bounding box center [924, 602] width 14 height 19
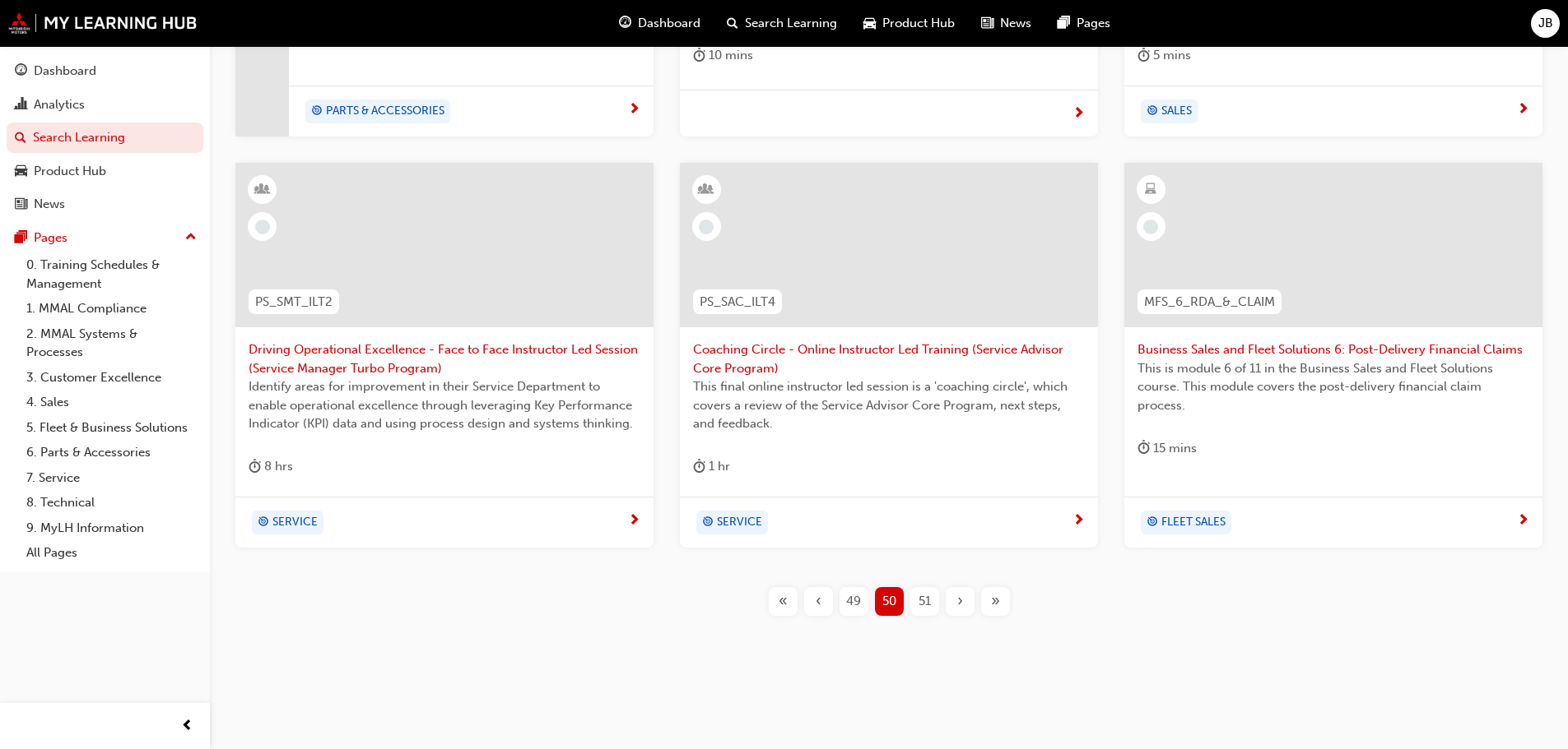
scroll to position [610, 0]
drag, startPoint x: 927, startPoint y: 598, endPoint x: 924, endPoint y: 590, distance: 8.5
click at [925, 594] on span "51" at bounding box center [924, 602] width 12 height 19
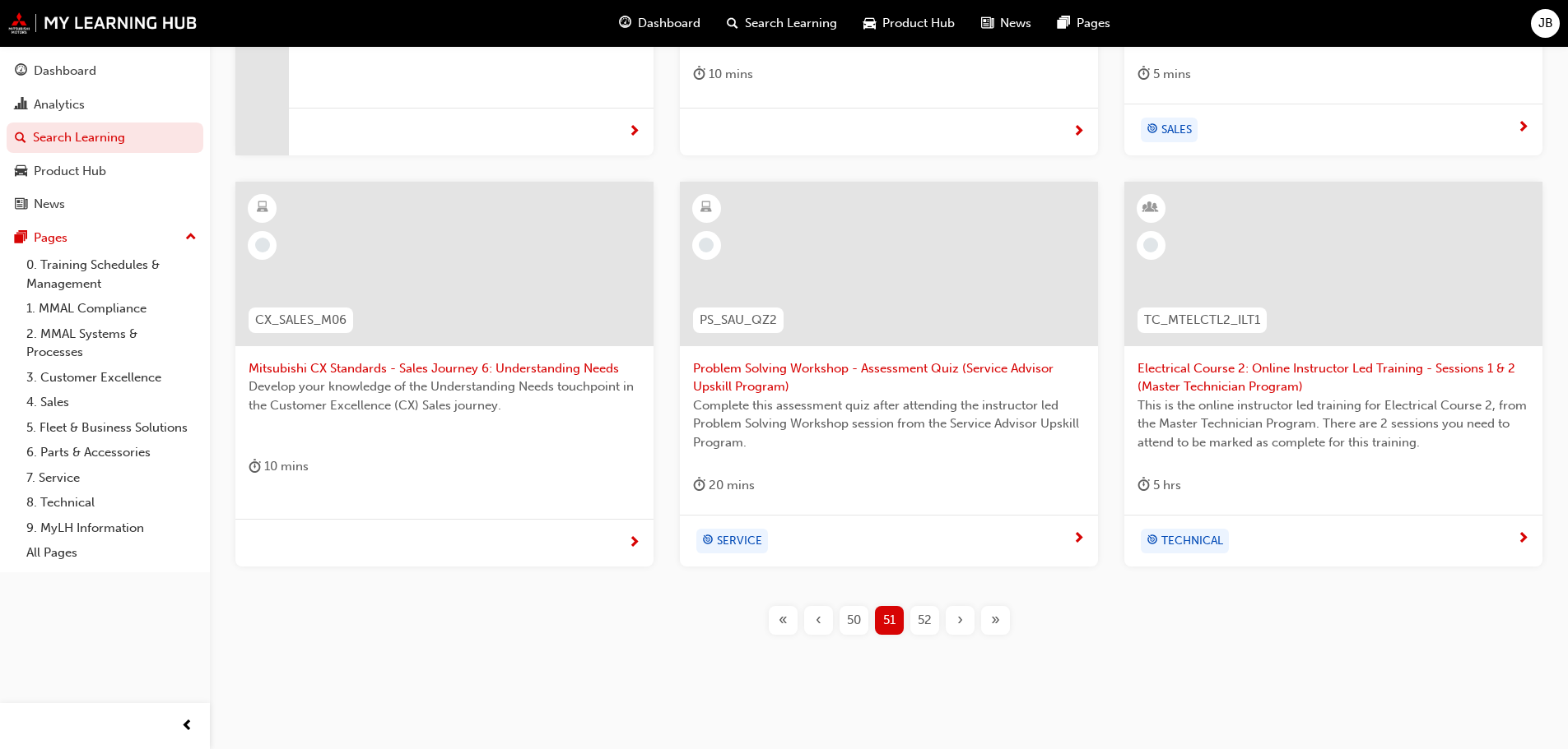
click at [853, 616] on span "50" at bounding box center [854, 621] width 14 height 19
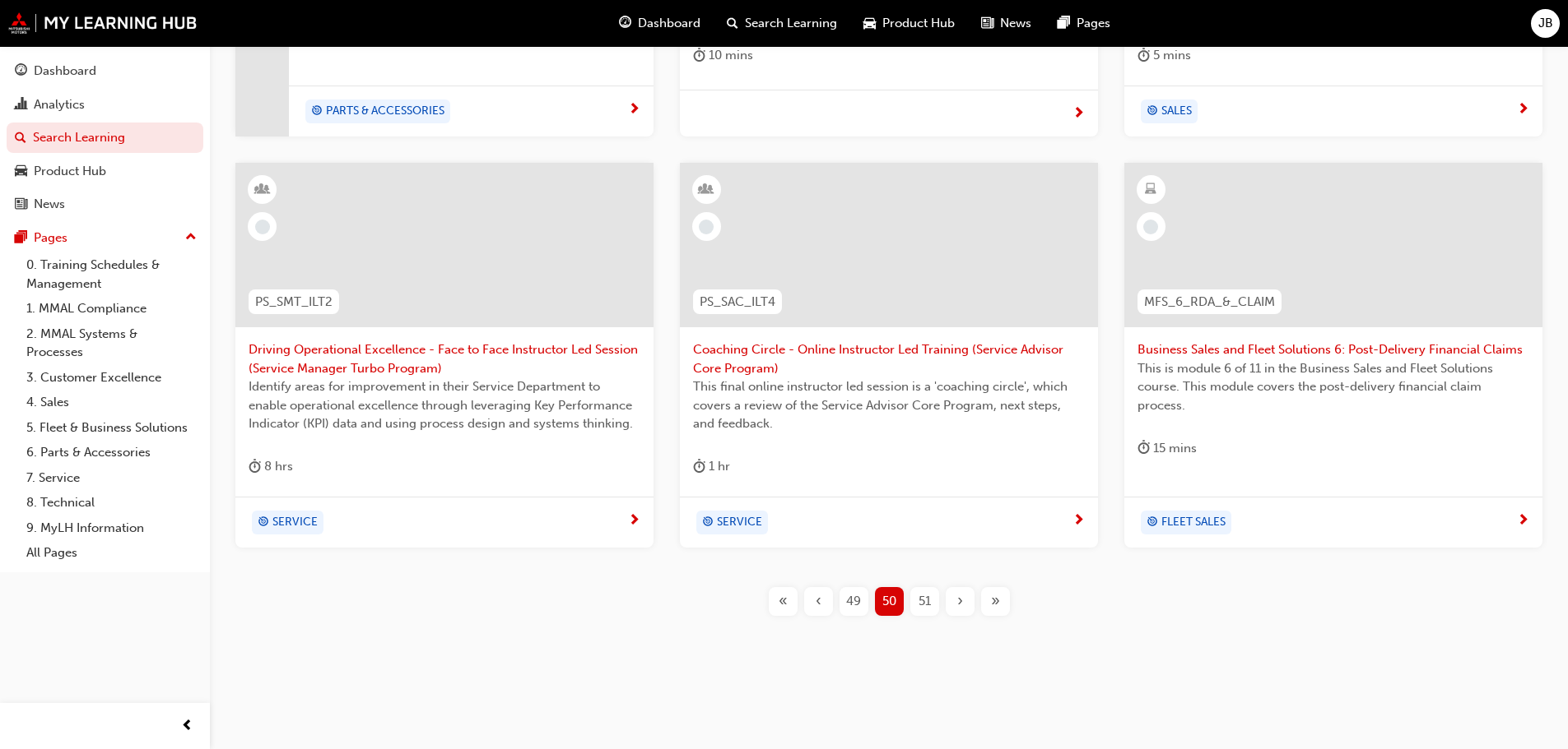
click at [854, 600] on span "49" at bounding box center [853, 602] width 15 height 19
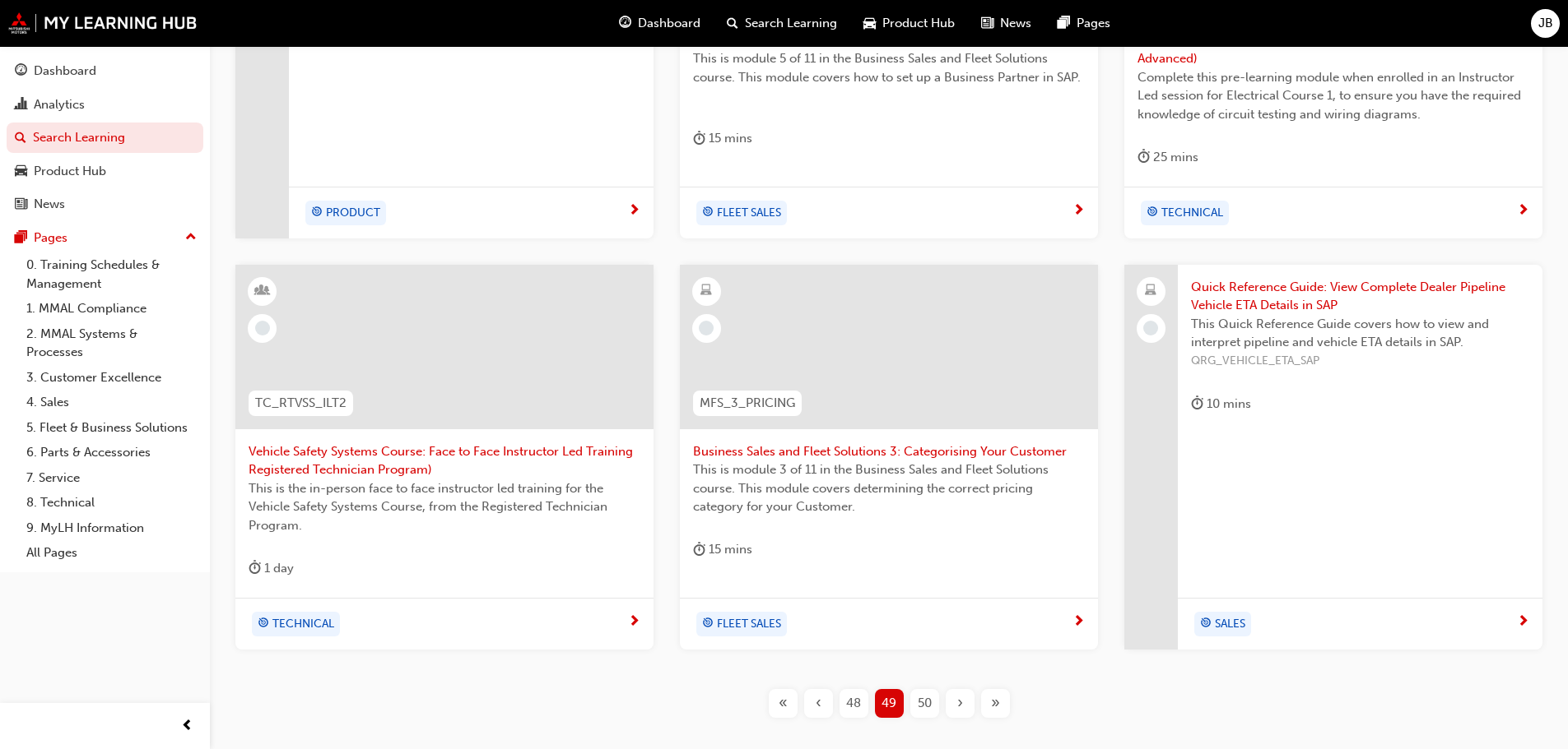
scroll to position [528, 0]
click at [925, 698] on span "50" at bounding box center [924, 703] width 14 height 19
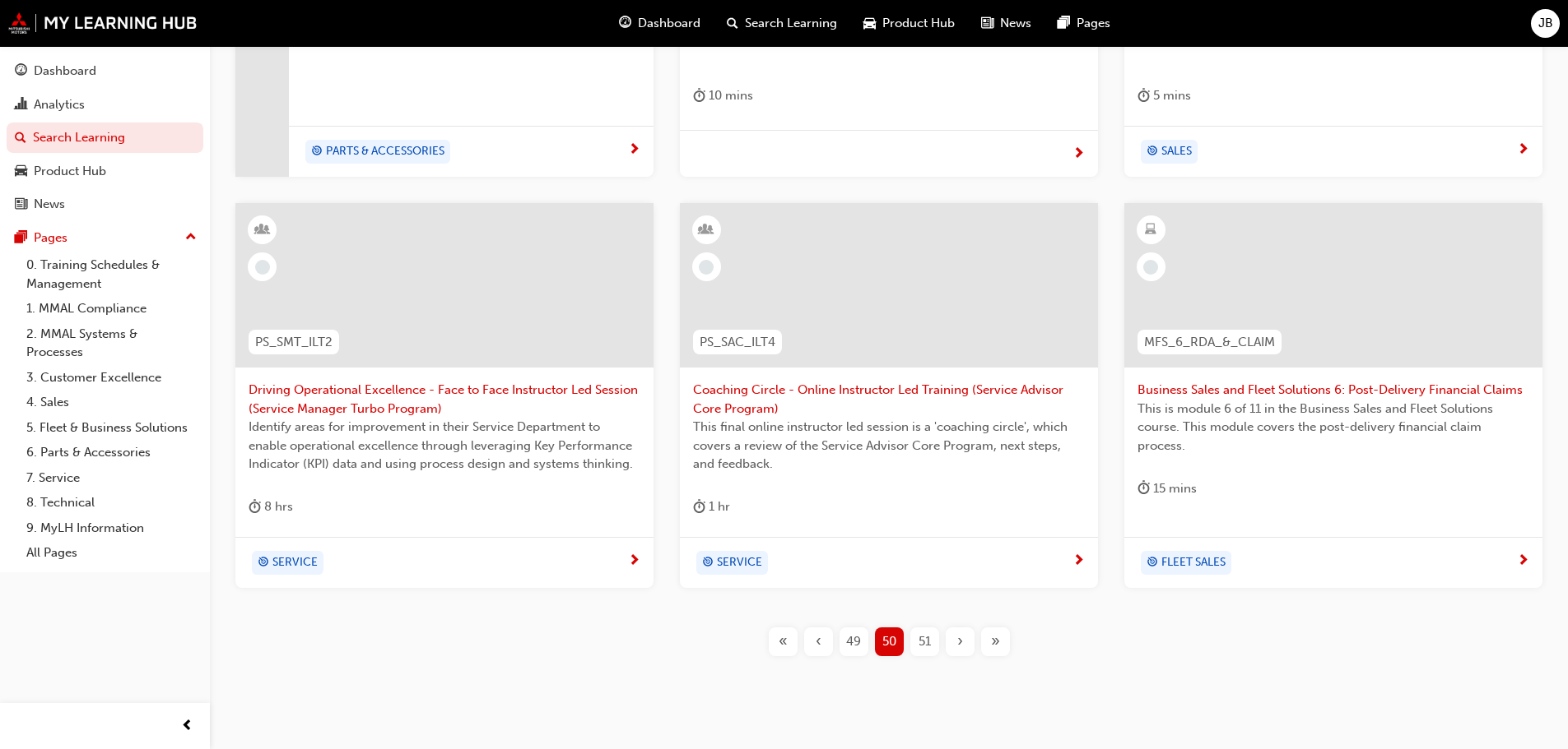
scroll to position [610, 0]
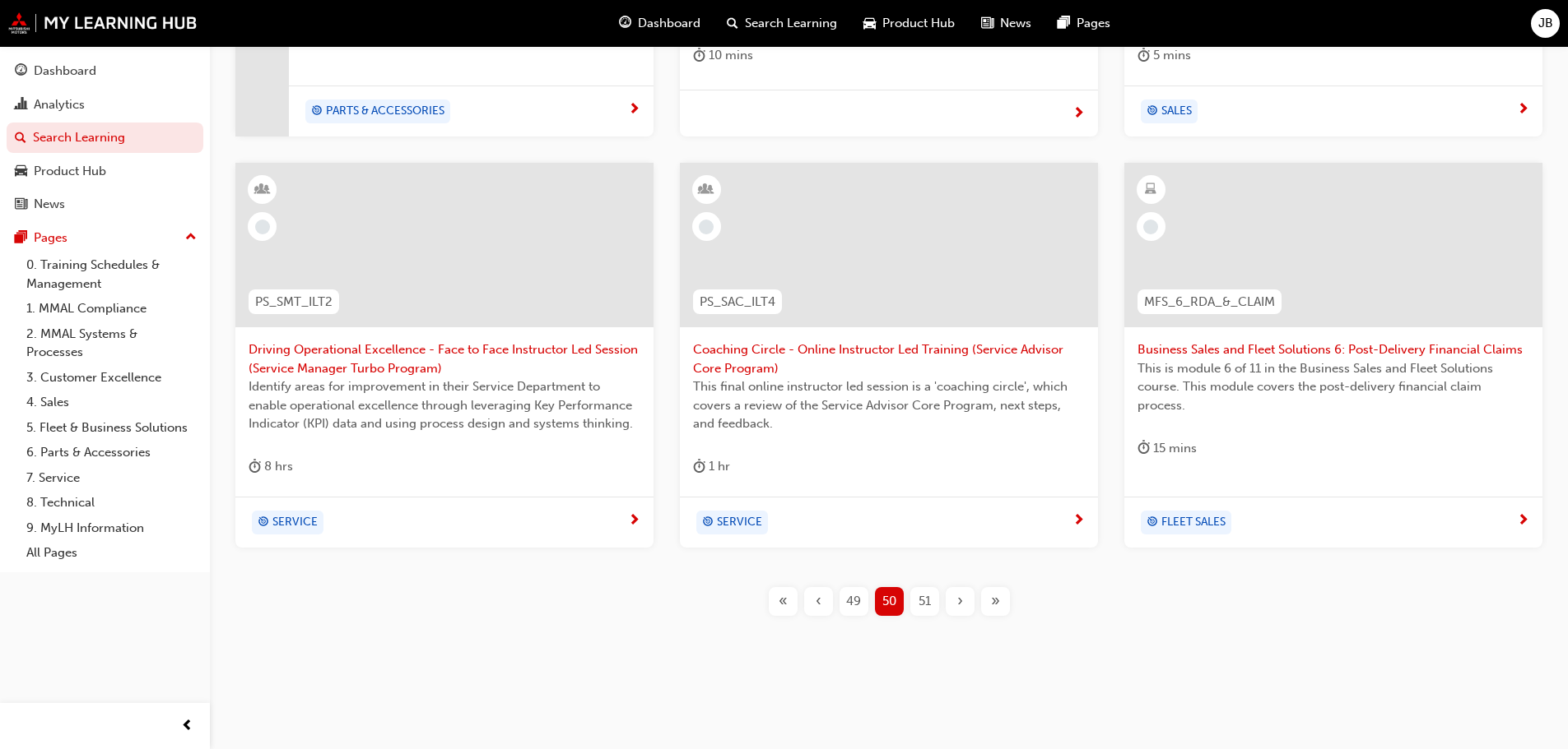
click at [922, 596] on span "51" at bounding box center [924, 602] width 12 height 19
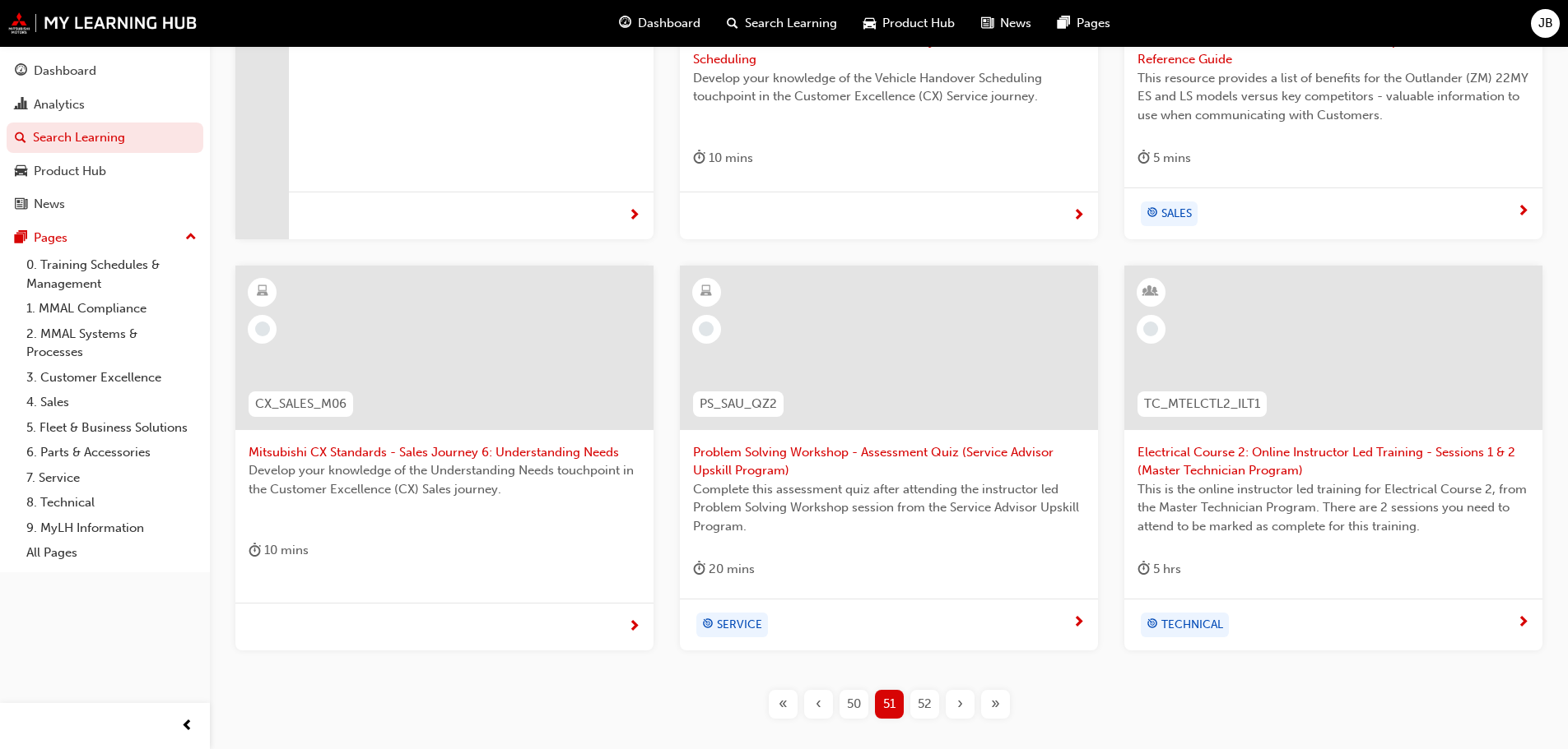
scroll to position [528, 0]
click at [924, 699] on div "52" at bounding box center [924, 703] width 29 height 29
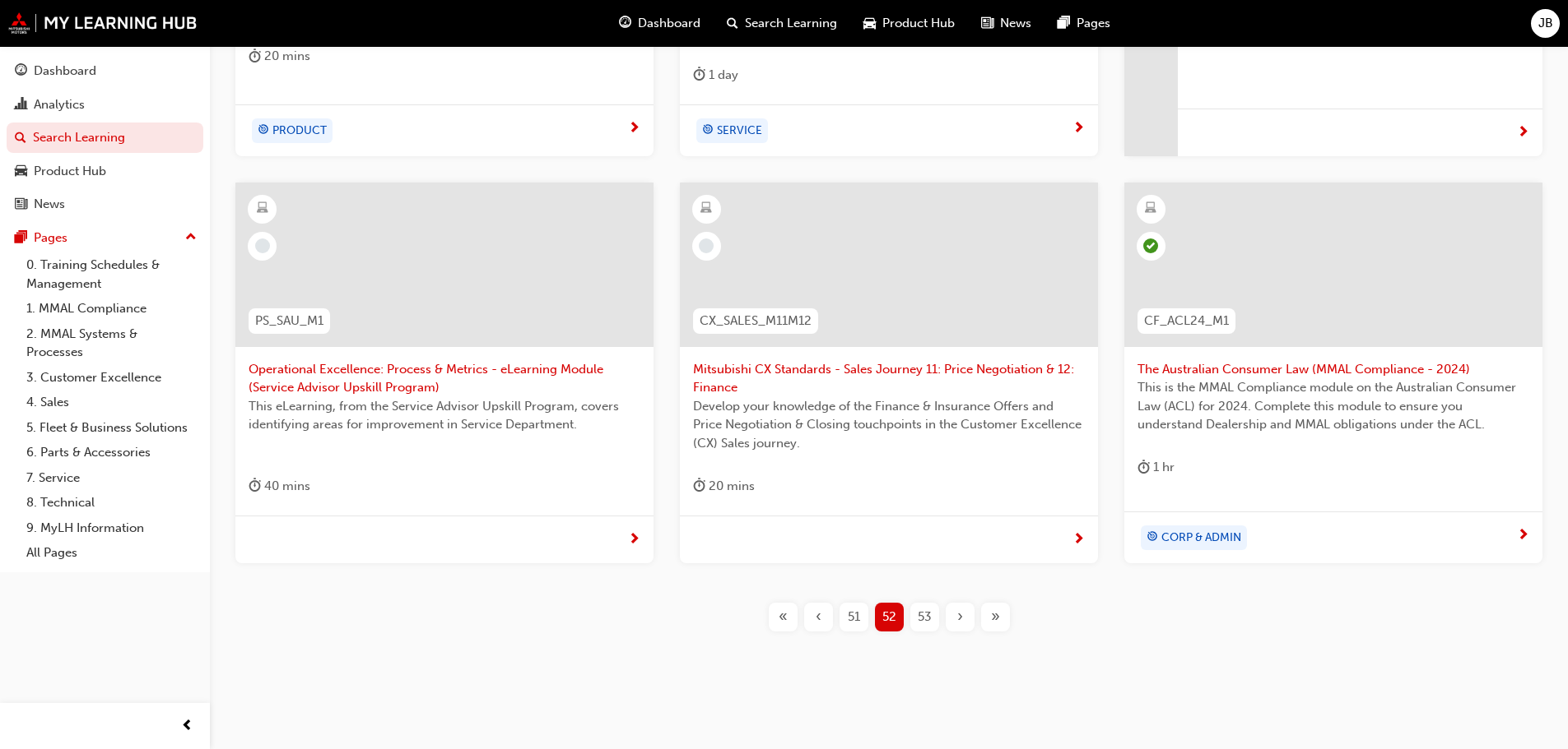
scroll to position [625, 0]
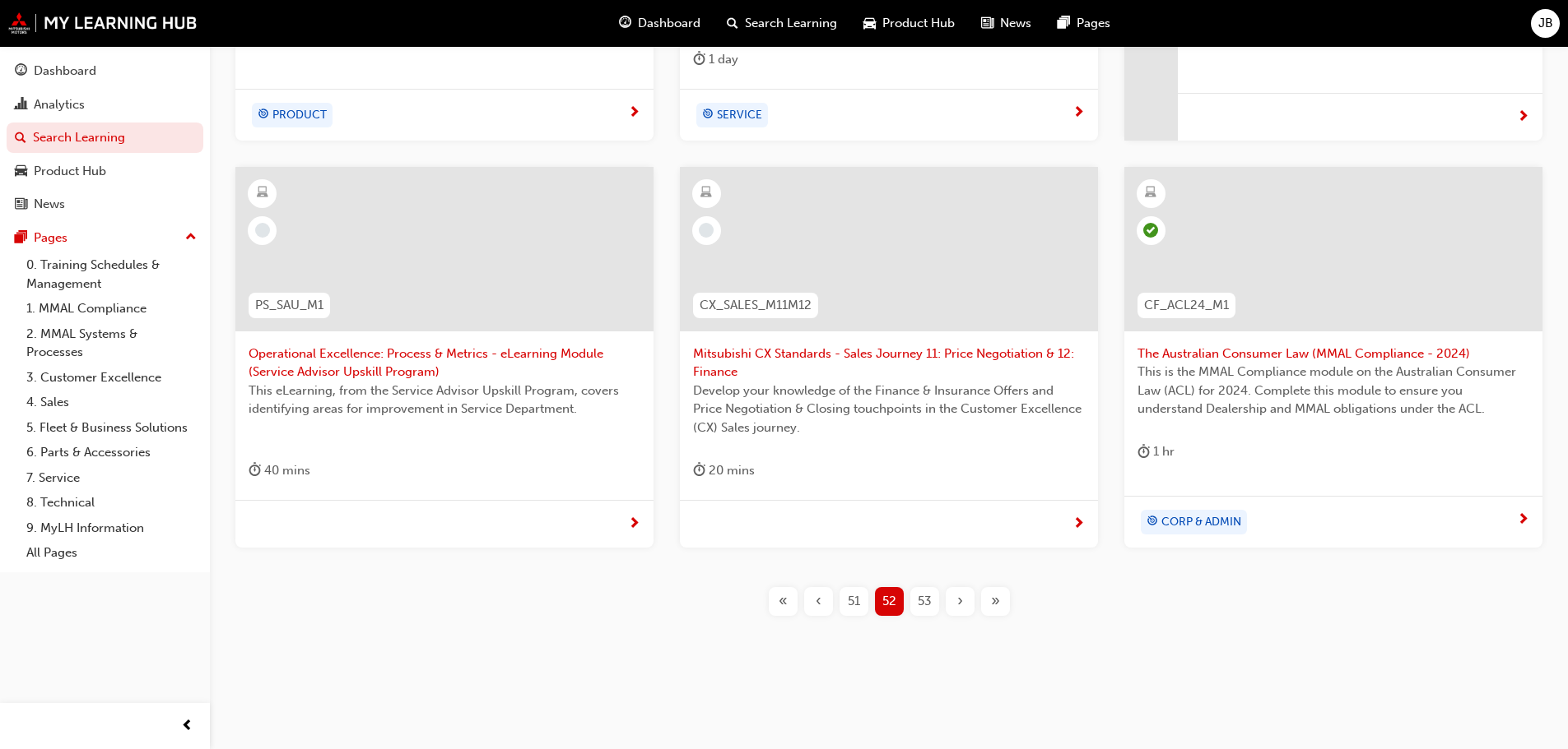
drag, startPoint x: 930, startPoint y: 599, endPoint x: 936, endPoint y: 587, distance: 13.4
click at [930, 598] on span "53" at bounding box center [924, 602] width 14 height 19
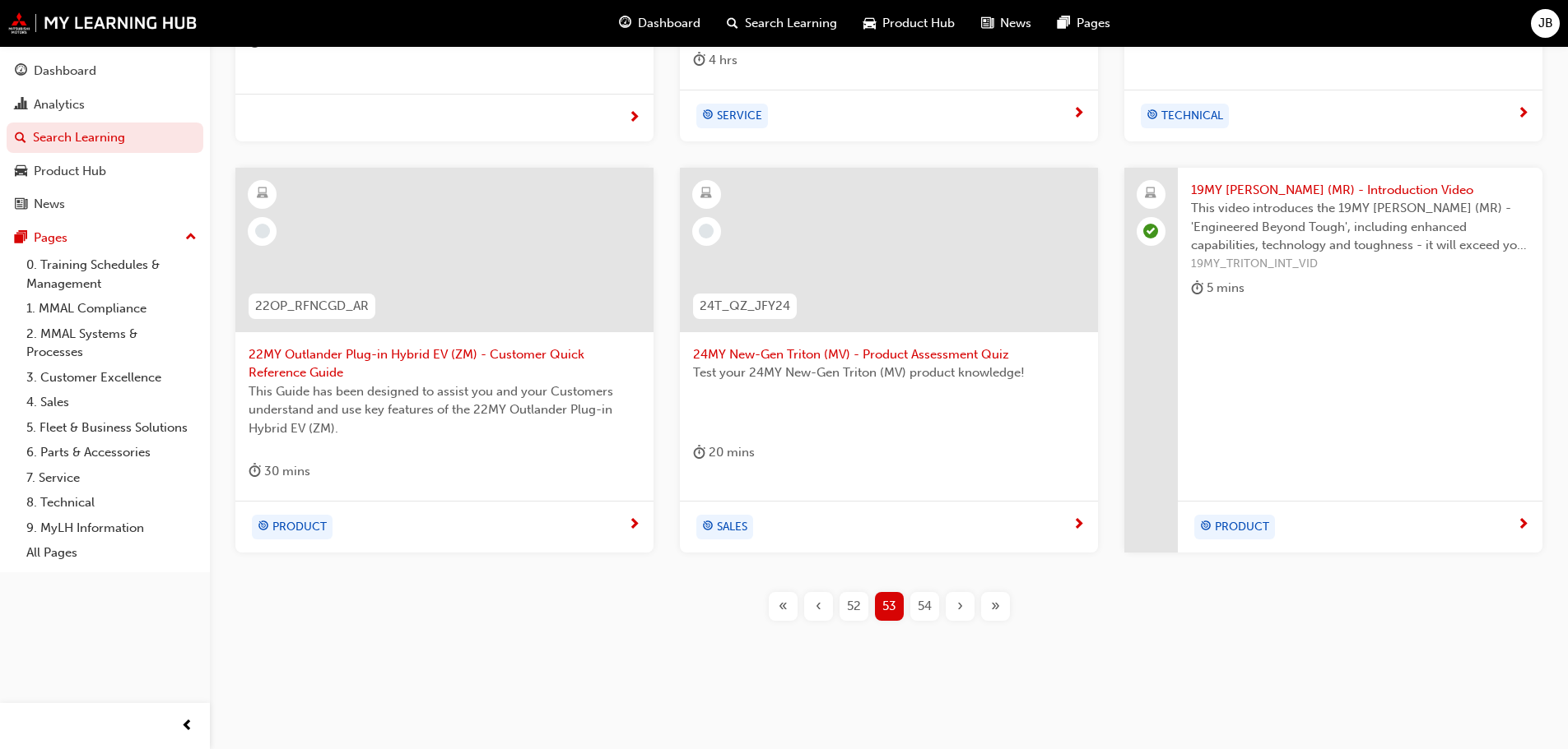
scroll to position [625, 0]
click at [925, 601] on span "54" at bounding box center [924, 606] width 14 height 19
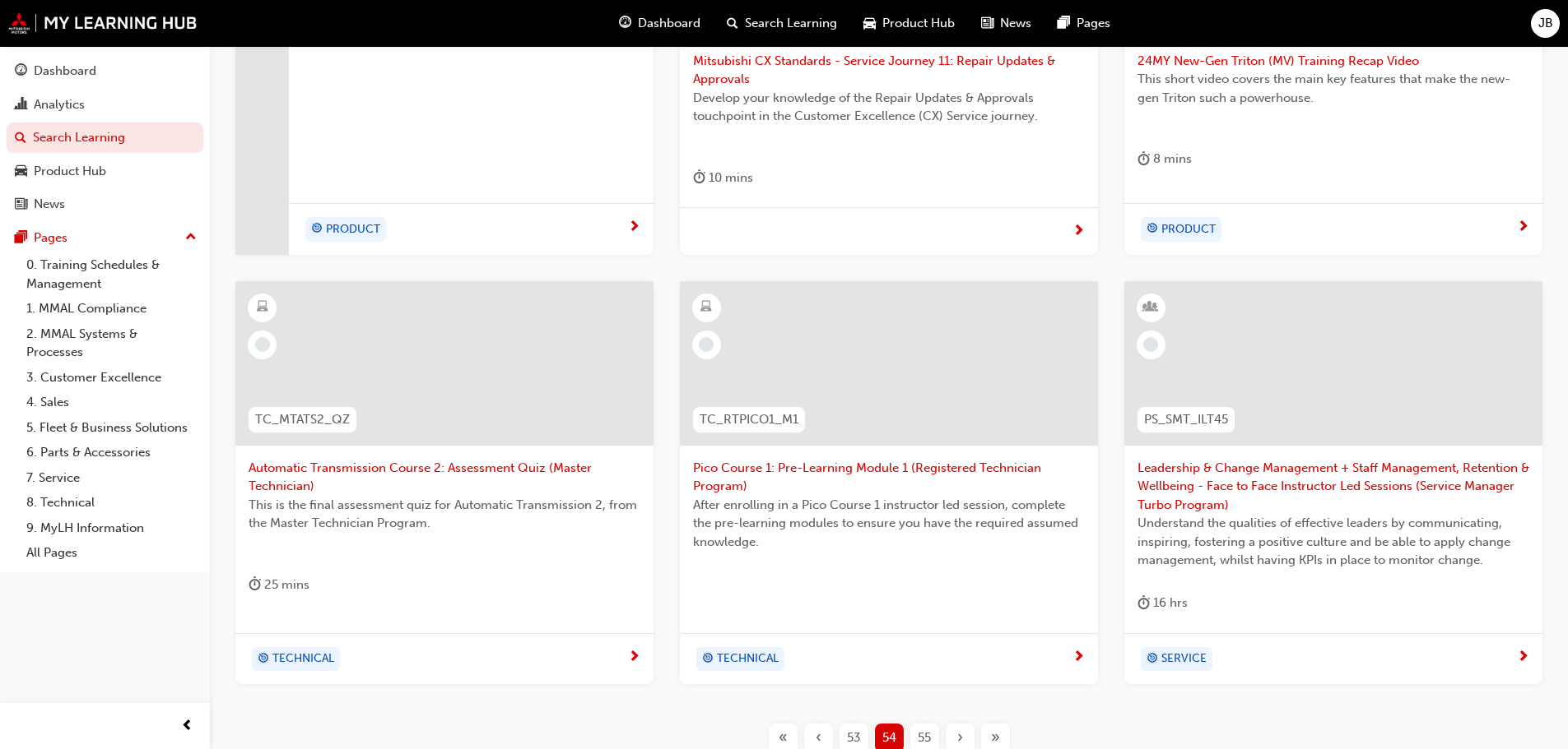
scroll to position [543, 0]
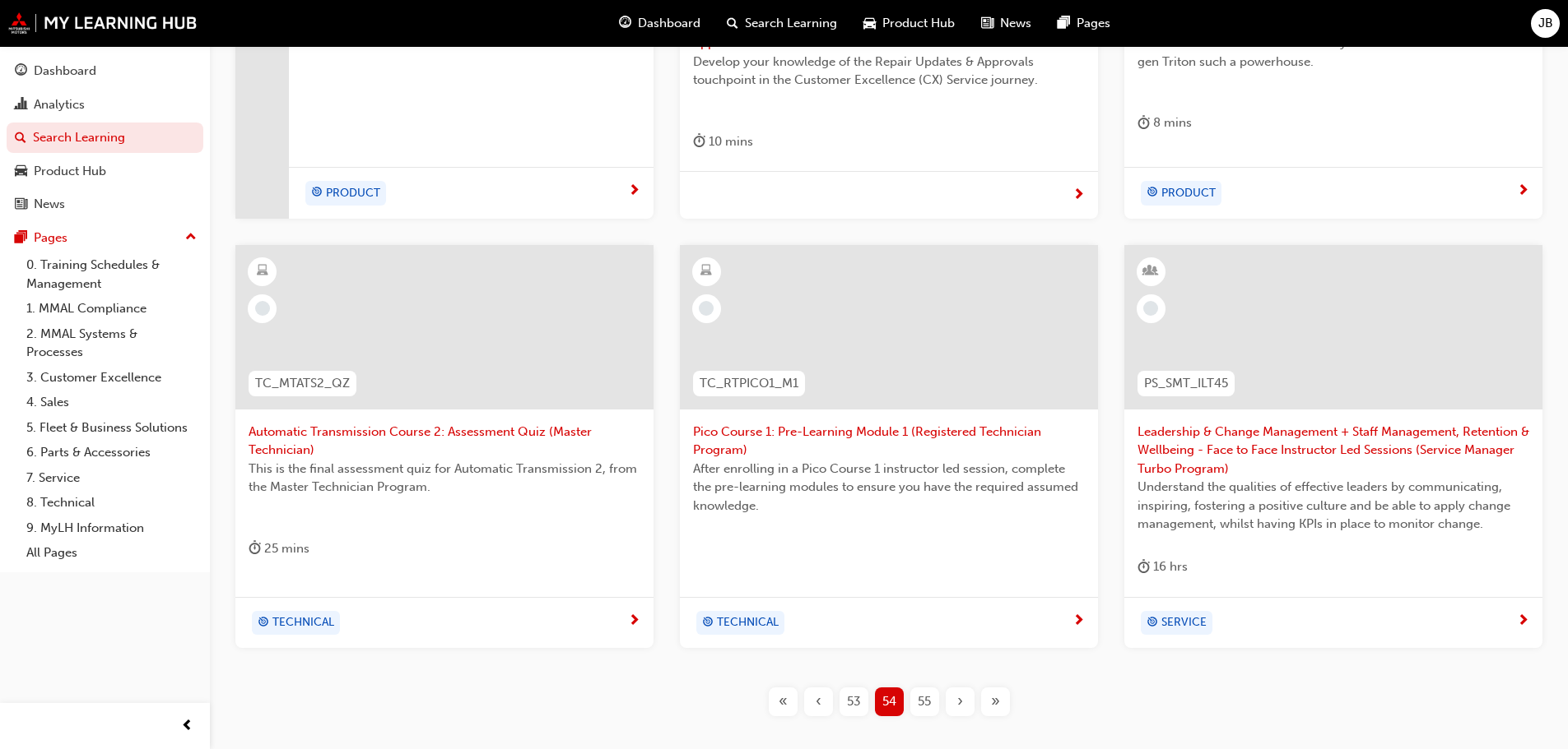
click at [932, 694] on div "55" at bounding box center [924, 702] width 29 height 29
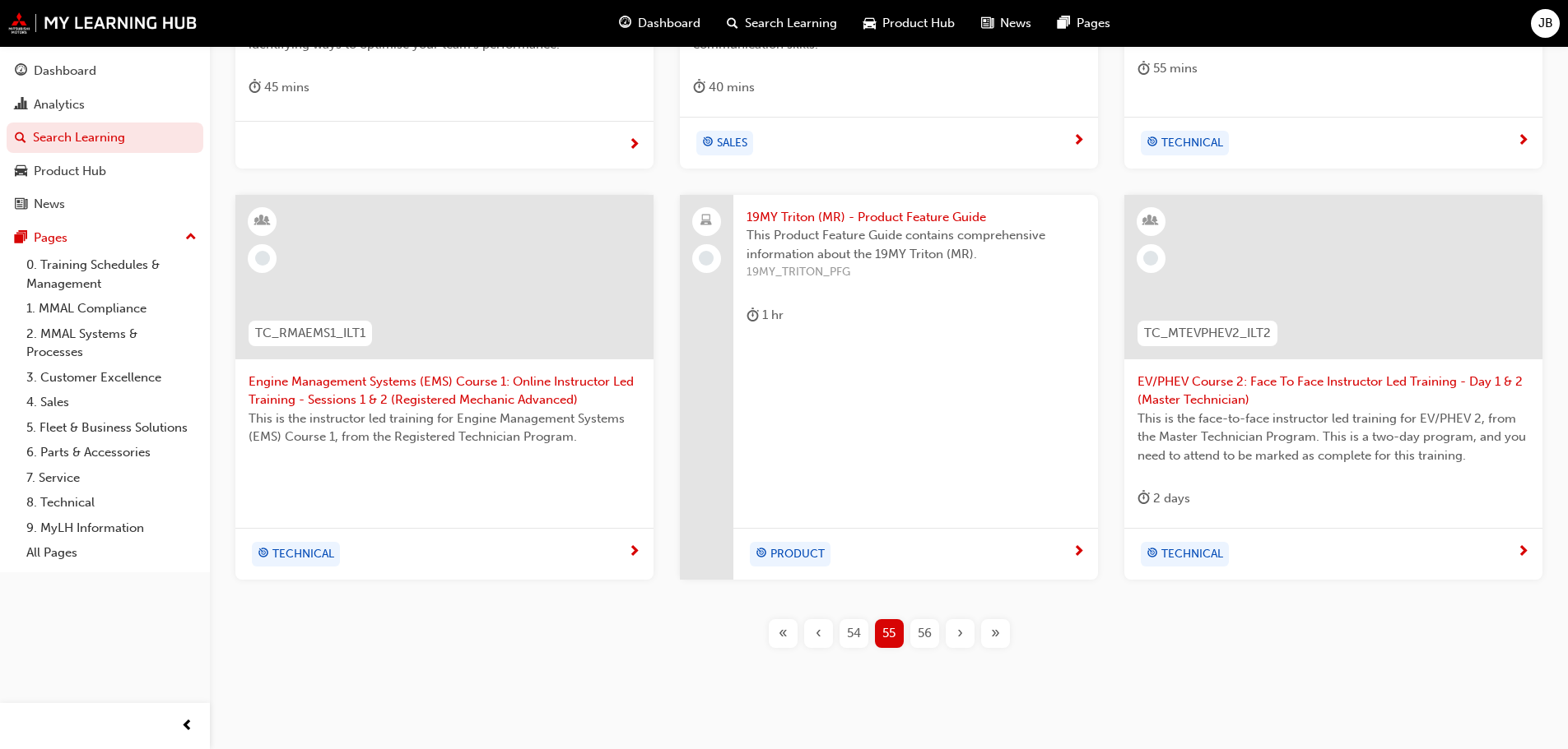
scroll to position [625, 0]
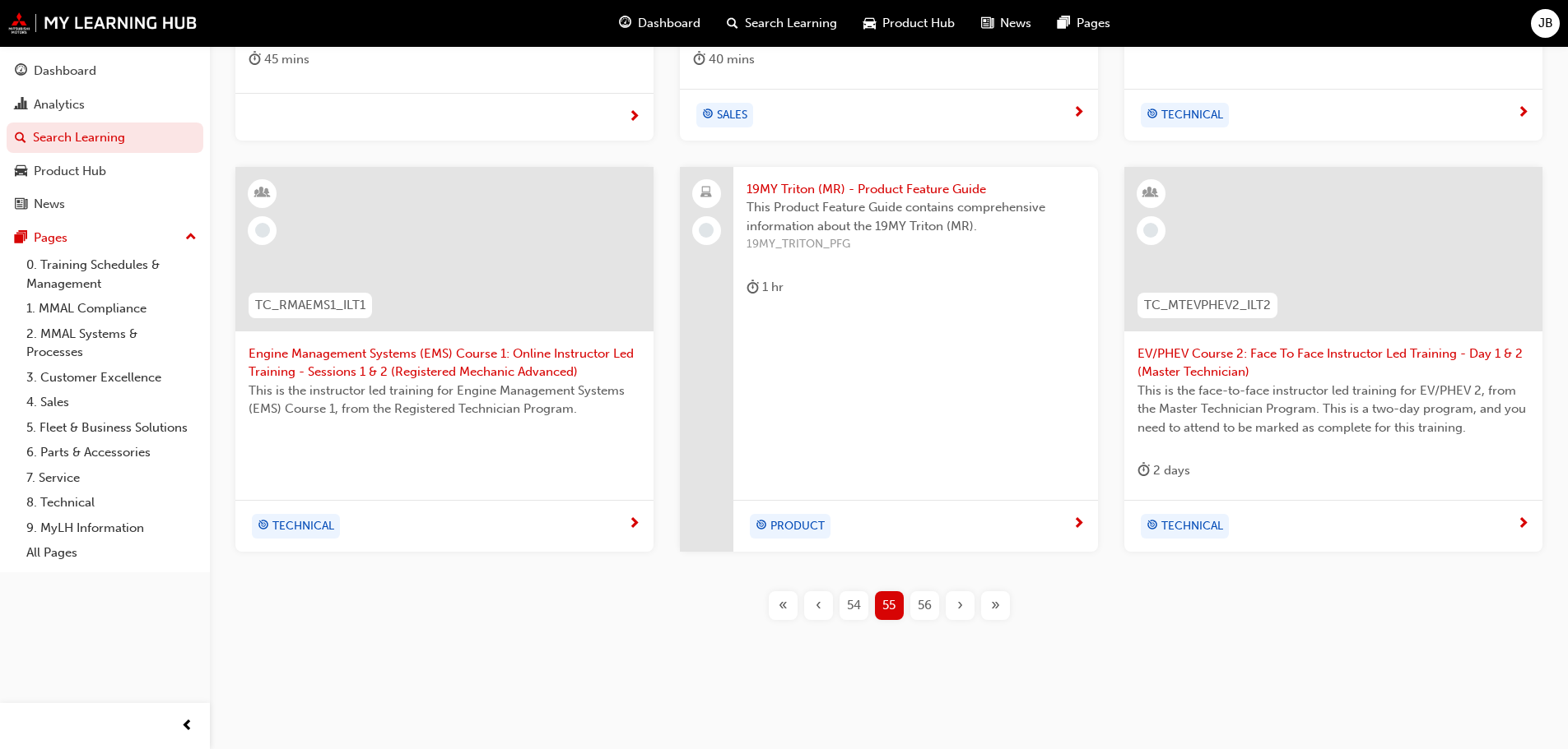
click at [924, 602] on span "56" at bounding box center [924, 606] width 14 height 19
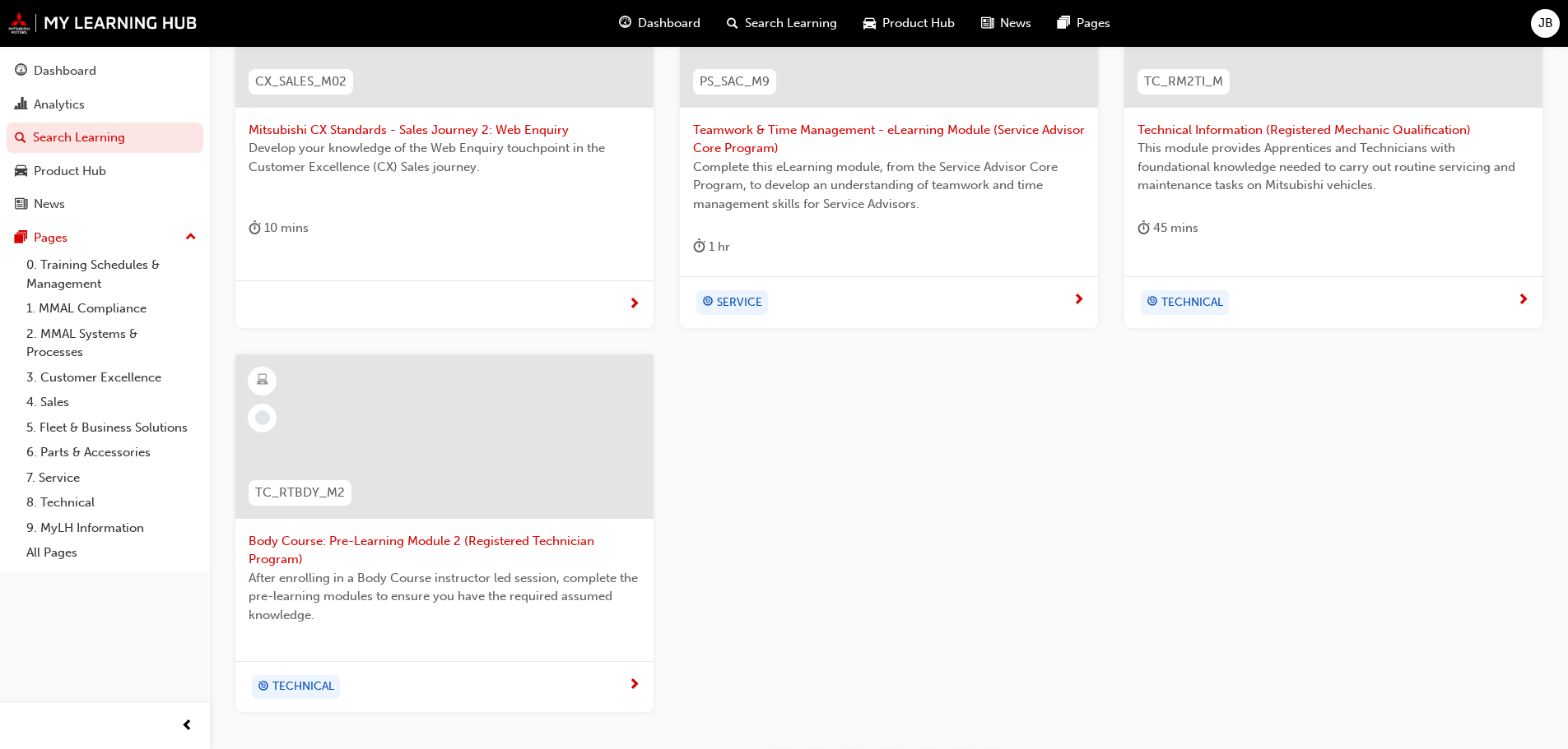
scroll to position [602, 0]
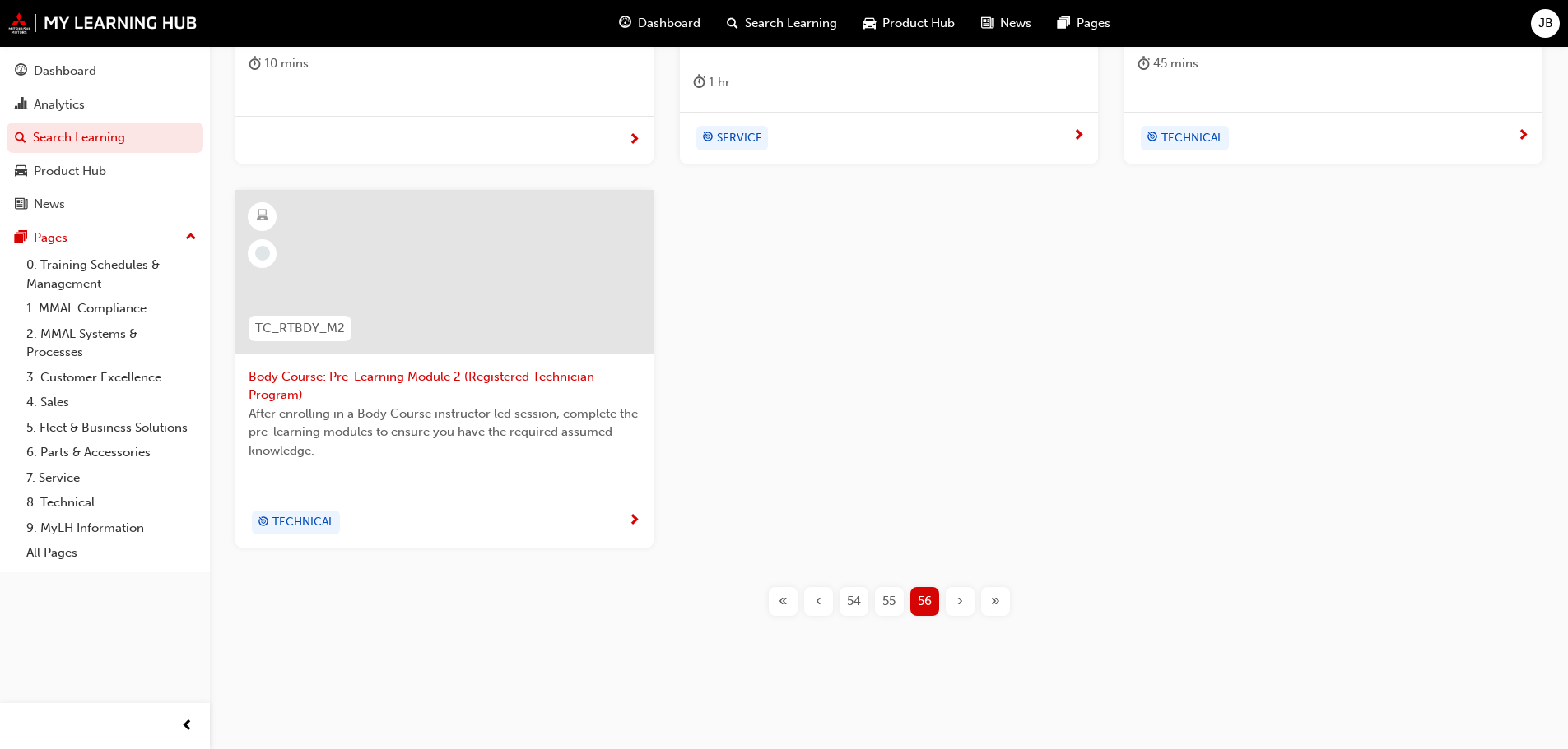
click at [779, 599] on span "«" at bounding box center [783, 602] width 9 height 19
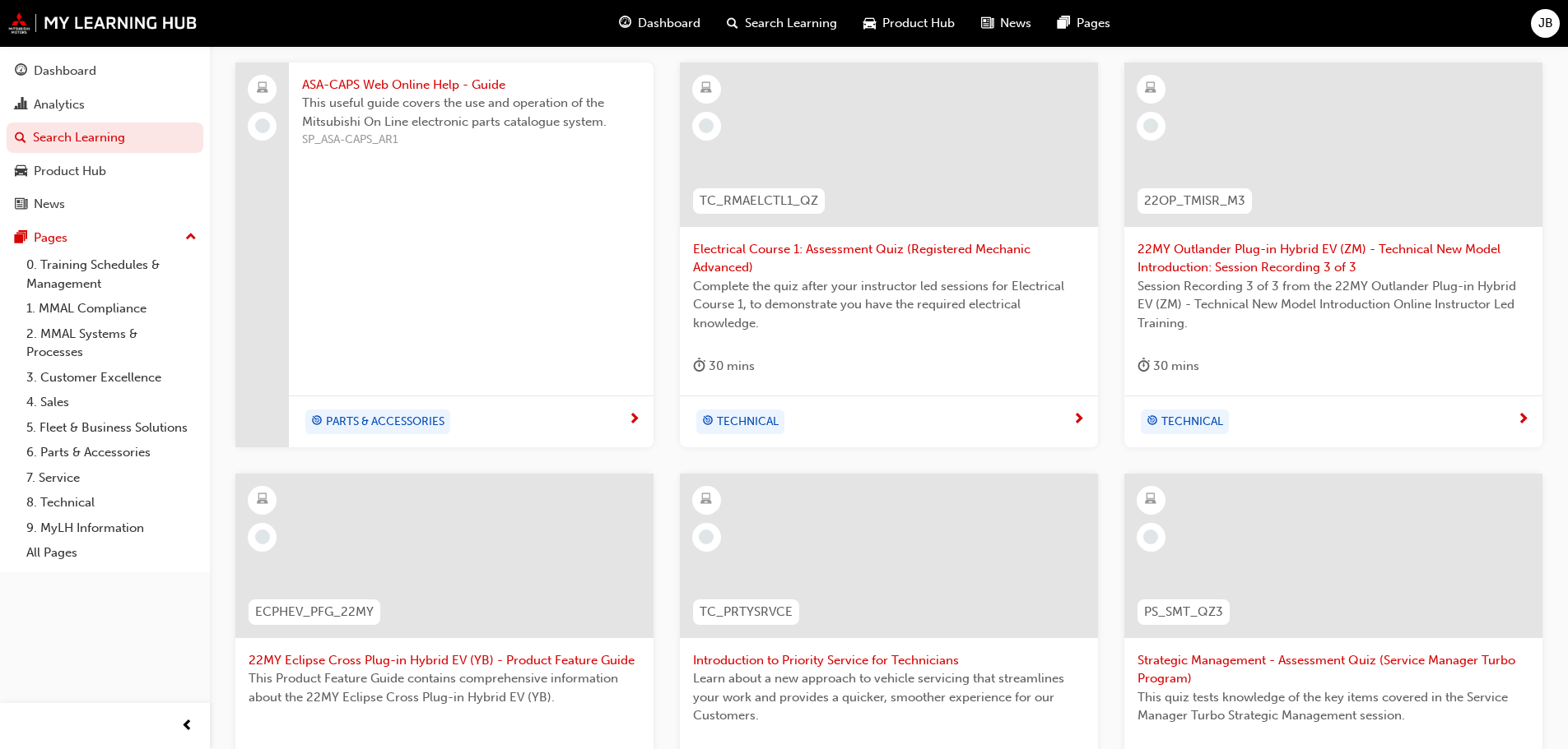
scroll to position [273, 0]
